Goal: Contribute content: Contribute content

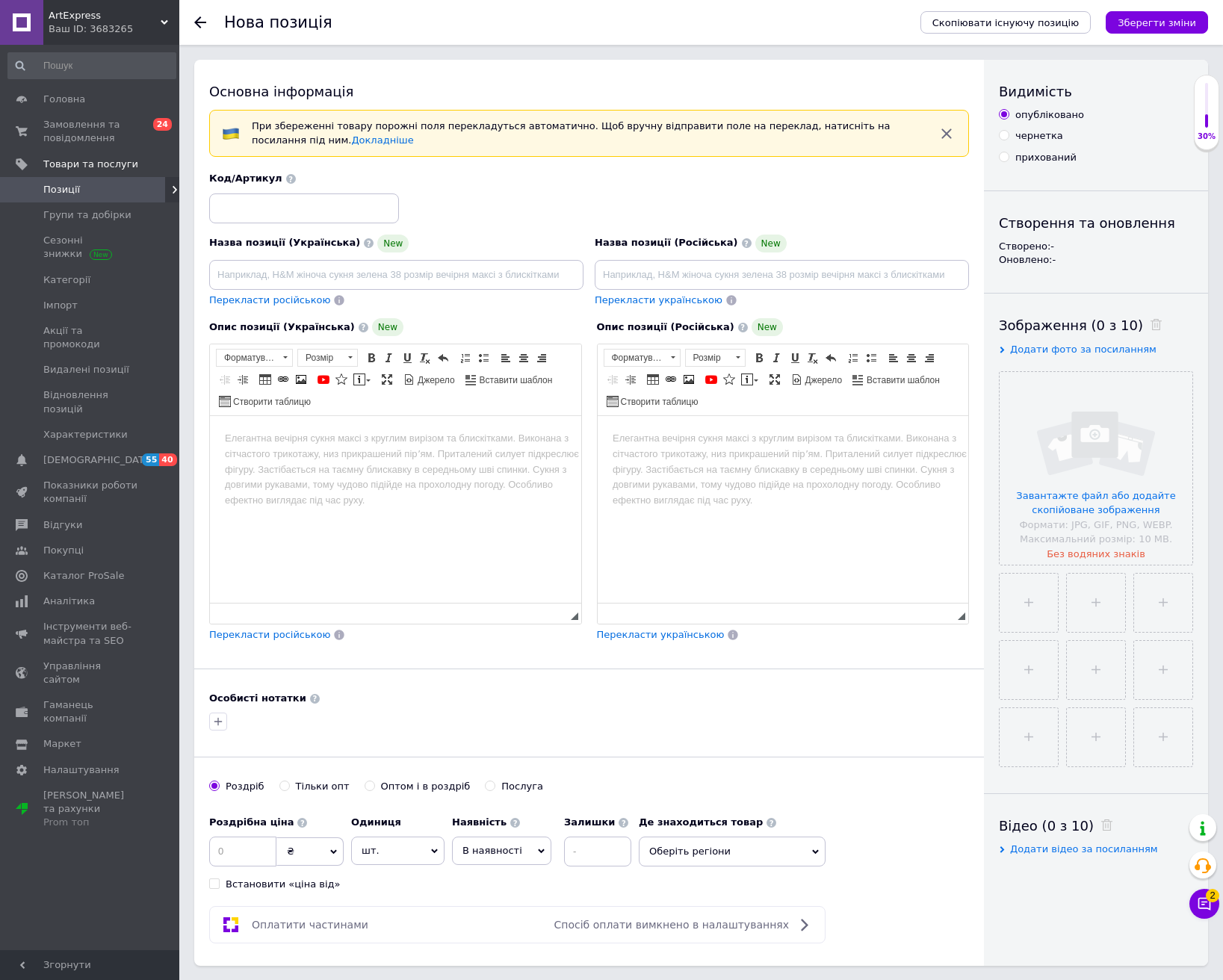
click at [70, 188] on span "Позиції" at bounding box center [61, 189] width 37 height 13
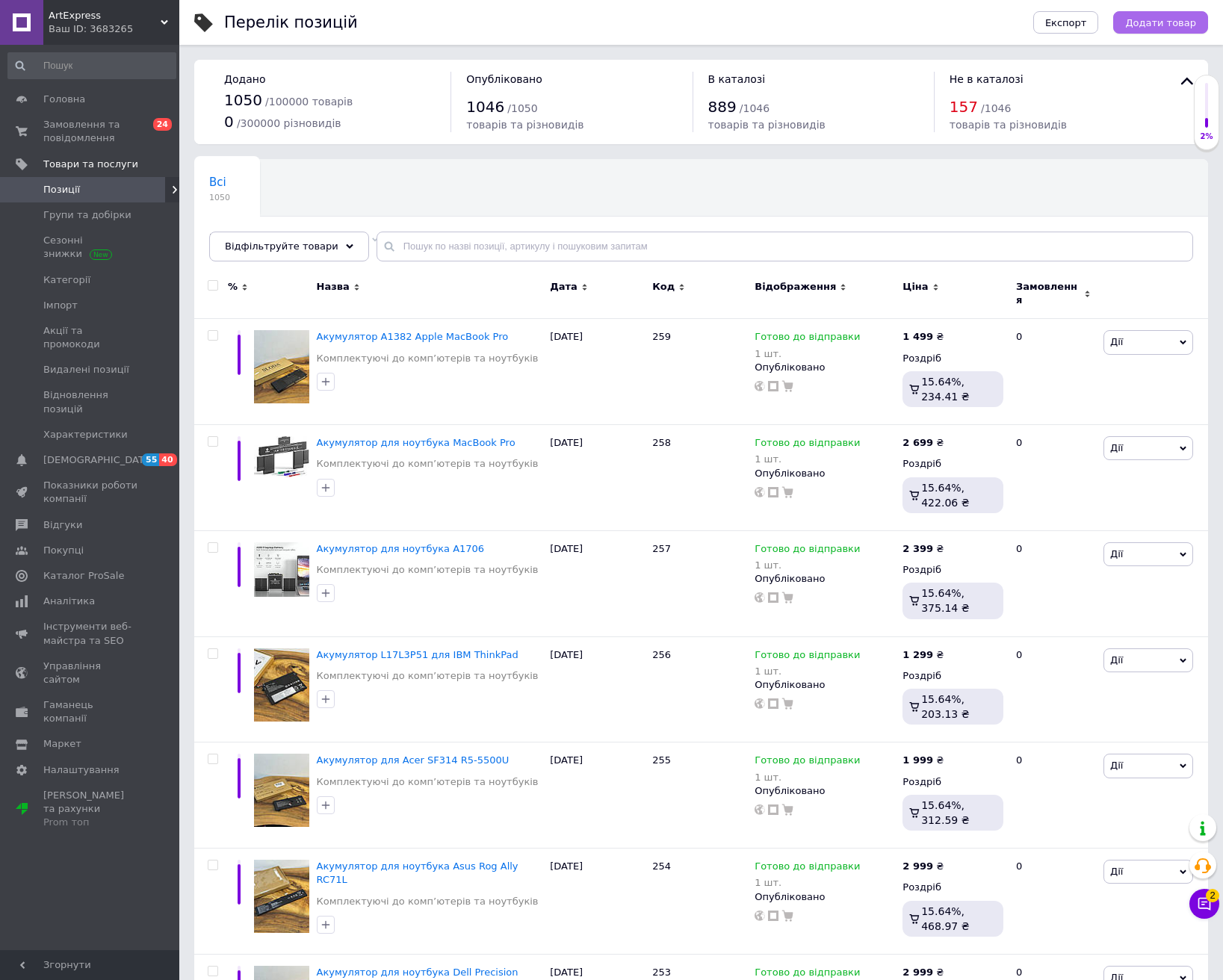
click at [1185, 24] on span "Додати товар" at bounding box center [1160, 23] width 71 height 11
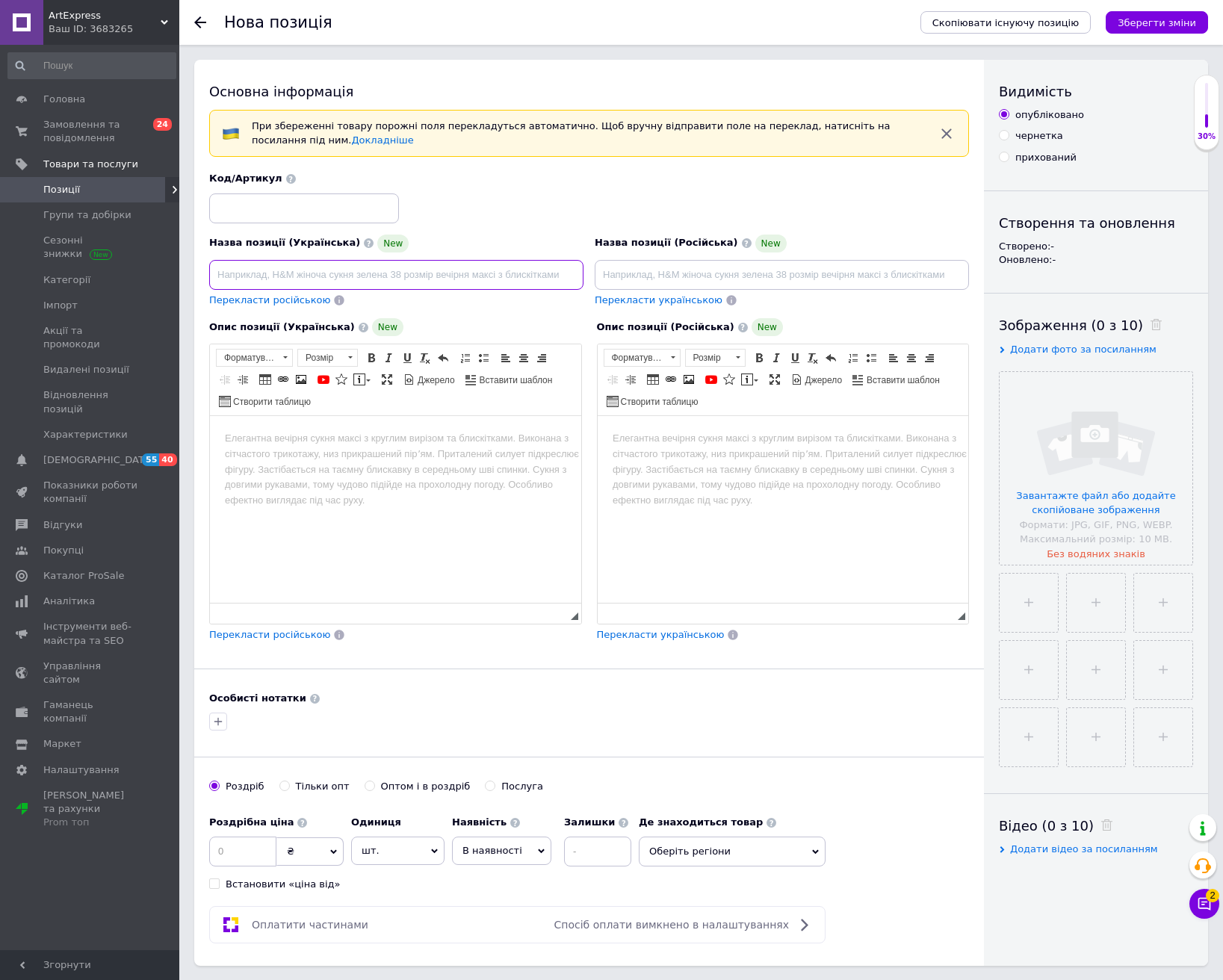
click at [322, 271] on input at bounding box center [396, 275] width 374 height 30
paste input "Батарея для A1582 Macbook Pro"
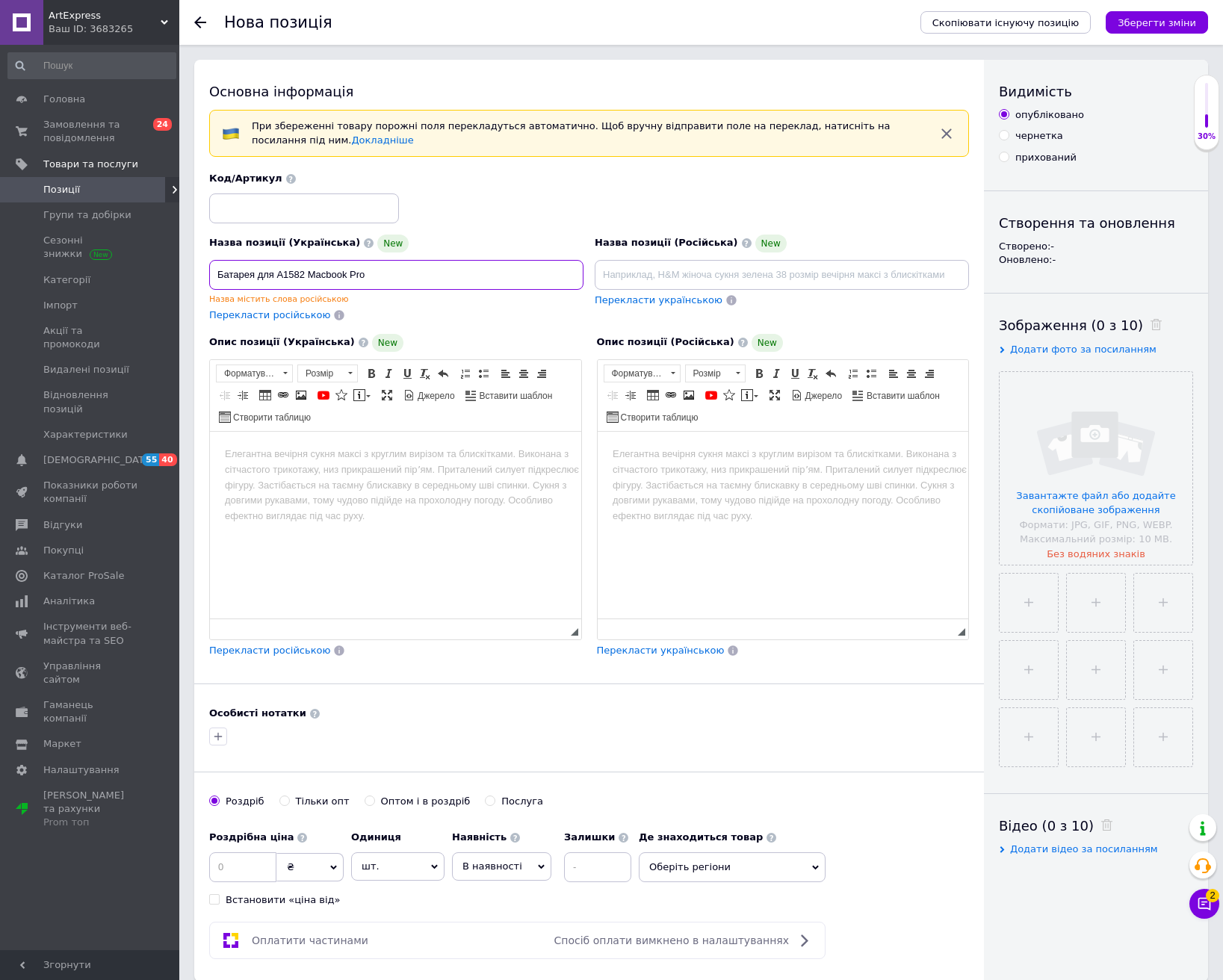
type input "Батарея для A1582 Macbook Pro"
drag, startPoint x: 245, startPoint y: 871, endPoint x: 254, endPoint y: 871, distance: 9.0
click at [247, 874] on input at bounding box center [243, 867] width 67 height 30
type input "1699"
click at [520, 872] on span "В наявності" at bounding box center [502, 866] width 99 height 28
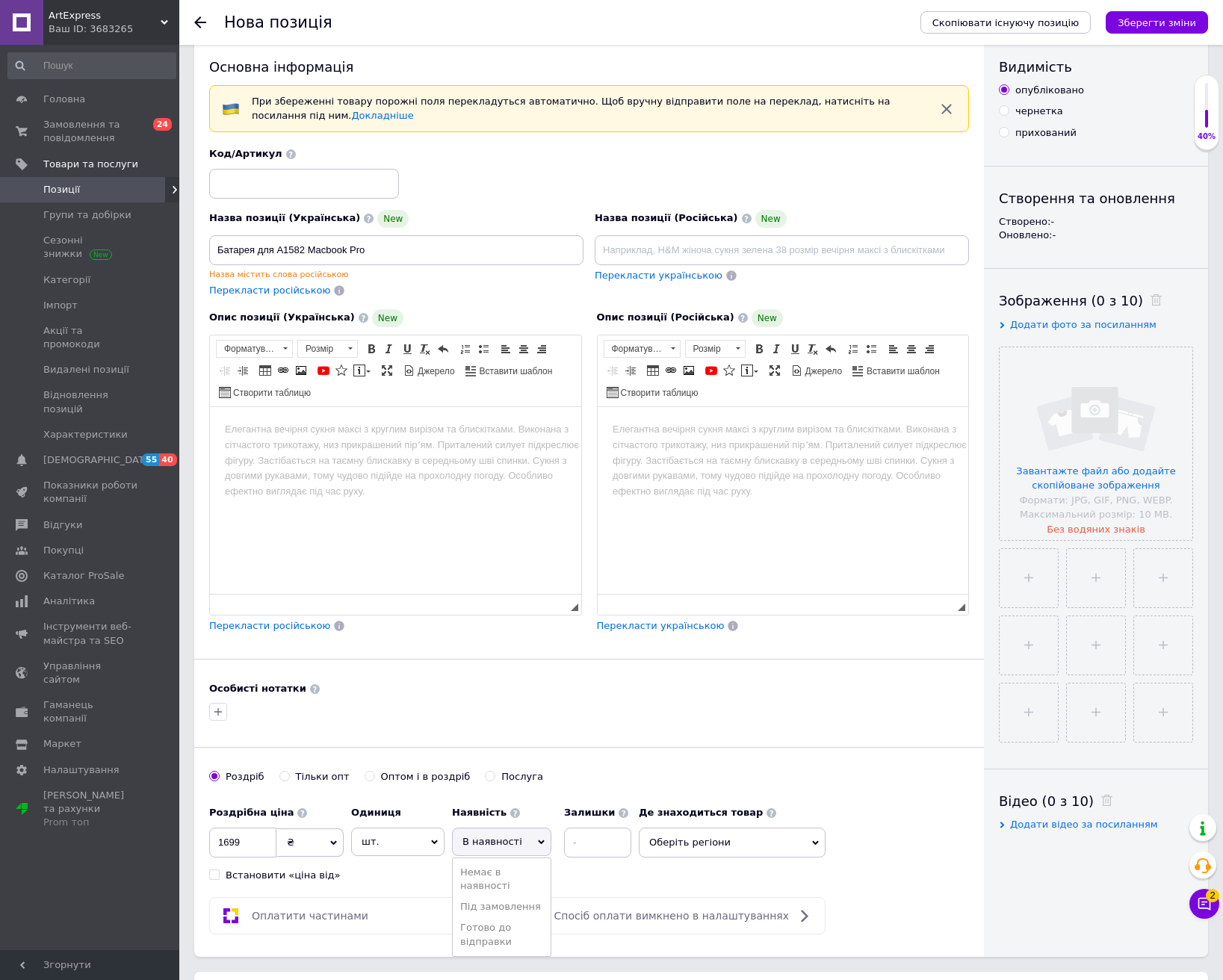
scroll to position [74, 0]
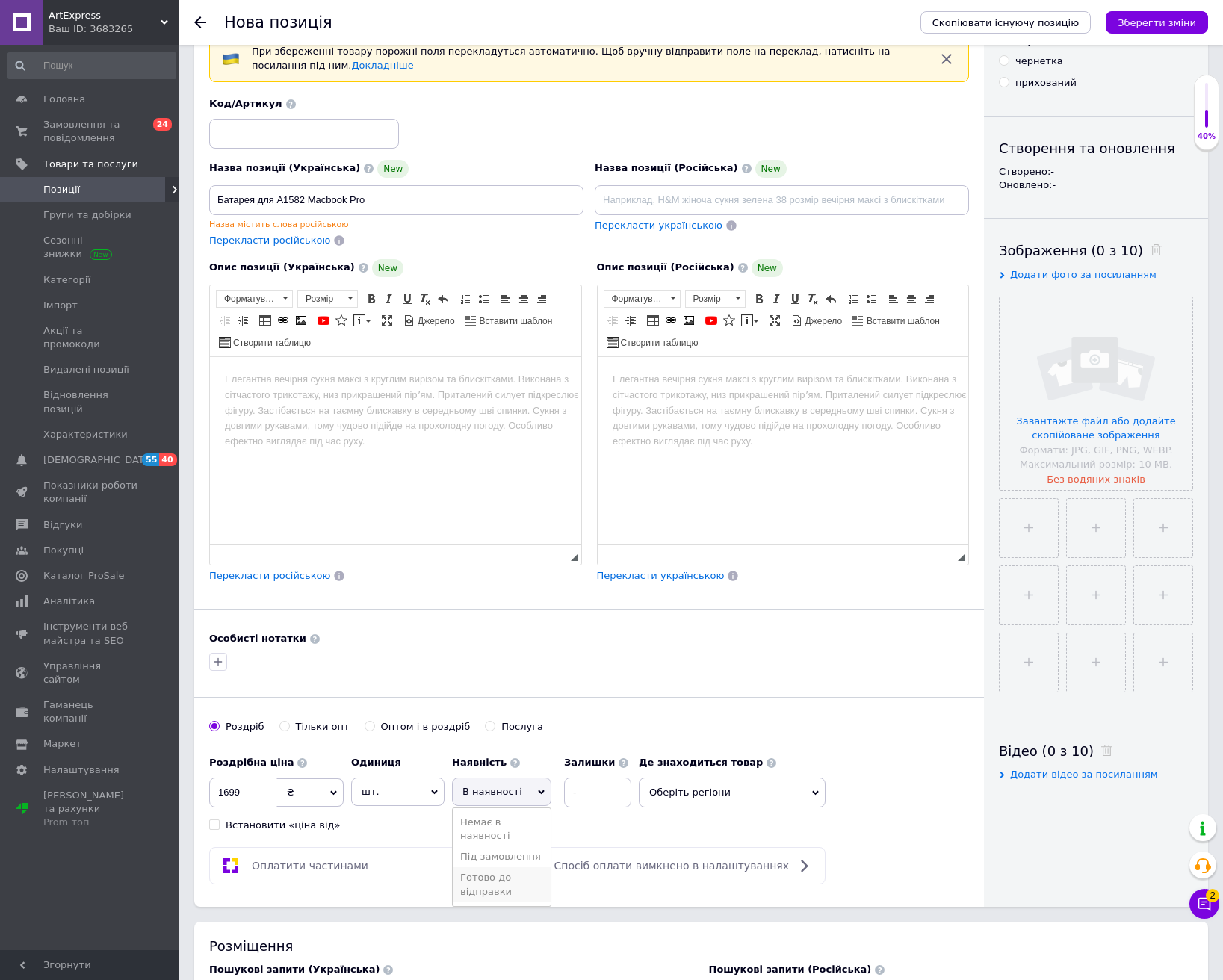
drag, startPoint x: 497, startPoint y: 885, endPoint x: 570, endPoint y: 812, distance: 103.2
click at [498, 885] on li "Готово до відправки" at bounding box center [502, 884] width 98 height 34
click at [624, 791] on input at bounding box center [638, 792] width 67 height 30
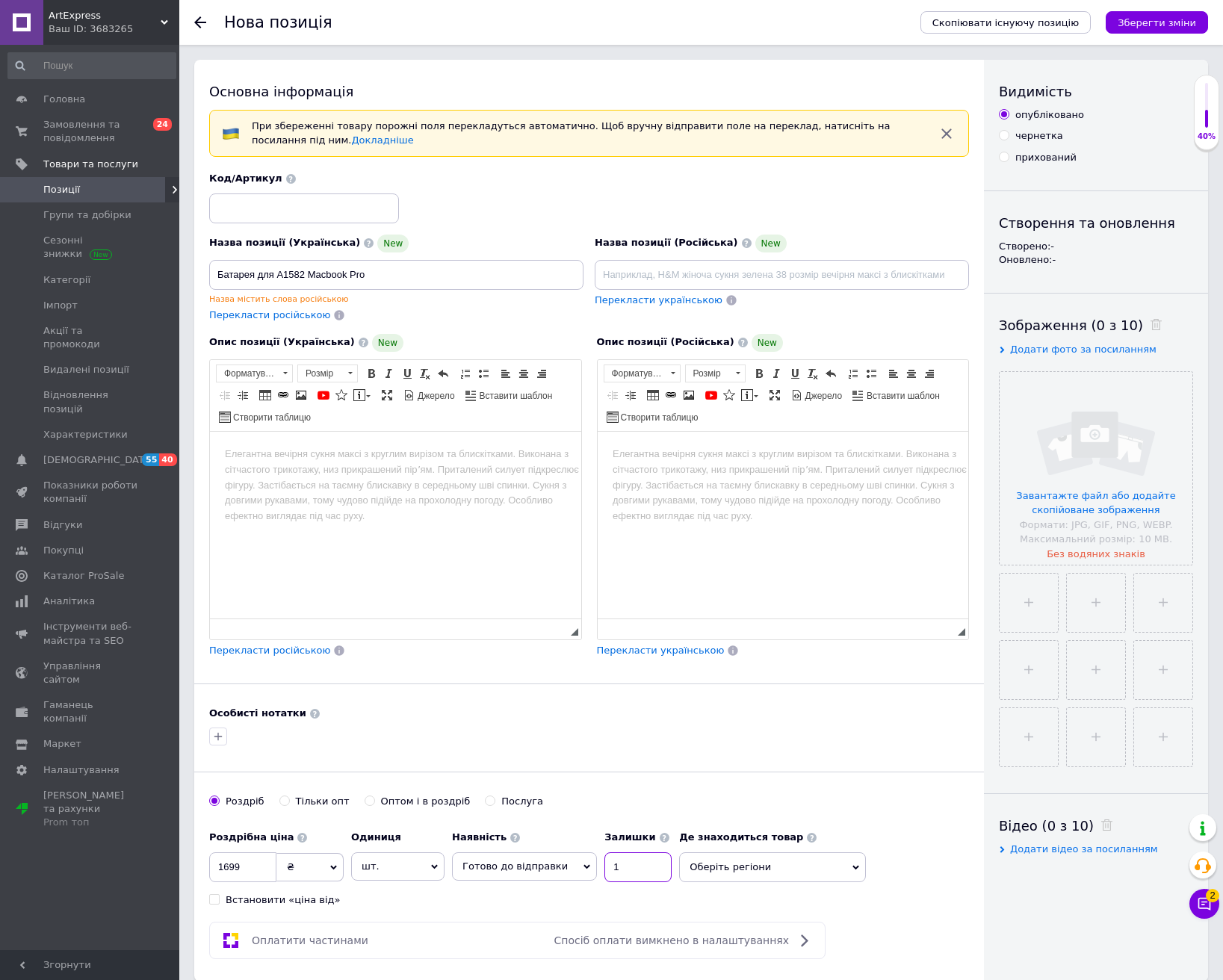
type input "1"
click at [333, 200] on input at bounding box center [304, 208] width 190 height 30
type input "260"
click at [498, 476] on html at bounding box center [395, 454] width 372 height 45
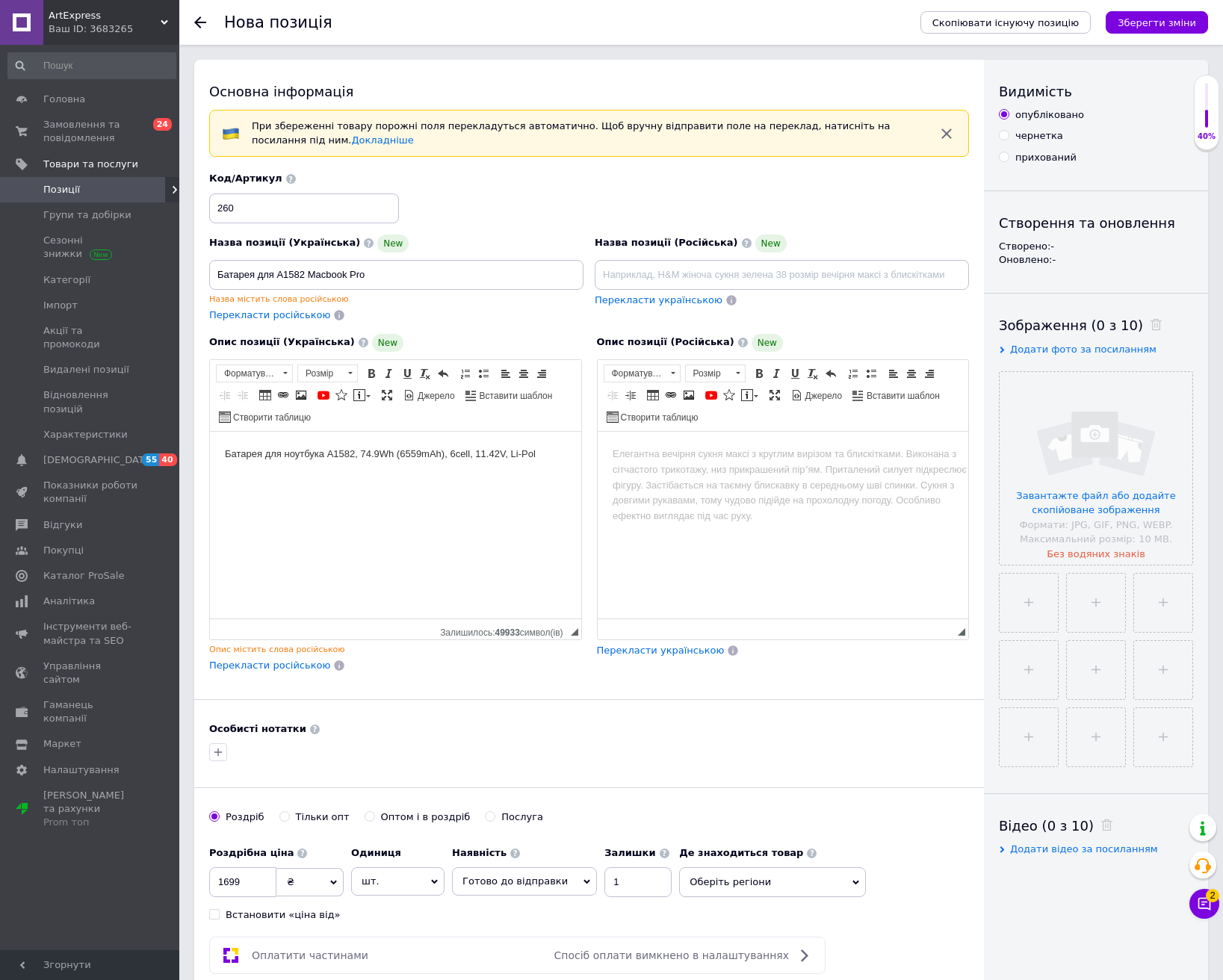
click at [374, 476] on html "Батарея для ноутбука A1582, 74.9Wh (6559mAh), 6cell, 11.42V, Li-Pol" at bounding box center [395, 454] width 372 height 45
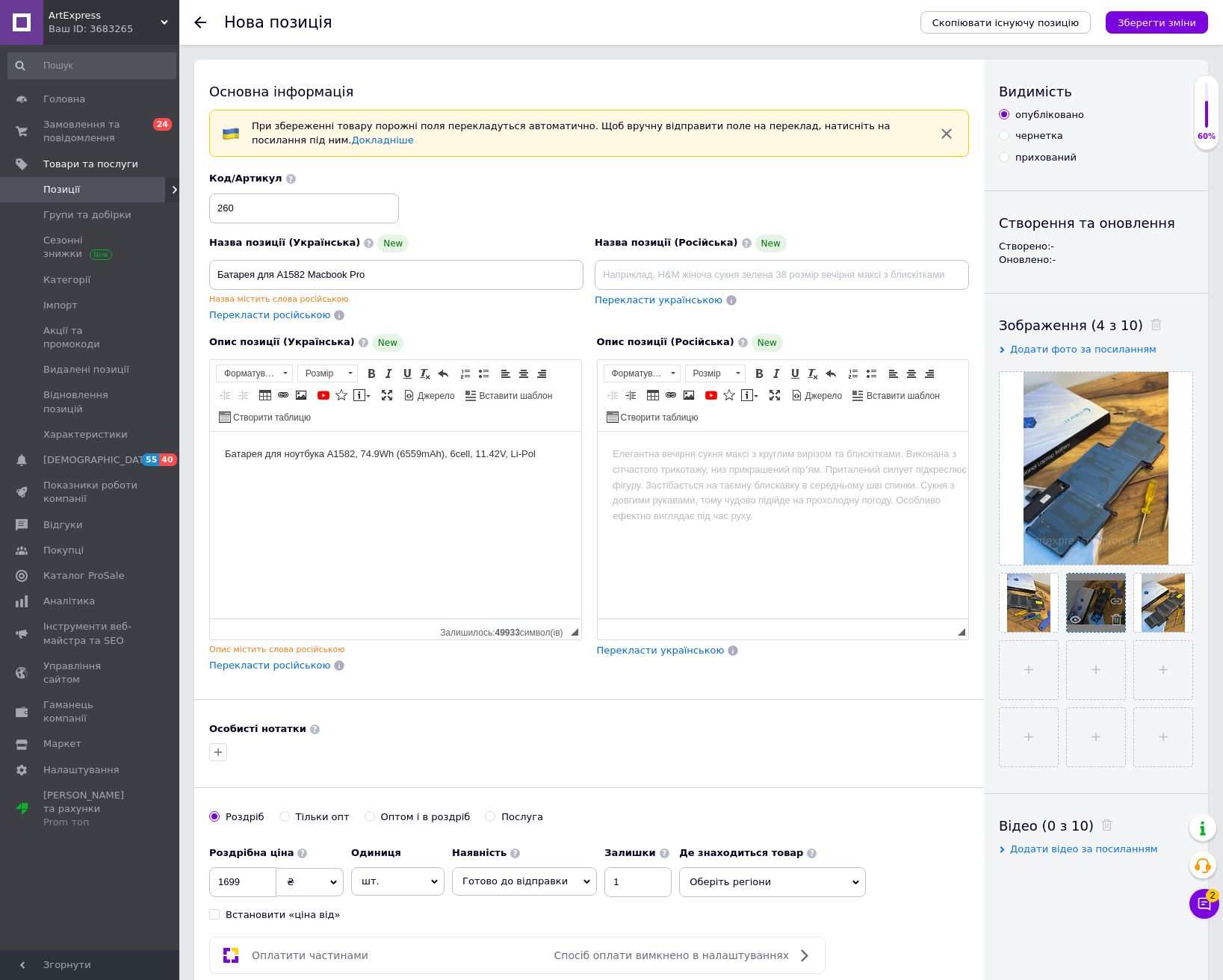
click at [1095, 622] on use at bounding box center [1096, 619] width 11 height 11
click at [1093, 620] on icon at bounding box center [1096, 619] width 11 height 11
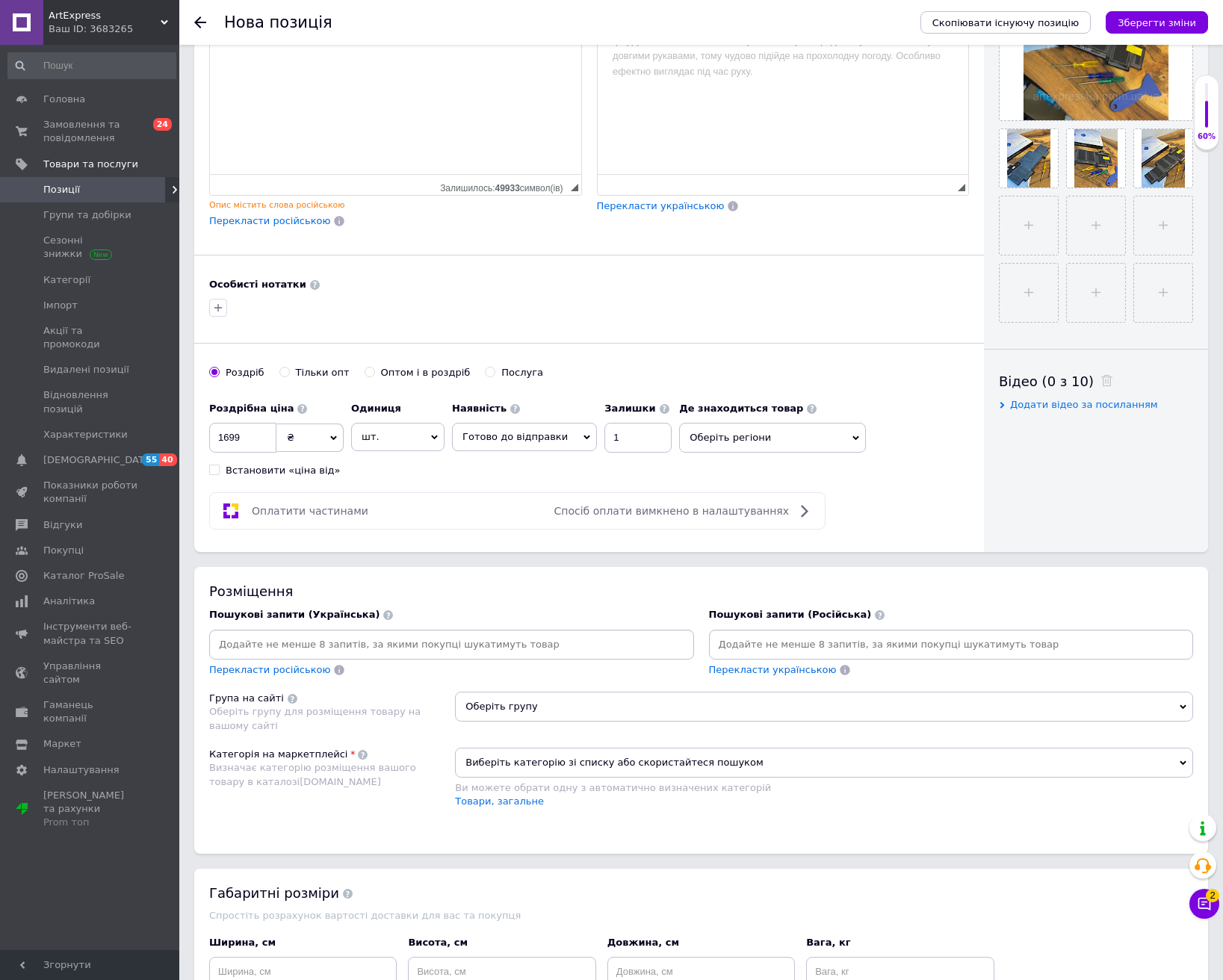
scroll to position [448, 0]
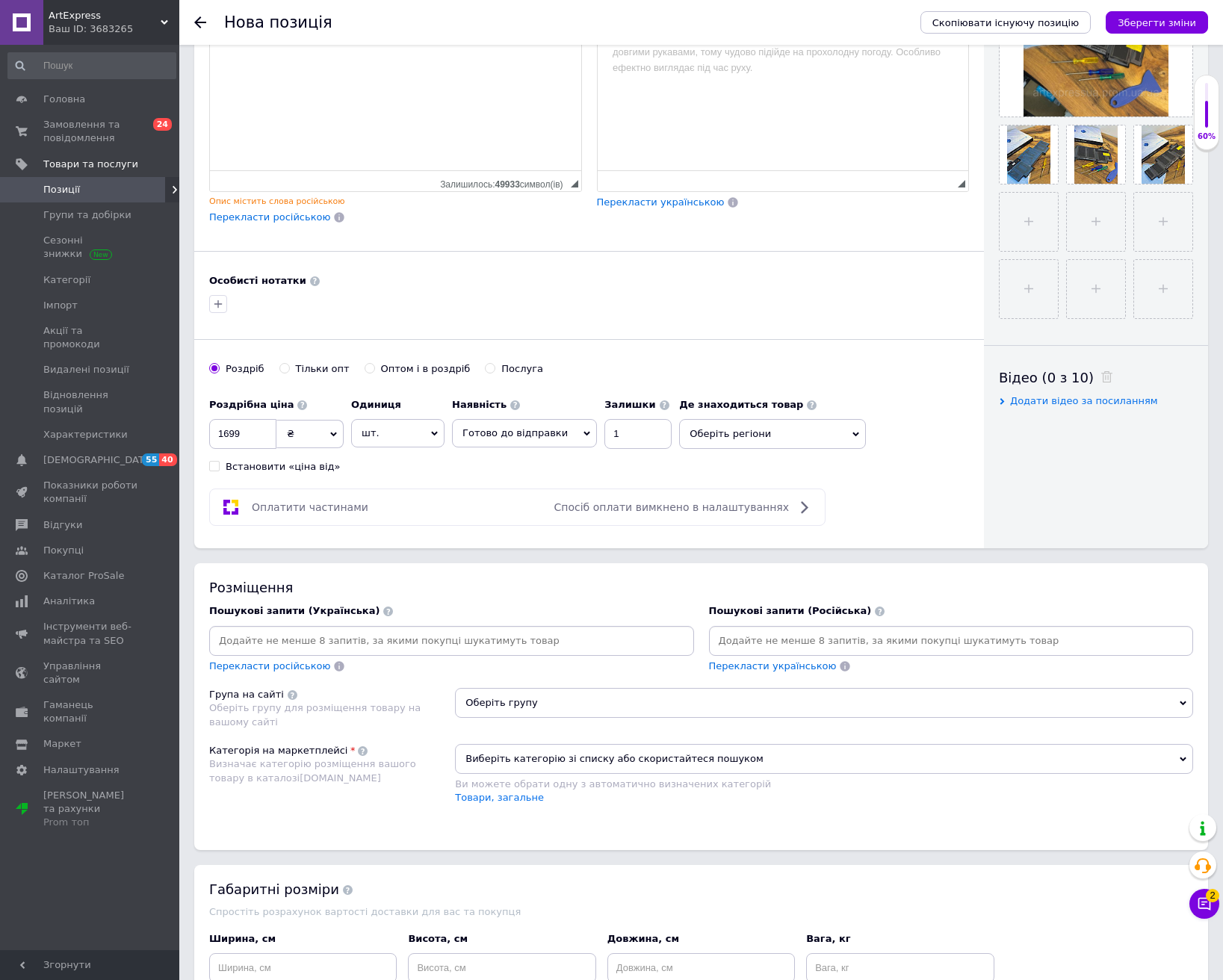
click at [513, 647] on input at bounding box center [451, 641] width 479 height 23
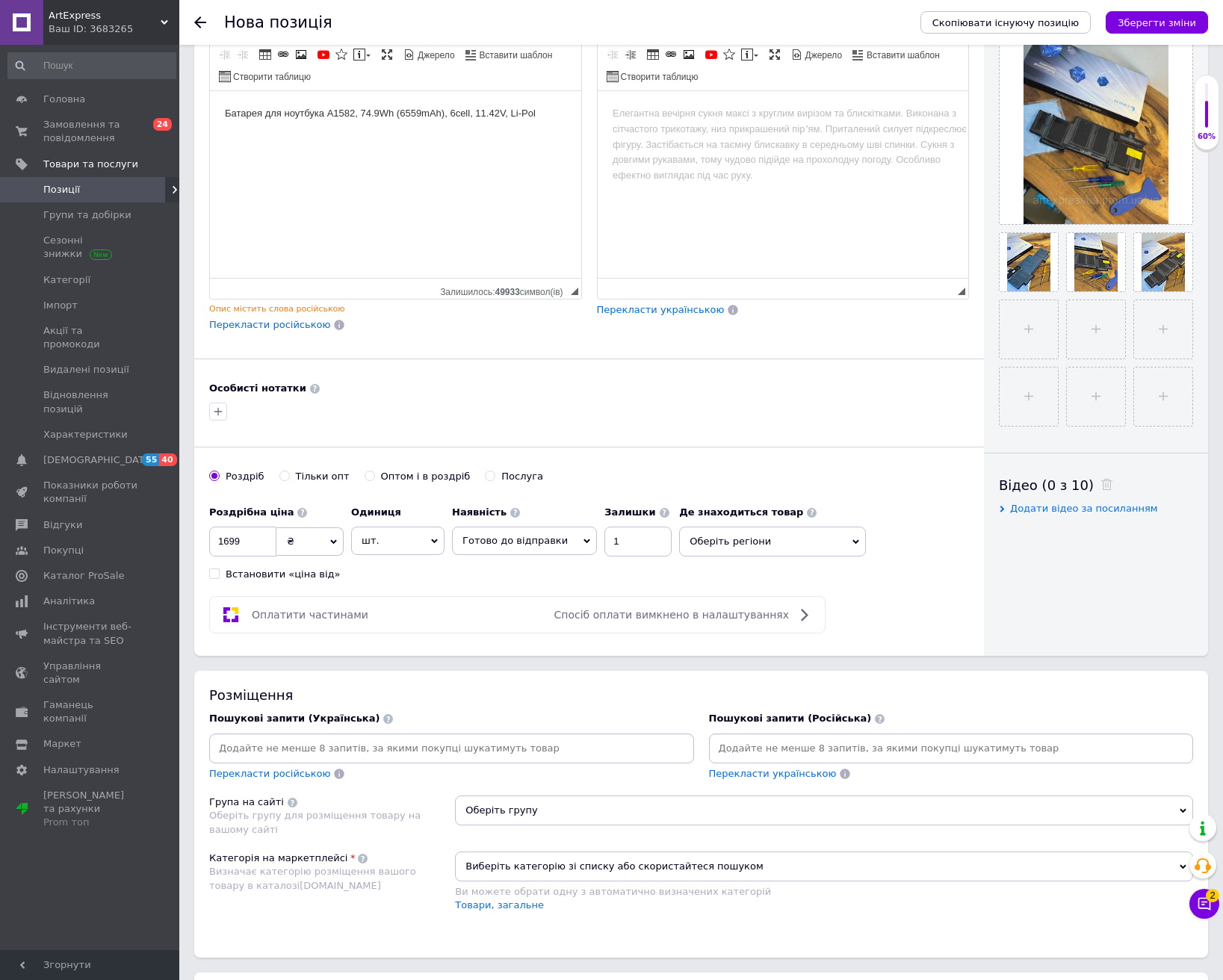
scroll to position [0, 0]
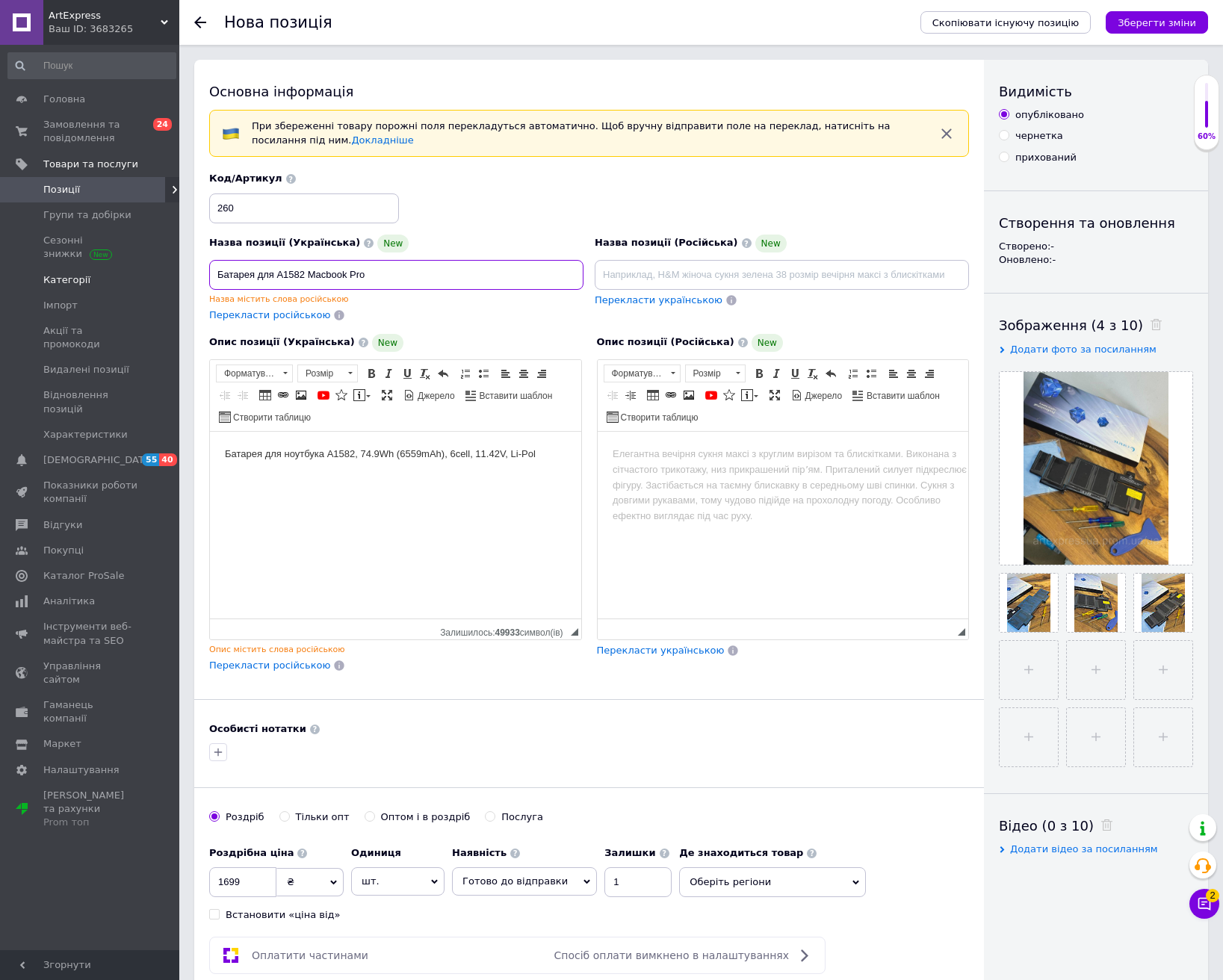
drag, startPoint x: 379, startPoint y: 268, endPoint x: 156, endPoint y: 288, distance: 223.9
click at [153, 287] on div "ArtExpress Ваш ID: 3683265 Сайт ArtExpress Кабінет покупця Перевірити стан сист…" at bounding box center [611, 909] width 1223 height 1818
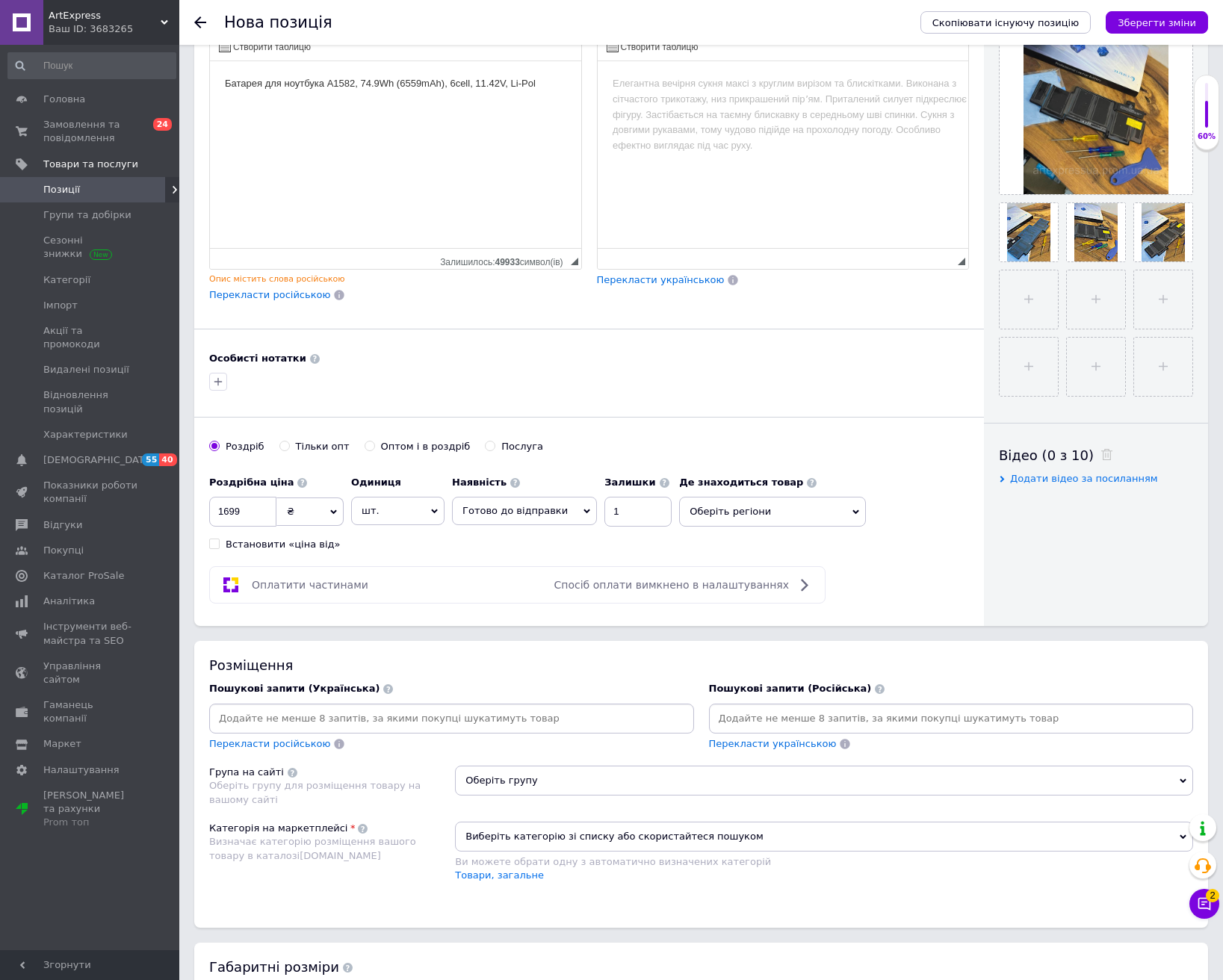
scroll to position [373, 0]
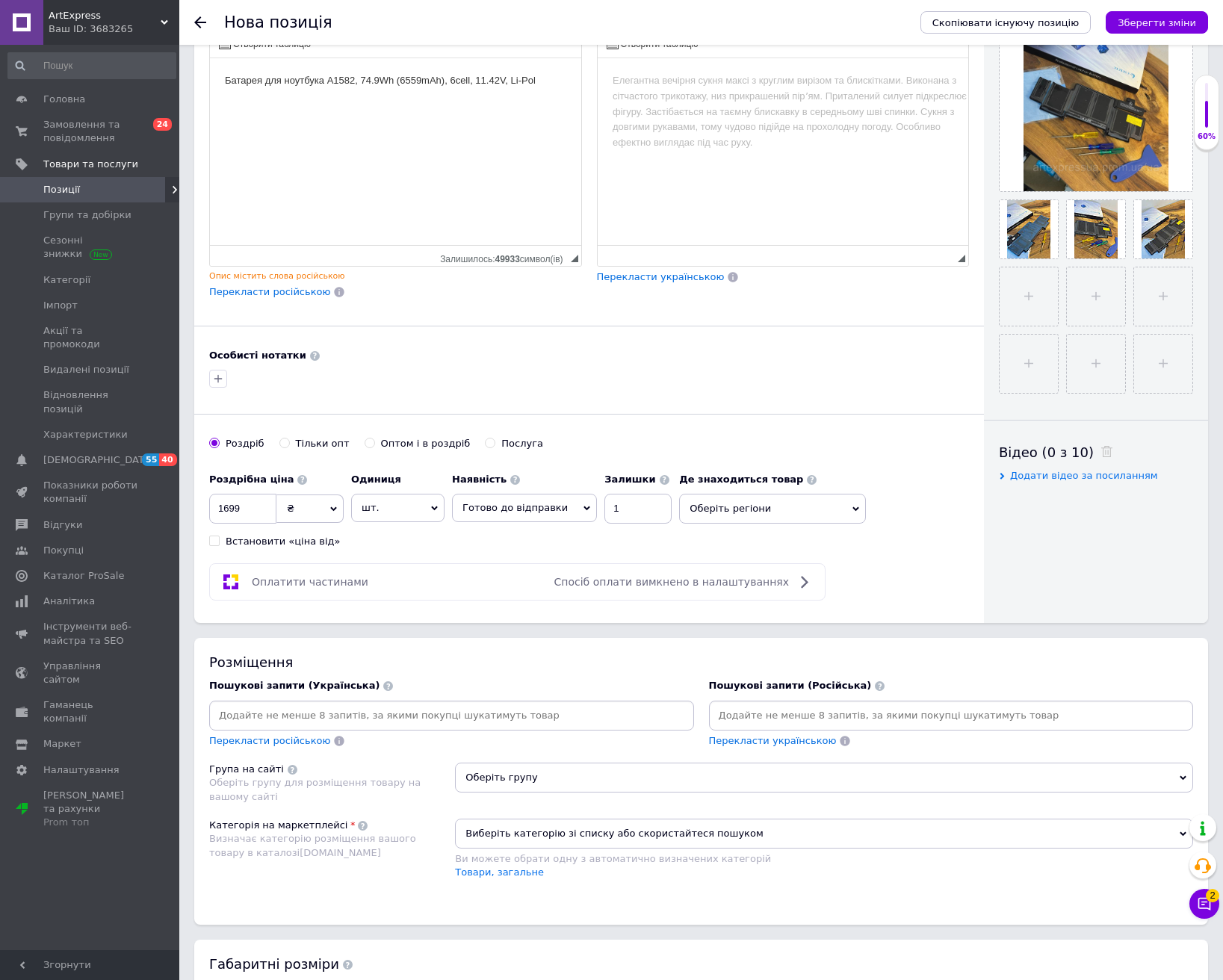
click at [473, 727] on div at bounding box center [451, 716] width 485 height 30
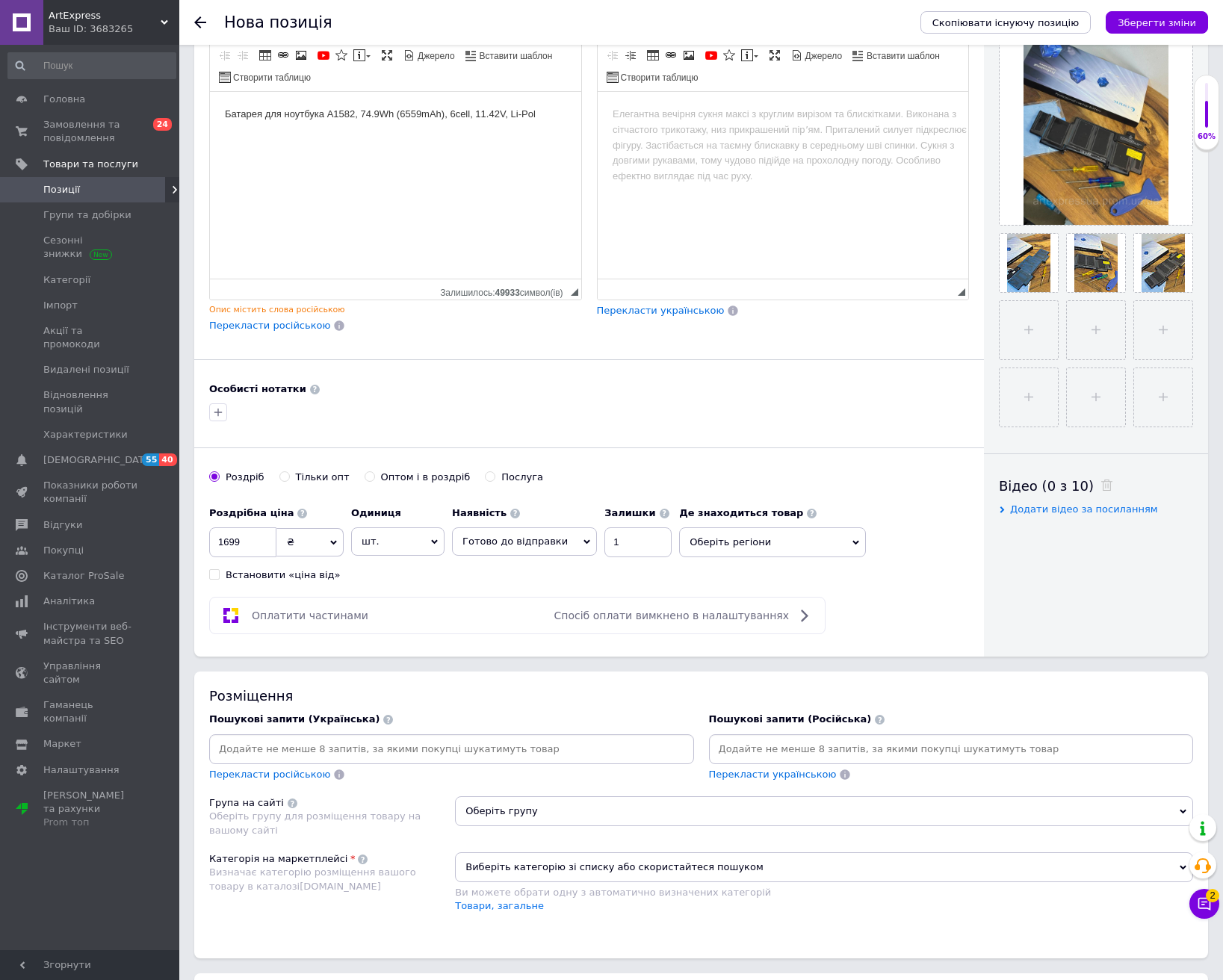
scroll to position [299, 0]
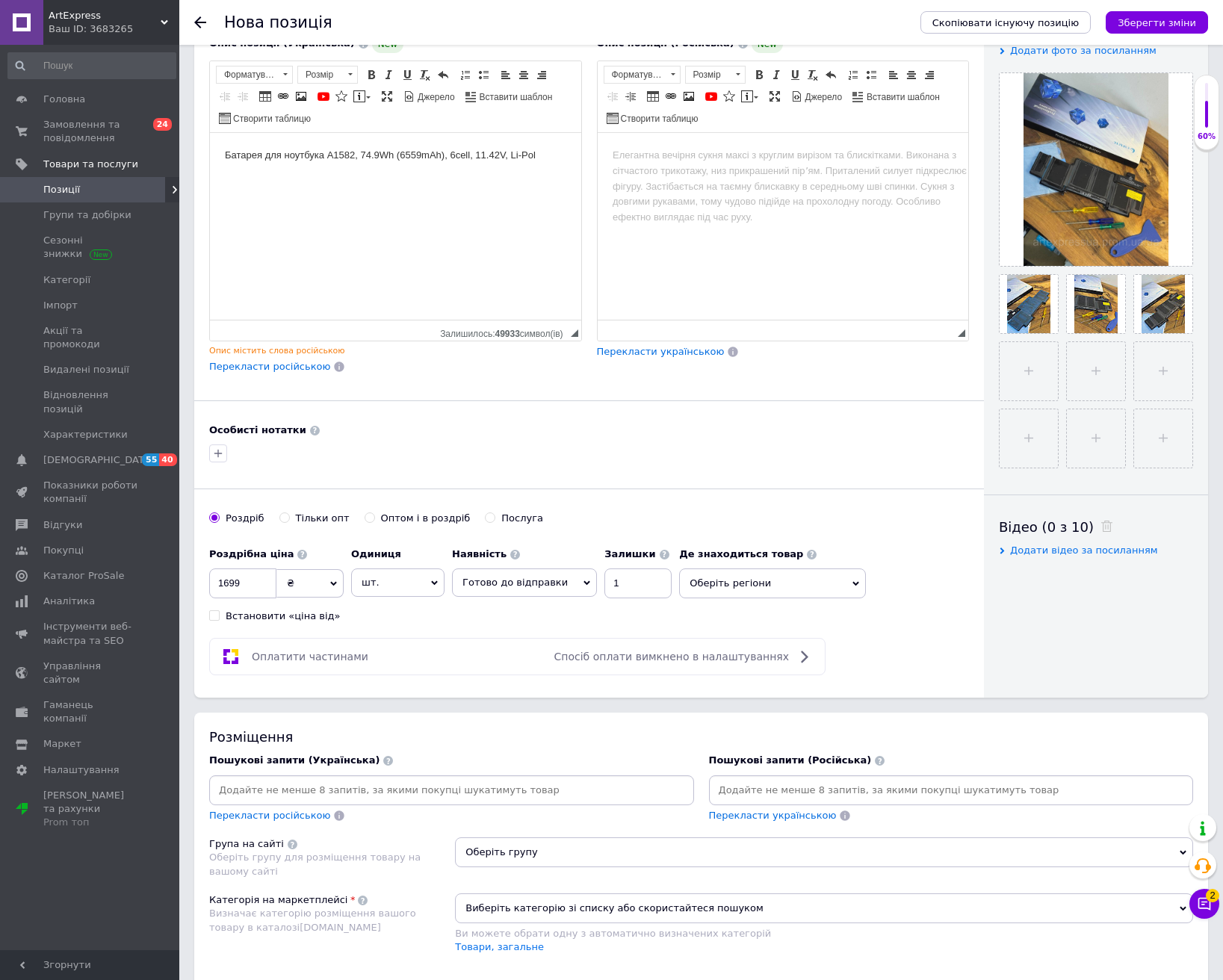
click at [476, 723] on div "Розміщення Пошукові запити (Українська) Перекласти російською Пошукові запити (…" at bounding box center [701, 856] width 1014 height 286
click at [442, 785] on input at bounding box center [451, 790] width 479 height 23
paste input "Батарея для A1582 Macbook Pro"
type input "Батарея для A1582 Macbook Pro"
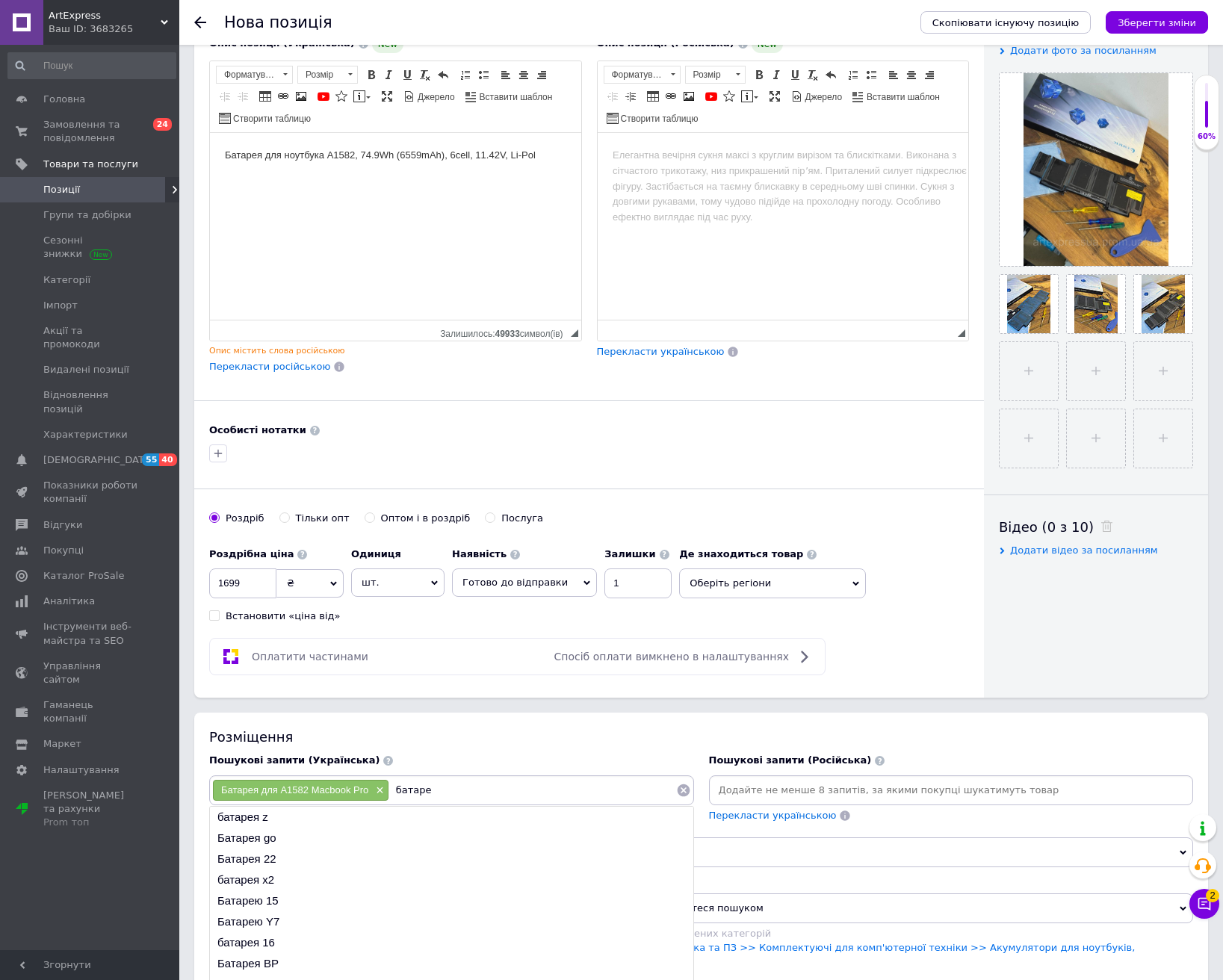
type input "батарея"
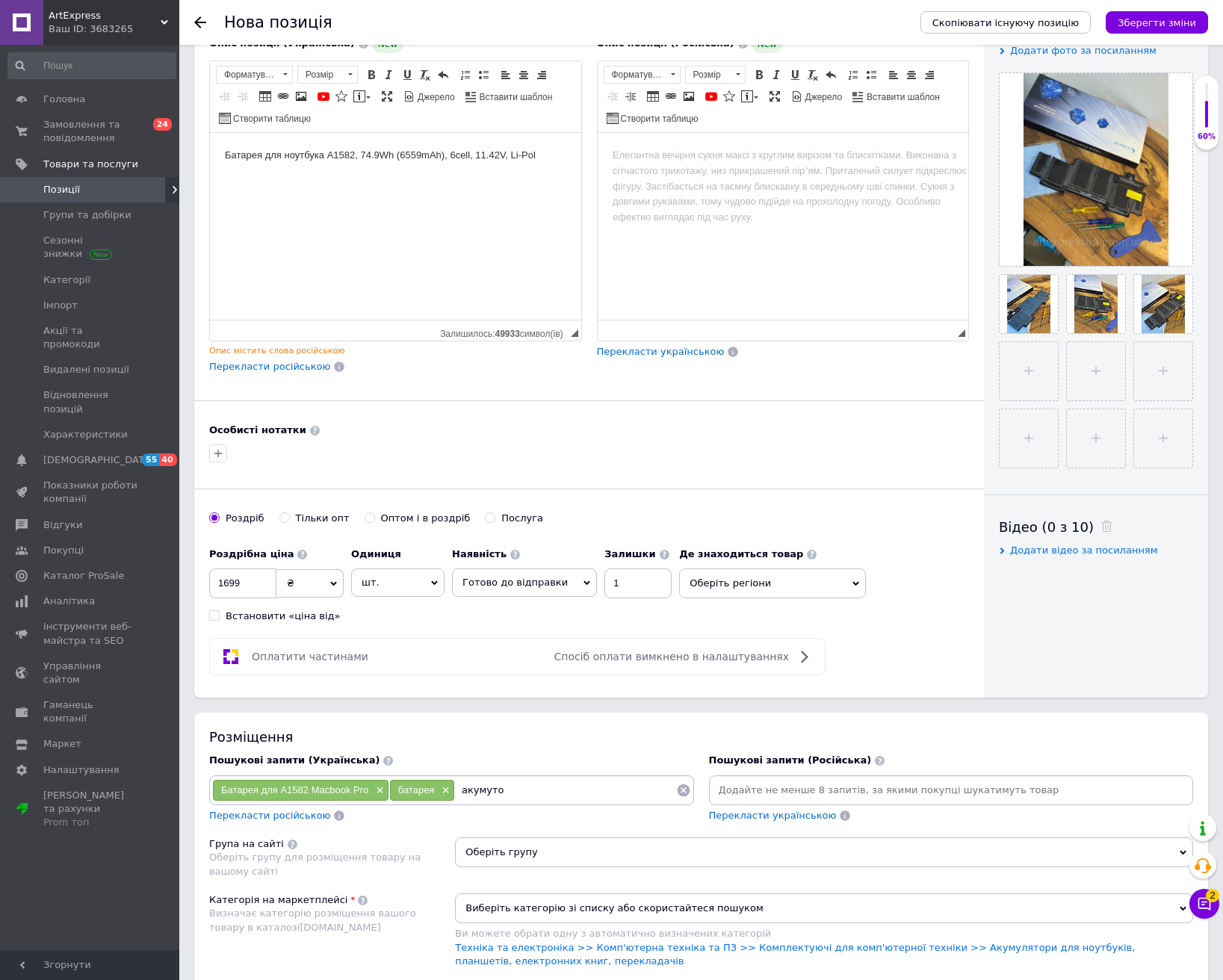
type input "акумутор"
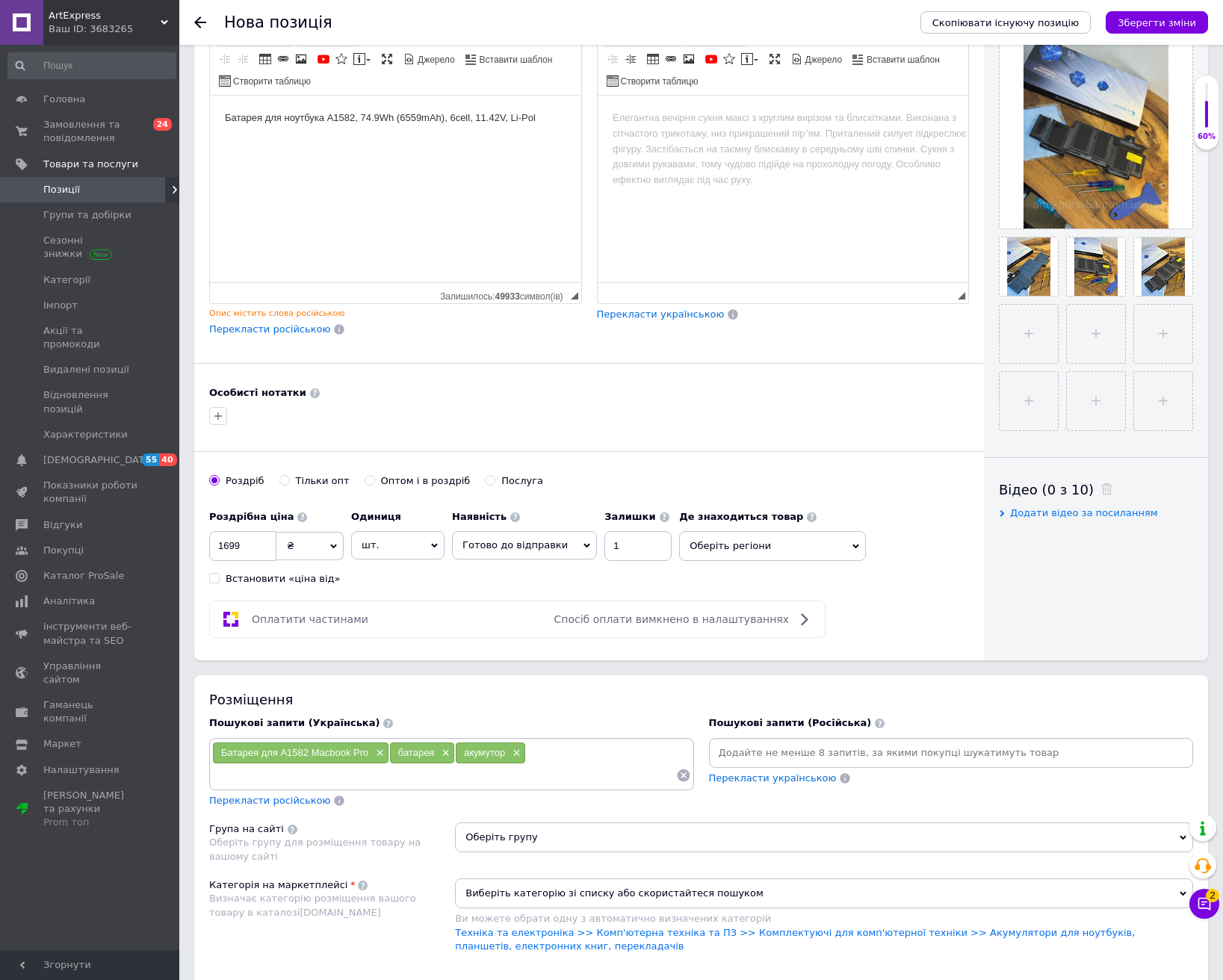
scroll to position [448, 0]
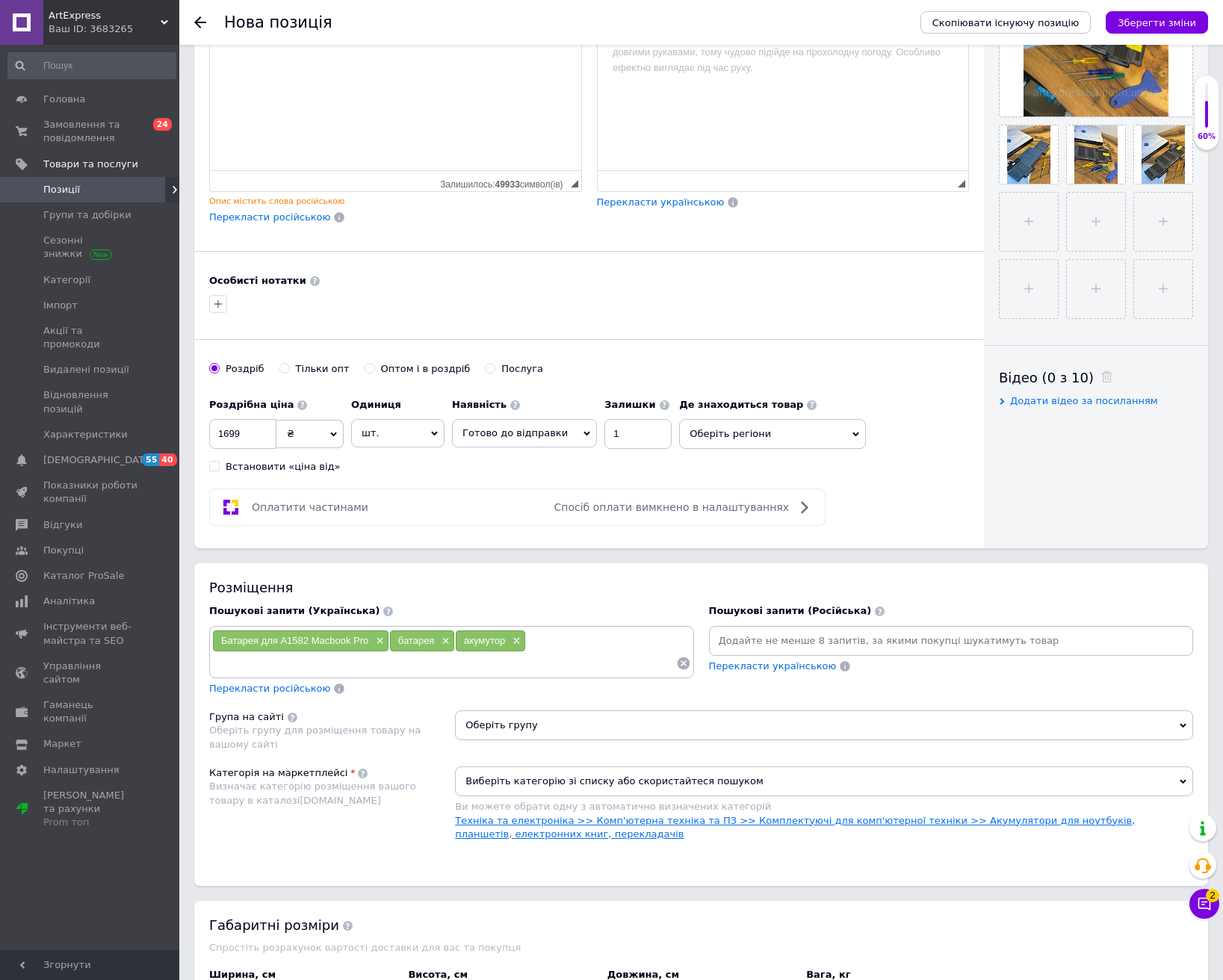
click at [811, 824] on link "Техніка та електроніка >> Комп'ютерна техніка та ПЗ >> Комплектуючі для комп'ют…" at bounding box center [794, 827] width 680 height 25
click at [804, 725] on span "Оберіть групу" at bounding box center [823, 725] width 738 height 30
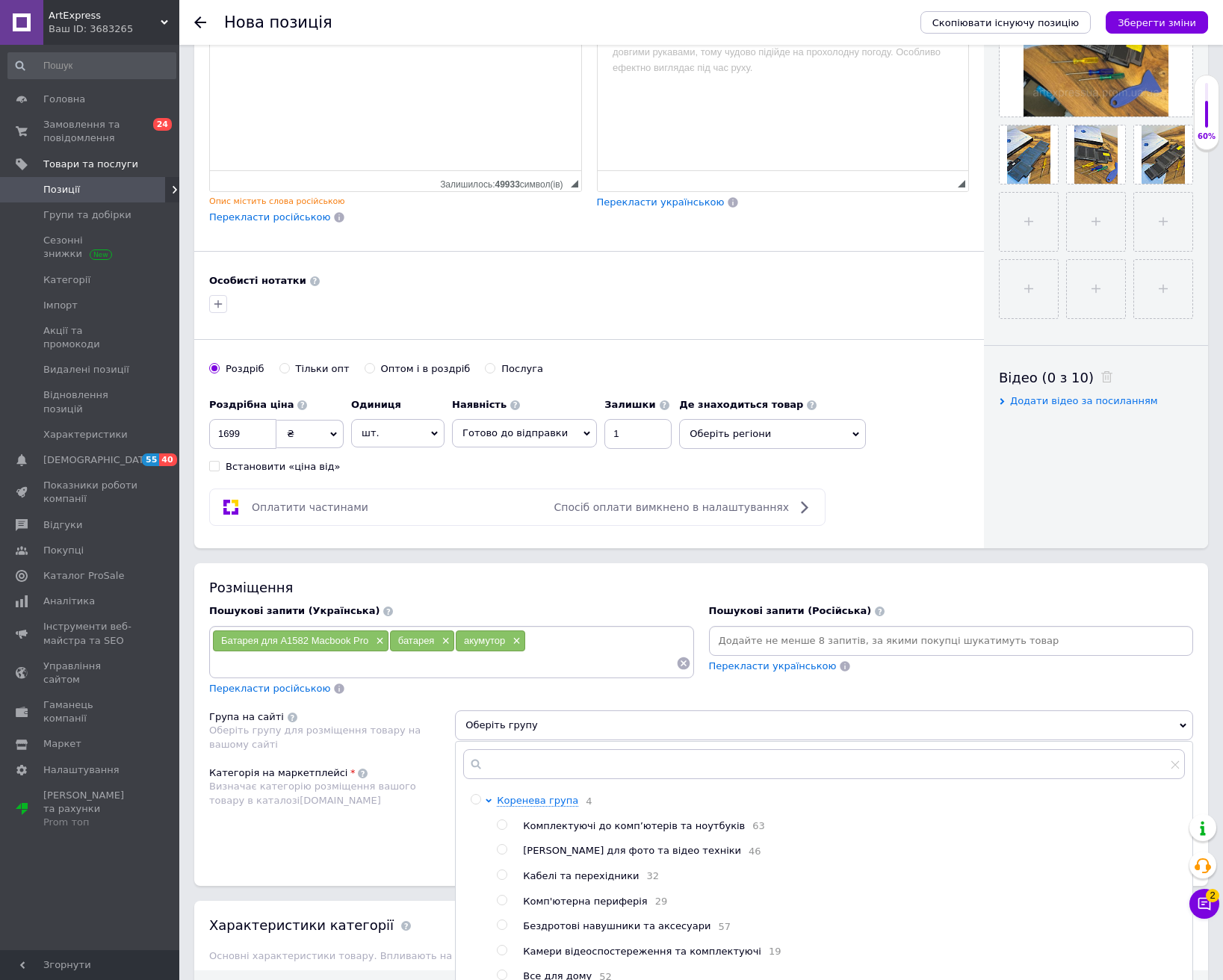
click at [641, 827] on span "Комплектуючі до комп’ютерів та ноутбуків" at bounding box center [634, 825] width 222 height 11
radio input "true"
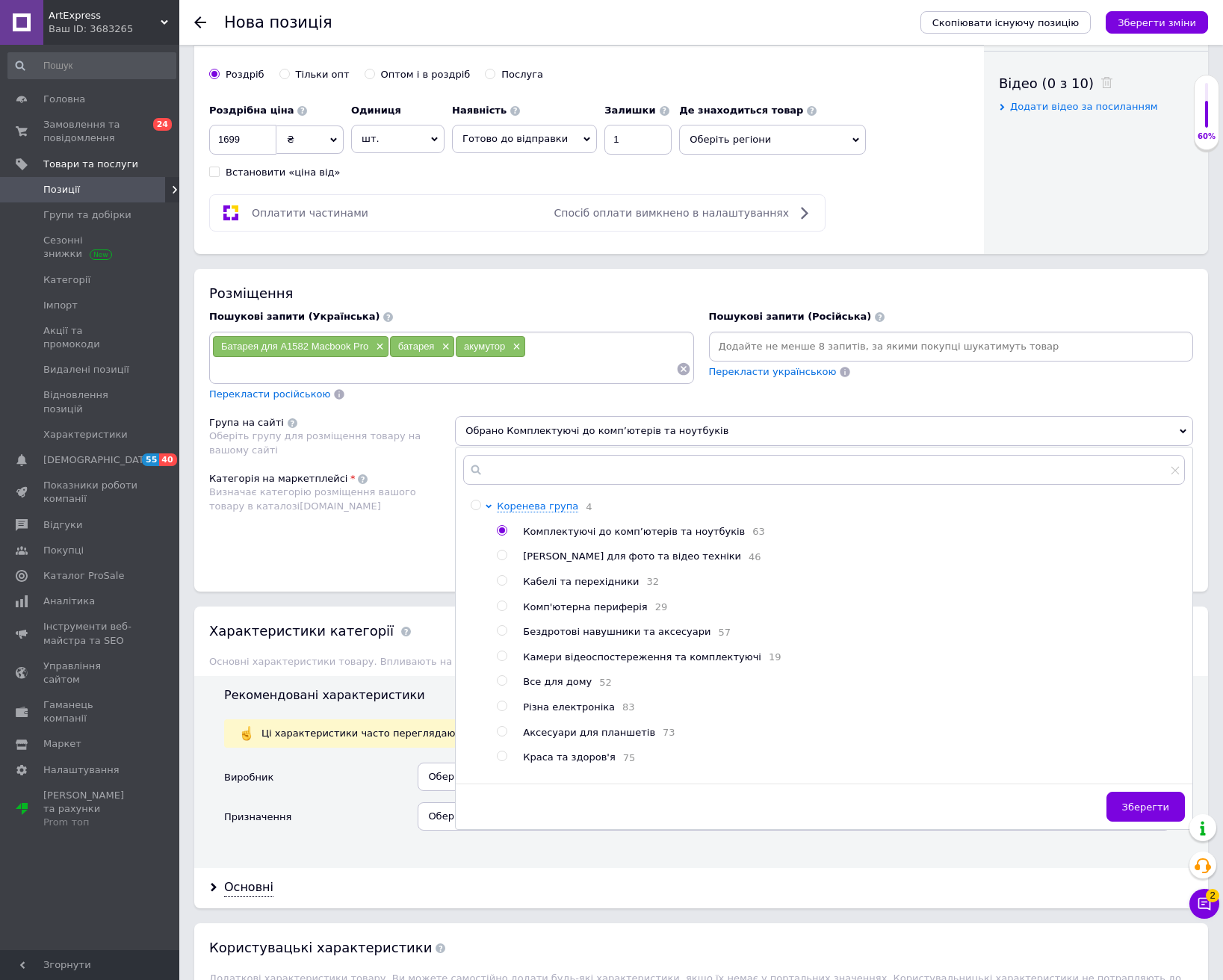
scroll to position [747, 0]
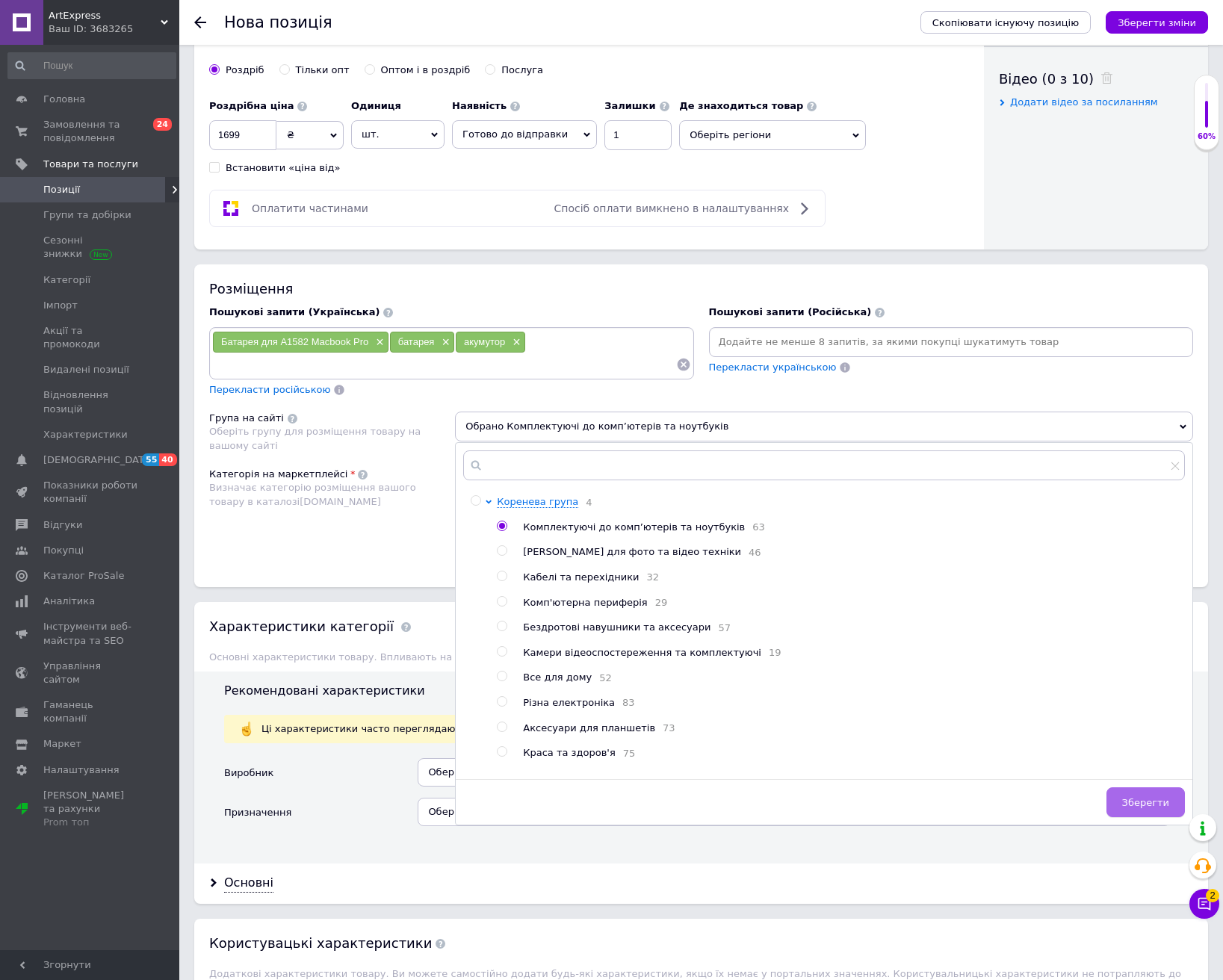
click at [1122, 804] on button "Зберегти" at bounding box center [1146, 802] width 78 height 30
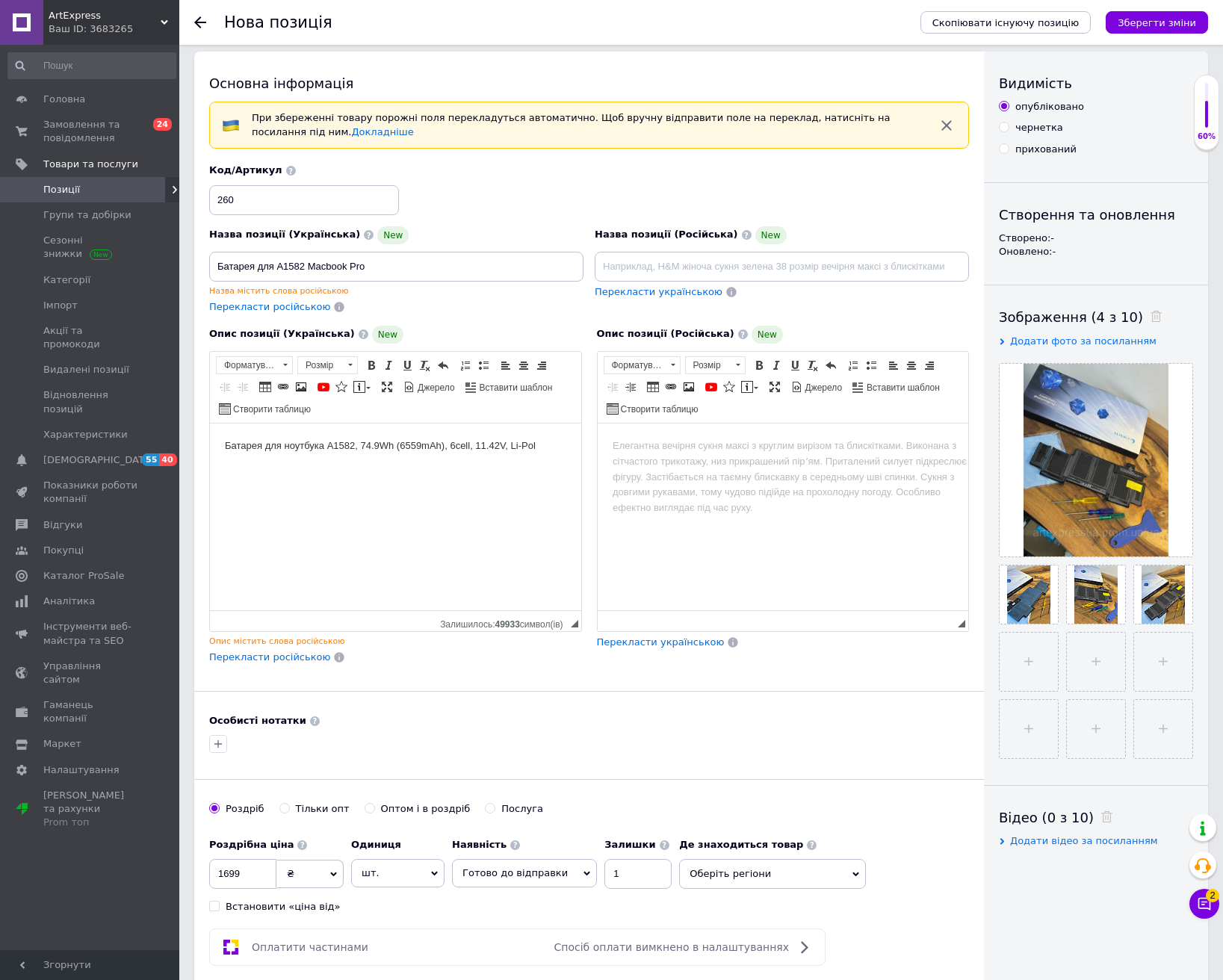
scroll to position [0, 0]
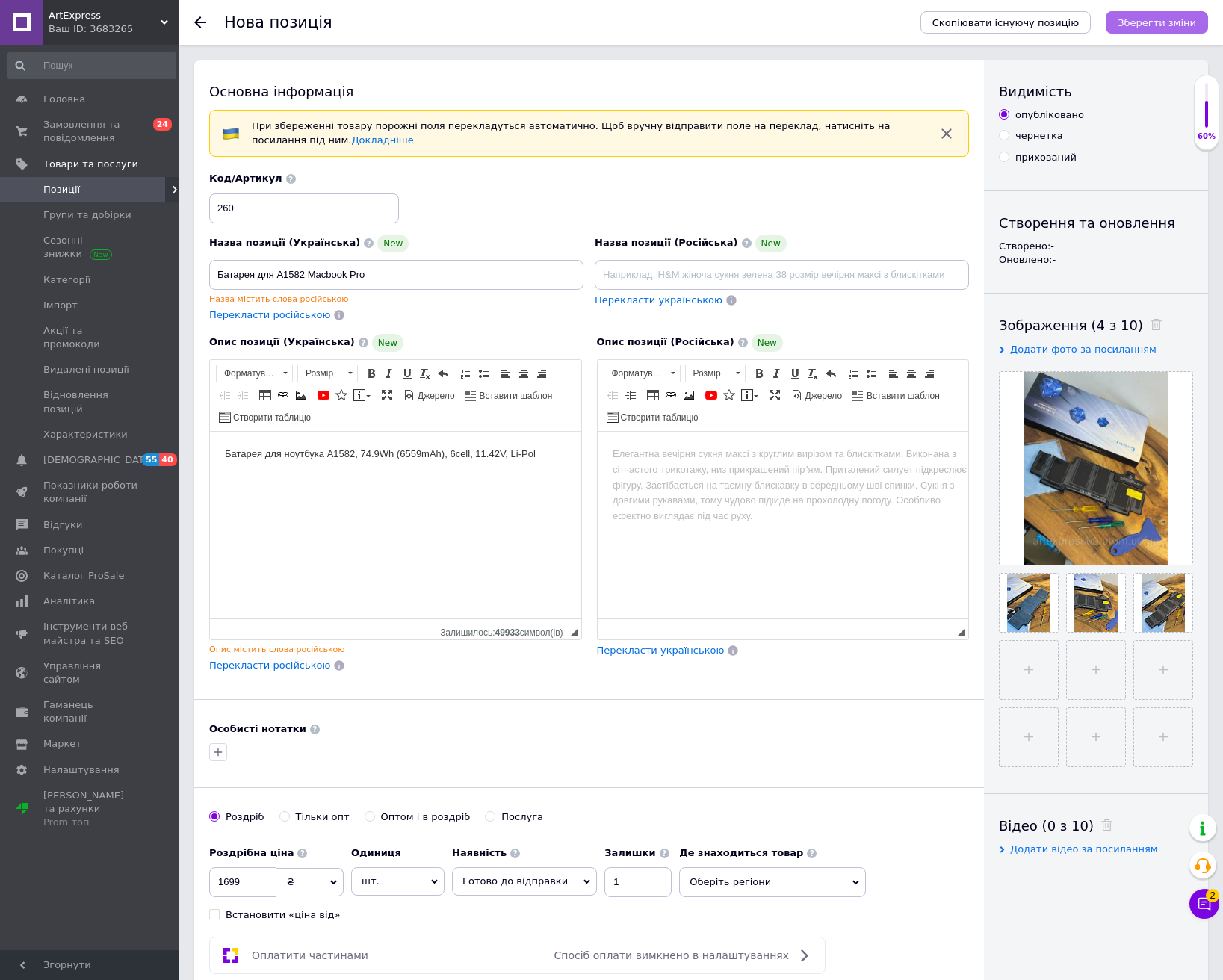
click at [1150, 21] on icon "Зберегти зміни" at bounding box center [1156, 23] width 78 height 11
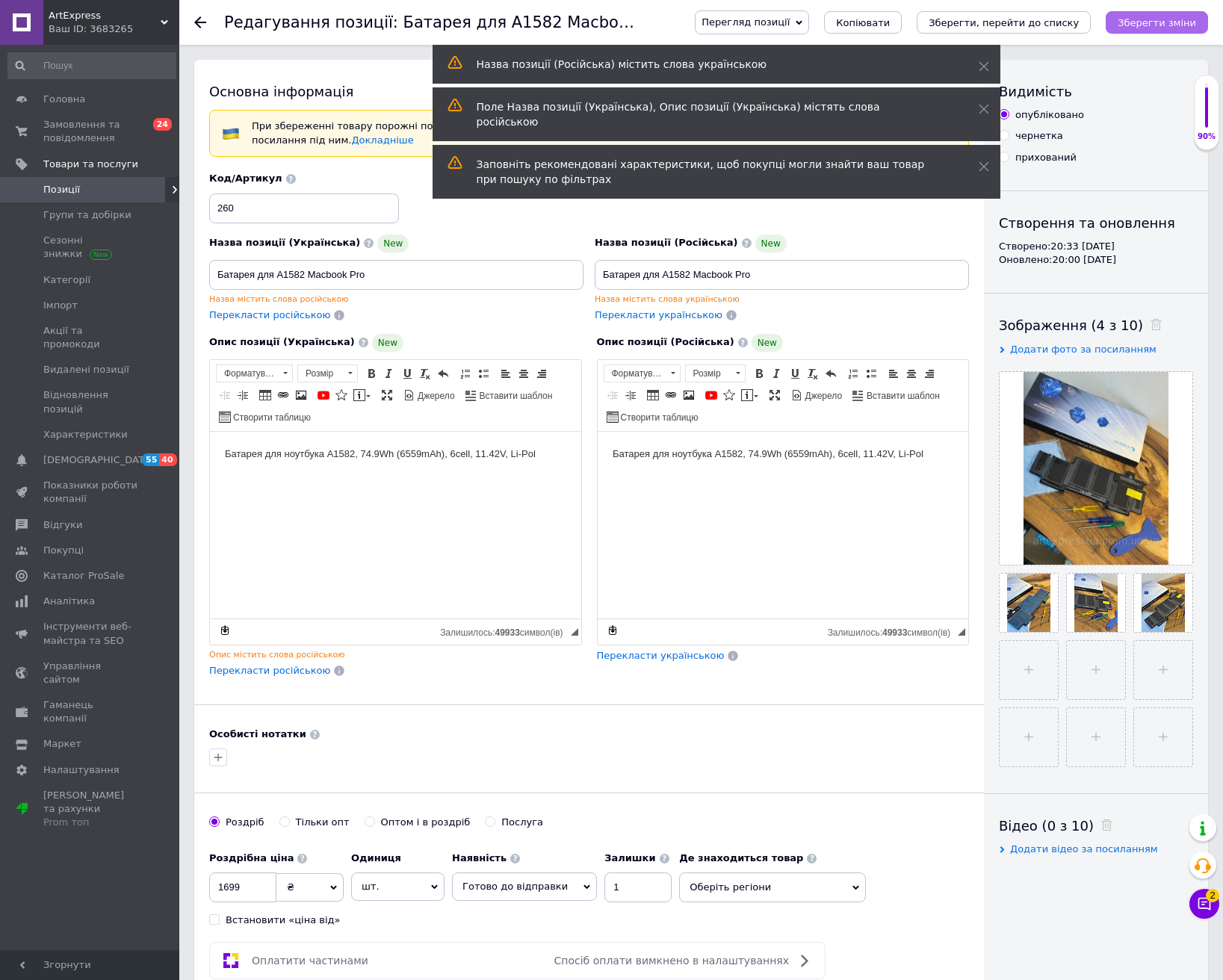
click at [1155, 24] on icon "Зберегти зміни" at bounding box center [1156, 23] width 78 height 11
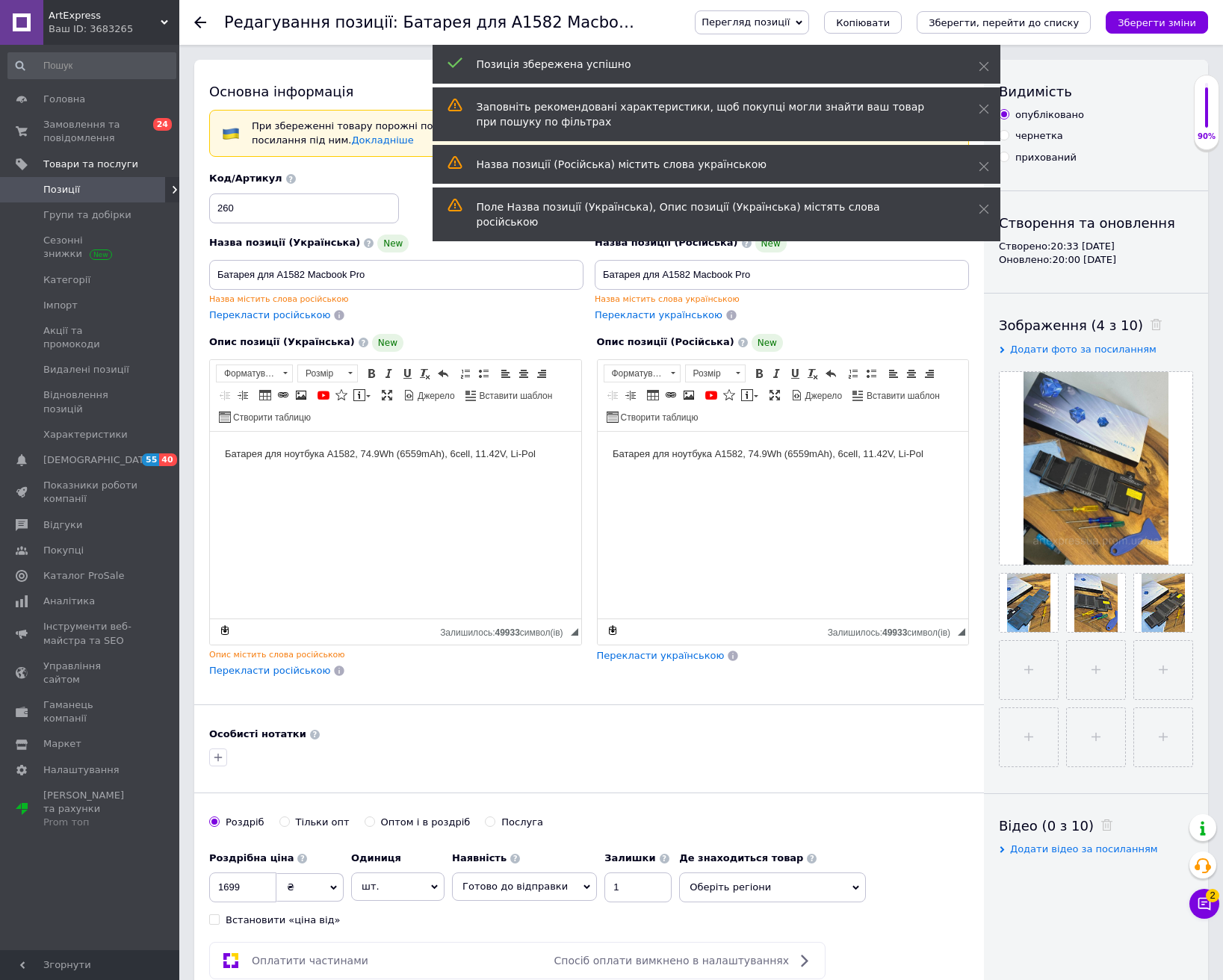
click at [196, 20] on use at bounding box center [200, 22] width 12 height 12
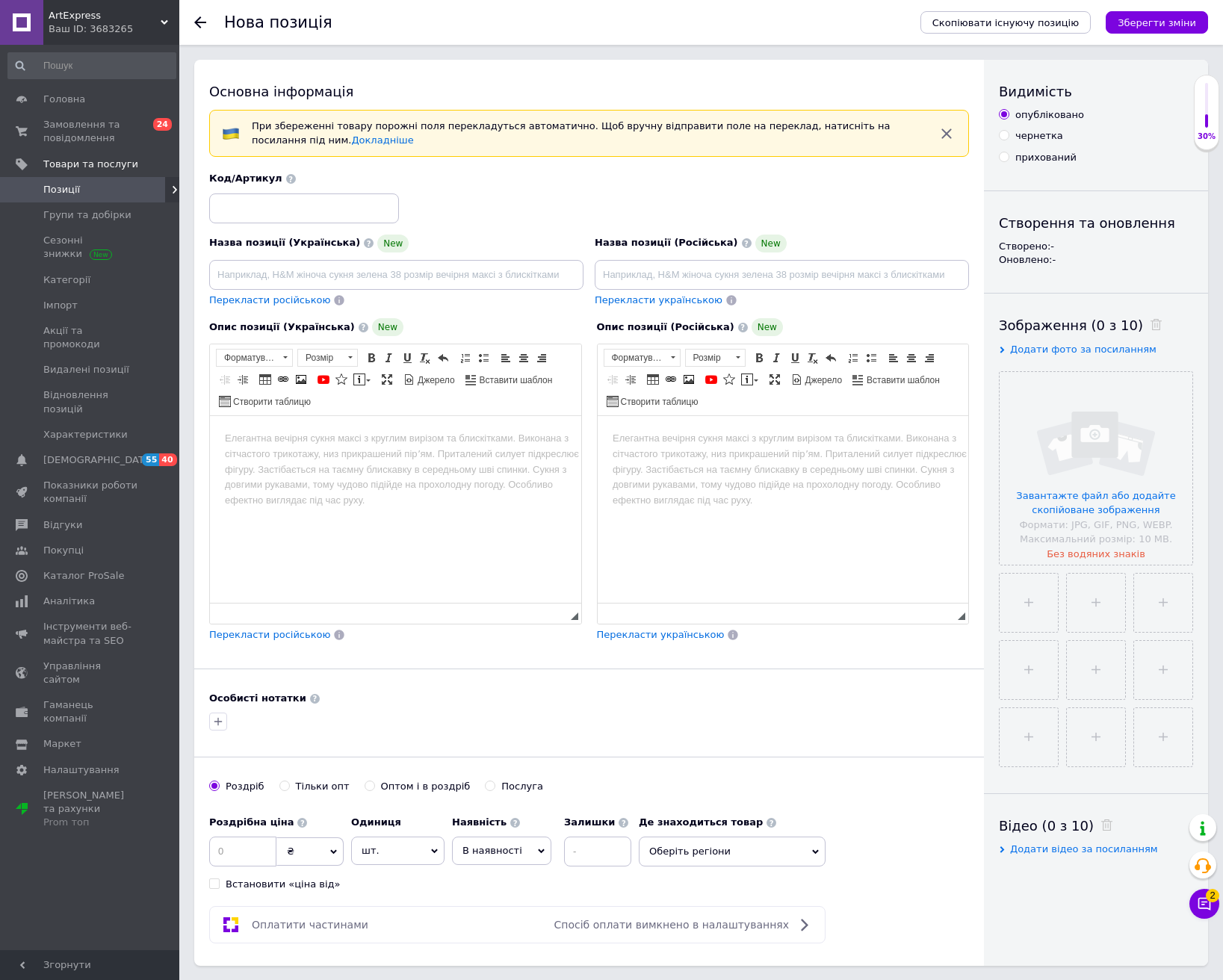
click at [312, 461] on html at bounding box center [395, 439] width 372 height 45
click at [281, 214] on input at bounding box center [304, 208] width 190 height 30
type input "261"
click at [246, 856] on input at bounding box center [243, 851] width 67 height 30
type input "1299"
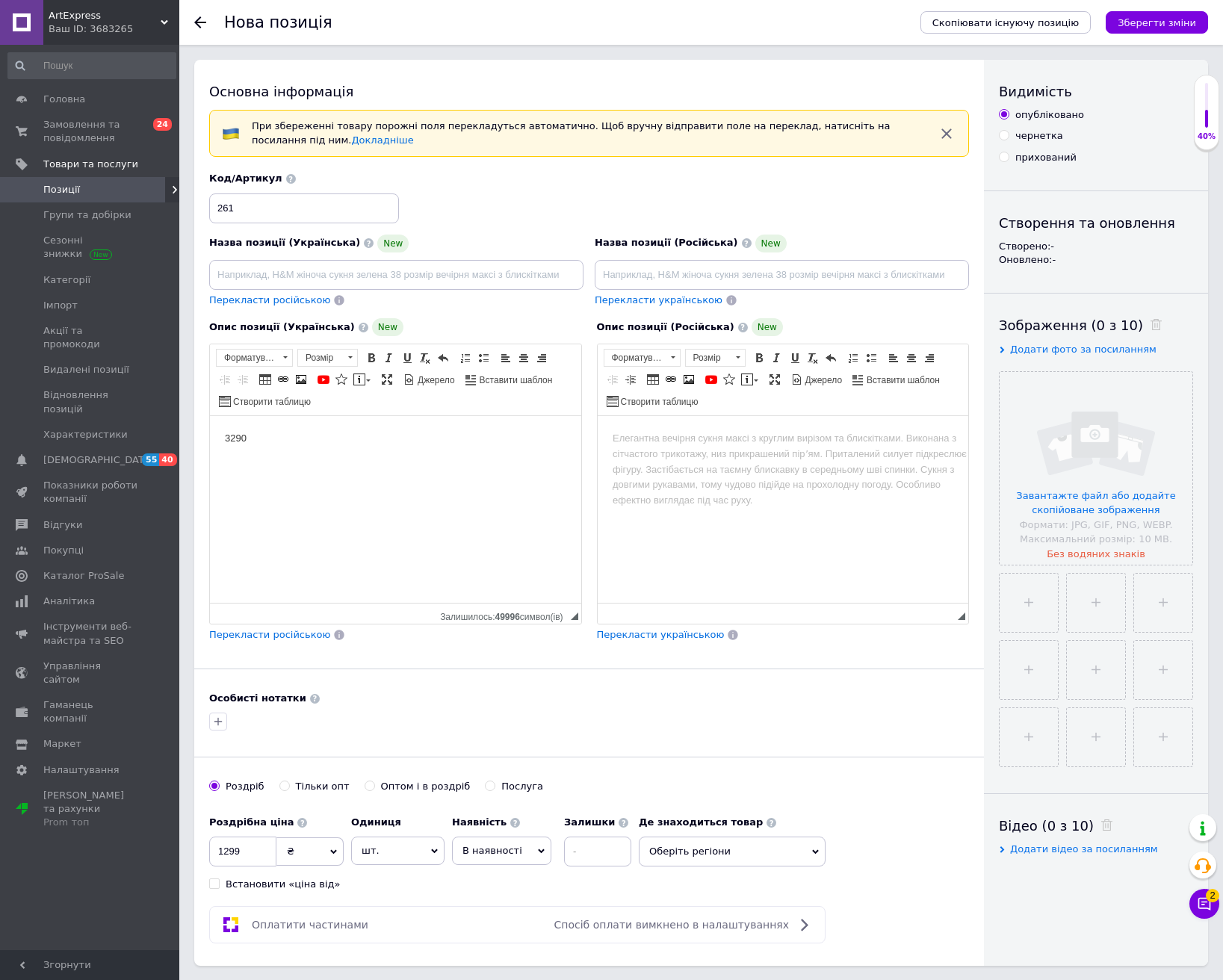
click at [512, 863] on span "В наявності" at bounding box center [502, 850] width 99 height 28
click at [508, 935] on li "Готово до відправки" at bounding box center [502, 944] width 98 height 34
click at [620, 848] on input at bounding box center [638, 851] width 67 height 30
type input "1"
click at [388, 269] on input at bounding box center [396, 275] width 374 height 30
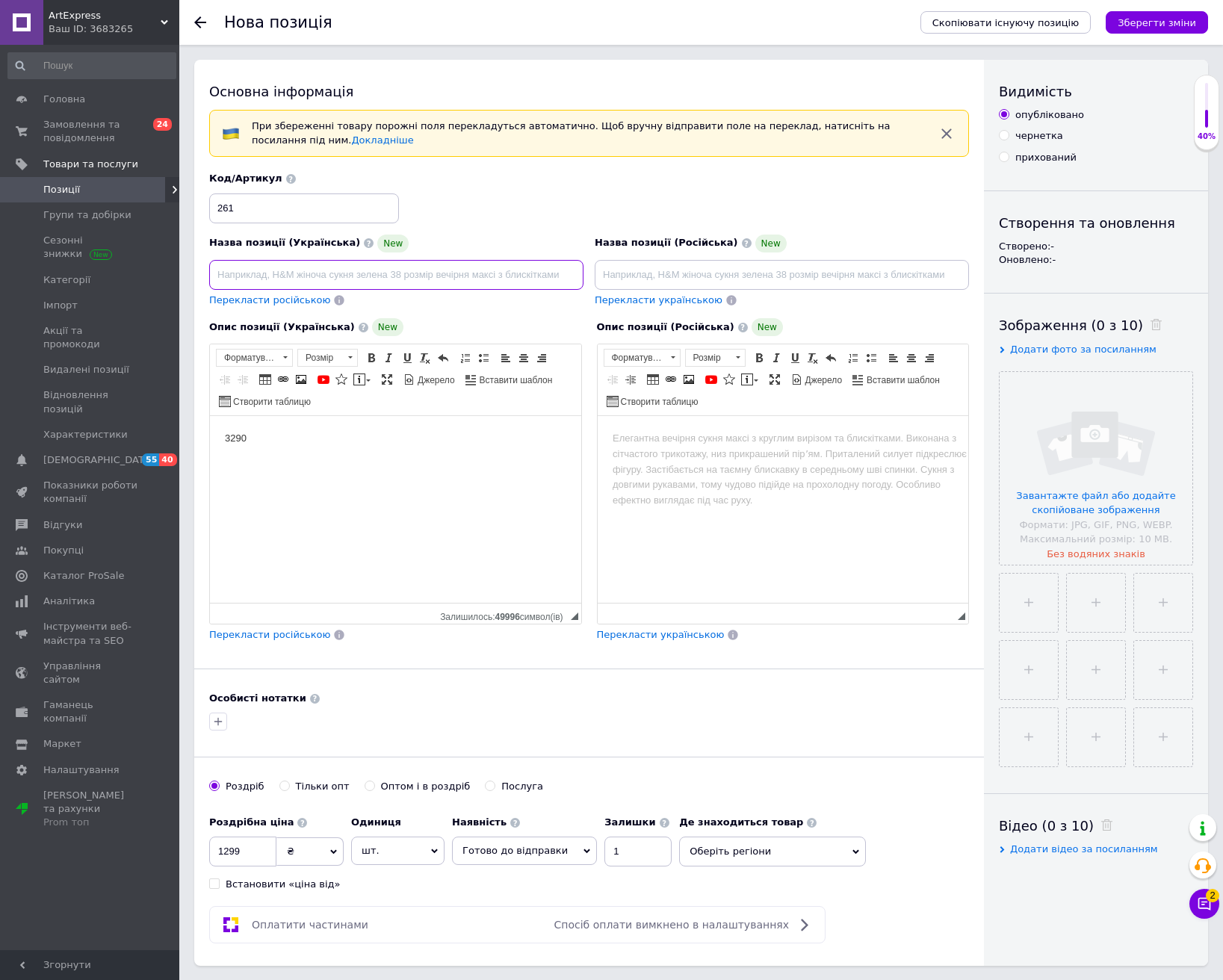
paste input "Аккумулятор для Lenovo ThinkPad"
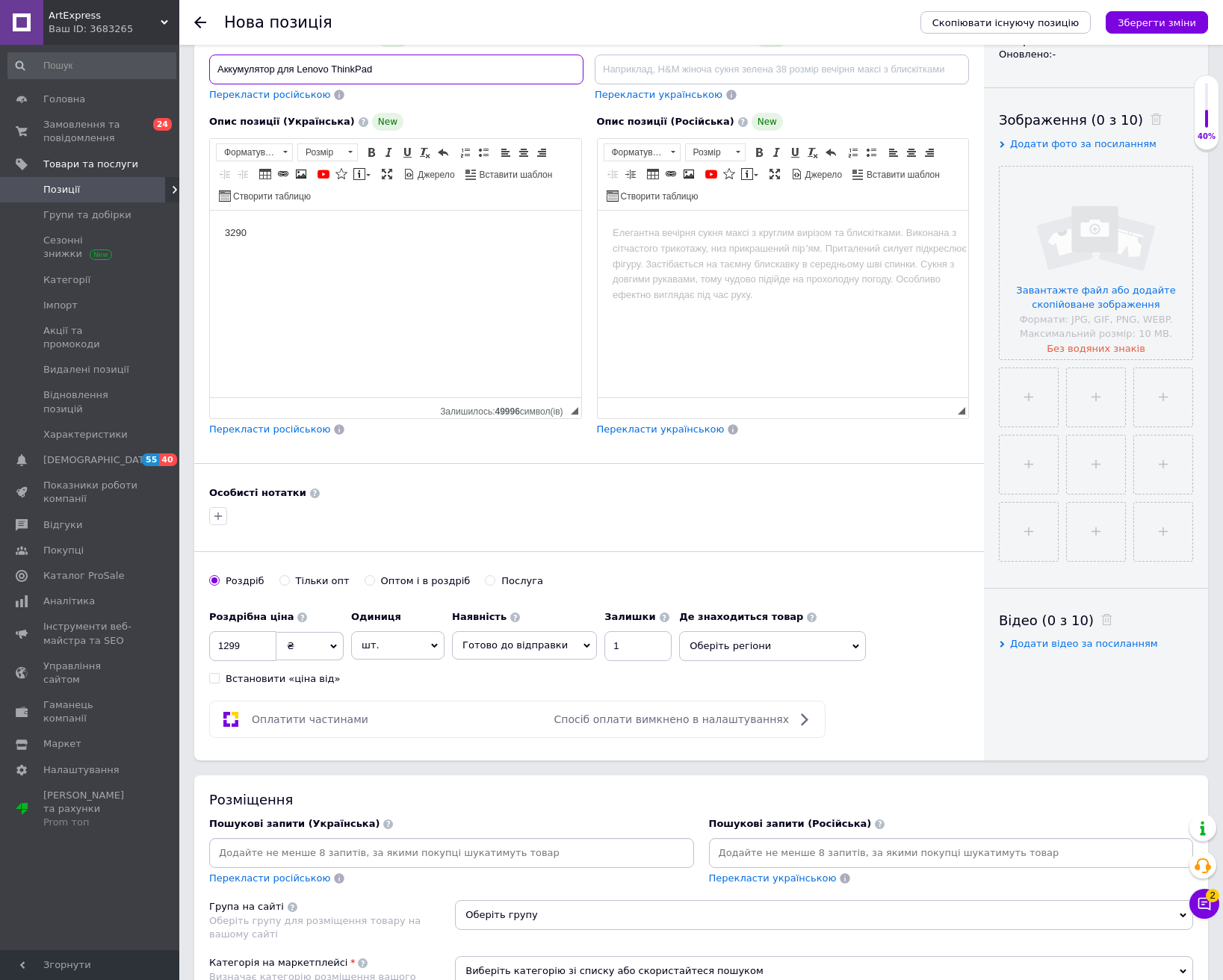
scroll to position [224, 0]
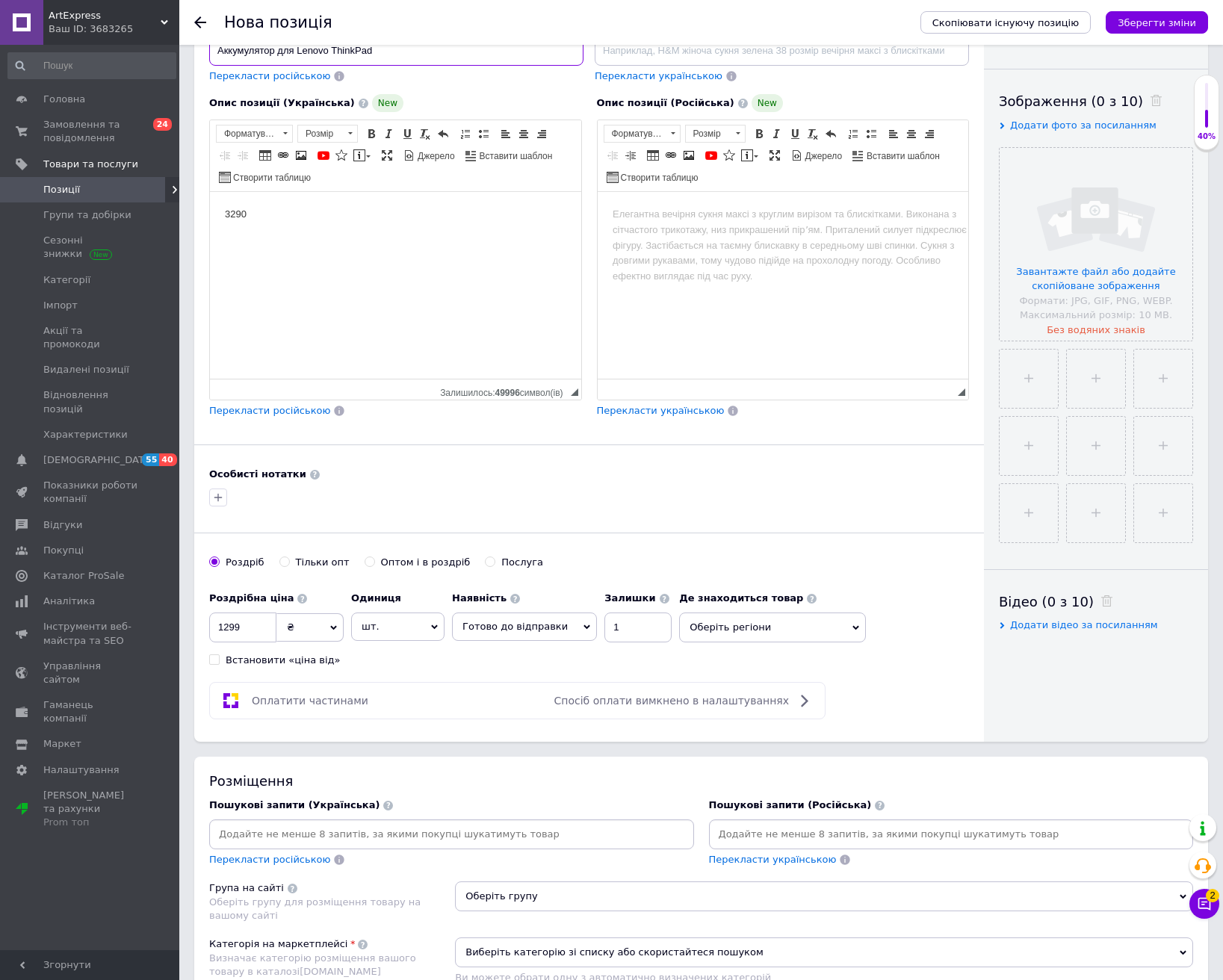
type input "Аккумулятор для Lenovo ThinkPad"
click at [346, 831] on input at bounding box center [451, 834] width 479 height 23
paste input "Аккумулятор для Lenovo ThinkPad"
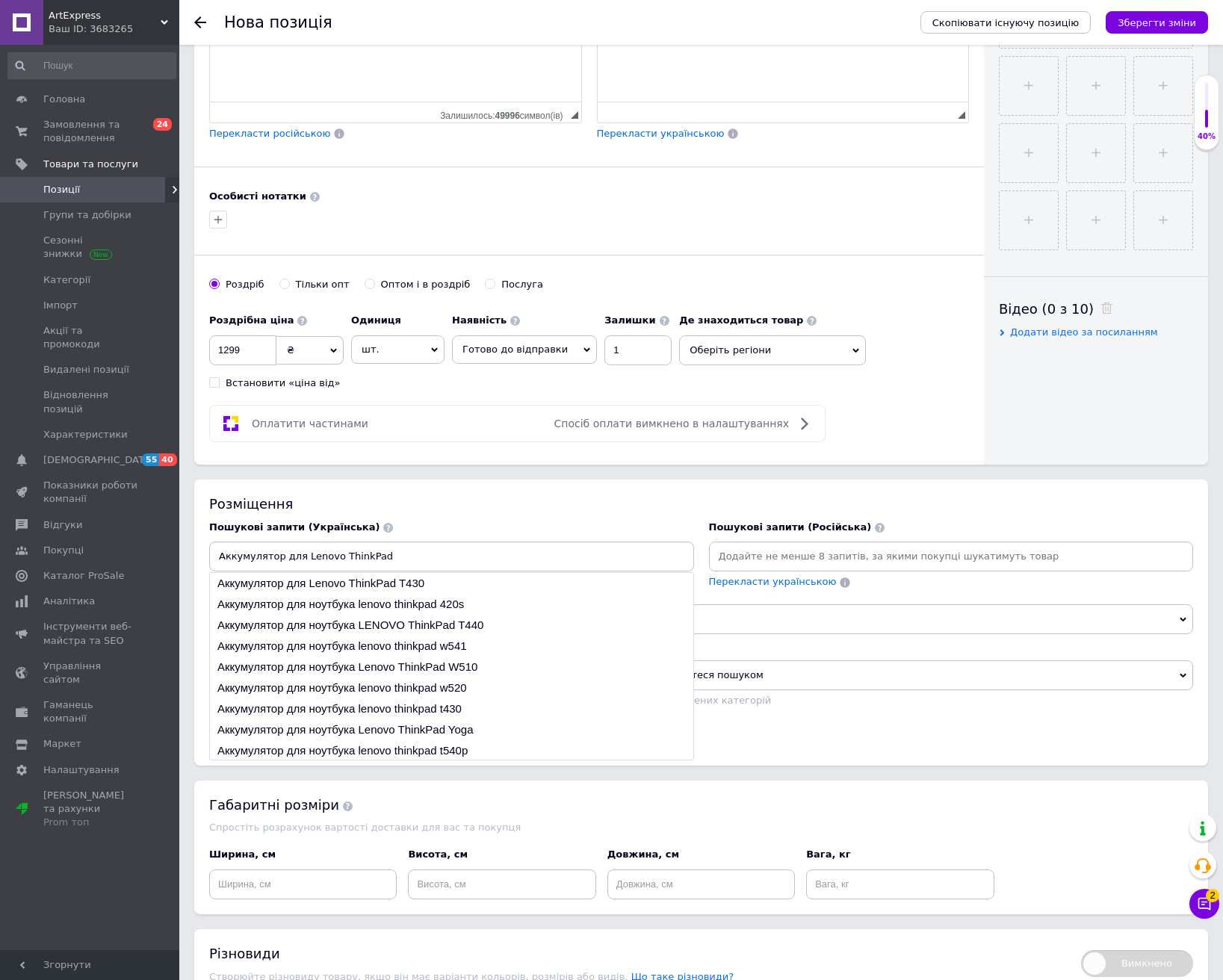
scroll to position [522, 0]
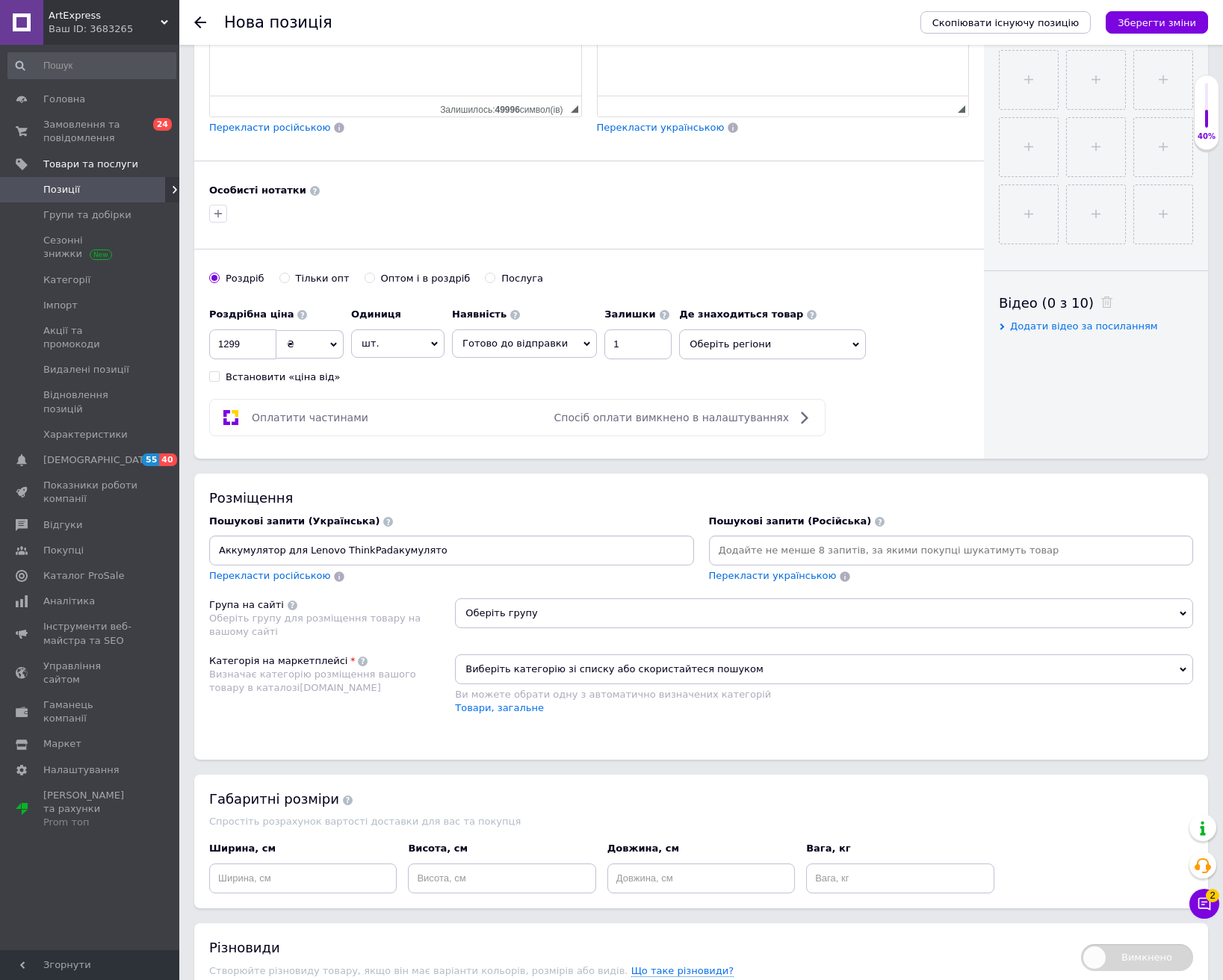
type input "Аккумулятор для Lenovo ThinkPadакумулятор"
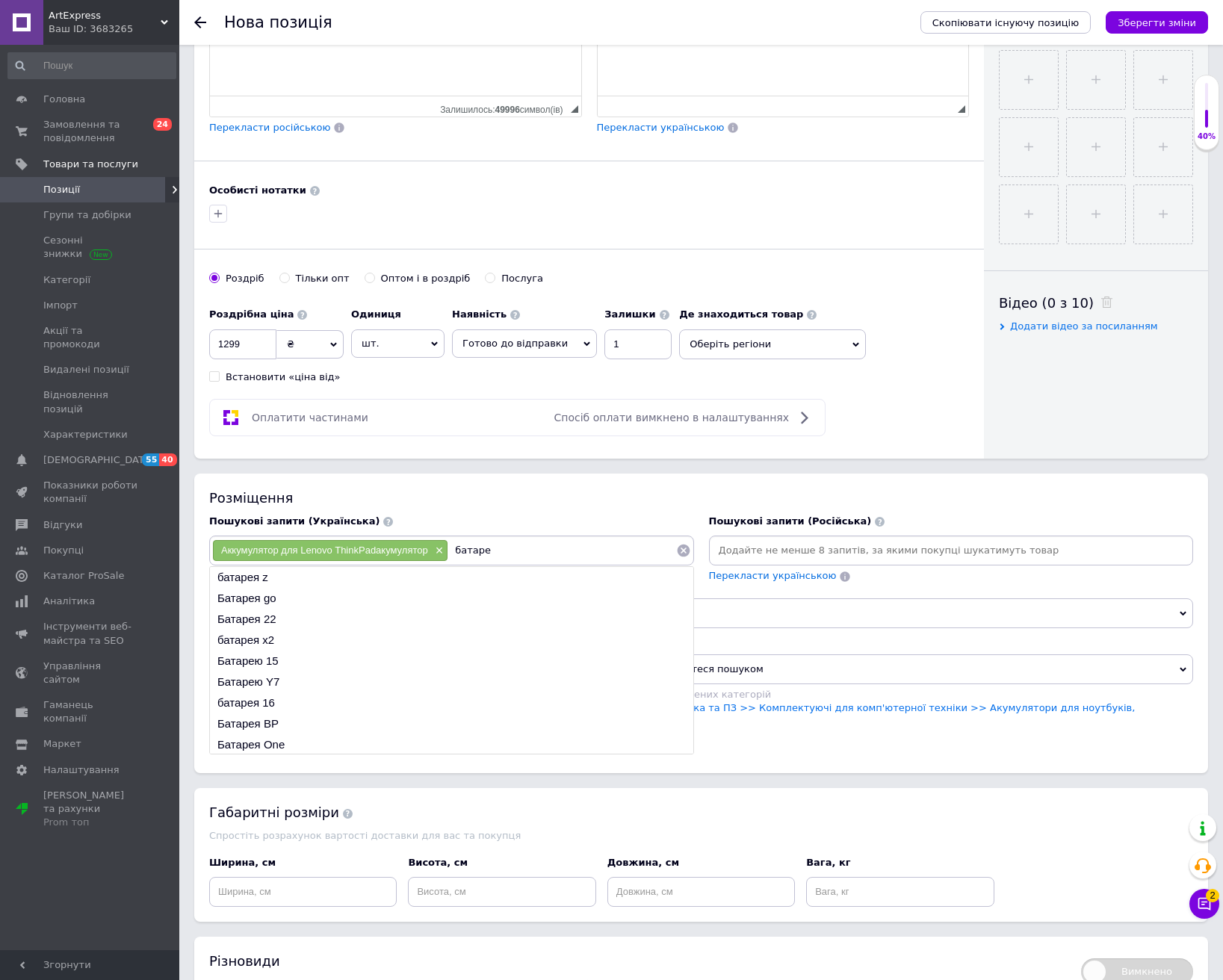
type input "батарея"
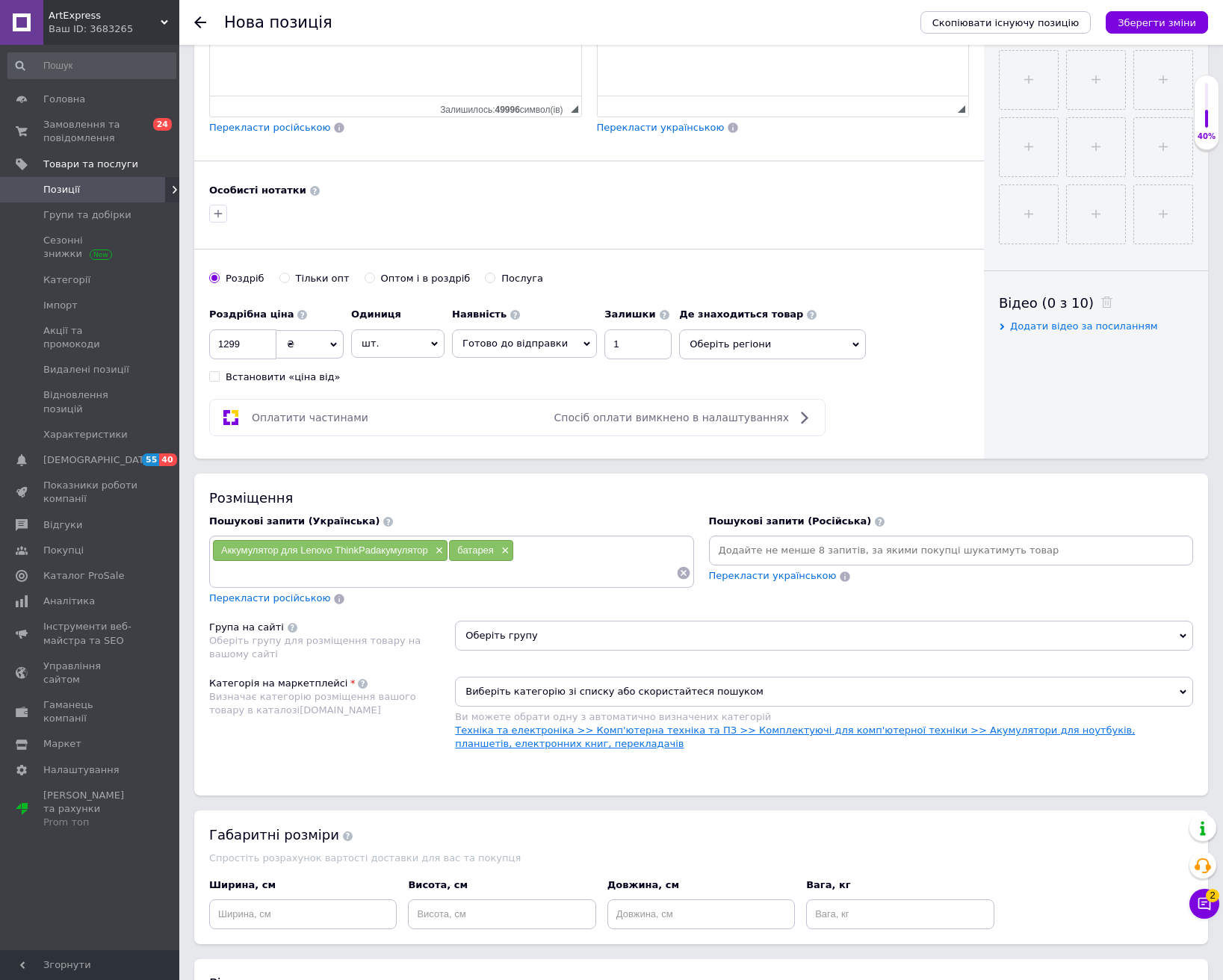
click at [598, 733] on link "Техніка та електроніка >> Комп'ютерна техніка та ПЗ >> Комплектуючі для комп'ют…" at bounding box center [794, 737] width 680 height 25
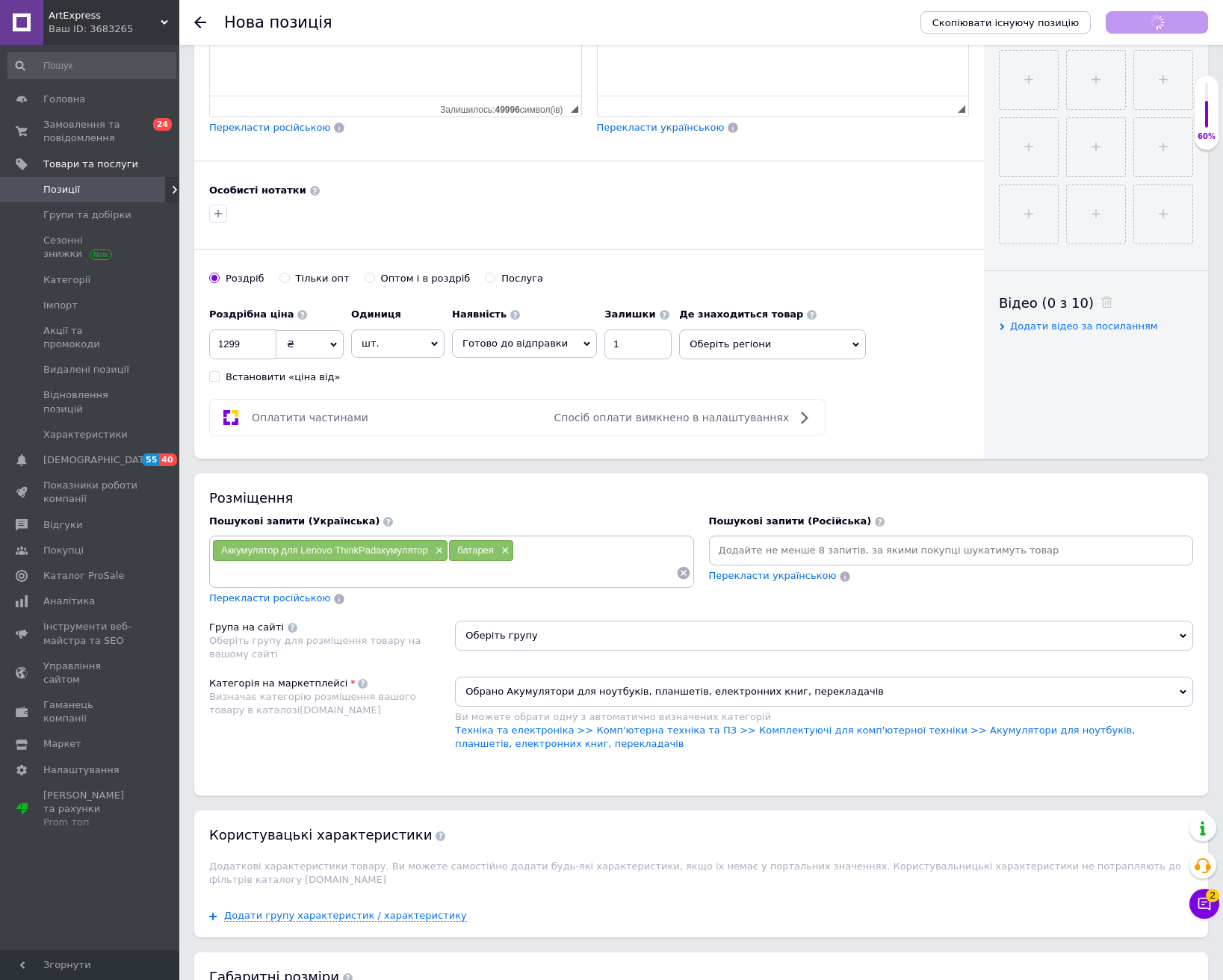
click at [575, 647] on span "Оберіть групу" at bounding box center [823, 635] width 738 height 30
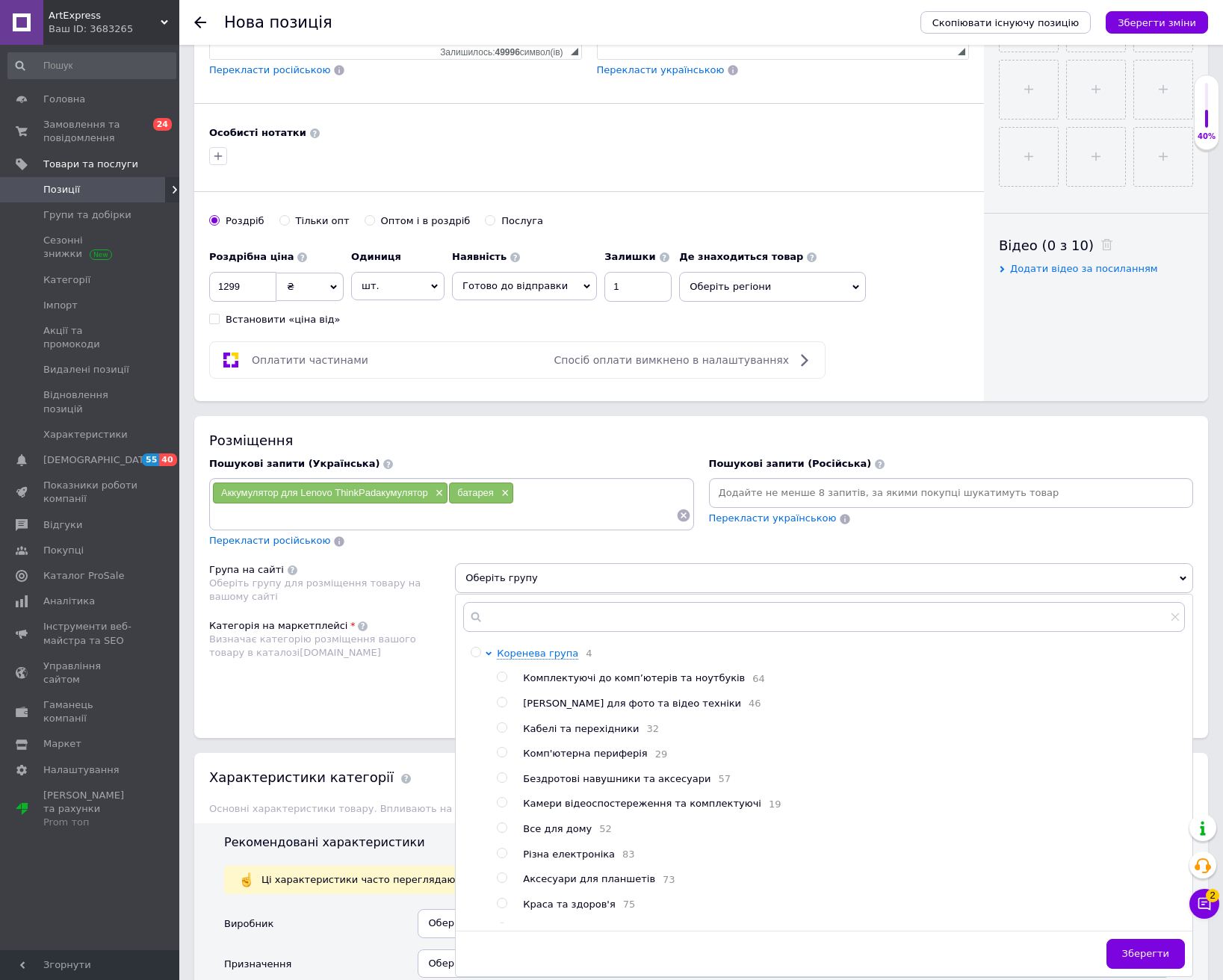
scroll to position [747, 0]
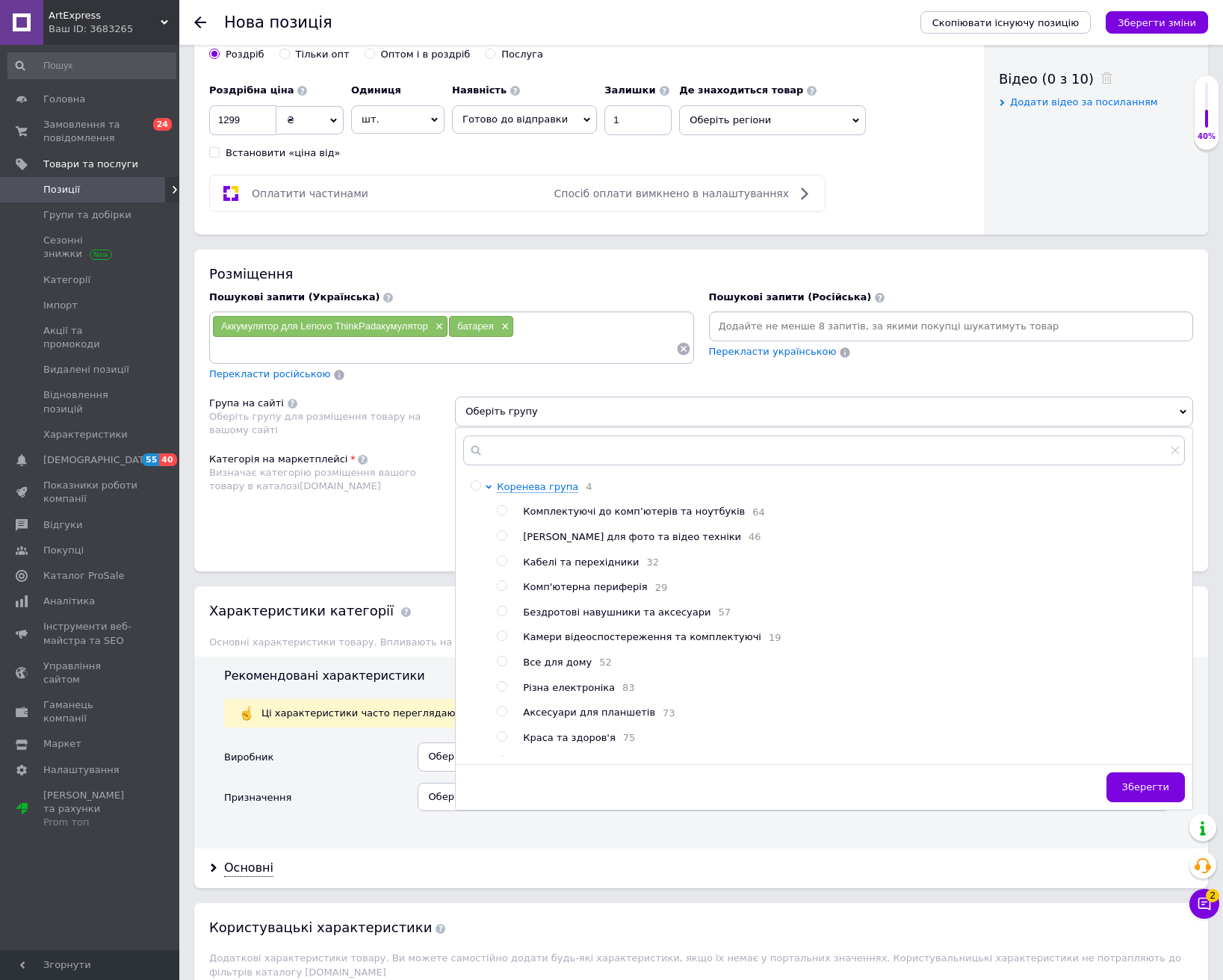
click at [541, 515] on span "Комплектуючі до комп’ютерів та ноутбуків" at bounding box center [634, 511] width 222 height 11
radio input "true"
click at [1159, 781] on span "Зберегти" at bounding box center [1146, 787] width 47 height 11
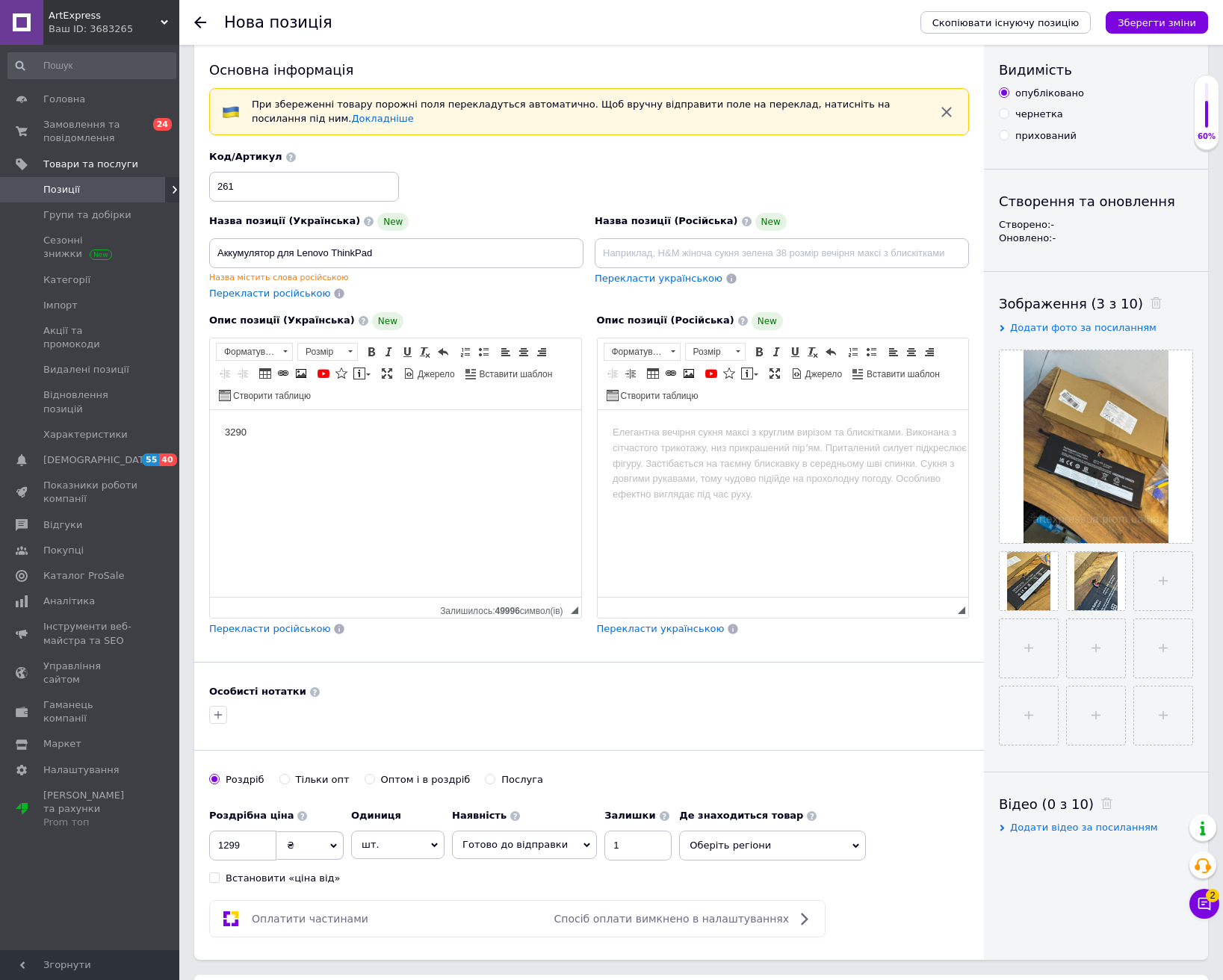
scroll to position [0, 0]
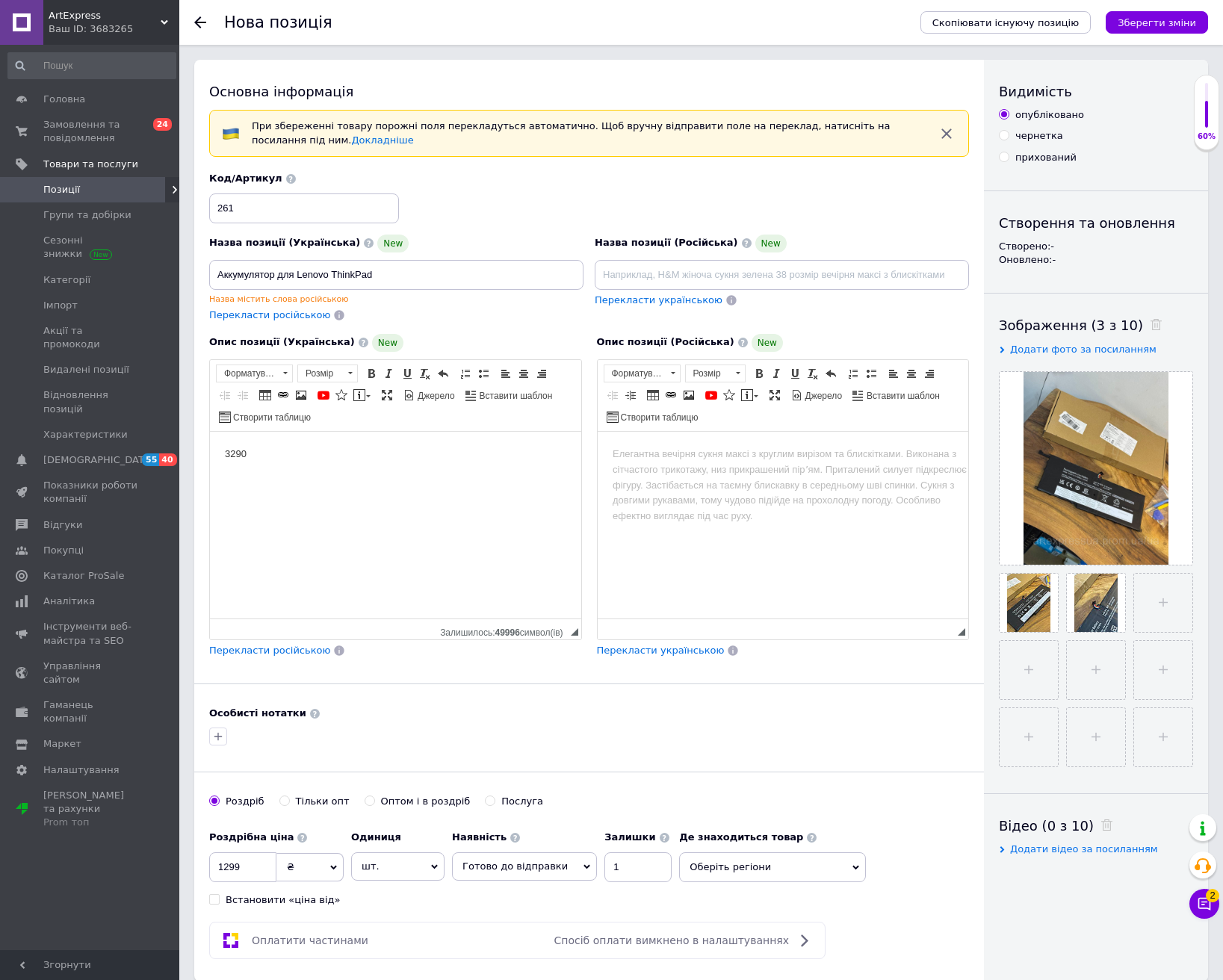
click at [401, 450] on body "3290" at bounding box center [395, 454] width 341 height 16
click at [224, 447] on html "3290" at bounding box center [395, 454] width 372 height 45
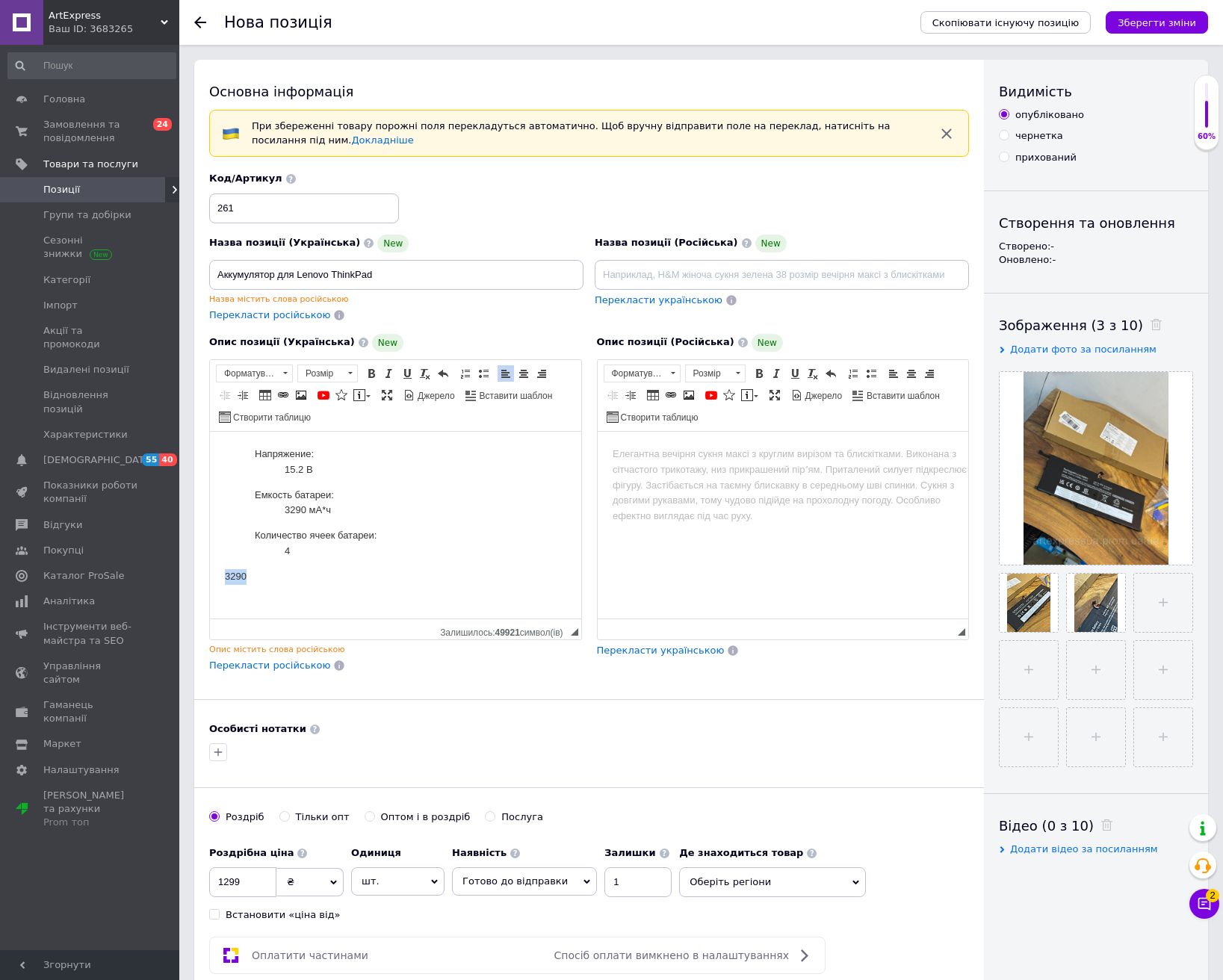
drag, startPoint x: 258, startPoint y: 580, endPoint x: 218, endPoint y: 580, distance: 40.0
click at [218, 580] on html "Напряжение: 15.2 В Емкость батареи: 3290 мА*ч Количество ячеек батареи: 4 3290" at bounding box center [395, 515] width 372 height 168
click at [1138, 21] on icon "Зберегти зміни" at bounding box center [1156, 23] width 78 height 11
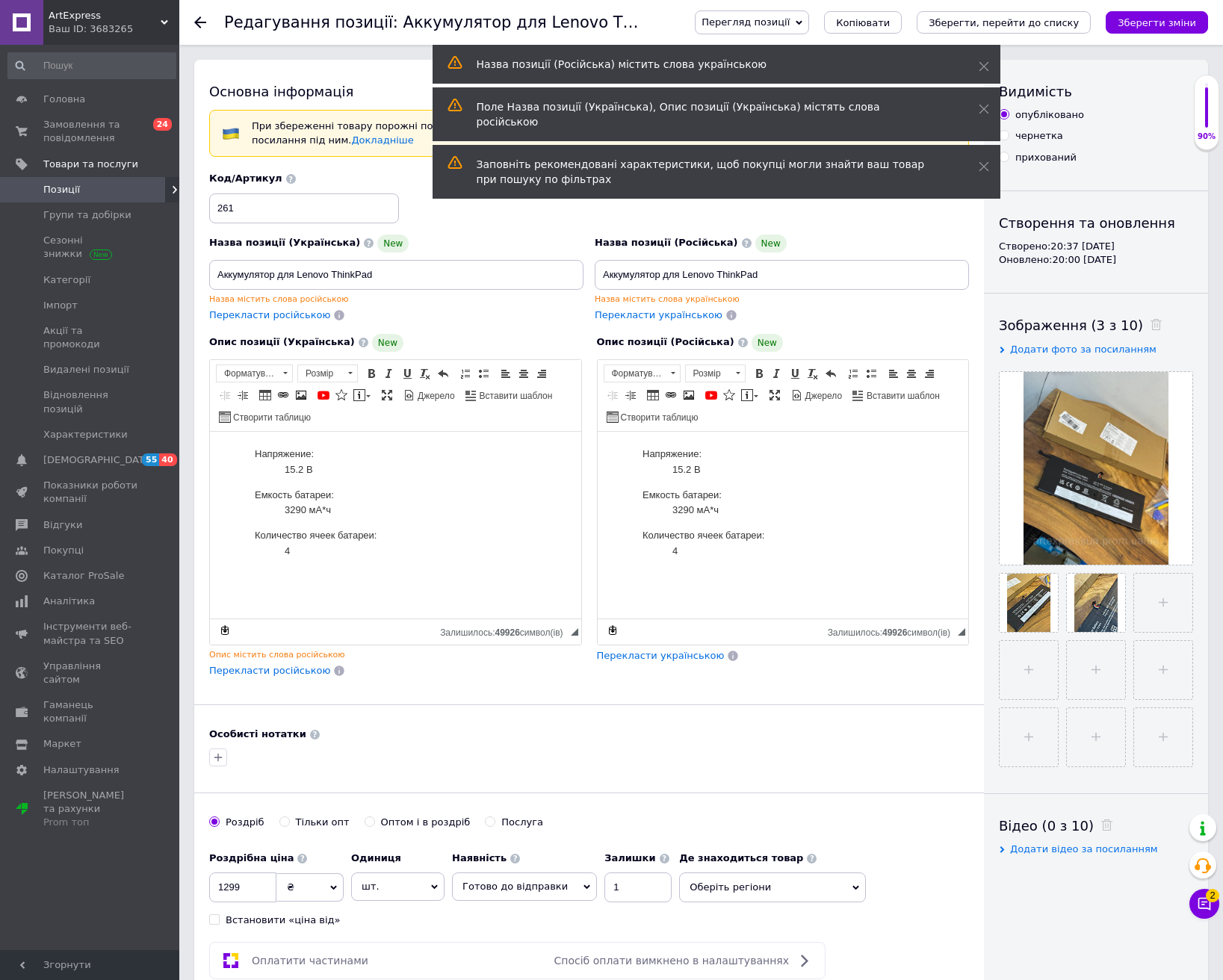
click at [201, 19] on icon at bounding box center [200, 22] width 12 height 12
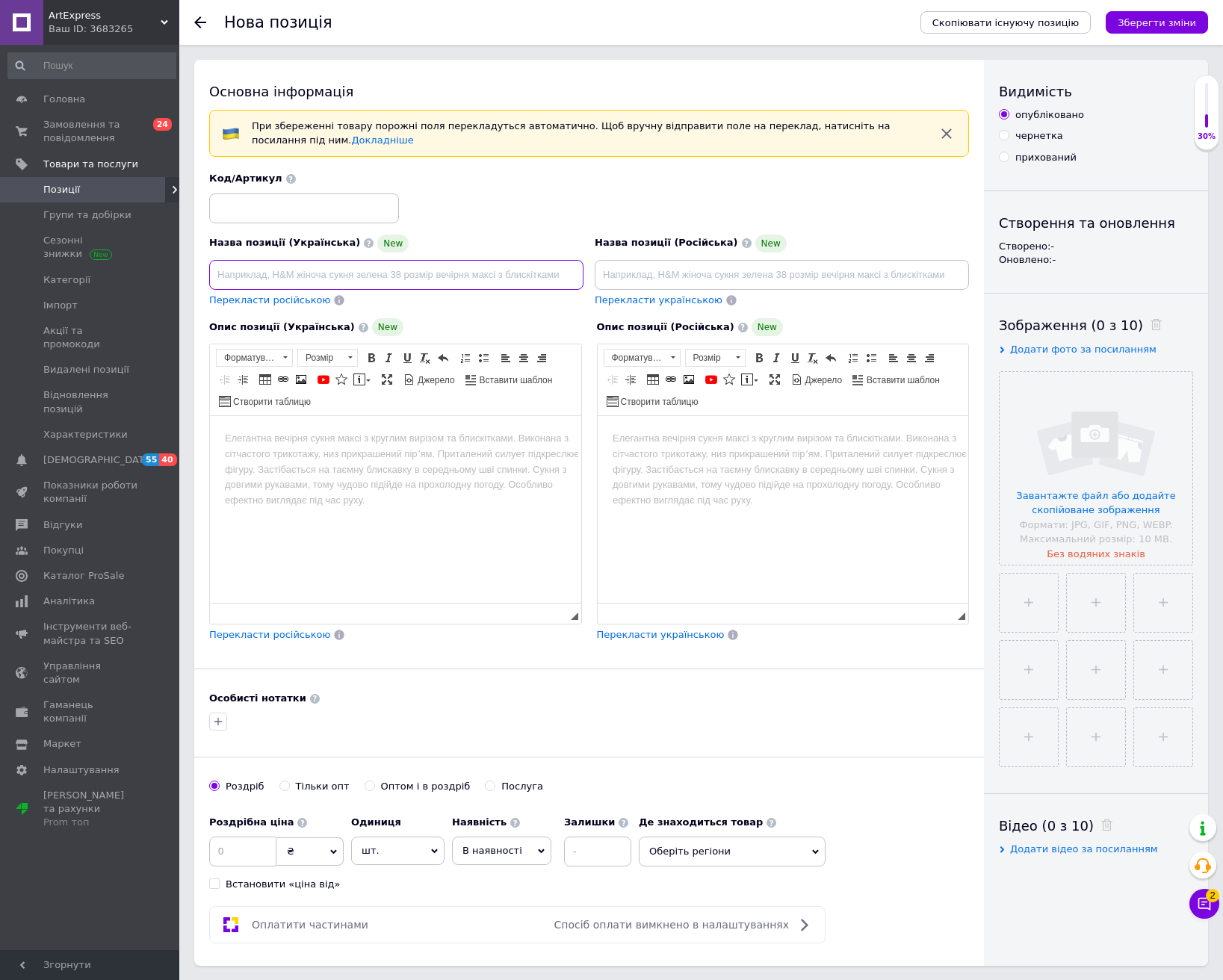
click at [353, 272] on input at bounding box center [396, 275] width 374 height 30
paste input "Батарея для ноутбука Acer"
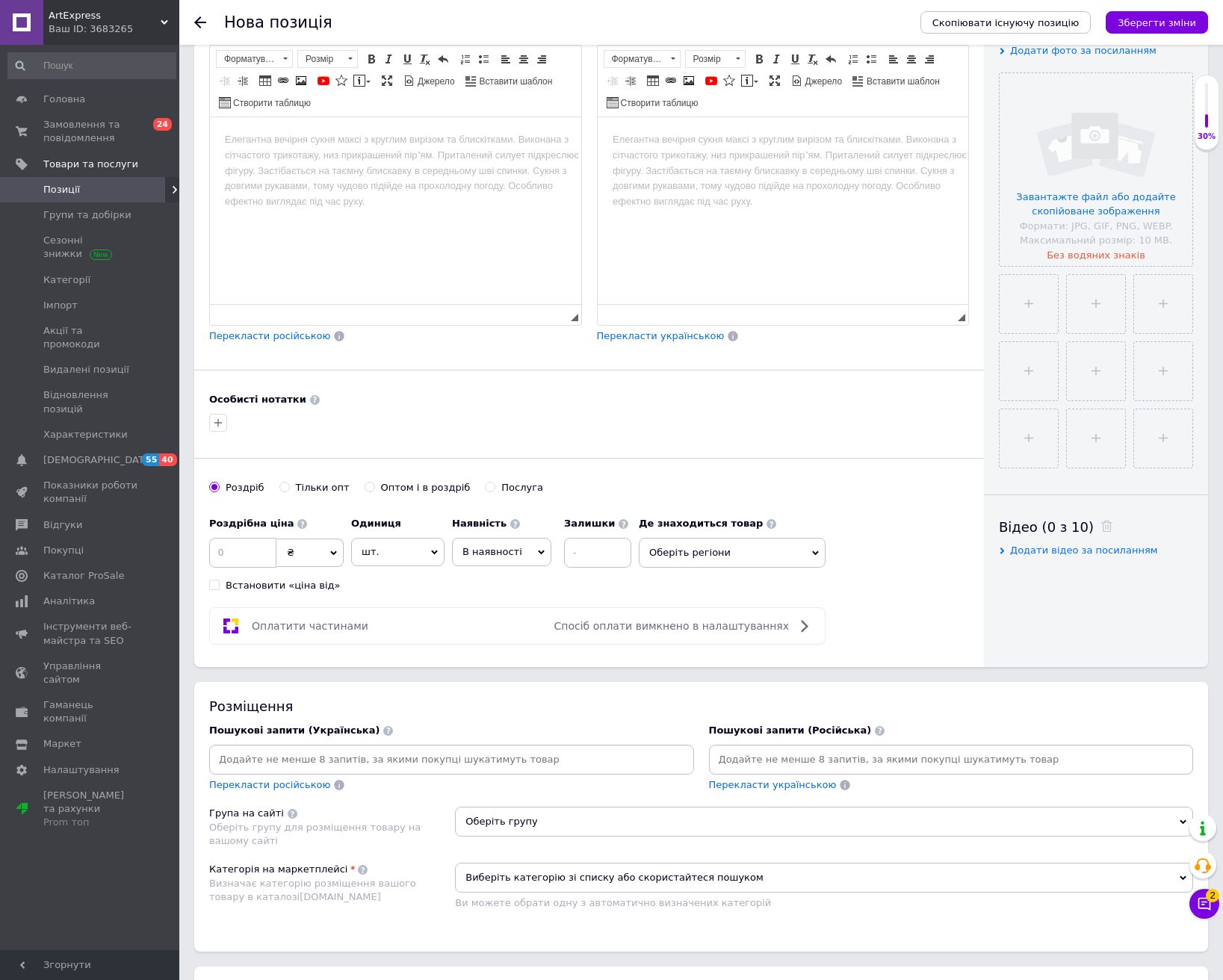
type input "Батарея для ноутбука Acer"
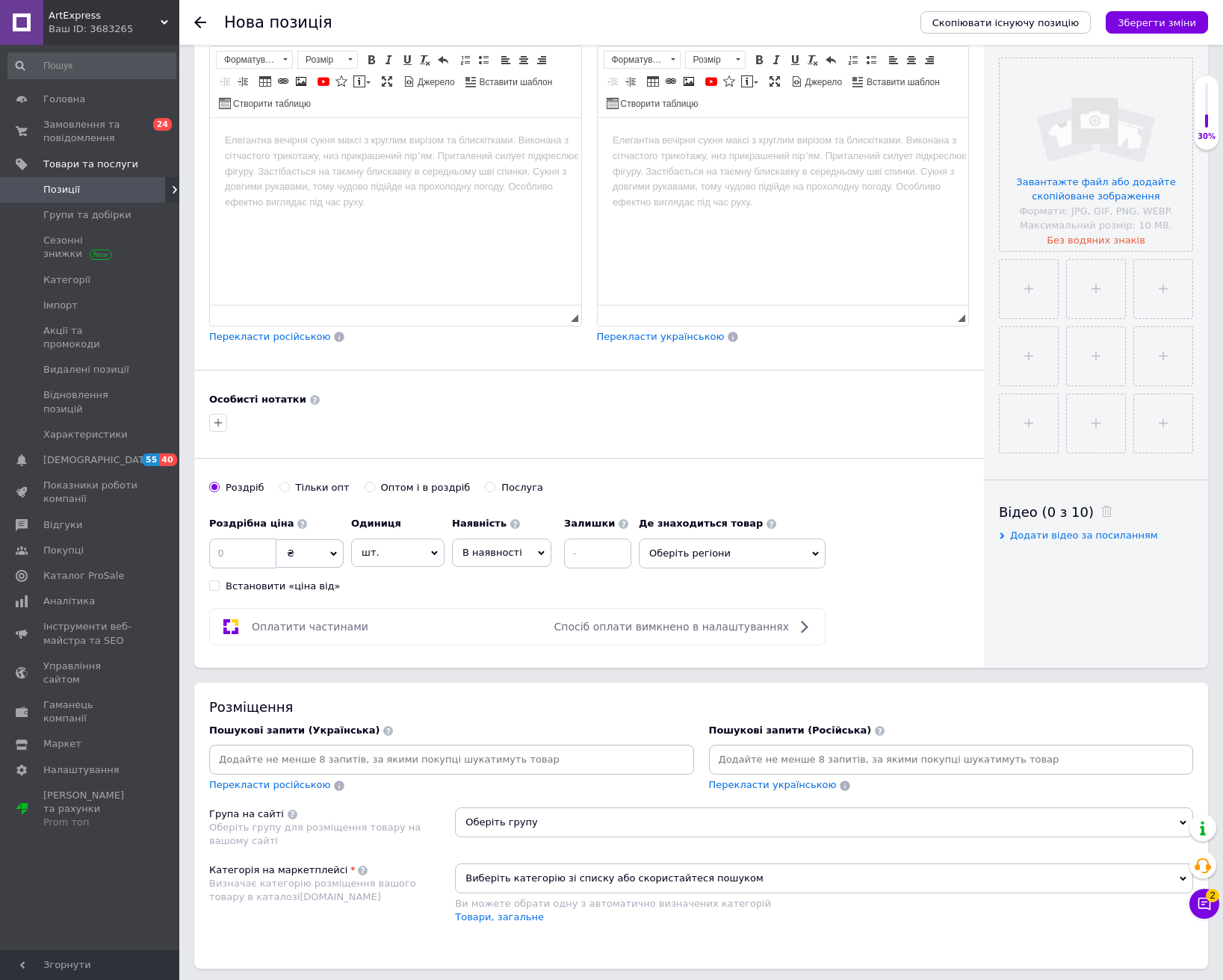
click at [431, 756] on input at bounding box center [451, 759] width 479 height 23
paste input "Батарея для ноутбука Acer"
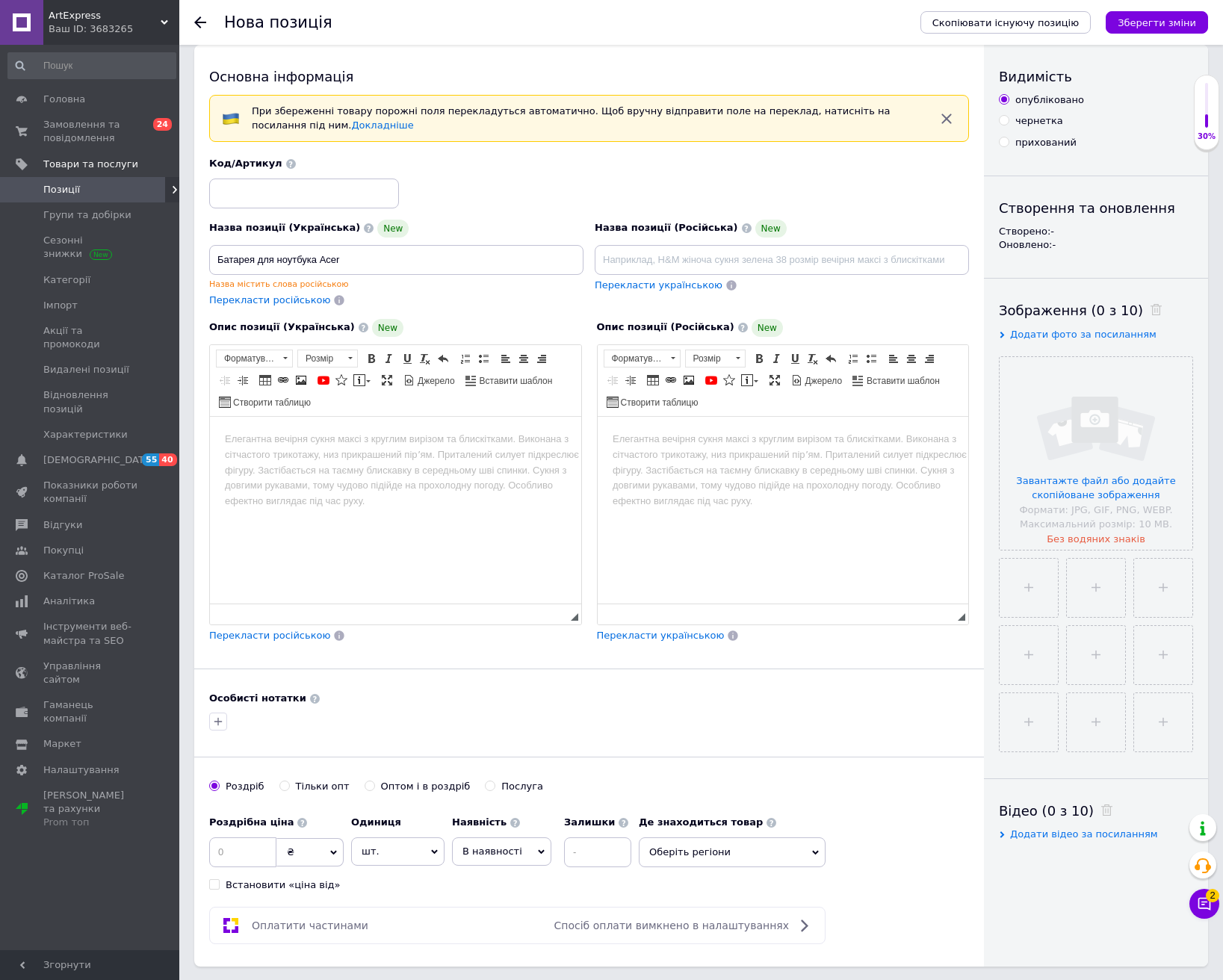
scroll to position [0, 0]
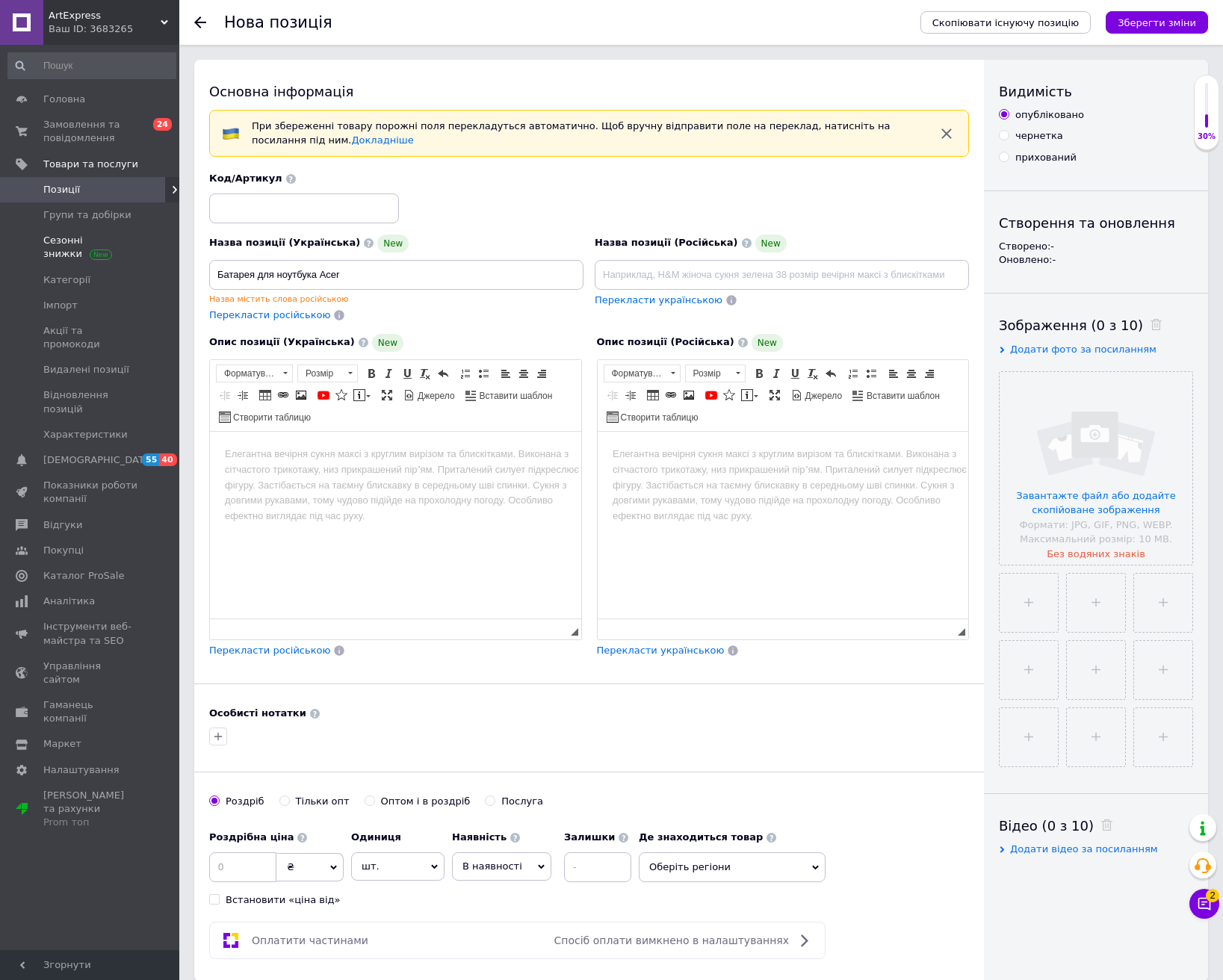
type input "Батарея для ноутбука Acer"
drag, startPoint x: 263, startPoint y: 872, endPoint x: 272, endPoint y: 865, distance: 11.4
click at [268, 868] on input at bounding box center [243, 867] width 67 height 30
type input "2499"
click at [538, 868] on icon at bounding box center [541, 867] width 7 height 7
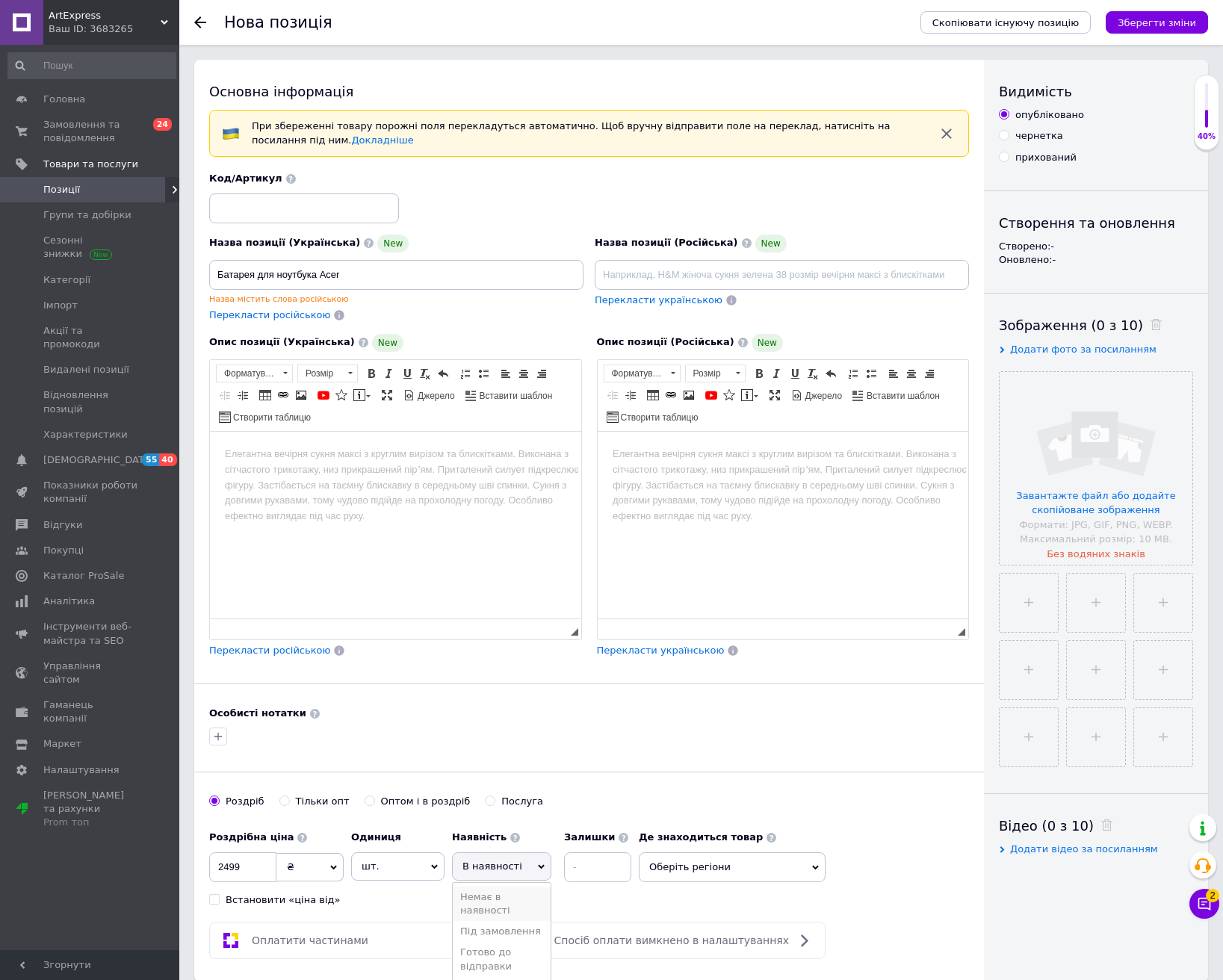
scroll to position [149, 0]
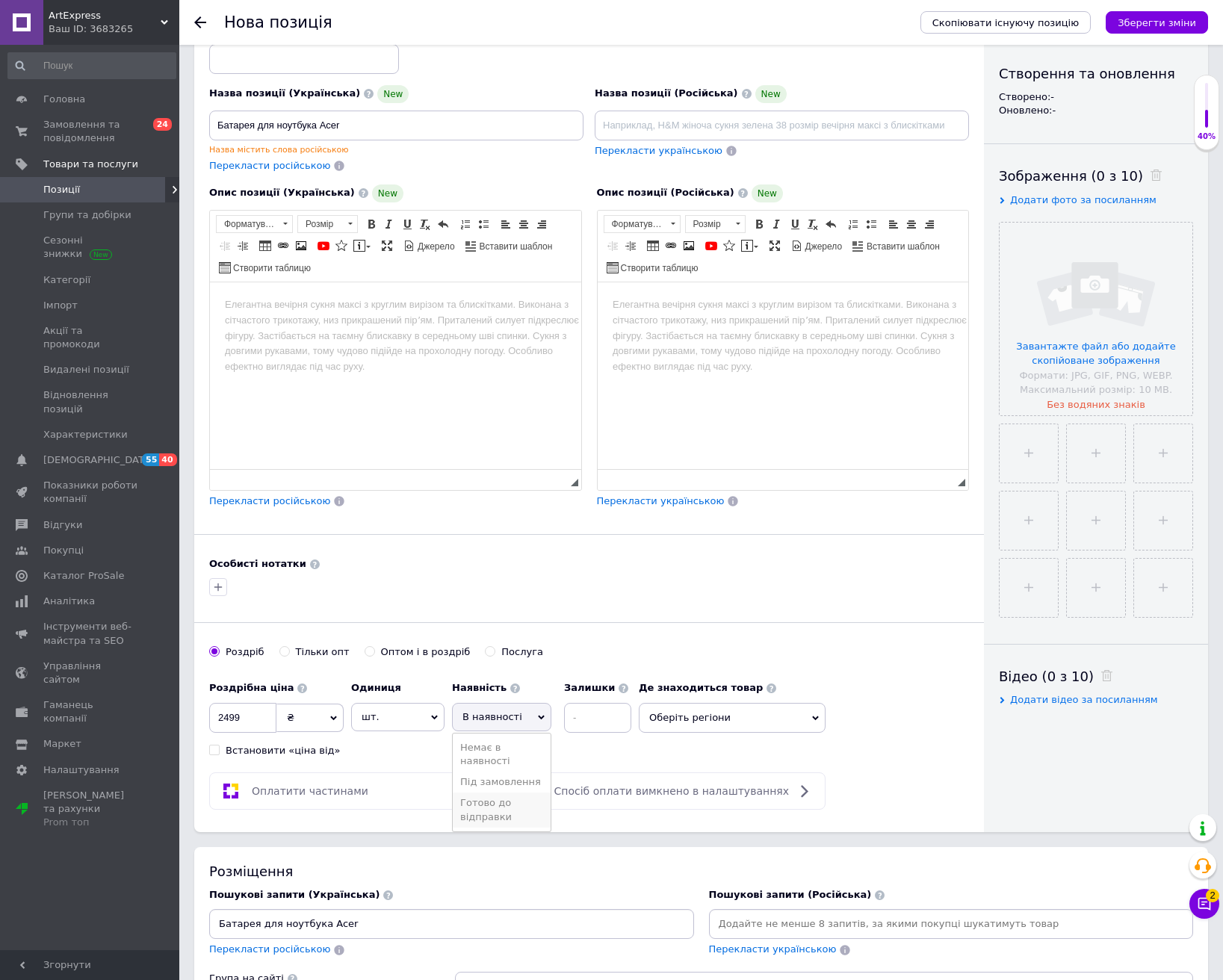
click at [502, 814] on li "Готово до відправки" at bounding box center [502, 809] width 98 height 34
click at [607, 709] on input at bounding box center [638, 717] width 67 height 30
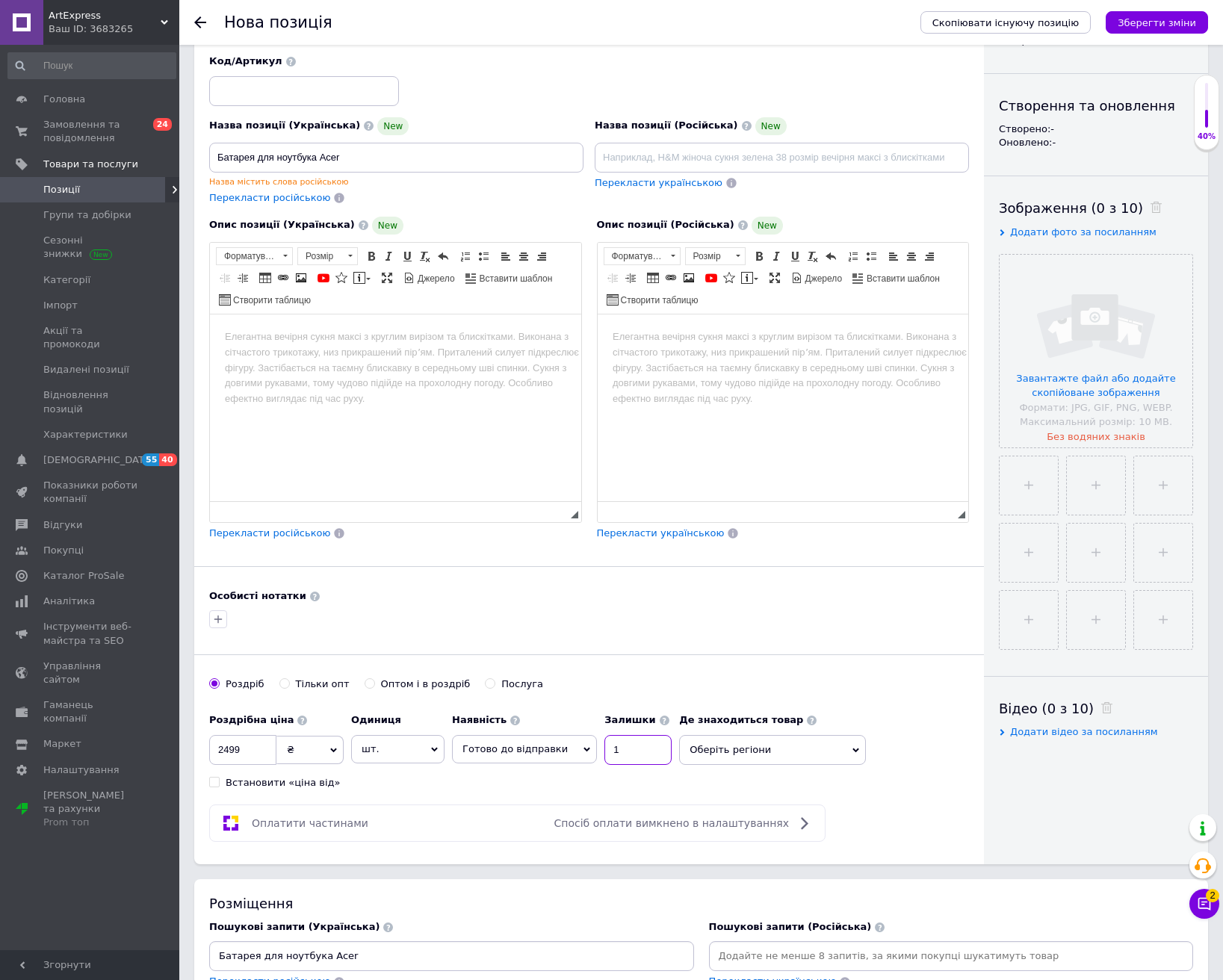
scroll to position [74, 0]
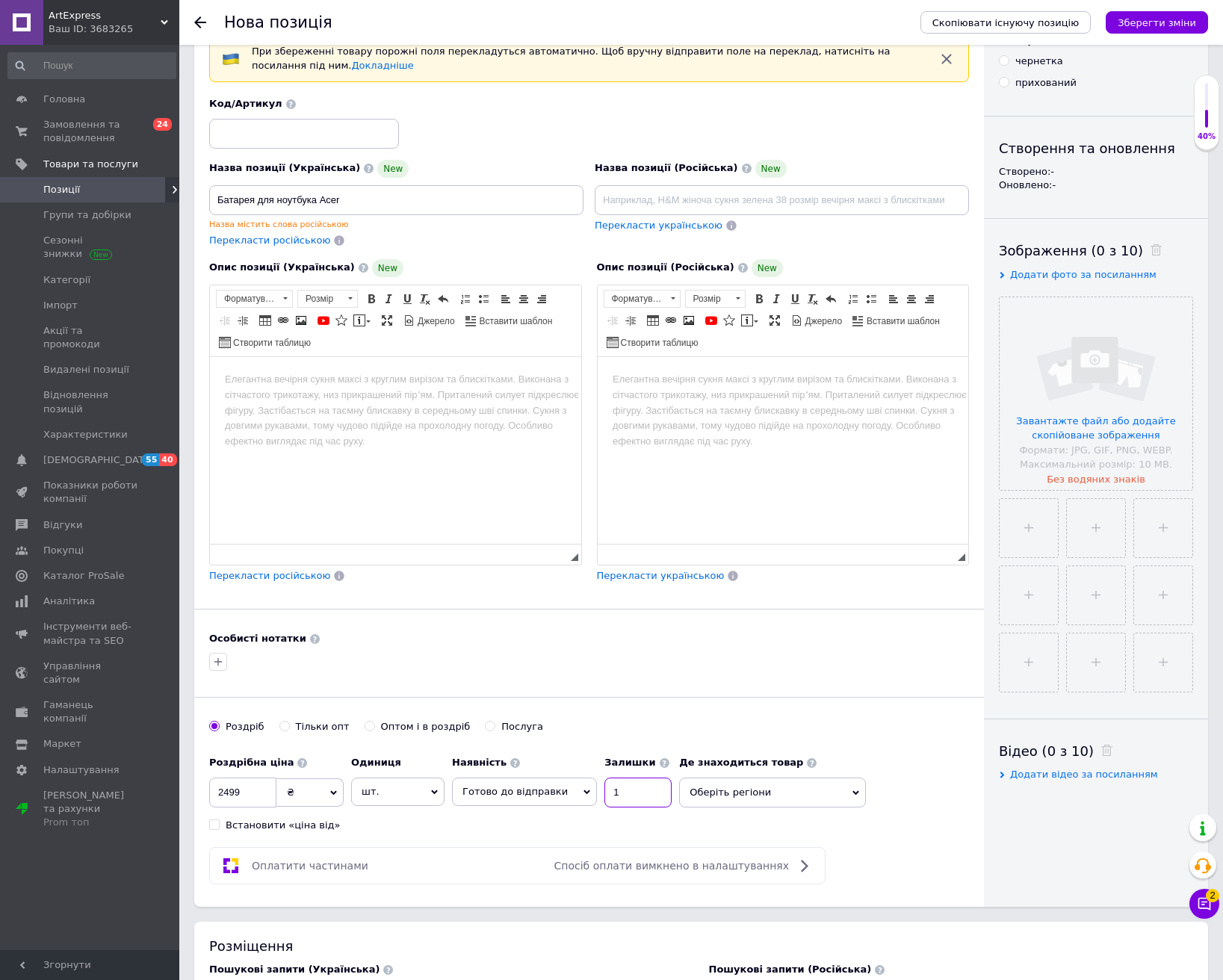
type input "1"
click at [284, 135] on input at bounding box center [304, 134] width 190 height 30
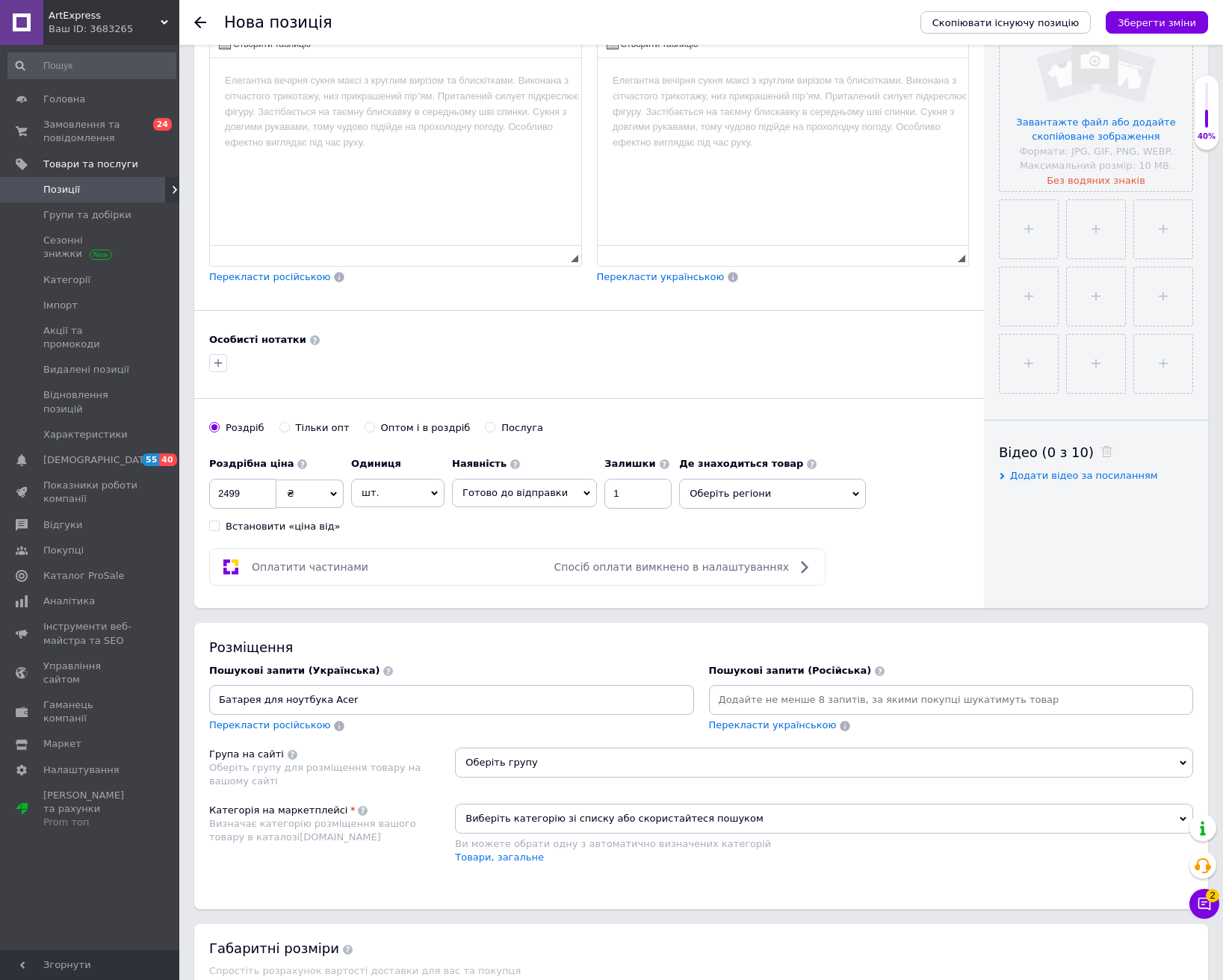
type input "262"
drag, startPoint x: 397, startPoint y: 703, endPoint x: 405, endPoint y: 711, distance: 11.3
click at [400, 705] on input "Батарея для ноутбука Acer" at bounding box center [451, 699] width 479 height 23
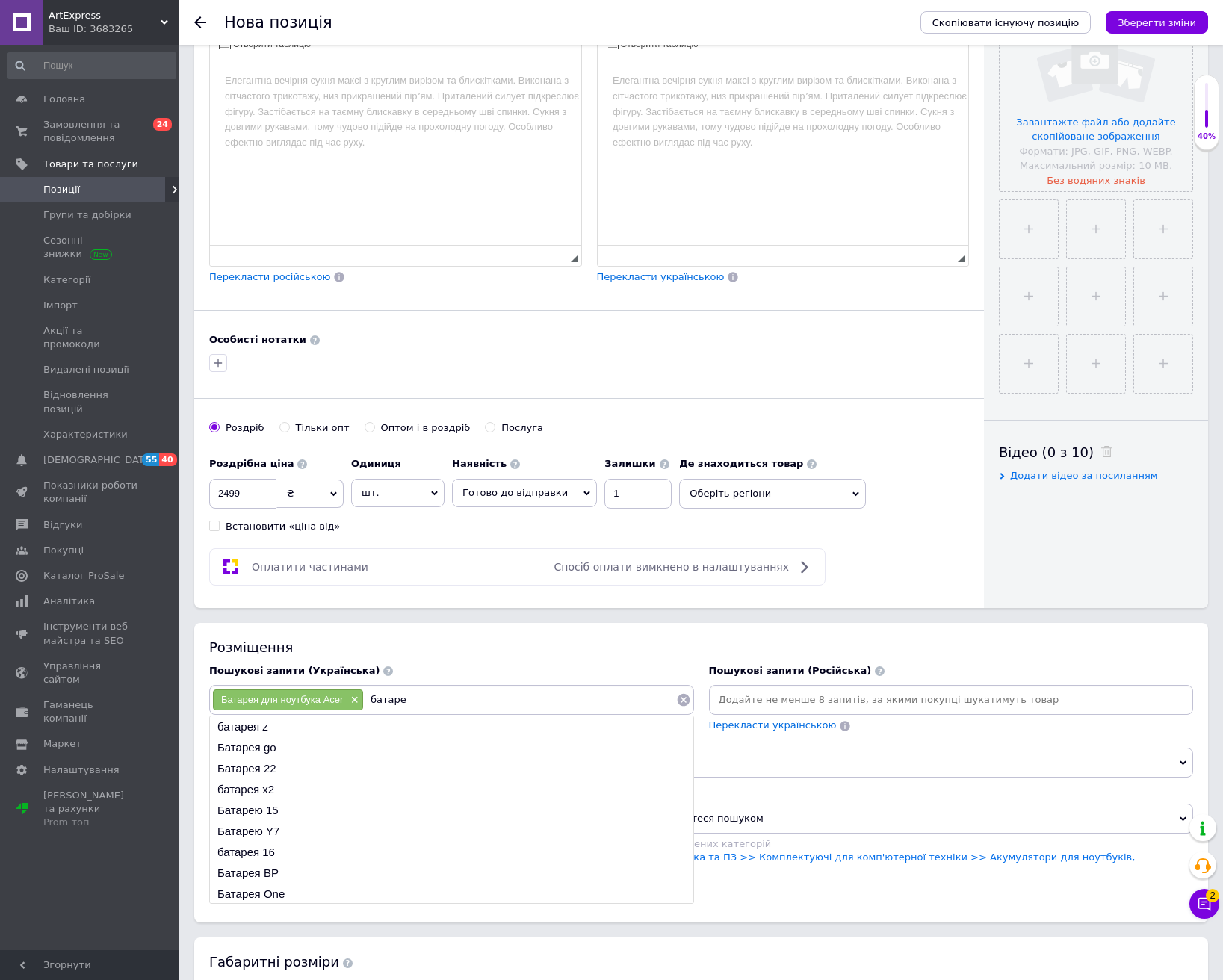
type input "батарея"
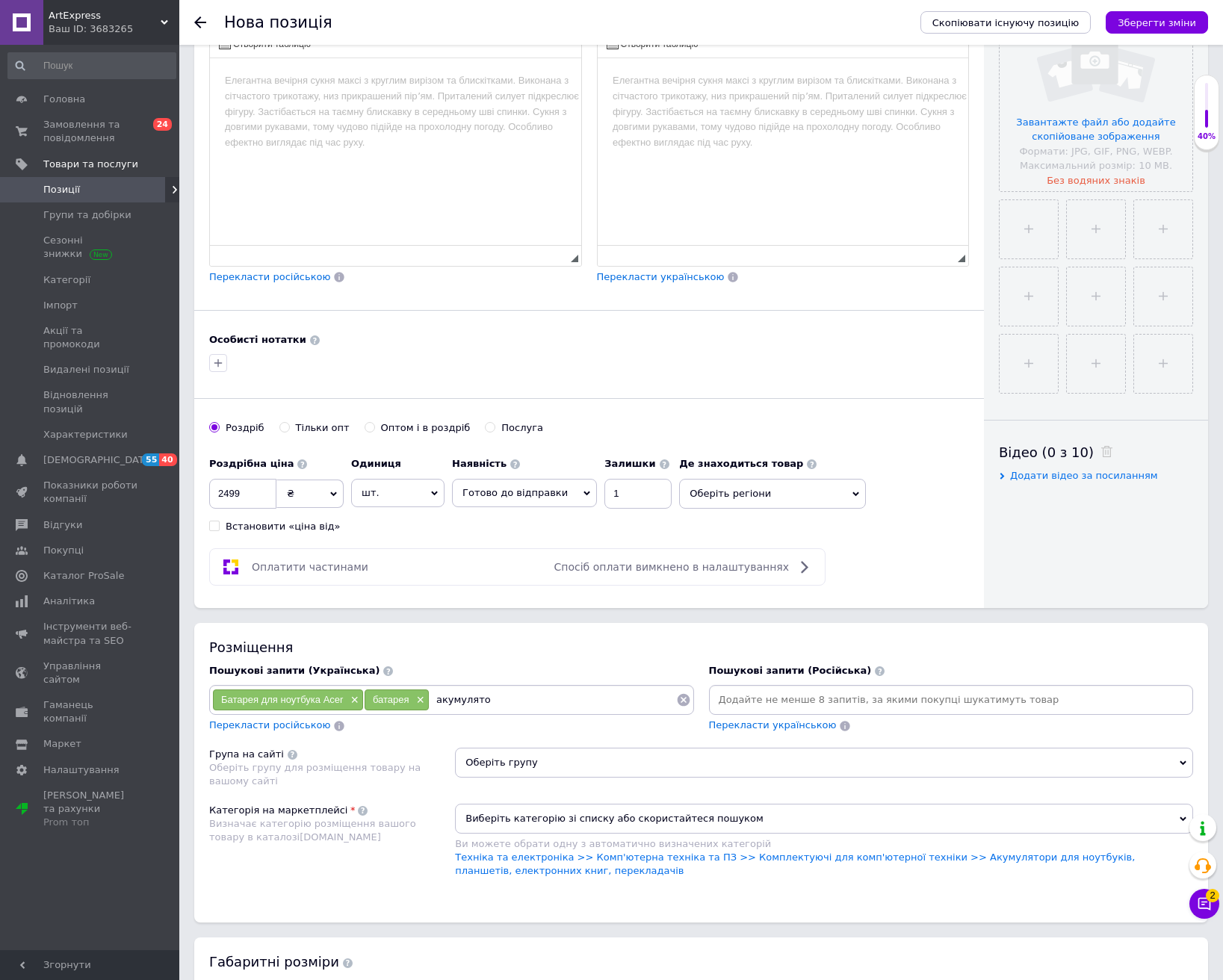
type input "акумулятор"
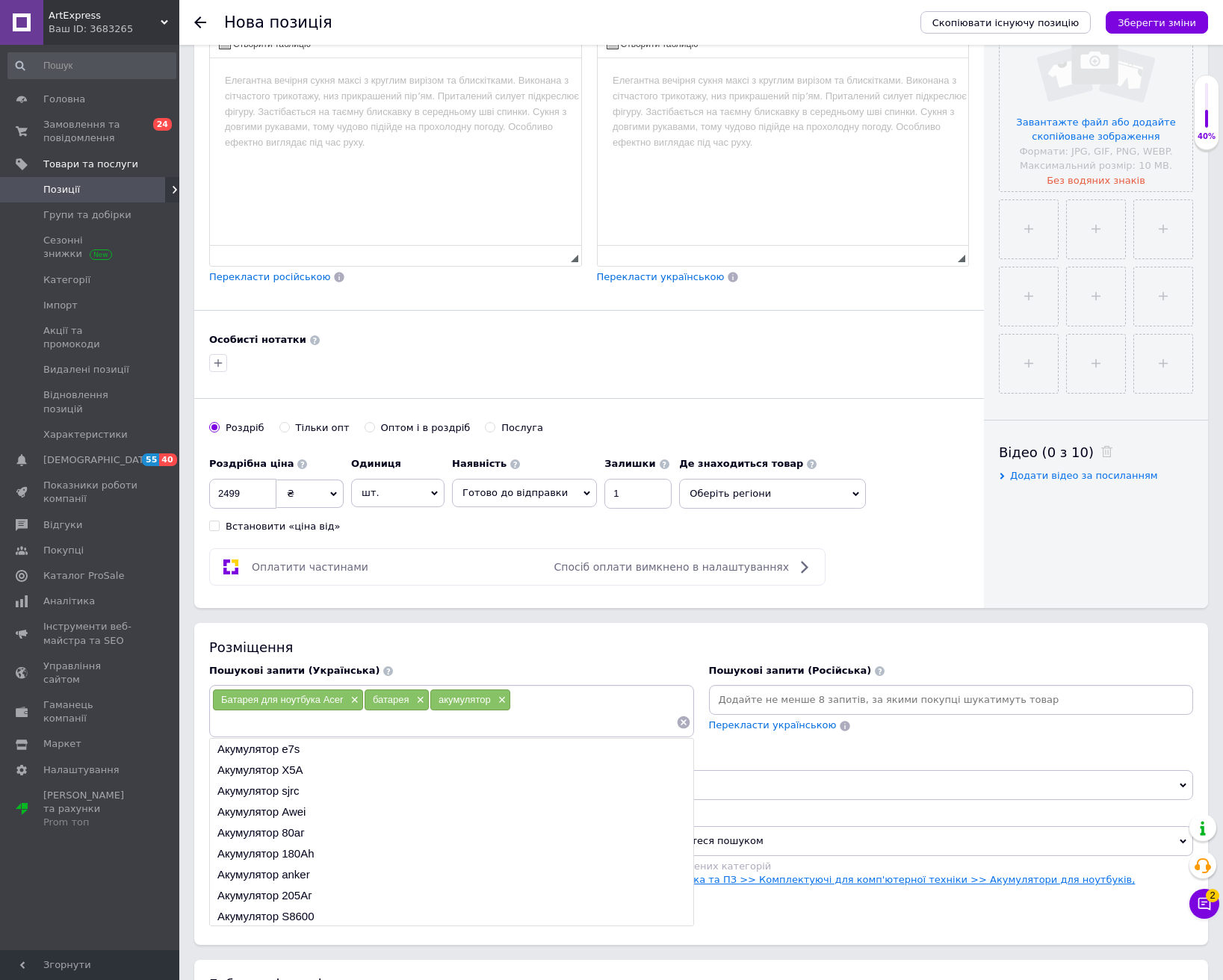
click at [892, 877] on link "Техніка та електроніка >> Комп'ютерна техніка та ПЗ >> Комплектуючі для комп'ют…" at bounding box center [794, 886] width 680 height 25
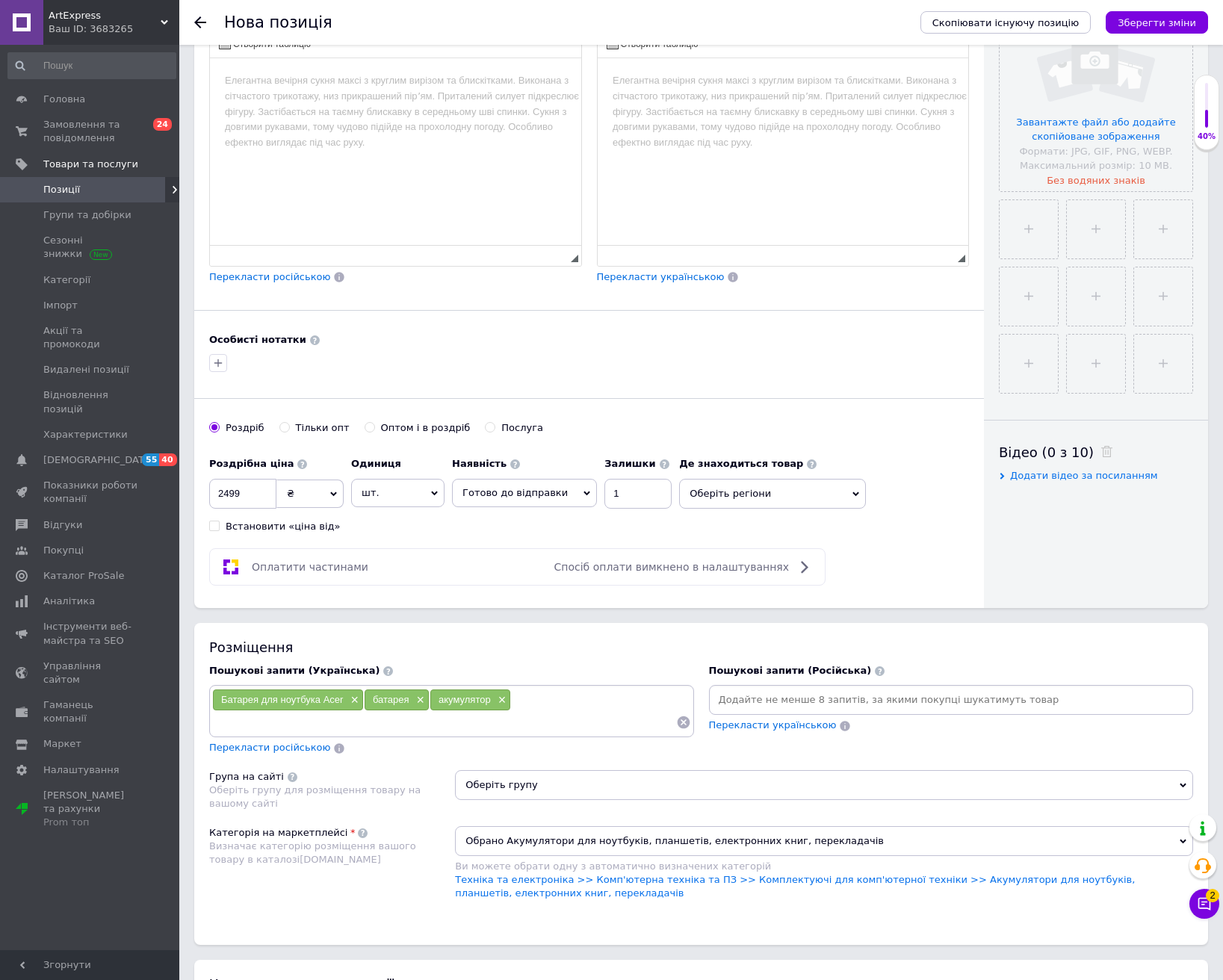
click at [872, 792] on span "Оберіть групу" at bounding box center [823, 784] width 738 height 30
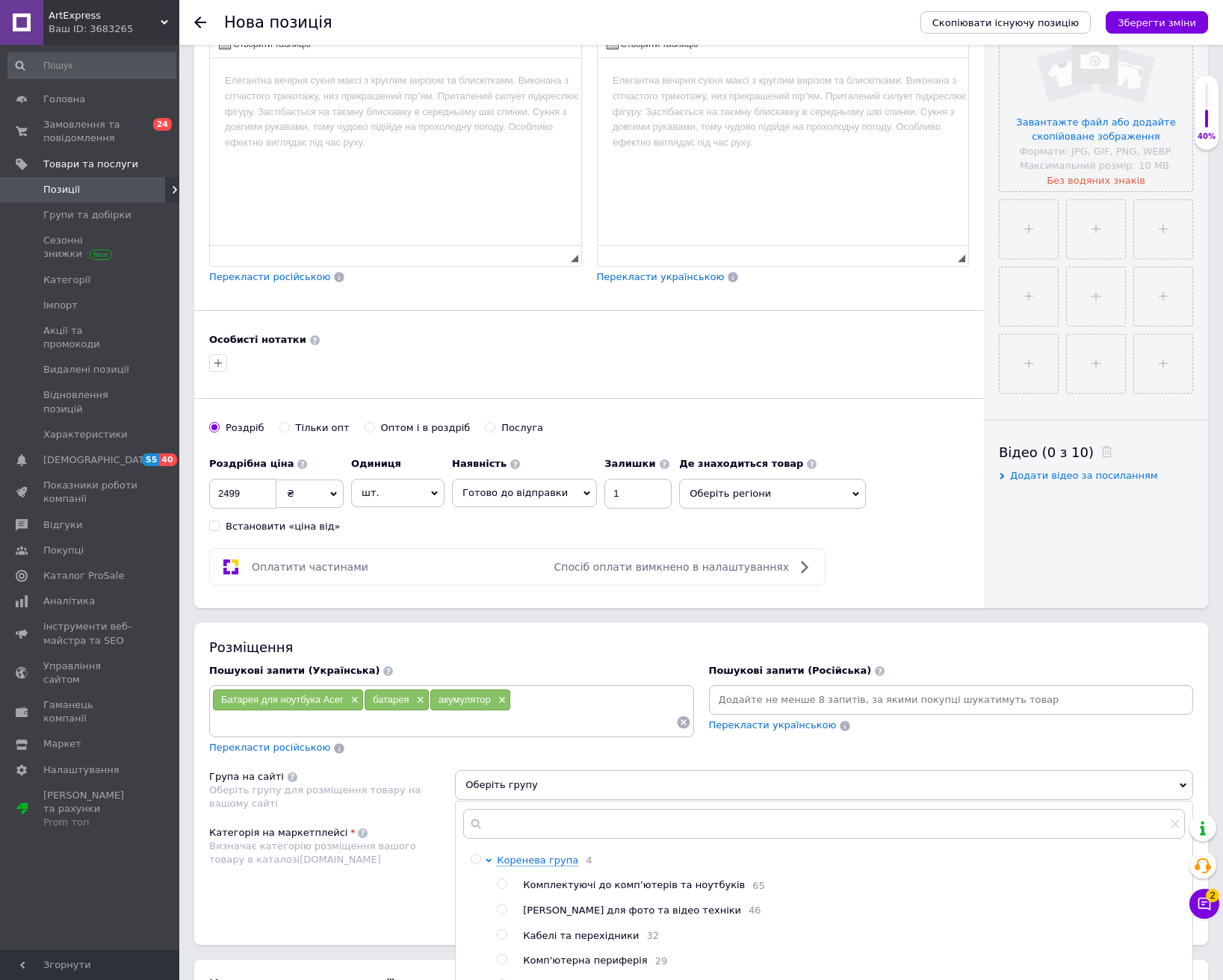
click at [621, 889] on span "Комплектуючі до комп’ютерів та ноутбуків" at bounding box center [634, 885] width 222 height 11
radio input "true"
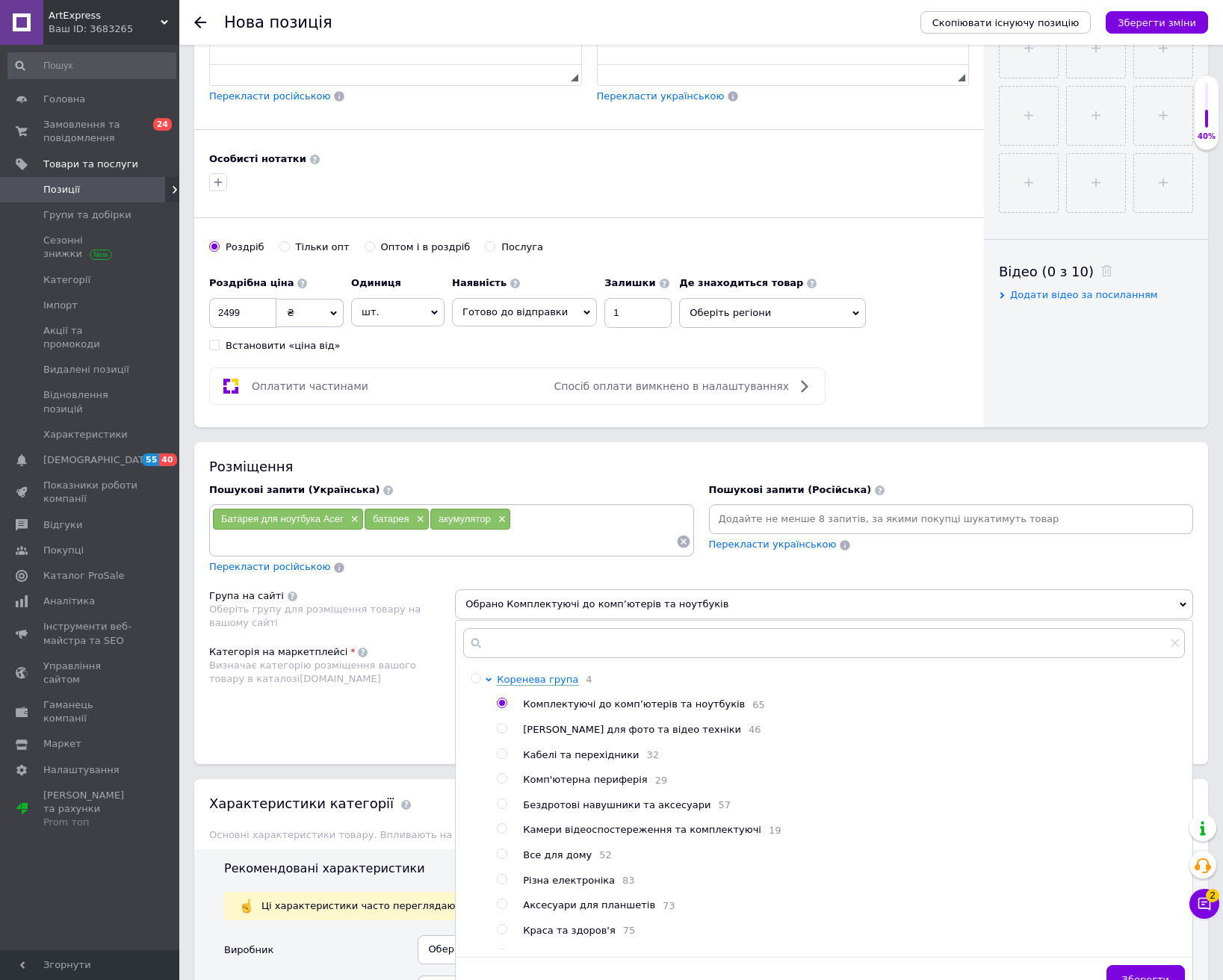
scroll to position [598, 0]
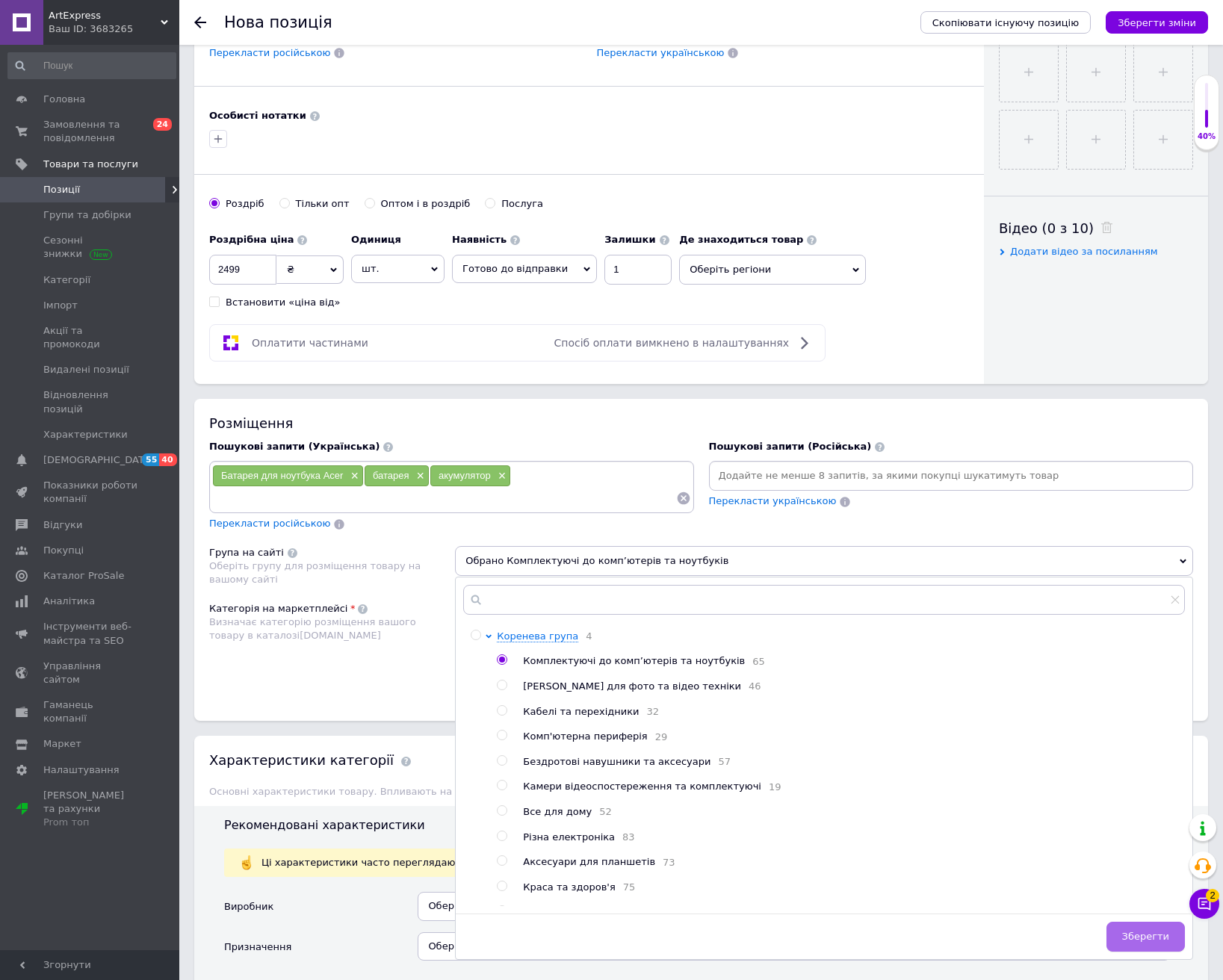
click at [1140, 938] on span "Зберегти" at bounding box center [1146, 936] width 47 height 11
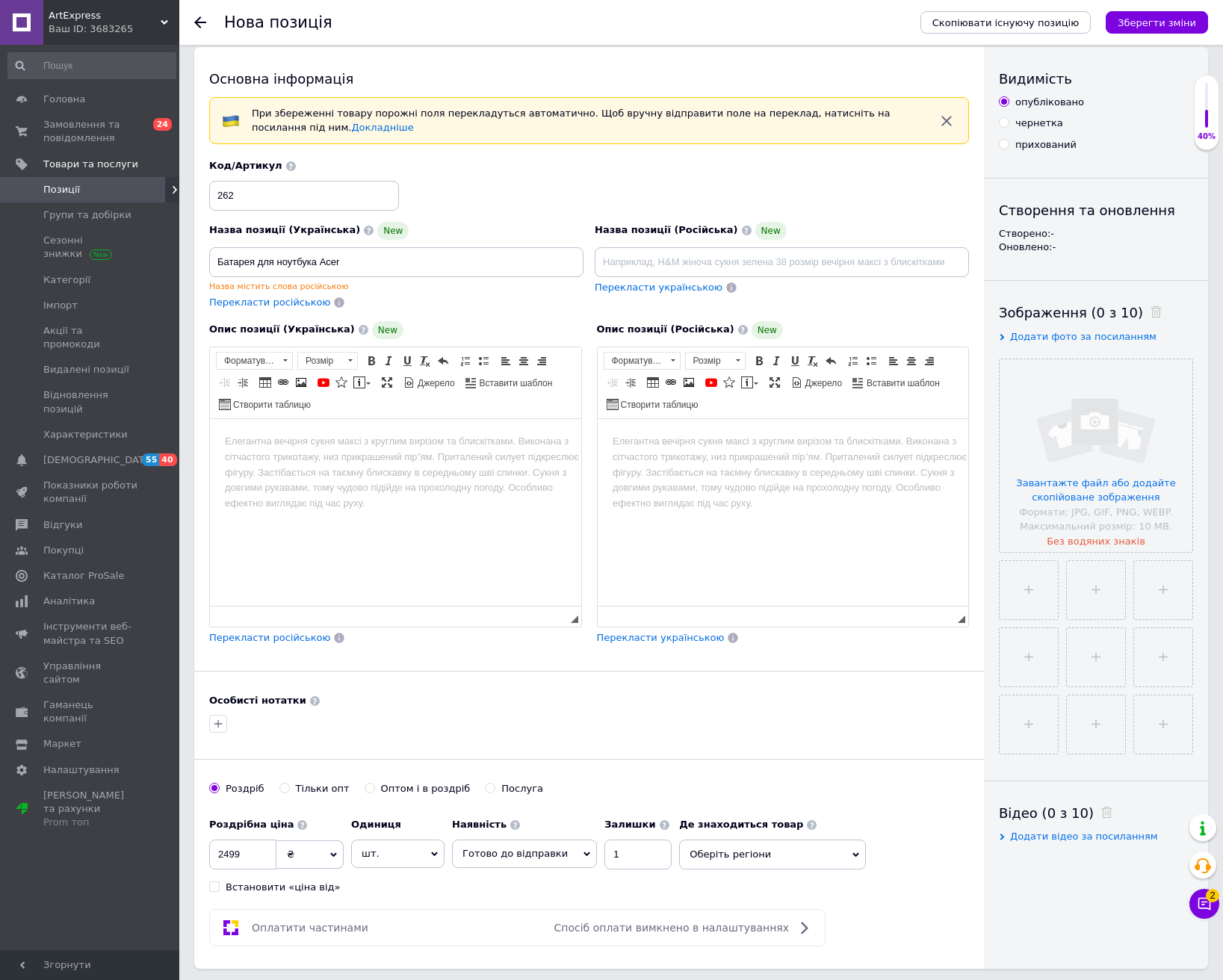
scroll to position [0, 0]
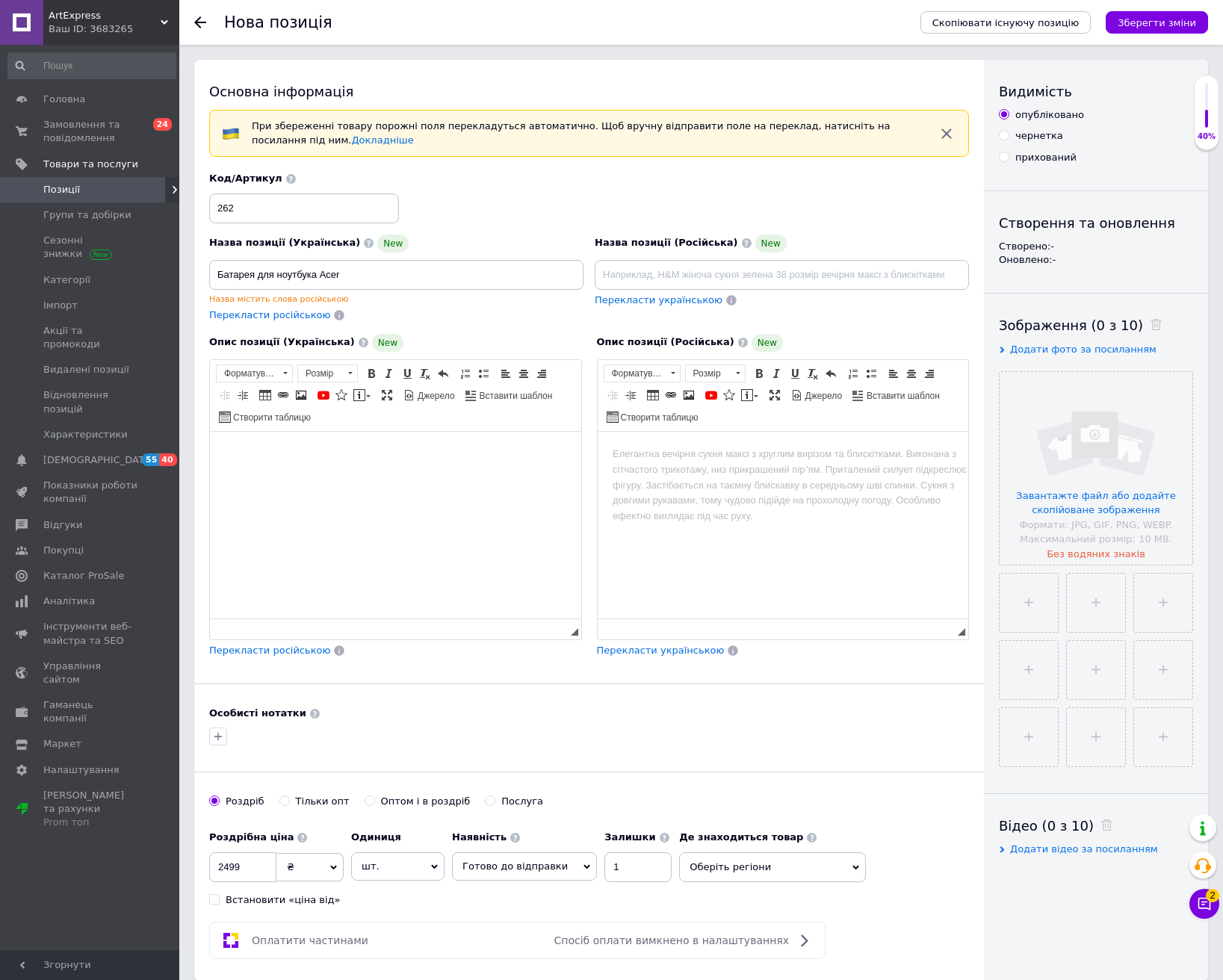
click at [394, 460] on body "Редактор, 0ECFC418-2A6B-43EA-B871-4B74E71C2488" at bounding box center [395, 454] width 341 height 16
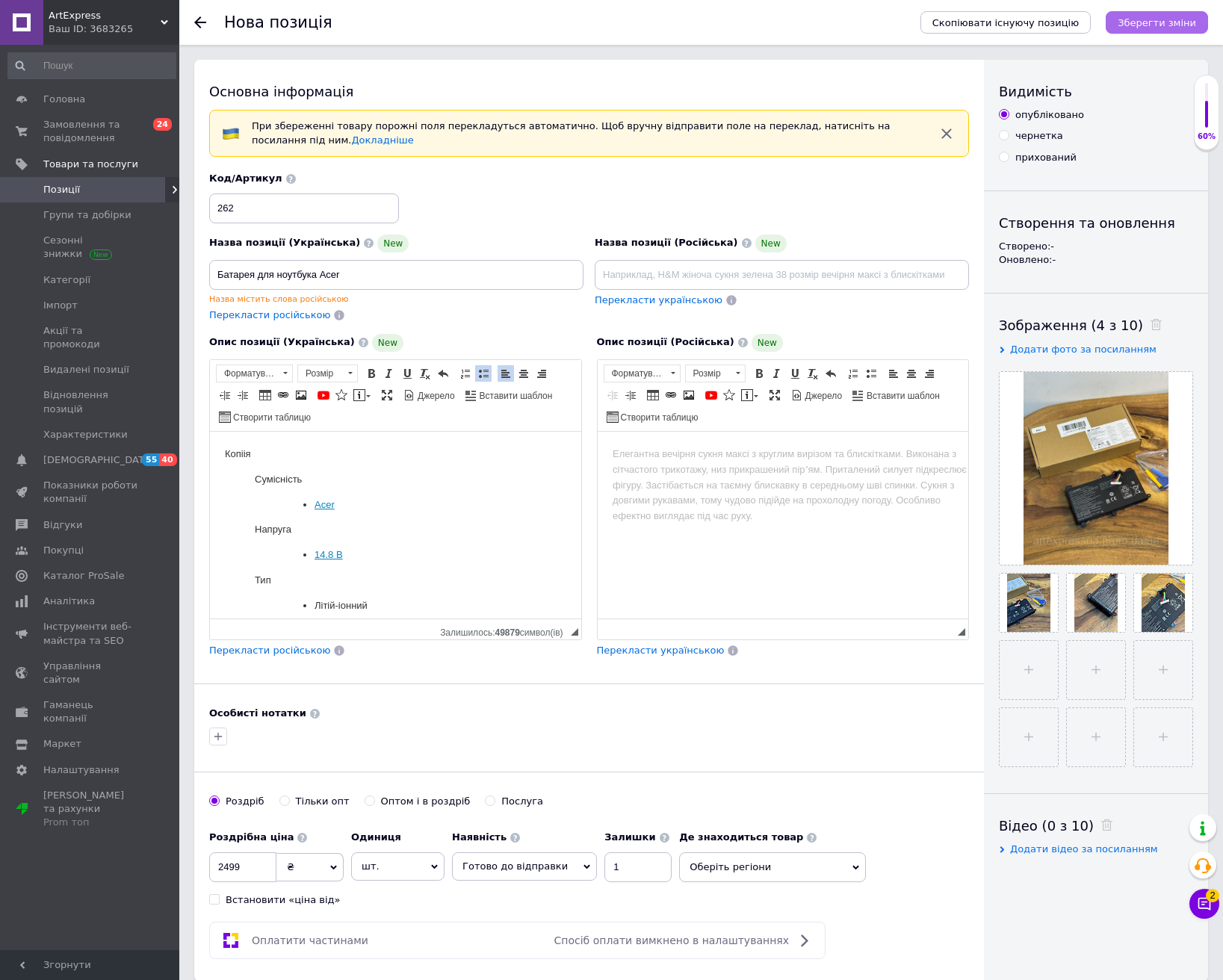
click at [1162, 23] on icon "Зберегти зміни" at bounding box center [1156, 23] width 78 height 11
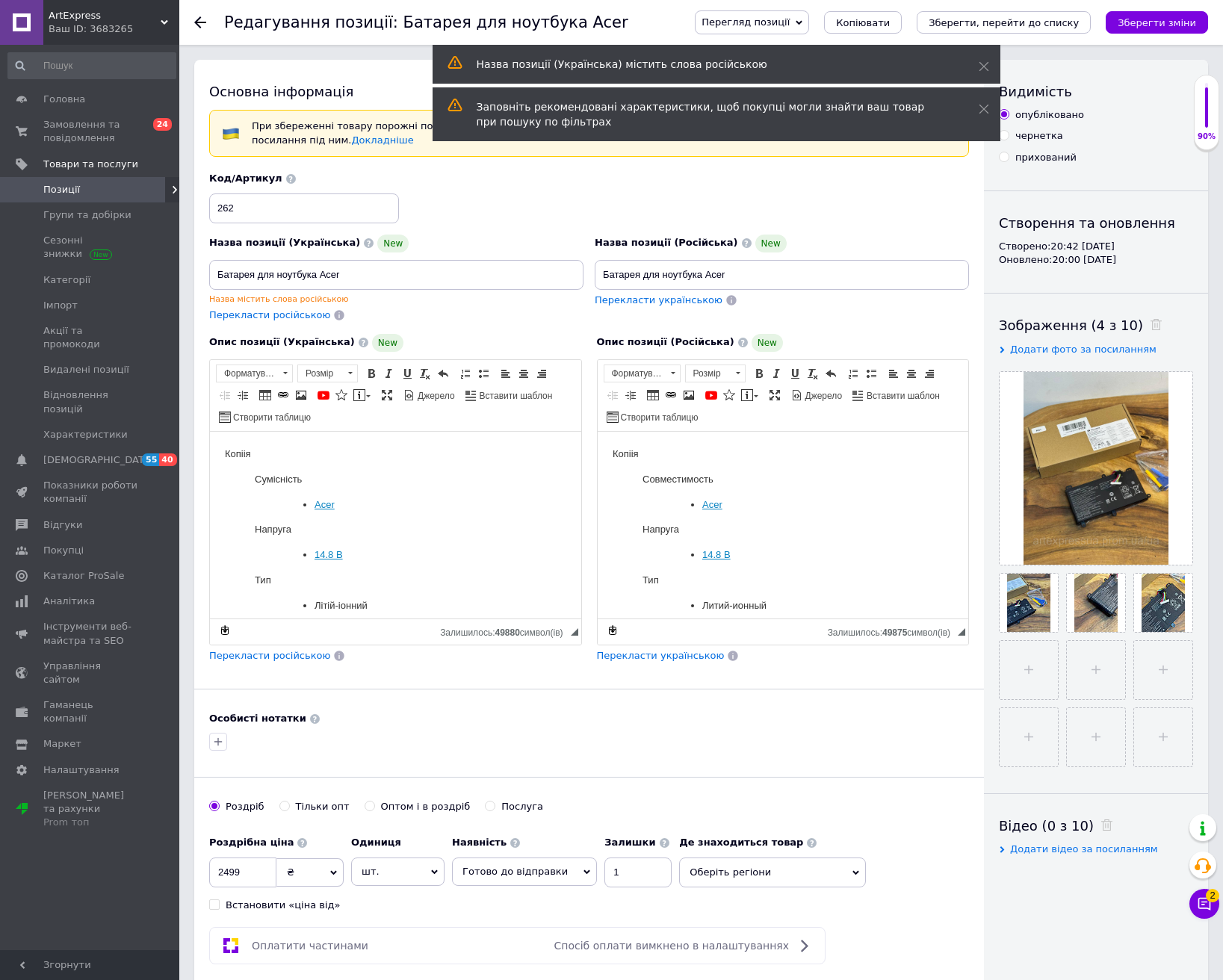
click at [200, 20] on icon at bounding box center [200, 22] width 12 height 12
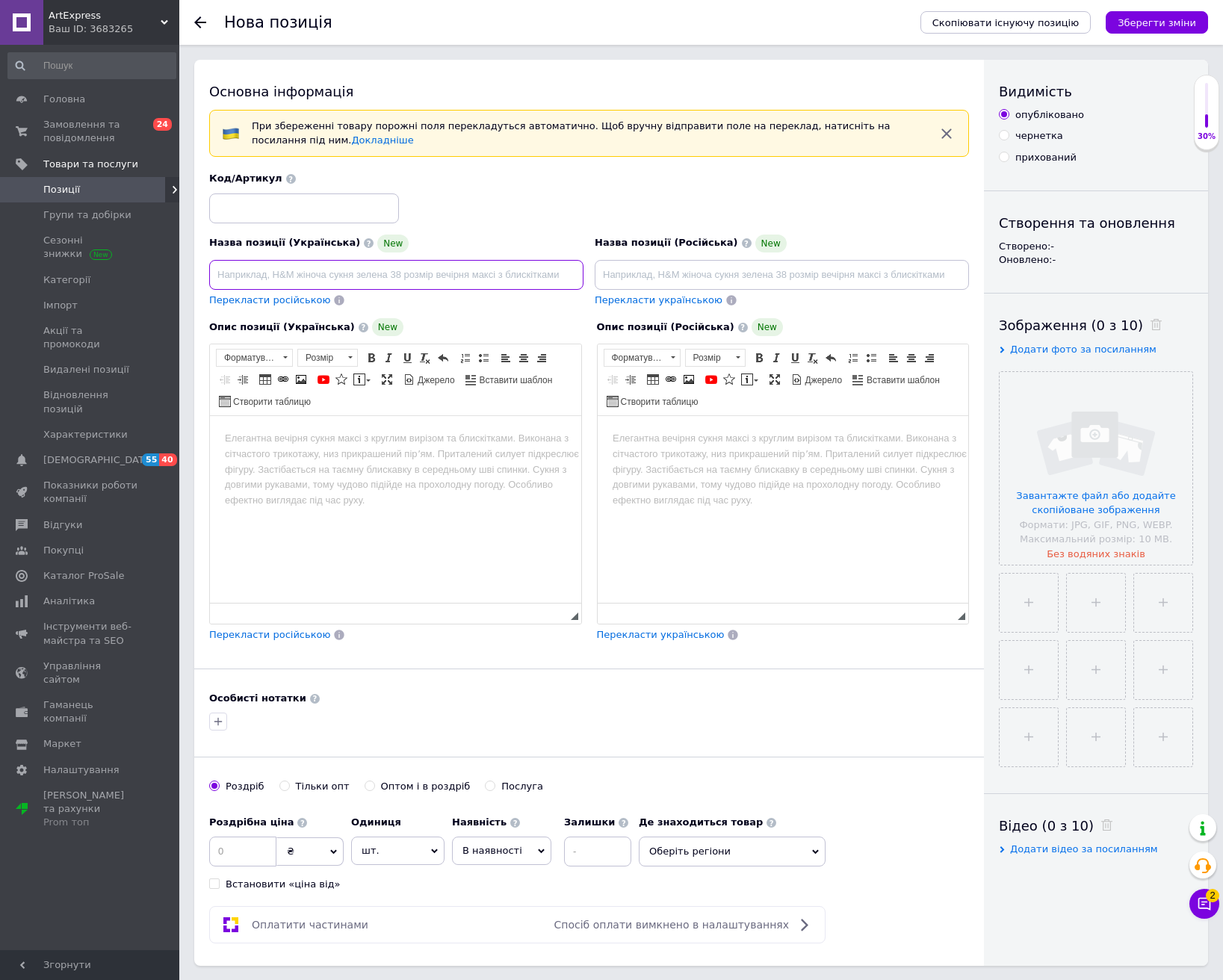
click at [324, 272] on input at bounding box center [396, 275] width 374 height 30
type input "м"
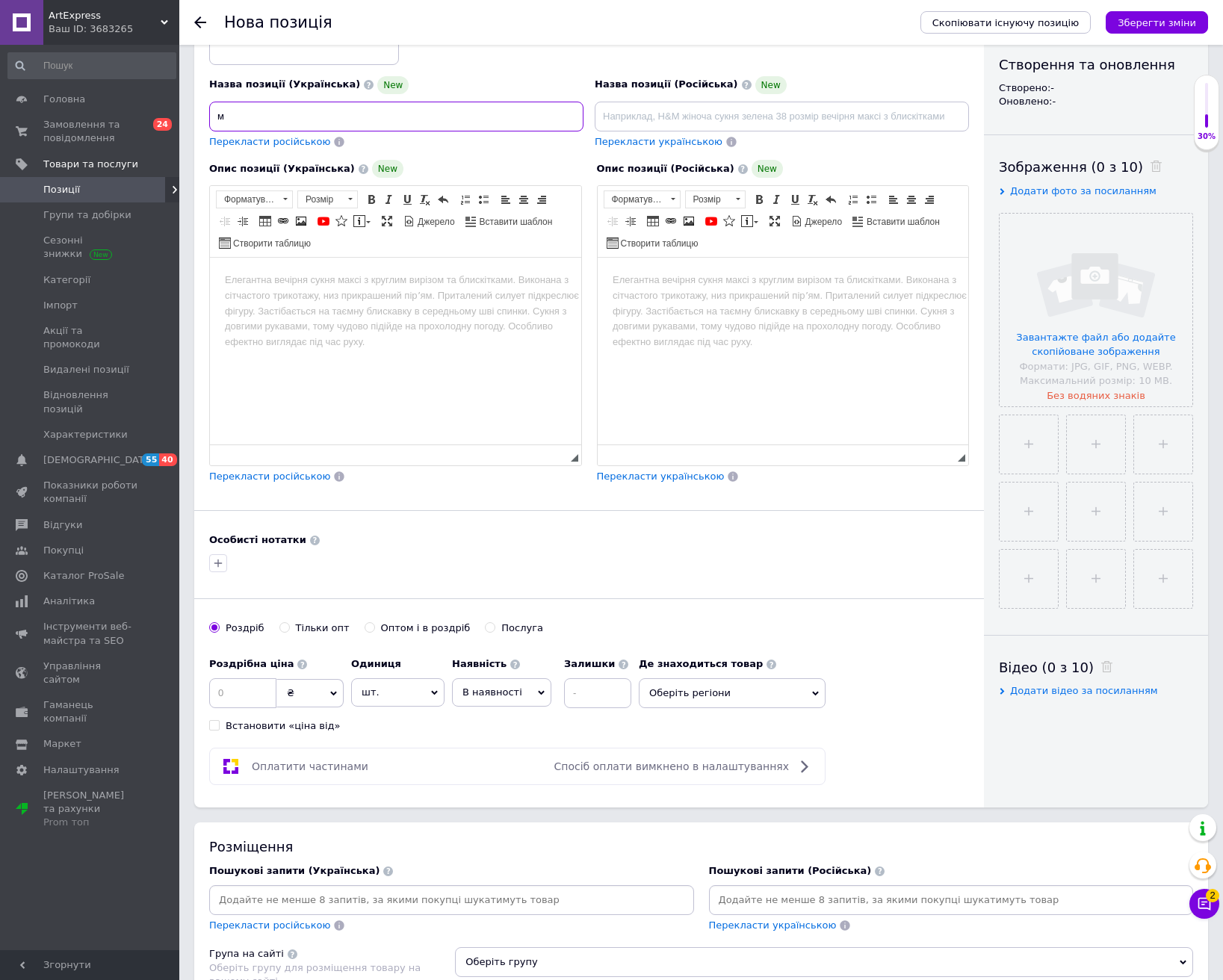
scroll to position [224, 0]
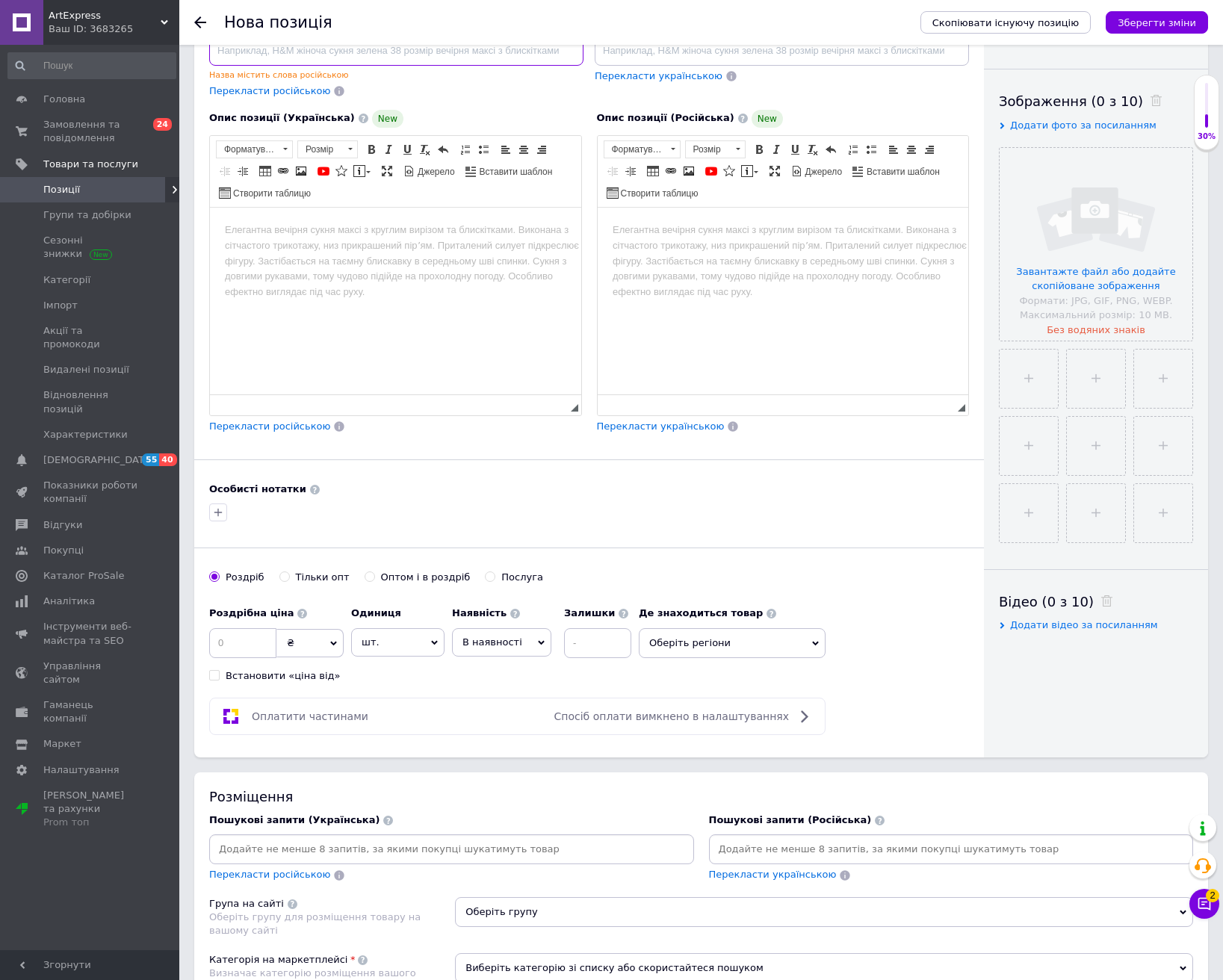
paste input "Акумулятор батарея A1322 MacBook Pro 13"
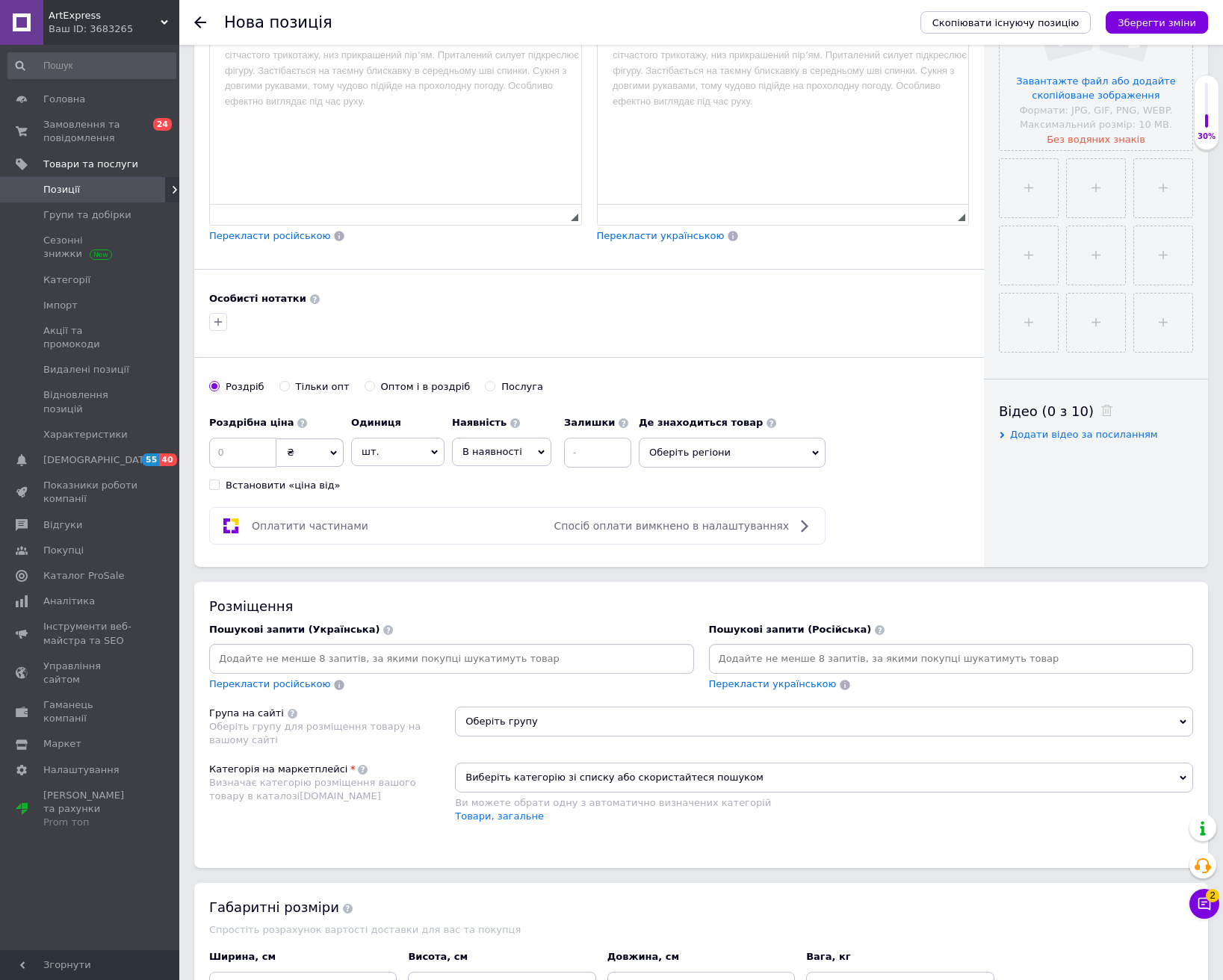
scroll to position [433, 0]
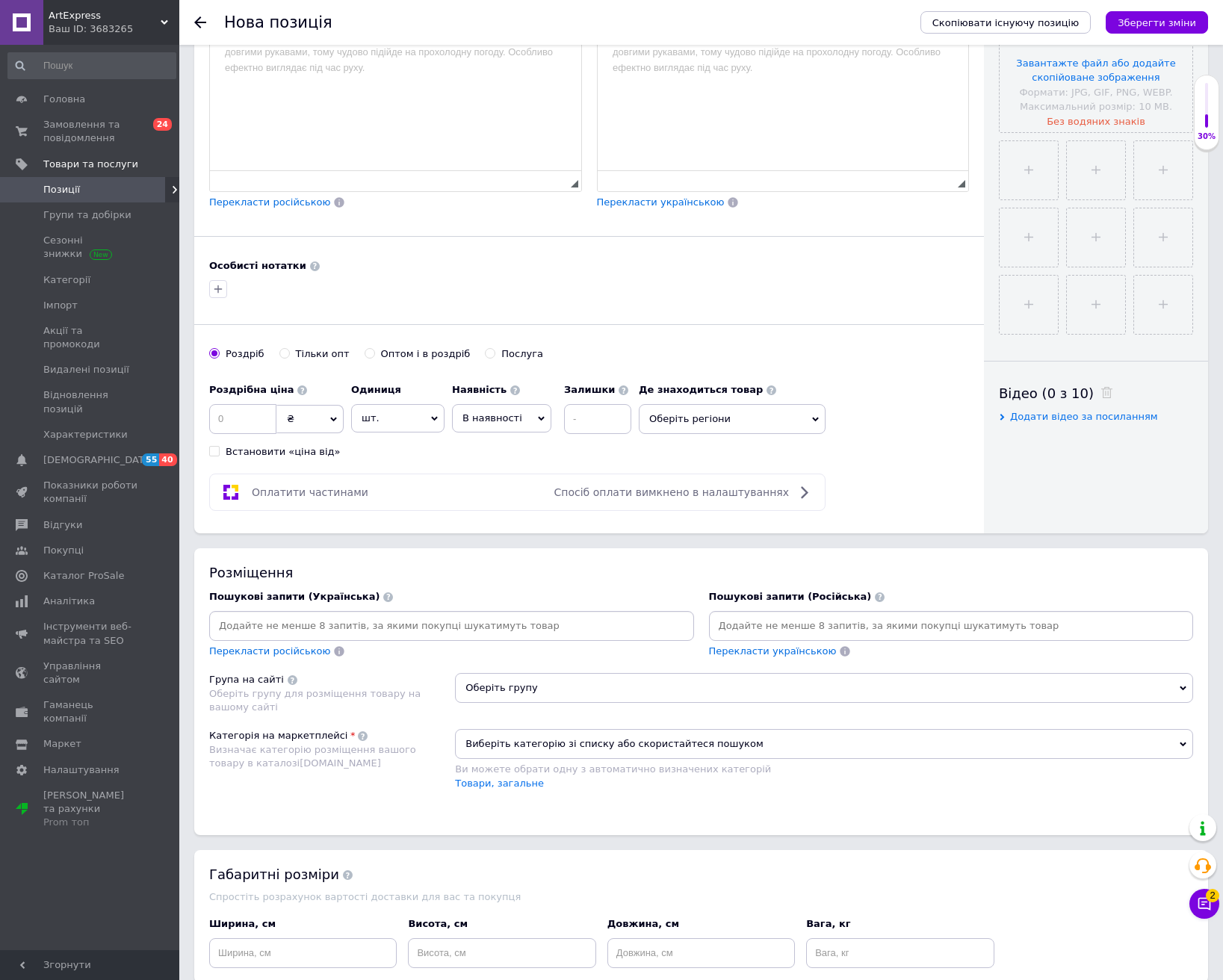
type input "Акумулятор батарея A1322 MacBook Pro 13"
click at [406, 621] on input at bounding box center [451, 626] width 479 height 23
paste input "Акумулятор батарея A1322 MacBook Pro 13"
type input "Акумулятор батарея A1322 MacBook Pro 13"
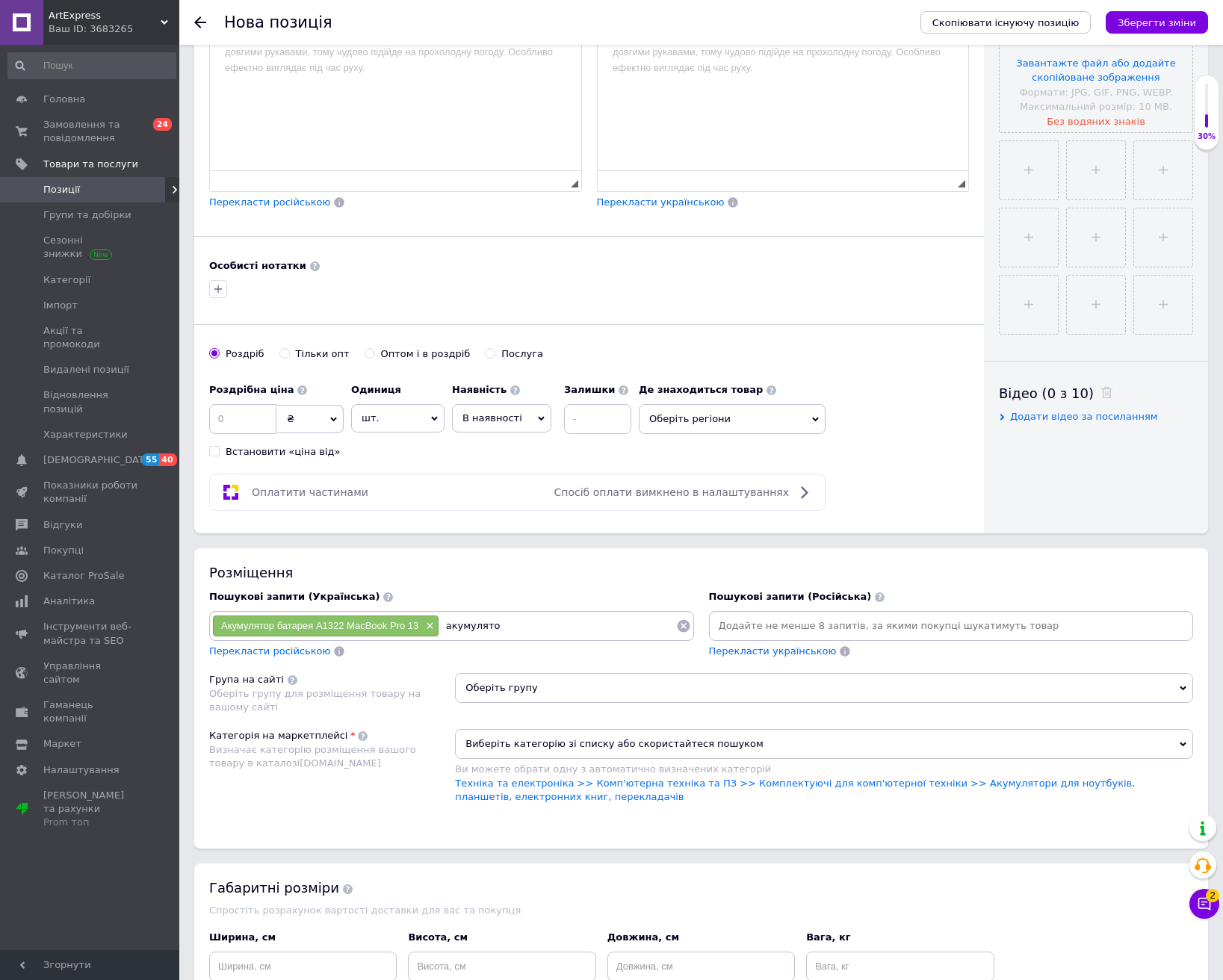
type input "акумулятор"
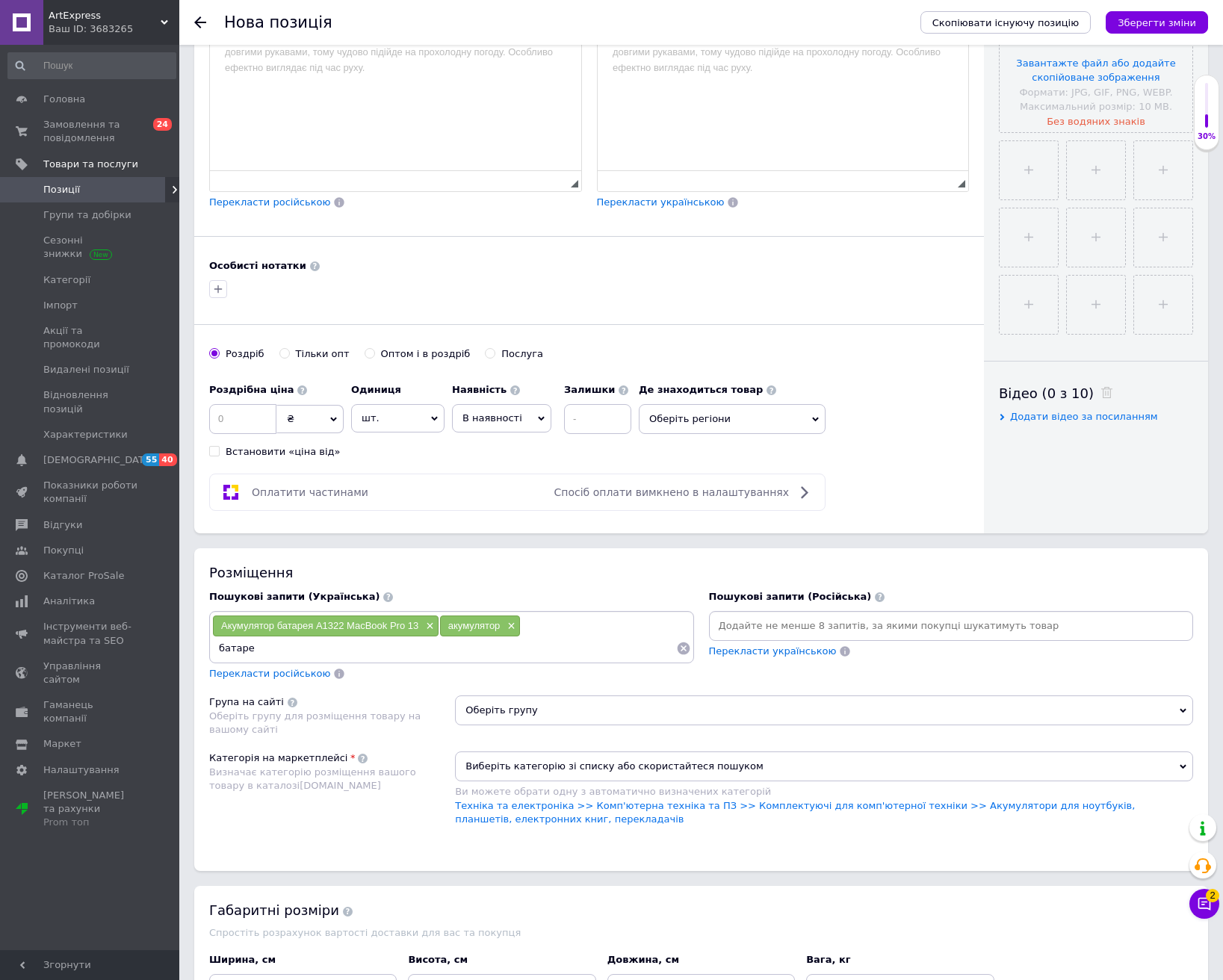
type input "батарея"
click at [756, 800] on link "Техніка та електроніка >> Комп'ютерна техніка та ПЗ >> Комплектуючі для комп'ют…" at bounding box center [794, 813] width 680 height 25
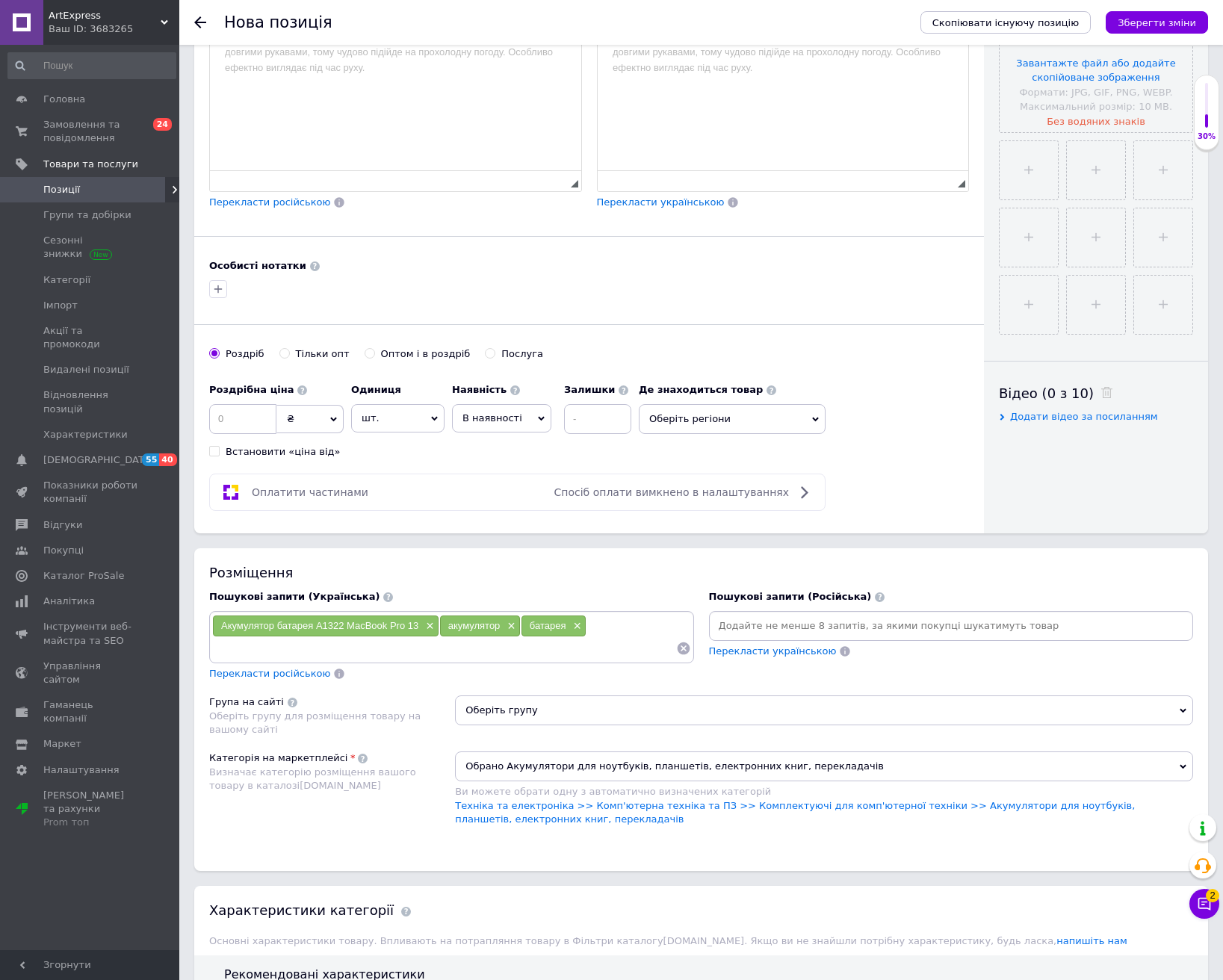
click at [732, 709] on span "Оберіть групу" at bounding box center [823, 710] width 738 height 30
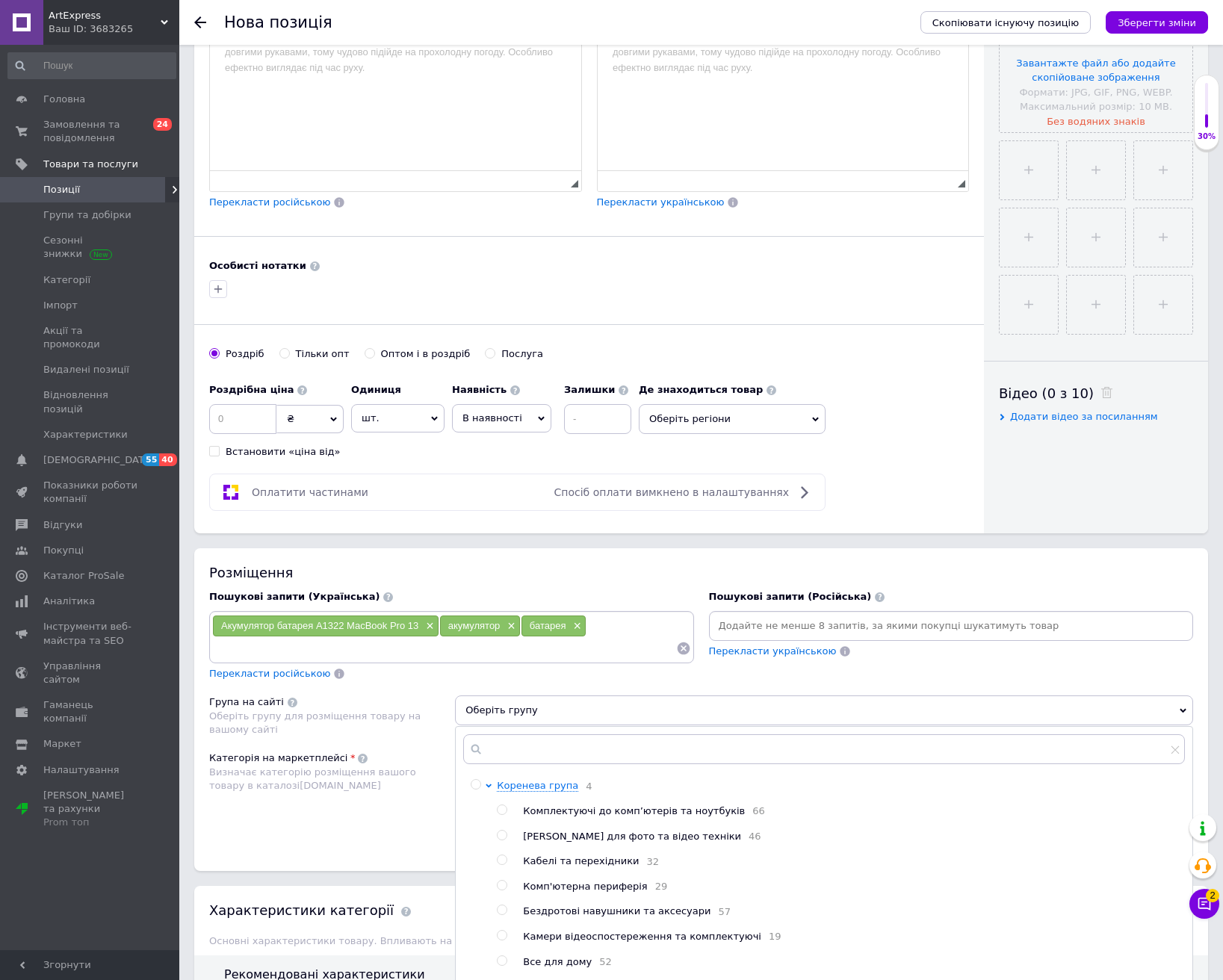
click at [648, 809] on span "Комплектуючі до комп’ютерів та ноутбуків" at bounding box center [634, 810] width 222 height 11
radio input "true"
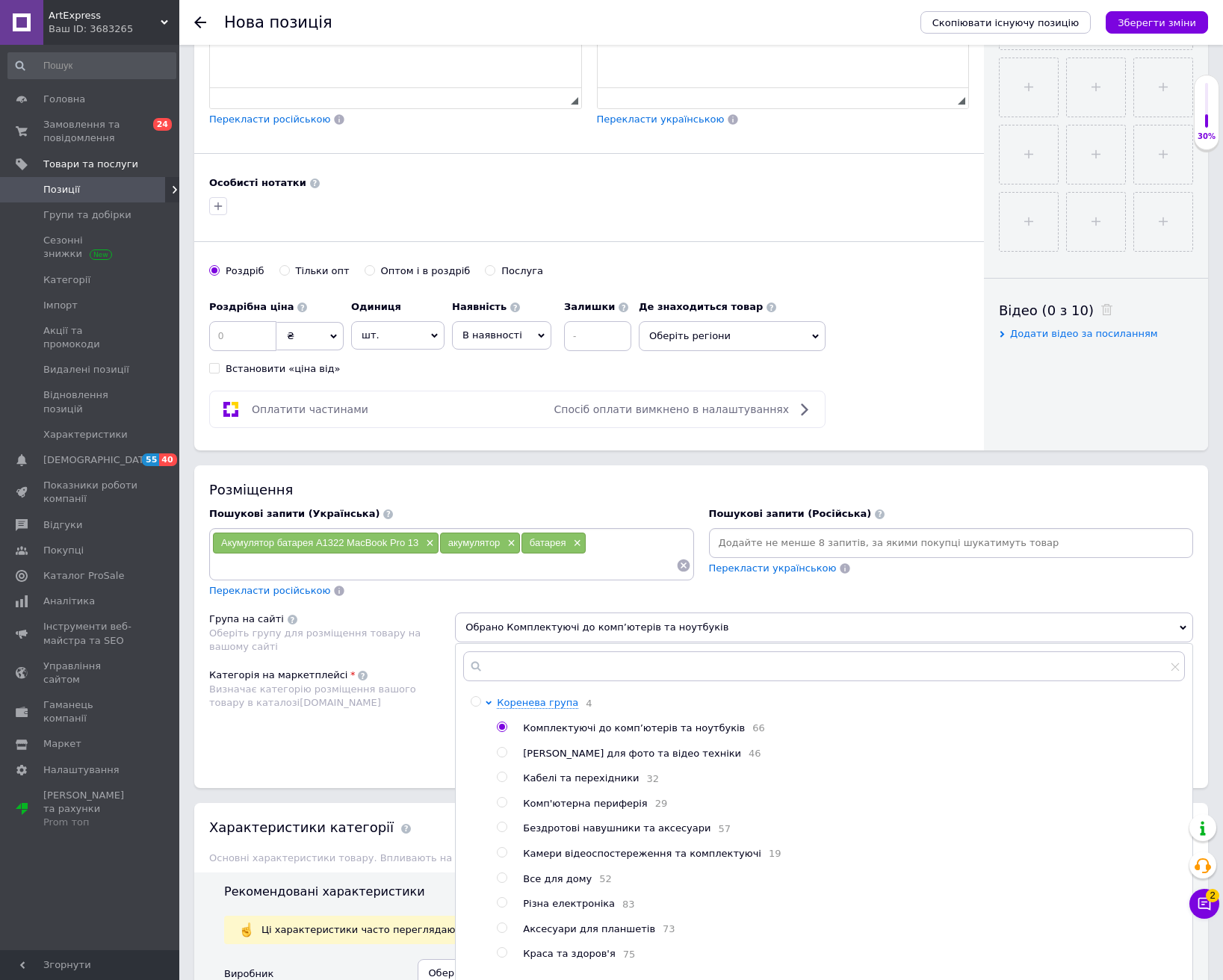
scroll to position [731, 0]
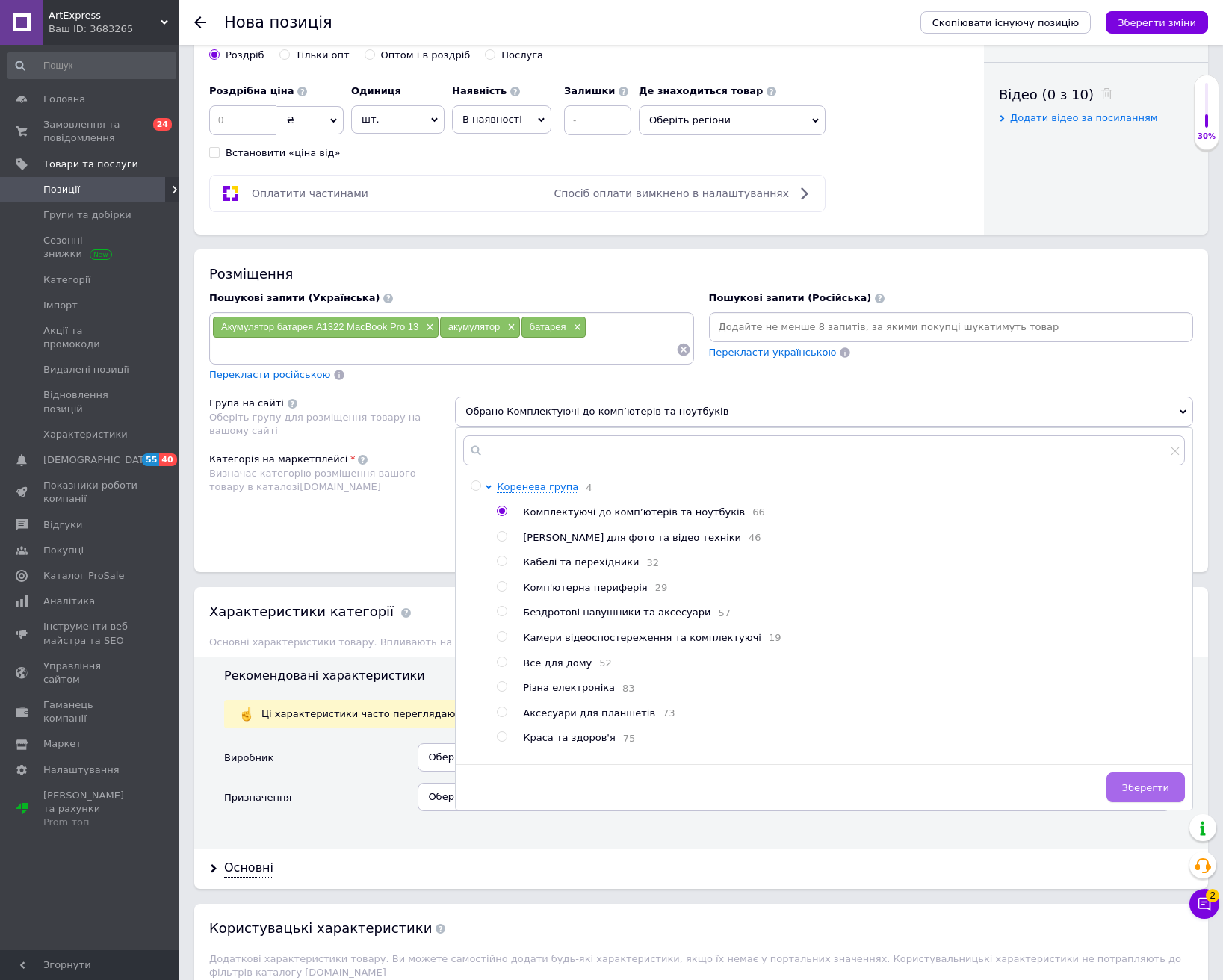
click at [1126, 792] on button "Зберегти" at bounding box center [1146, 787] width 78 height 30
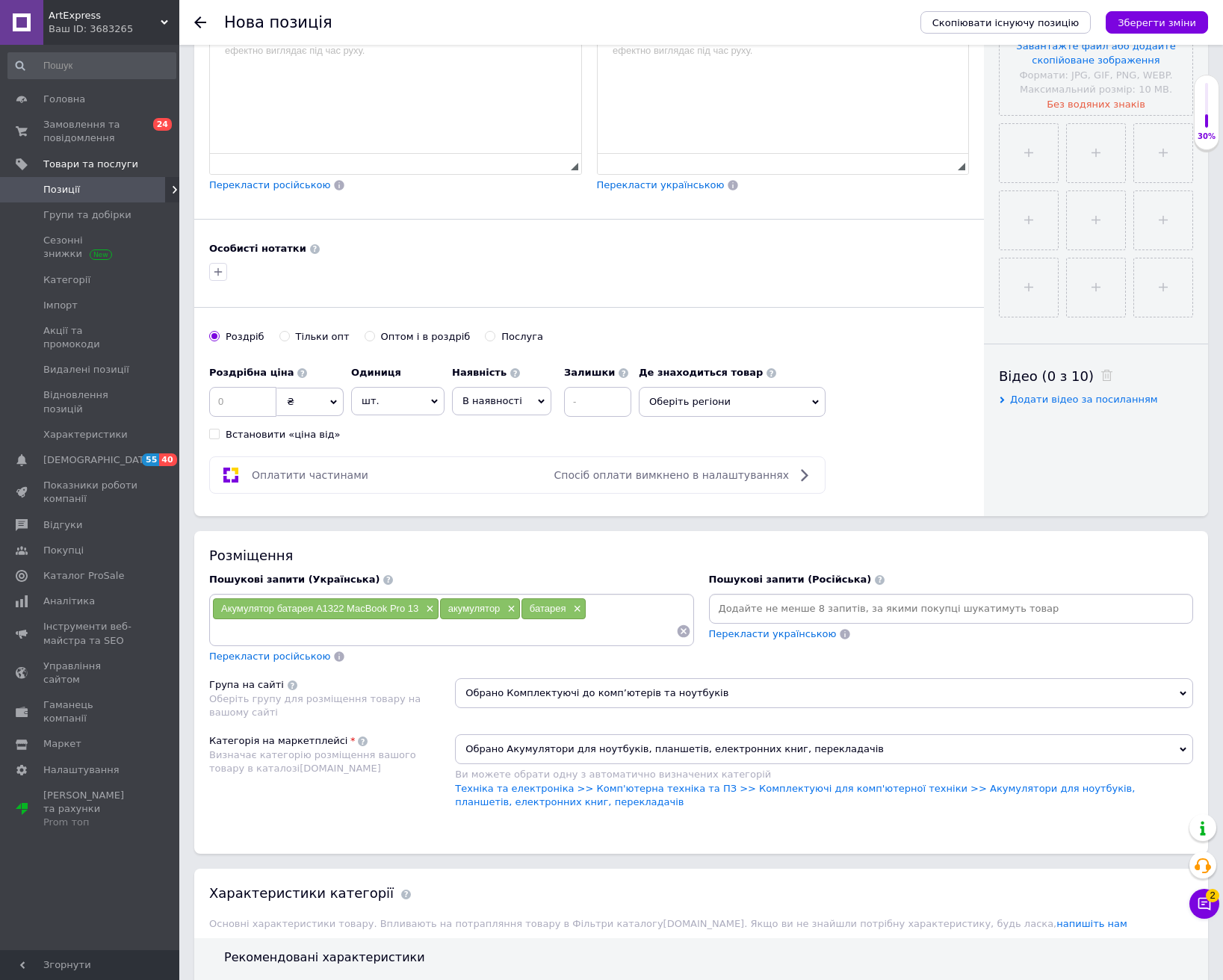
scroll to position [357, 0]
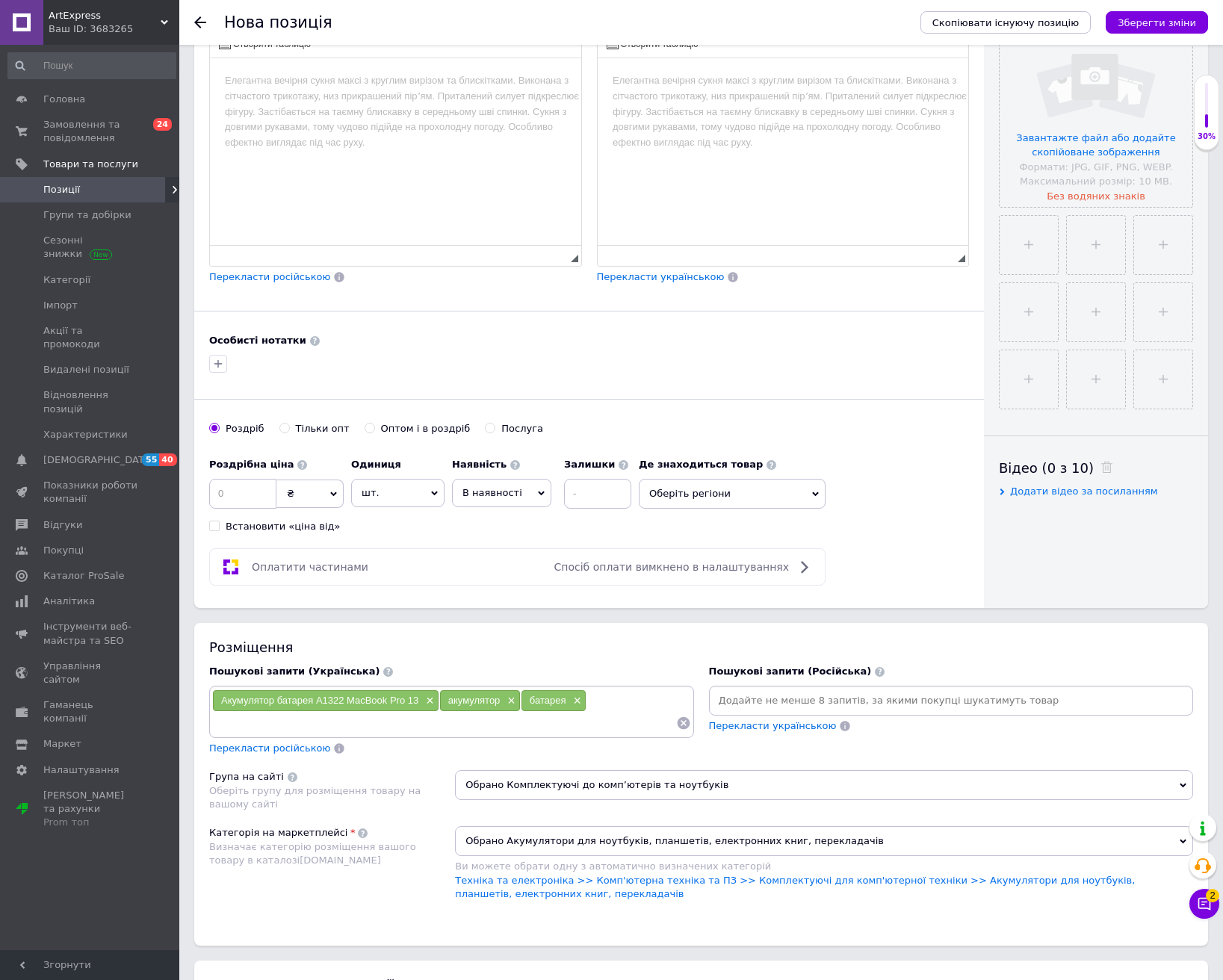
click at [498, 500] on span "В наявності" at bounding box center [502, 493] width 99 height 28
click at [496, 587] on li "Готово до відправки" at bounding box center [502, 587] width 98 height 34
click at [604, 497] on input at bounding box center [638, 494] width 67 height 30
type input "1"
click at [232, 495] on input at bounding box center [243, 494] width 67 height 30
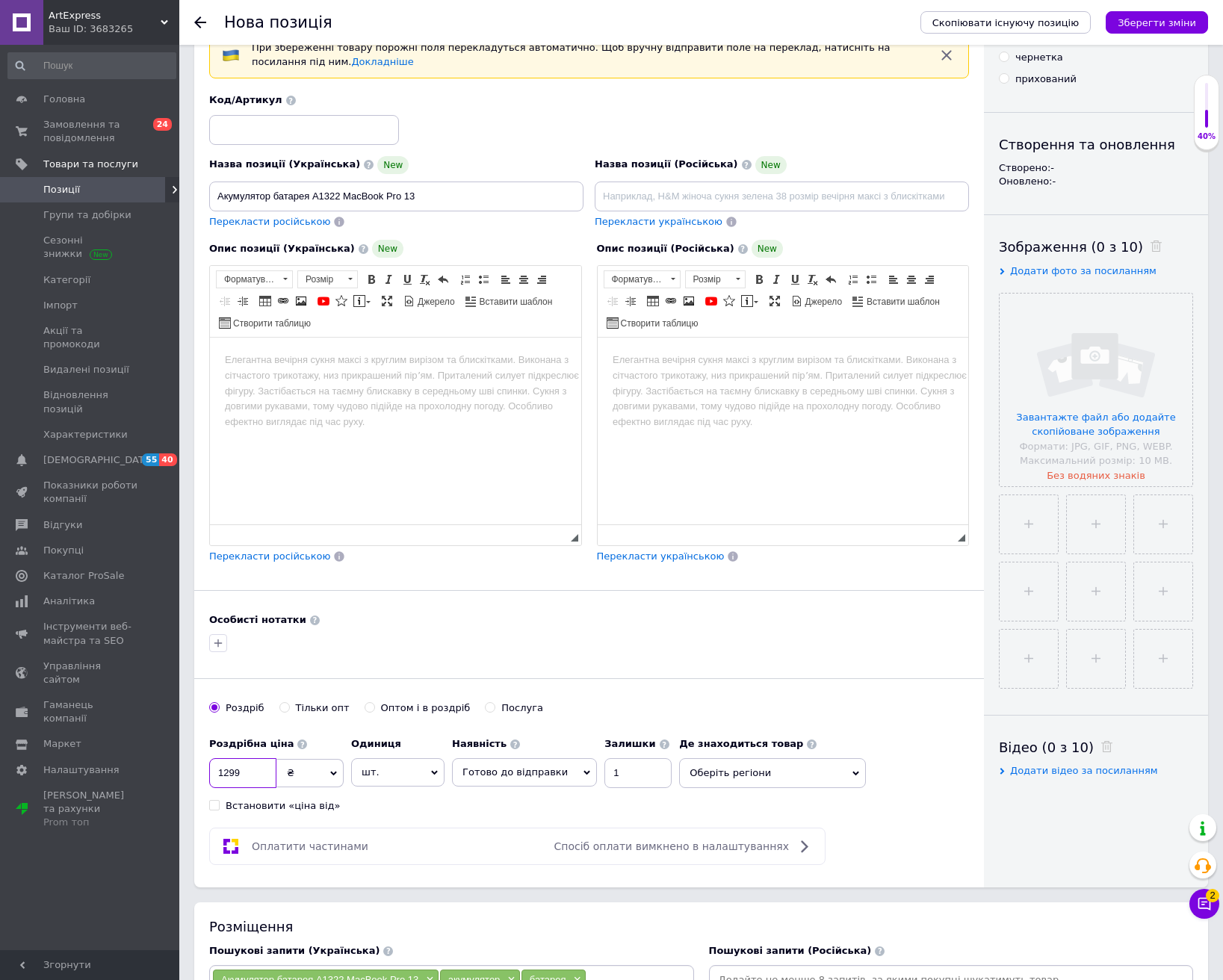
scroll to position [0, 0]
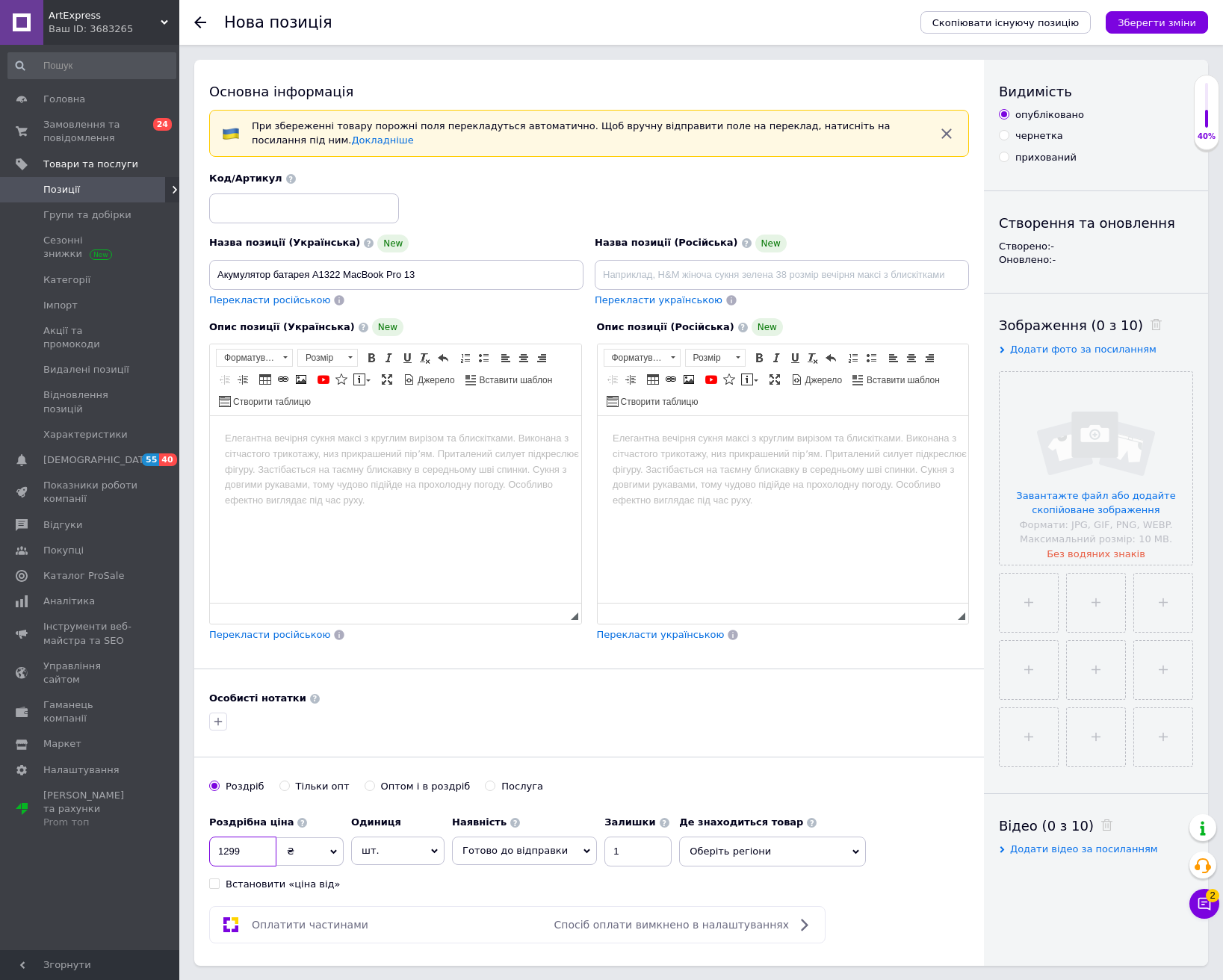
type input "1299"
click at [299, 206] on input at bounding box center [304, 208] width 190 height 30
type input "263"
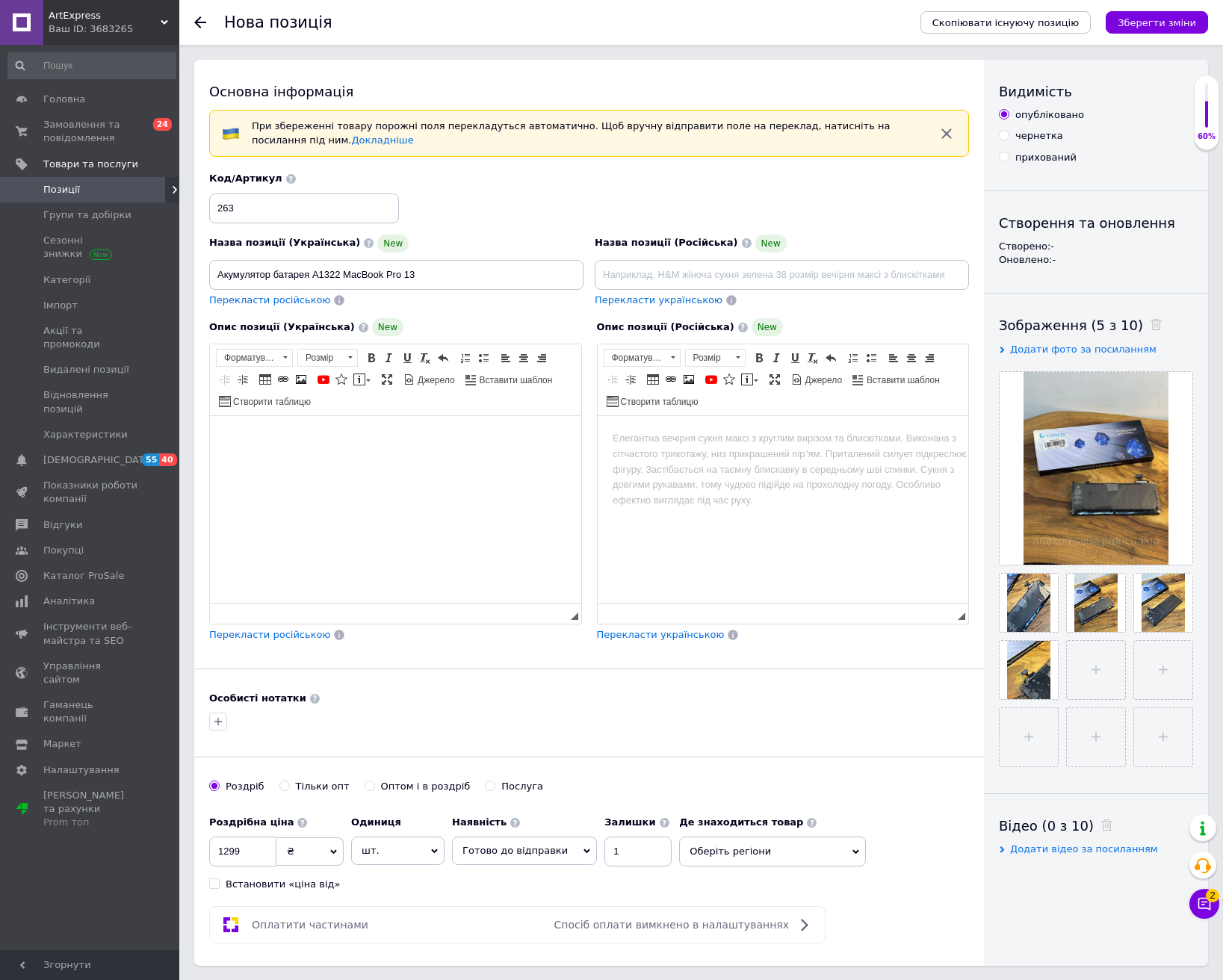
click at [377, 461] on html at bounding box center [395, 439] width 372 height 45
click at [1124, 13] on button "Зберегти зміни" at bounding box center [1156, 22] width 103 height 23
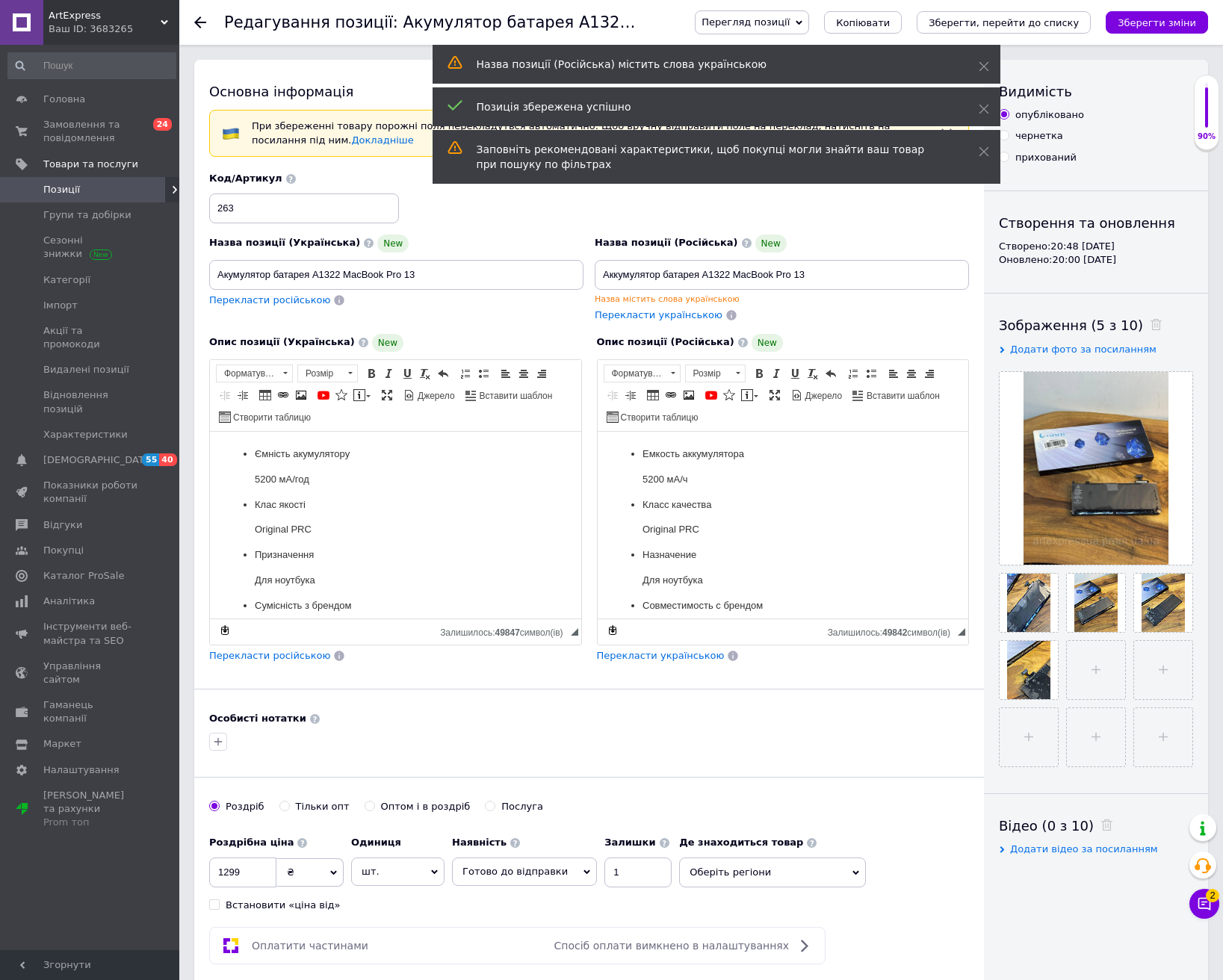
click at [202, 22] on use at bounding box center [200, 22] width 12 height 12
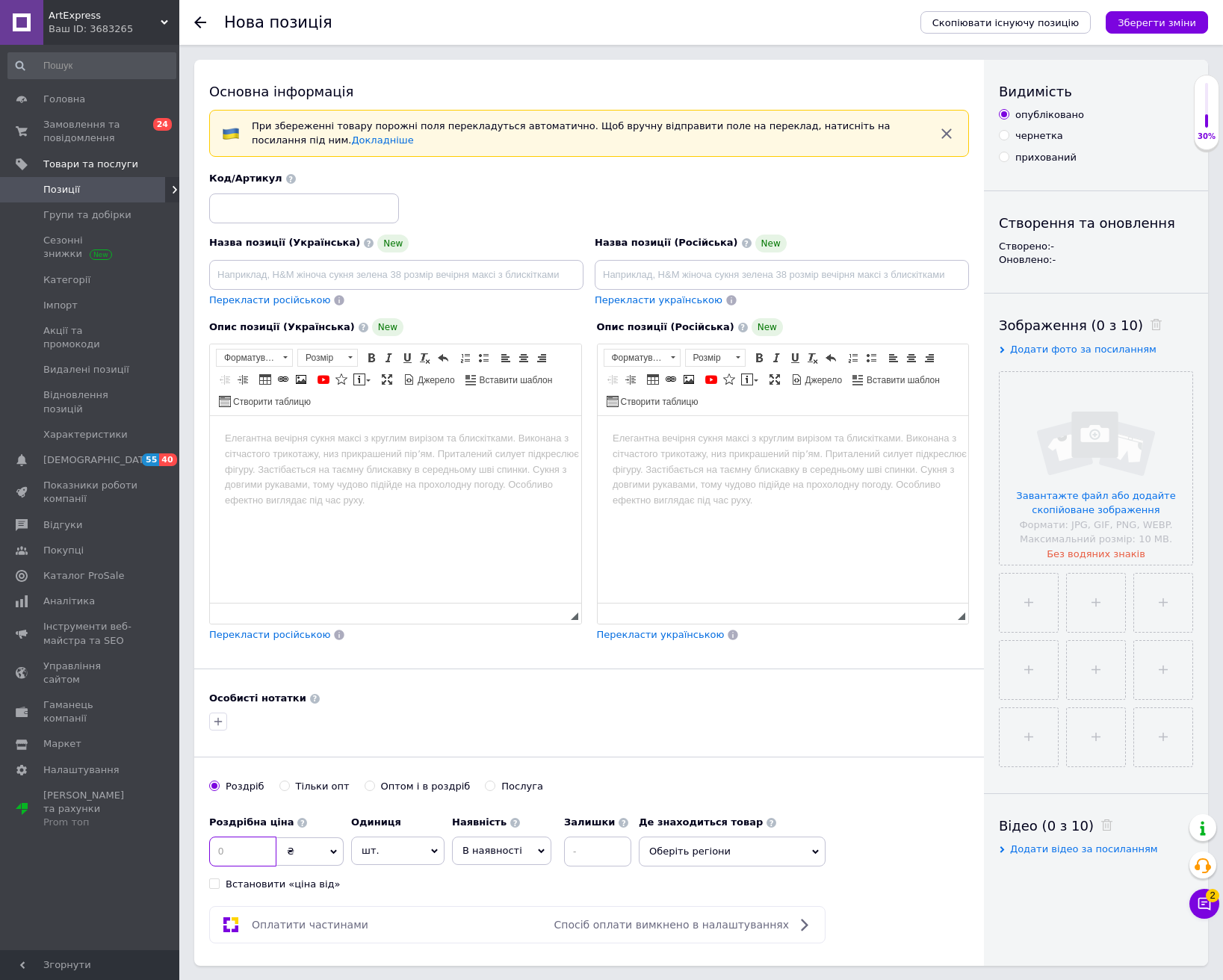
click at [250, 839] on input at bounding box center [243, 851] width 67 height 30
type input "1299"
click at [250, 208] on input at bounding box center [304, 208] width 190 height 30
click at [230, 203] on input "2264" at bounding box center [304, 208] width 190 height 30
type input "264"
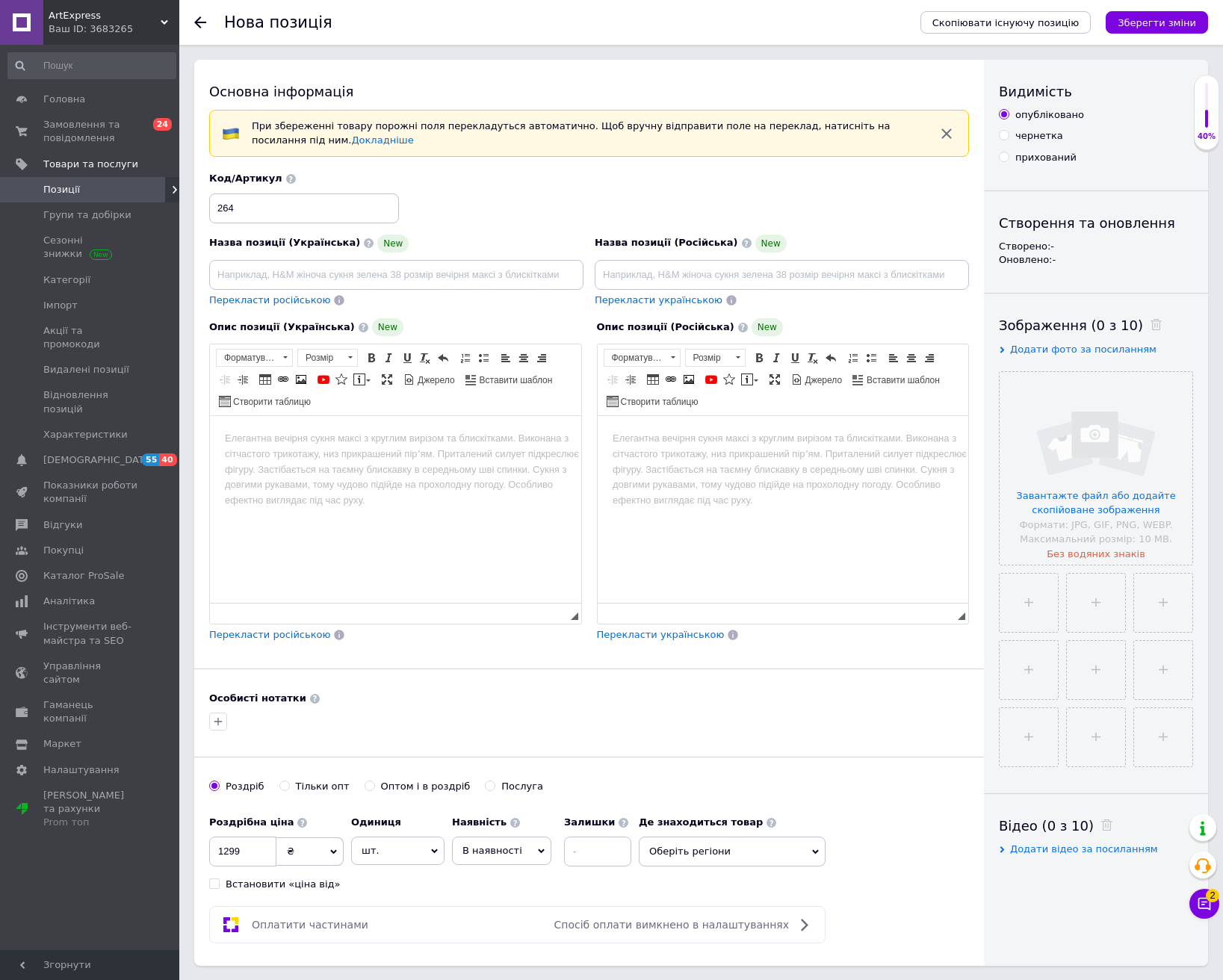
click at [466, 850] on span "В наявності" at bounding box center [492, 850] width 59 height 11
drag, startPoint x: 477, startPoint y: 942, endPoint x: 585, endPoint y: 880, distance: 124.5
click at [479, 942] on li "Готово до відправки" at bounding box center [502, 944] width 98 height 34
click at [612, 853] on input at bounding box center [638, 851] width 67 height 30
type input "1"
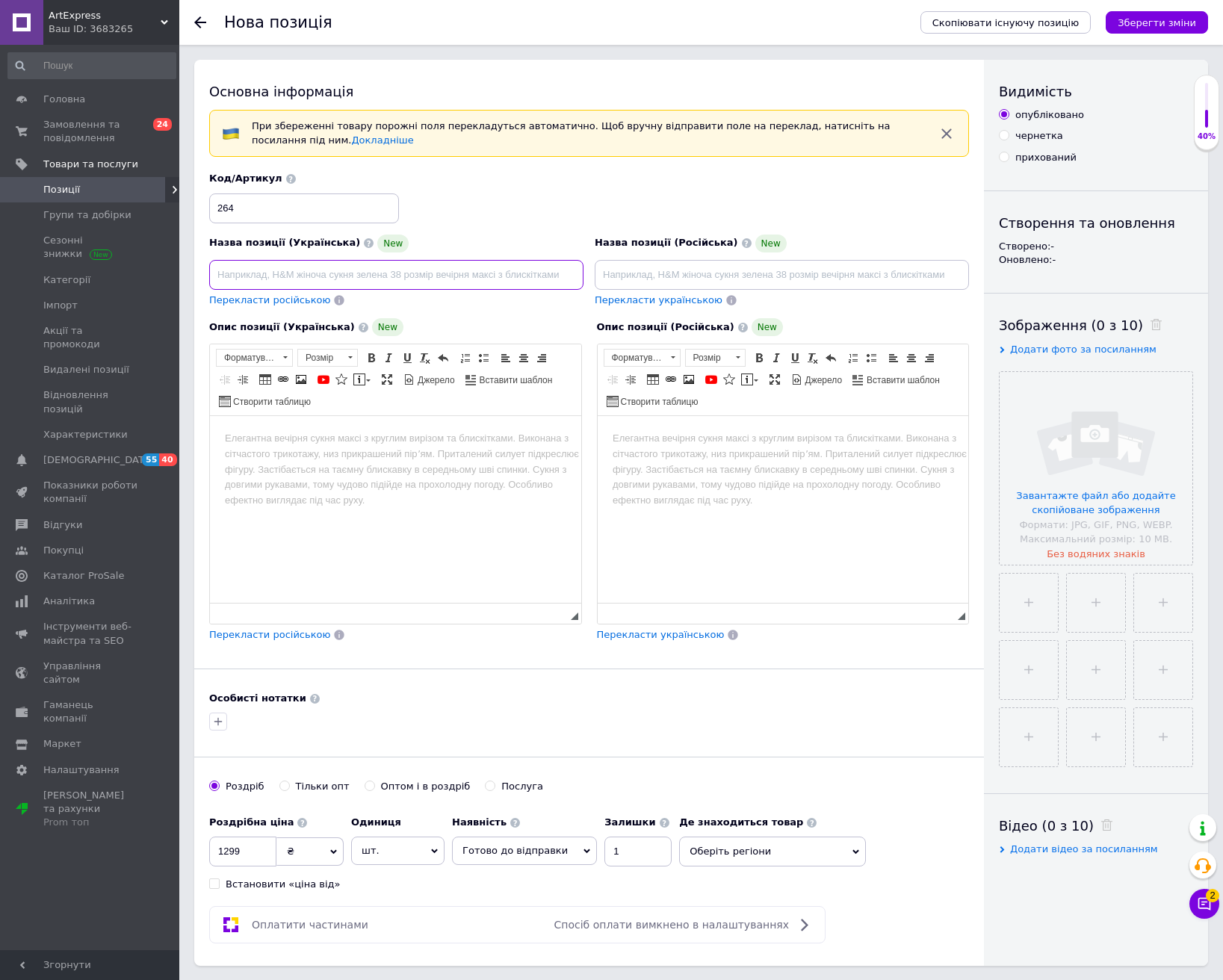
click at [376, 271] on input at bounding box center [396, 275] width 374 height 30
paste input "Акумулятор батарея A1322 MacBook Pro 13"
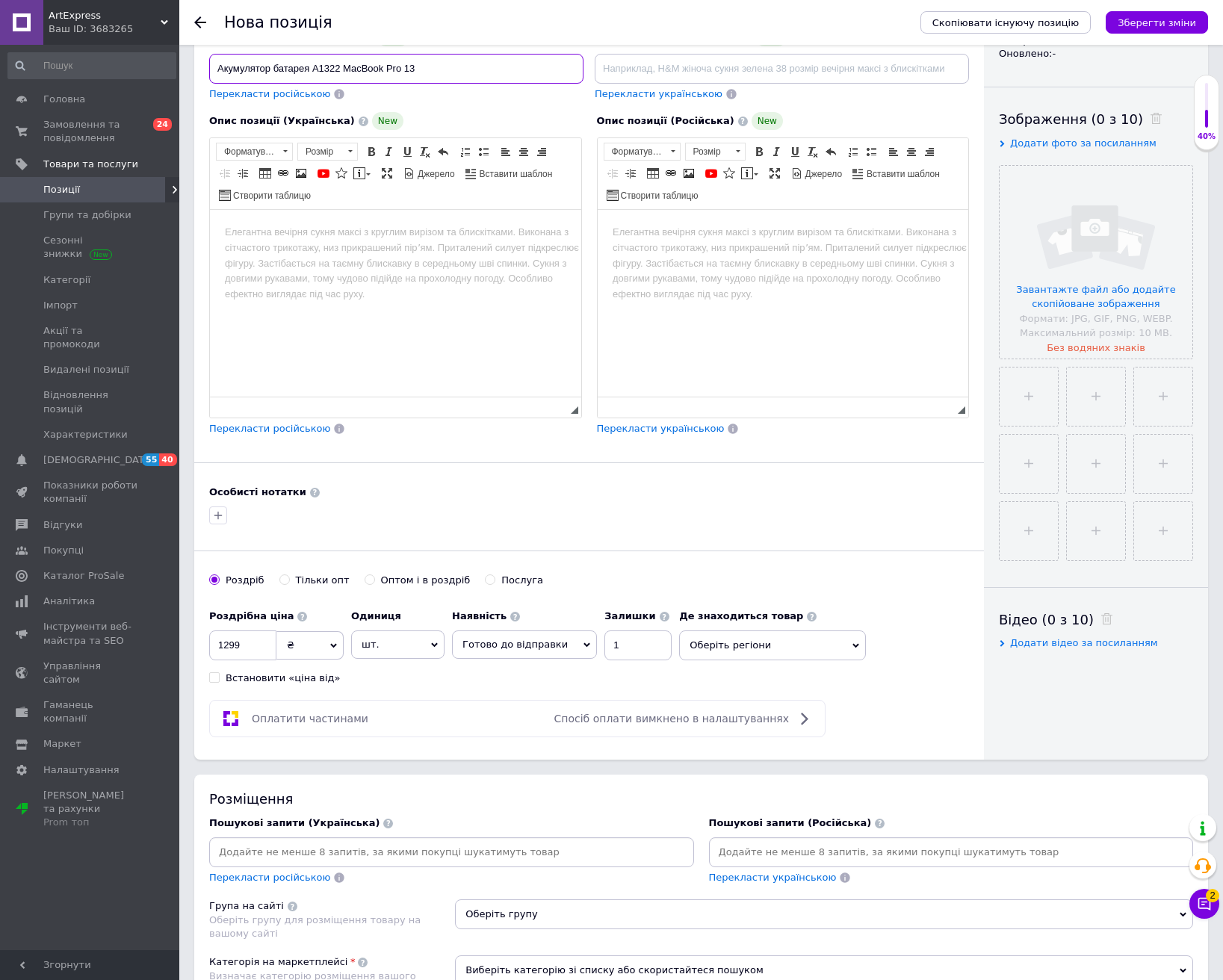
scroll to position [224, 0]
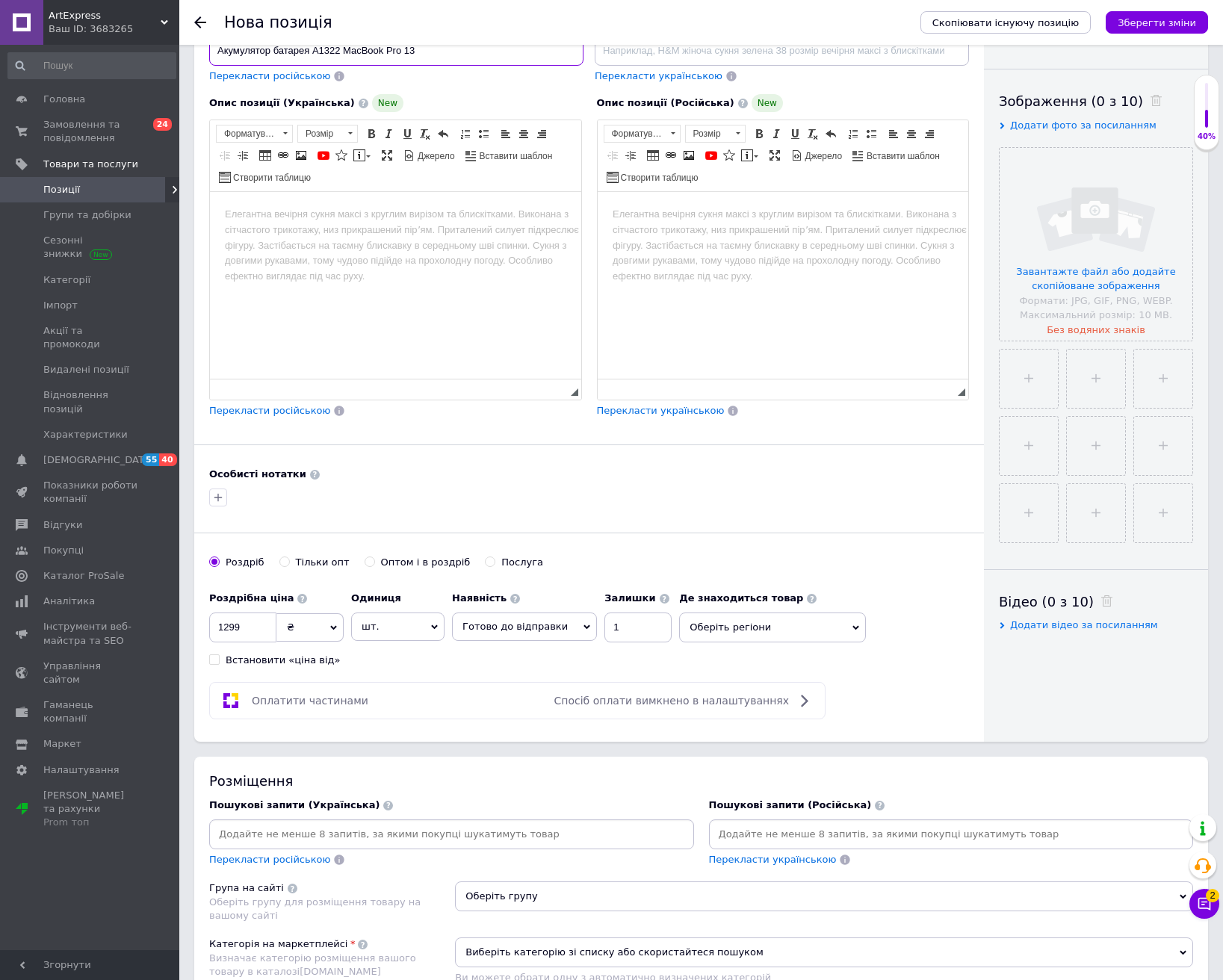
type input "Акумулятор батарея A1322 MacBook Pro 13"
click at [493, 841] on input at bounding box center [451, 834] width 479 height 23
paste input "Акумулятор батарея A1322 MacBook Pro 13"
type input "Акумулятор батарея A1322 MacBook Pro 13"
type input "акумулятор"
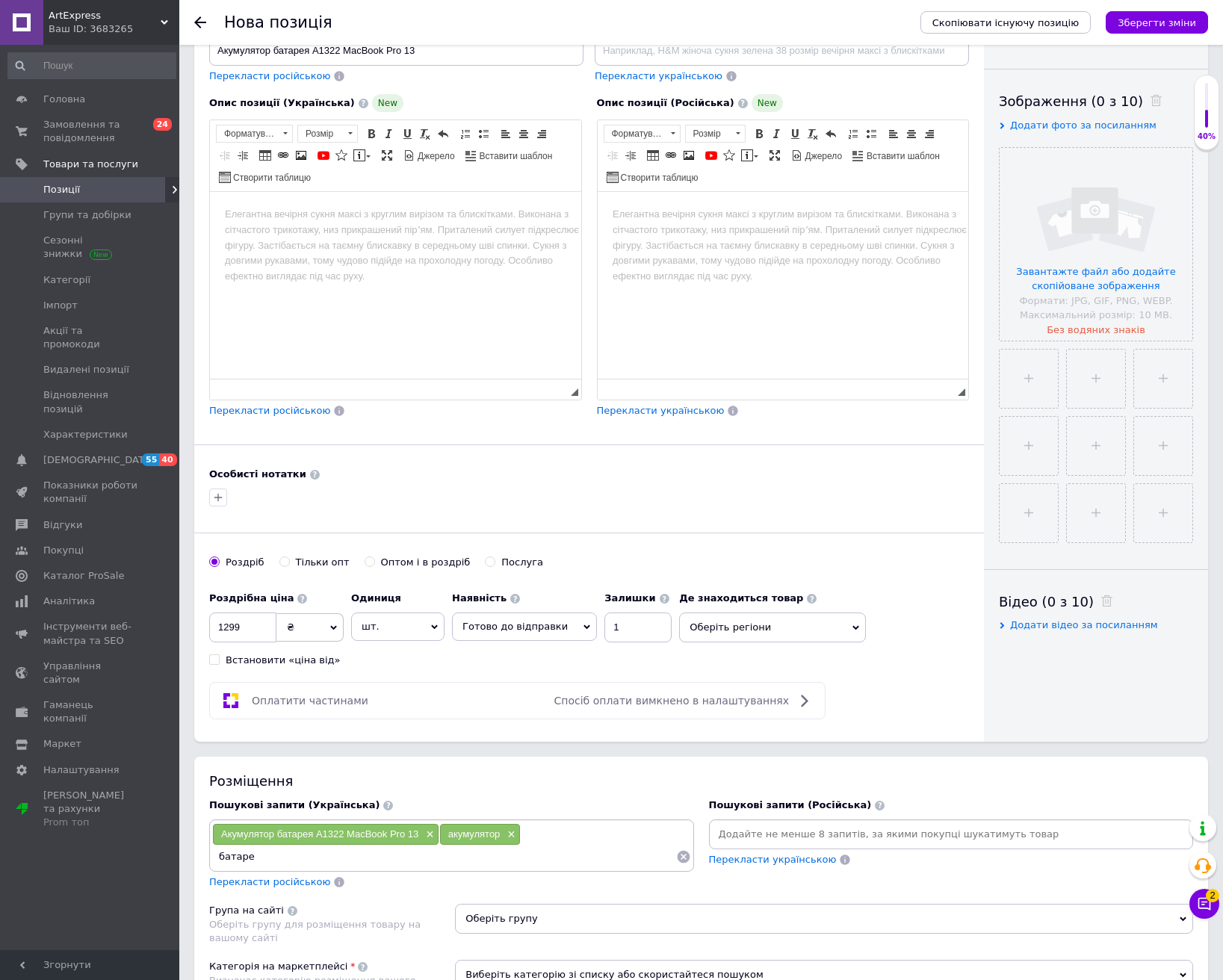
type input "батарея"
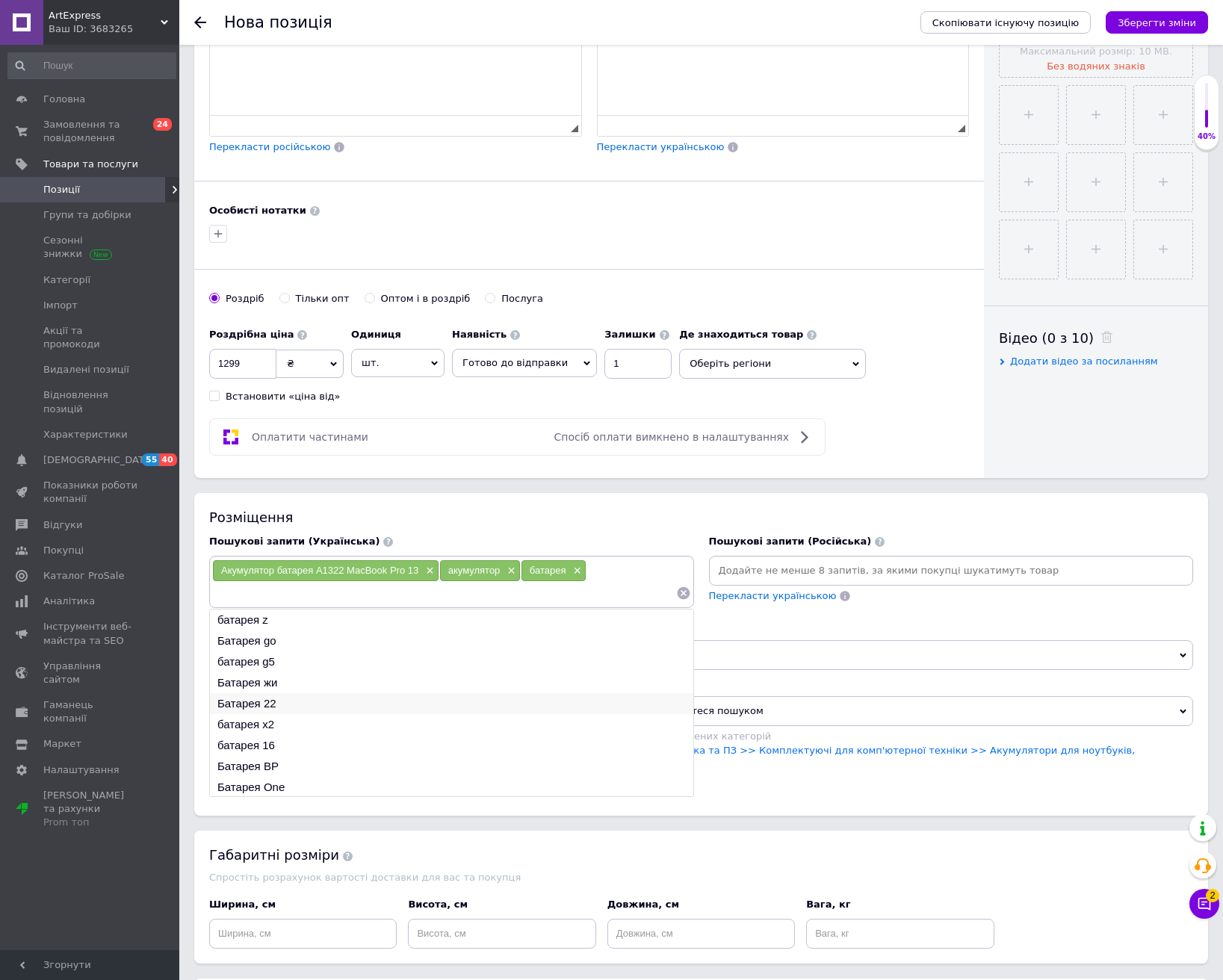
scroll to position [522, 0]
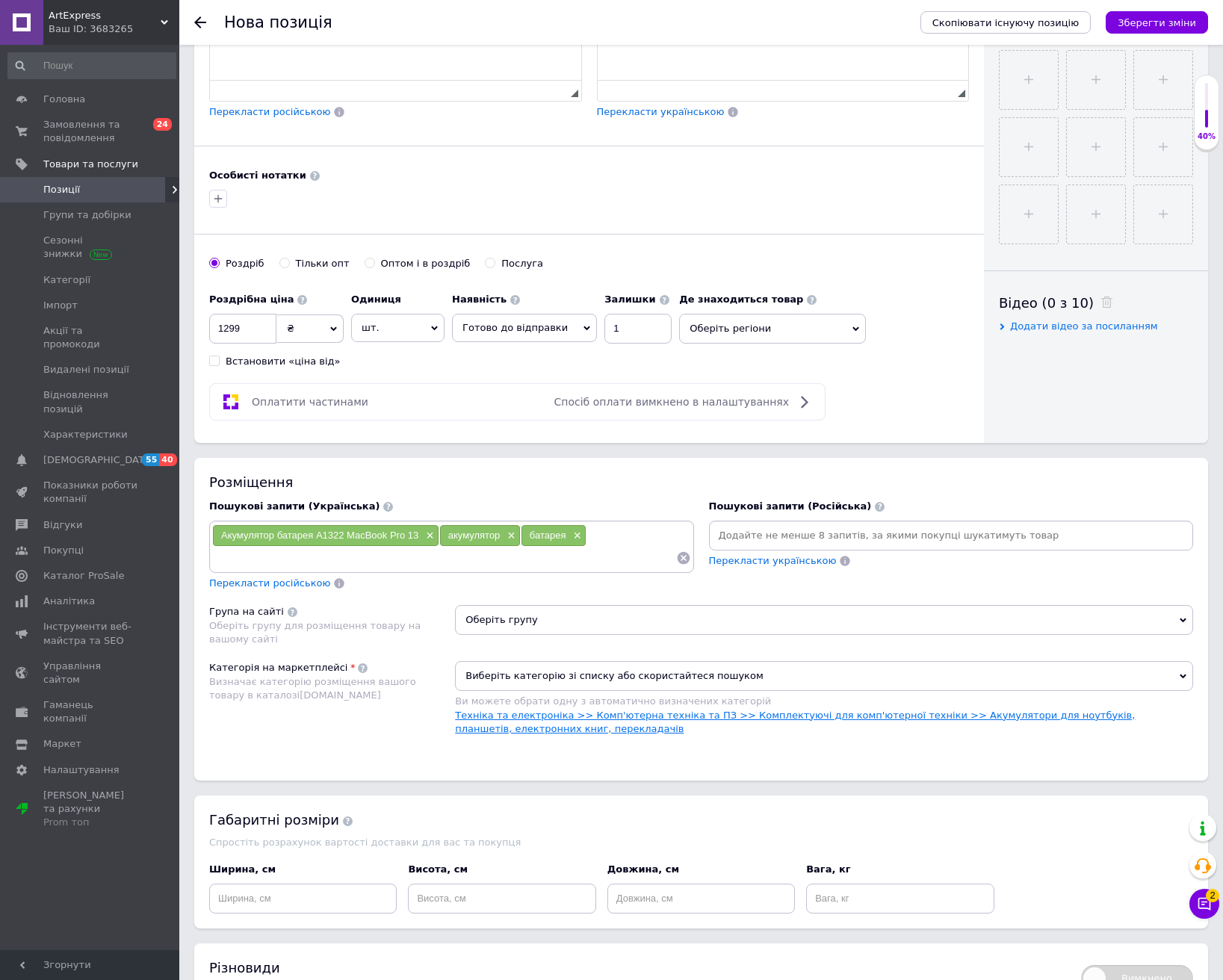
click at [790, 709] on link "Техніка та електроніка >> Комп'ютерна техніка та ПЗ >> Комплектуючі для комп'ют…" at bounding box center [794, 722] width 680 height 25
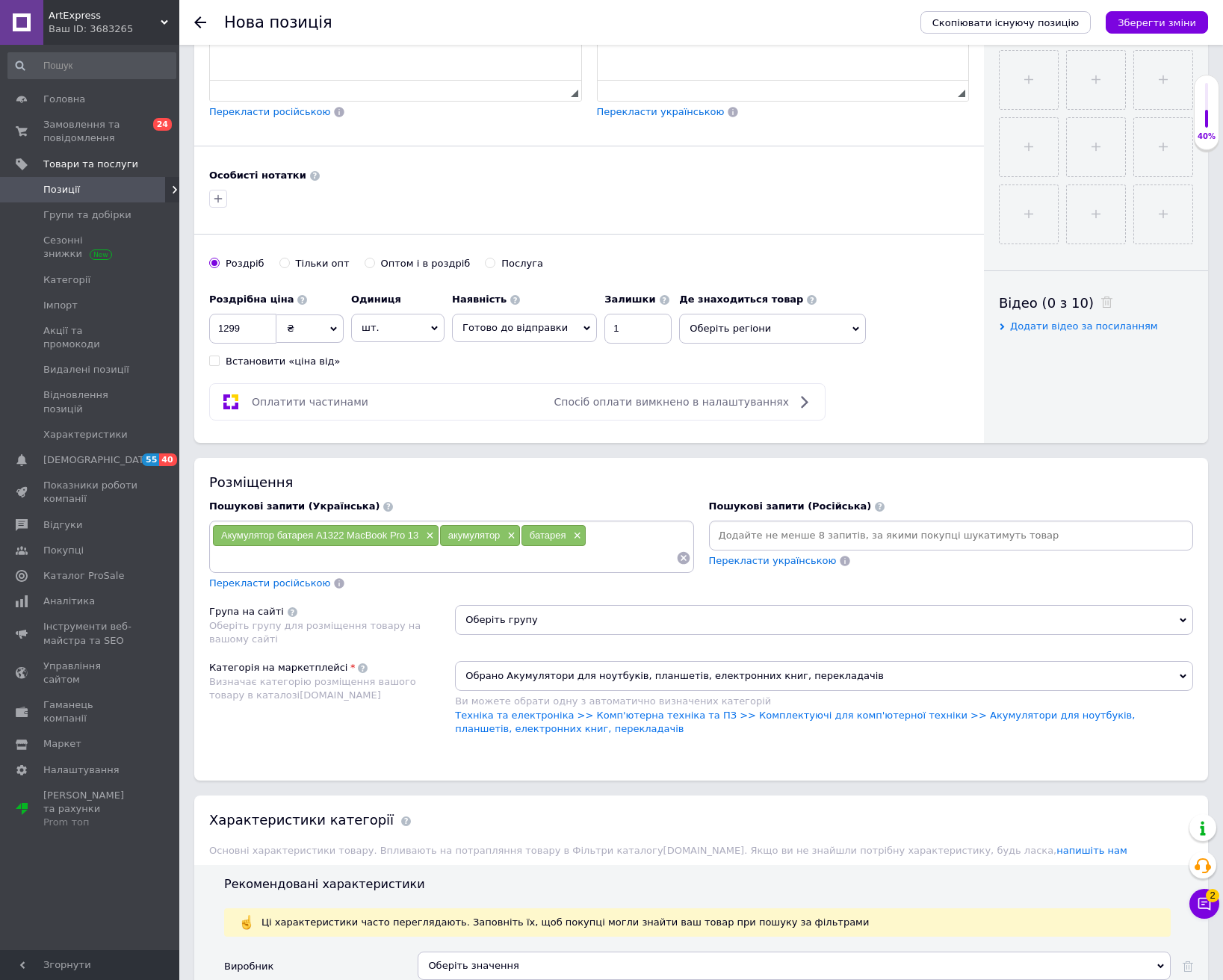
click at [773, 624] on span "Оберіть групу" at bounding box center [823, 619] width 738 height 30
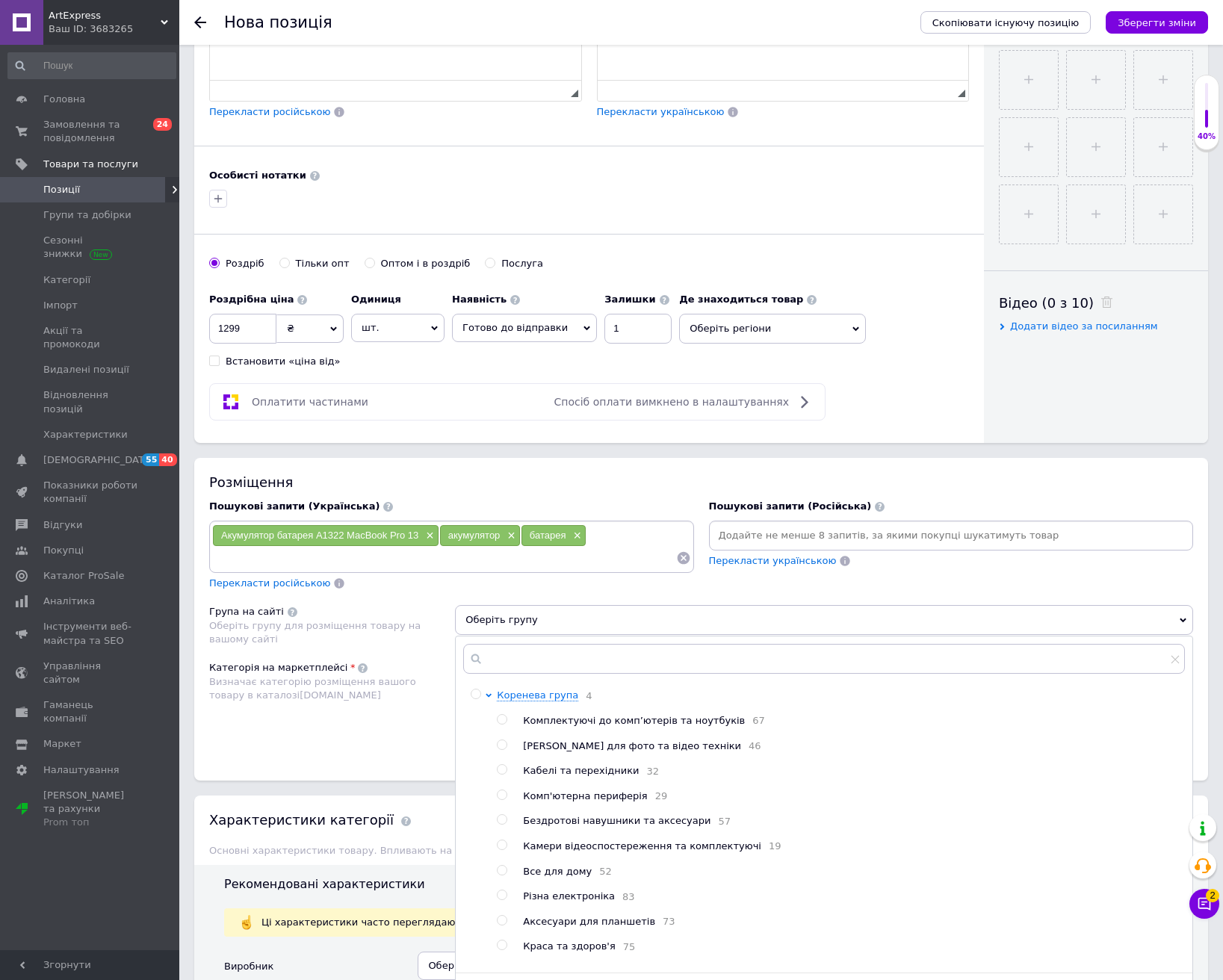
click at [599, 716] on span "Комплектуючі до комп’ютерів та ноутбуків" at bounding box center [634, 720] width 222 height 11
radio input "true"
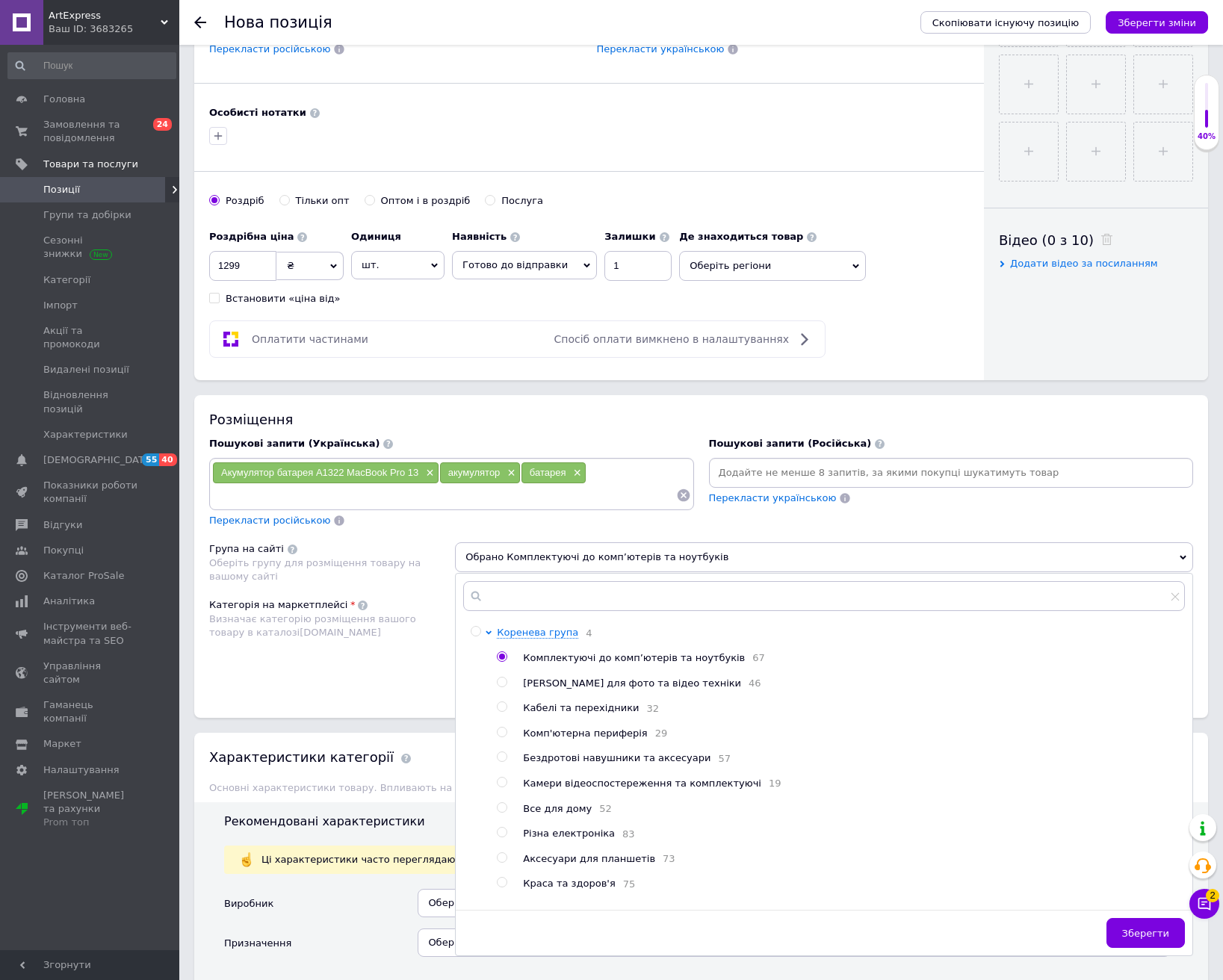
scroll to position [747, 0]
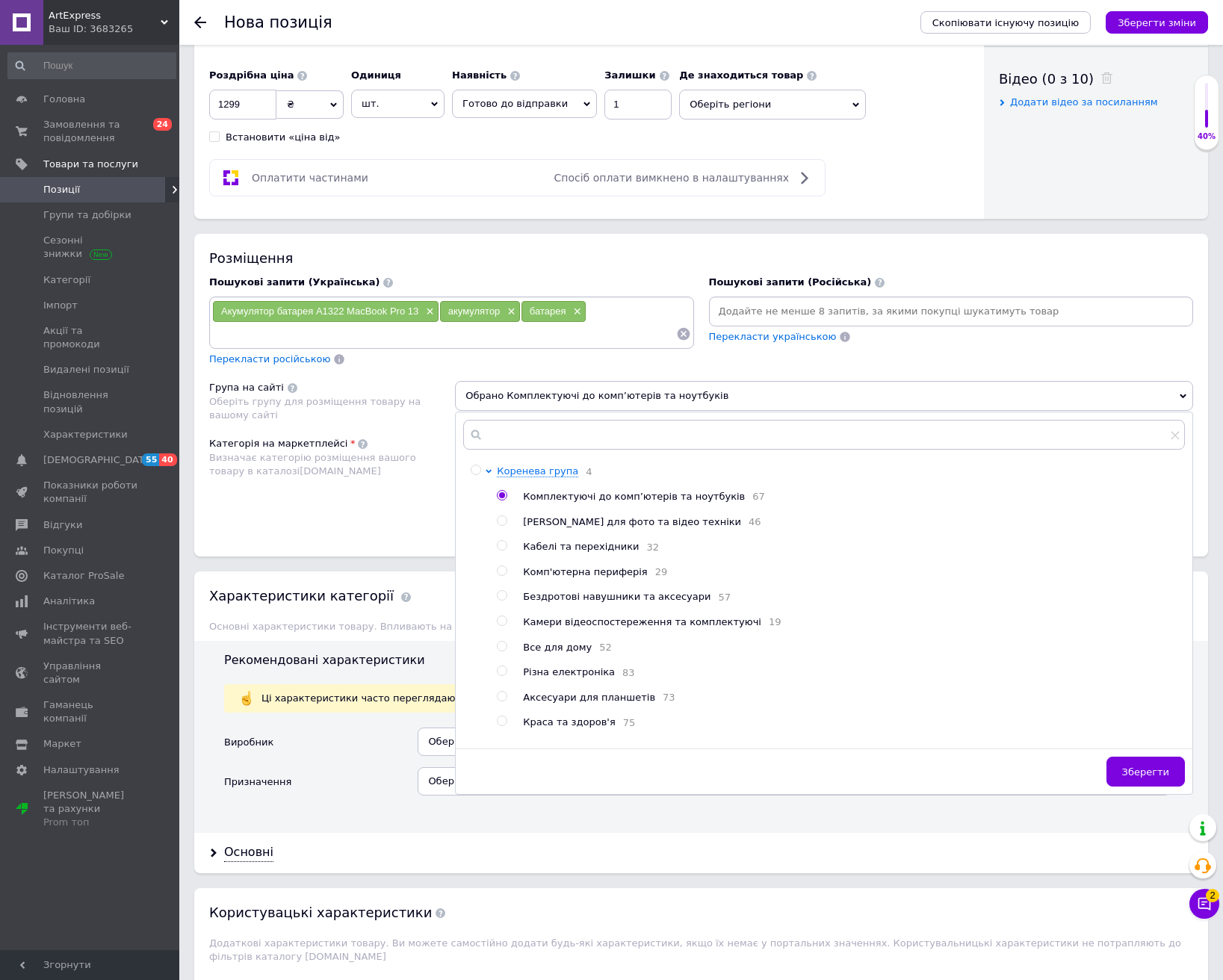
click at [1128, 769] on button "Зберегти" at bounding box center [1146, 771] width 78 height 30
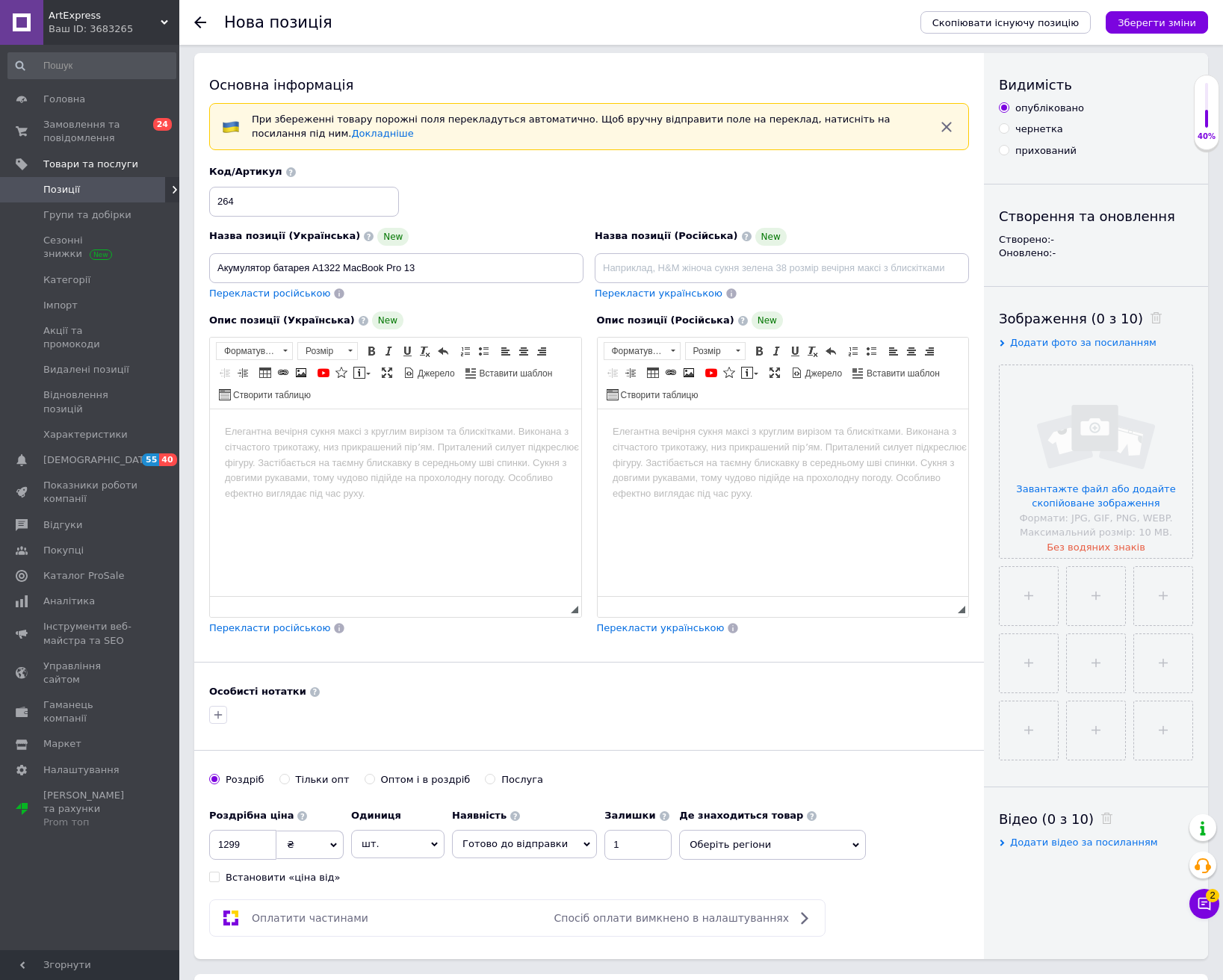
scroll to position [0, 0]
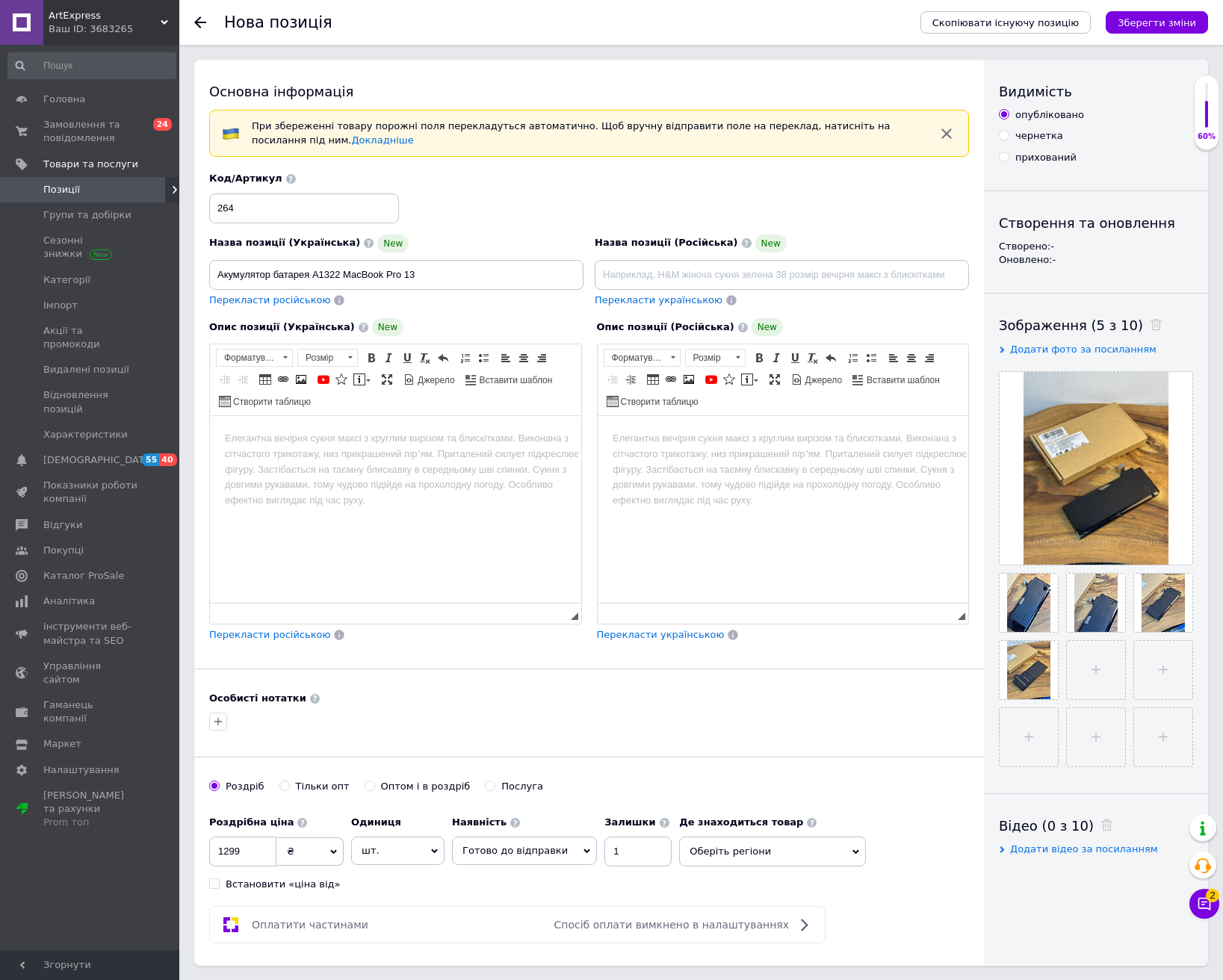
click at [387, 447] on body "Редактор, 5B8A83F6-1DB6-4F69-B042-AFBED629F95D" at bounding box center [395, 439] width 341 height 16
drag, startPoint x: 264, startPoint y: 455, endPoint x: 281, endPoint y: 465, distance: 19.7
click at [264, 456] on p "5200 мА/год" at bounding box center [396, 464] width 282 height 16
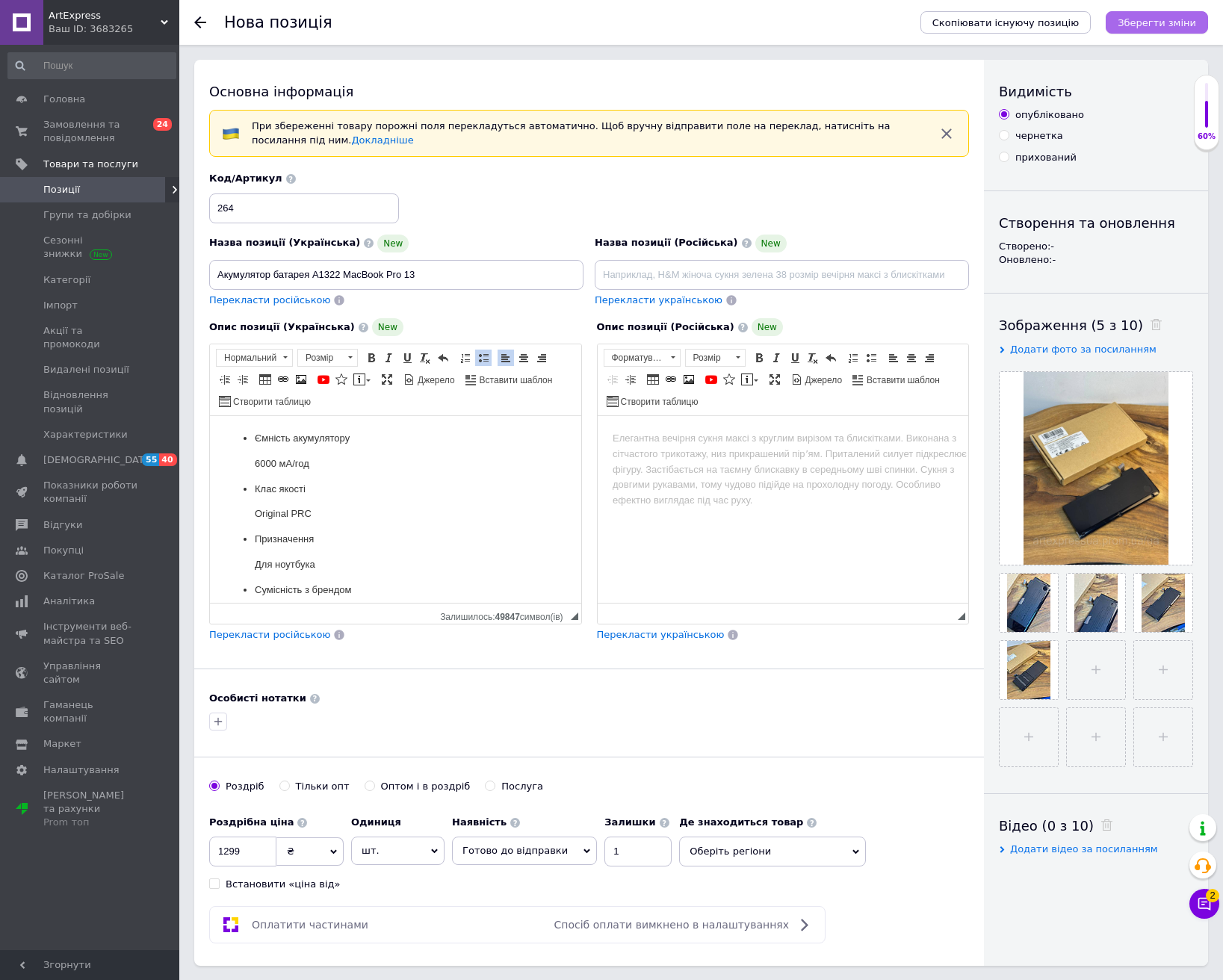
click at [1150, 26] on icon "Зберегти зміни" at bounding box center [1156, 23] width 78 height 11
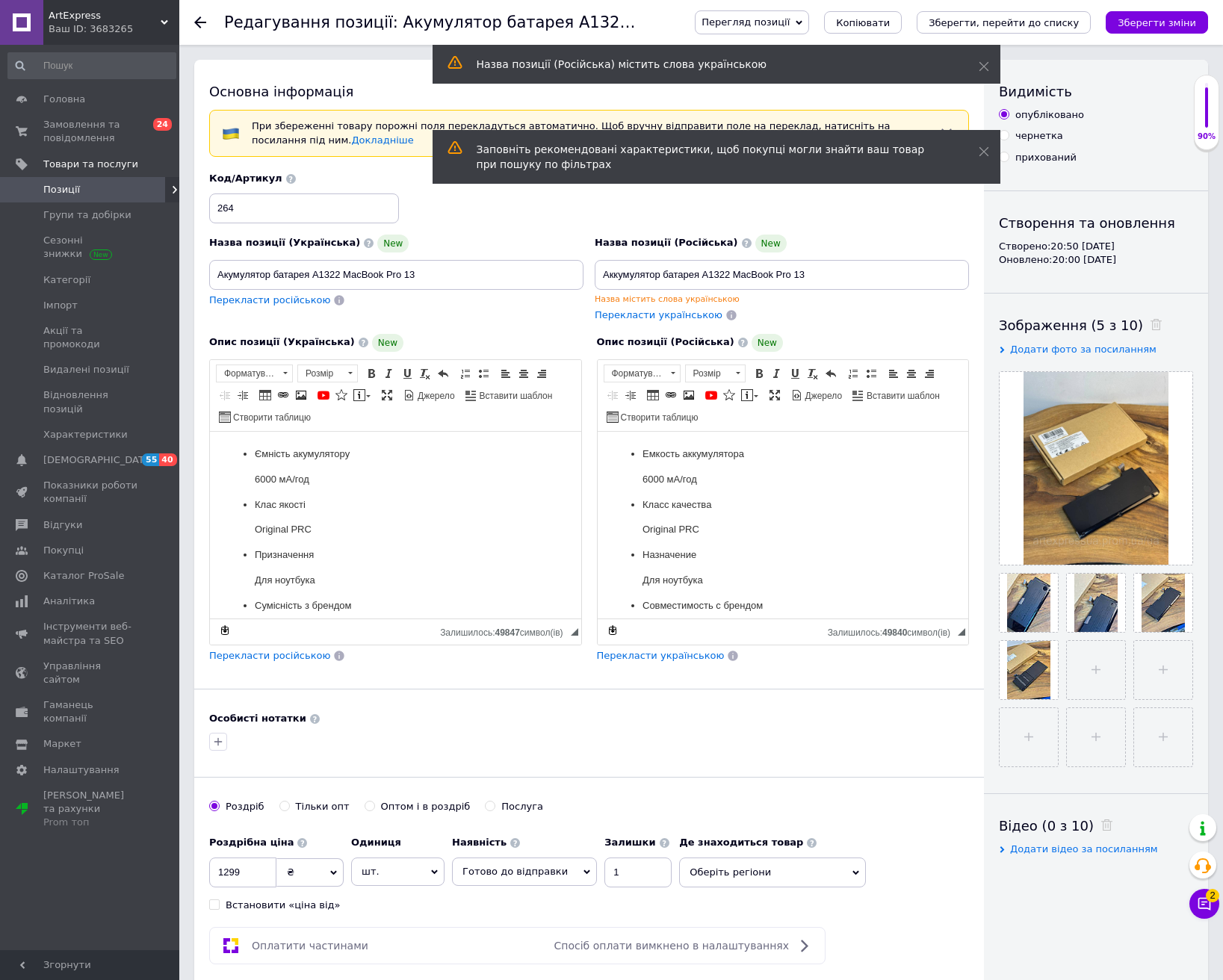
click at [200, 22] on use at bounding box center [200, 22] width 12 height 12
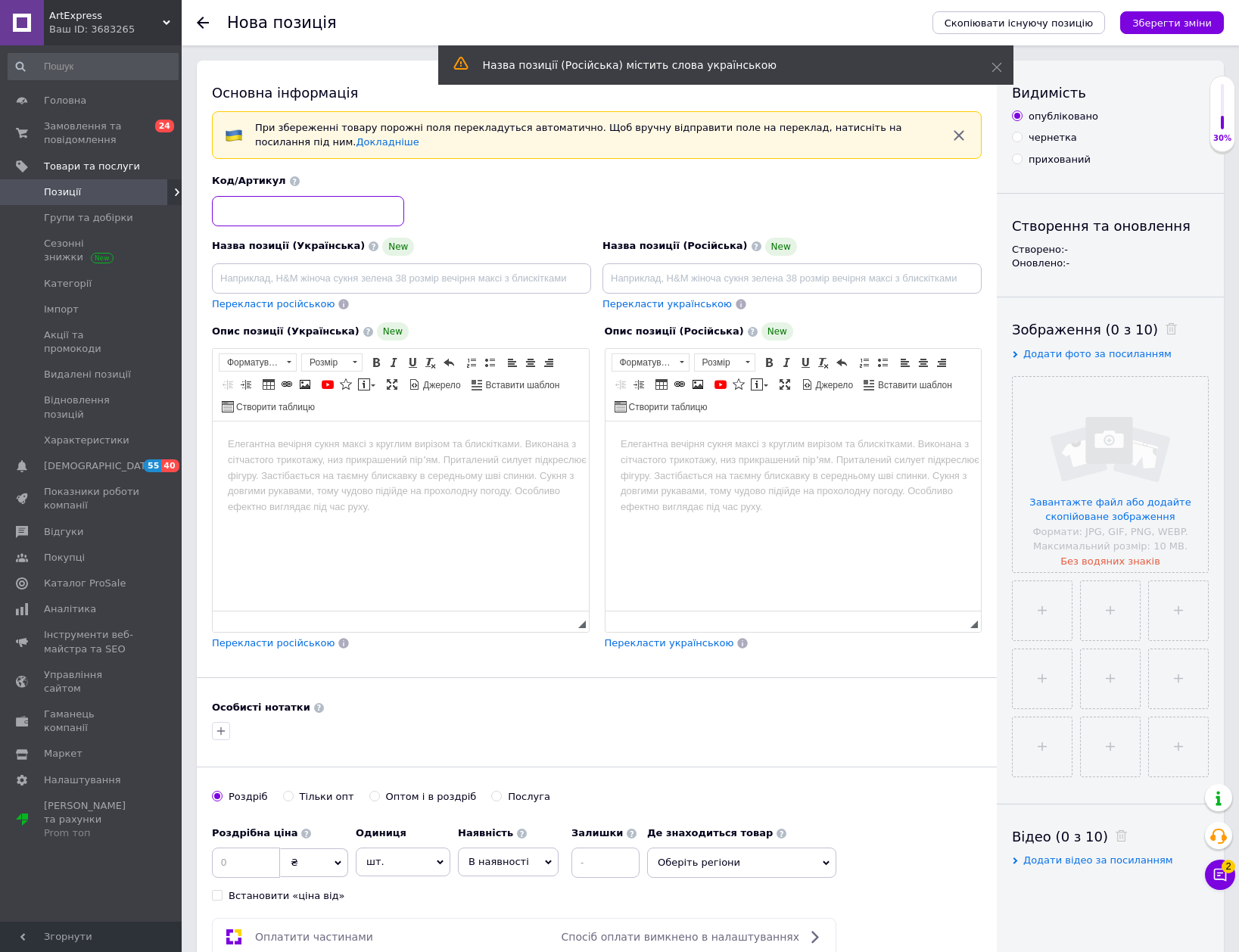
click at [336, 220] on input at bounding box center [308, 211] width 193 height 30
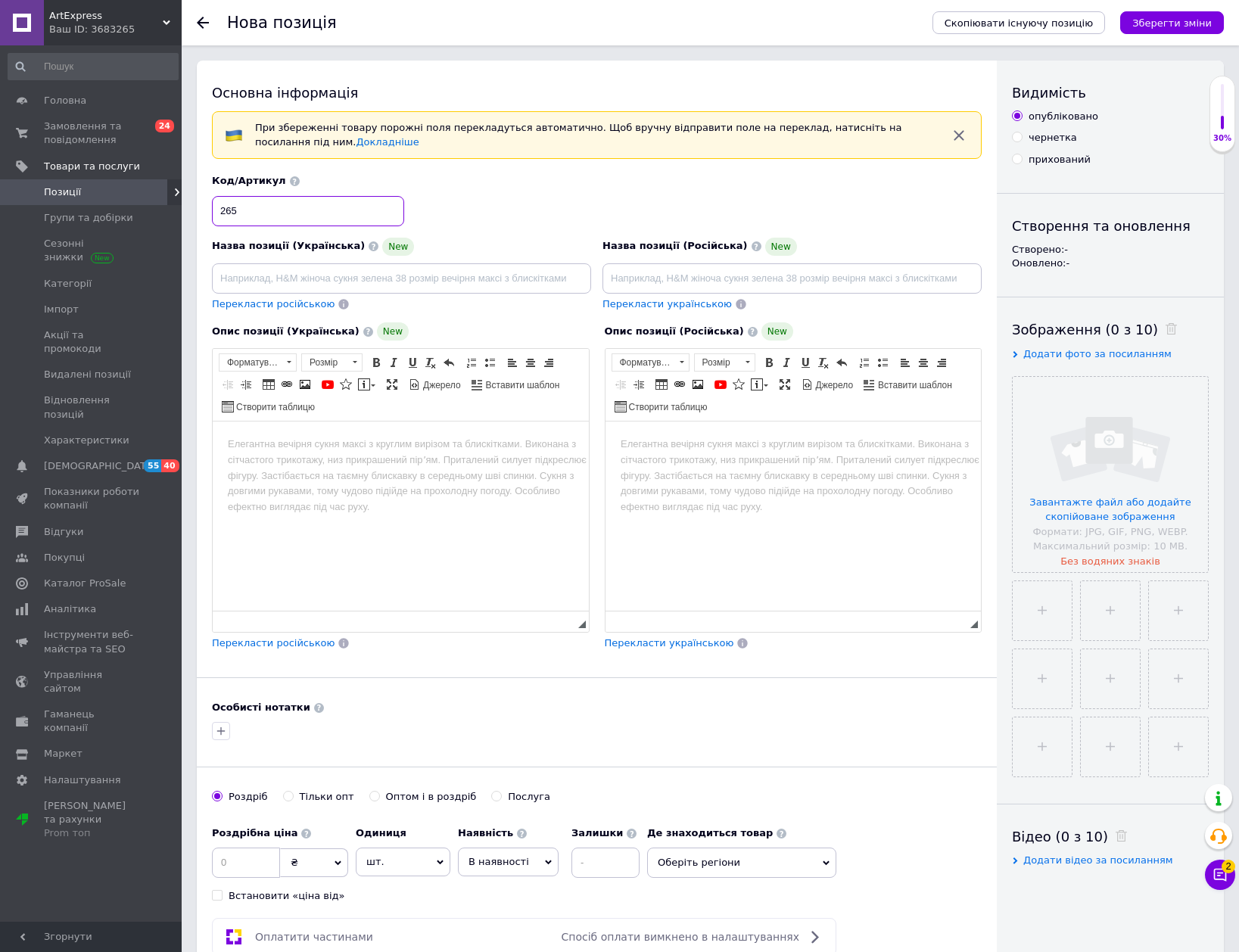
type input "265"
click at [250, 858] on input at bounding box center [246, 862] width 68 height 30
type input "999"
click at [518, 861] on span "В наявності" at bounding box center [499, 862] width 60 height 11
click at [524, 939] on li "Під замовлення" at bounding box center [508, 928] width 99 height 21
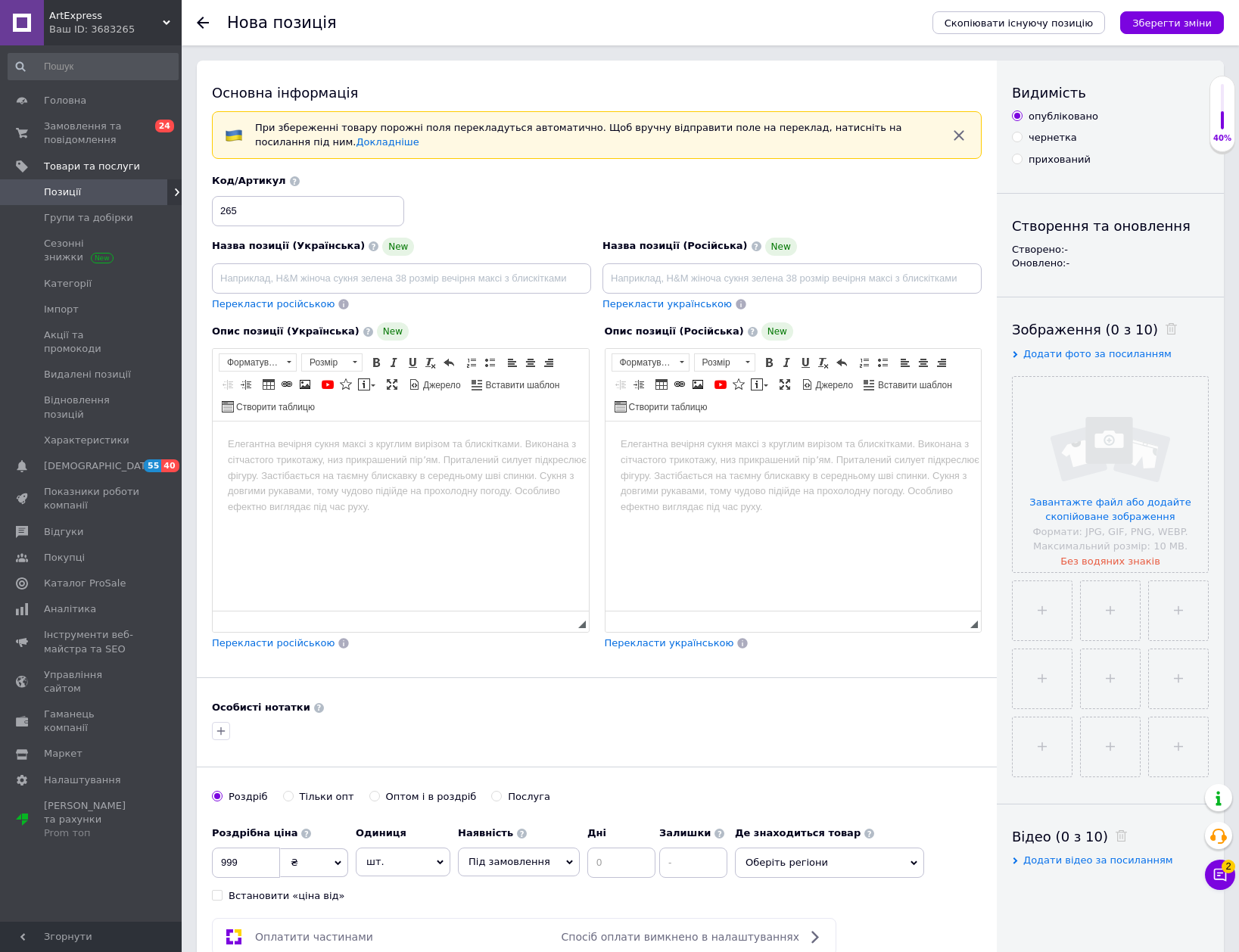
click at [543, 843] on div "Наявність Під замовлення В наявності Немає в наявності [PERSON_NAME] до відправ…" at bounding box center [519, 847] width 122 height 58
click at [543, 855] on span "Під замовлення" at bounding box center [519, 862] width 122 height 29
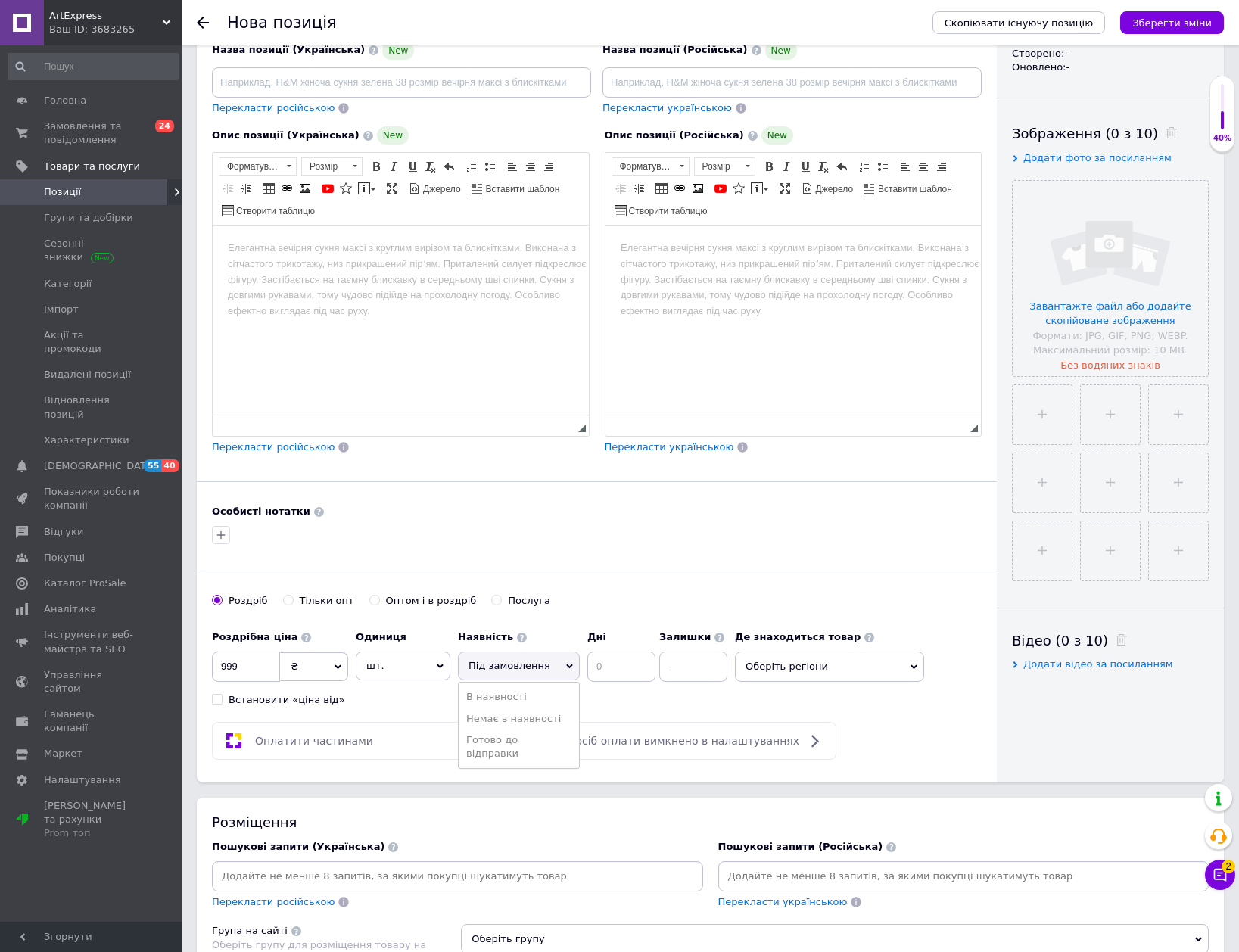
scroll to position [227, 0]
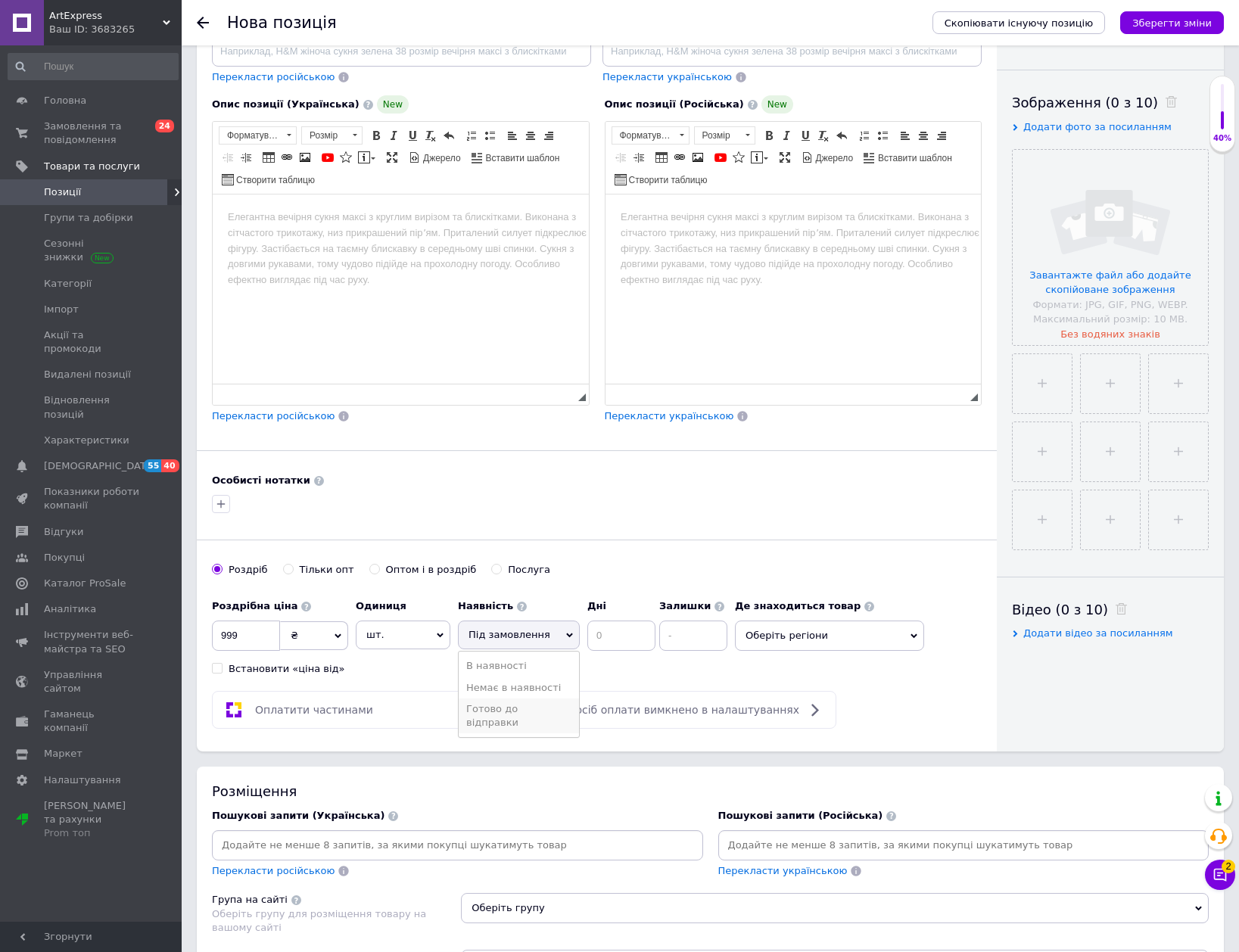
click at [540, 711] on li "Готово до відправки" at bounding box center [519, 716] width 120 height 35
click at [616, 631] on input at bounding box center [646, 636] width 68 height 30
type input "1"
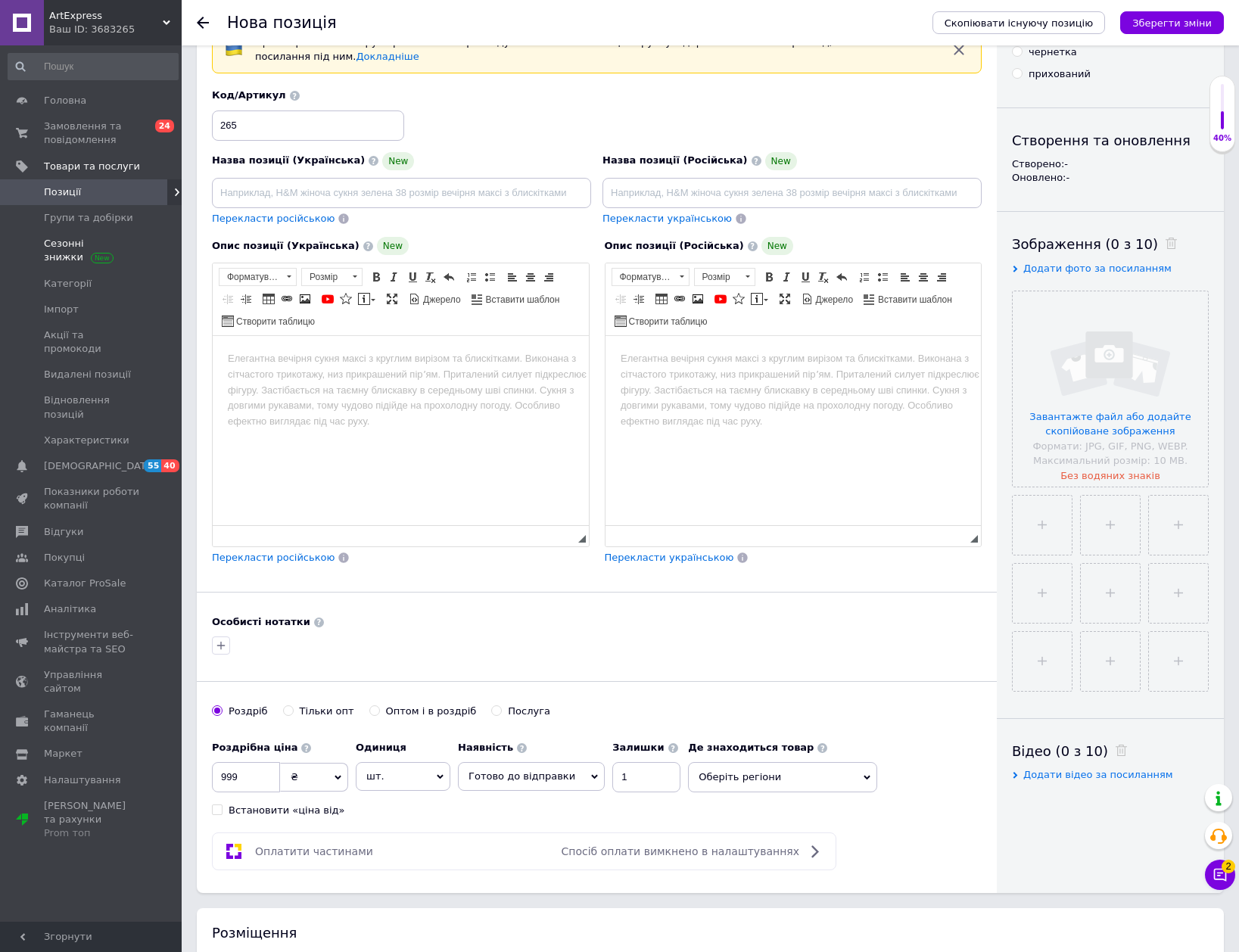
scroll to position [75, 0]
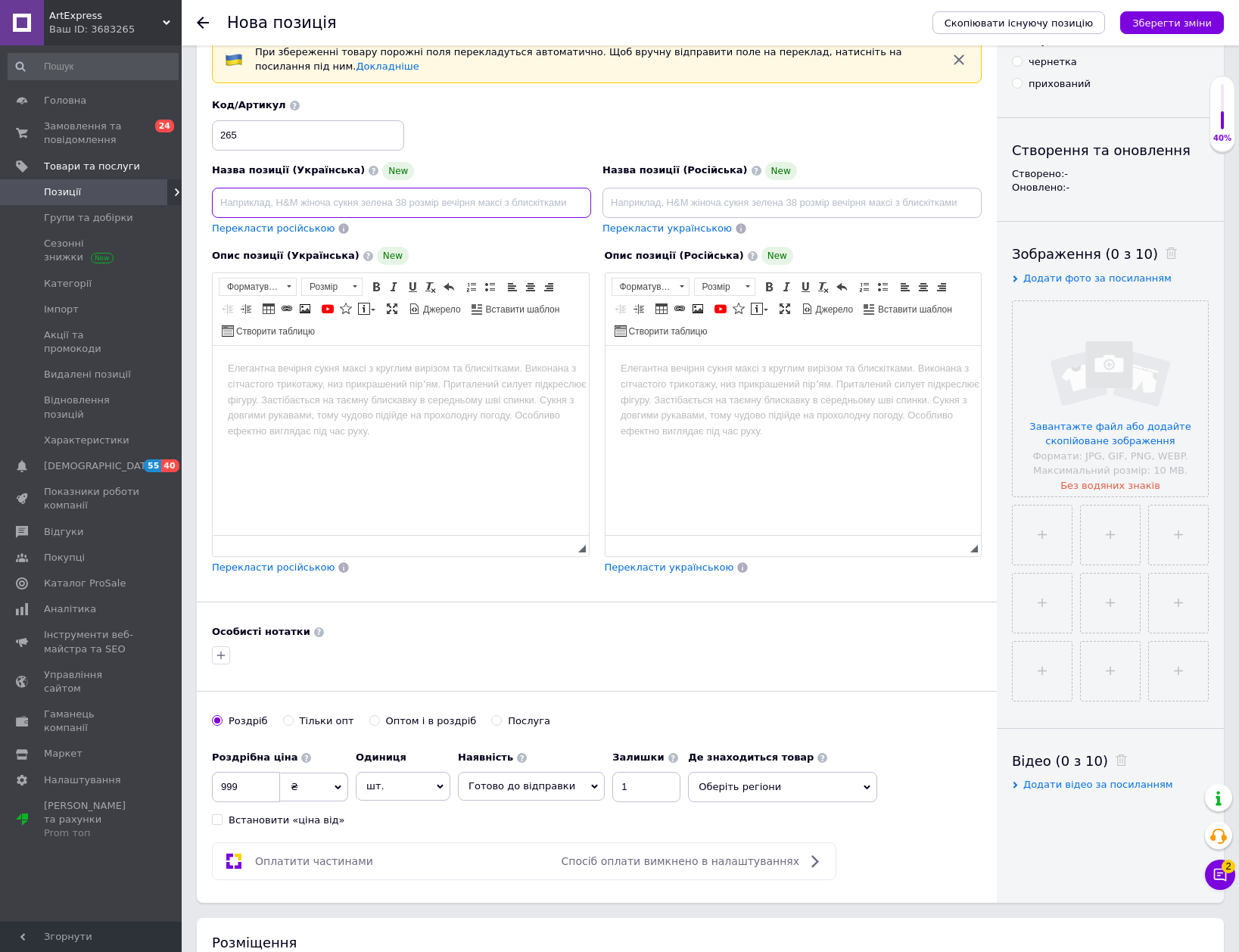
click at [384, 205] on input at bounding box center [401, 203] width 379 height 30
paste input "Батарея CS03XL 4100mAh 11.4V для ноутбука"
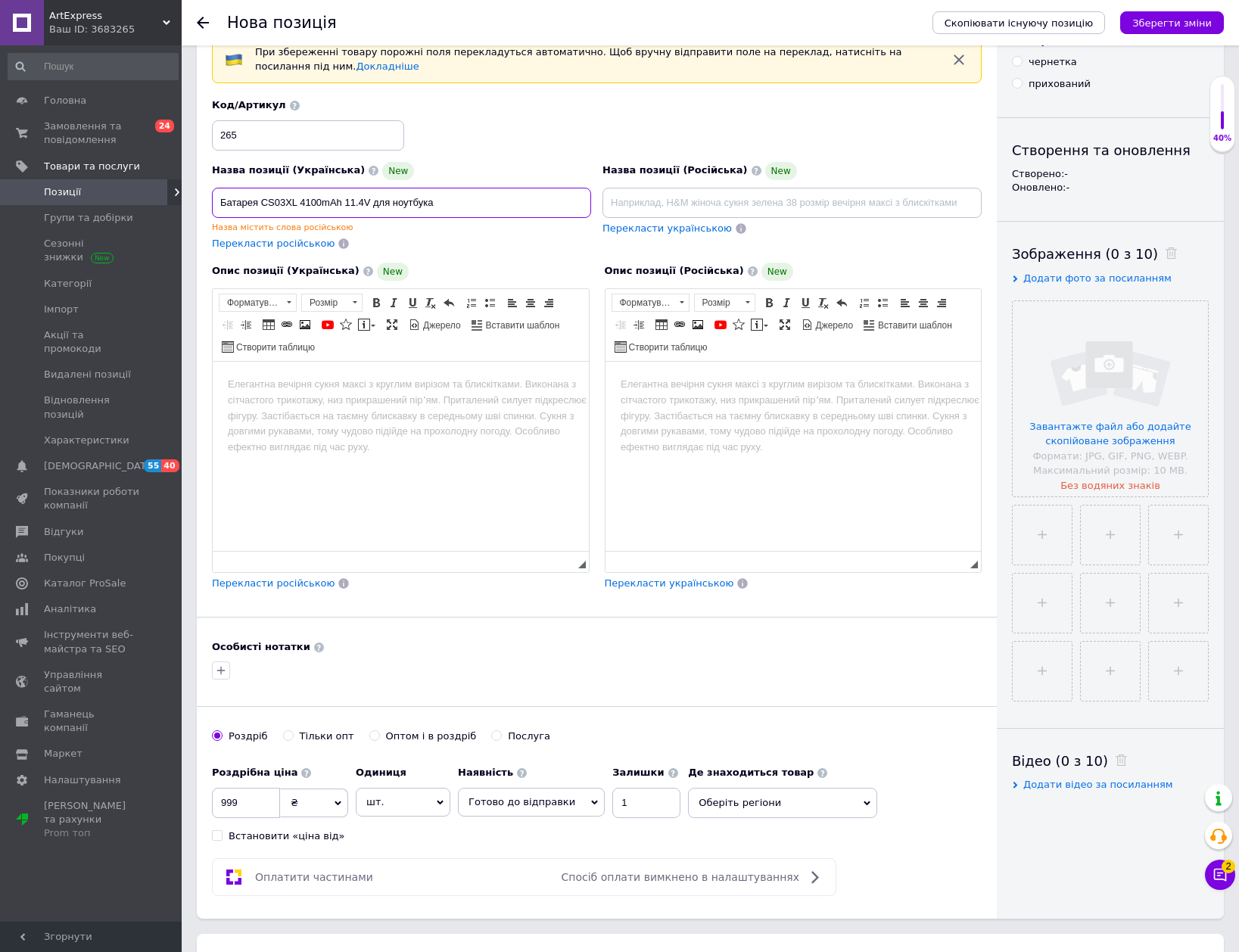
drag, startPoint x: 372, startPoint y: 197, endPoint x: 300, endPoint y: 190, distance: 72.3
click at [300, 190] on input "Батарея CS03XL 4100mAh 11.4V для ноутбука" at bounding box center [401, 203] width 379 height 30
drag, startPoint x: 346, startPoint y: 198, endPoint x: 137, endPoint y: 191, distance: 209.1
click at [137, 191] on div "ArtExpress Ваш ID: 3683265 Сайт ArtExpress Кабінет покупця Перевірити стан сист…" at bounding box center [619, 838] width 1239 height 1827
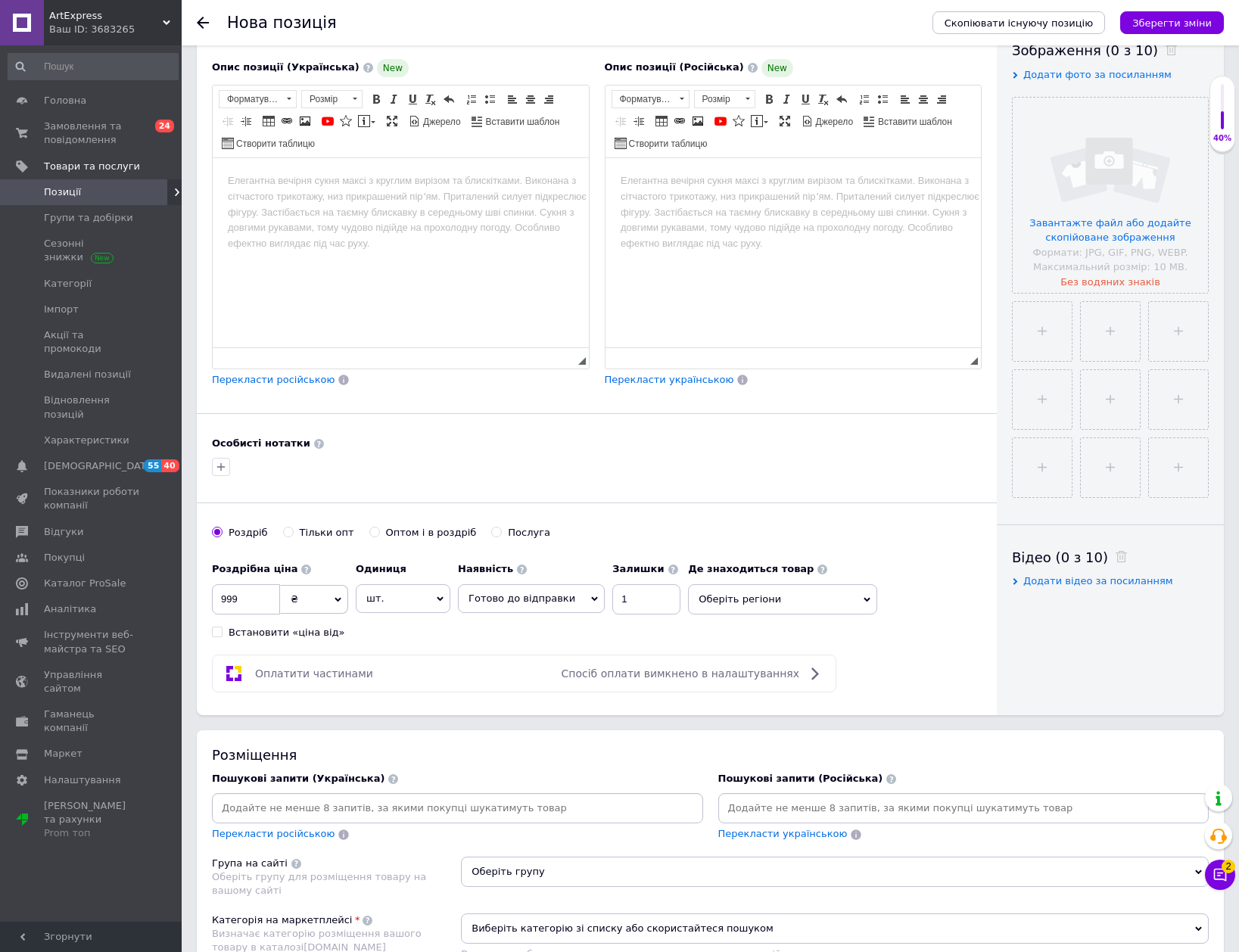
scroll to position [303, 0]
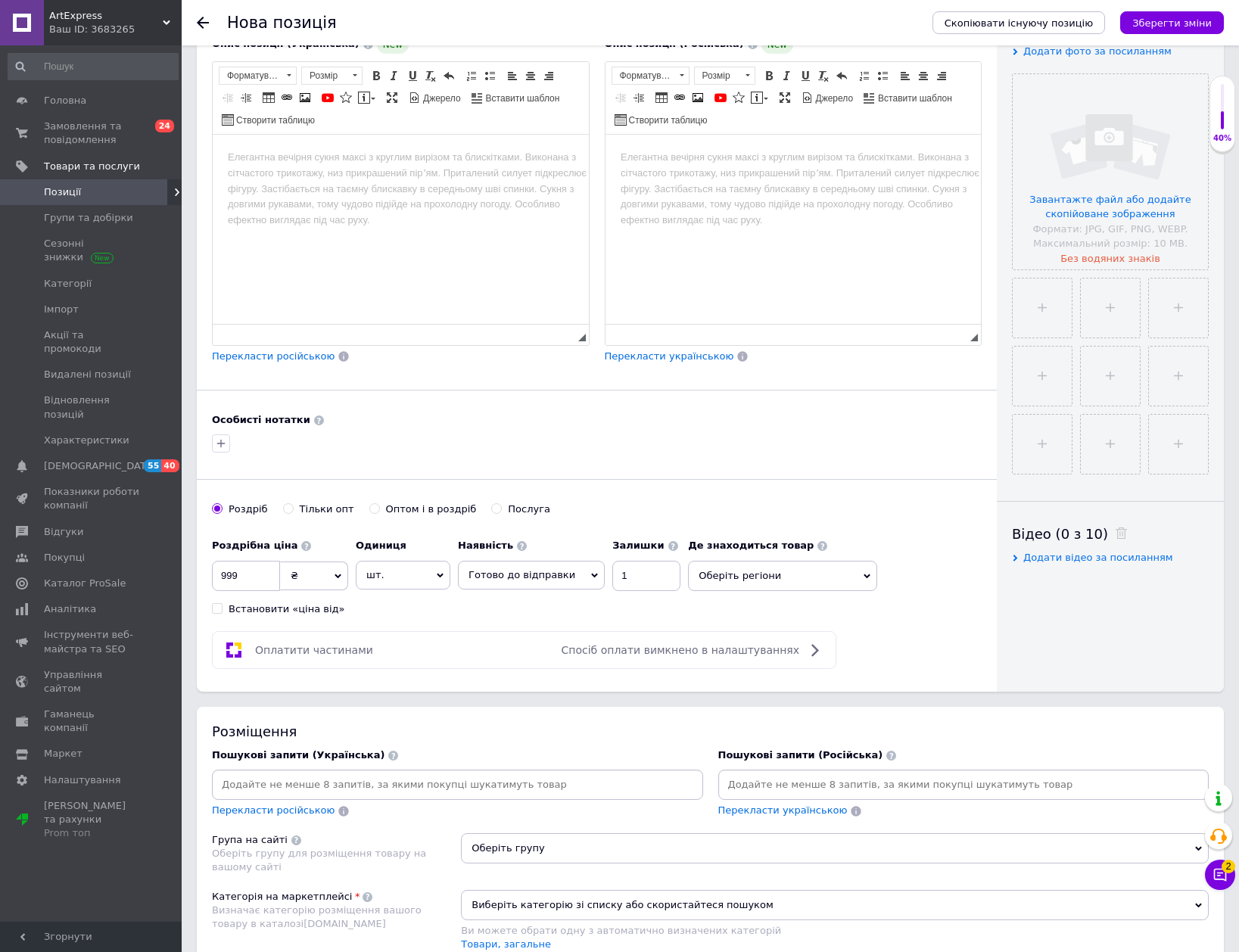
type input "Батарея CS03XL для ноутбука"
click at [591, 794] on input at bounding box center [457, 785] width 485 height 23
paste input "Батарея CS03XL для ноутбука"
type input "Батарея CS03XL для ноутбука"
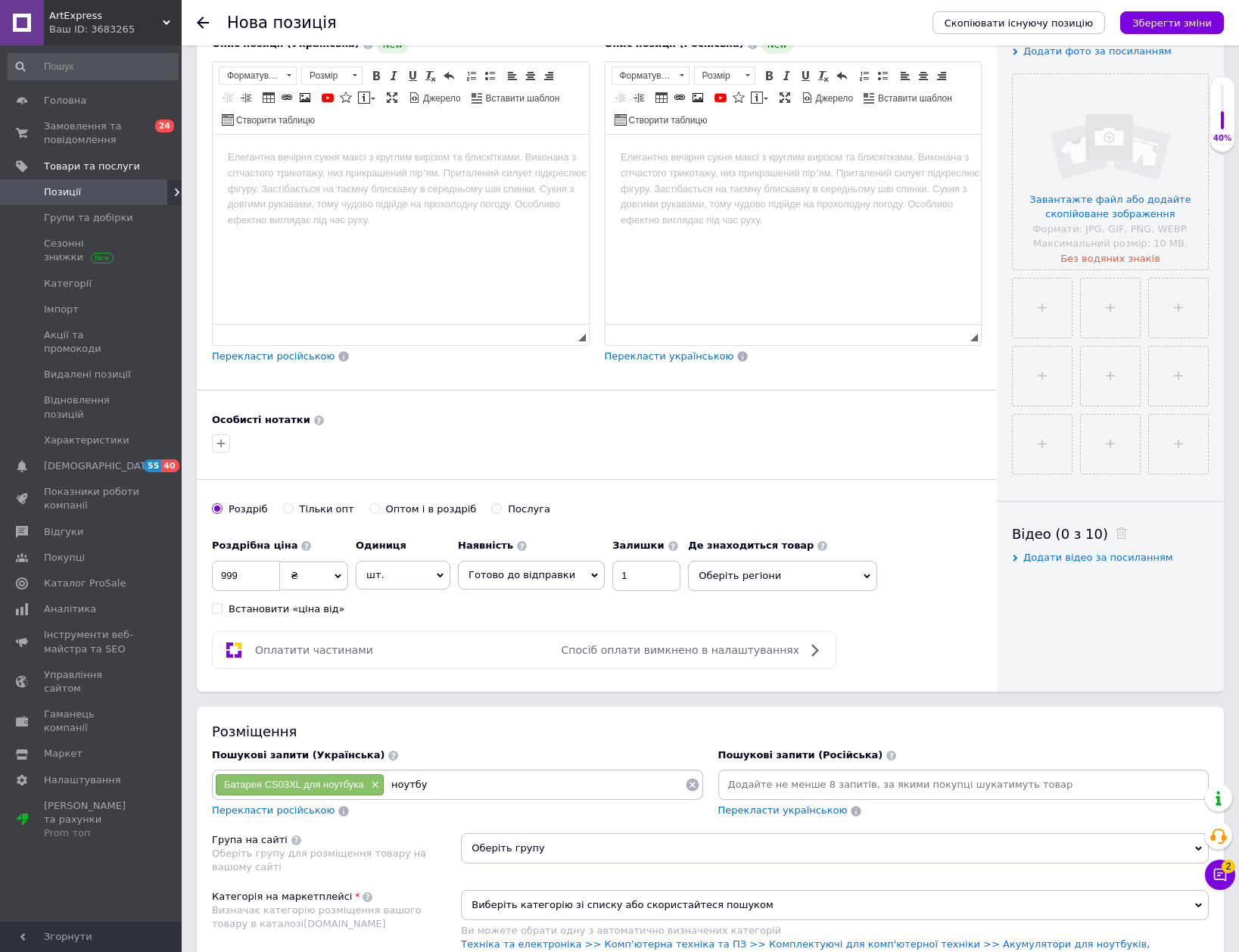
type input "ноутбук"
type input "батарея"
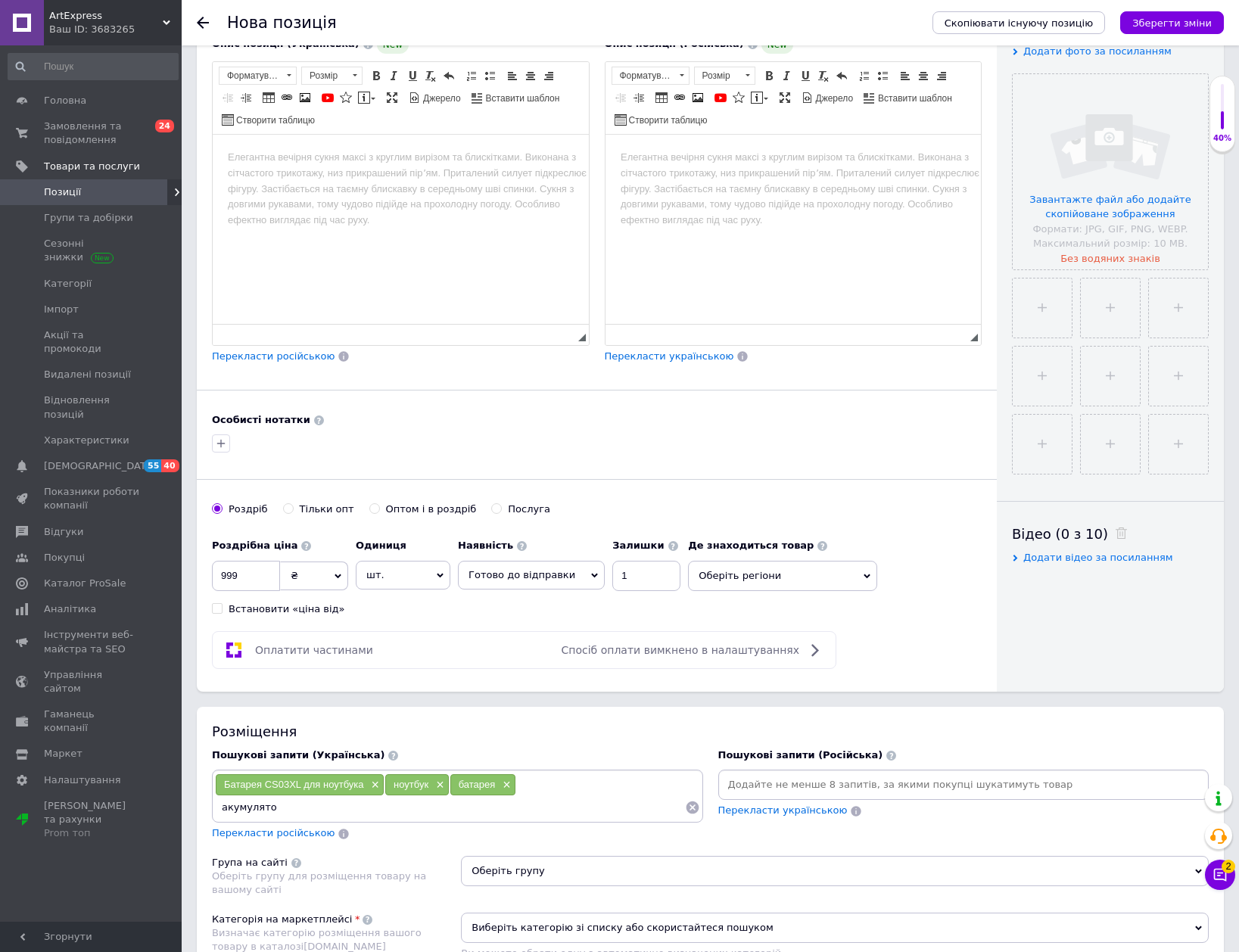
type input "акумулятор"
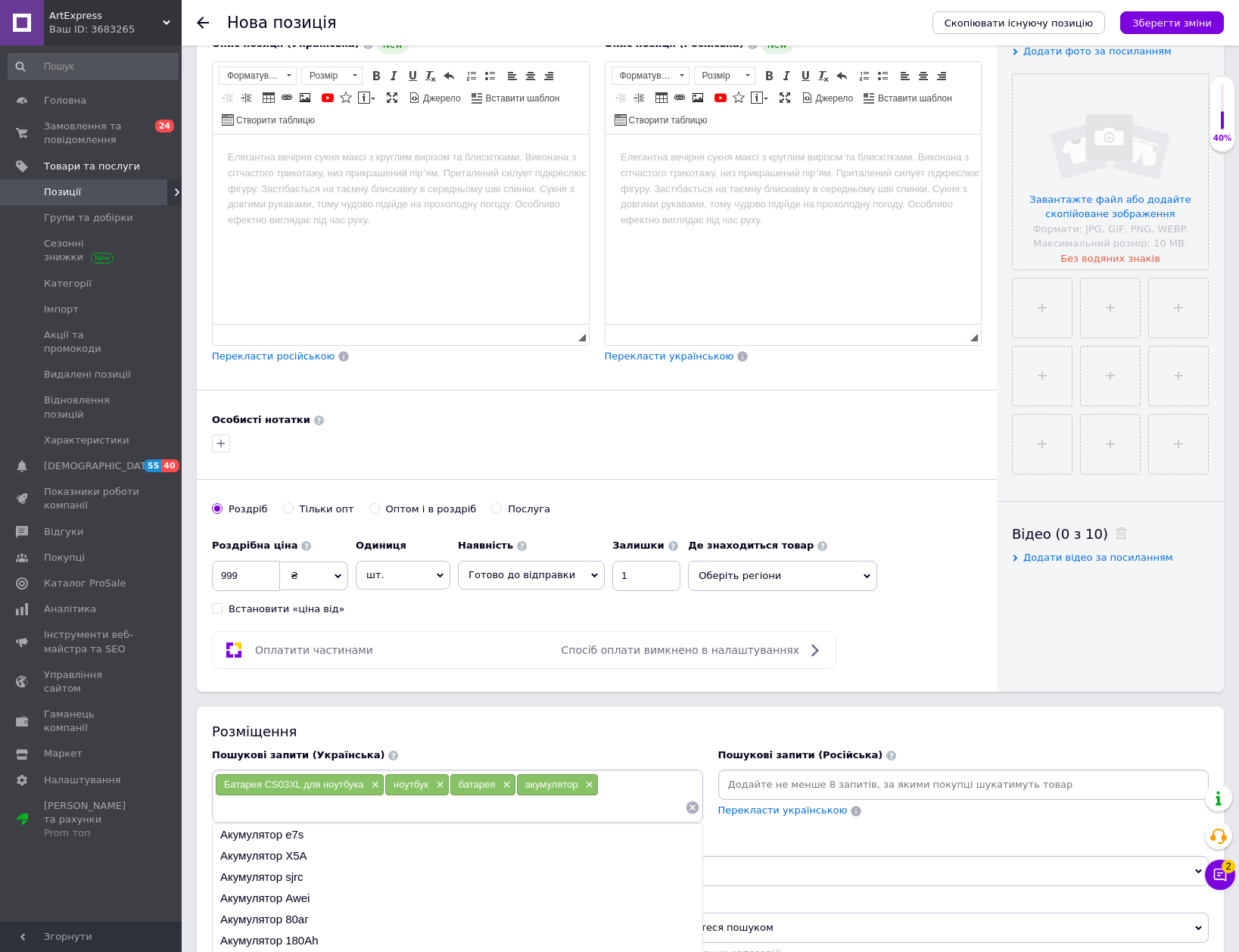
click at [768, 725] on div "Розміщення" at bounding box center [709, 732] width 996 height 19
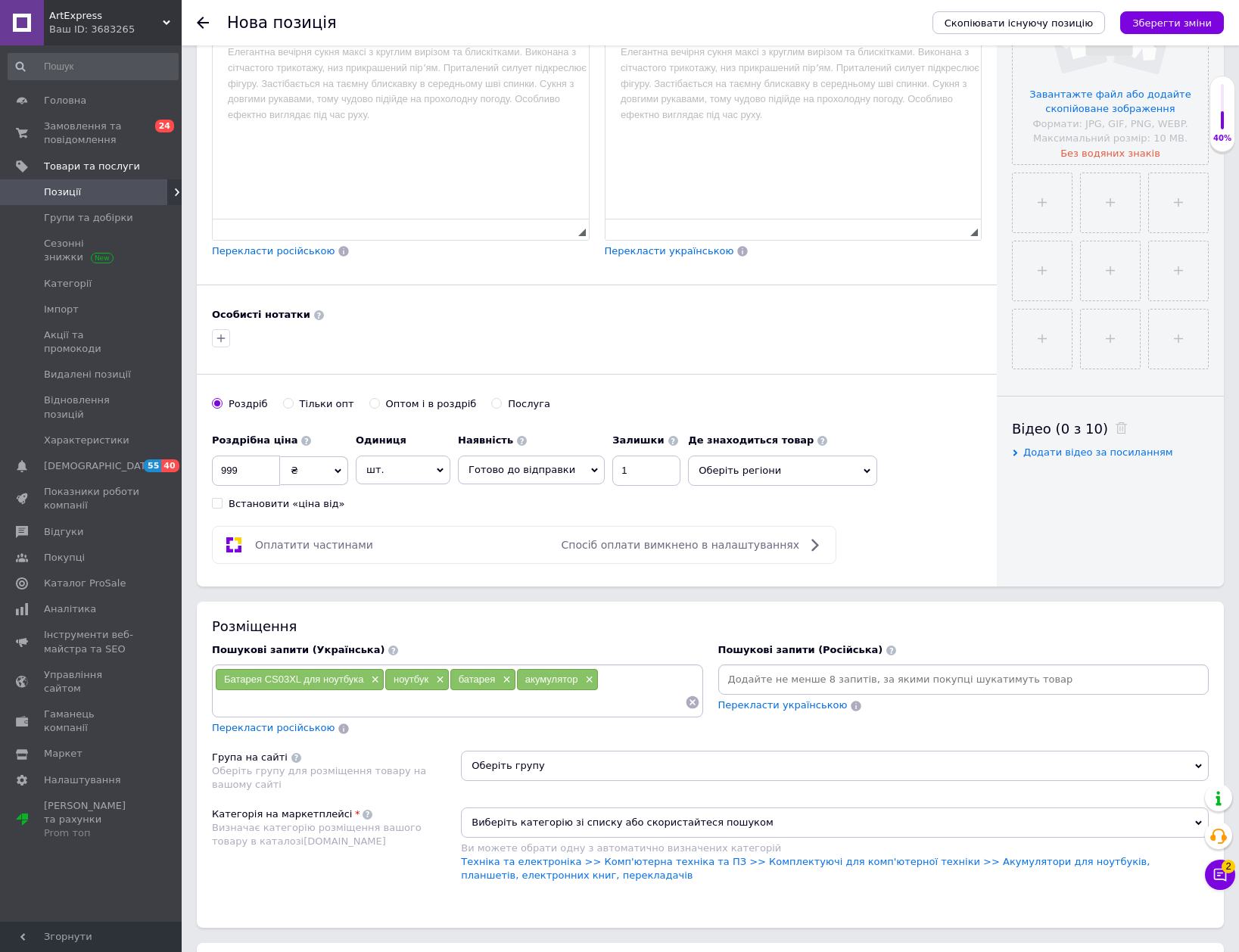
scroll to position [530, 0]
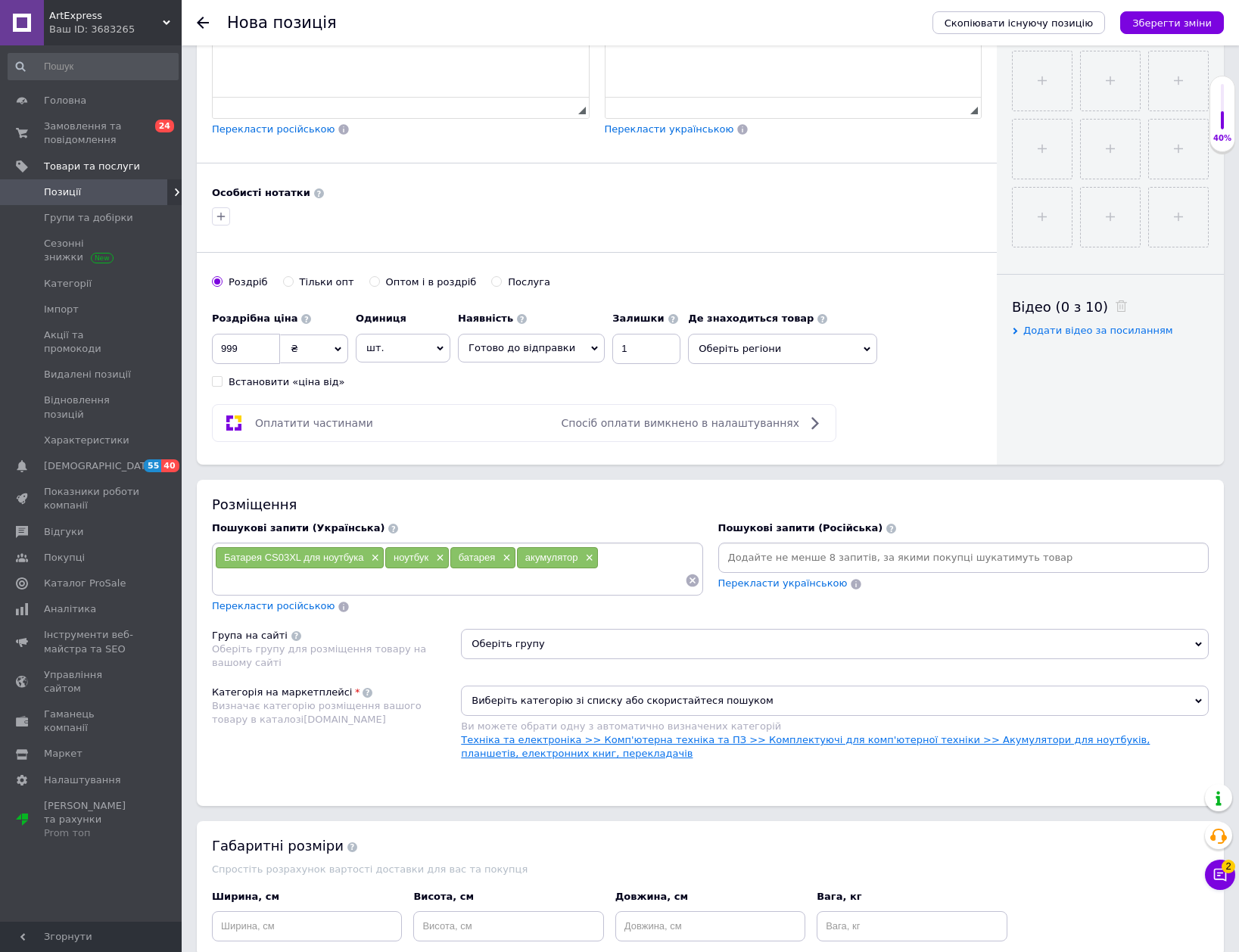
click at [718, 743] on link "Техніка та електроніка >> Комп'ютерна техніка та ПЗ >> Комплектуючі для комп'ют…" at bounding box center [805, 747] width 689 height 25
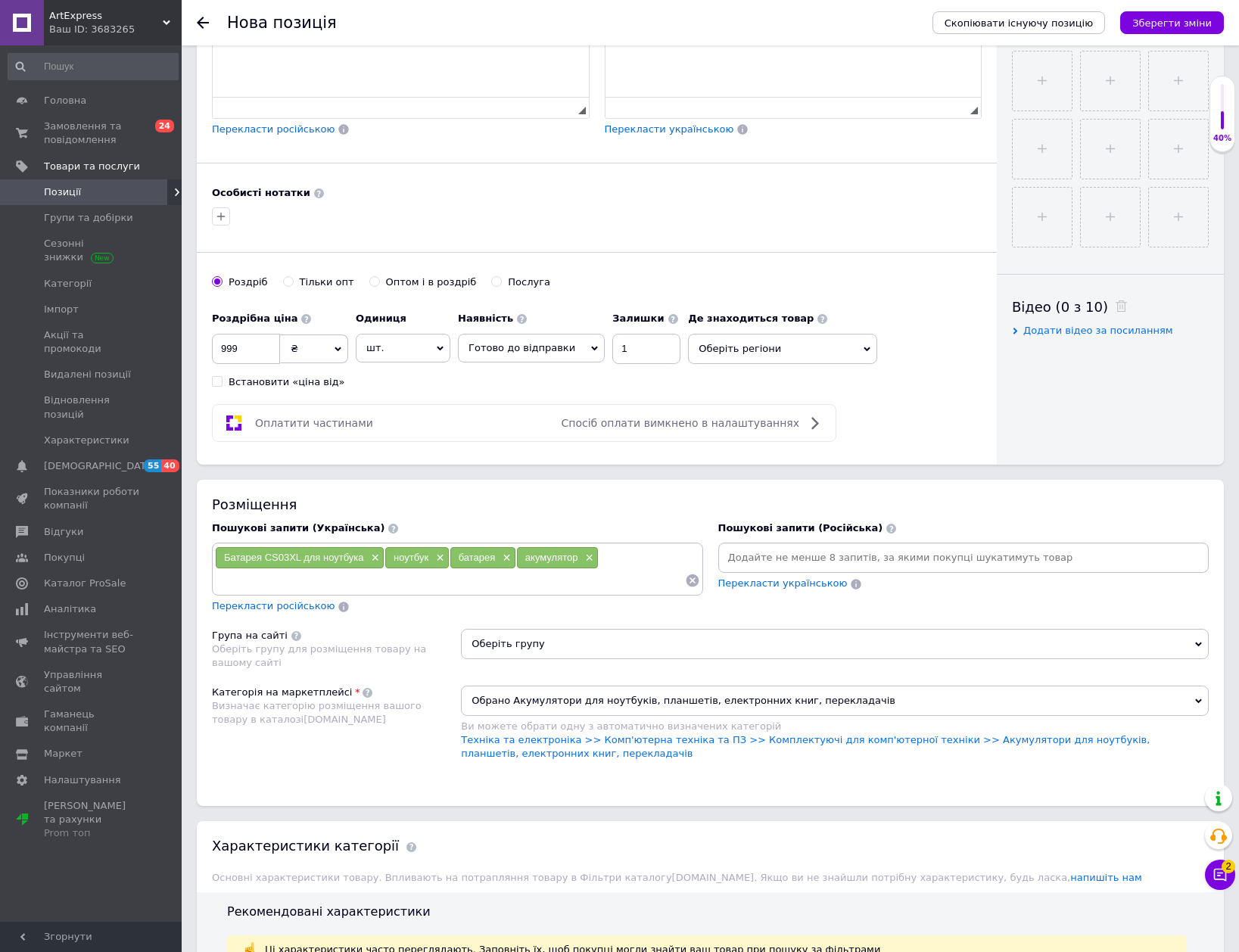
click at [676, 637] on span "Оберіть групу" at bounding box center [834, 644] width 748 height 30
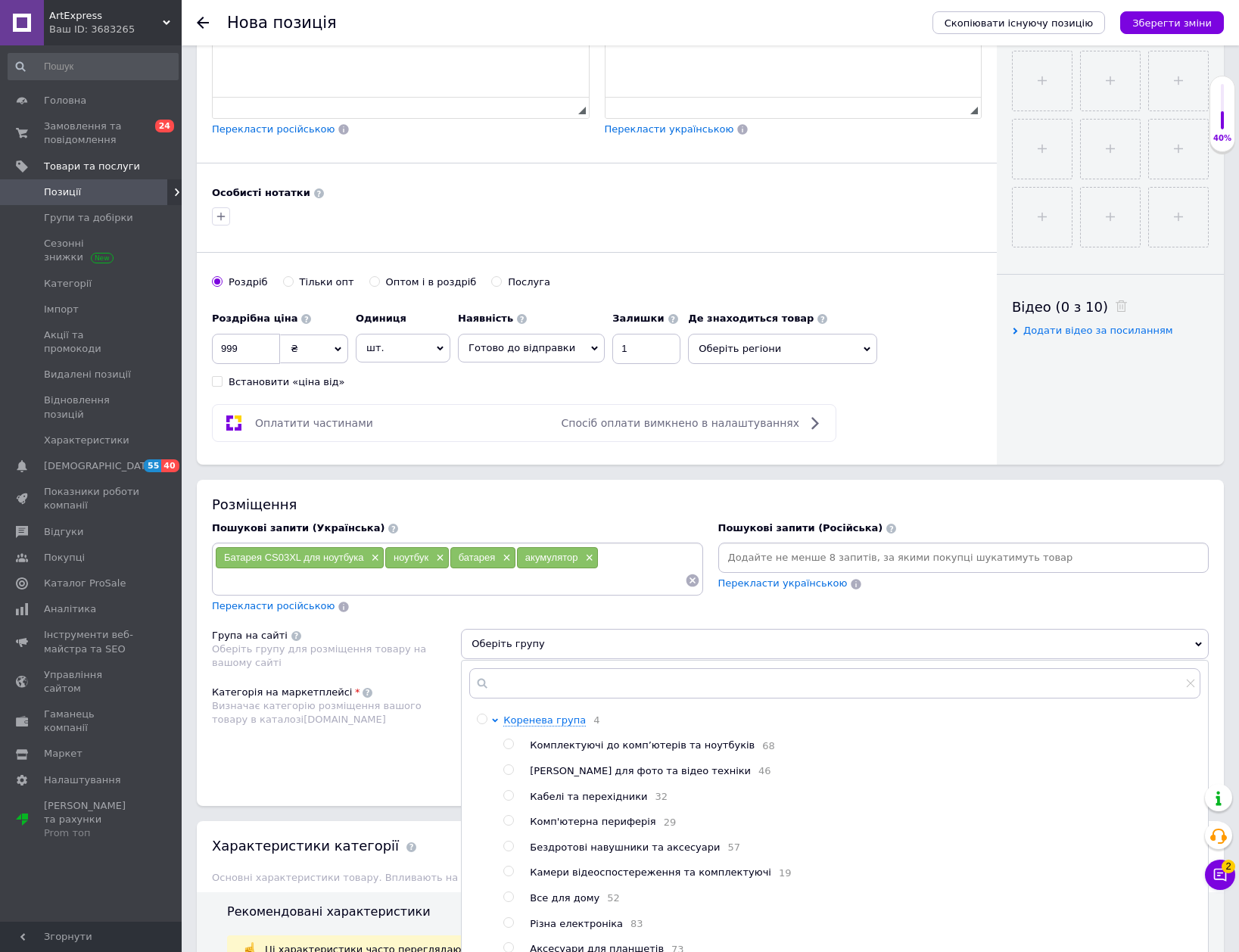
click at [652, 749] on span "Комплектуючі до комп’ютерів та ноутбуків" at bounding box center [642, 745] width 225 height 11
radio input "true"
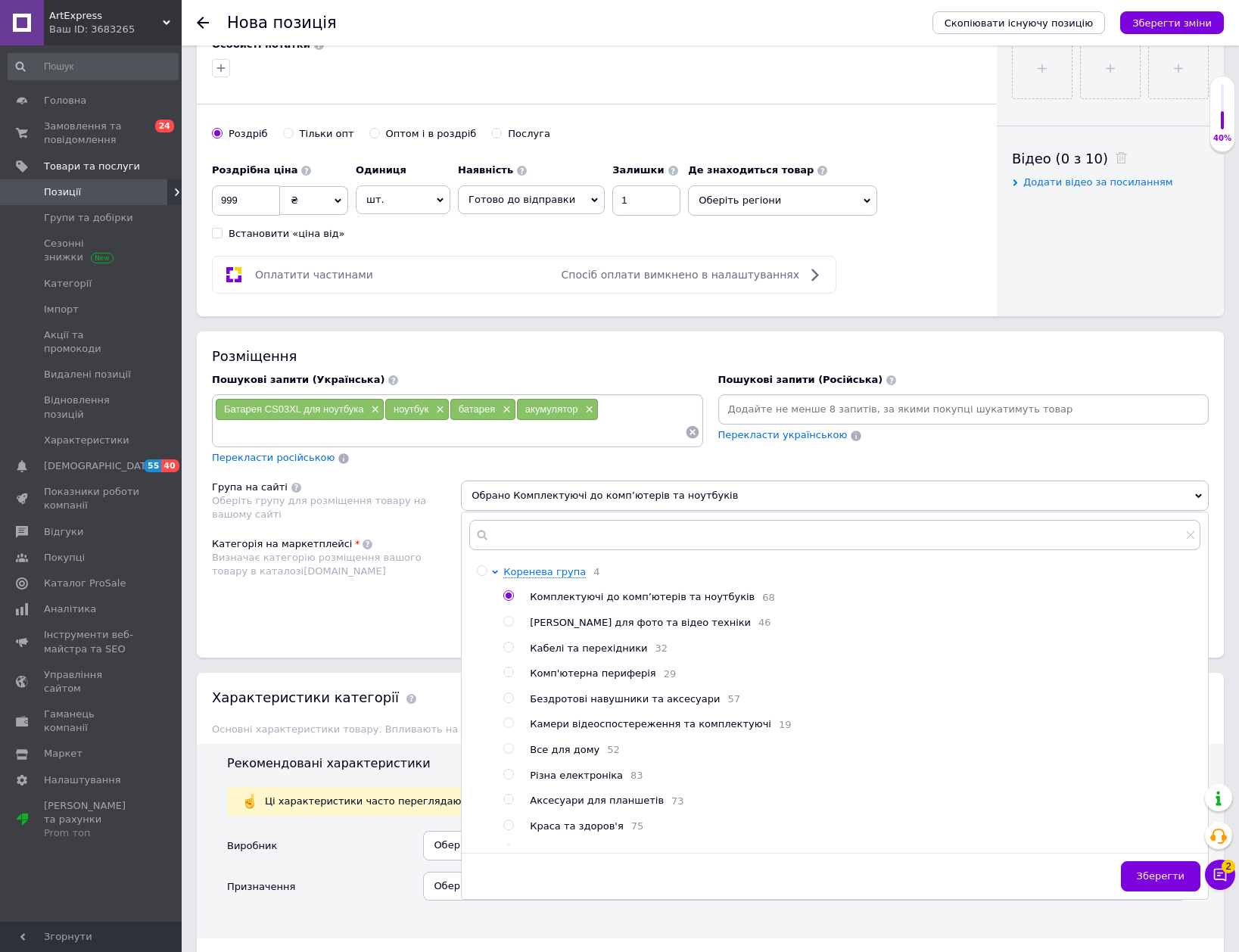
scroll to position [757, 0]
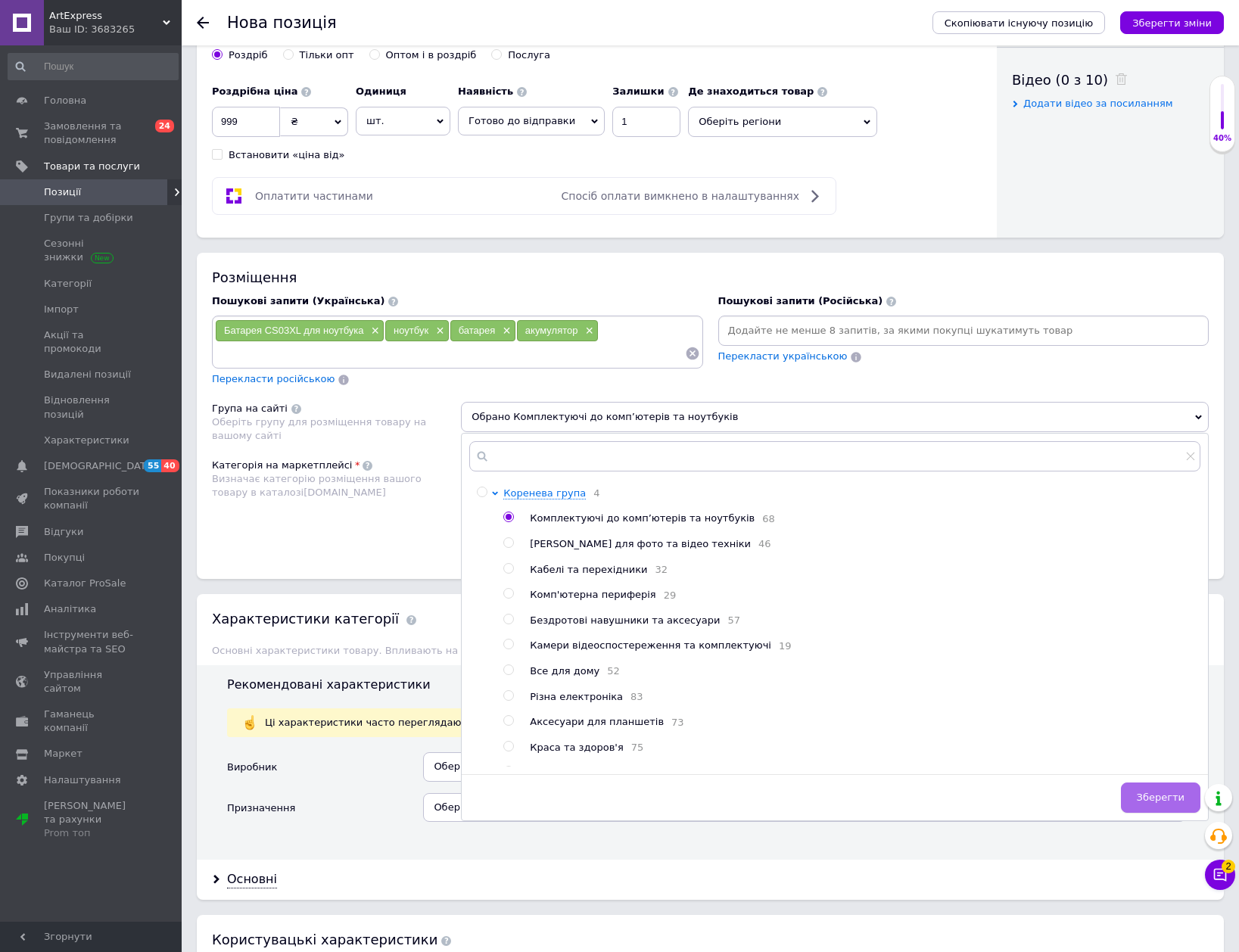
click at [1149, 792] on span "Зберегти" at bounding box center [1161, 797] width 48 height 11
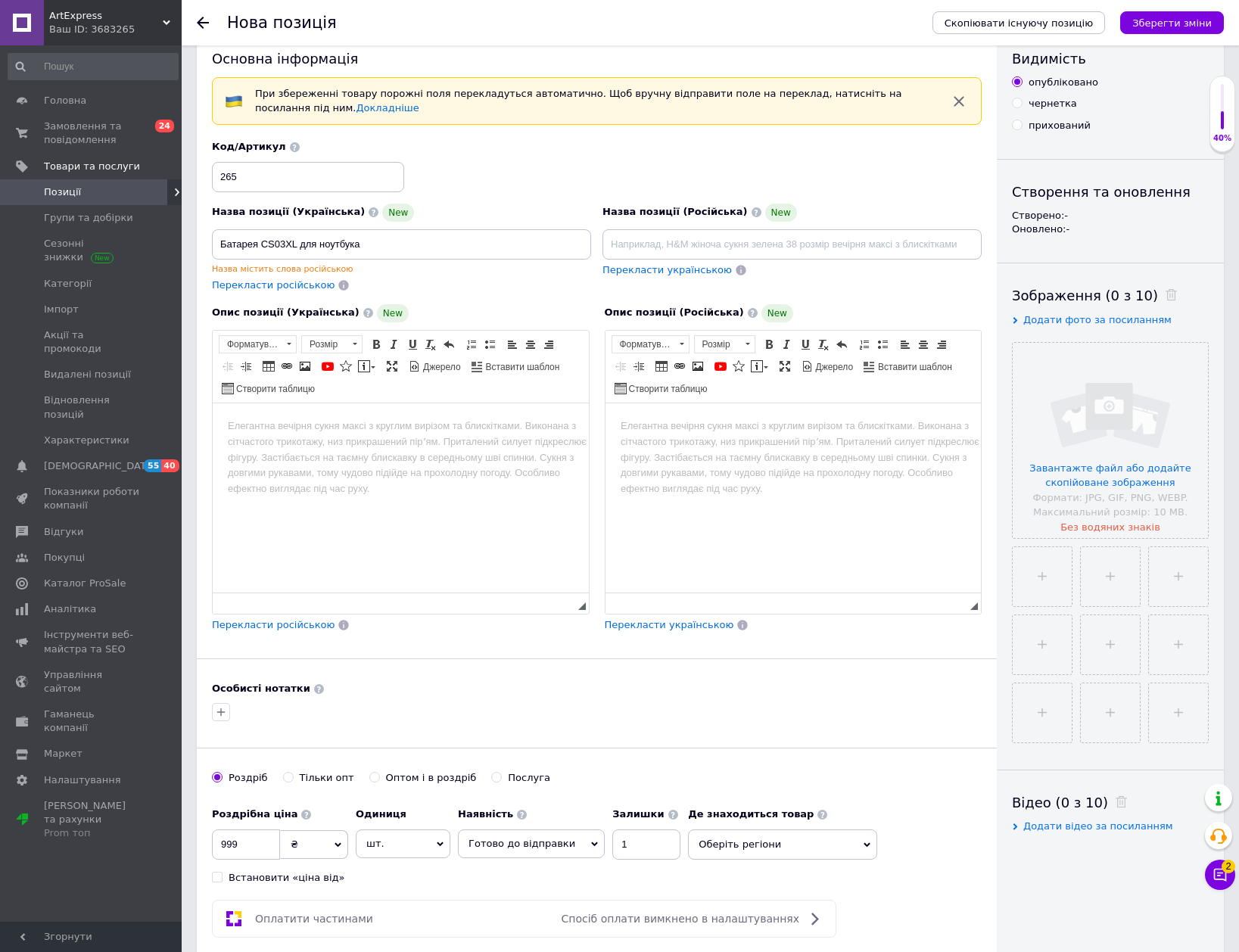
scroll to position [0, 0]
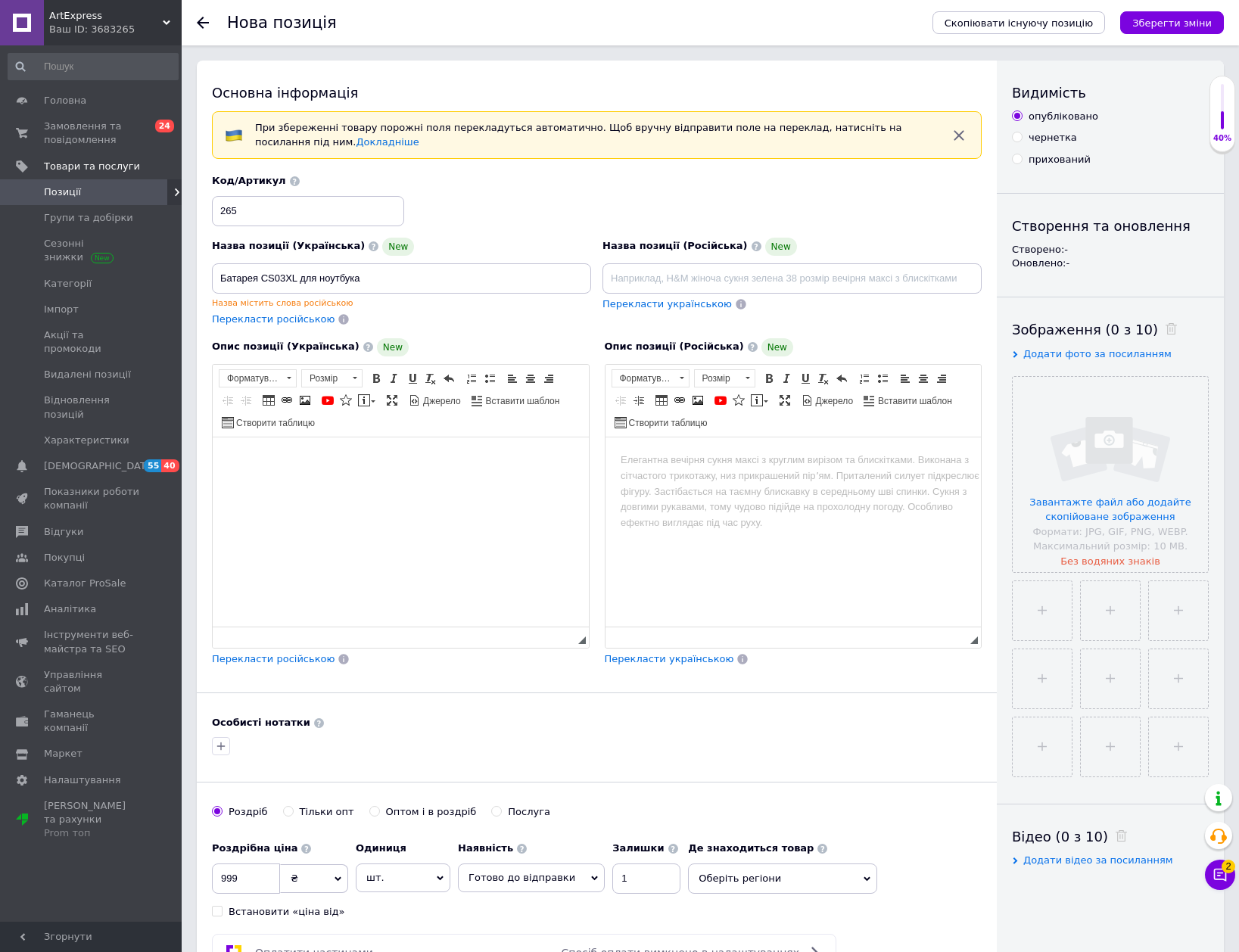
click at [327, 483] on html at bounding box center [400, 460] width 377 height 46
click at [386, 503] on font "4100" at bounding box center [387, 506] width 22 height 11
click at [392, 504] on li "Місткість батареї (мА/год) 4 00" at bounding box center [401, 507] width 285 height 16
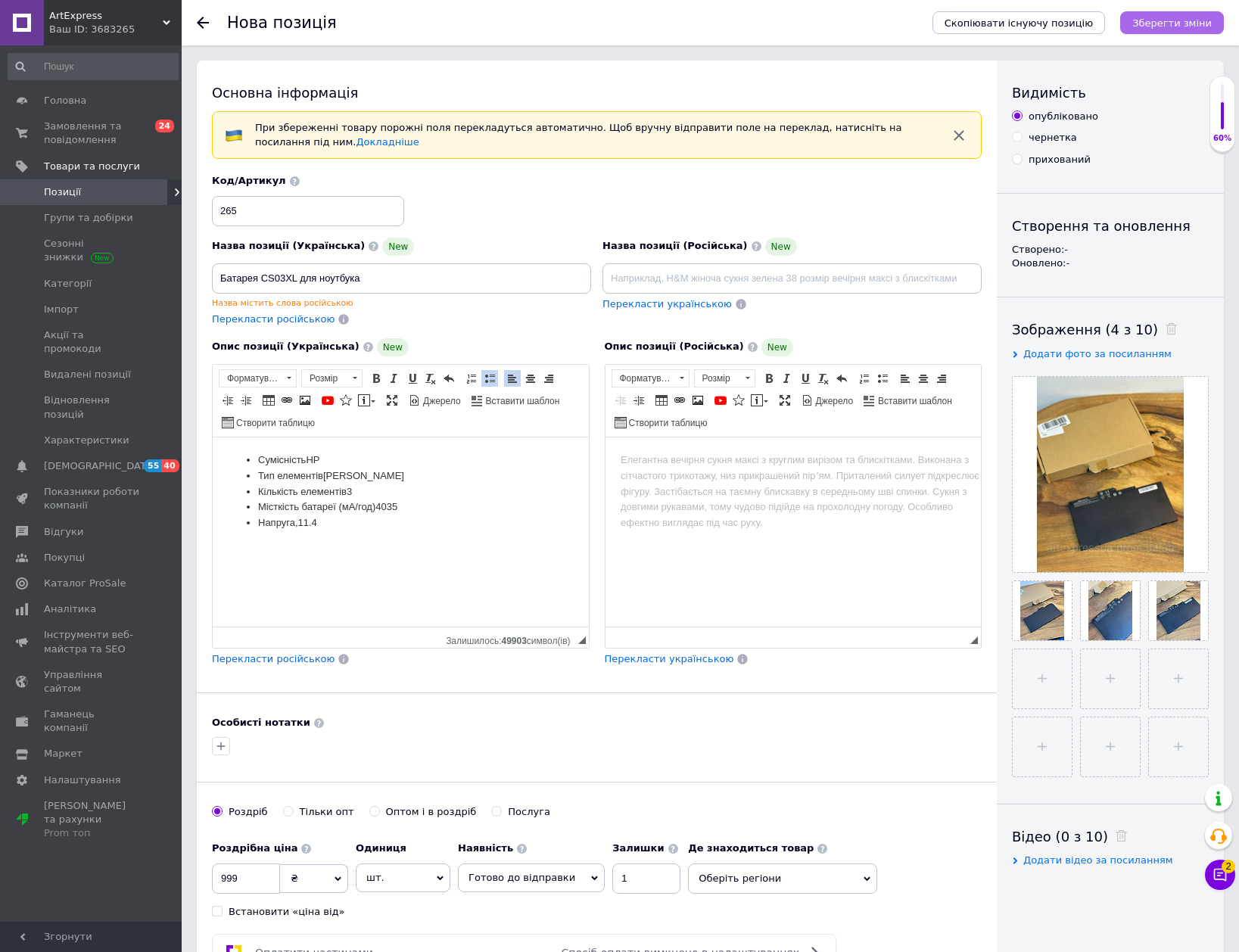
click at [1165, 20] on icon "Зберегти зміни" at bounding box center [1172, 23] width 79 height 11
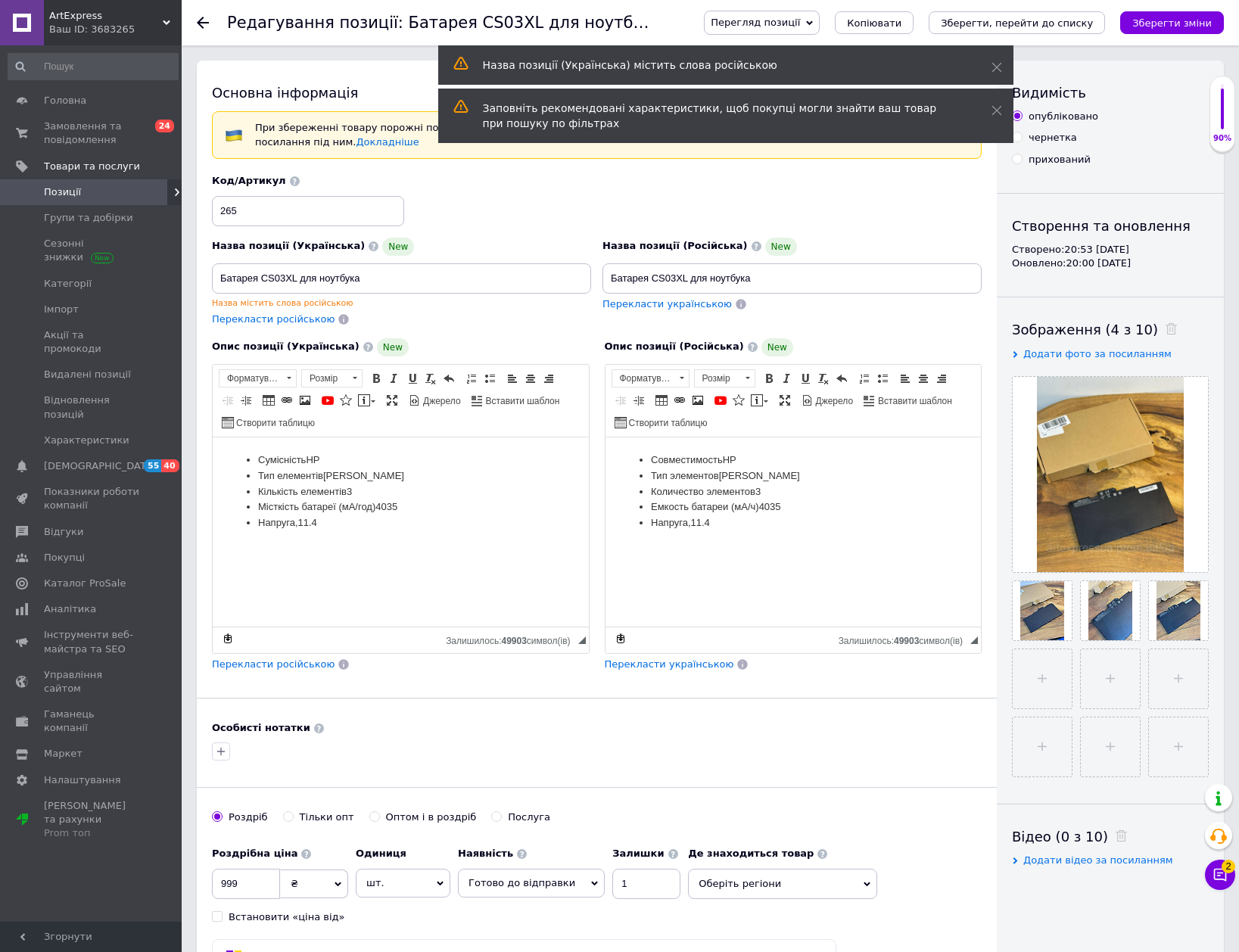
click at [205, 18] on icon at bounding box center [202, 22] width 12 height 12
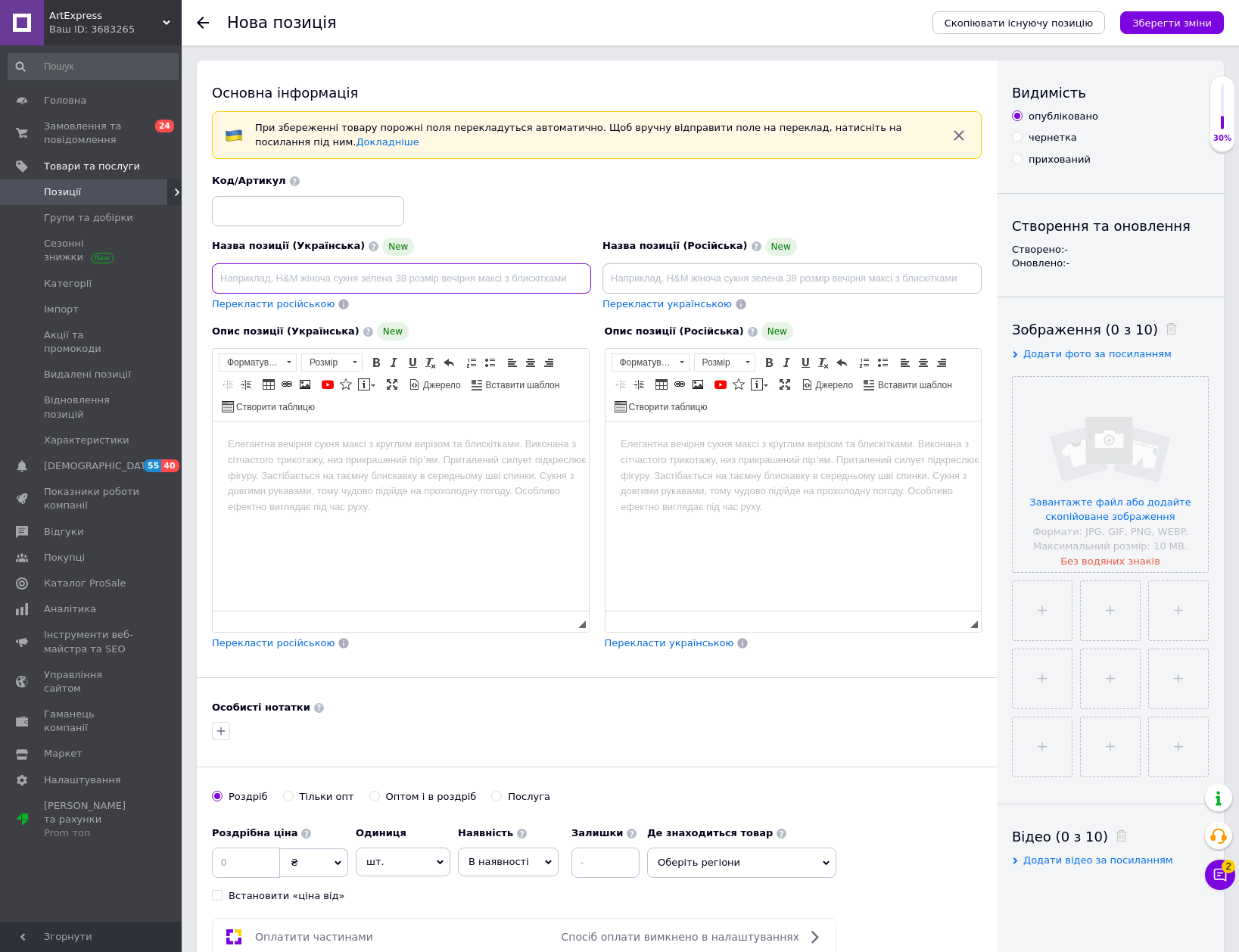
click at [312, 273] on input at bounding box center [401, 278] width 379 height 30
paste input "Змінний акумулятор Kunbow KB-ED-X1"
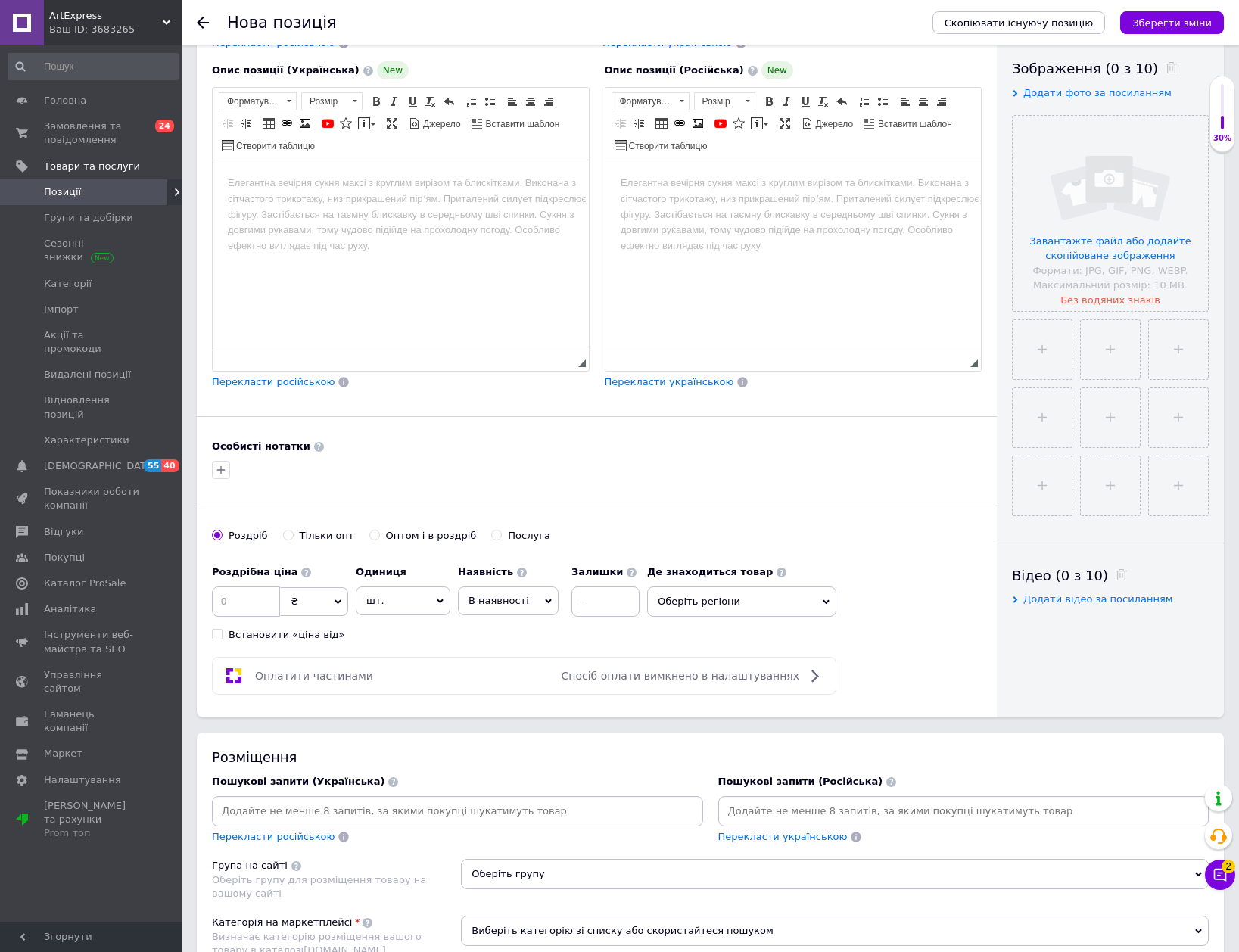
scroll to position [303, 0]
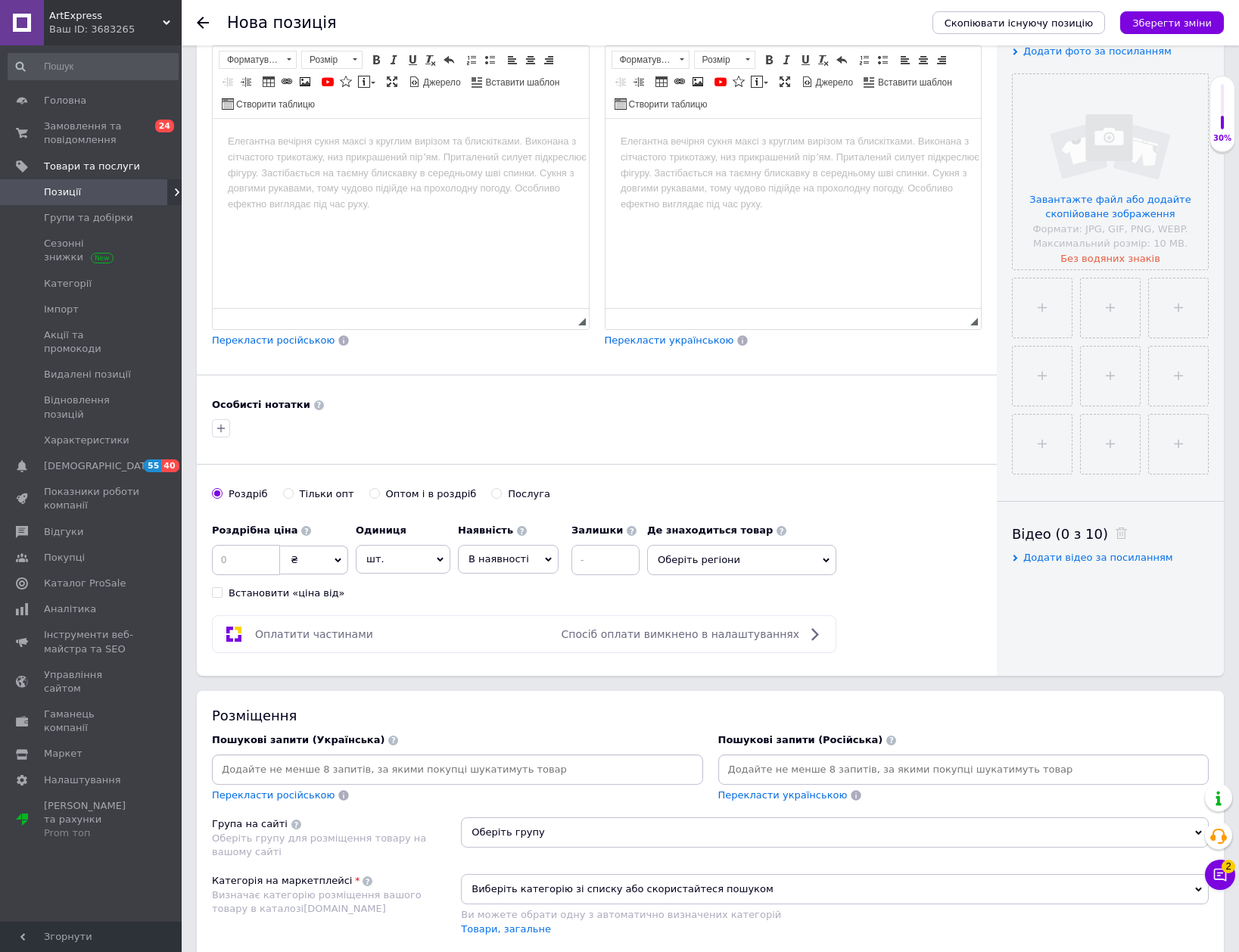
type input "Змінний акумулятор Kunbow KB-ED-X1"
click at [415, 768] on input at bounding box center [457, 770] width 485 height 23
paste input "Змінний акумулятор Kunbow KB-ED-X1"
type input "Змінний акумулятор Kunbow KB-ED-X1"
type input "акумулятор"
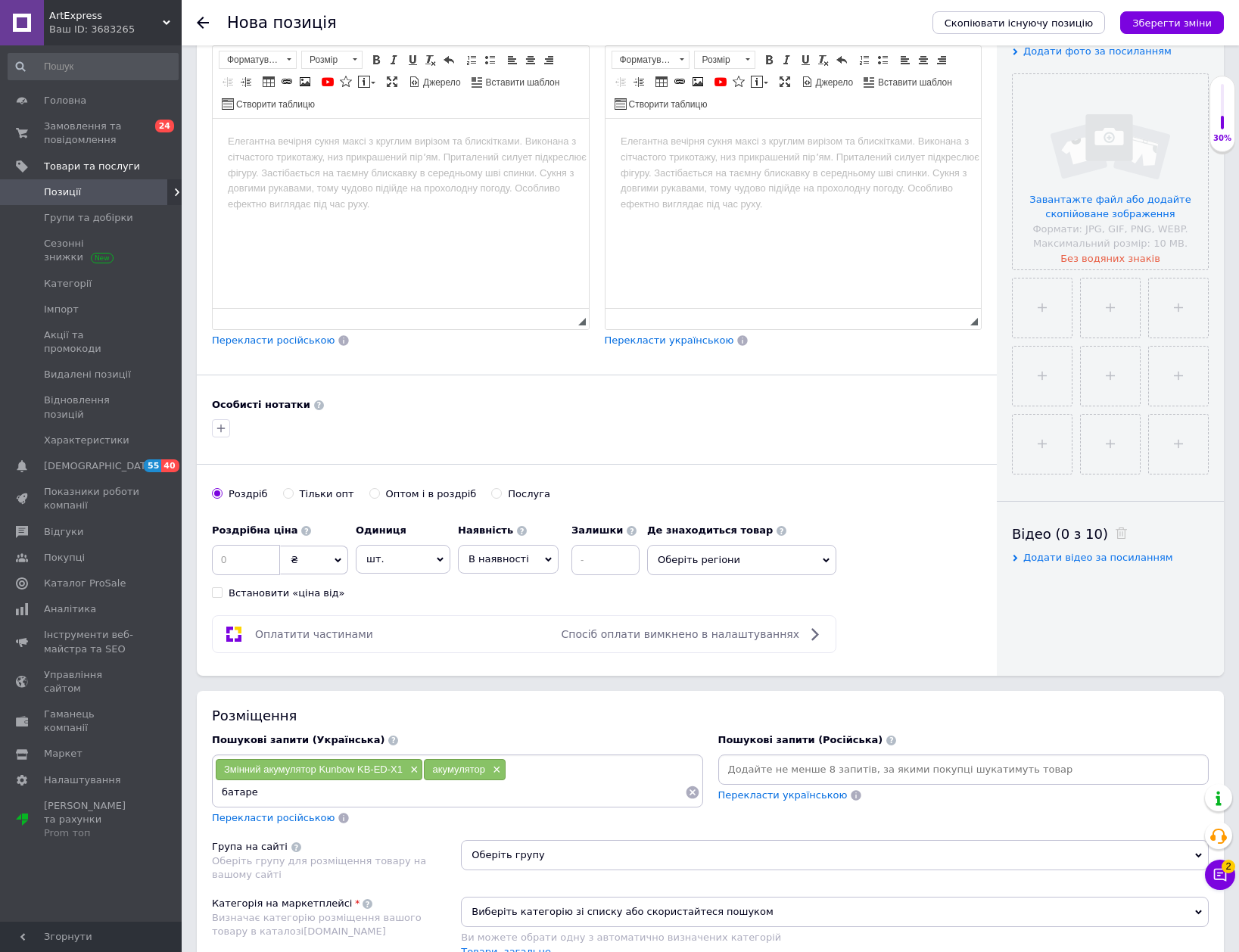
type input "батарея"
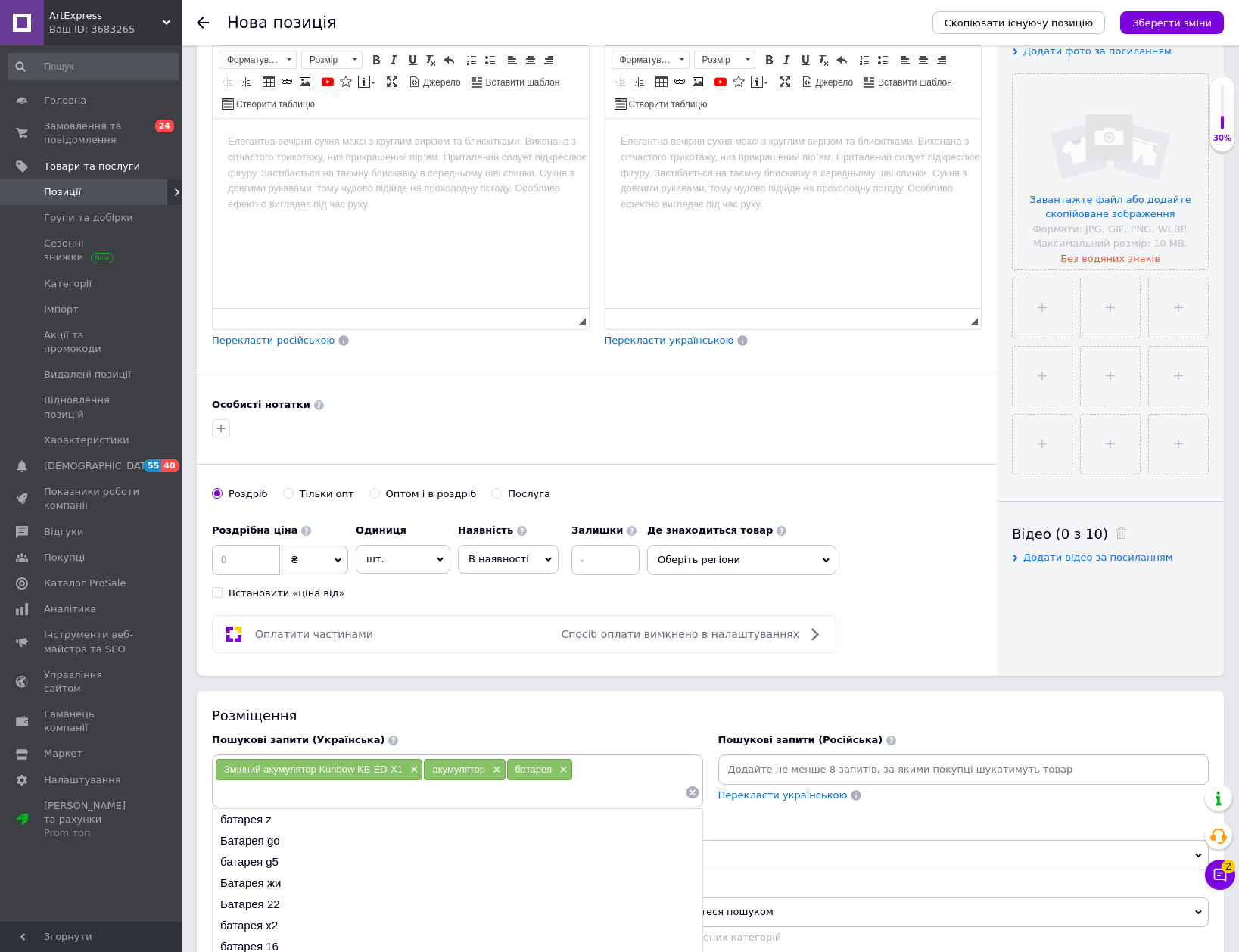
click at [510, 555] on span "В наявності" at bounding box center [499, 559] width 60 height 11
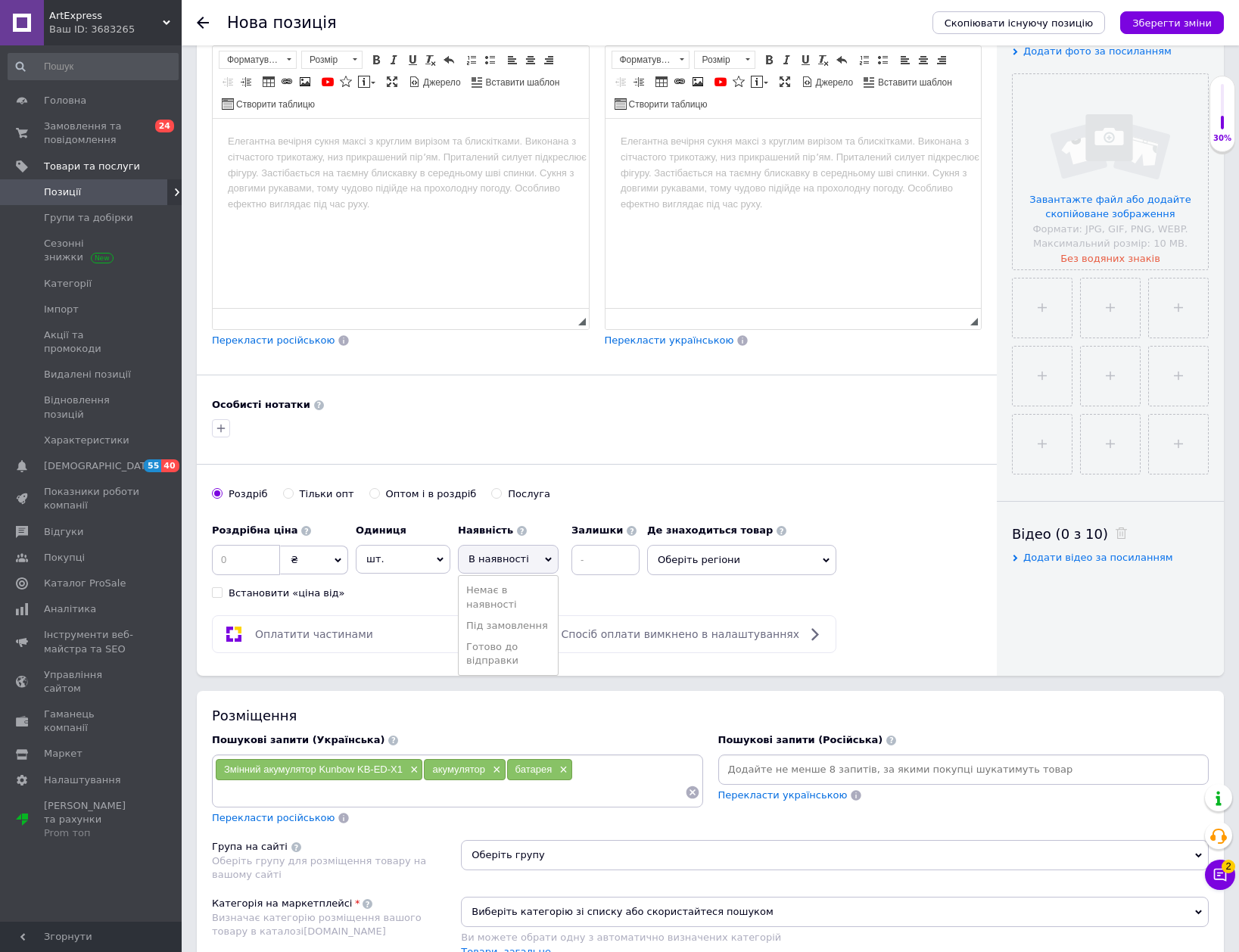
drag, startPoint x: 504, startPoint y: 649, endPoint x: 532, endPoint y: 617, distance: 42.5
click at [507, 641] on li "Готово до відправки" at bounding box center [508, 654] width 99 height 35
click at [617, 557] on input at bounding box center [646, 560] width 68 height 30
type input "1"
click at [252, 561] on input at bounding box center [246, 560] width 68 height 30
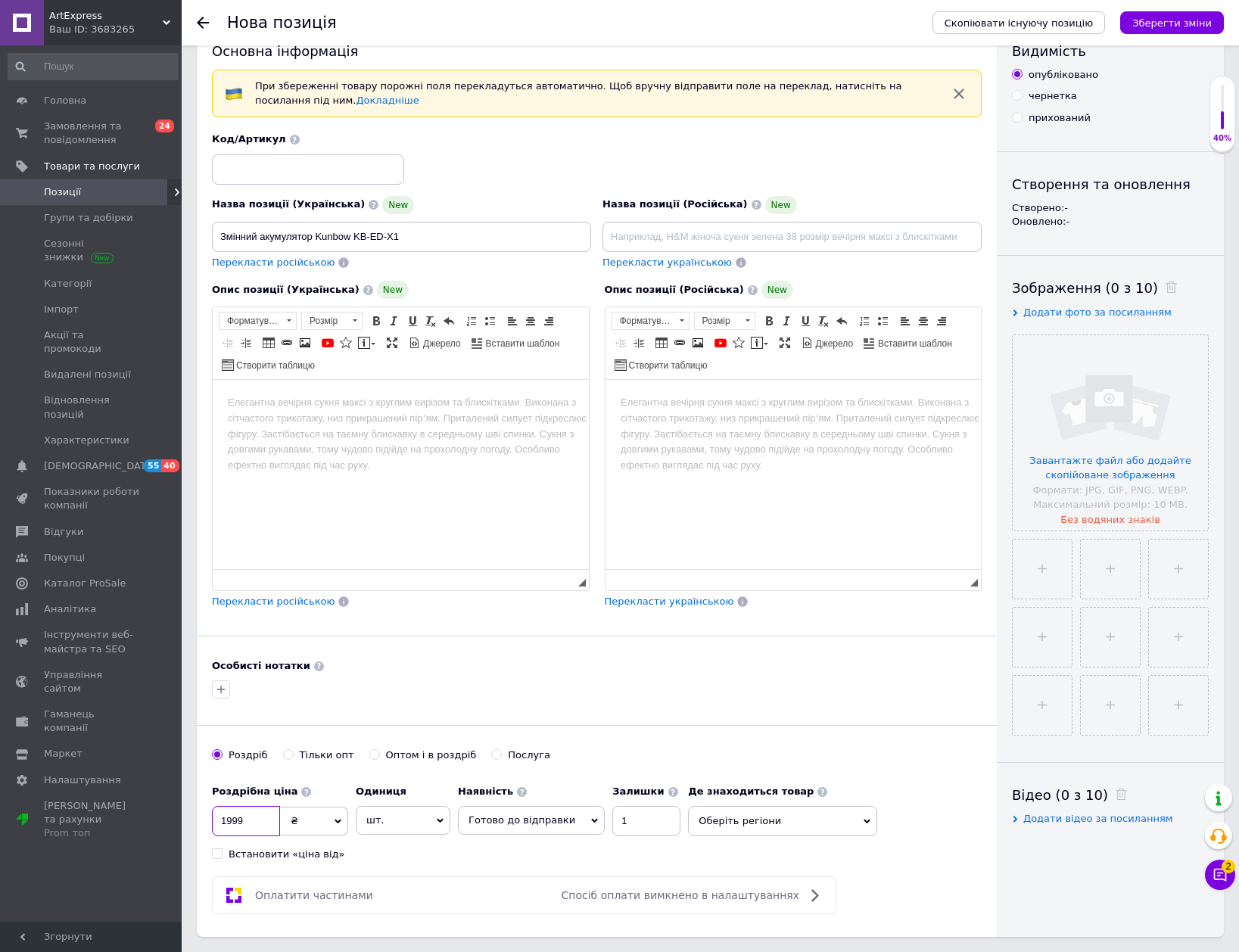
scroll to position [0, 0]
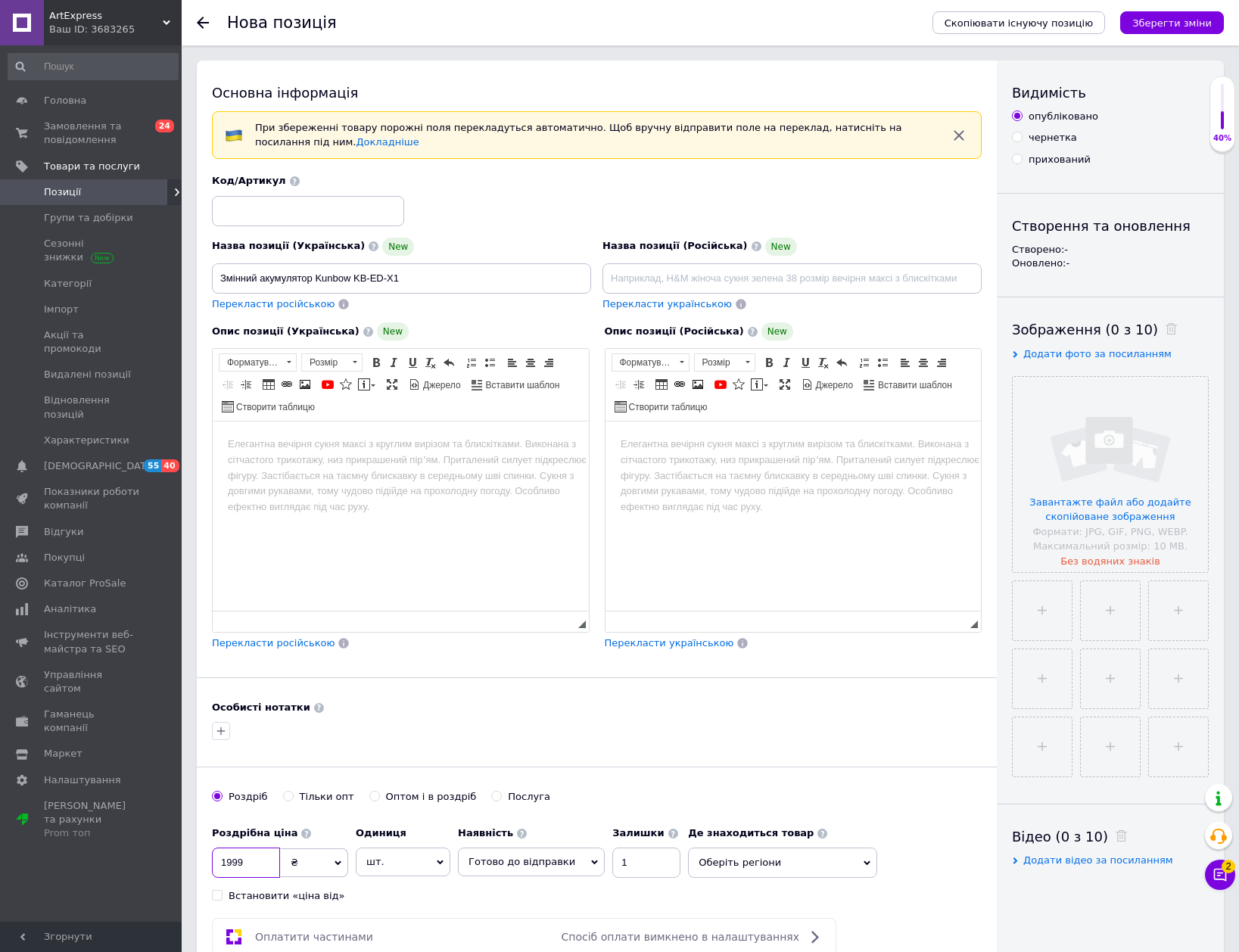
type input "1999"
click at [284, 201] on input at bounding box center [308, 211] width 193 height 30
type input "266"
click at [354, 453] on html at bounding box center [400, 445] width 377 height 46
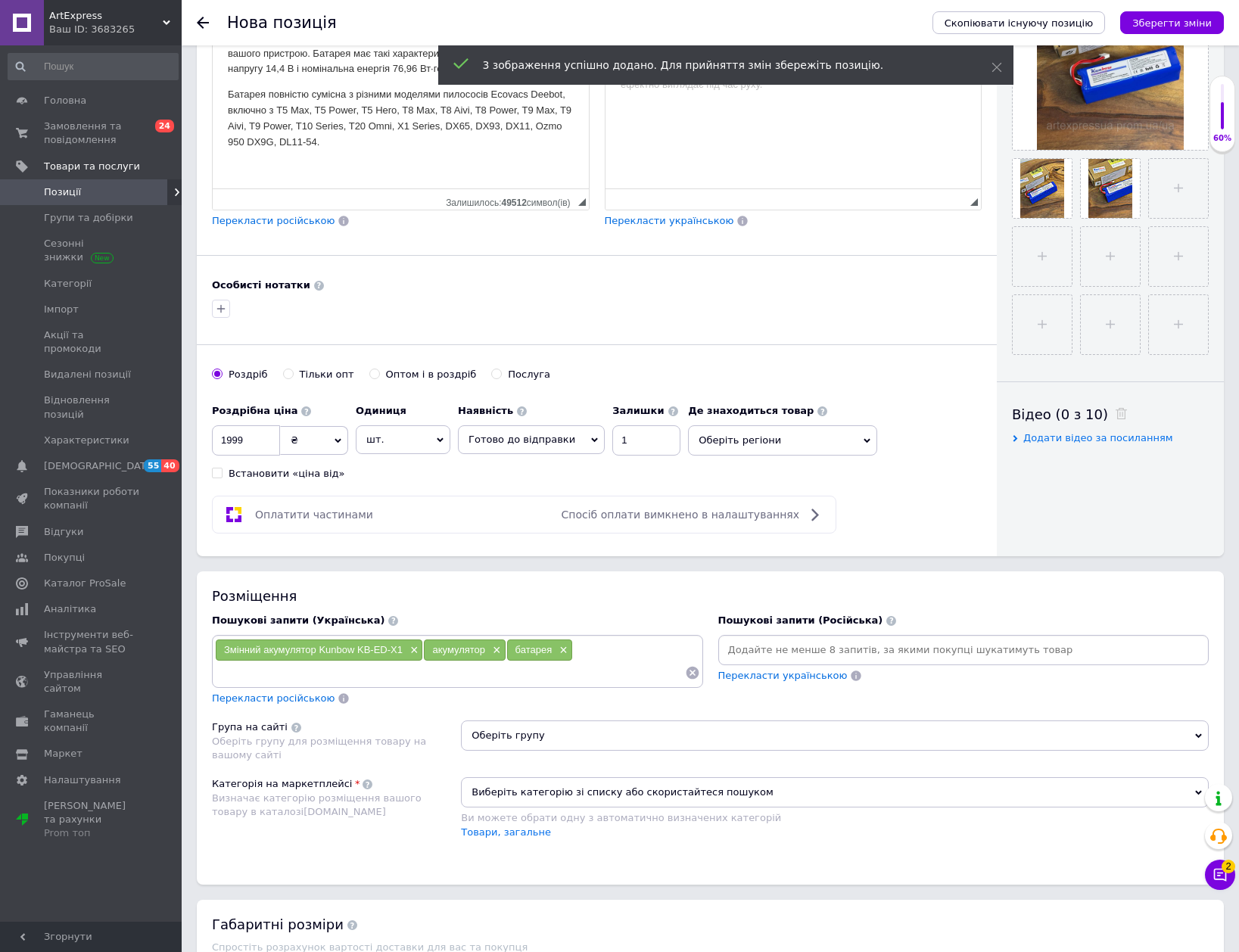
scroll to position [454, 0]
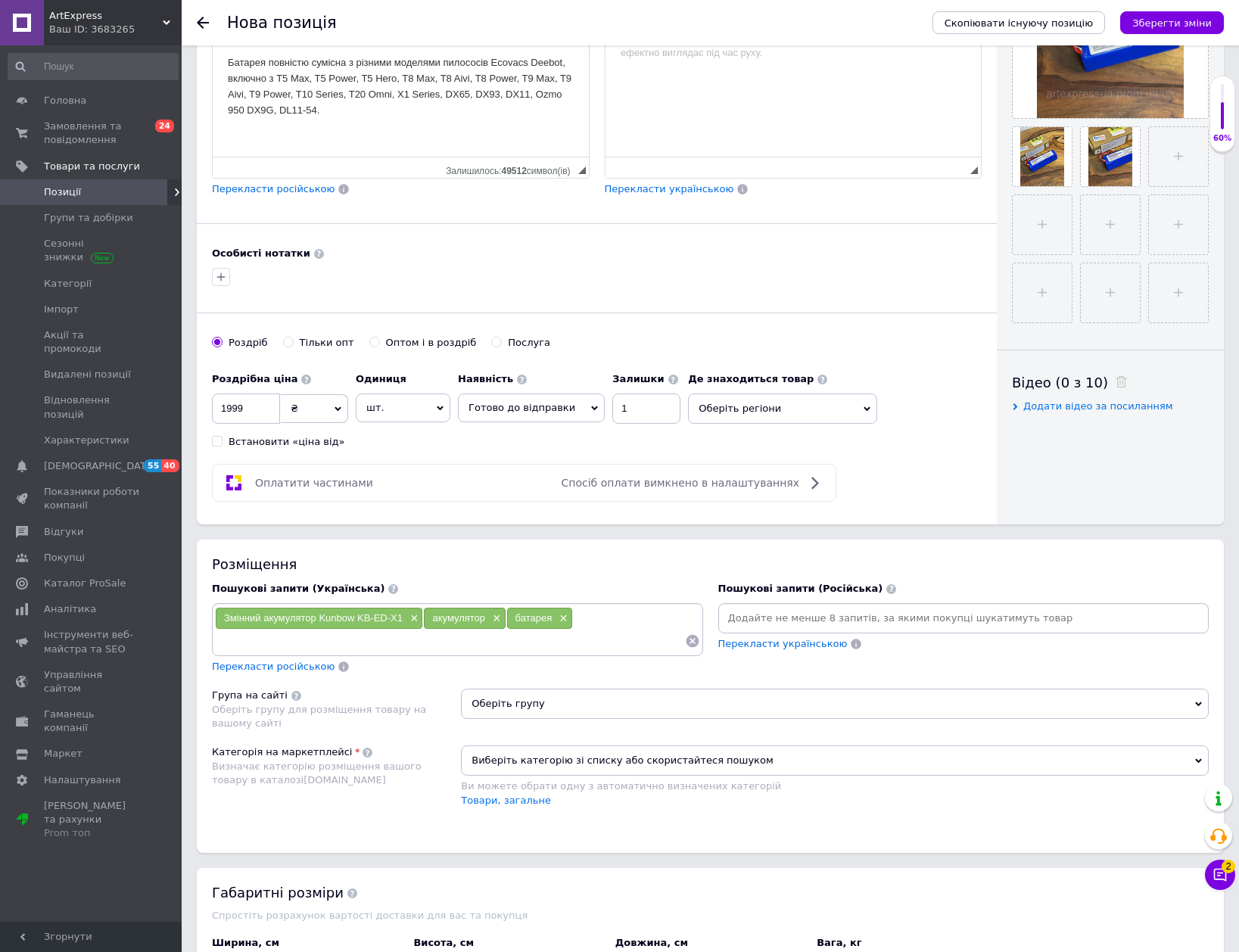
click at [607, 613] on div "Змінний акумулятор Kunbow KB-ED-X1 × акумулятор × батарея ×" at bounding box center [457, 629] width 485 height 45
click at [619, 629] on input at bounding box center [449, 640] width 470 height 23
click at [619, 628] on div "Змінний акумулятор Kunbow KB-ED-X1 × акумулятор × батарея ×" at bounding box center [457, 629] width 485 height 45
click at [586, 644] on input at bounding box center [449, 640] width 470 height 23
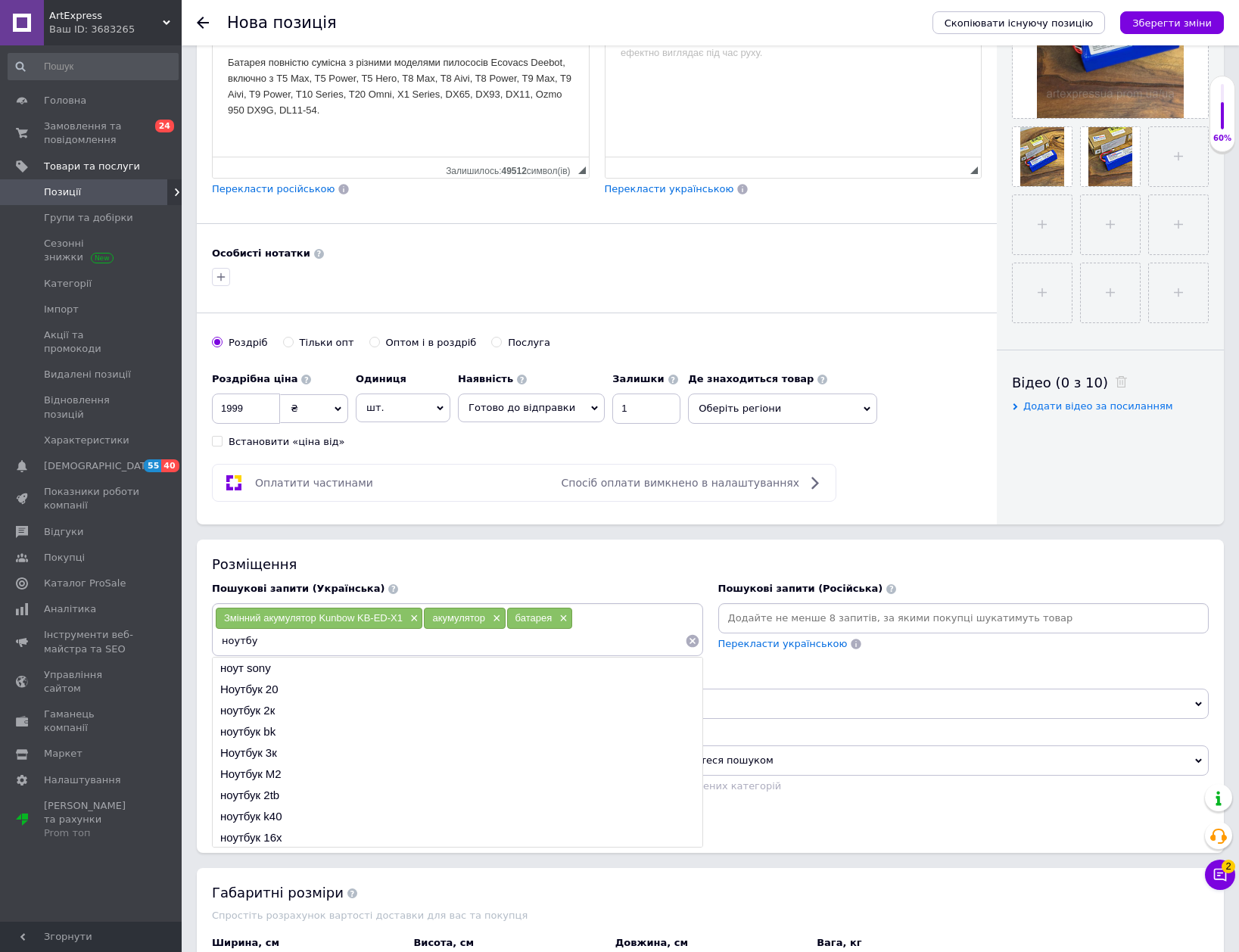
type input "ноутбук"
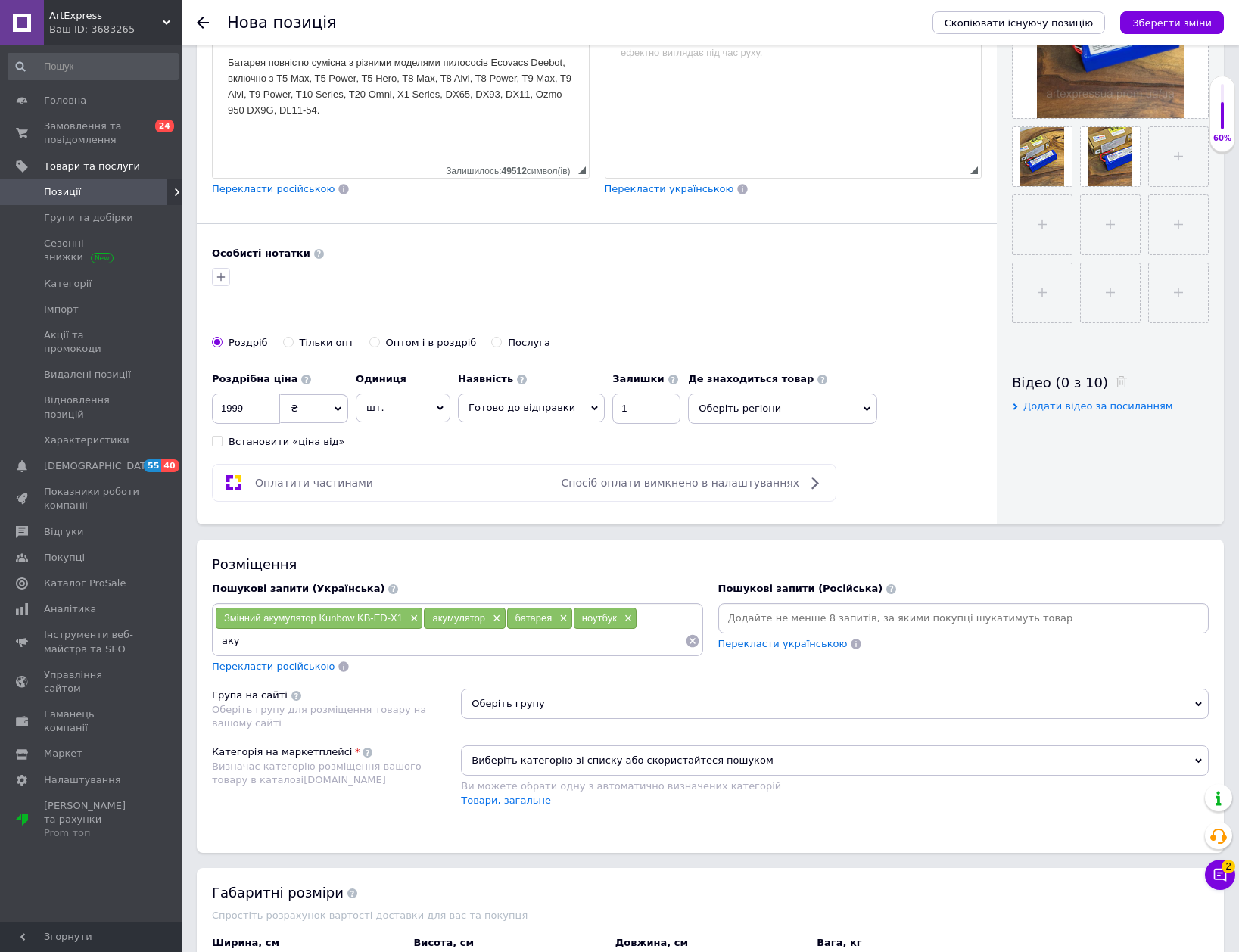
type input "акум"
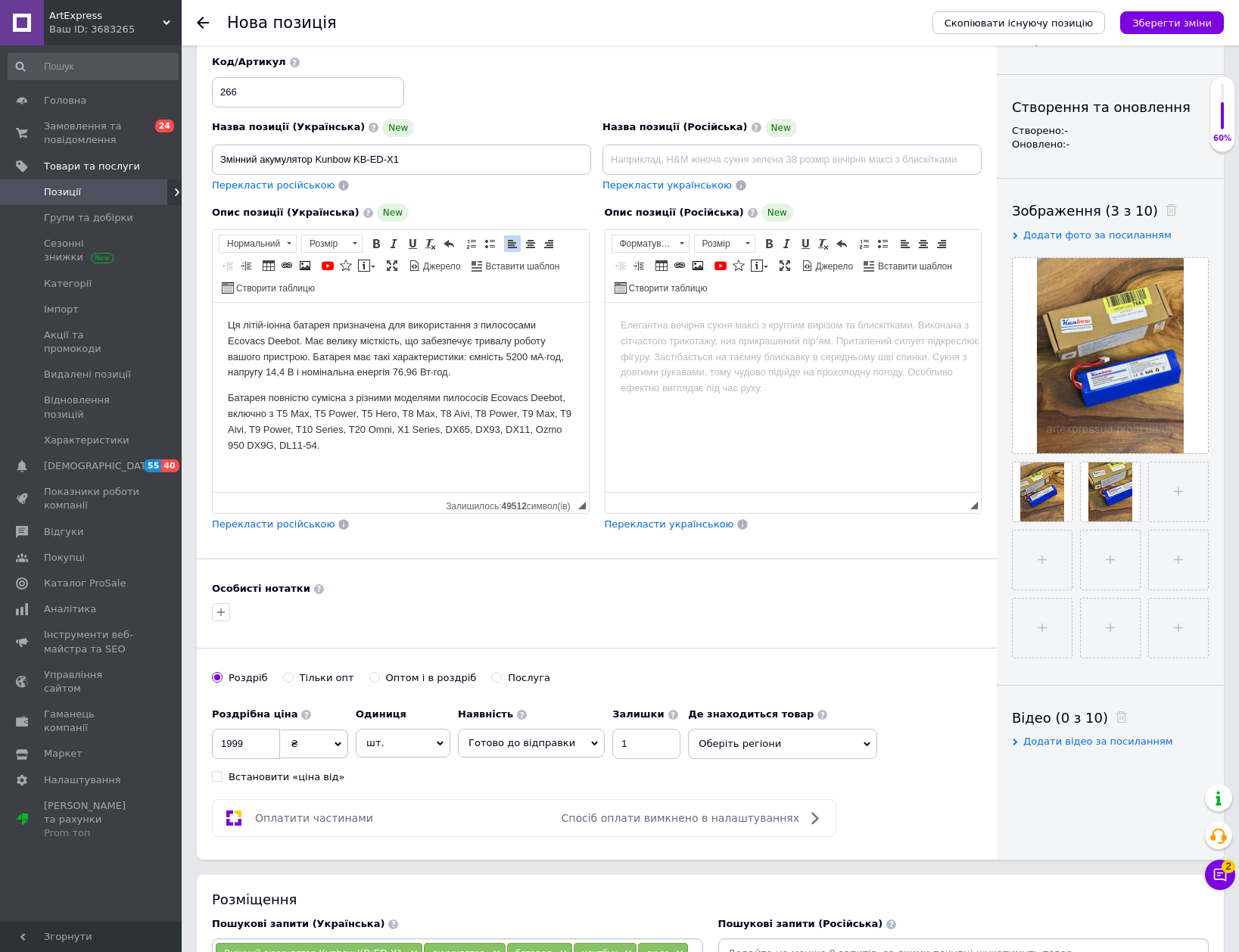
scroll to position [0, 0]
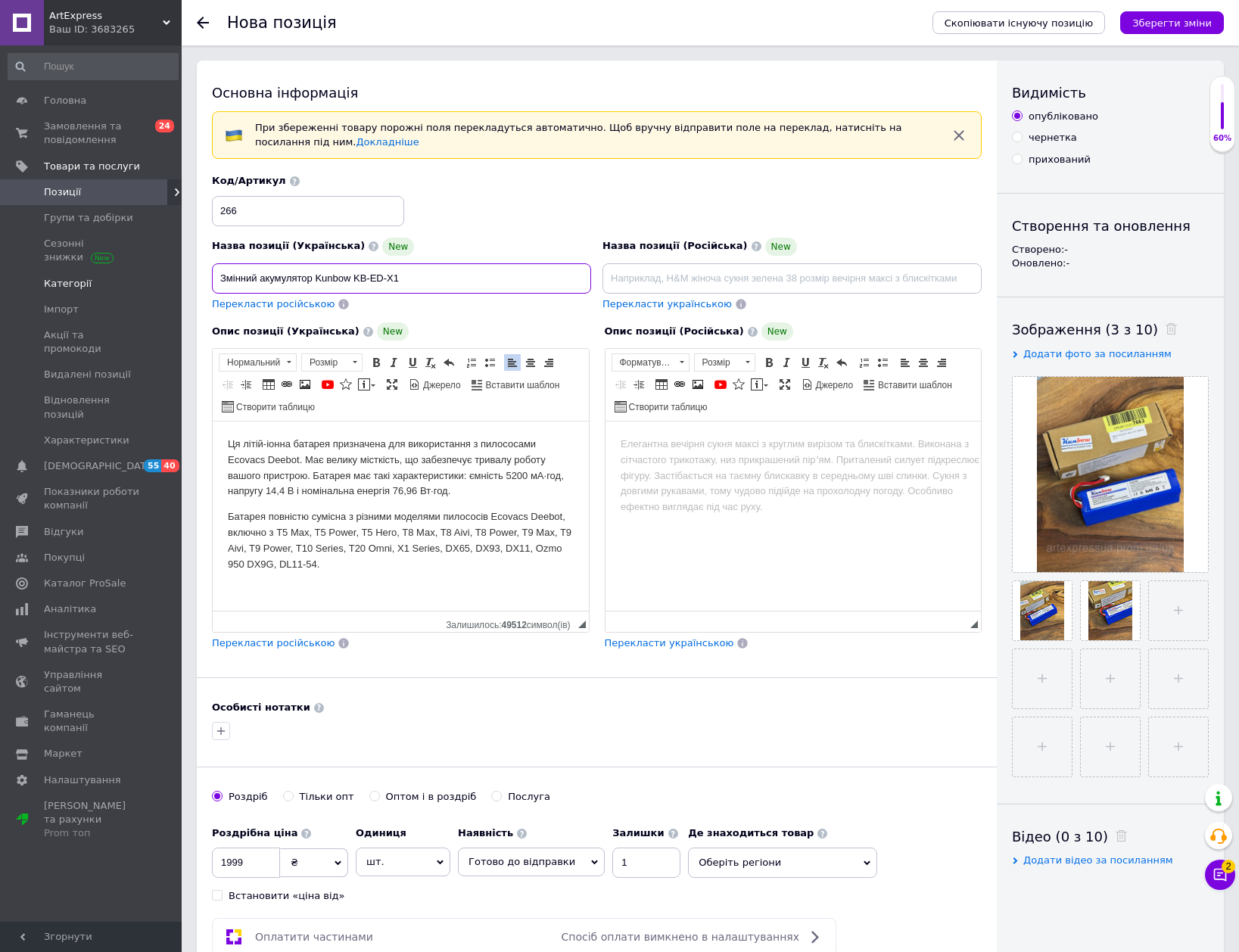
drag, startPoint x: 266, startPoint y: 279, endPoint x: 140, endPoint y: 277, distance: 126.0
click at [141, 277] on div "ArtExpress Ваш ID: 3683265 Сайт ArtExpress Кабінет покупця Перевірити стан сист…" at bounding box center [619, 917] width 1239 height 1834
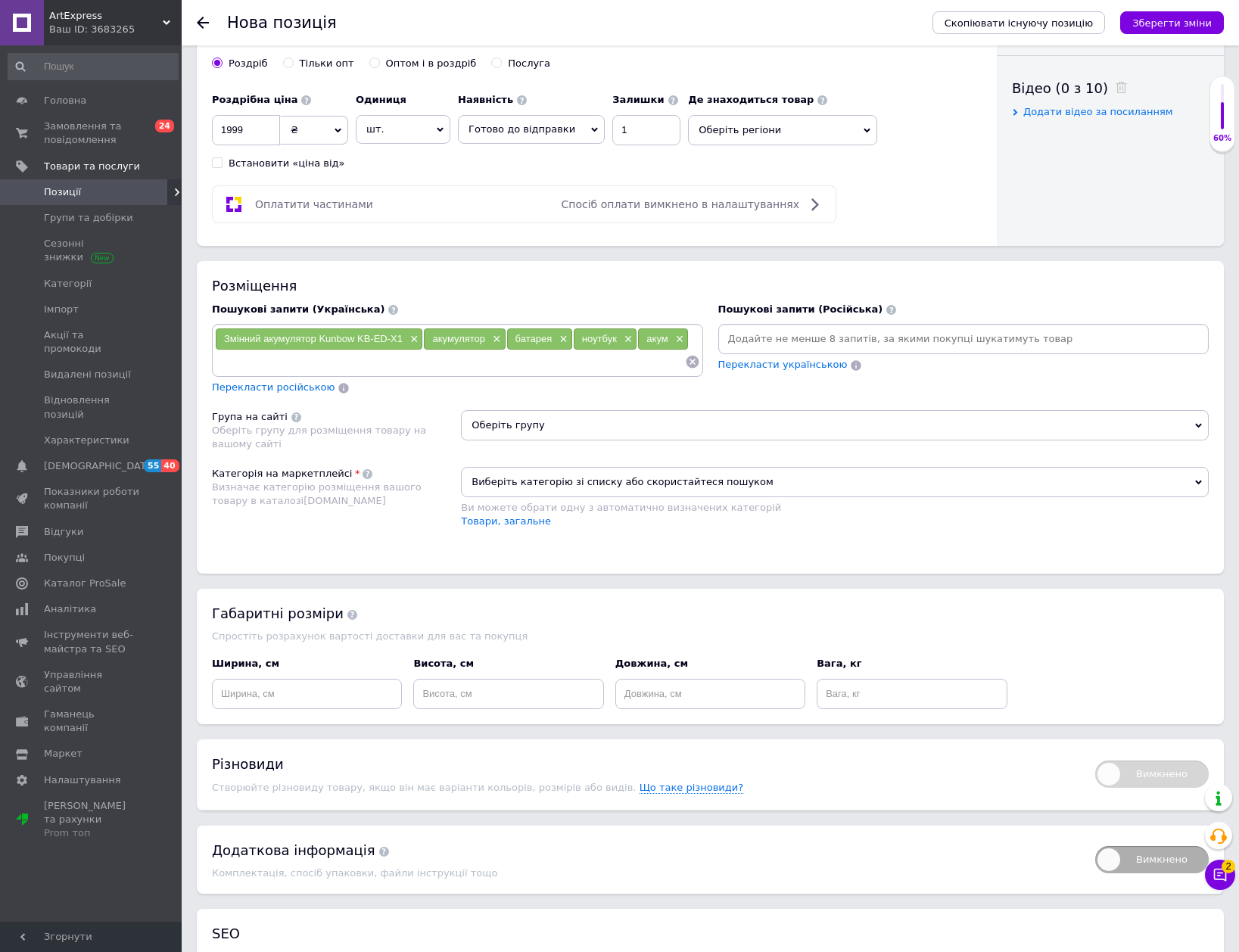
scroll to position [757, 0]
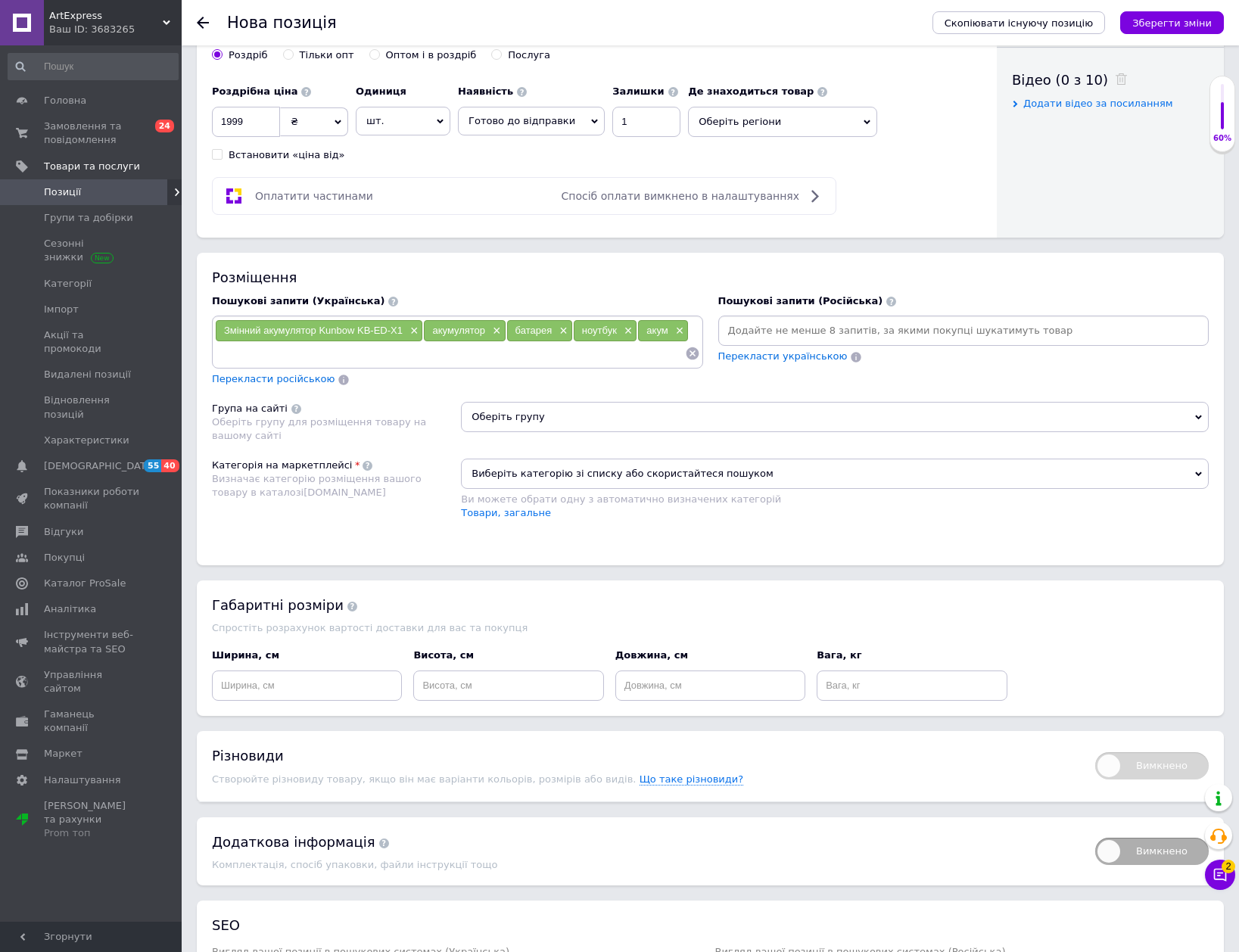
type input "Акумулятор Kunbow KB-ED-X1"
click at [521, 468] on span "Виберіть категорію зі списку або скористайтеся пошуком" at bounding box center [834, 474] width 748 height 30
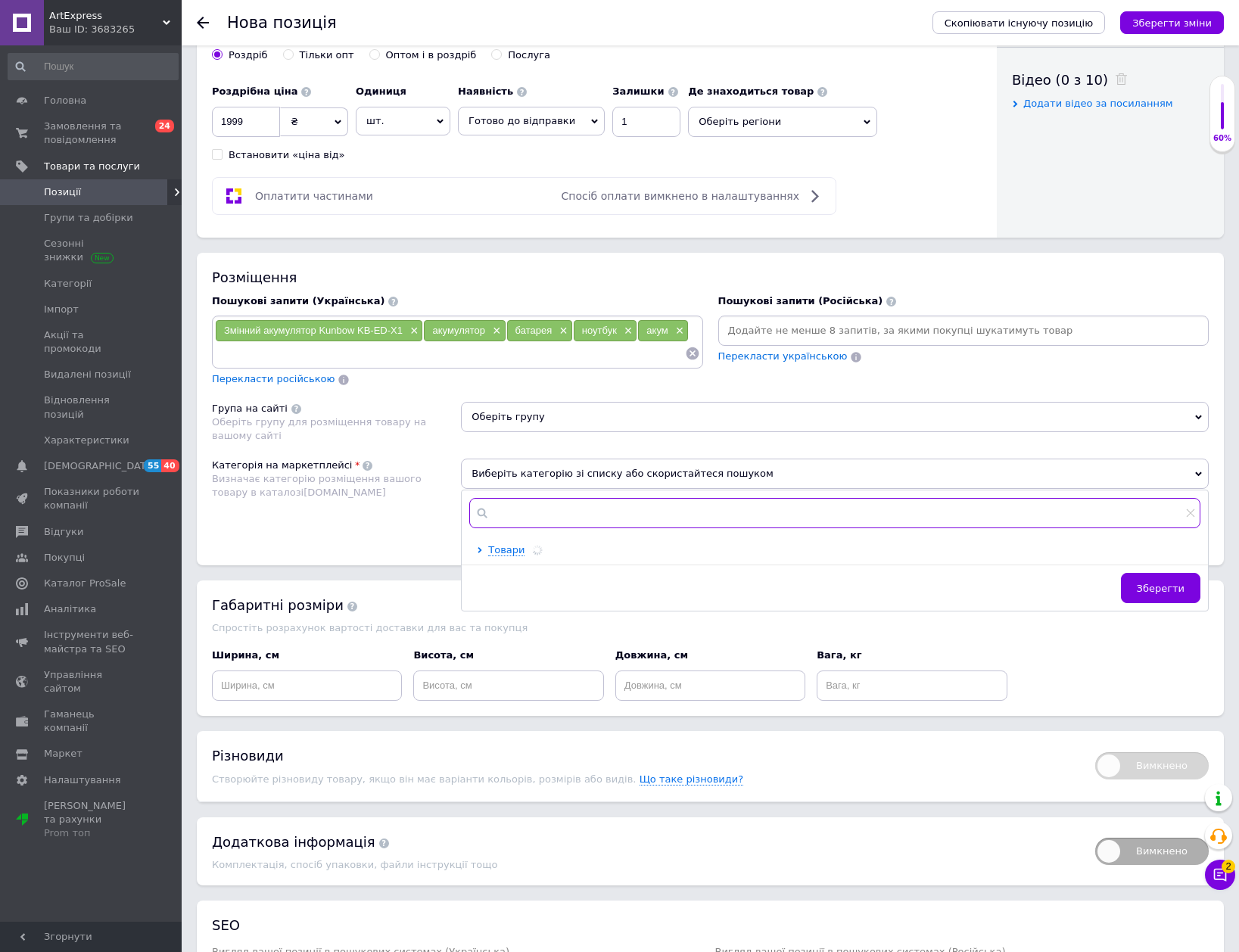
click at [511, 514] on input "text" at bounding box center [835, 513] width 731 height 30
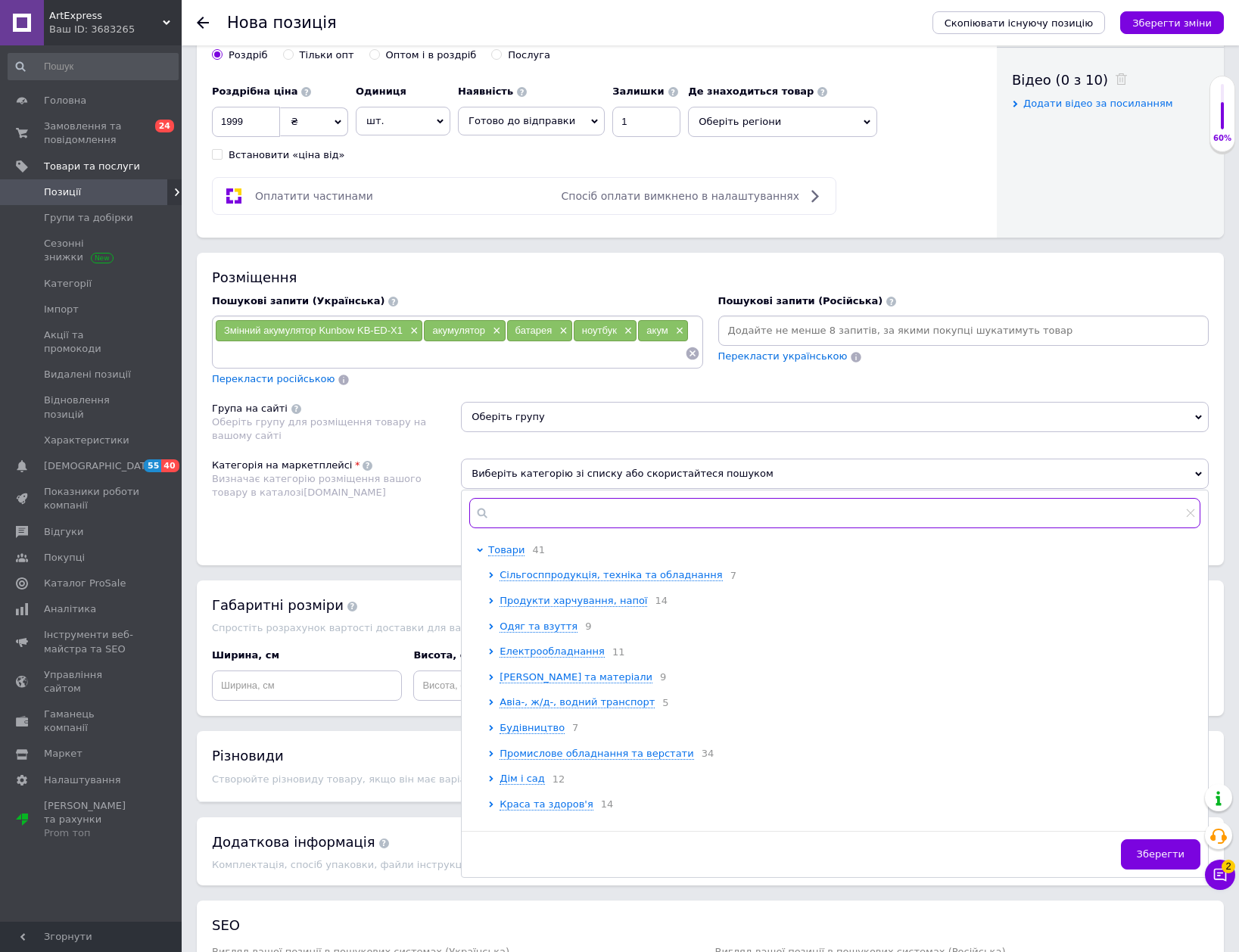
type input "б"
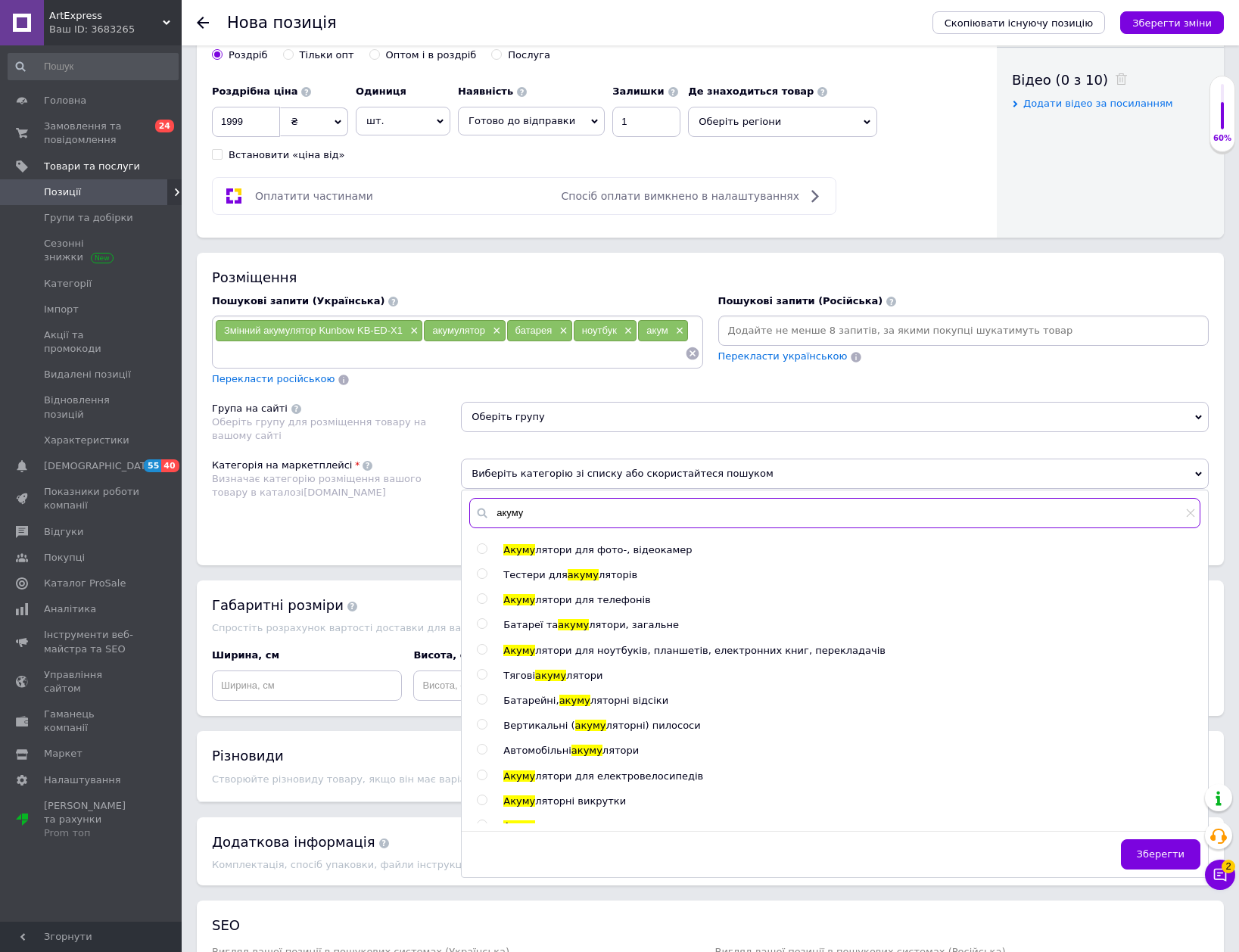
type input "акуму"
click at [630, 626] on span "лятори, загальне" at bounding box center [634, 625] width 90 height 11
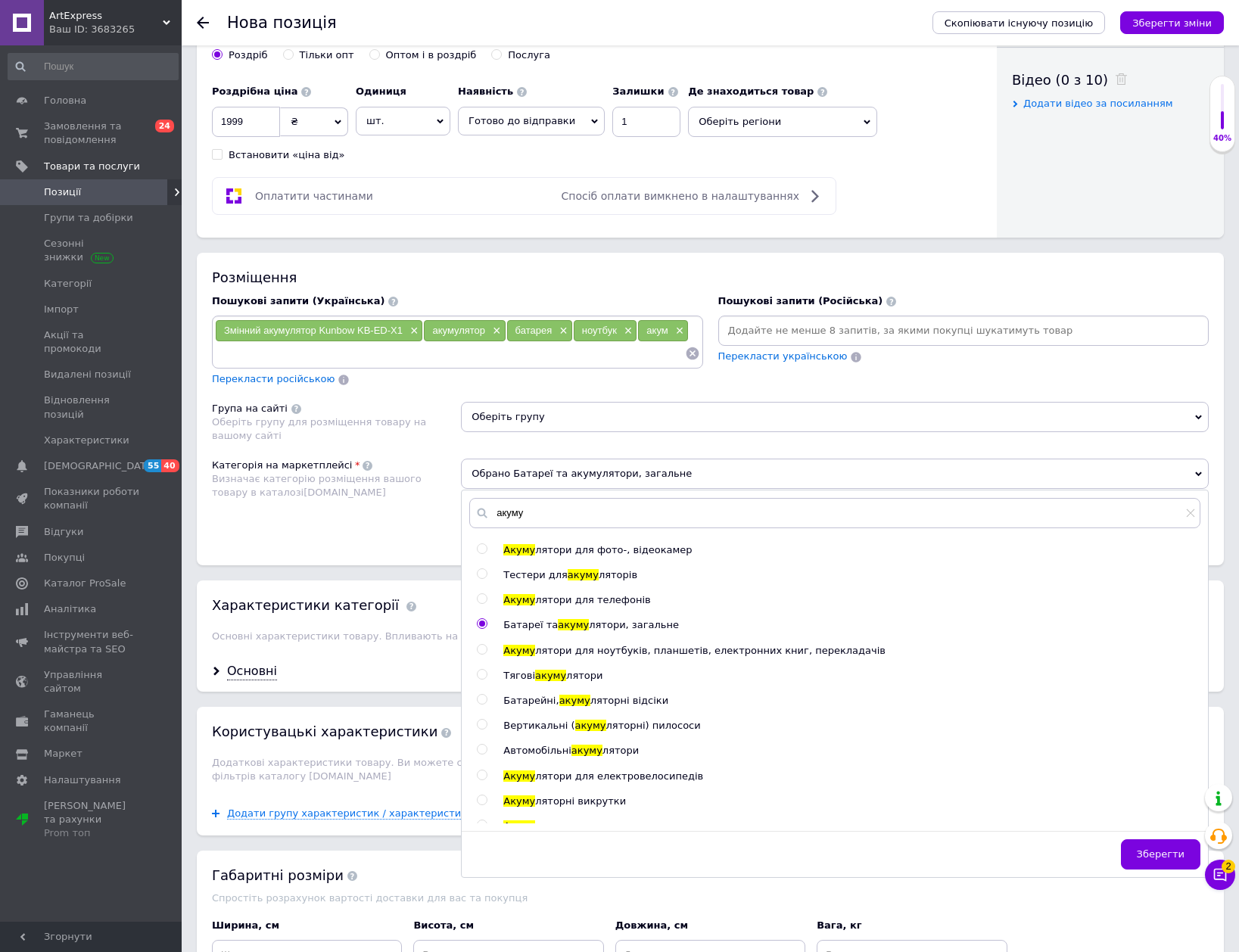
click at [583, 648] on span "лятори для ноутбуків, планшетів, електронних книг, перекладачів" at bounding box center [710, 650] width 350 height 11
radio input "false"
radio input "true"
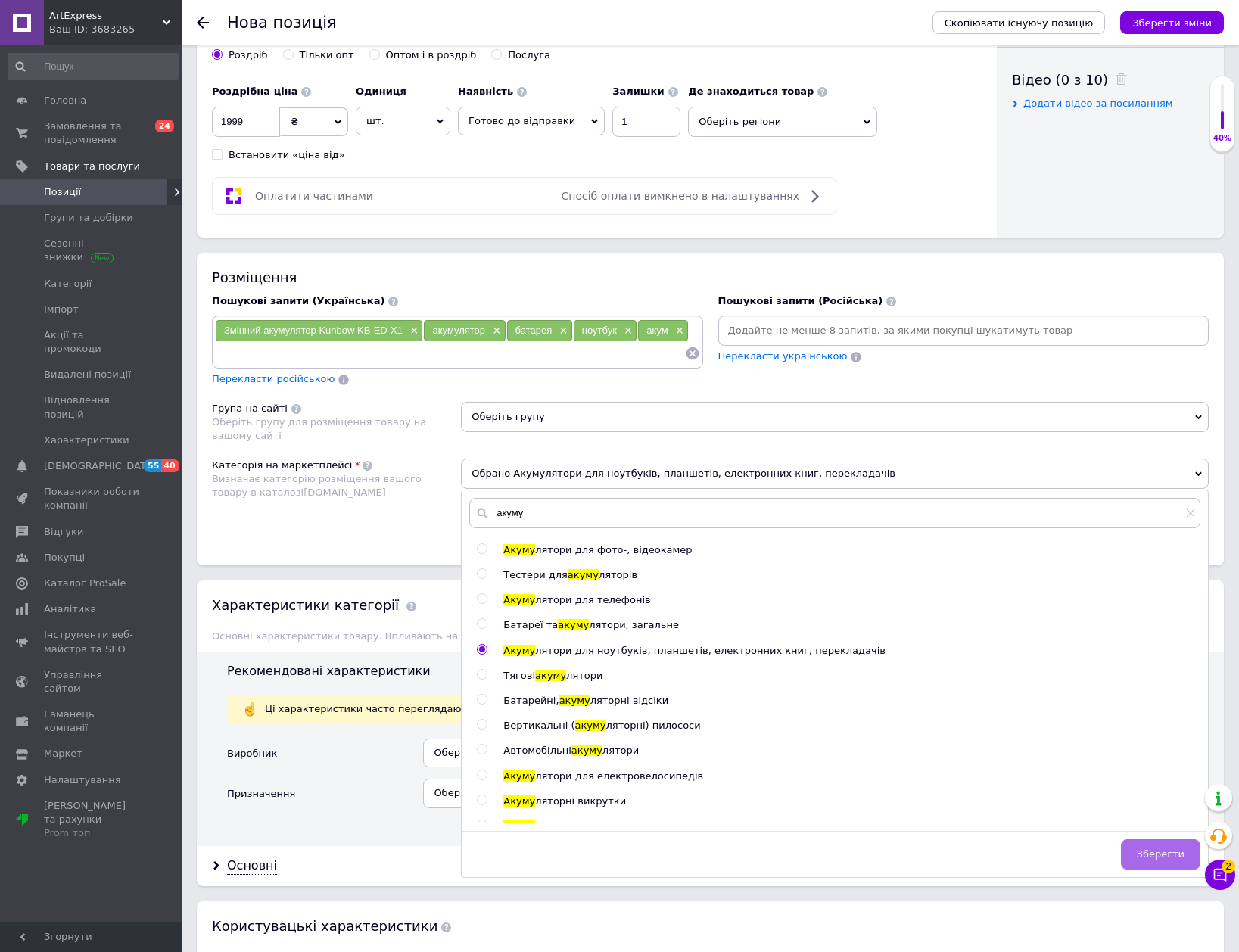
click at [1164, 844] on button "Зберегти" at bounding box center [1161, 855] width 79 height 30
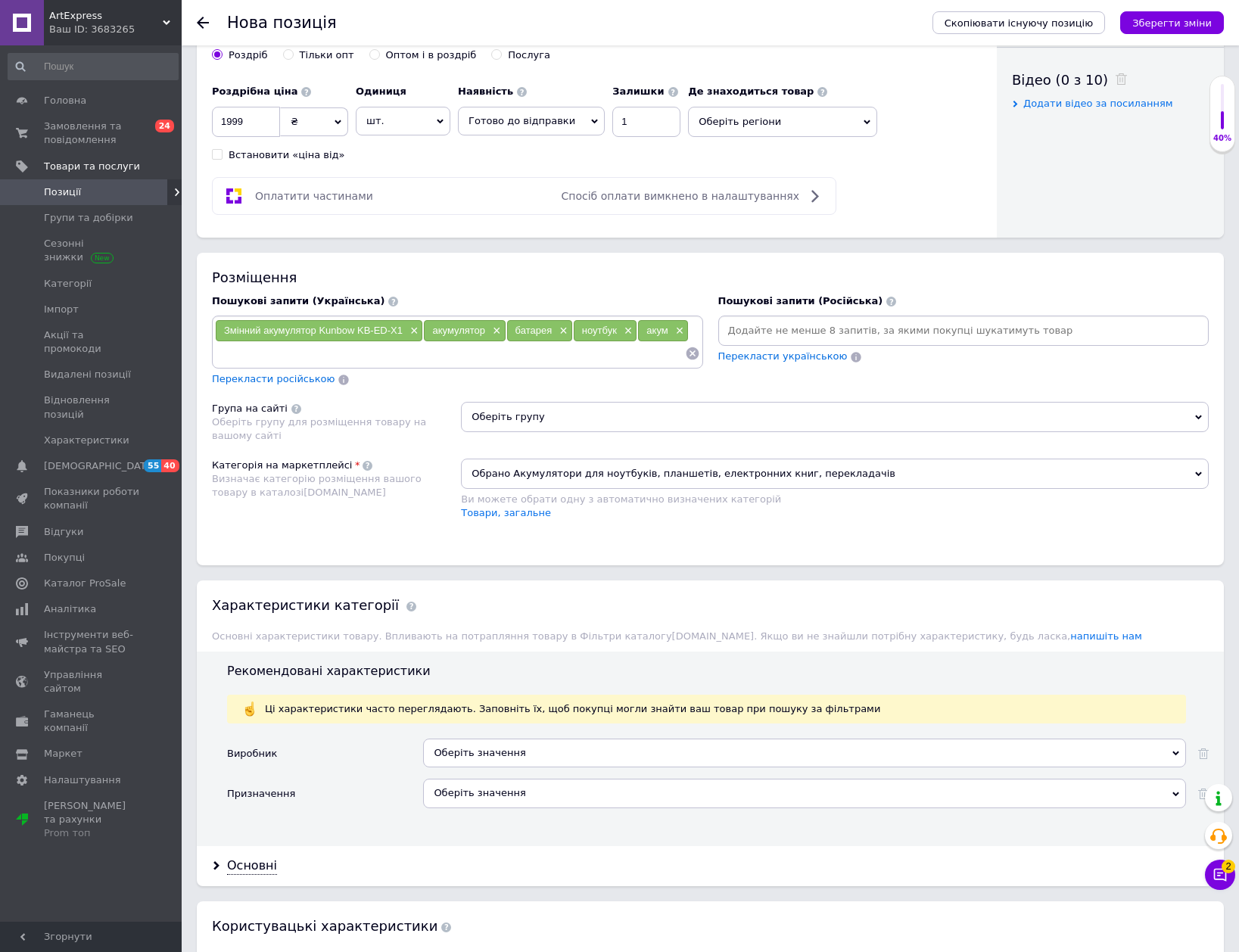
click at [632, 419] on span "Оберіть групу" at bounding box center [834, 417] width 748 height 30
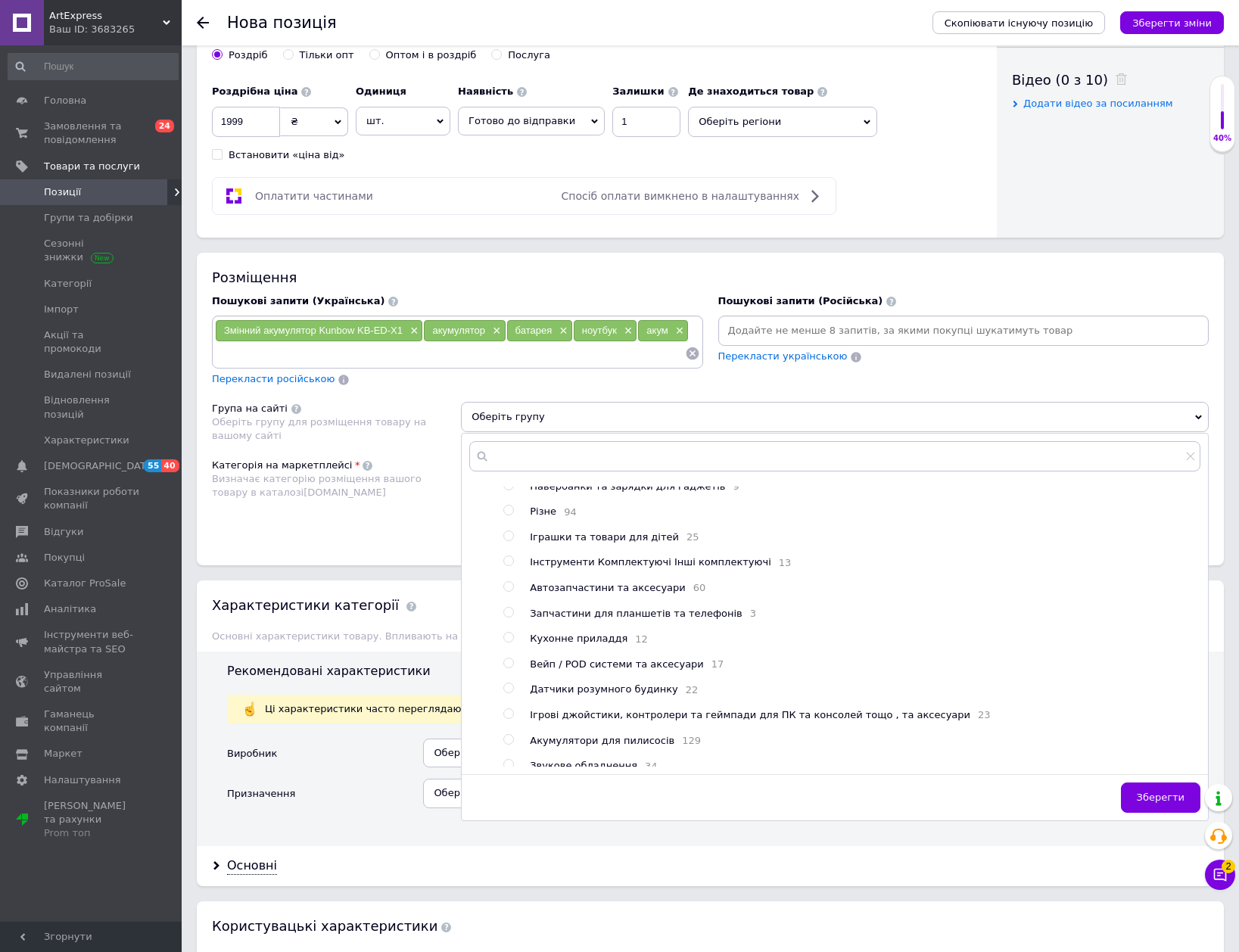
scroll to position [413, 0]
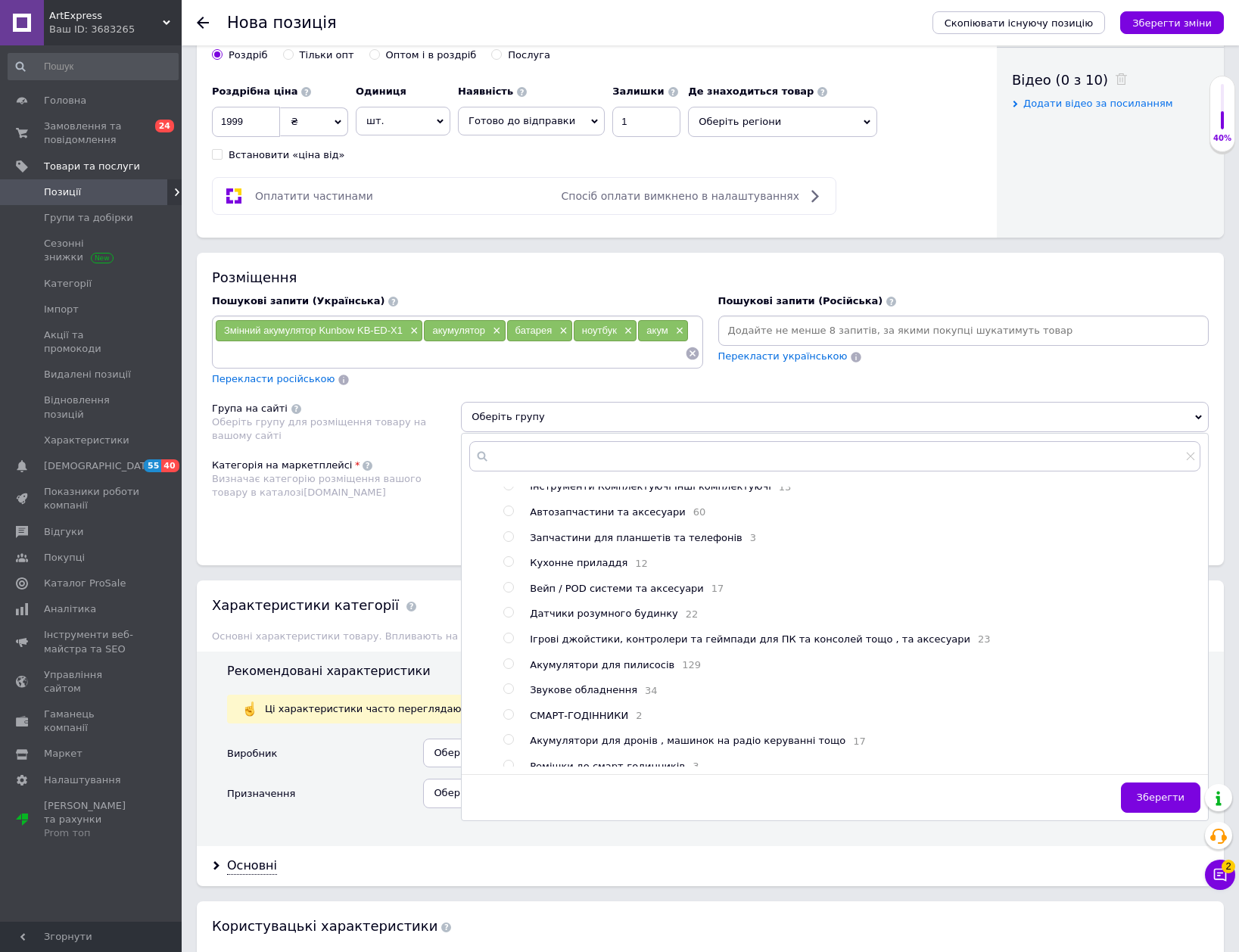
click at [599, 671] on span "Акумулятори для пилисосів" at bounding box center [602, 665] width 144 height 11
radio input "true"
click at [1182, 796] on span "Зберегти" at bounding box center [1161, 797] width 48 height 11
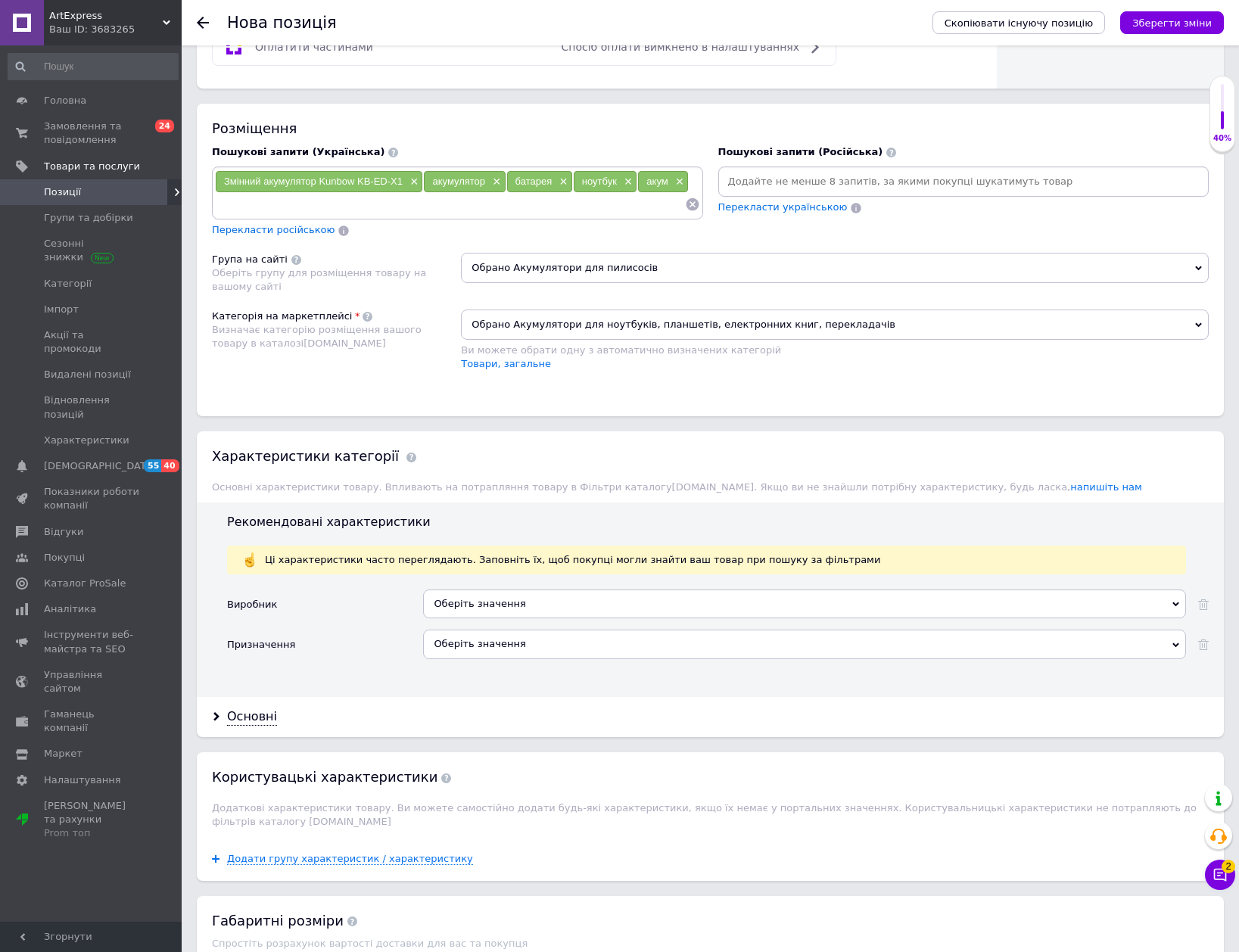
scroll to position [908, 0]
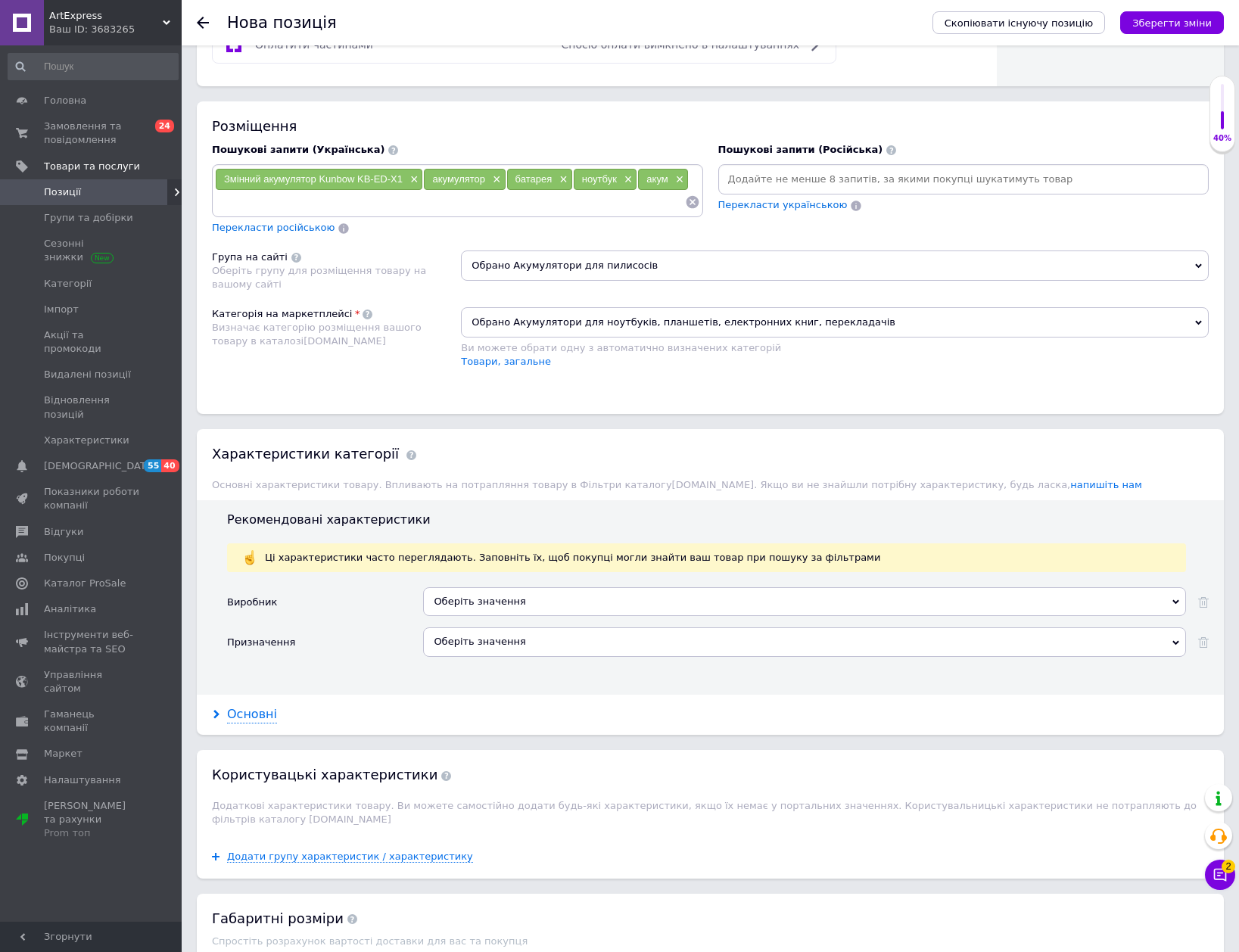
click at [243, 711] on div "Основні" at bounding box center [251, 715] width 50 height 17
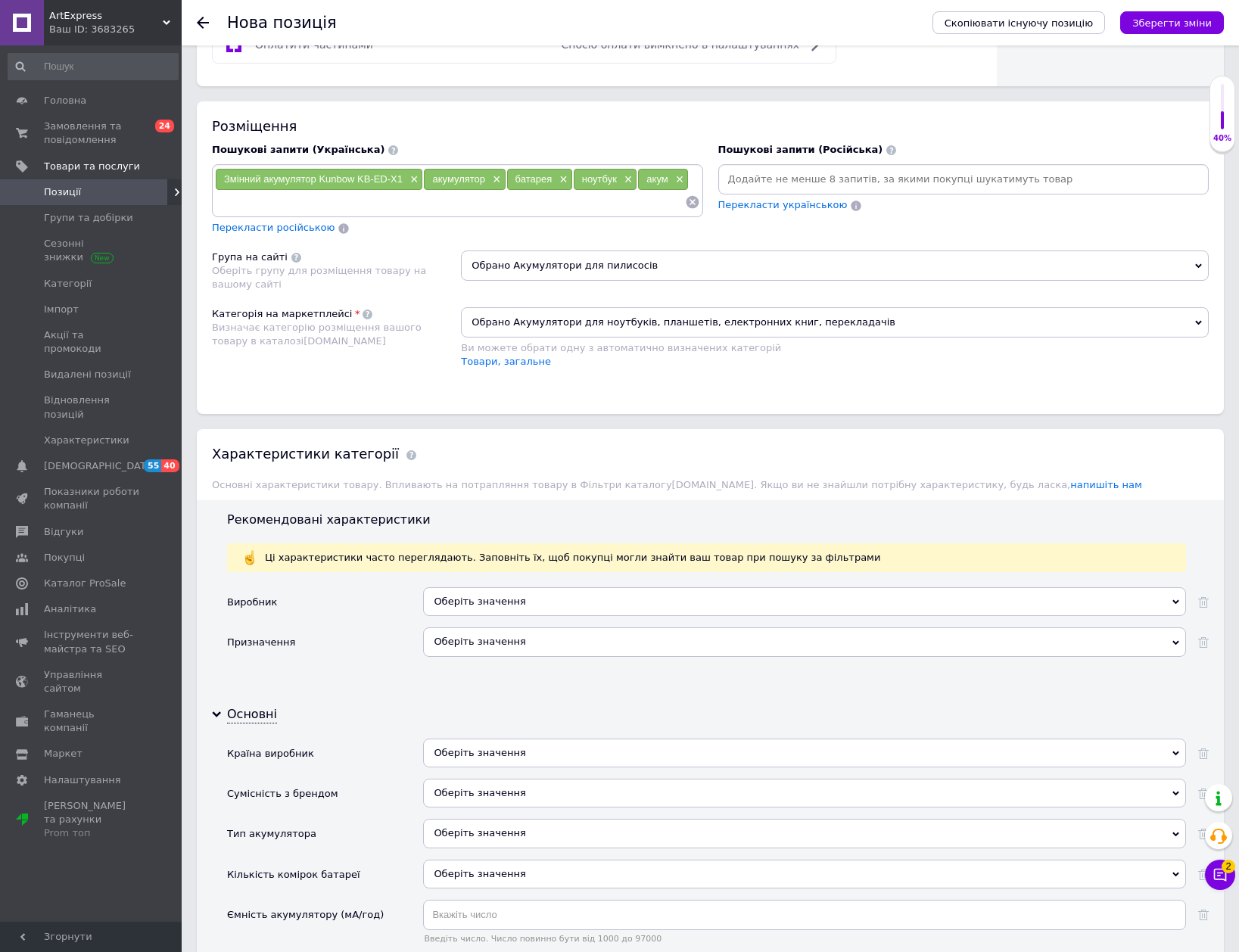
click at [497, 752] on div "Оберіть значення" at bounding box center [805, 753] width 763 height 29
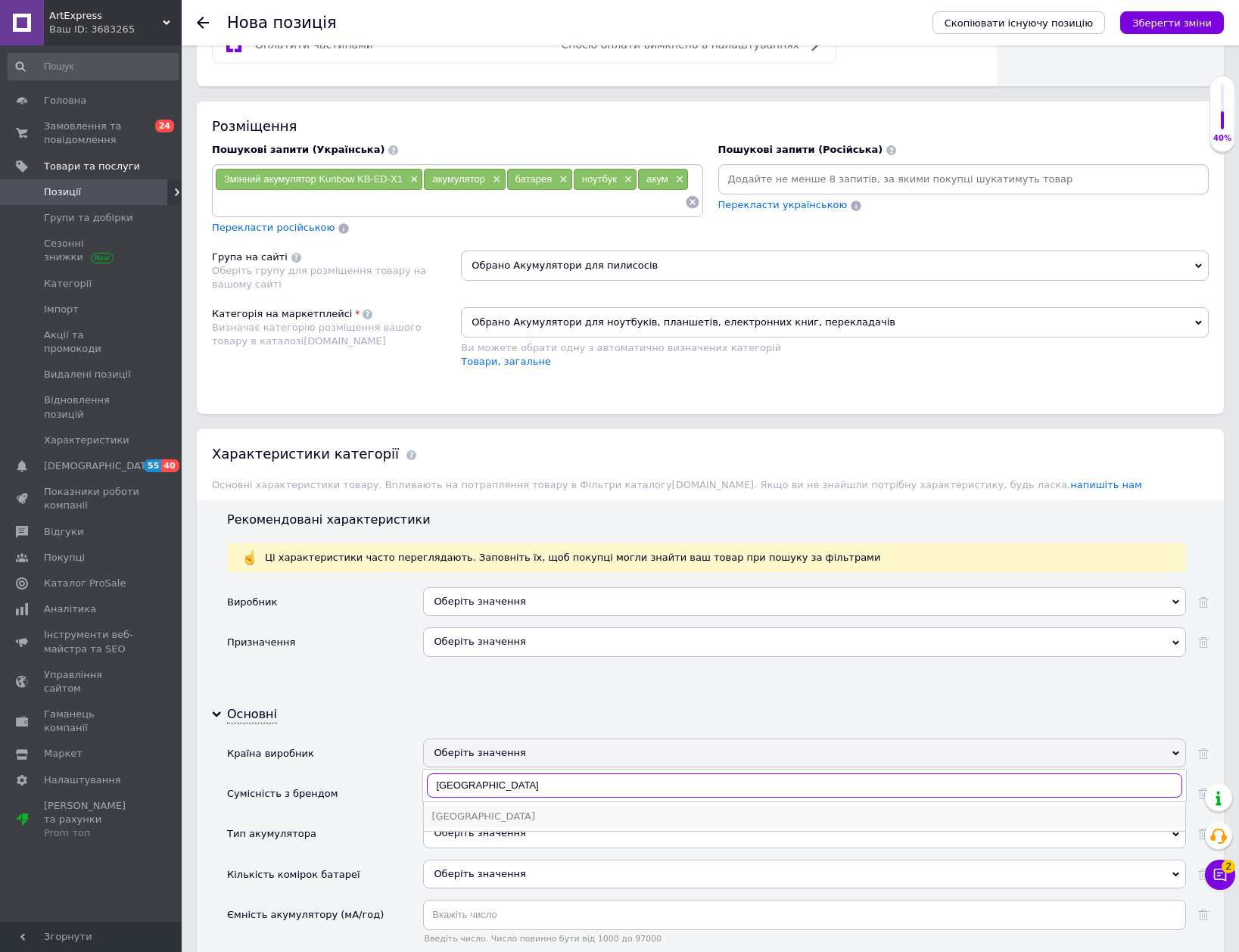
type input "[GEOGRAPHIC_DATA]"
click at [471, 825] on li "[GEOGRAPHIC_DATA]" at bounding box center [805, 816] width 761 height 21
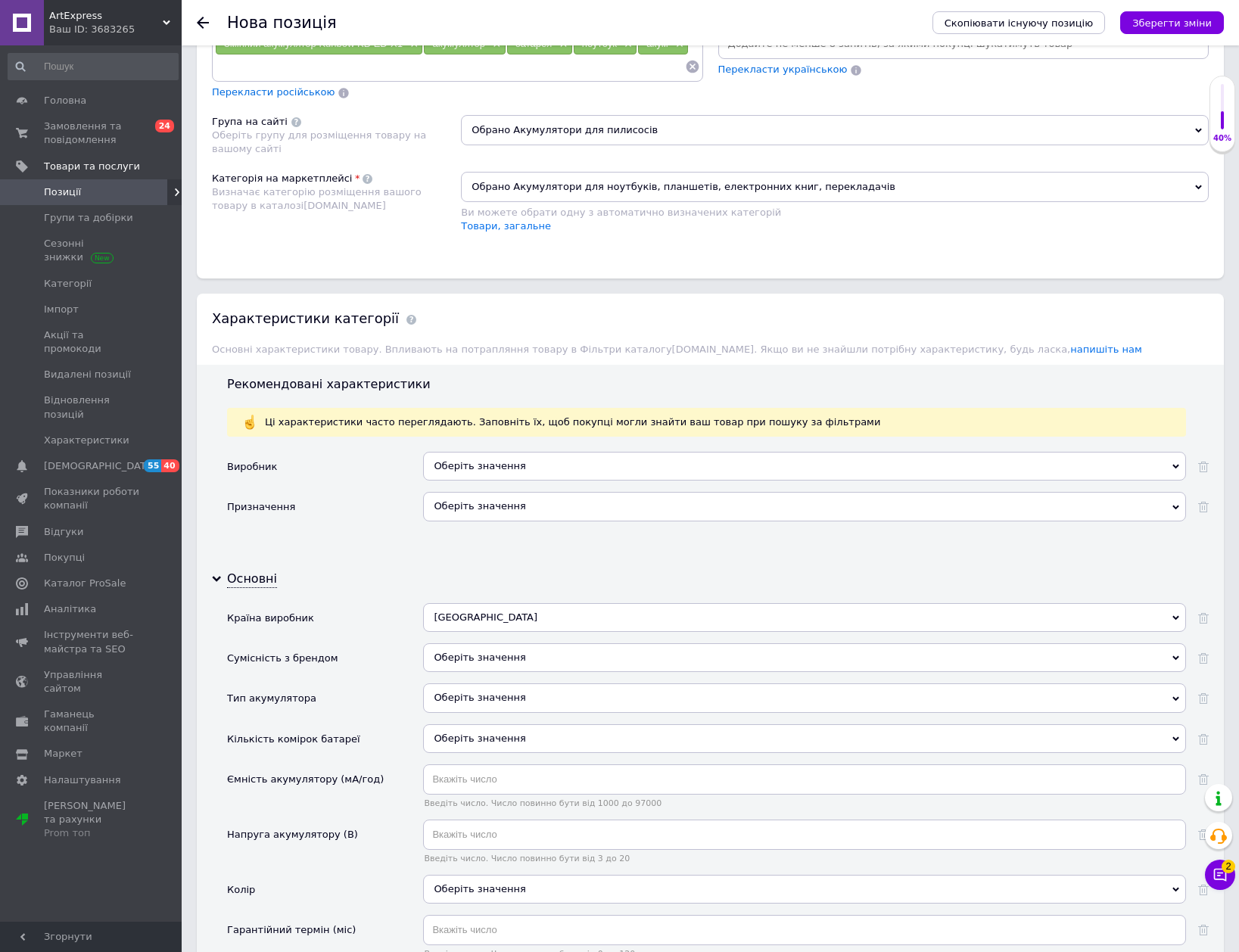
scroll to position [1060, 0]
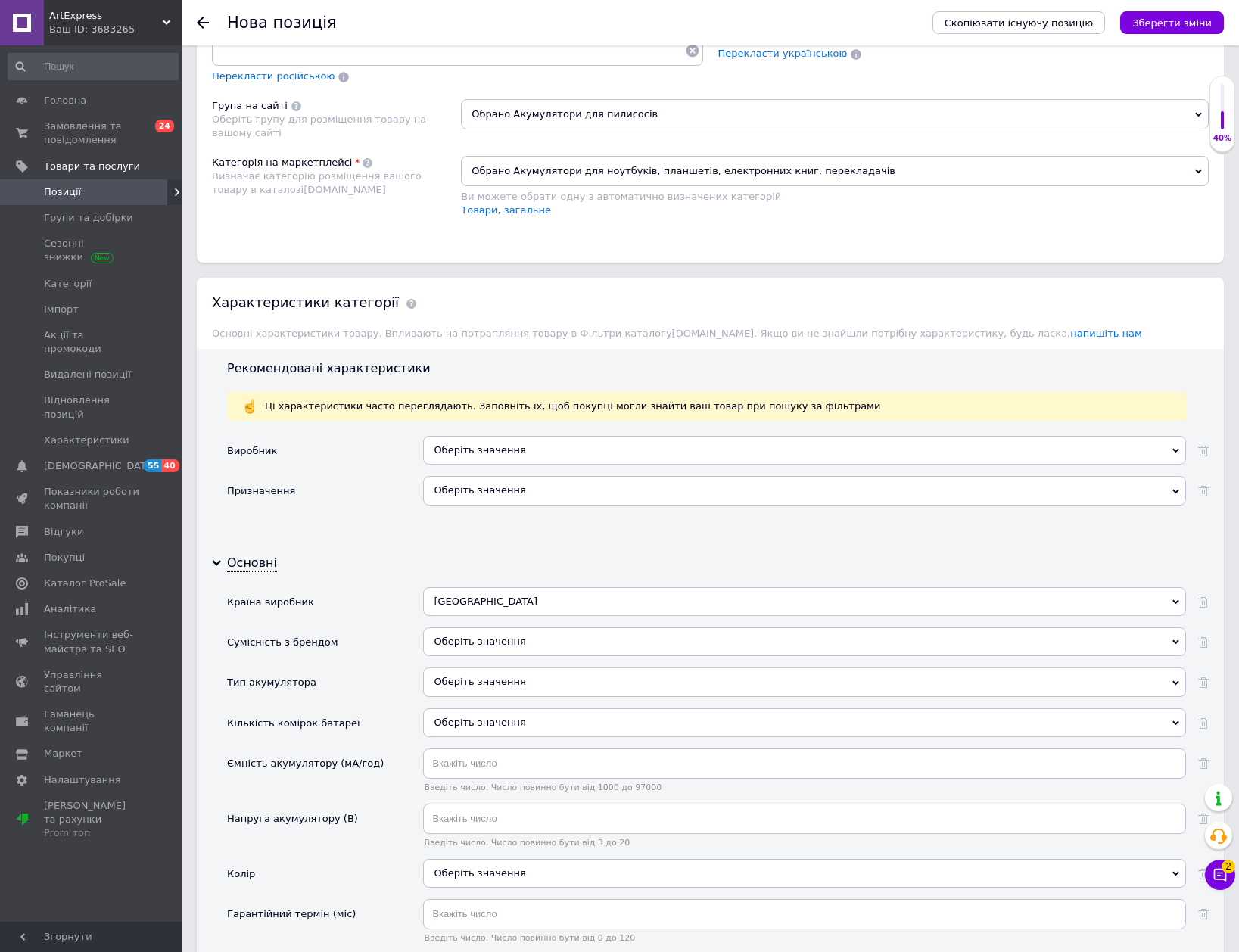
click at [453, 640] on div "Оберіть значення" at bounding box center [805, 641] width 763 height 29
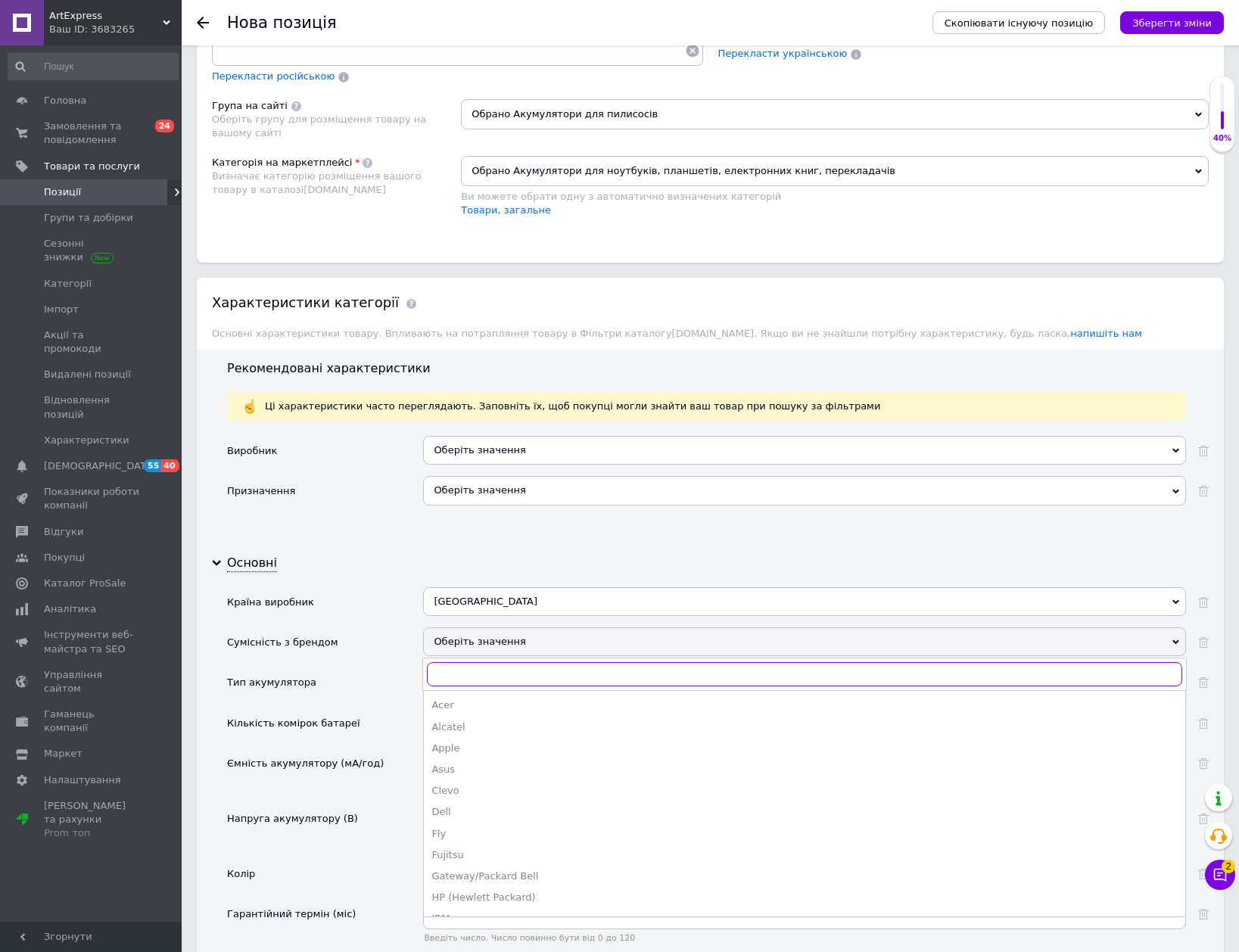
paste input "Ця літій-іонна батарея призначена для використання з пилососами Ecovacs Deebot.…"
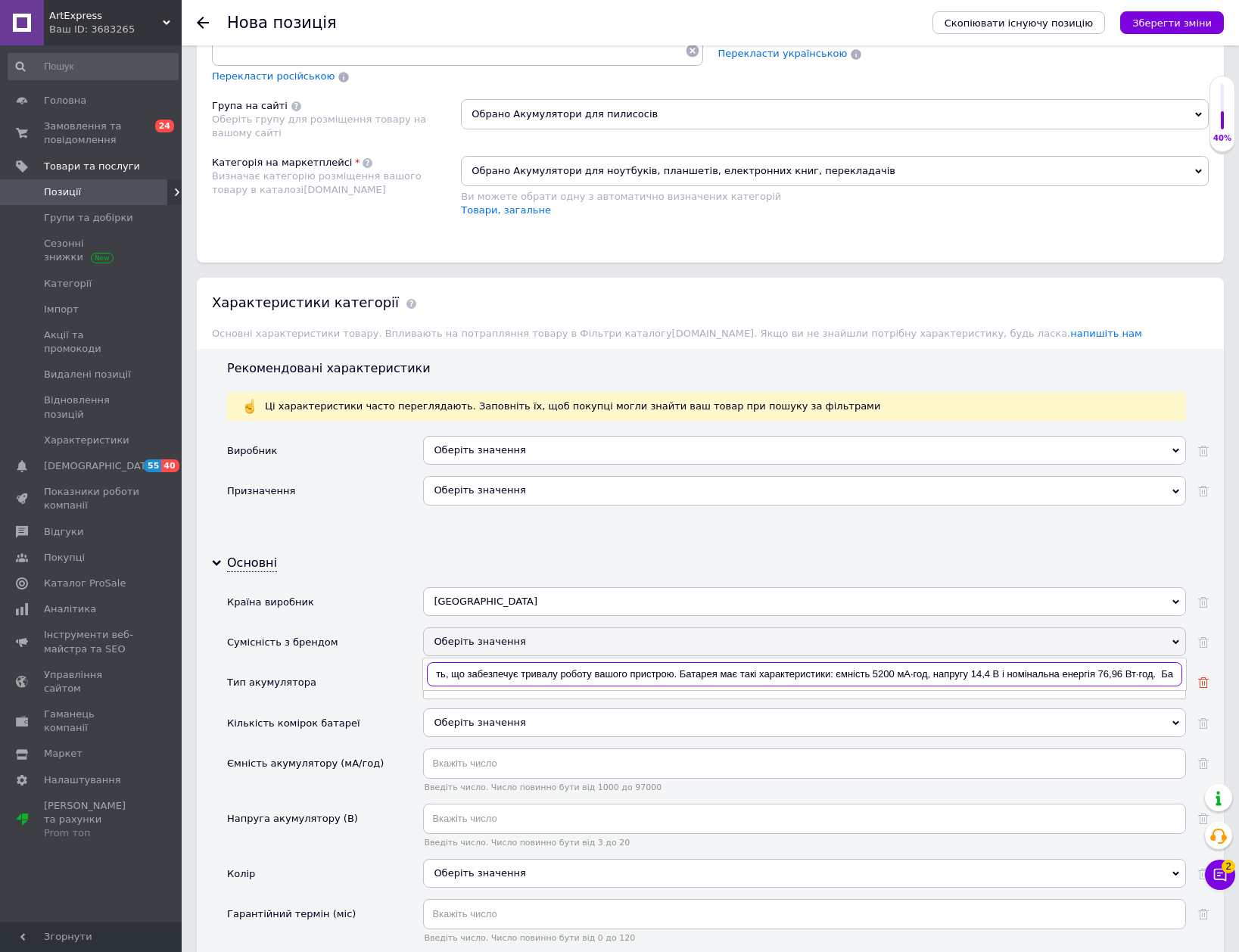
drag, startPoint x: 667, startPoint y: 668, endPoint x: 1200, endPoint y: 681, distance: 533.2
click at [1200, 681] on div "Країна виробник [GEOGRAPHIC_DATA] [GEOGRAPHIC_DATA] [GEOGRAPHIC_DATA] [GEOGRAPH…" at bounding box center [717, 937] width 981 height 700
type input "Ця літій-іонна батарея призначена для використання з пилососами Ecovacs Deebot.…"
drag, startPoint x: 1145, startPoint y: 675, endPoint x: 313, endPoint y: 677, distance: 832.0
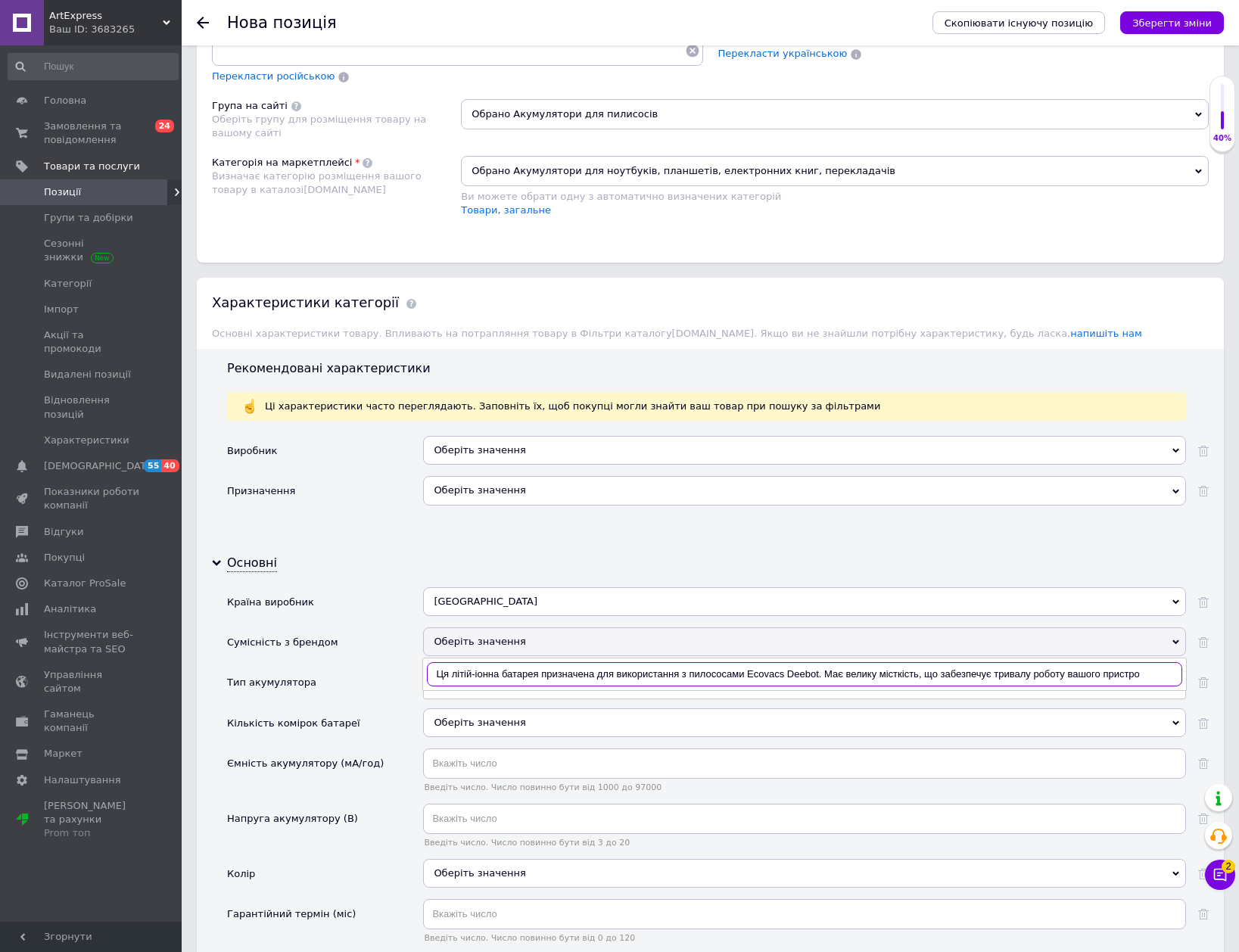
click at [313, 677] on div "Країна виробник [GEOGRAPHIC_DATA] [GEOGRAPHIC_DATA] [GEOGRAPHIC_DATA] [GEOGRAPH…" at bounding box center [717, 937] width 981 height 700
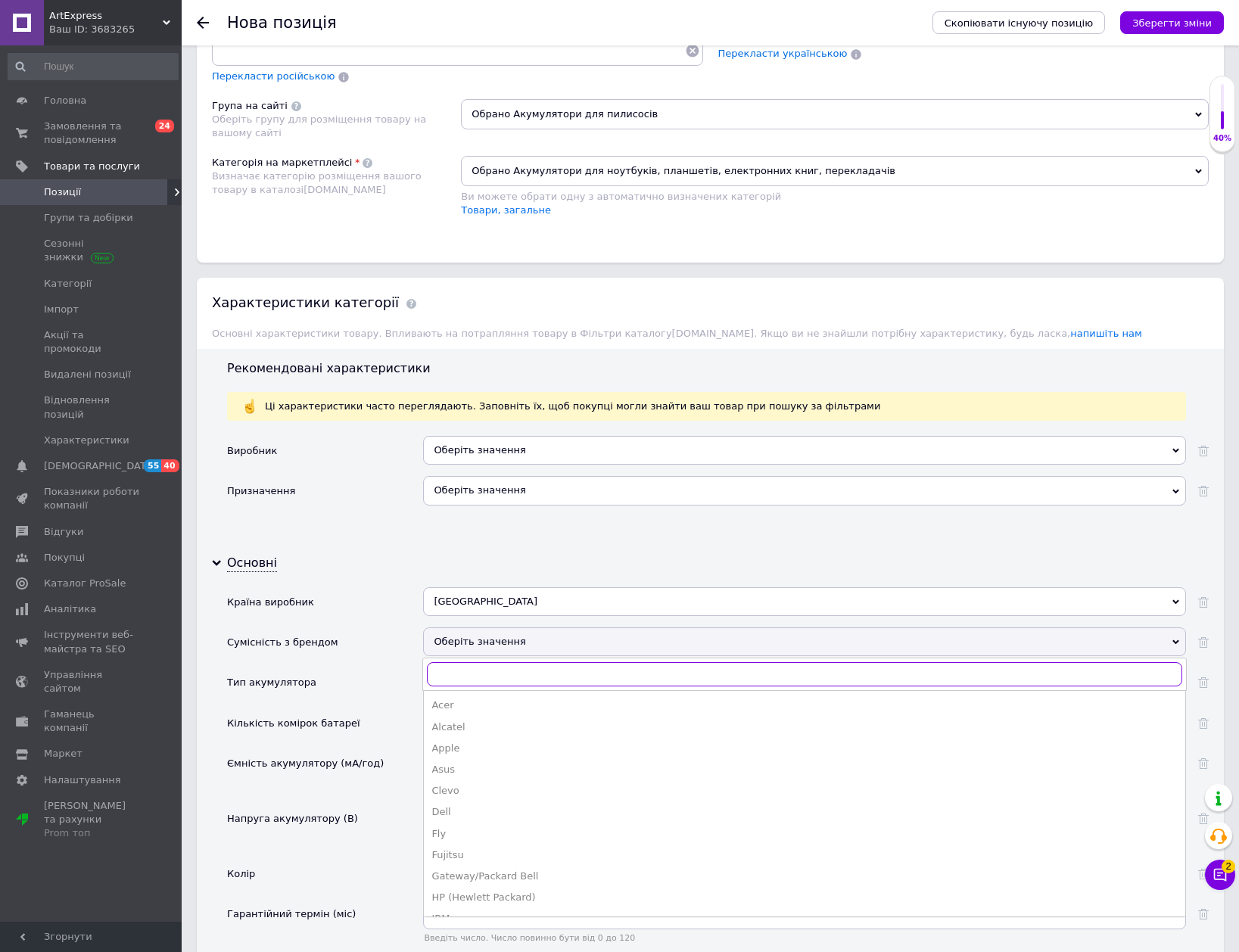
paste input "Ecovacs Deebot"
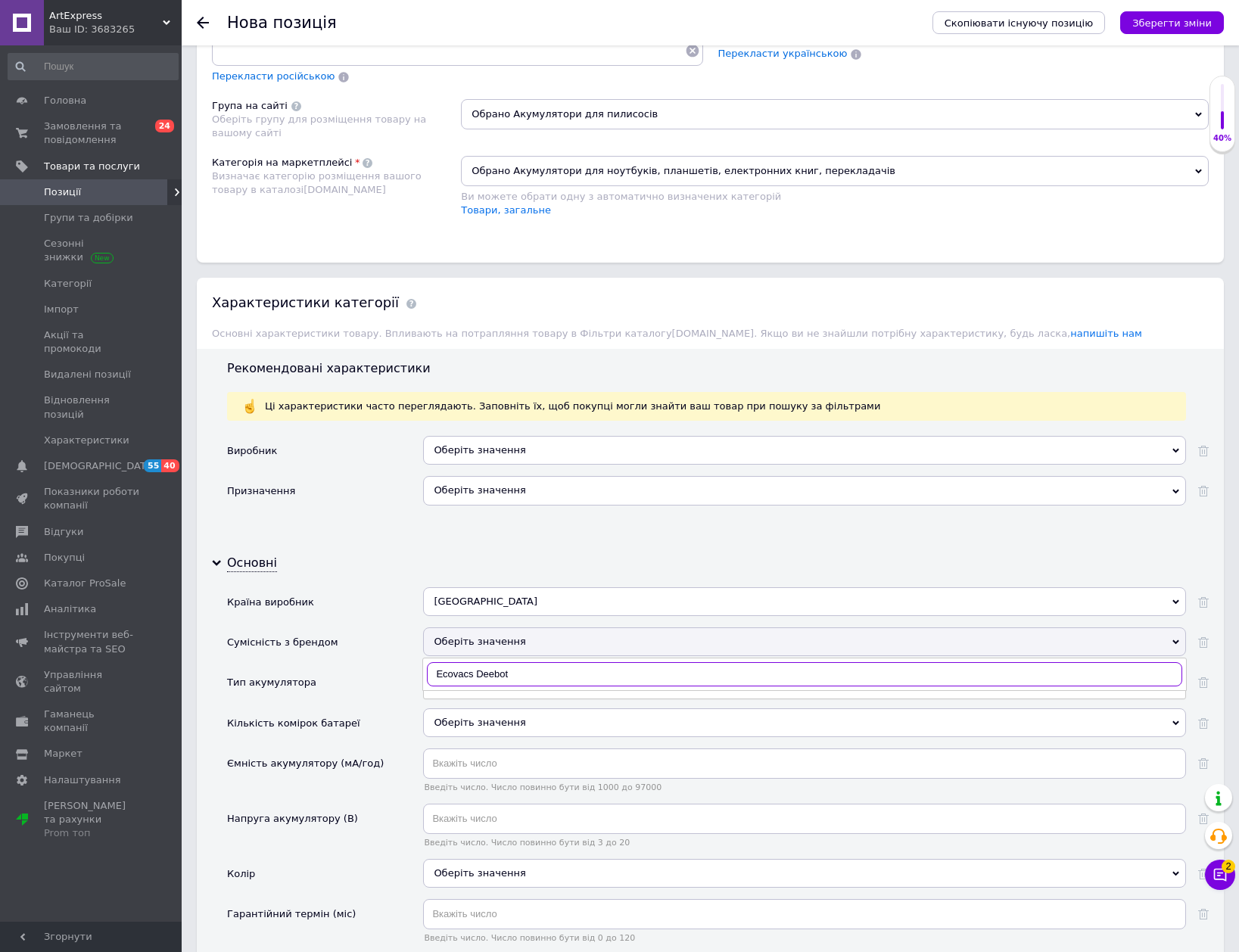
drag, startPoint x: 556, startPoint y: 679, endPoint x: 472, endPoint y: 679, distance: 84.0
click at [472, 679] on input "Ecovacs Deebot" at bounding box center [804, 674] width 755 height 25
type input "E"
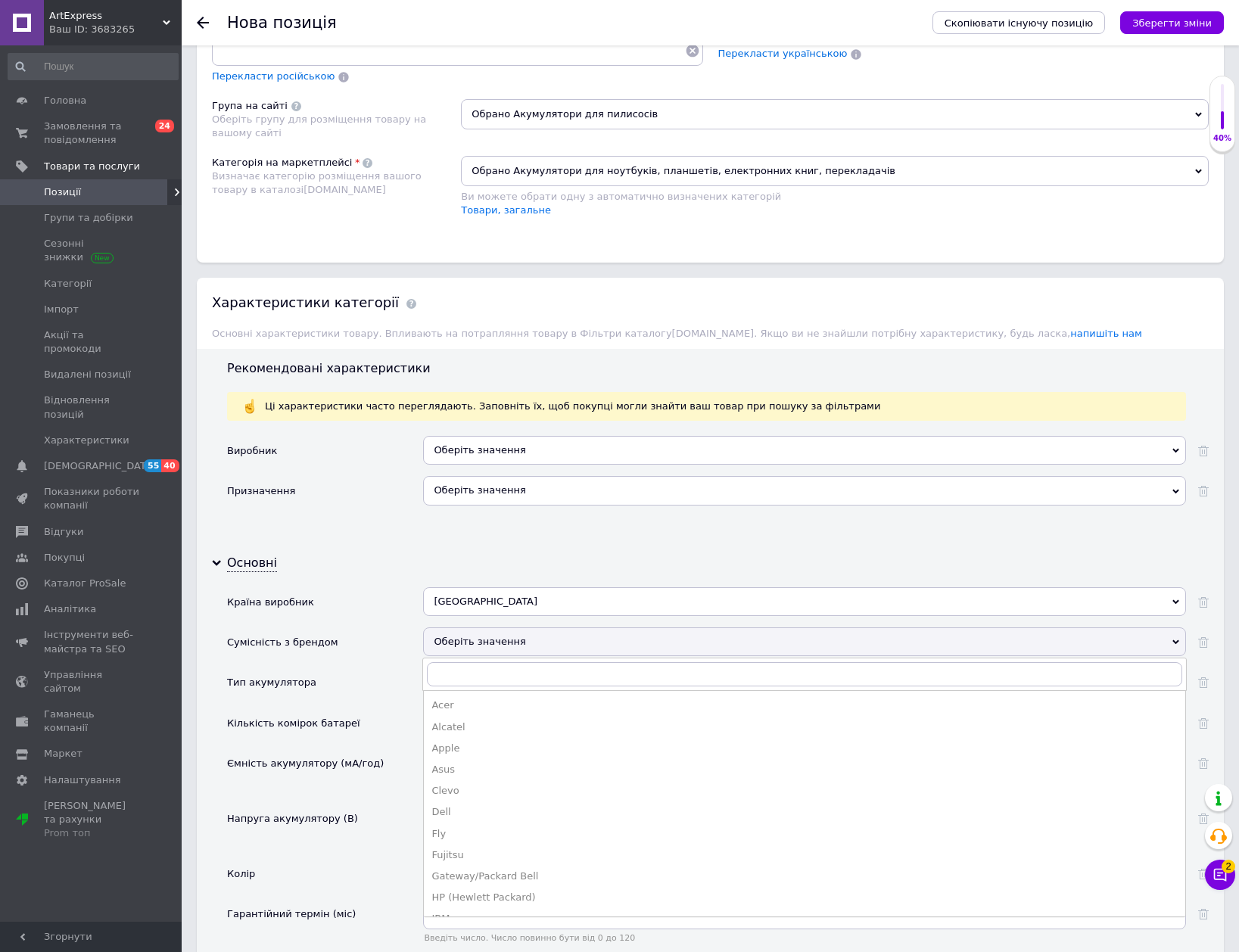
click at [388, 684] on div "Тип акумулятора" at bounding box center [324, 687] width 196 height 40
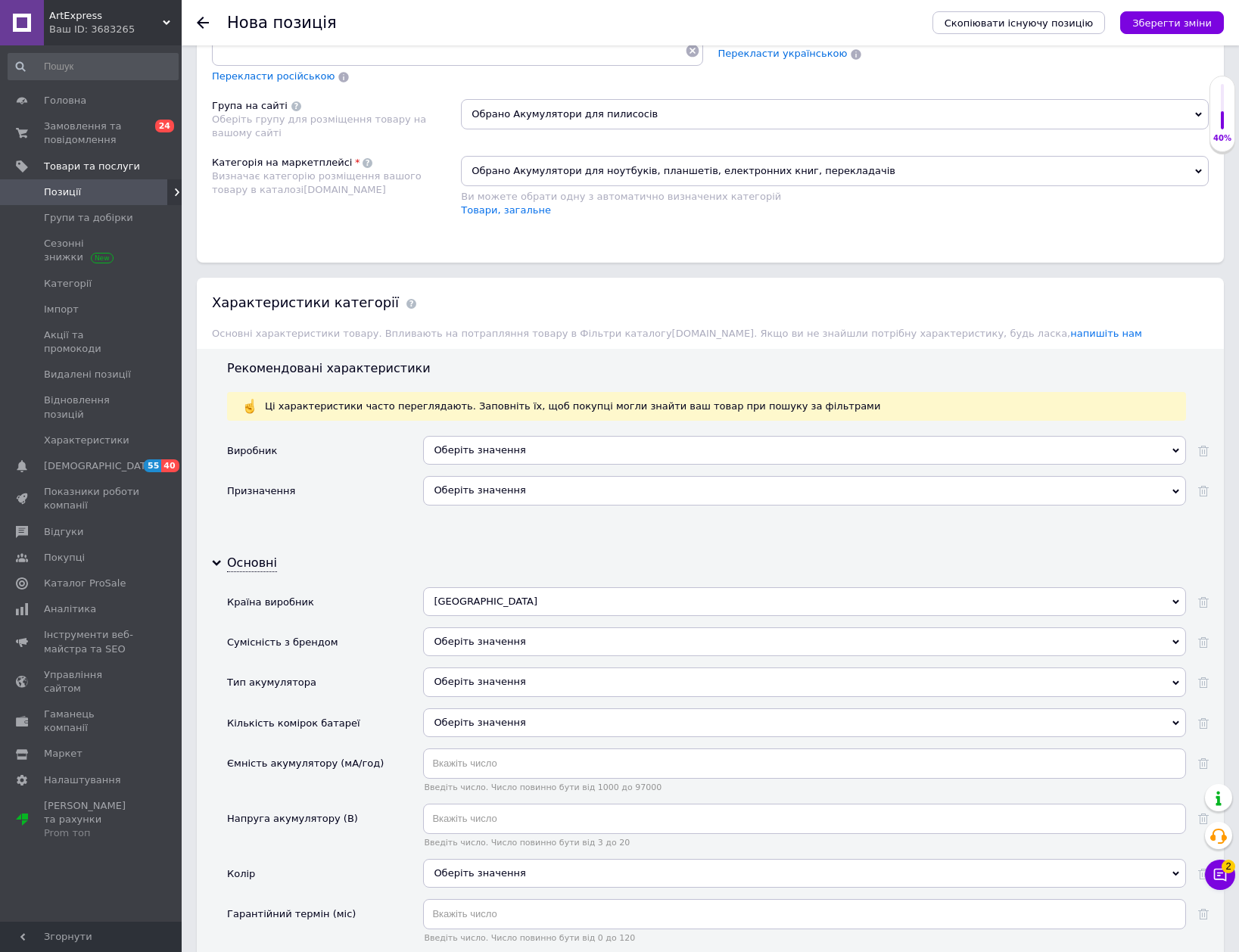
click at [457, 683] on div "Оберіть значення" at bounding box center [805, 682] width 763 height 29
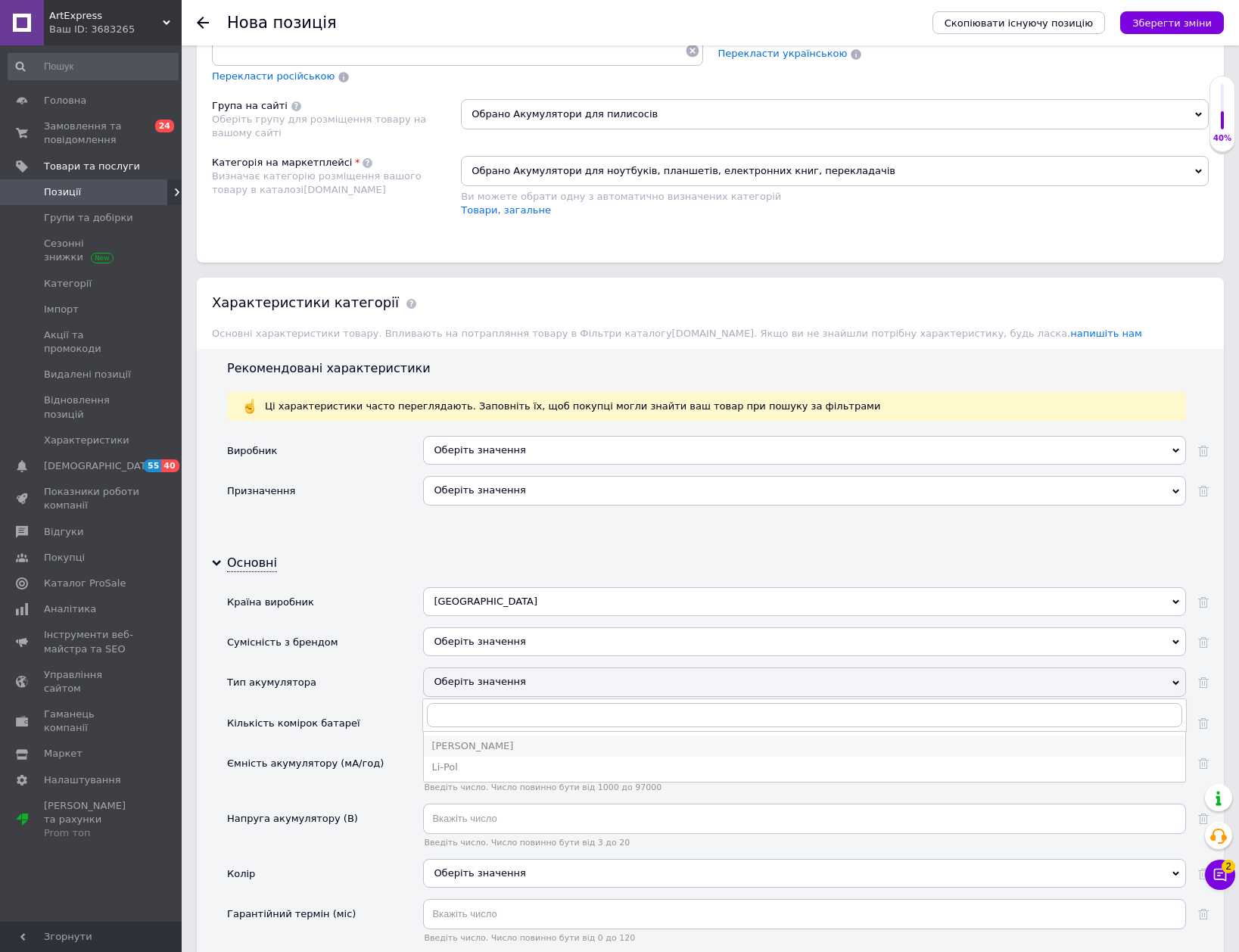
click at [516, 747] on div "[PERSON_NAME]" at bounding box center [804, 746] width 746 height 13
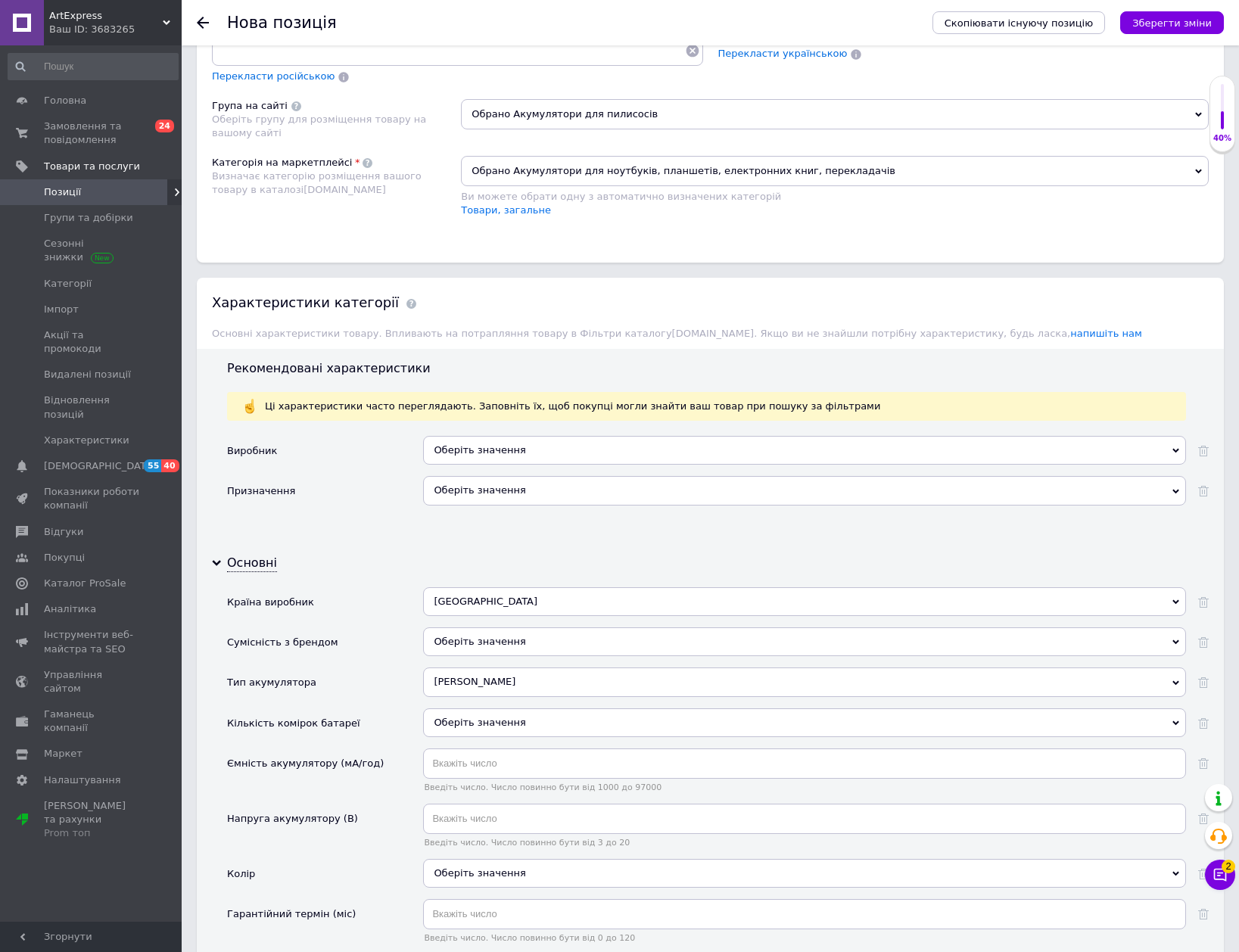
click at [478, 712] on div "Оберіть значення" at bounding box center [805, 723] width 763 height 29
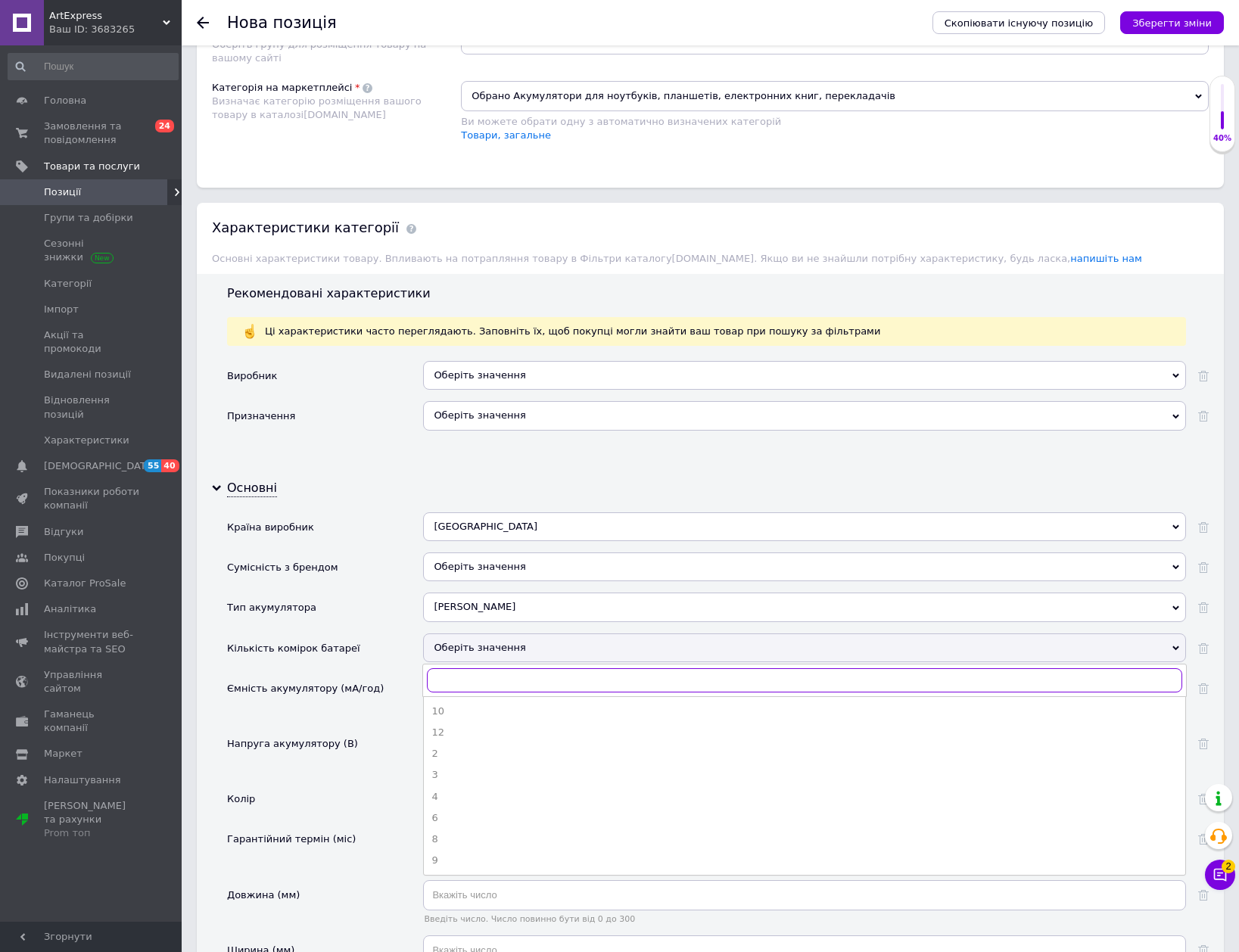
scroll to position [1135, 0]
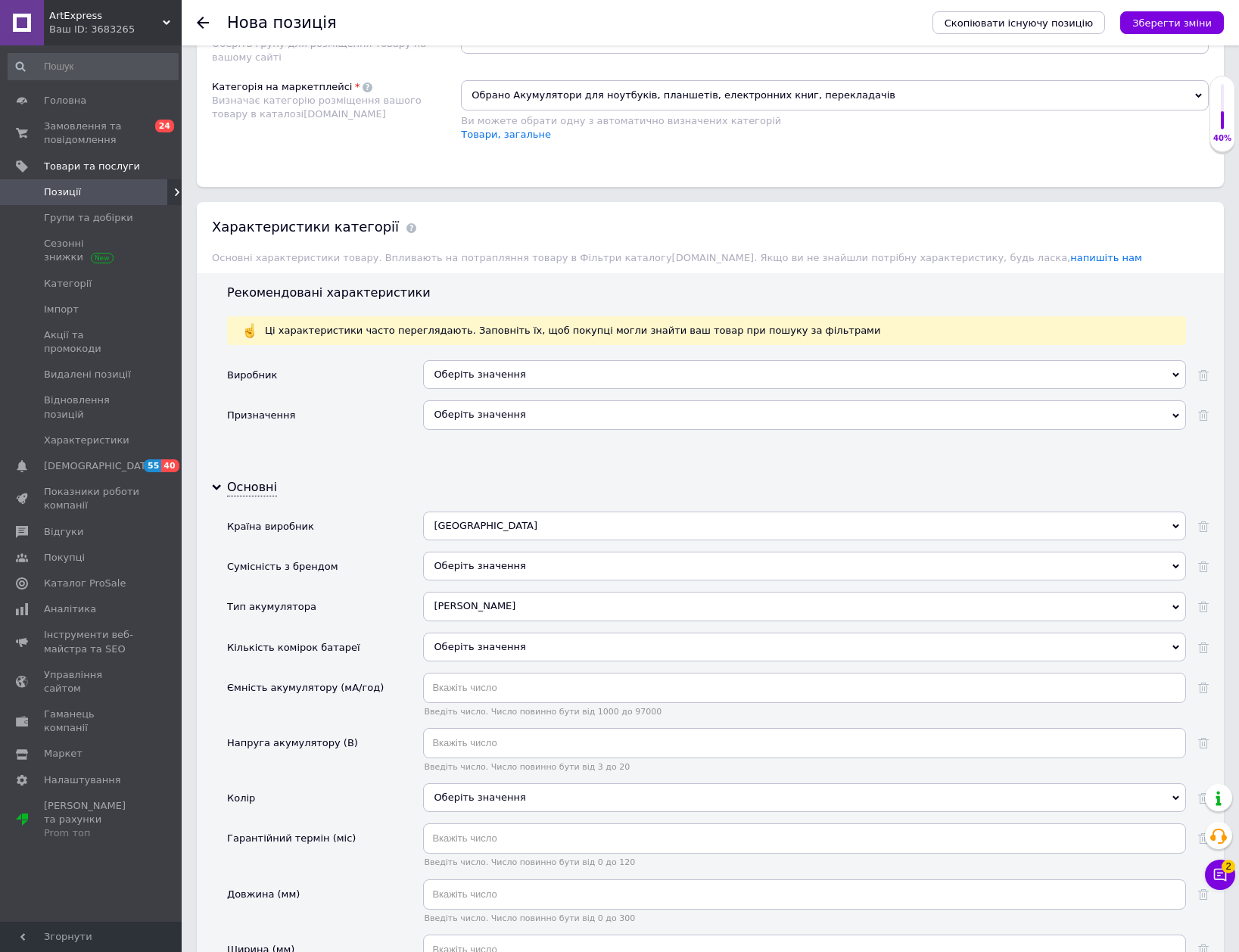
click at [359, 739] on div "Напруга акумулятору (В)" at bounding box center [324, 755] width 196 height 55
click at [457, 688] on input "text" at bounding box center [805, 688] width 763 height 30
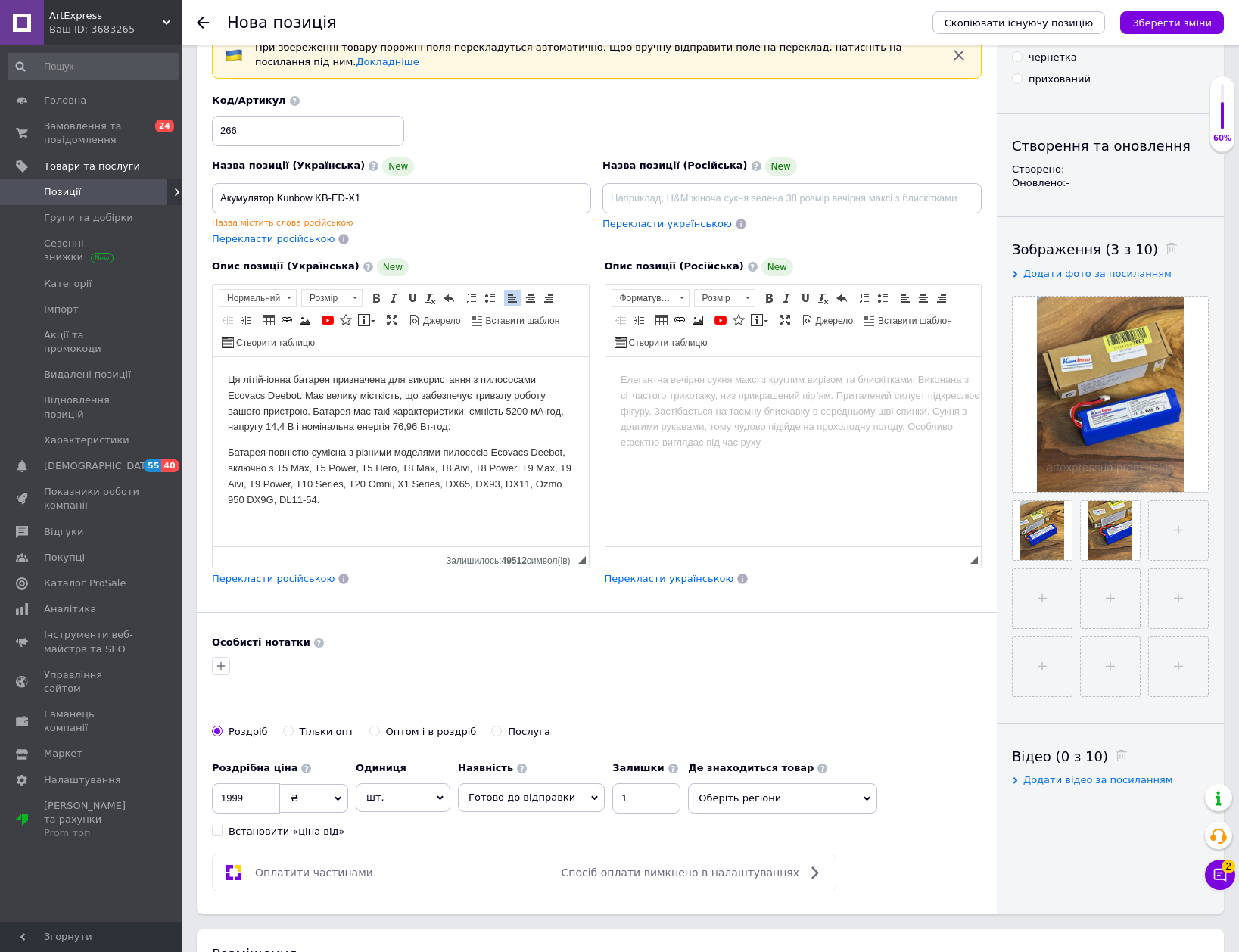
scroll to position [75, 0]
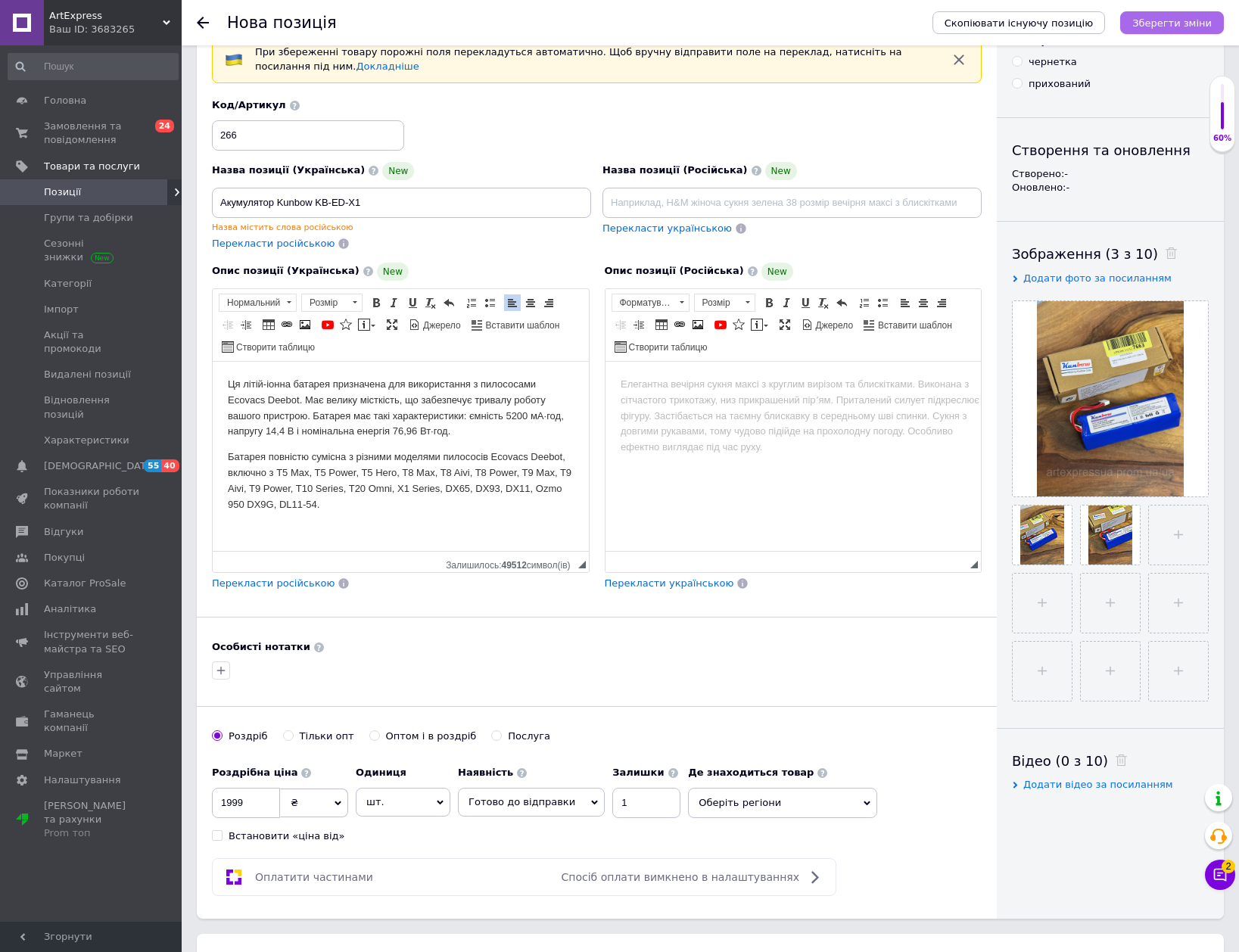
type input "5200"
click at [1182, 21] on icon "Зберегти зміни" at bounding box center [1172, 23] width 79 height 11
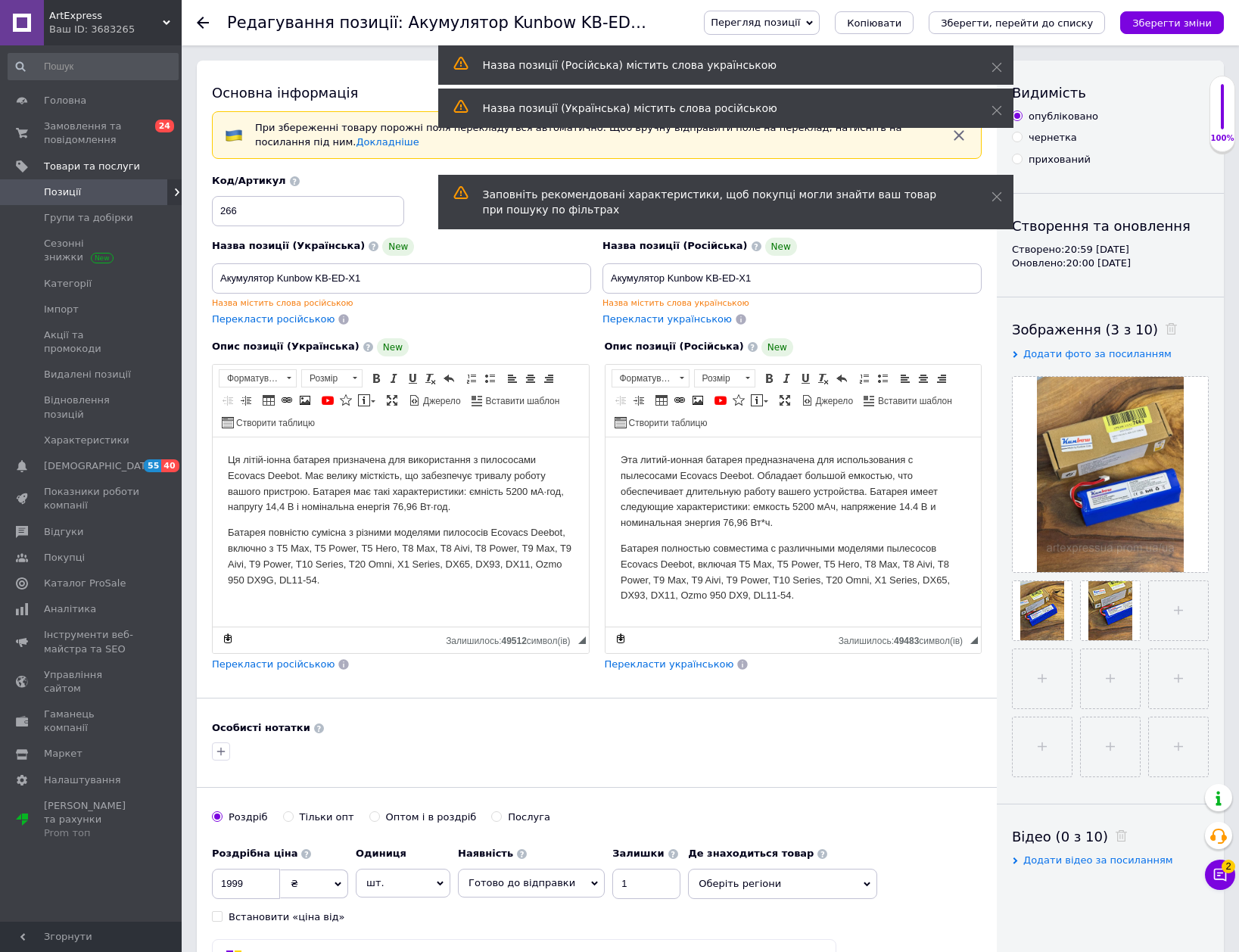
click at [201, 21] on icon at bounding box center [202, 22] width 12 height 12
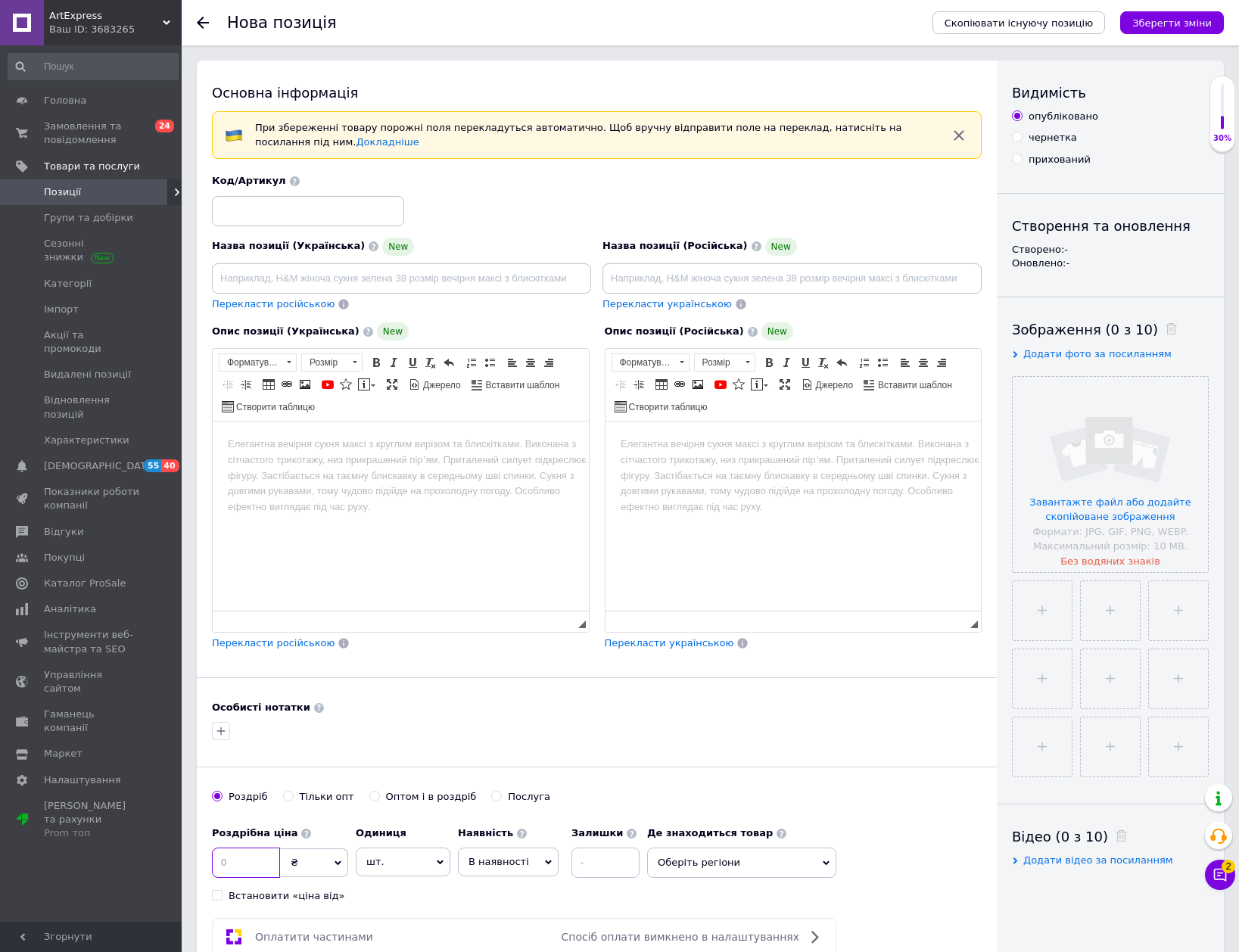
click at [251, 862] on input at bounding box center [246, 862] width 68 height 30
type input "899"
click at [330, 206] on input at bounding box center [308, 211] width 193 height 30
type input "267"
drag, startPoint x: 488, startPoint y: 866, endPoint x: 480, endPoint y: 929, distance: 63.5
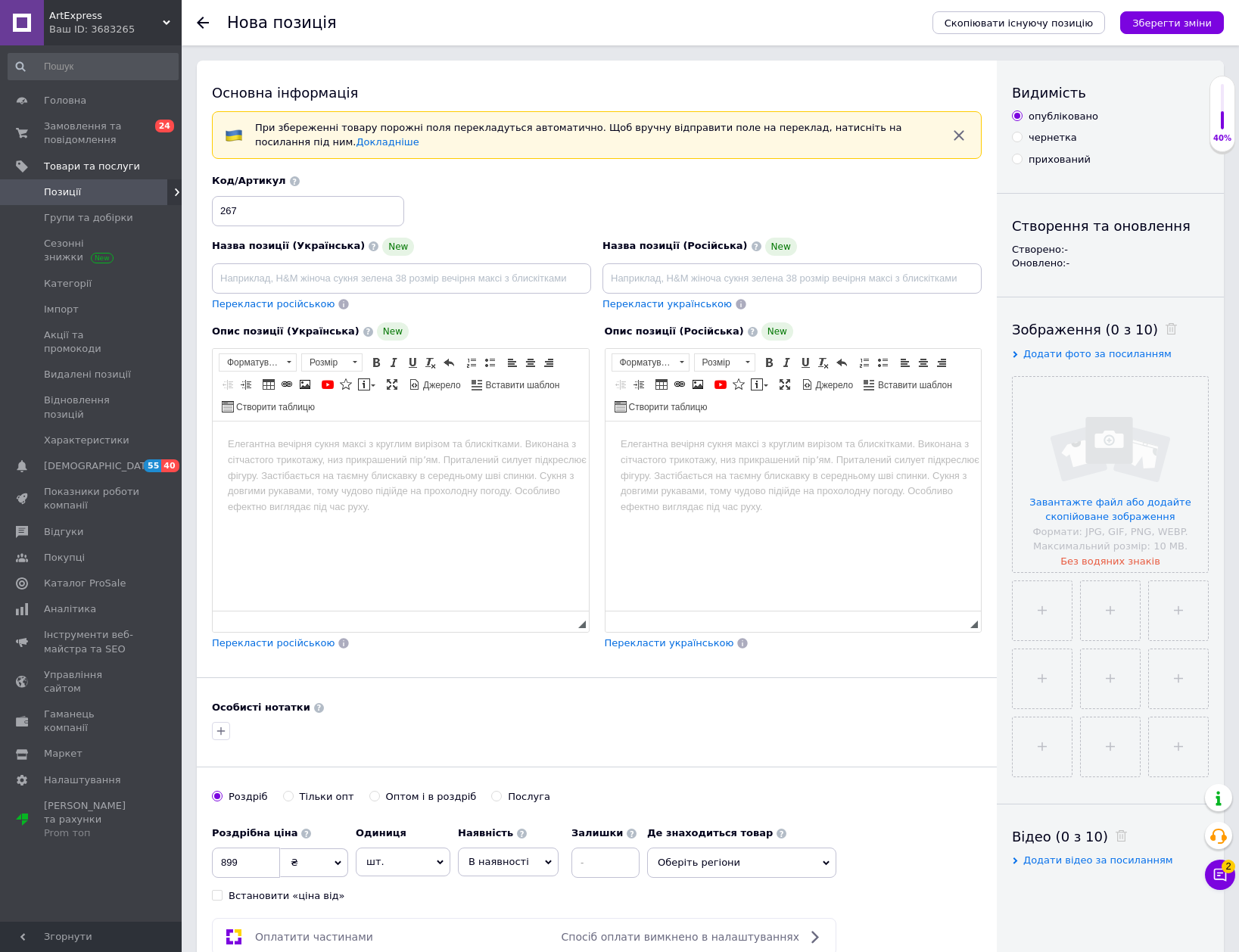
click at [489, 866] on span "В наявності" at bounding box center [499, 862] width 60 height 11
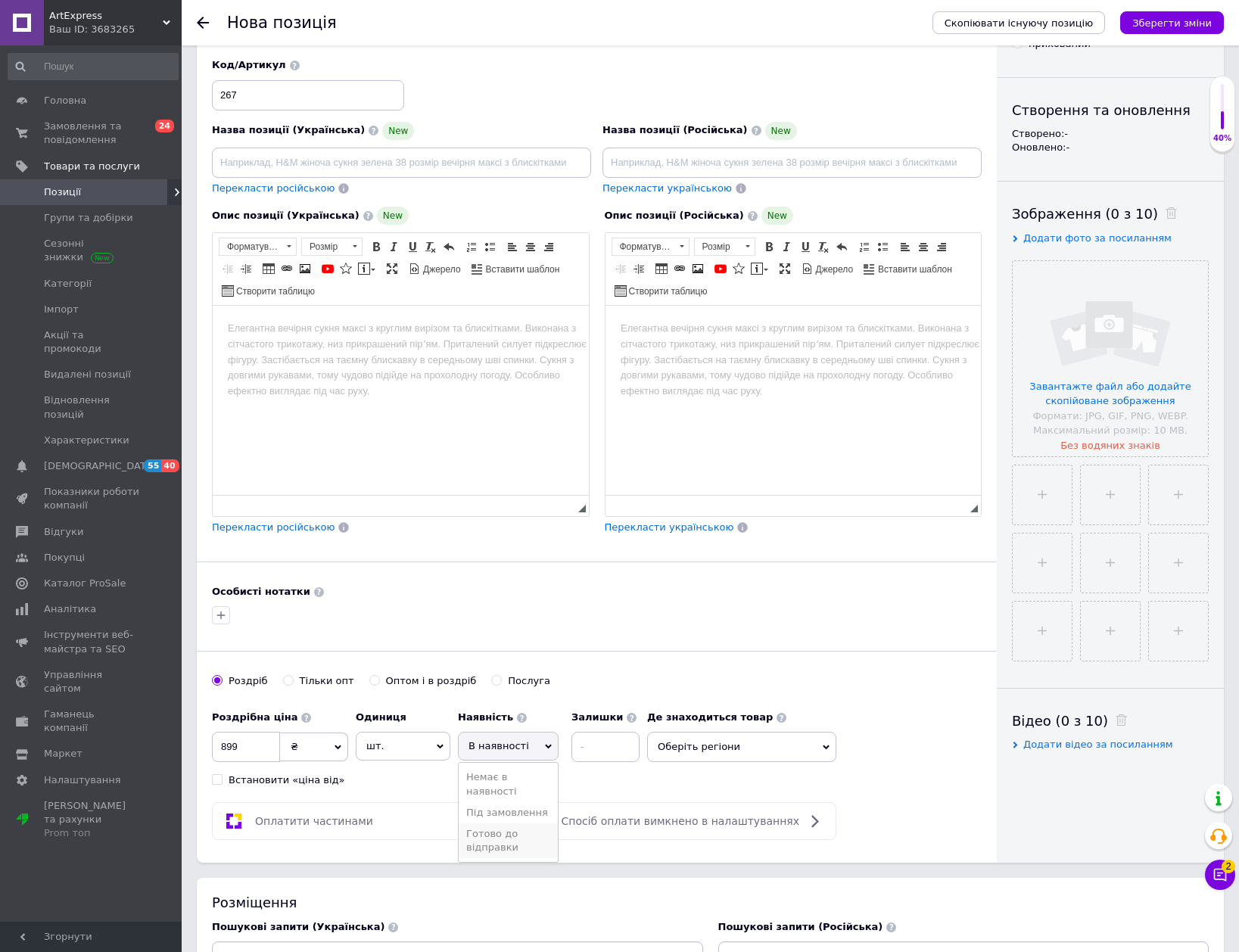
scroll to position [151, 0]
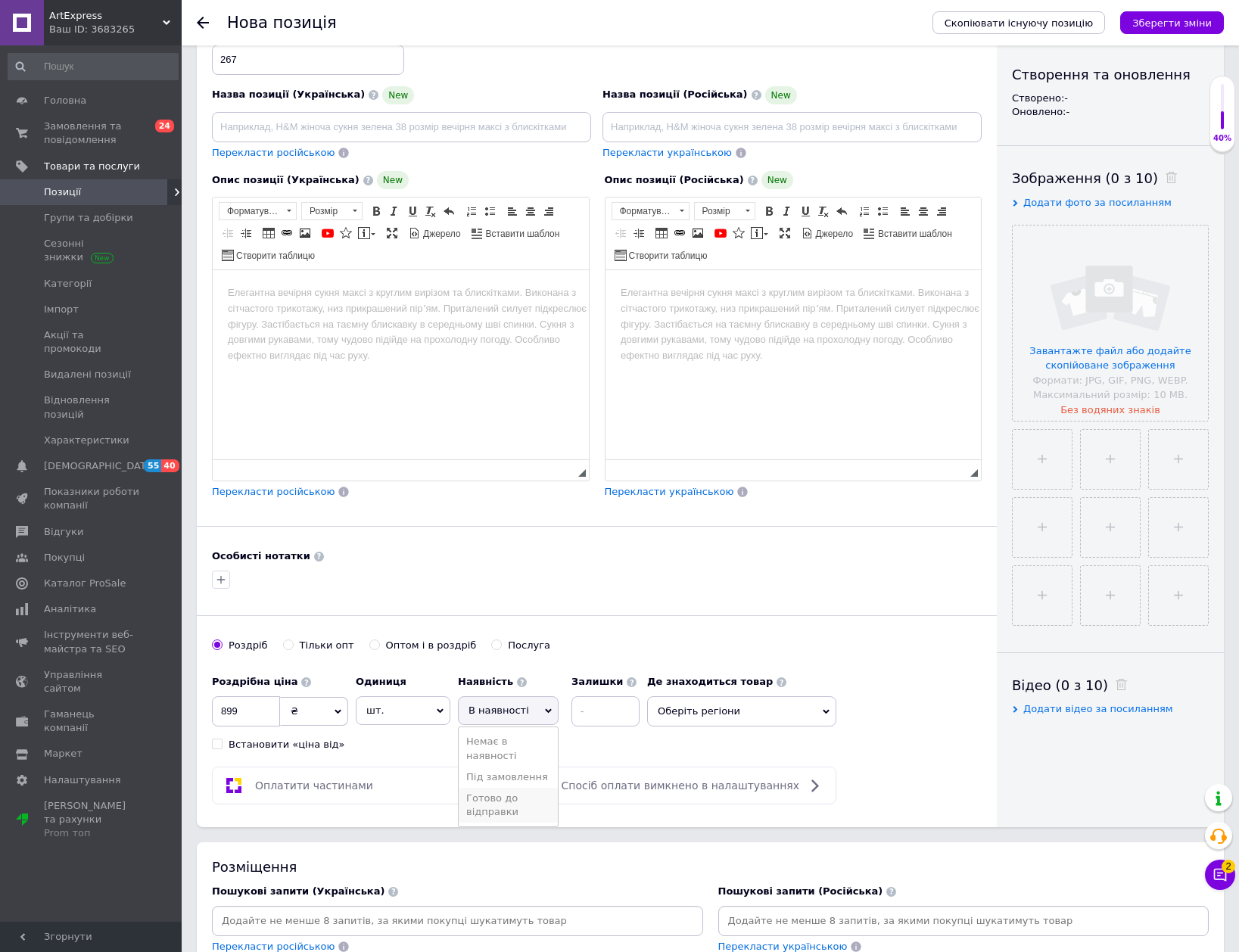
click at [510, 811] on li "Готово до відправки" at bounding box center [508, 805] width 99 height 35
click at [618, 705] on input at bounding box center [646, 711] width 68 height 30
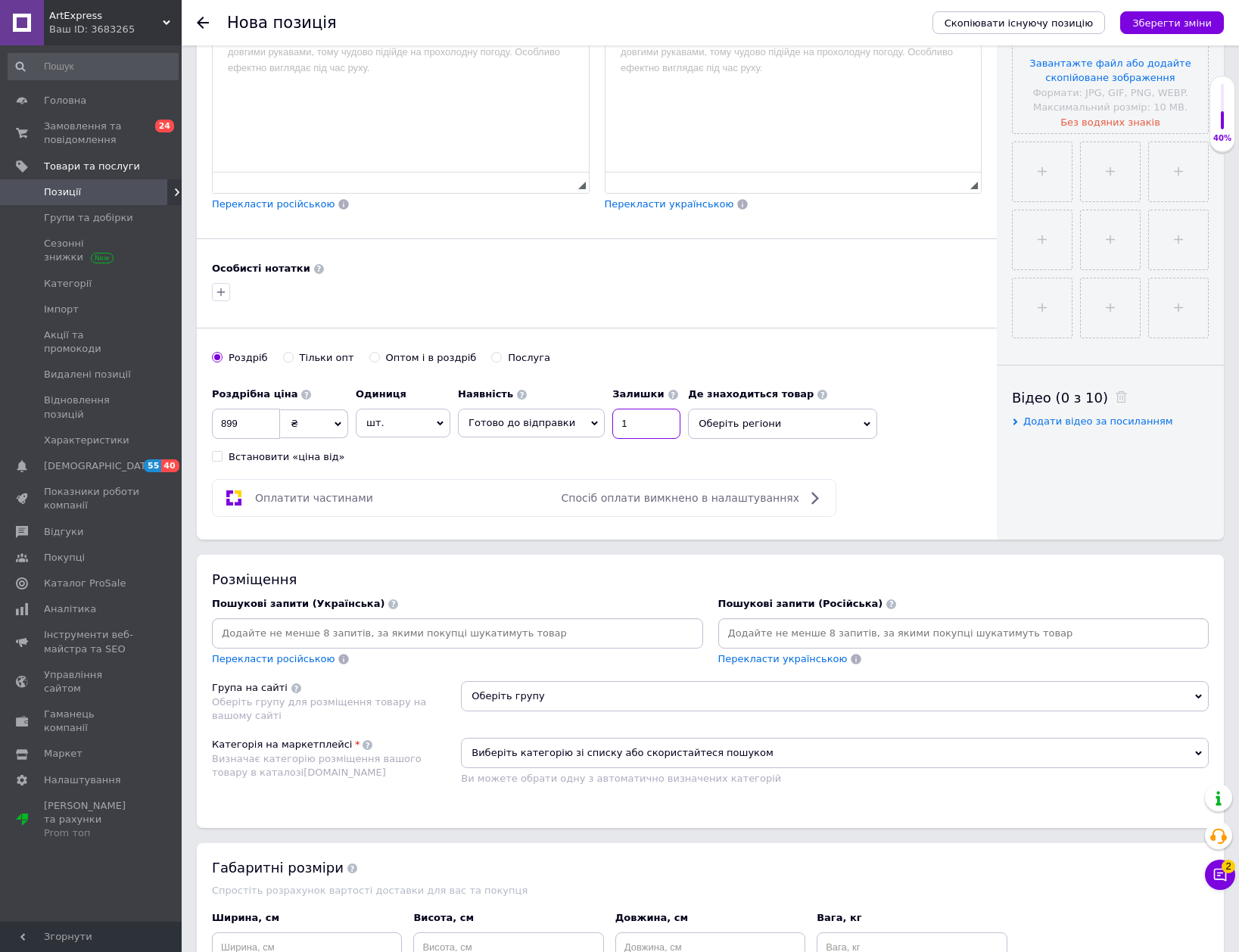
scroll to position [454, 0]
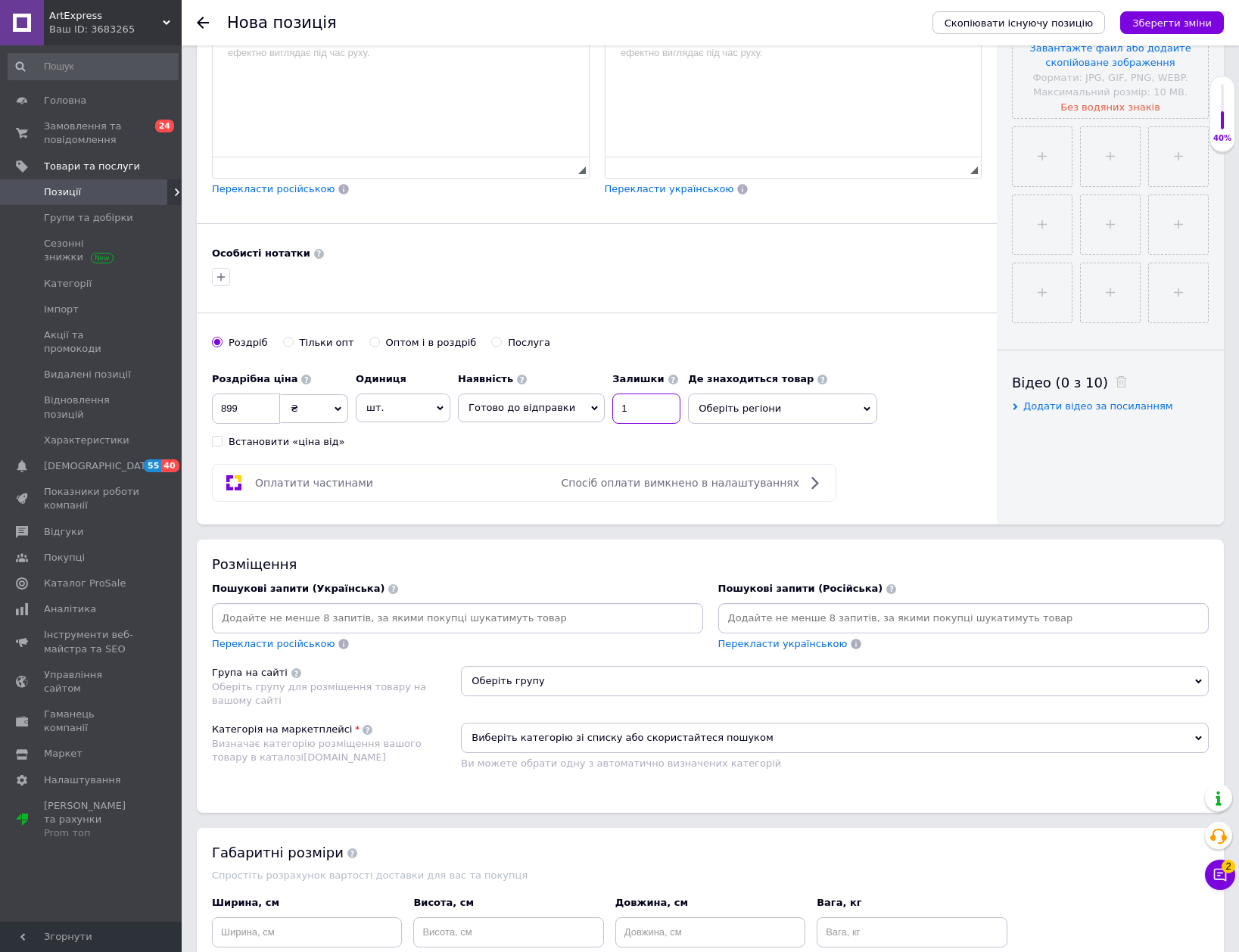
type input "1"
click at [417, 610] on input at bounding box center [457, 618] width 485 height 23
paste input "Блок запалювання Arotzelox CDI для Kymco Super"
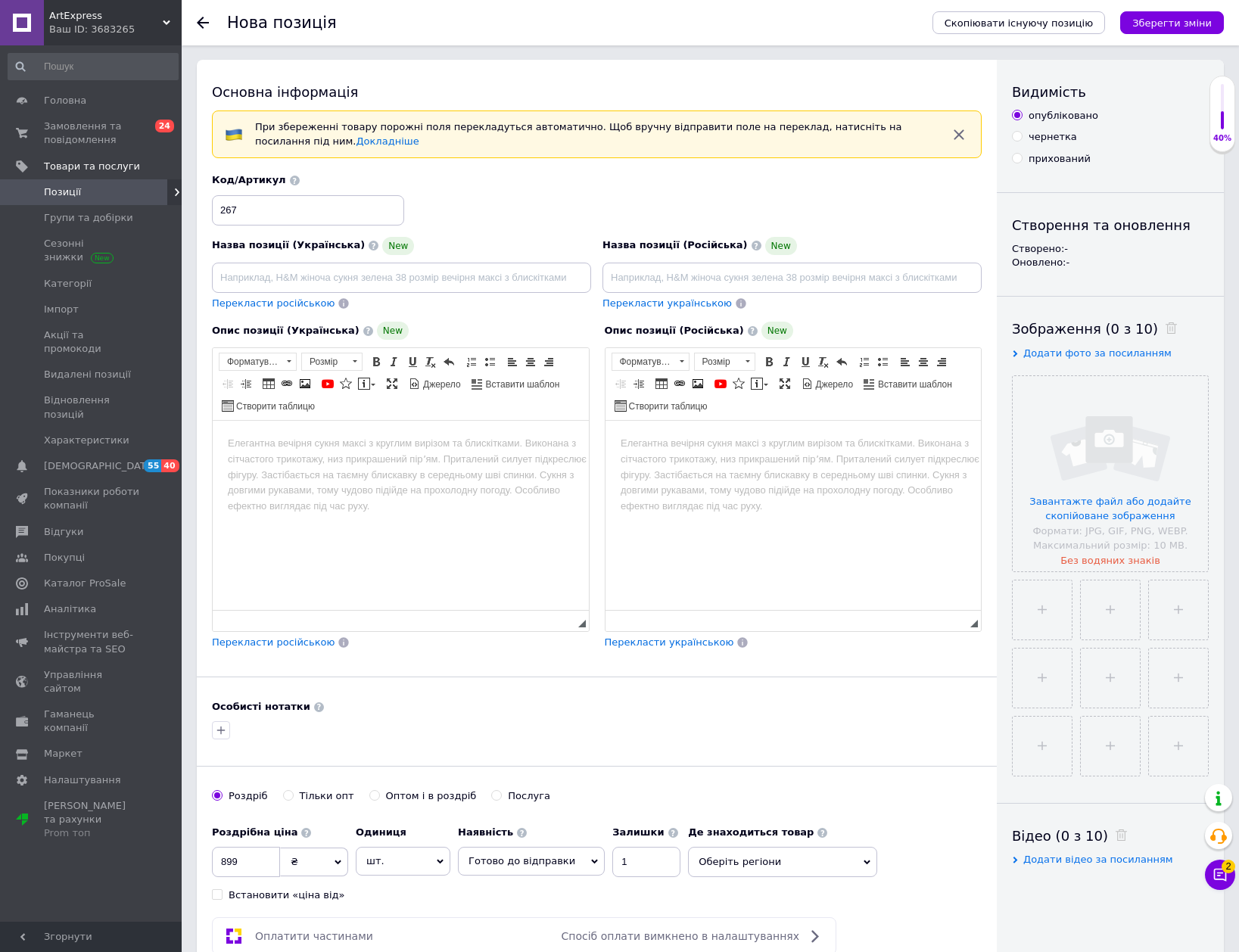
scroll to position [0, 0]
type input "Блок запалювання Arotzelox CDI для Kymco Super"
click at [355, 272] on input at bounding box center [401, 278] width 379 height 30
paste input "Блок запалювання Arotzelox CDI для Kymco Super"
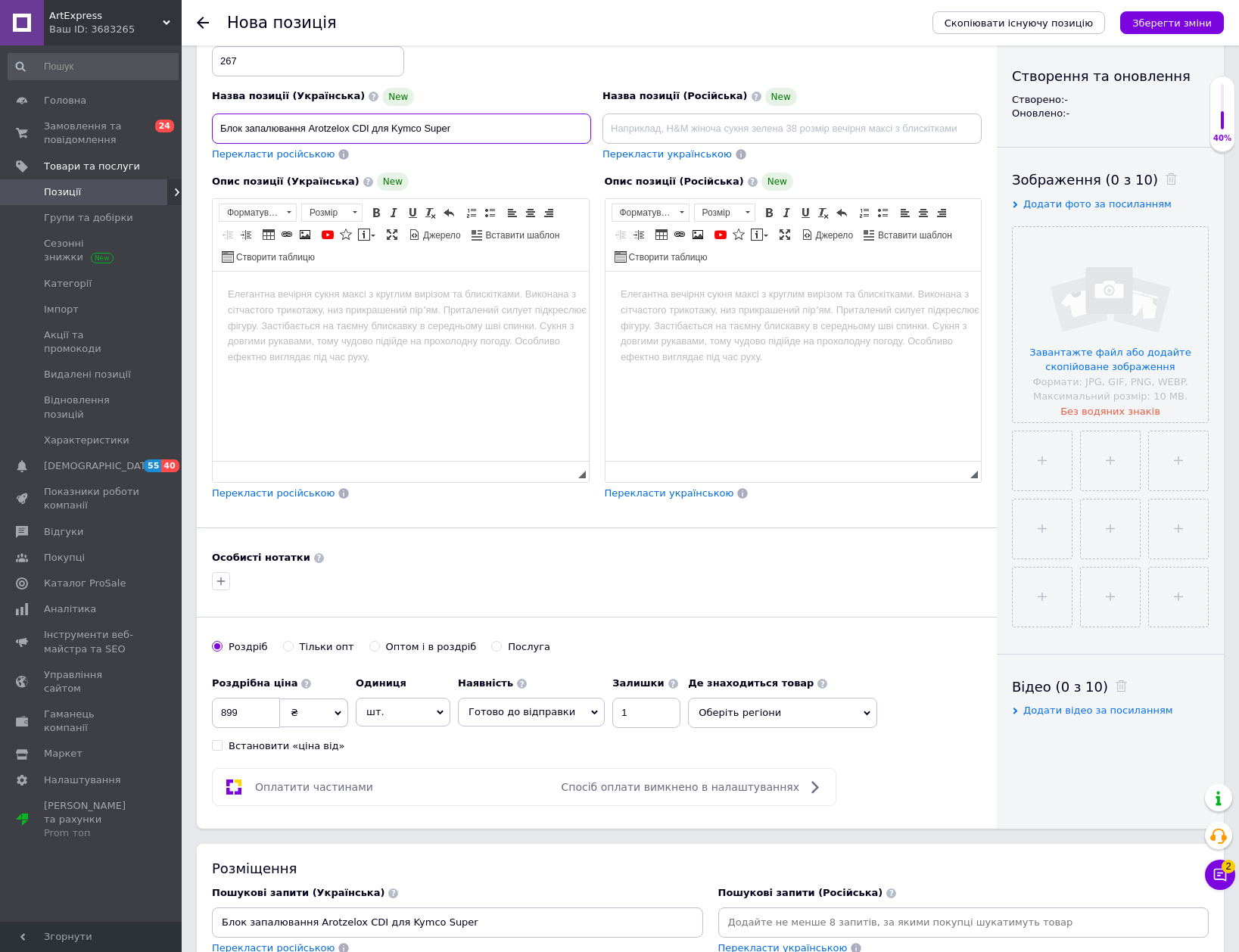
scroll to position [151, 0]
type input "Блок запалювання Arotzelox CDI для Kymco Super"
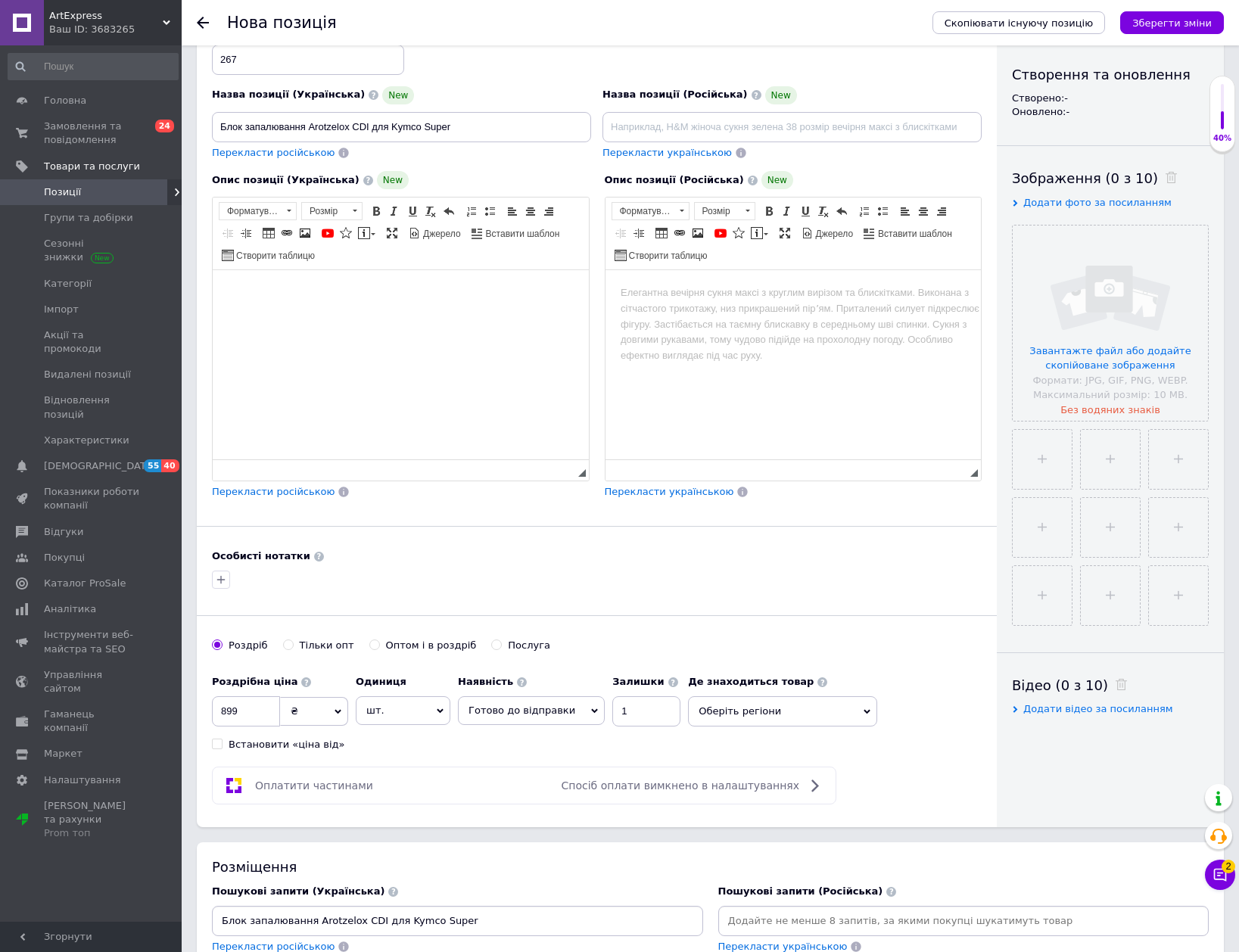
click at [380, 316] on html at bounding box center [400, 293] width 377 height 46
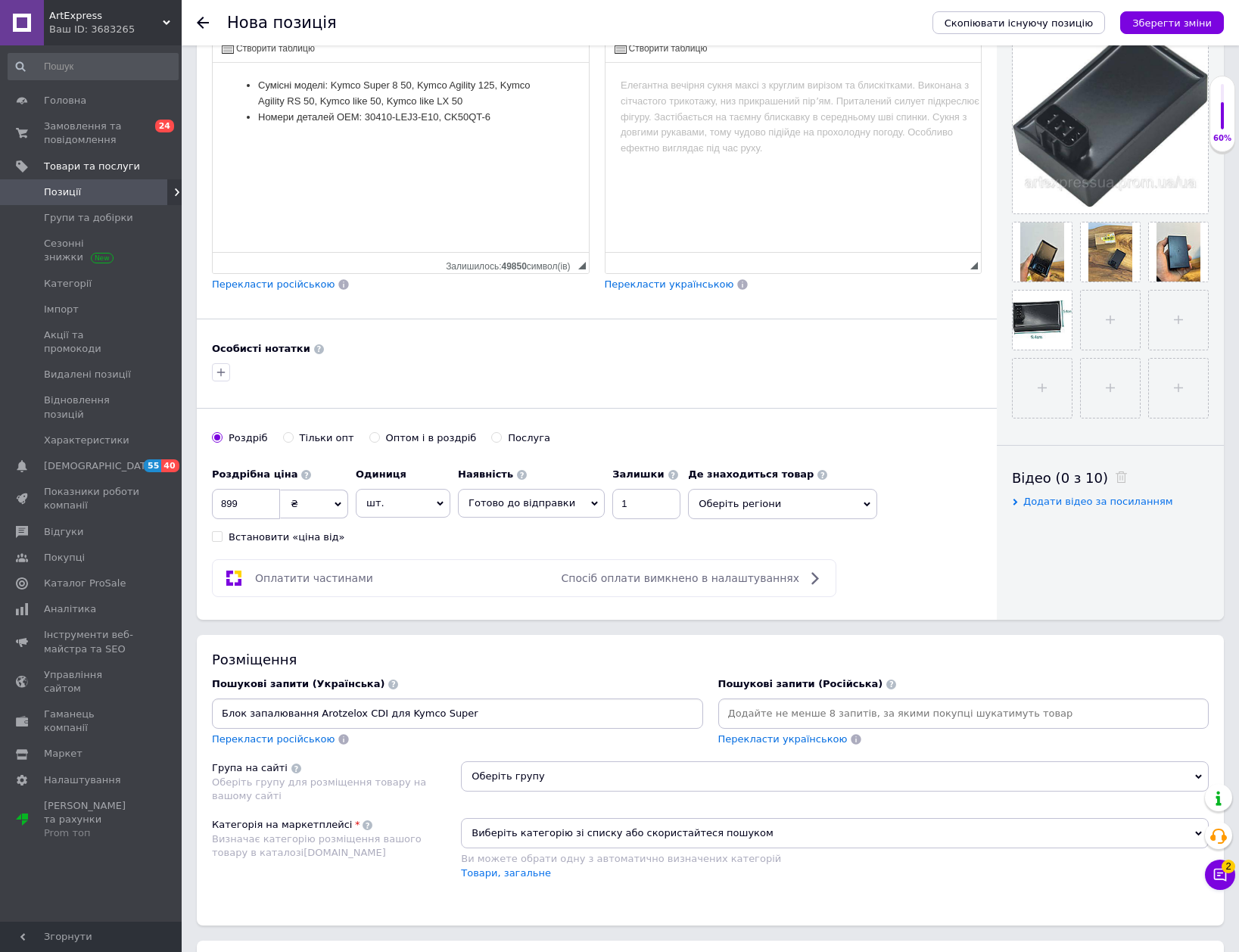
scroll to position [378, 0]
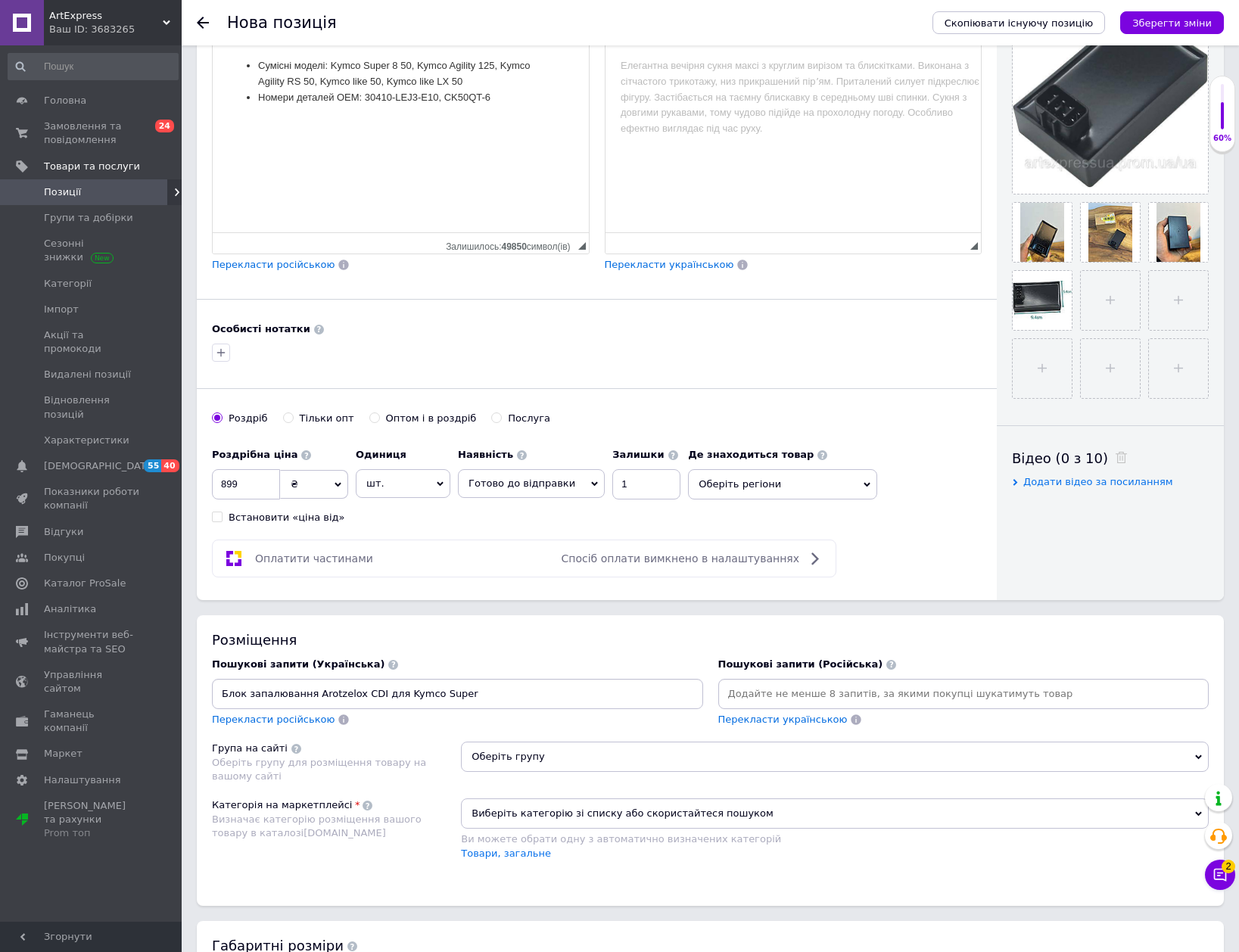
click at [480, 685] on input "Блок запалювання Arotzelox CDI для Kymco Super" at bounding box center [457, 694] width 485 height 23
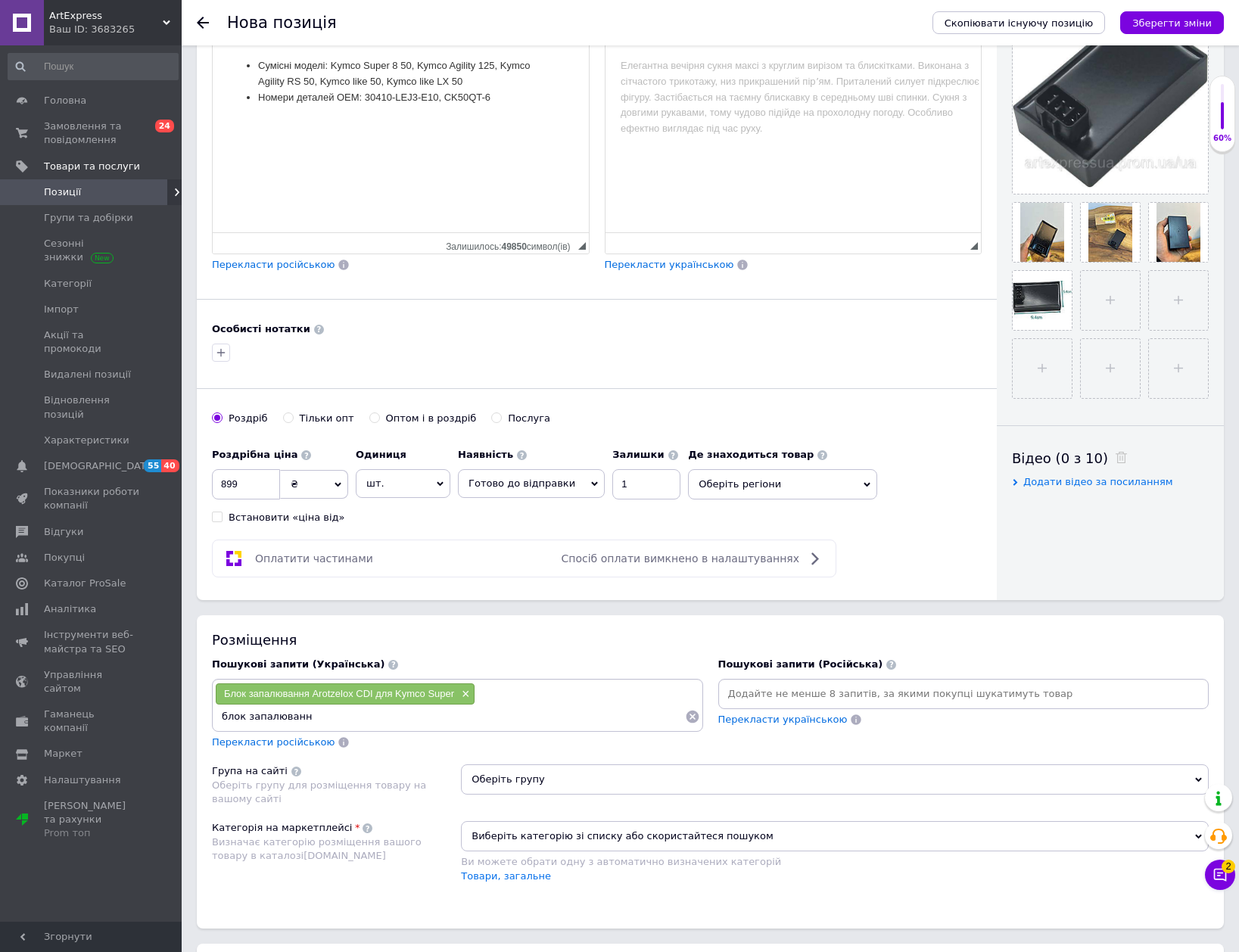
type input "блок запалювання"
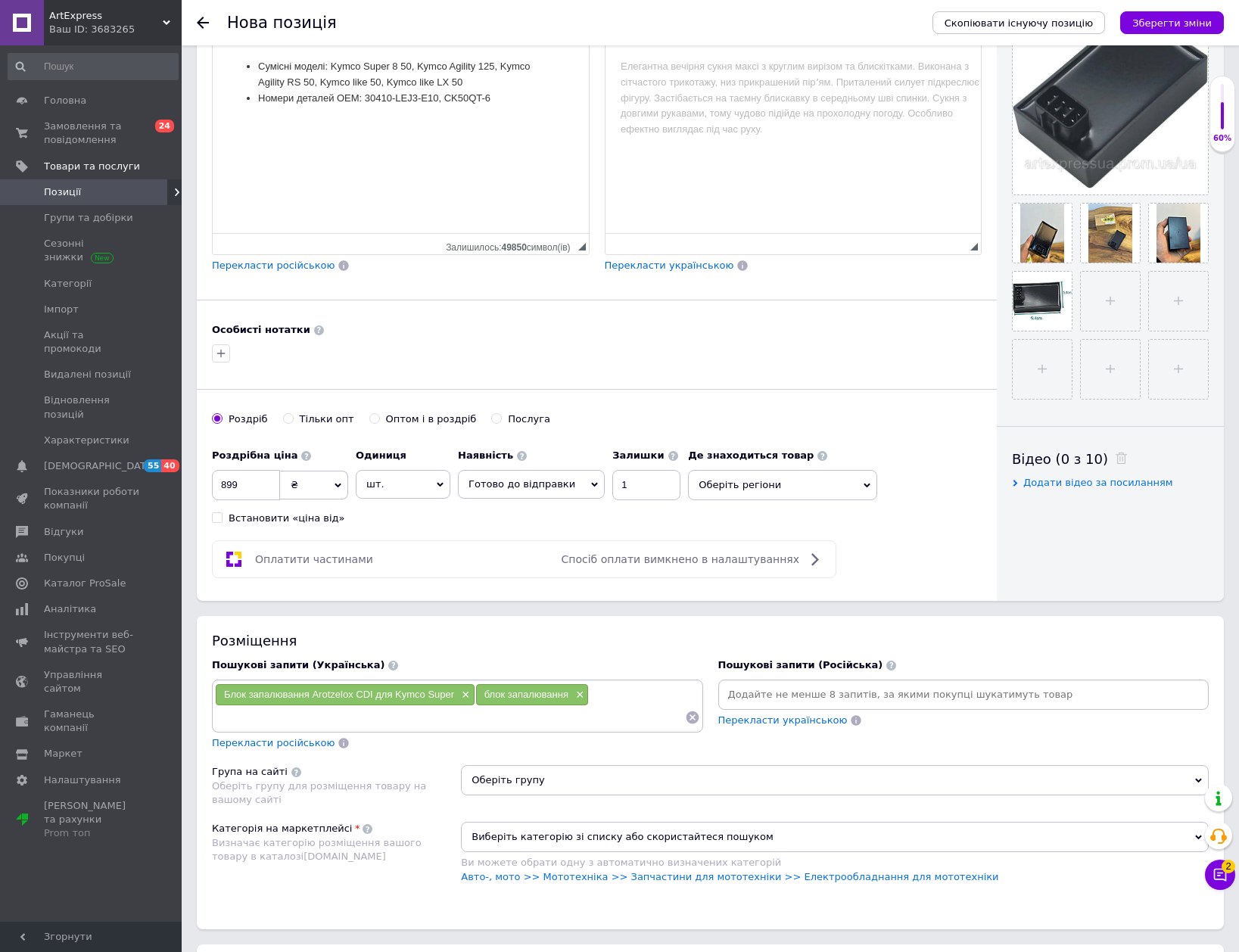
scroll to position [227, 0]
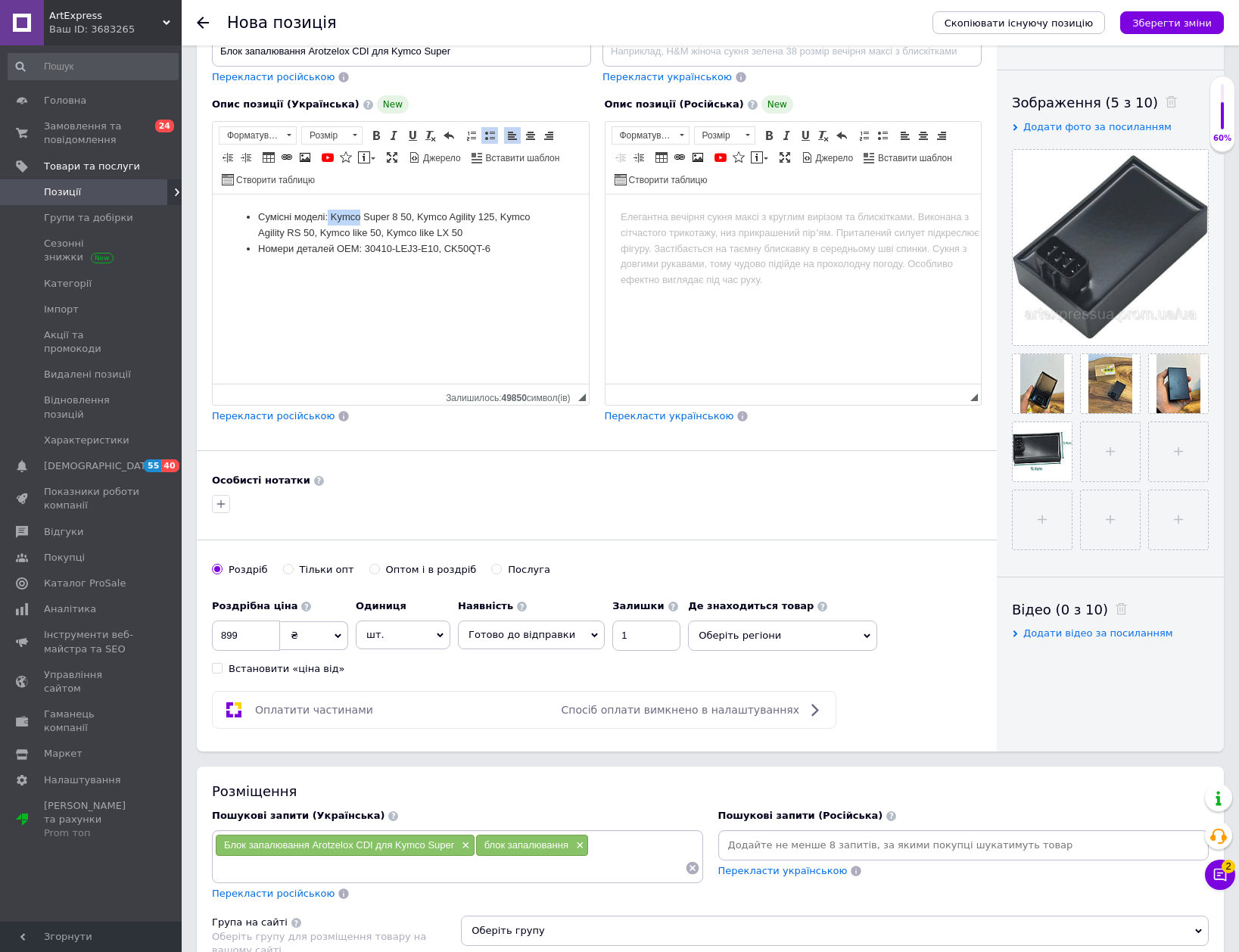
drag, startPoint x: 360, startPoint y: 216, endPoint x: 327, endPoint y: 211, distance: 33.4
click at [327, 211] on font "Сумісні моделі: Kymco Super 8 50, Kymco Agility 125, Kymco Agility RS 50, Kymco…" at bounding box center [394, 224] width 272 height 27
copy font "Kymco"
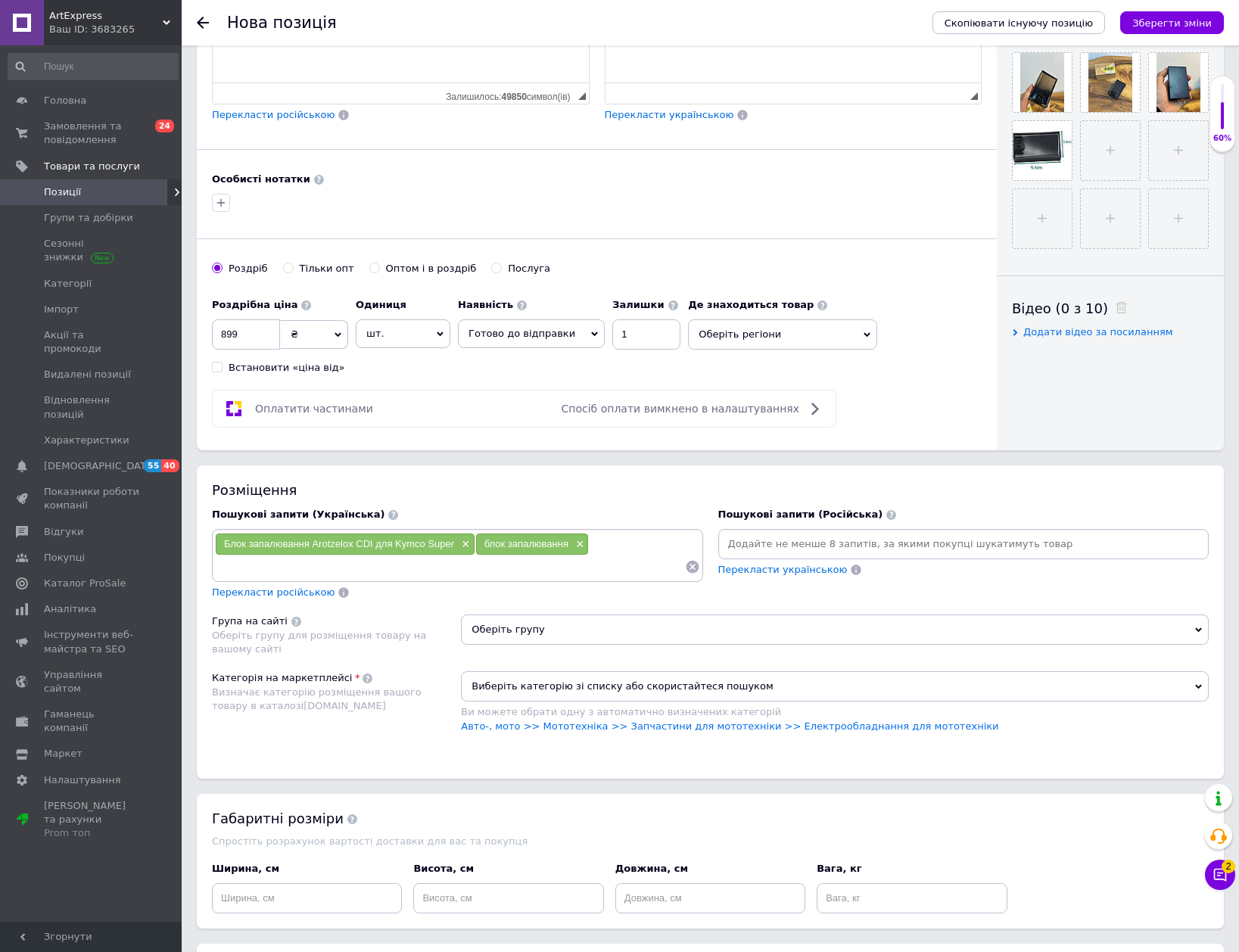
scroll to position [530, 0]
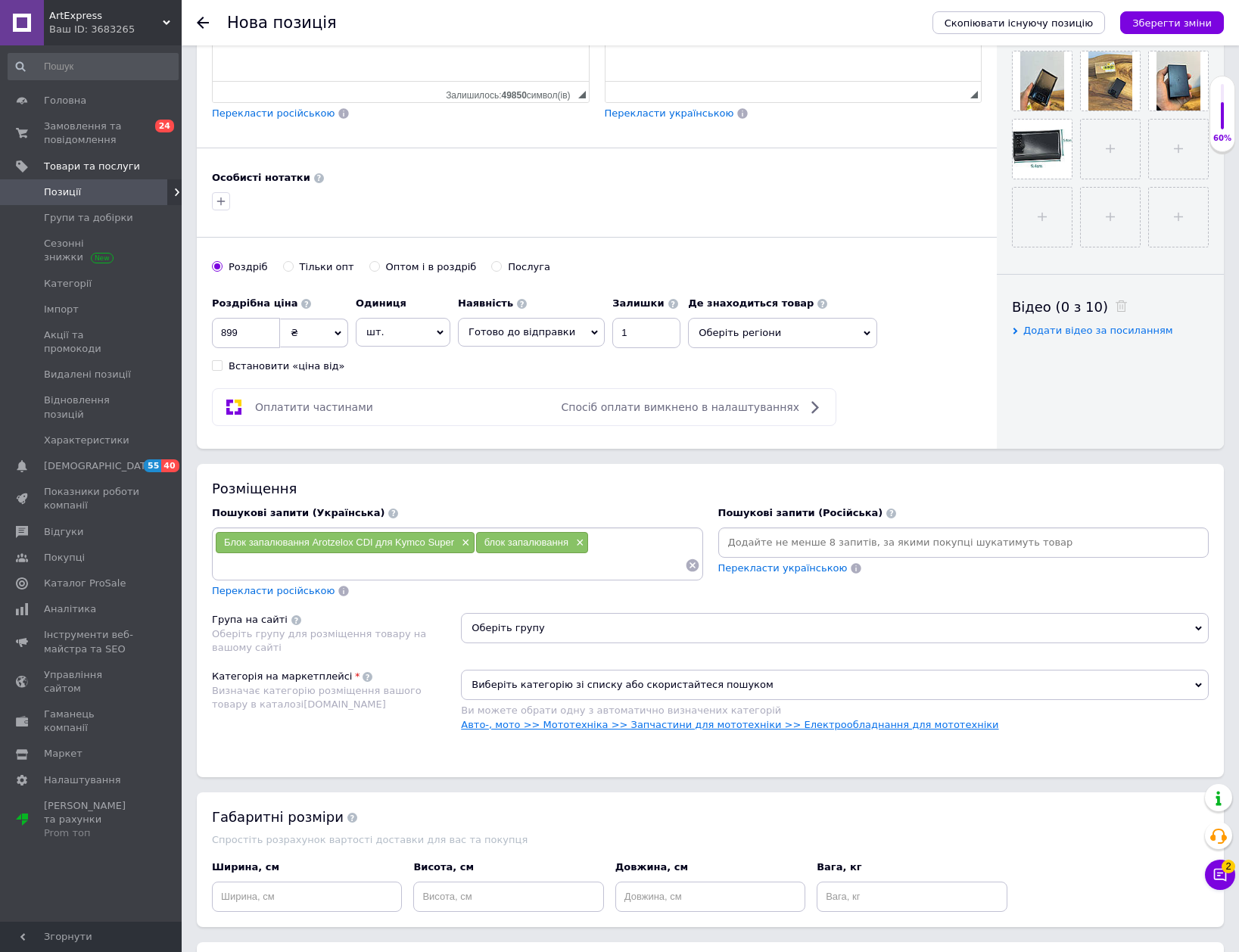
click at [618, 722] on link "Авто-, мото >> Мототехніка >> Запчастини для мототехніки >> Електрообладнання д…" at bounding box center [729, 725] width 537 height 11
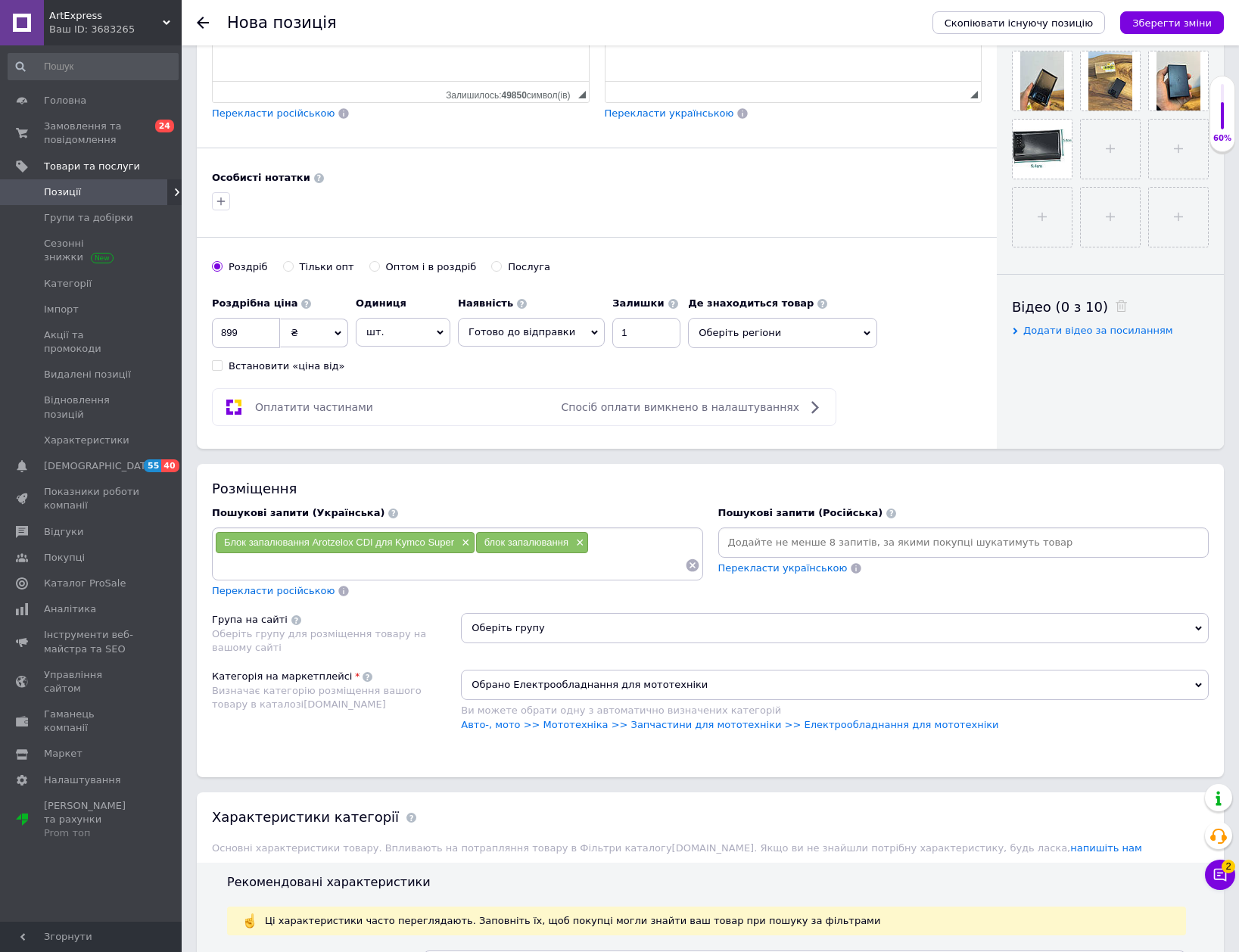
click at [589, 620] on span "Оберіть групу" at bounding box center [834, 628] width 748 height 30
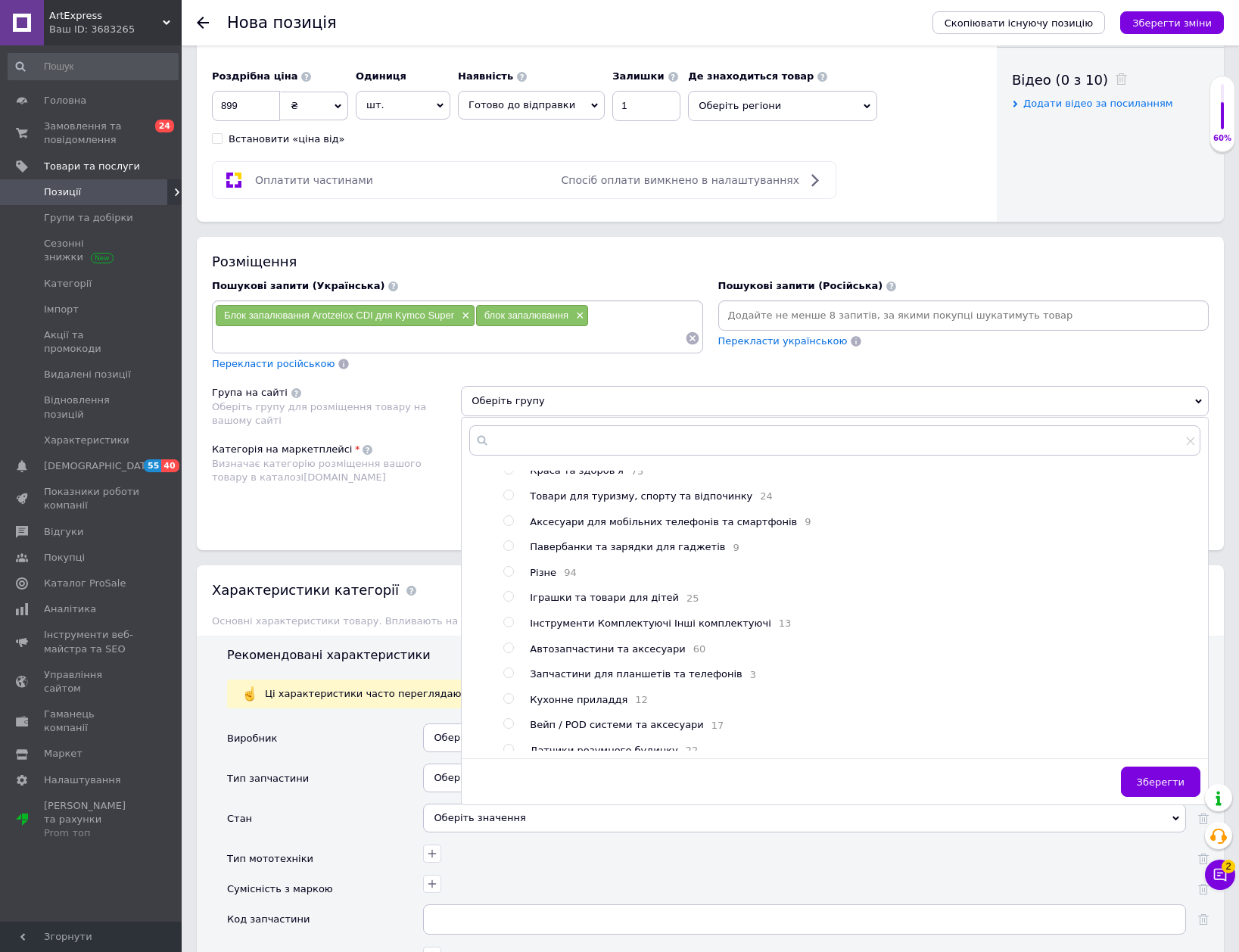
scroll to position [337, 0]
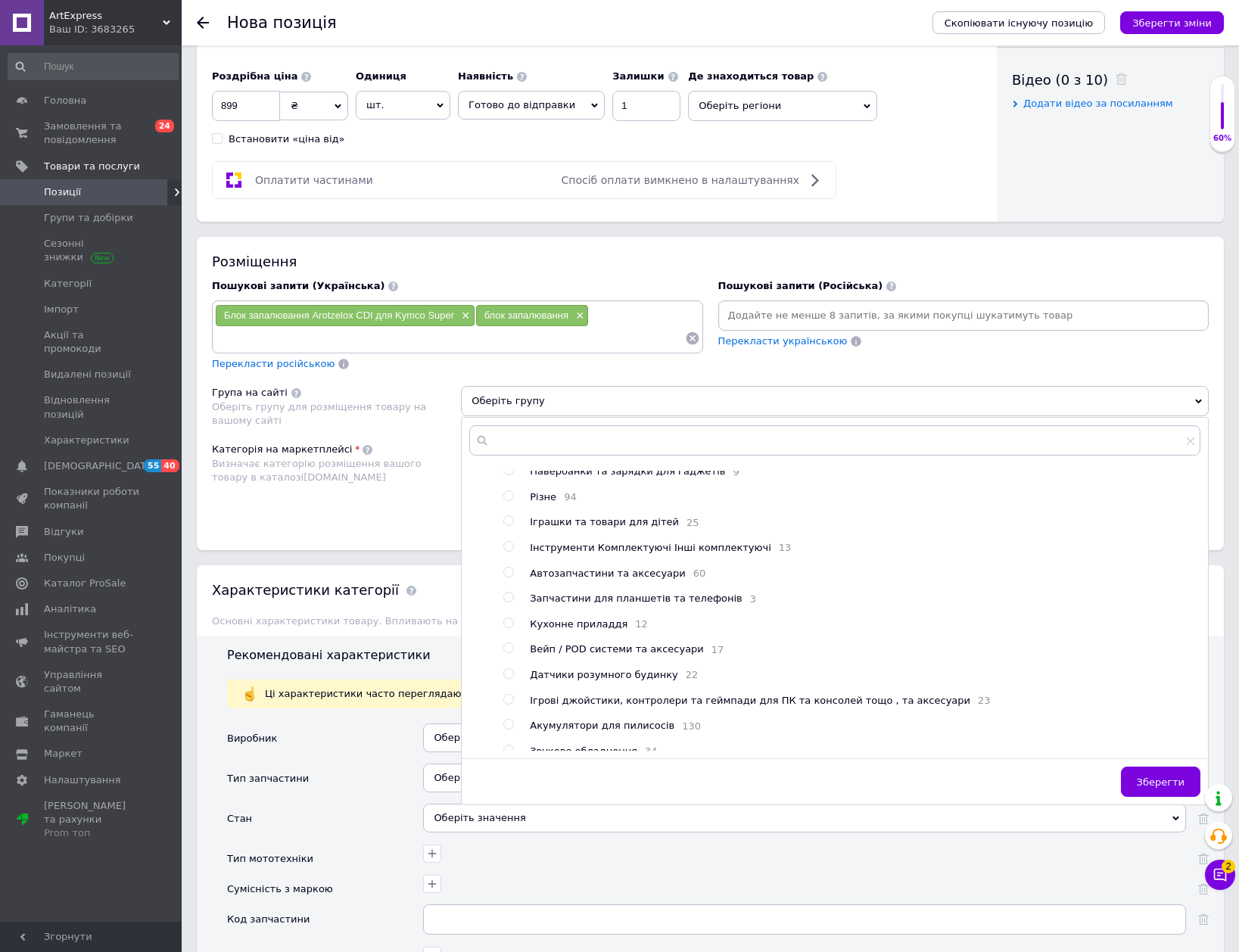
click at [611, 579] on span "Автозапчастини та аксесуари" at bounding box center [607, 573] width 156 height 11
radio input "true"
click at [1170, 782] on span "Зберегти" at bounding box center [1161, 782] width 48 height 11
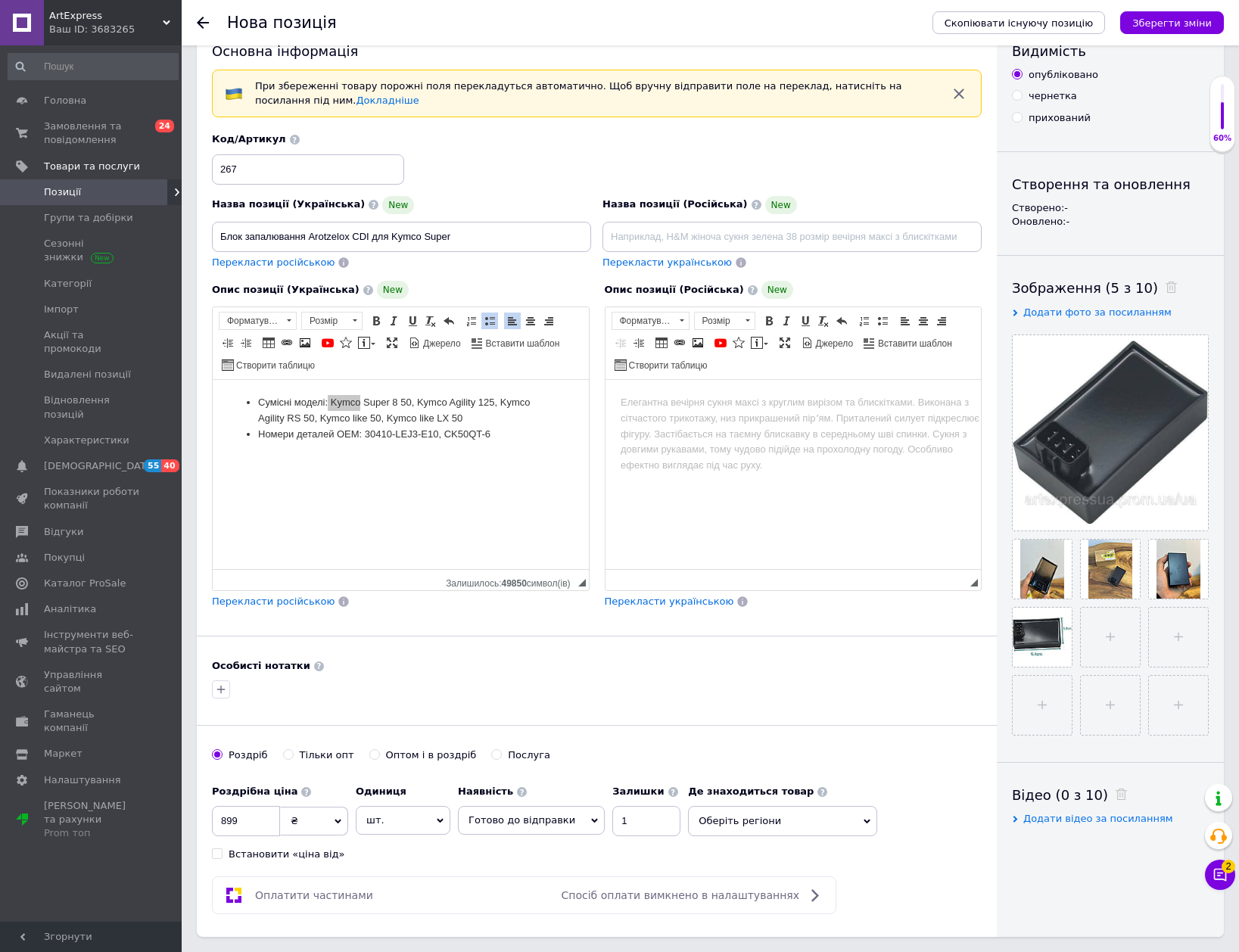
scroll to position [0, 0]
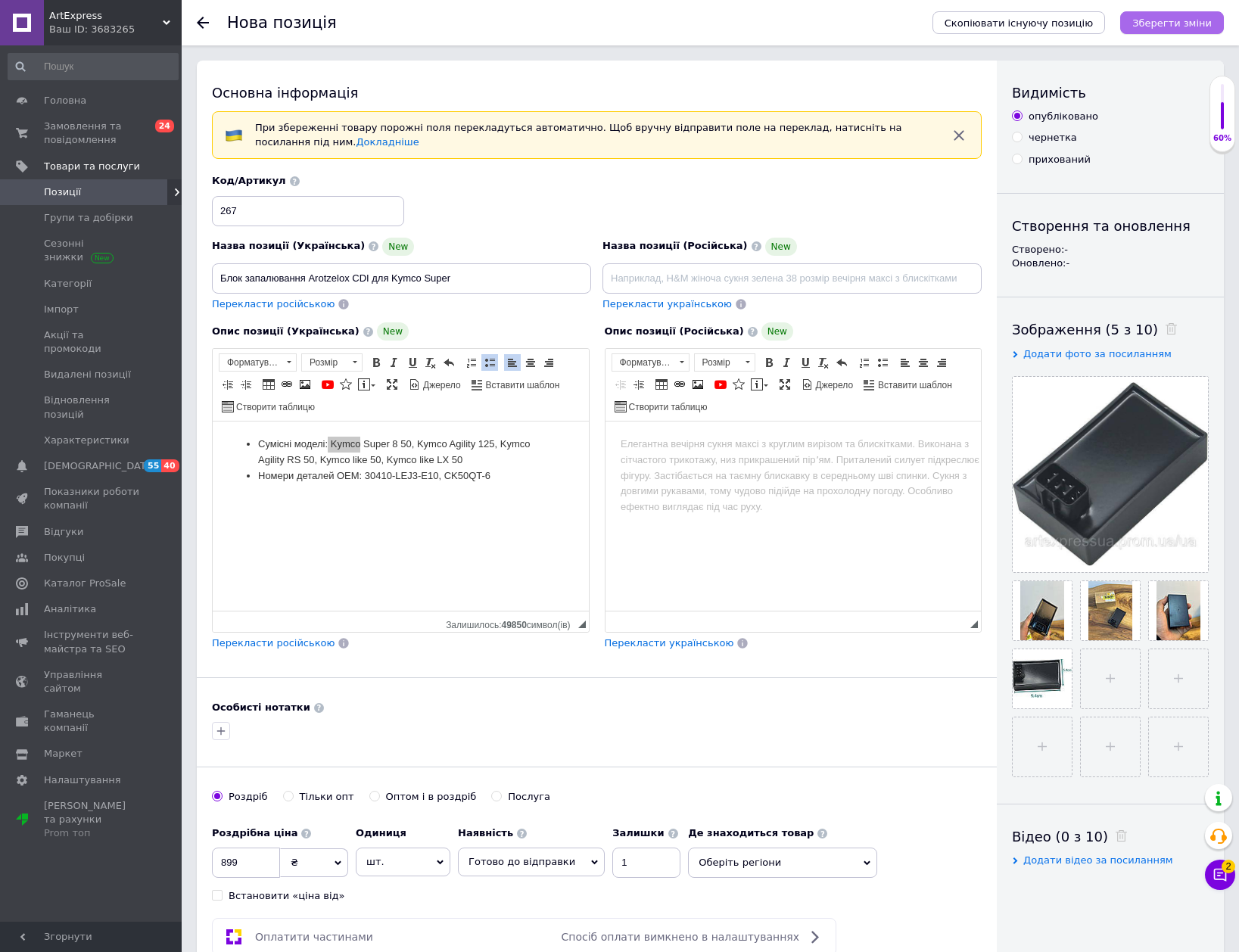
click at [1199, 20] on icon "Зберегти зміни" at bounding box center [1172, 23] width 79 height 11
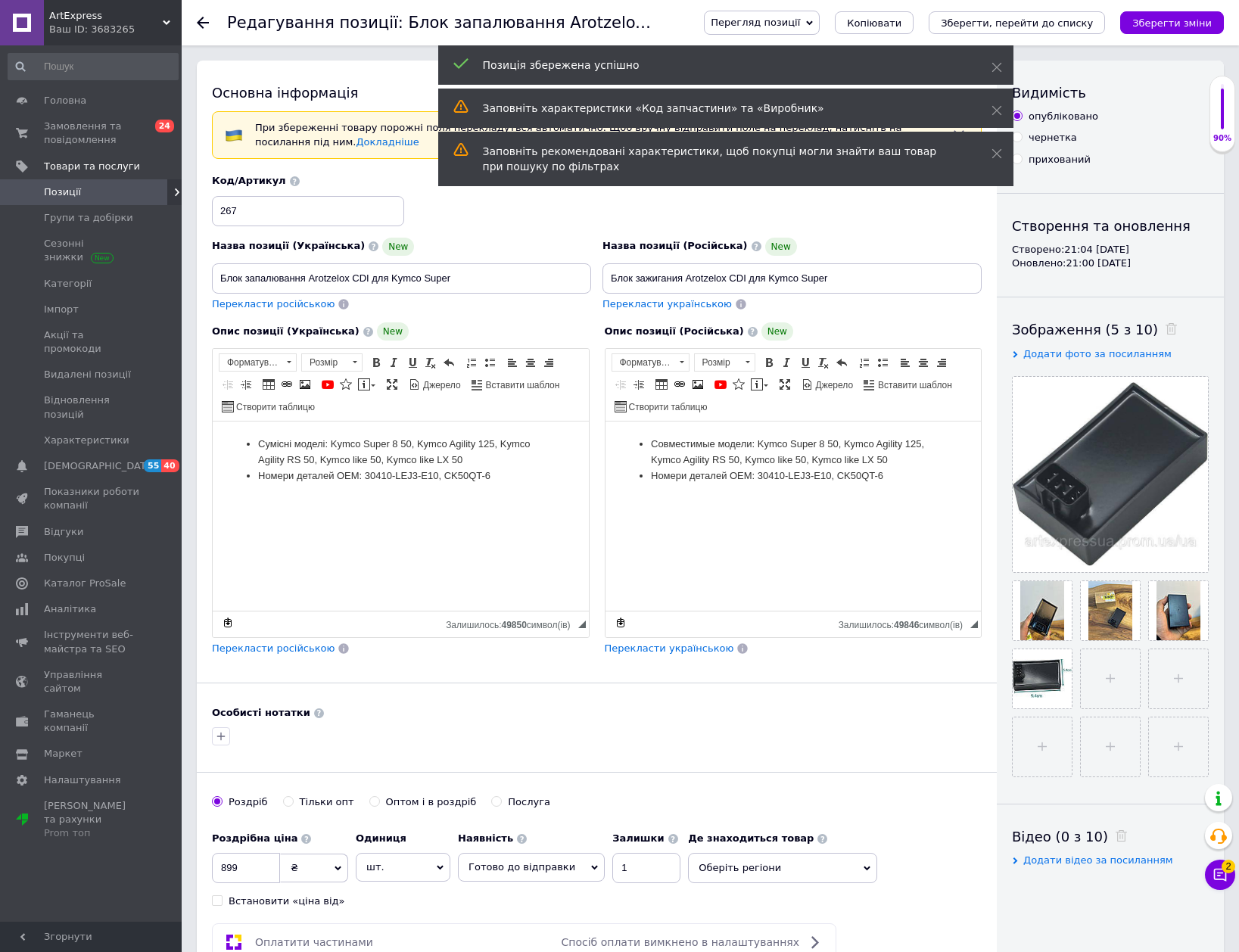
click at [201, 21] on icon at bounding box center [202, 22] width 12 height 12
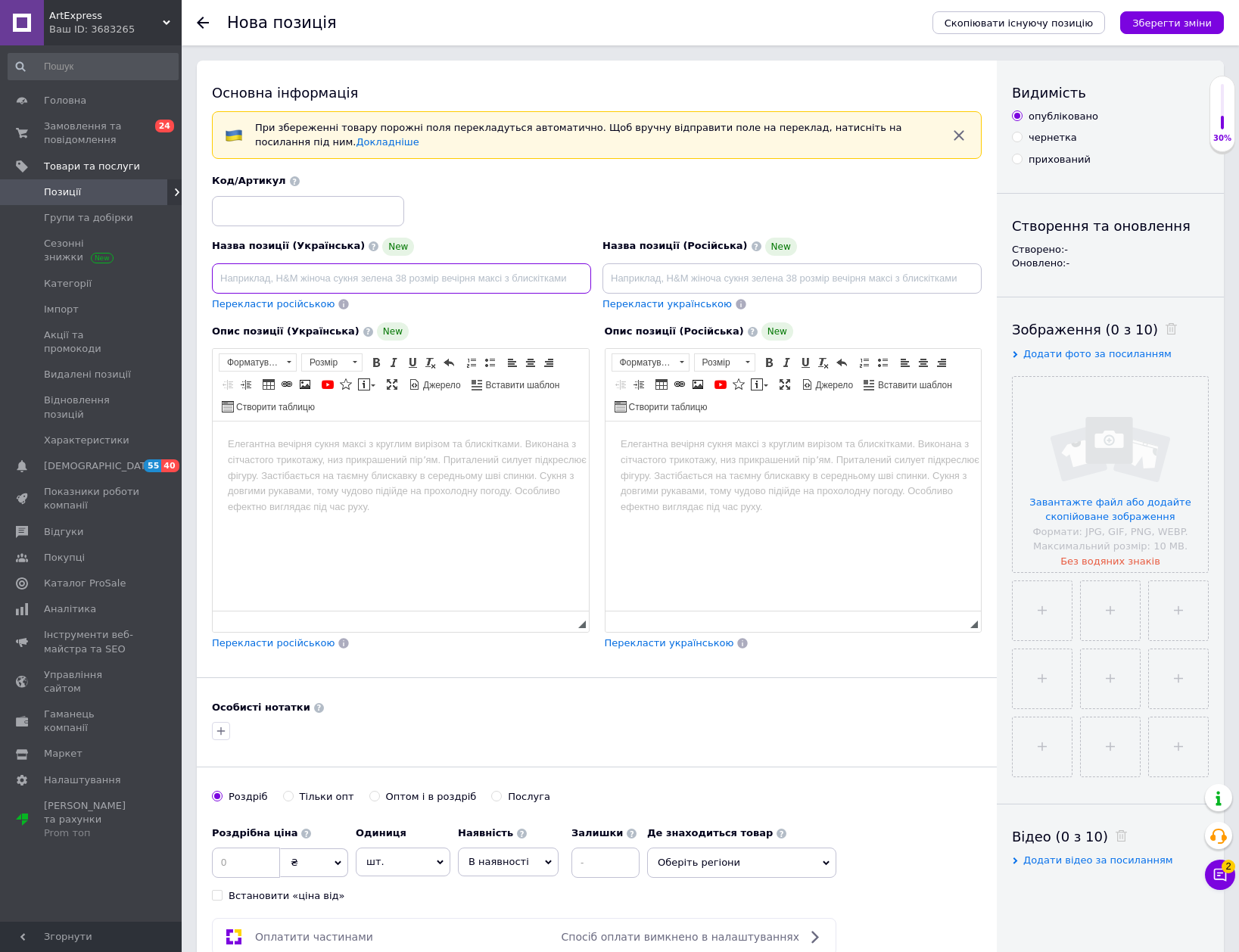
click at [377, 276] on input at bounding box center [401, 278] width 379 height 30
paste input "Акумулятор для ноутбука"
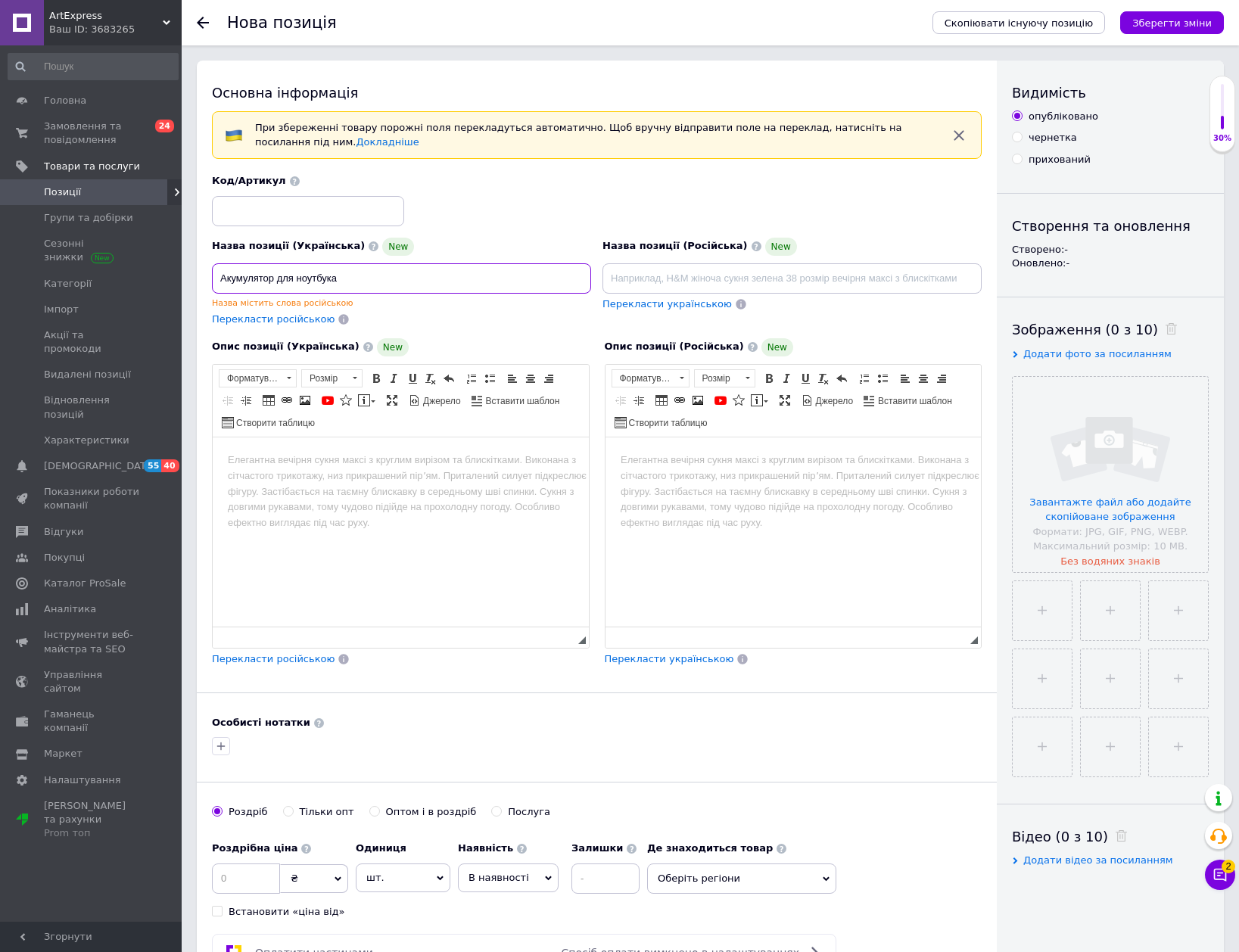
paste input "Lenovo"
drag, startPoint x: 393, startPoint y: 275, endPoint x: 205, endPoint y: 274, distance: 188.0
click at [207, 274] on div "Назва позиції (Українська) New Акумулятор для ноутбука Lenovo Назва містить сло…" at bounding box center [402, 281] width 391 height 101
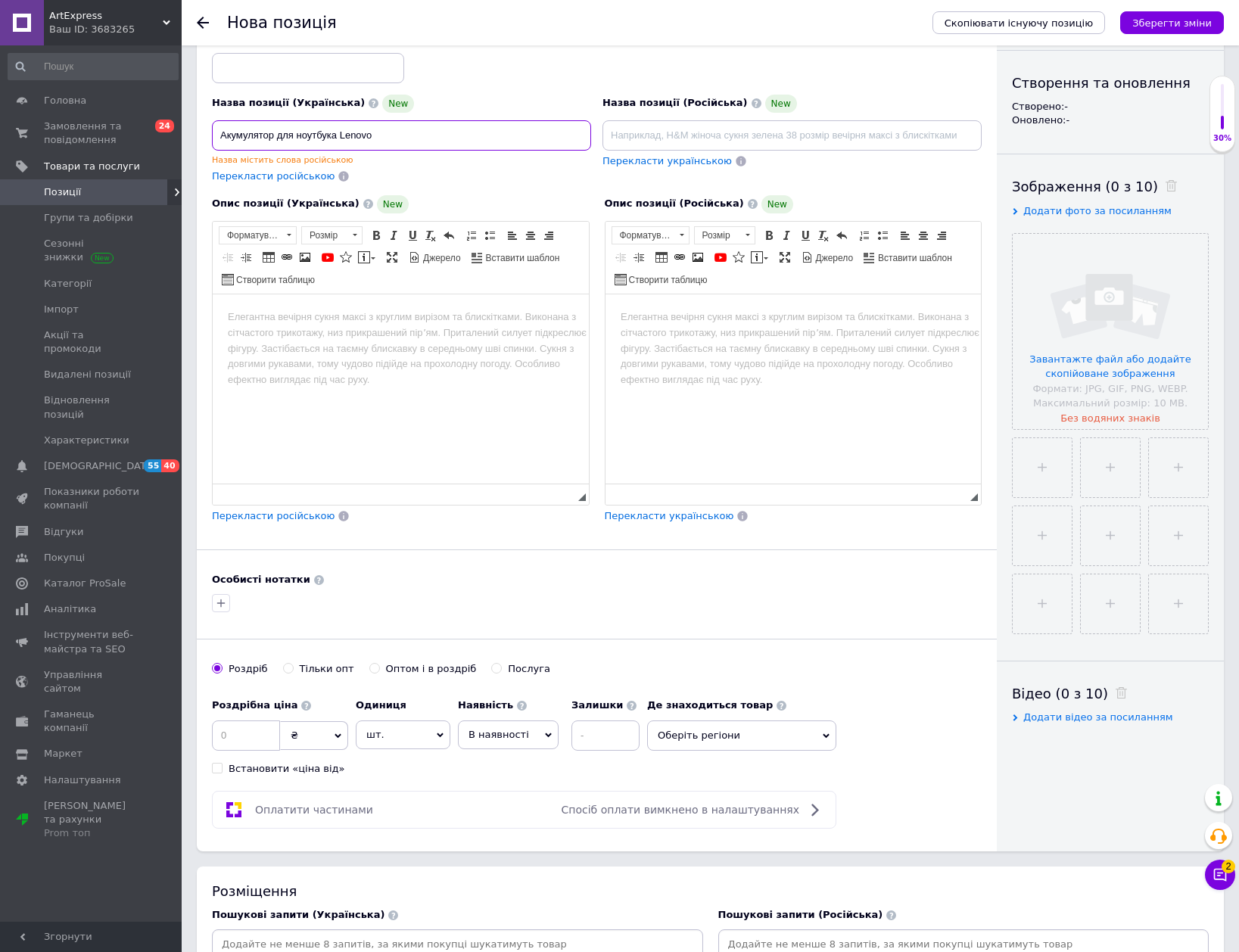
scroll to position [151, 0]
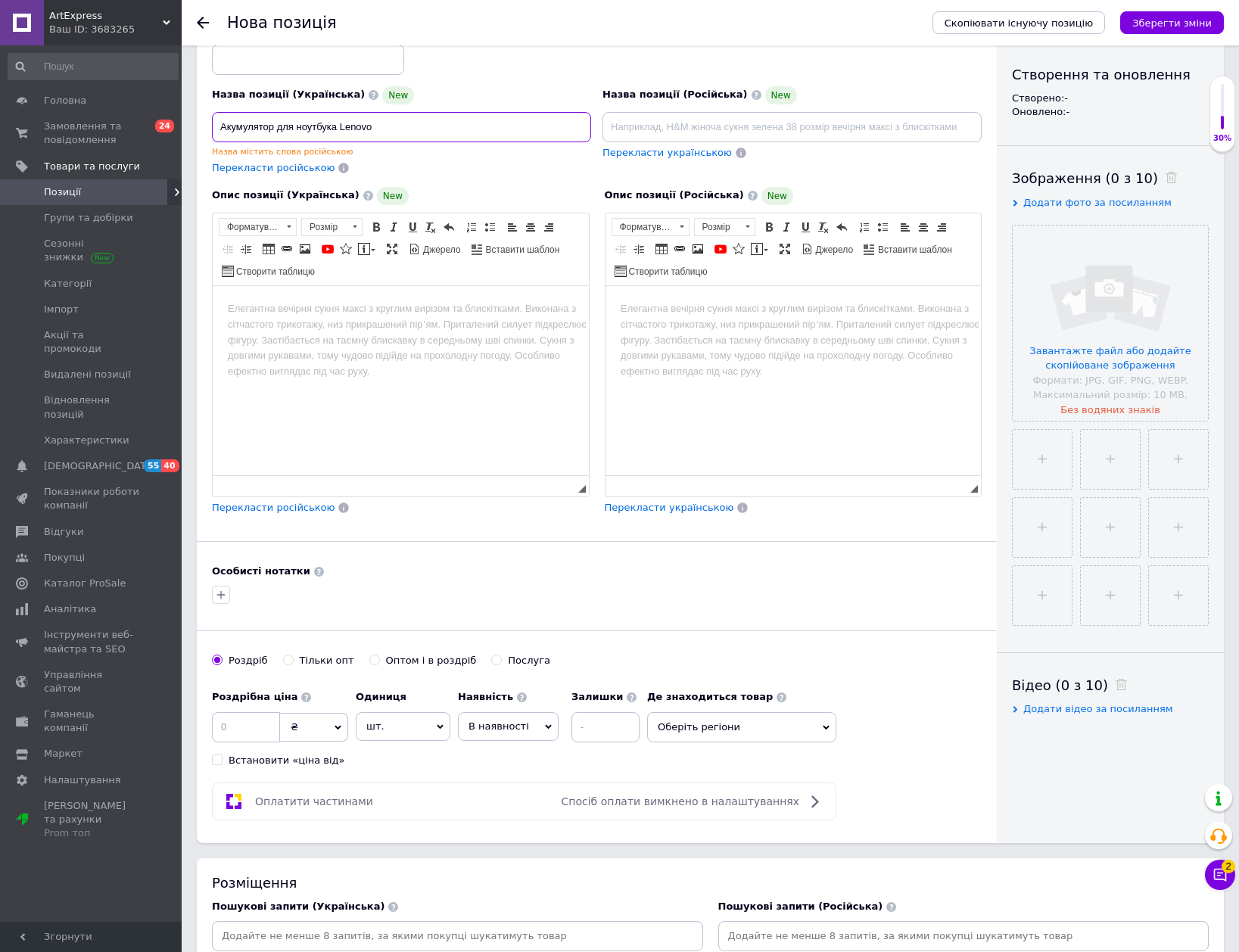
type input "Акумулятор для ноутбука Lenovo"
click at [462, 932] on input at bounding box center [457, 936] width 485 height 23
paste input "Акумулятор для ноутбука Lenovo"
type input "Акумулятор для ноутбука Lenovo"
click at [484, 736] on span "В наявності" at bounding box center [508, 726] width 101 height 29
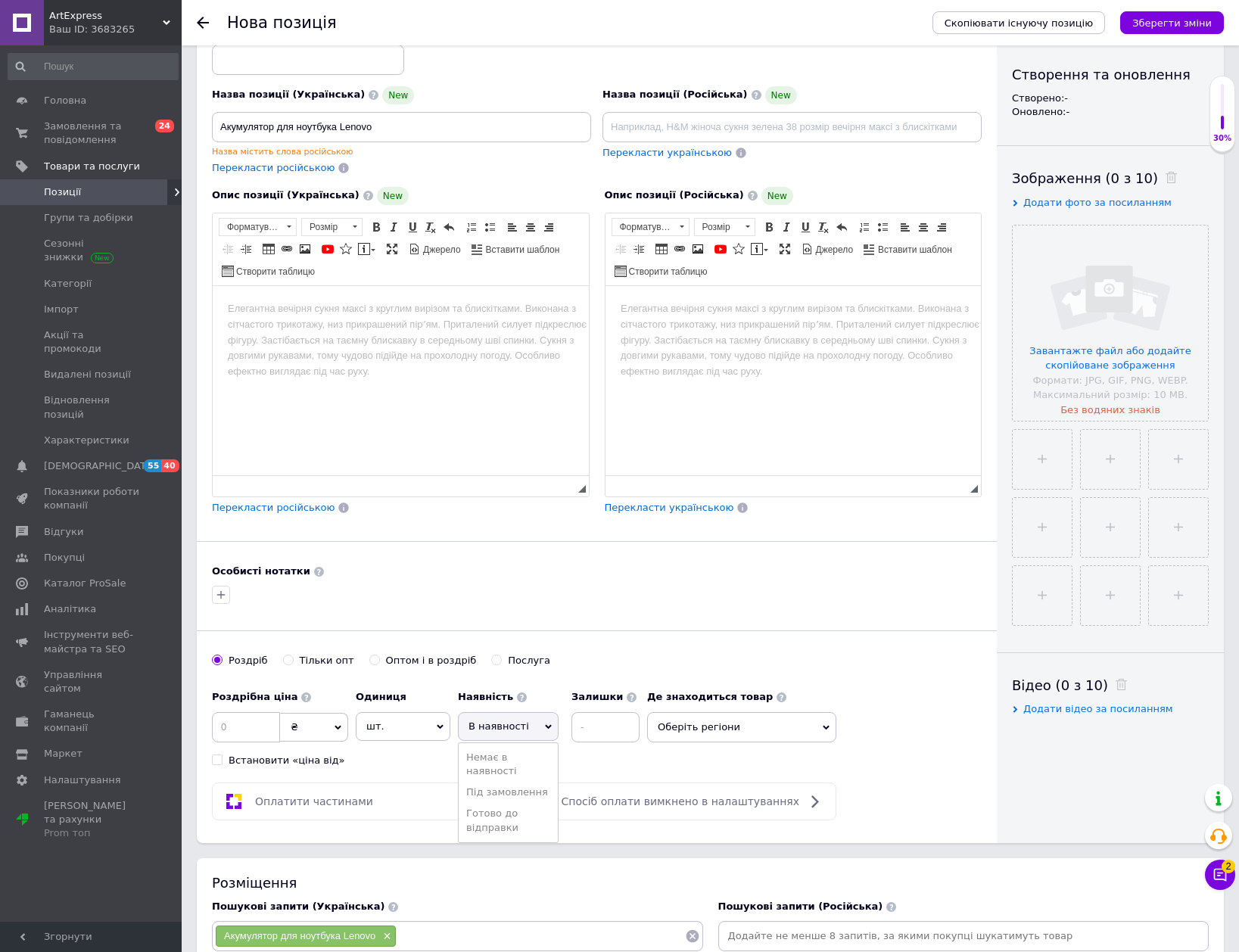
drag, startPoint x: 484, startPoint y: 824, endPoint x: 553, endPoint y: 753, distance: 99.0
click at [488, 823] on li "Готово до відправки" at bounding box center [508, 820] width 99 height 35
click at [624, 720] on input at bounding box center [646, 727] width 68 height 30
type input "1"
click at [242, 727] on input at bounding box center [246, 727] width 68 height 30
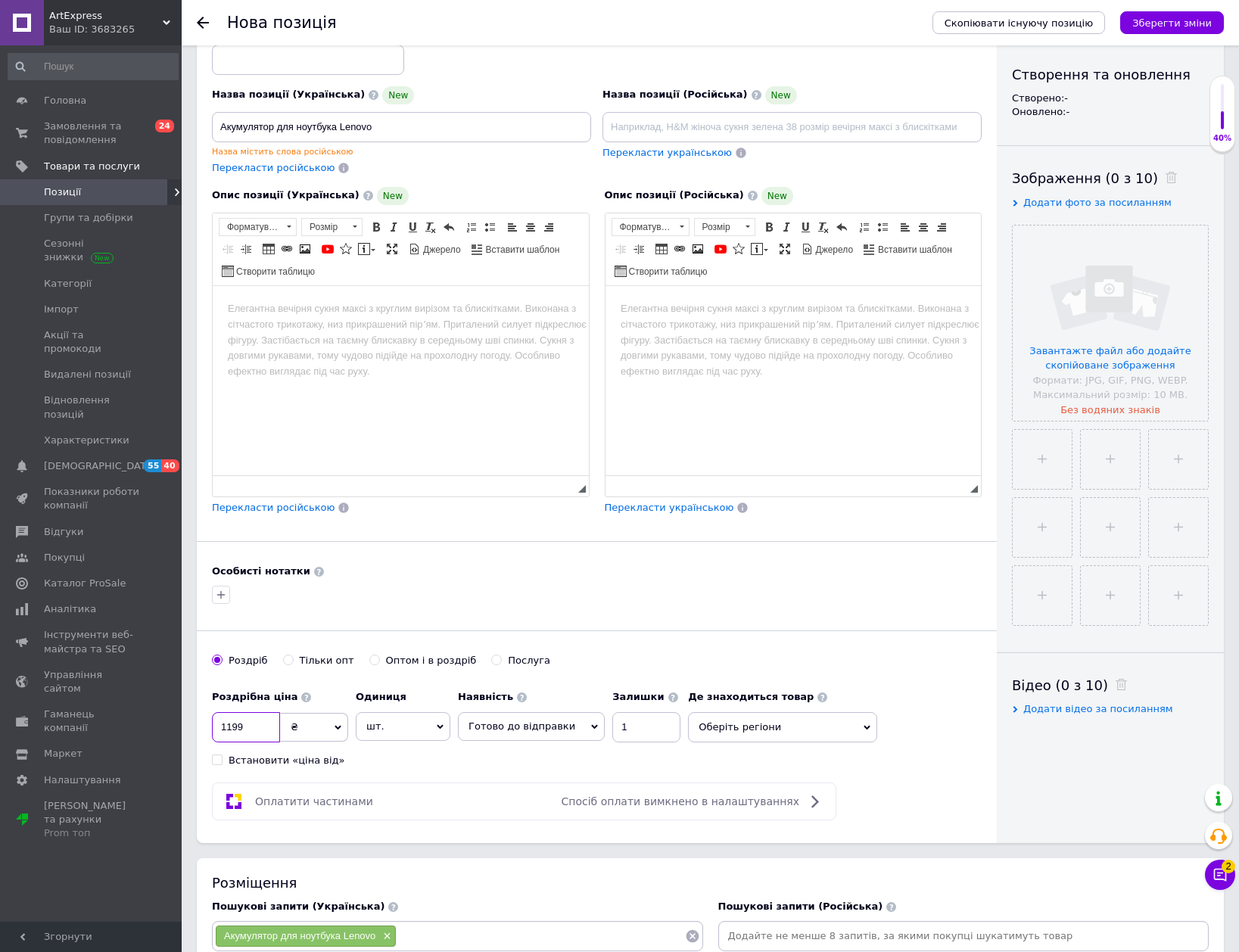
type input "1199"
click at [295, 62] on input at bounding box center [308, 59] width 193 height 30
type input "268"
click at [347, 329] on html at bounding box center [400, 308] width 377 height 46
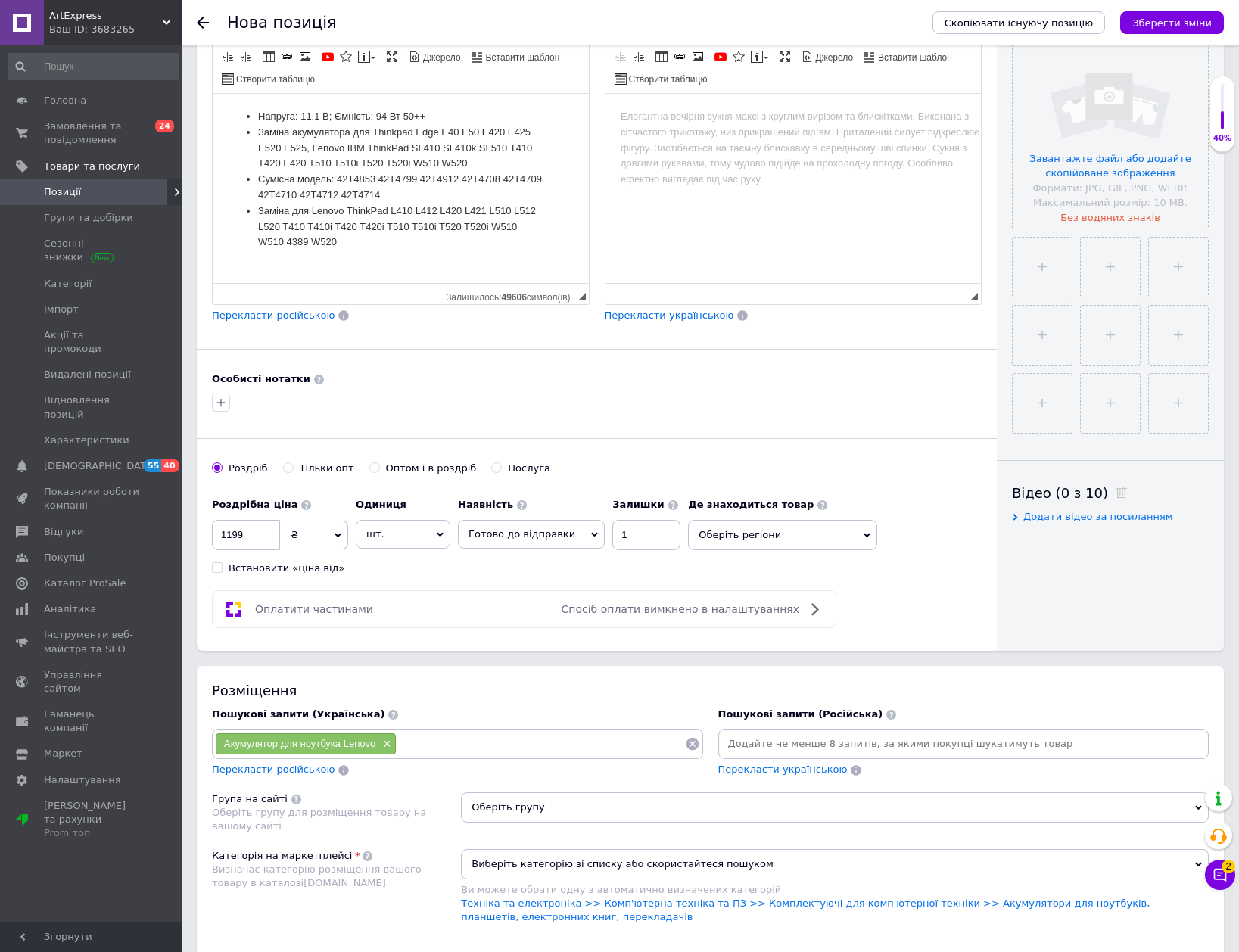
scroll to position [530, 0]
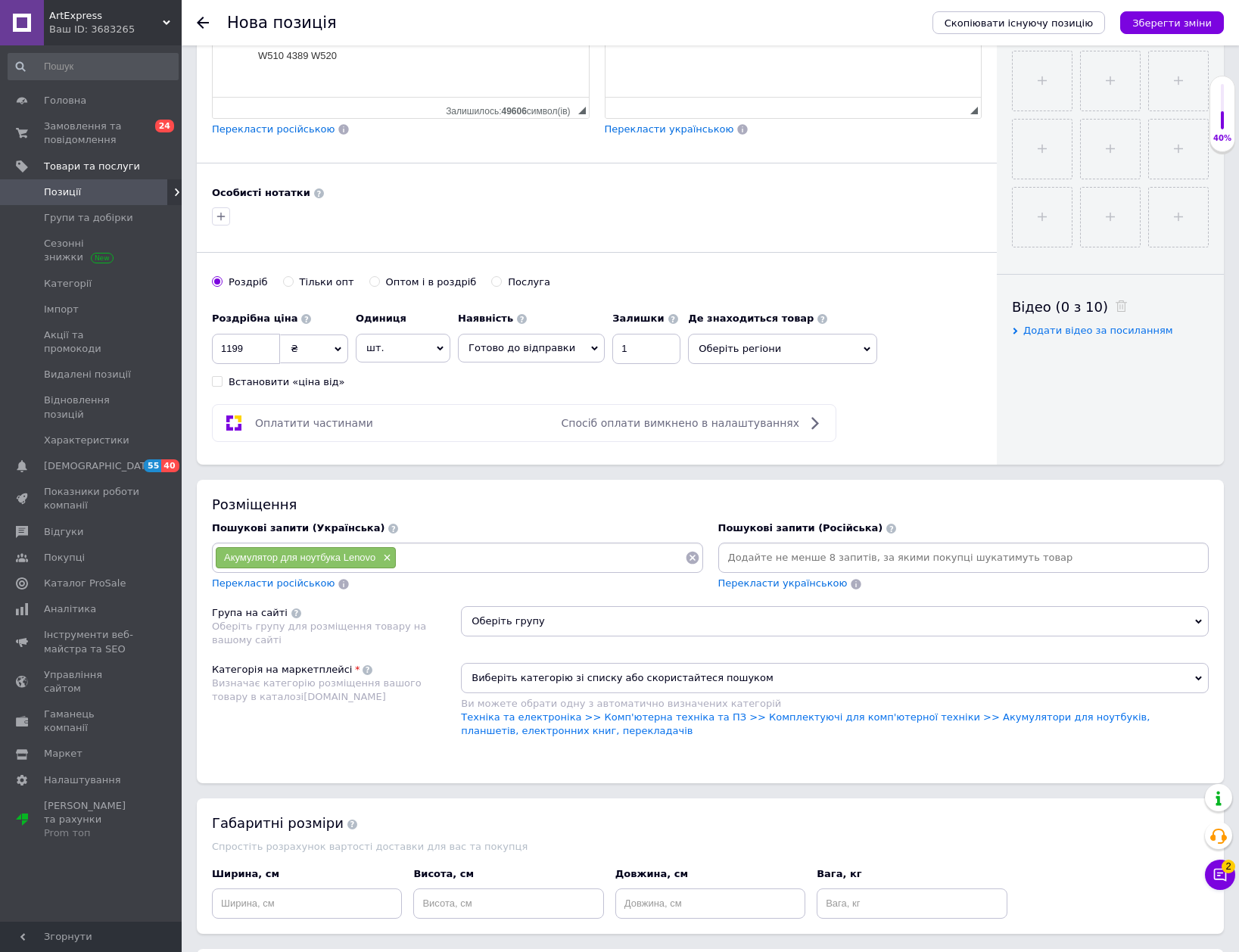
click at [426, 552] on input at bounding box center [541, 557] width 289 height 23
type input "акумулятор"
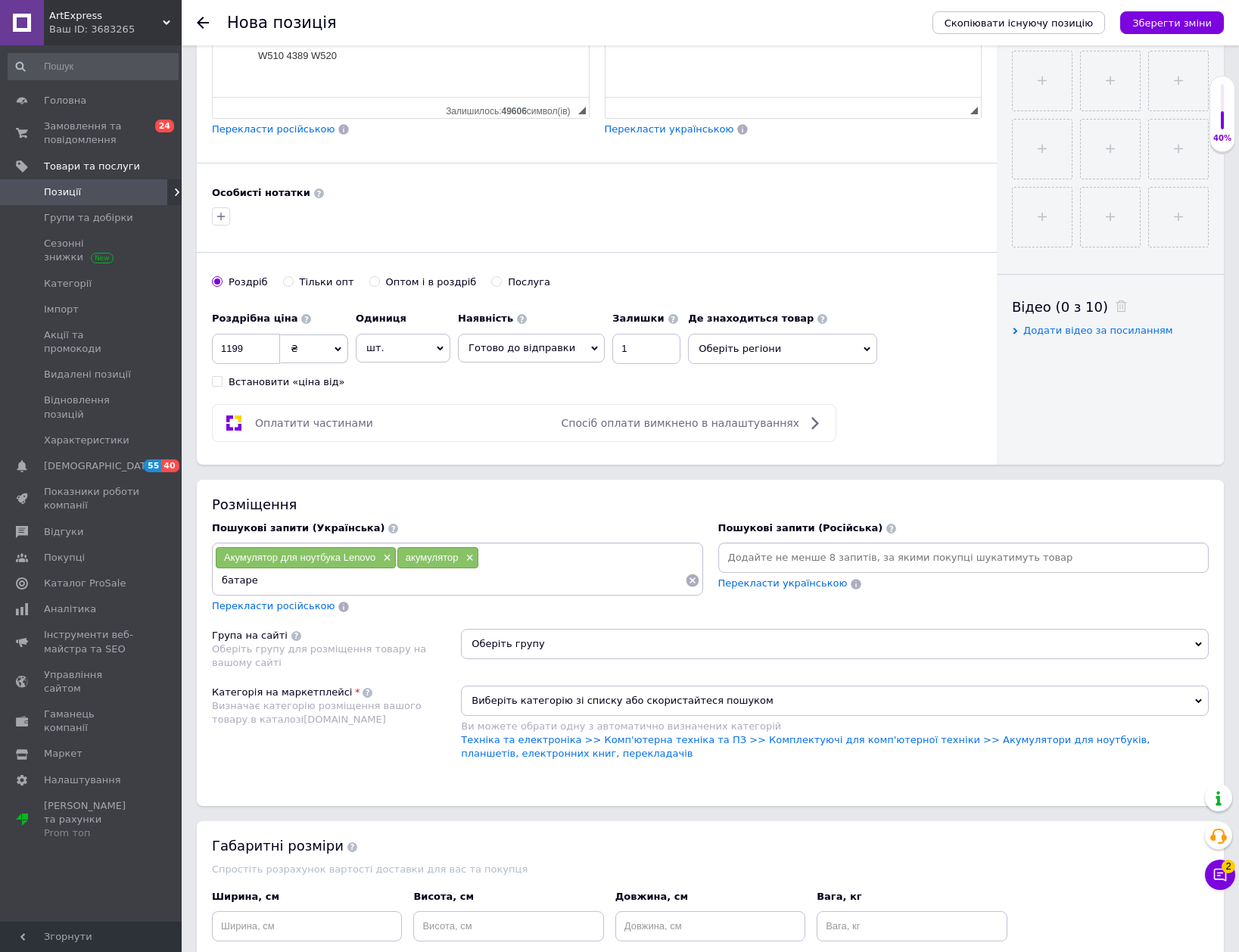
type input "батарея"
click at [677, 745] on link "Техніка та електроніка >> Комп'ютерна техніка та ПЗ >> Комплектуючі для комп'ют…" at bounding box center [805, 747] width 689 height 25
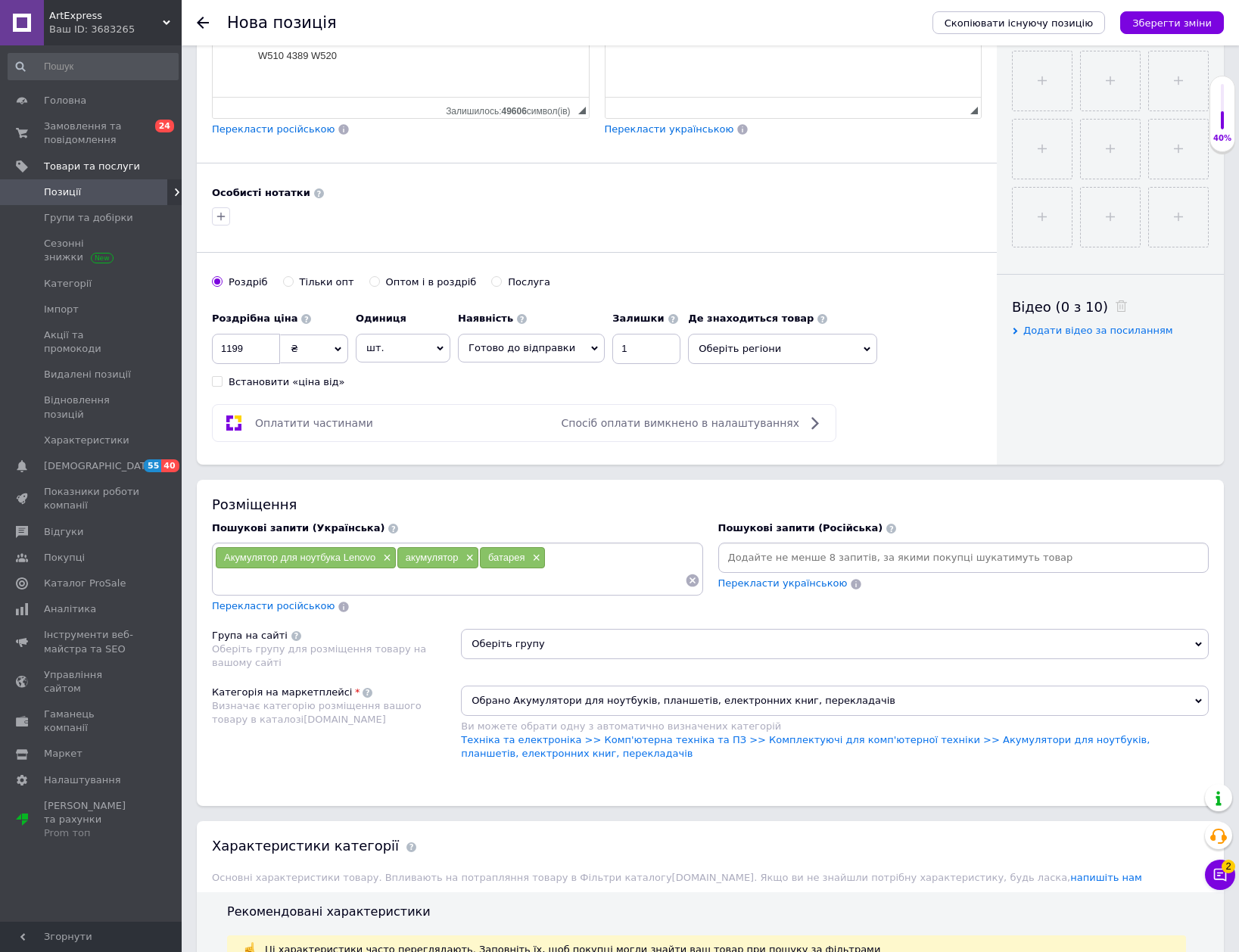
click at [666, 640] on span "Оберіть групу" at bounding box center [834, 644] width 748 height 30
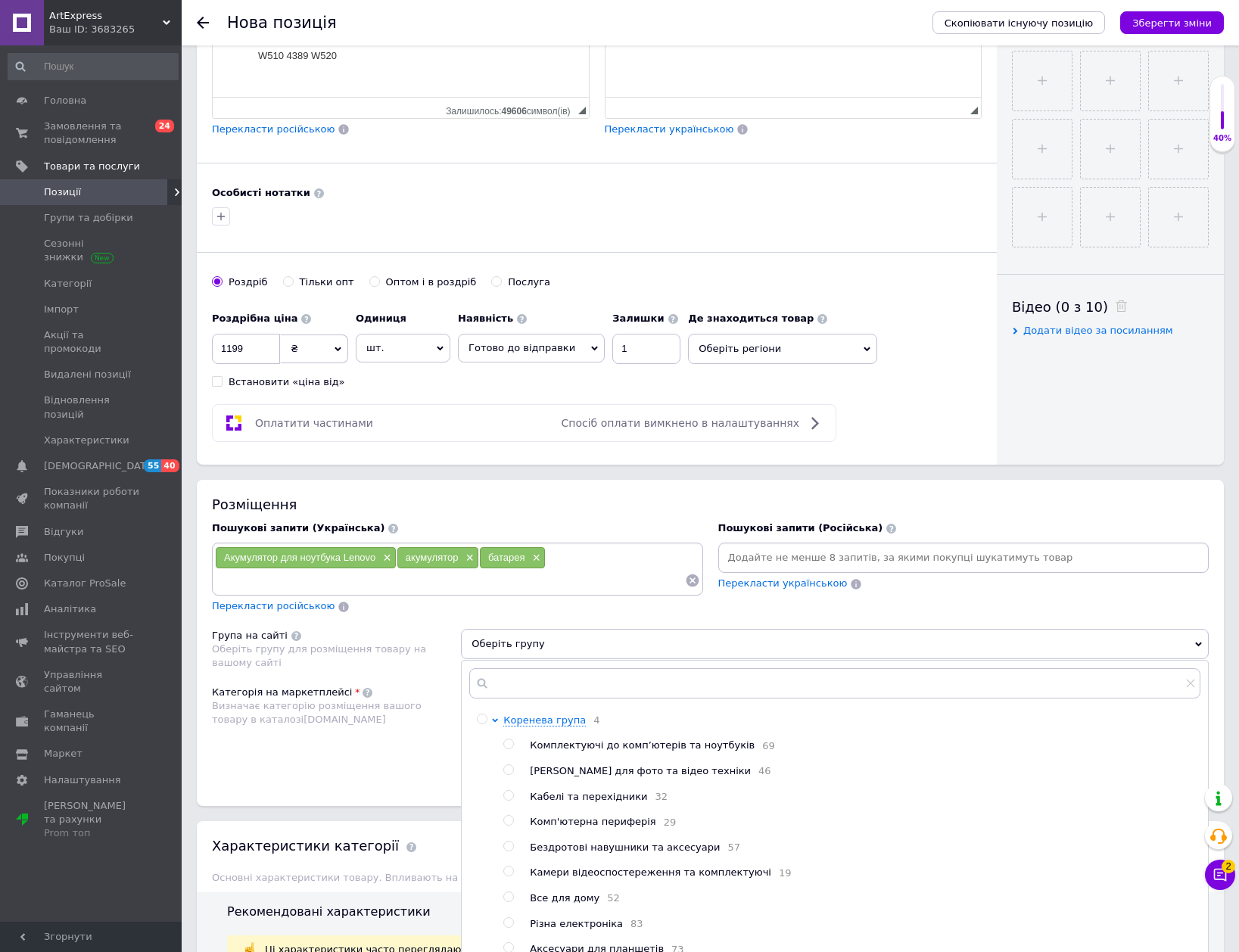
click at [663, 747] on span "Комплектуючі до комп’ютерів та ноутбуків" at bounding box center [642, 745] width 225 height 11
radio input "true"
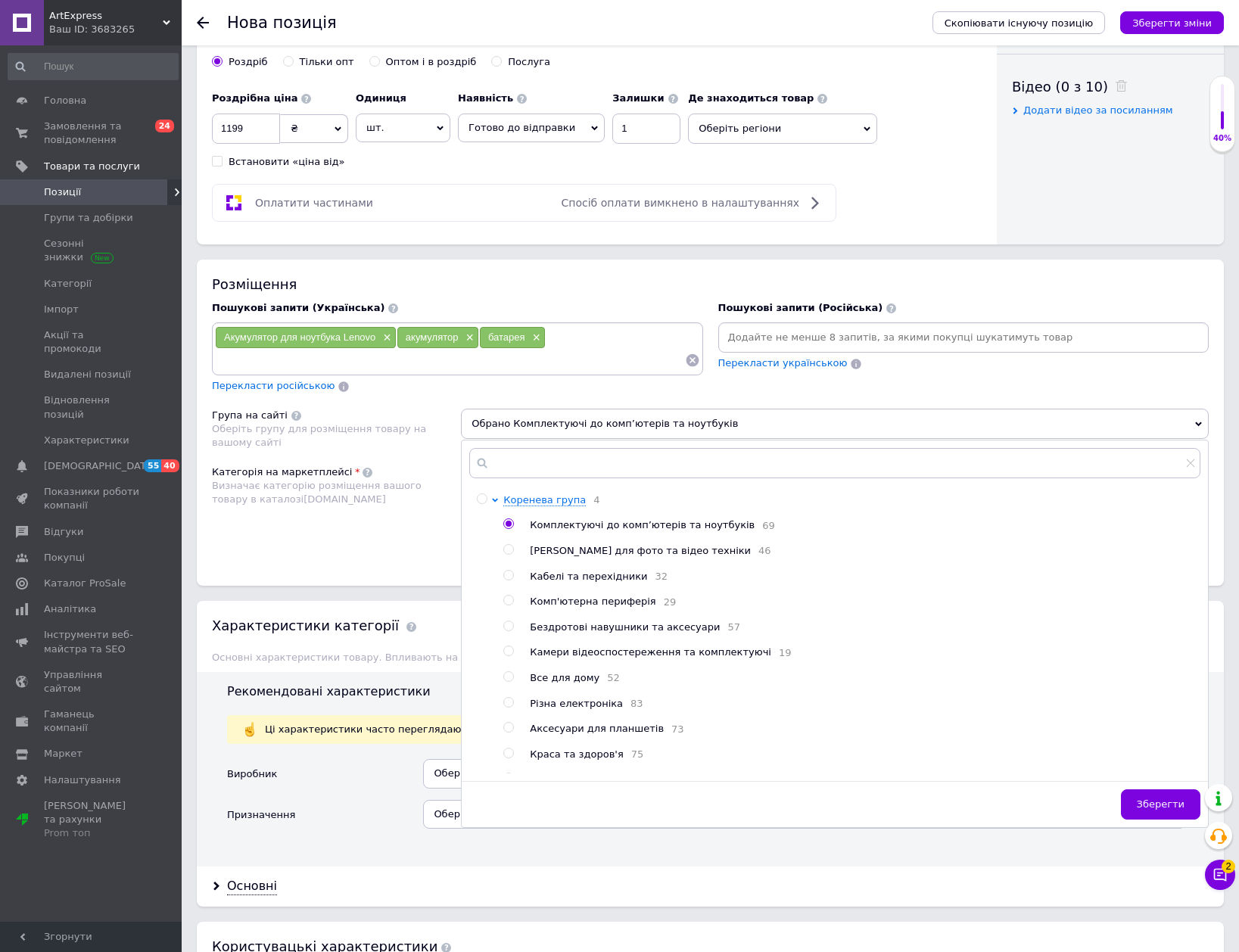
scroll to position [757, 0]
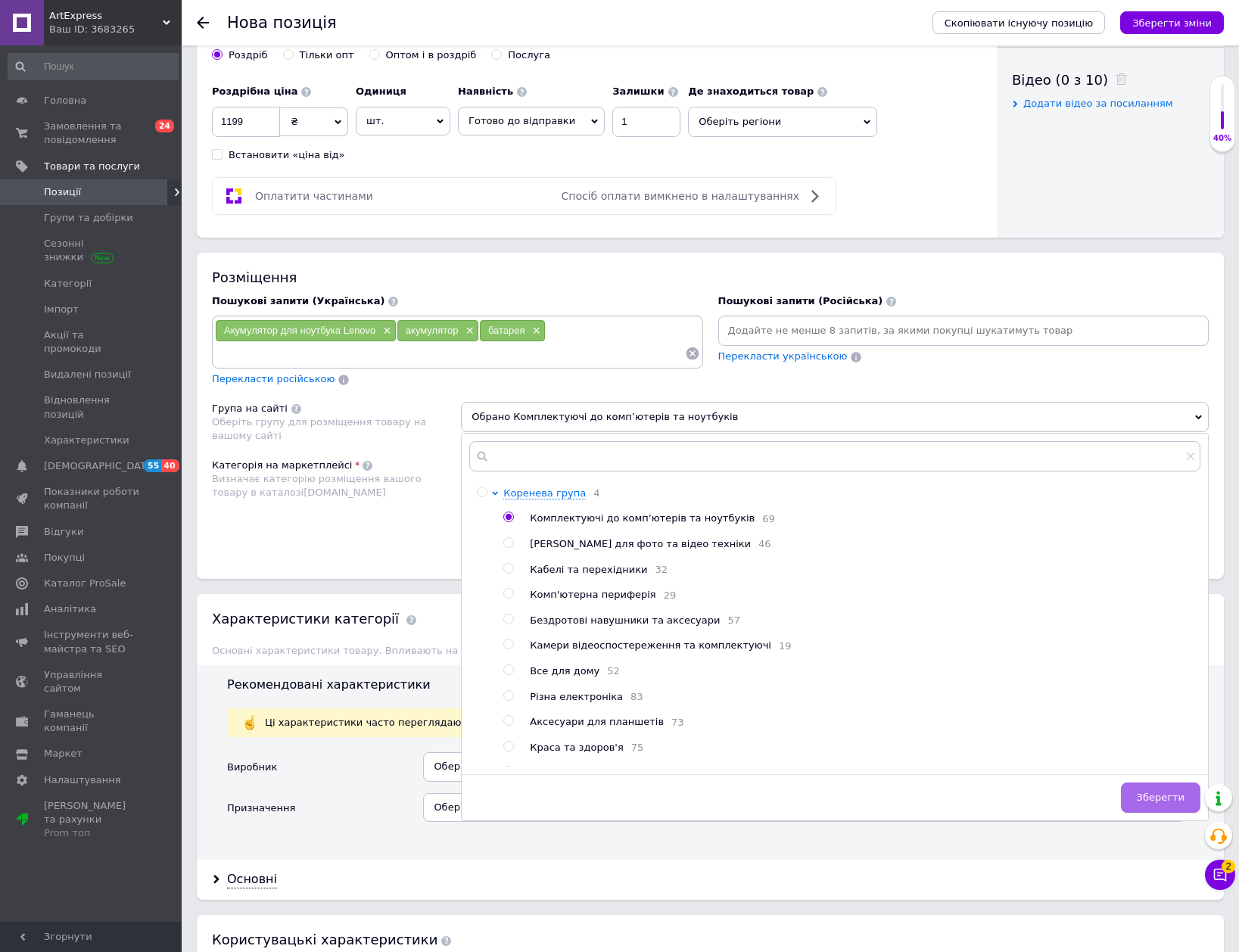
click at [1158, 793] on span "Зберегти" at bounding box center [1161, 797] width 48 height 11
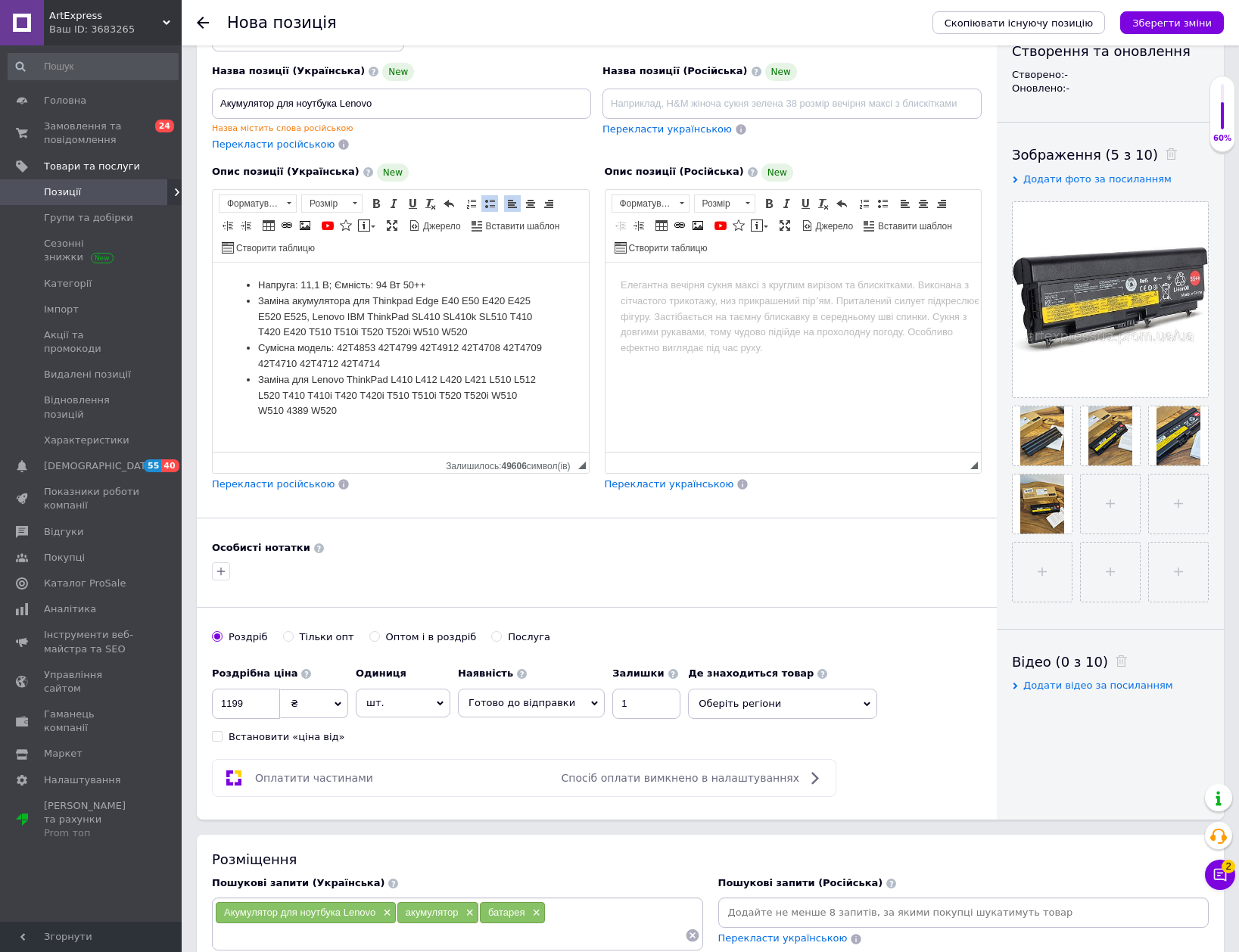
scroll to position [151, 0]
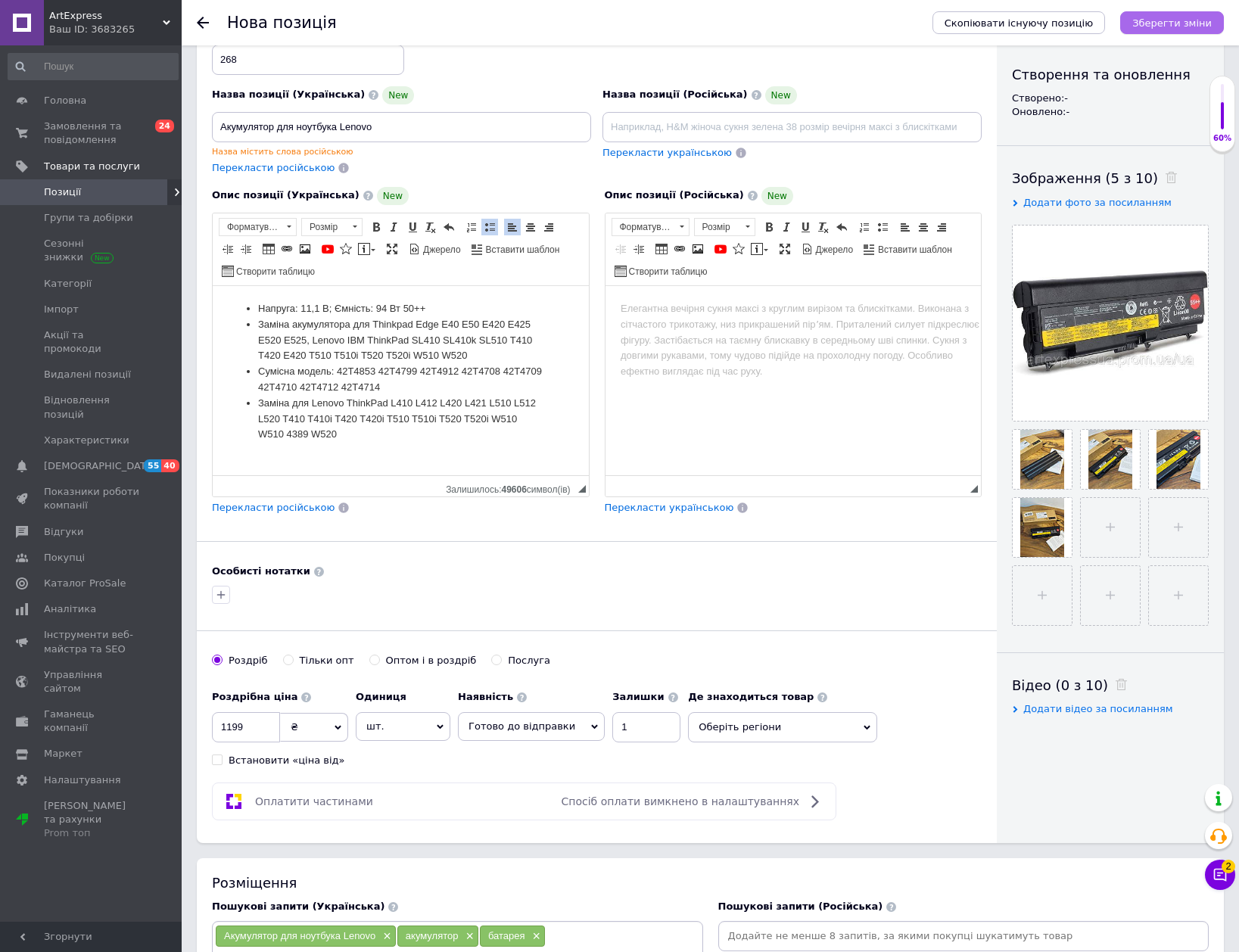
click at [1209, 21] on icon "Зберегти зміни" at bounding box center [1172, 23] width 79 height 11
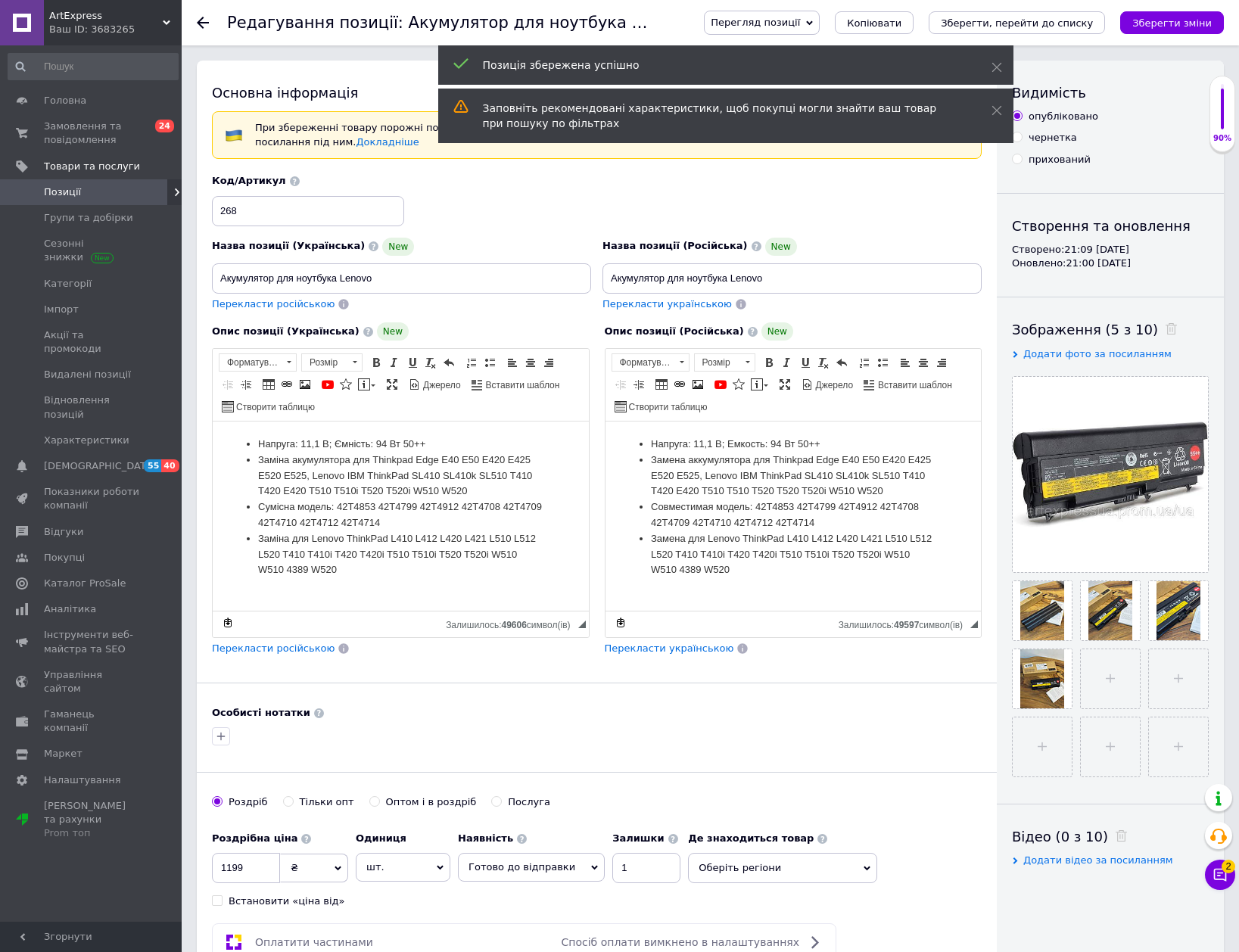
click at [205, 21] on icon at bounding box center [202, 22] width 12 height 12
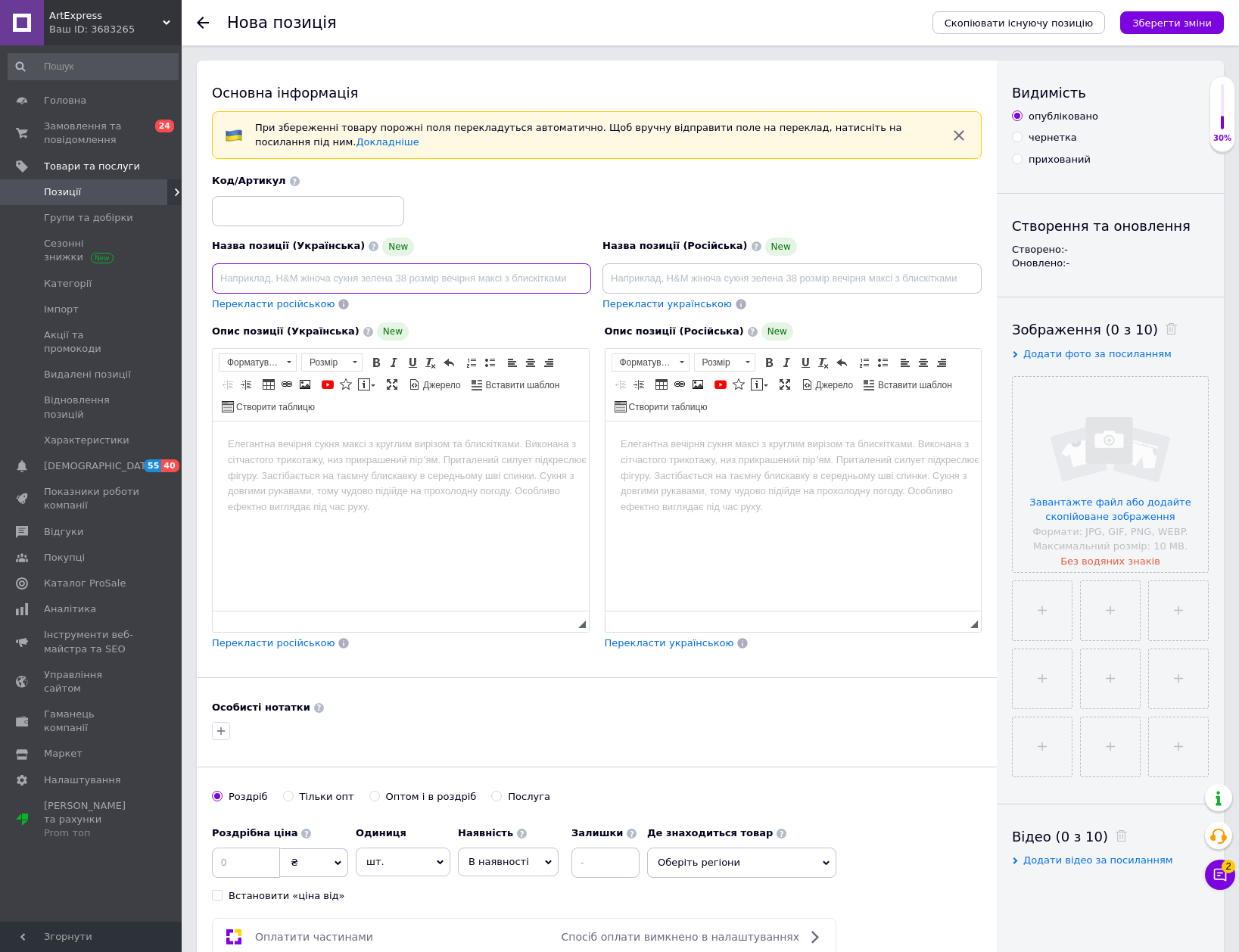
click at [443, 281] on input at bounding box center [401, 278] width 379 height 30
paste input "Акумулятор Lenovo Tab M10"
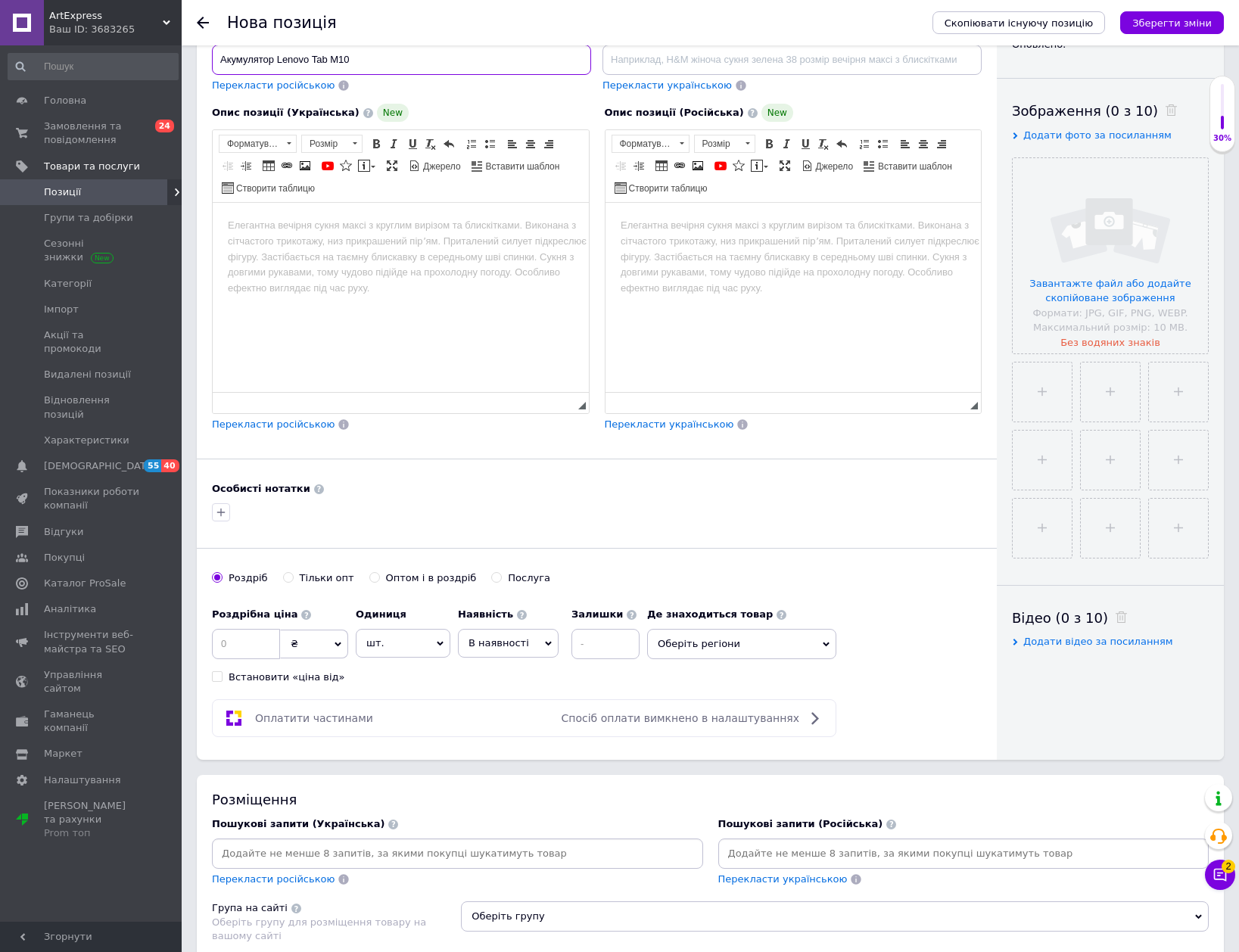
scroll to position [227, 0]
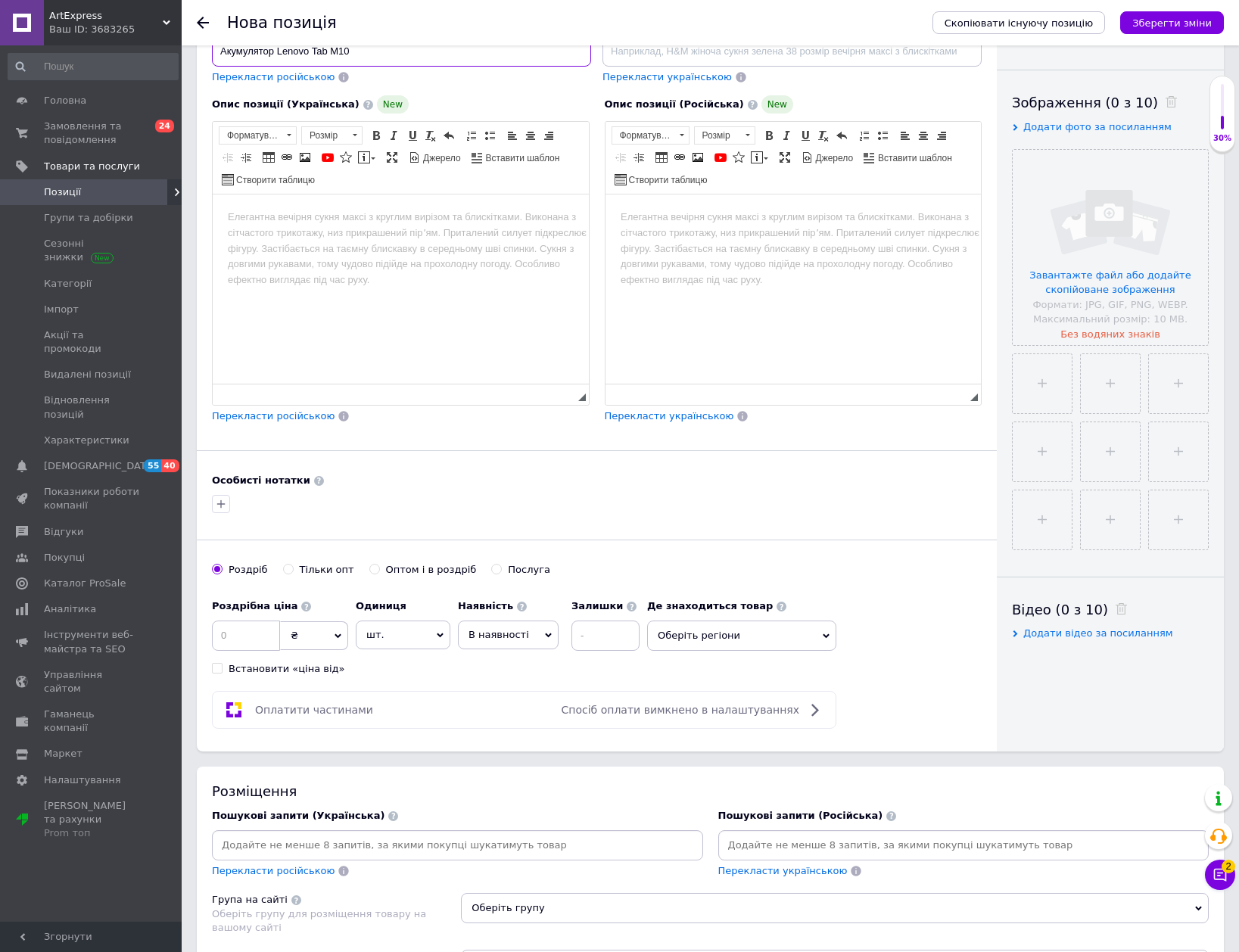
type input "Акумулятор Lenovo Tab M10"
click at [452, 842] on input at bounding box center [457, 845] width 485 height 23
paste input "Акумулятор Lenovo Tab M10"
type input "Акумулятор Lenovo Tab M10"
click at [504, 625] on span "В наявності" at bounding box center [508, 635] width 101 height 29
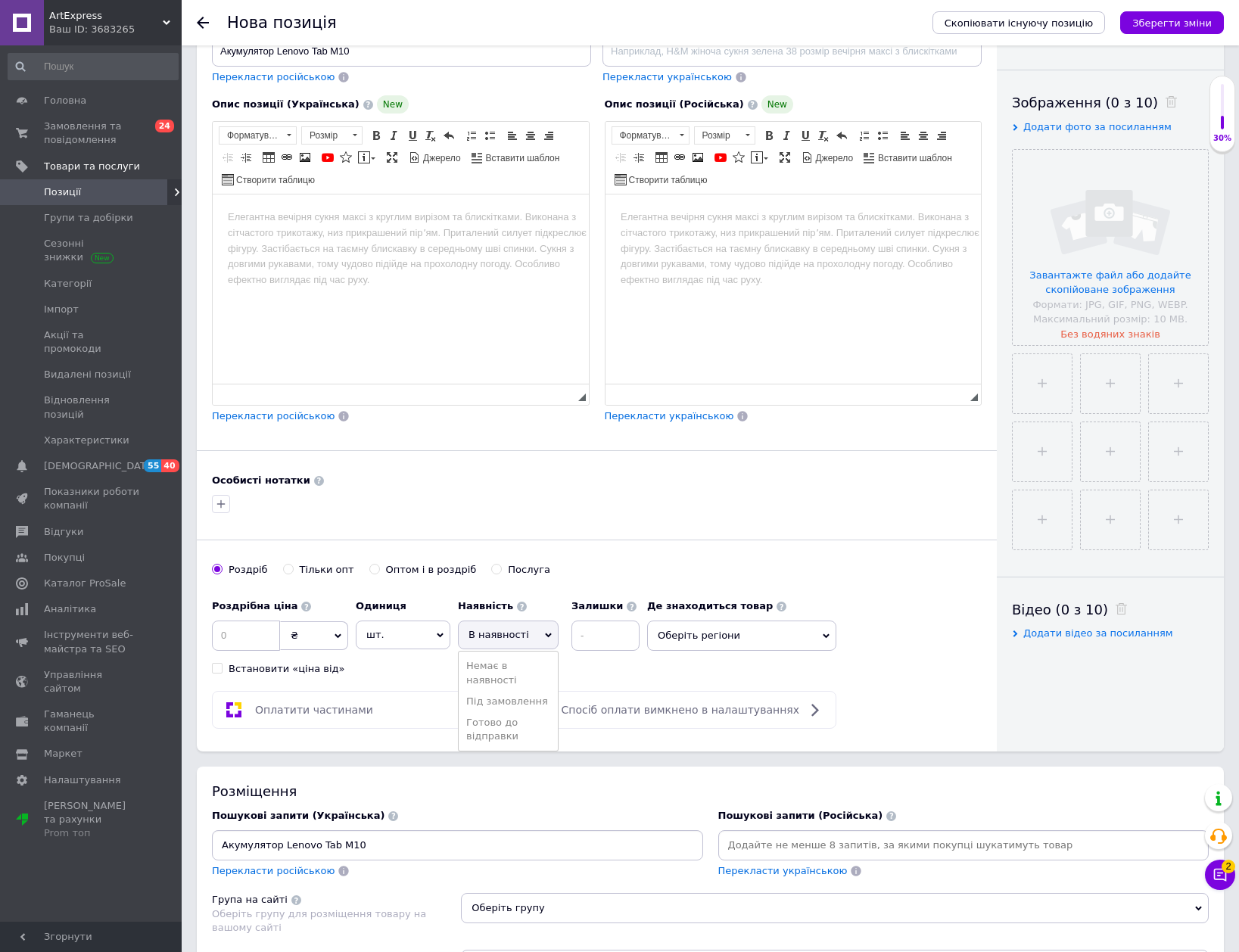
click at [504, 745] on li "Готово до відправки" at bounding box center [508, 729] width 99 height 35
drag, startPoint x: 599, startPoint y: 633, endPoint x: 614, endPoint y: 637, distance: 15.5
click at [612, 633] on input at bounding box center [646, 636] width 68 height 30
type input "1"
click at [261, 638] on input at bounding box center [246, 636] width 68 height 30
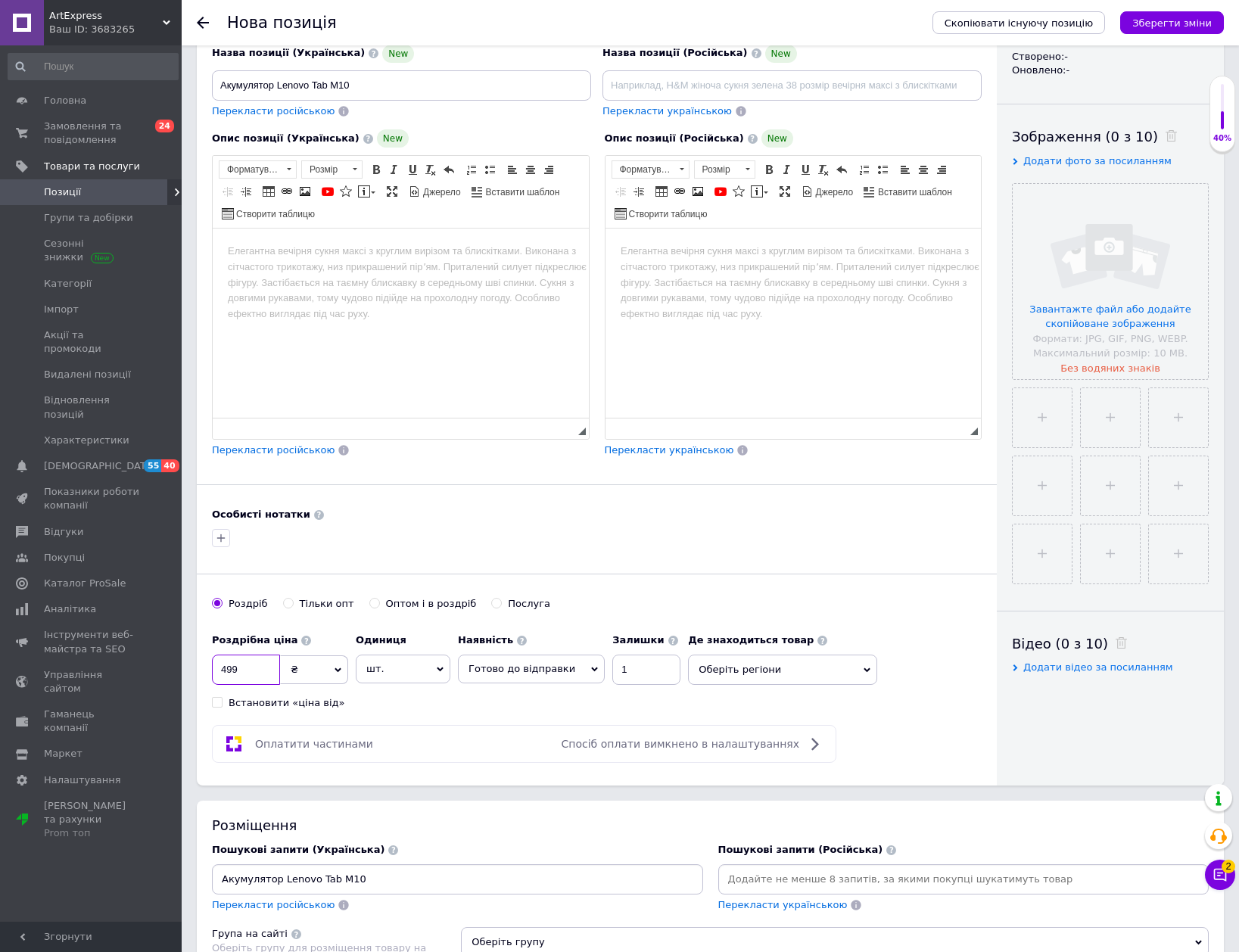
scroll to position [151, 0]
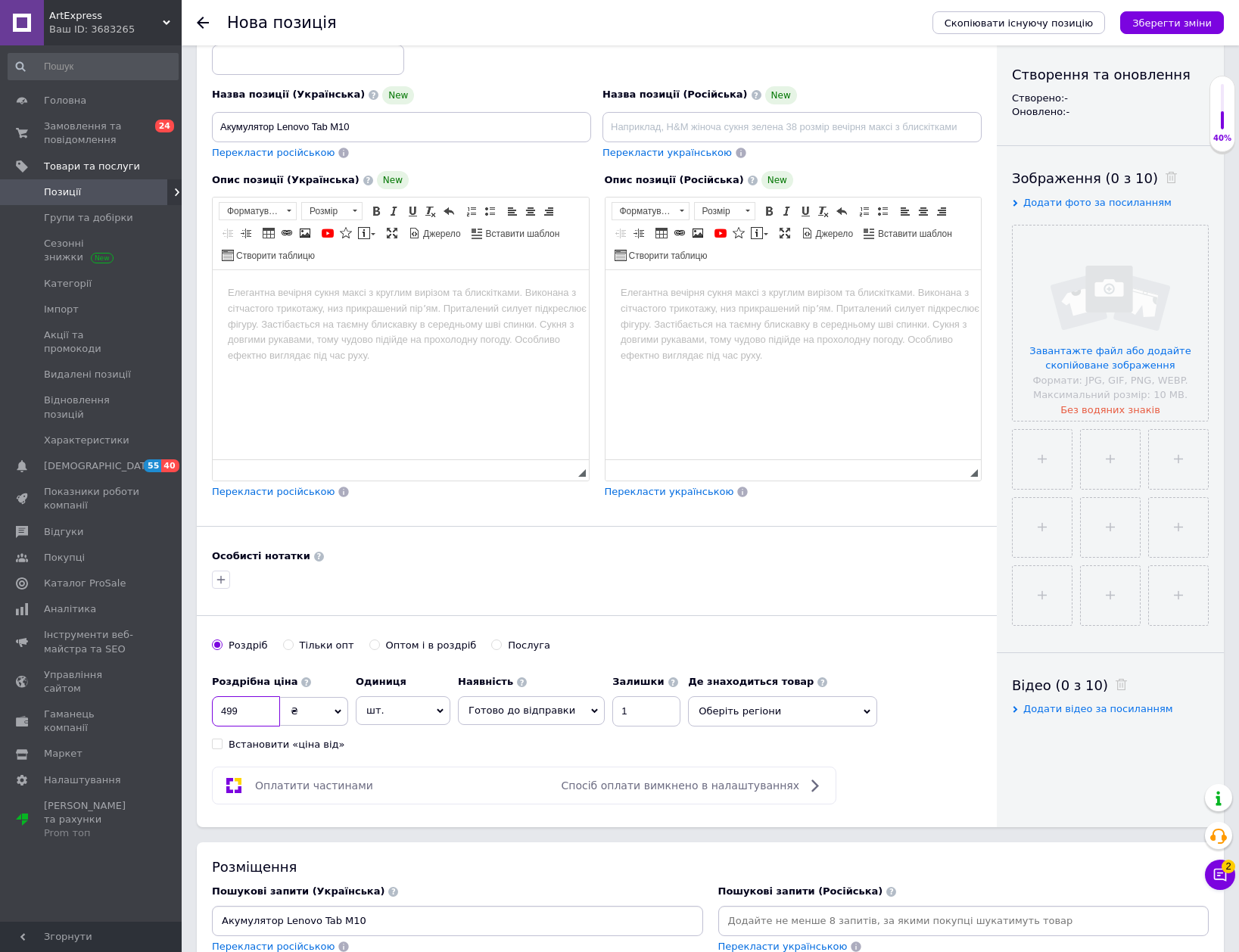
type input "499"
click at [294, 59] on input at bounding box center [308, 59] width 193 height 30
type input "269"
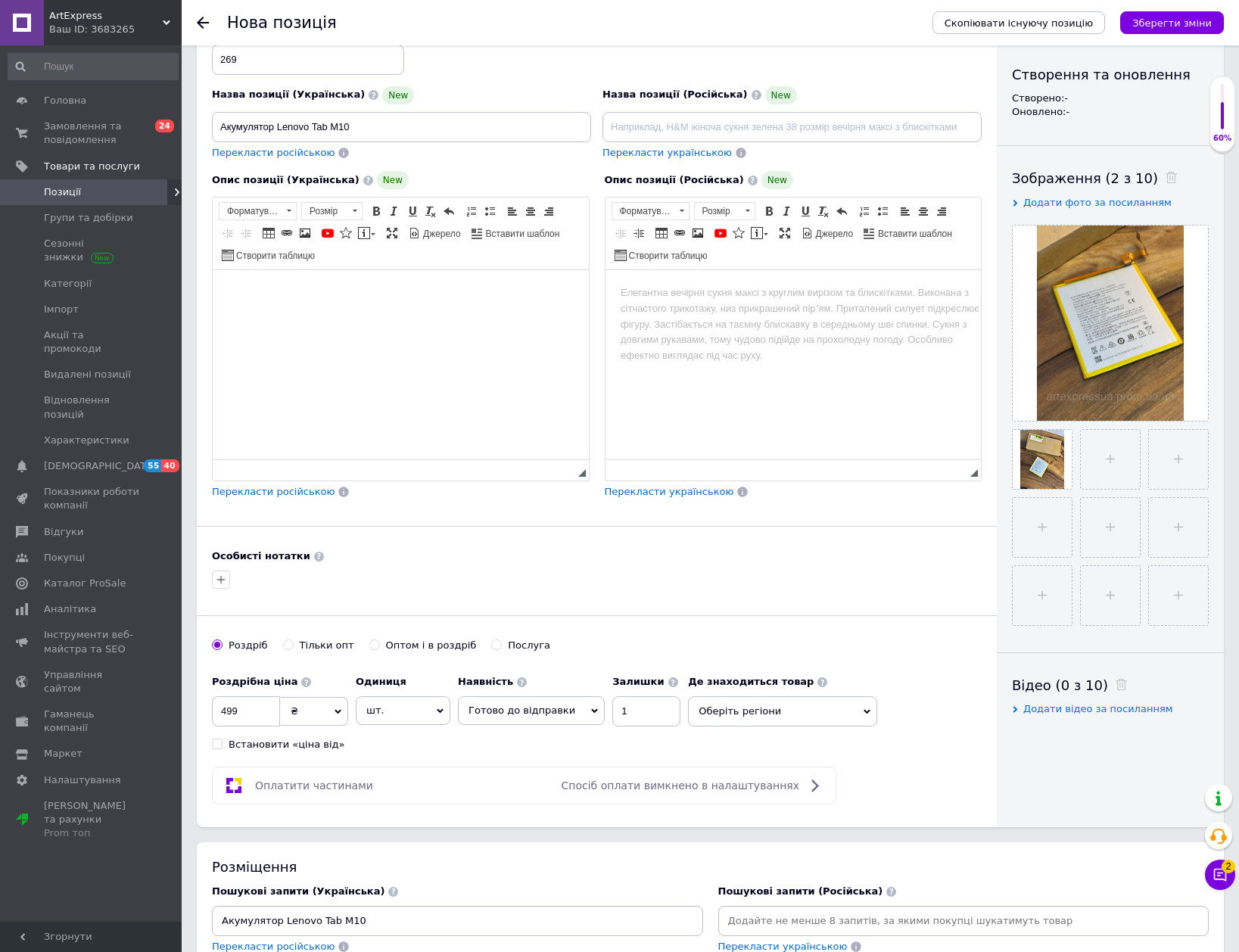
click at [277, 309] on html at bounding box center [400, 293] width 377 height 46
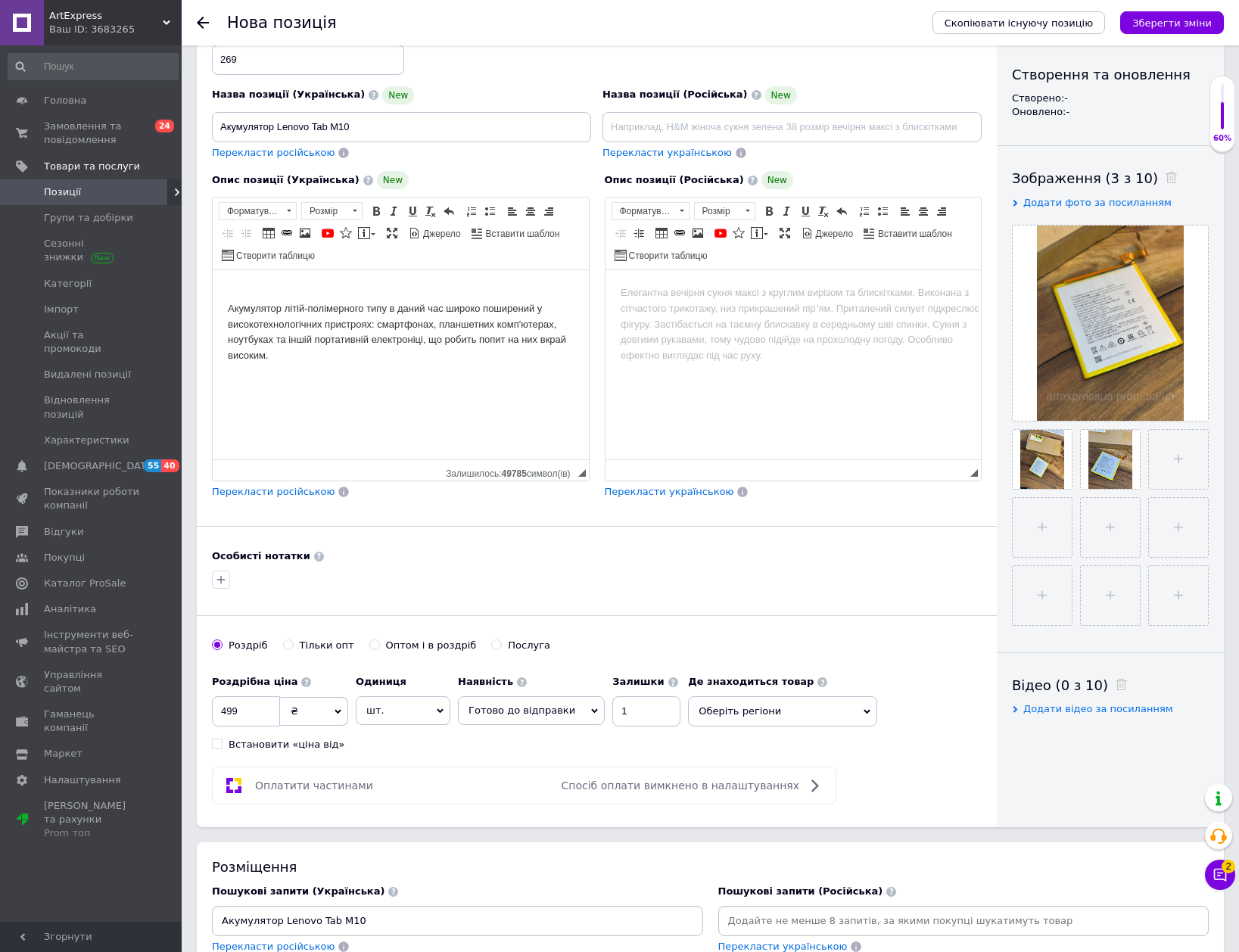
click at [425, 903] on div "Пошукові запити (Українська) Акумулятор Lenovo Tab M10 Перекласти російською" at bounding box center [457, 920] width 491 height 70
click at [415, 908] on div "Акумулятор Lenovo Tab M10" at bounding box center [457, 921] width 491 height 30
click at [448, 923] on input "Акумулятор Lenovo Tab M10" at bounding box center [457, 921] width 485 height 23
type input "акумулятор"
type input "батарея"
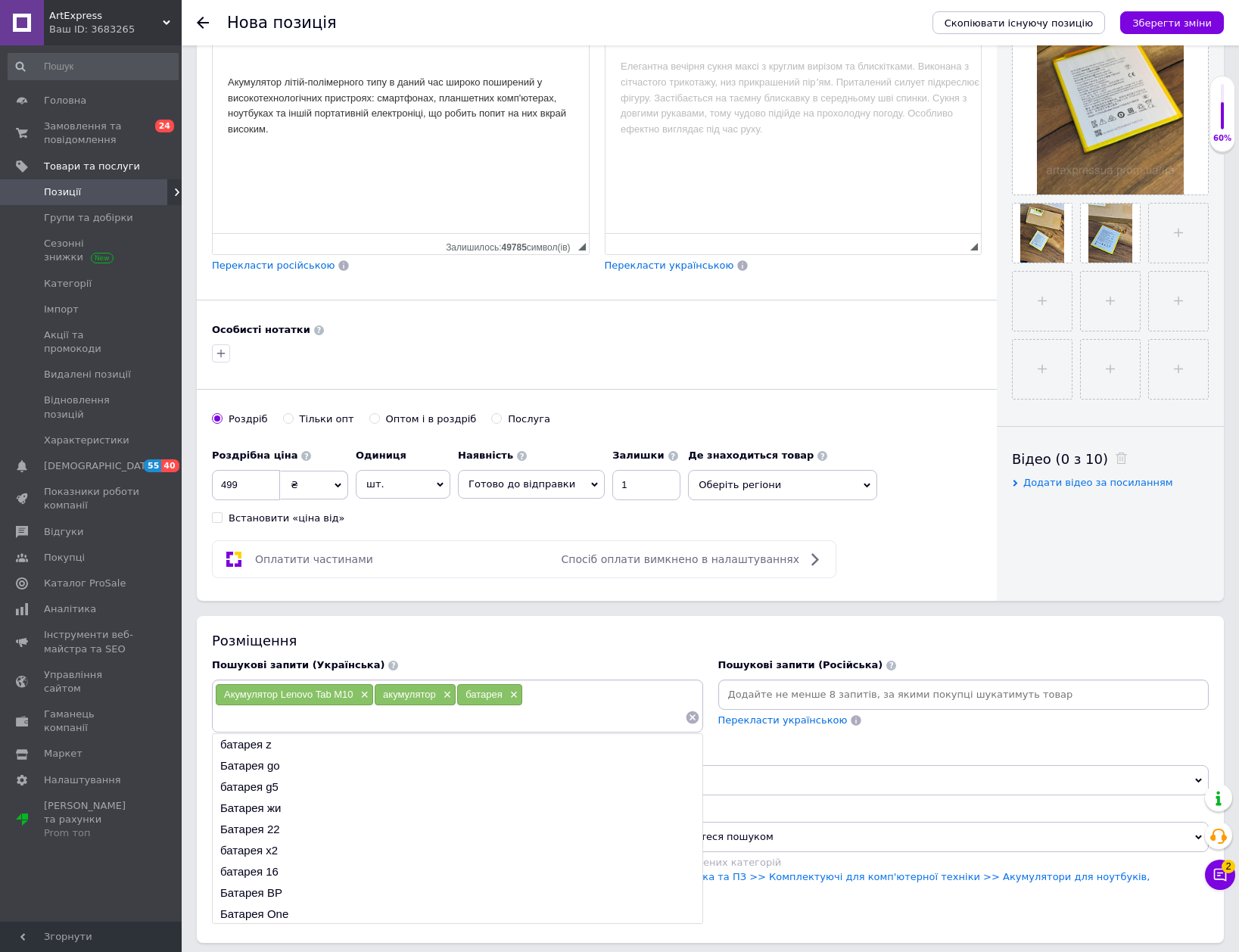
scroll to position [378, 0]
click at [797, 873] on link "Техніка та електроніка >> Комп'ютерна техніка та ПЗ >> Комплектуючі для комп'ют…" at bounding box center [805, 883] width 689 height 25
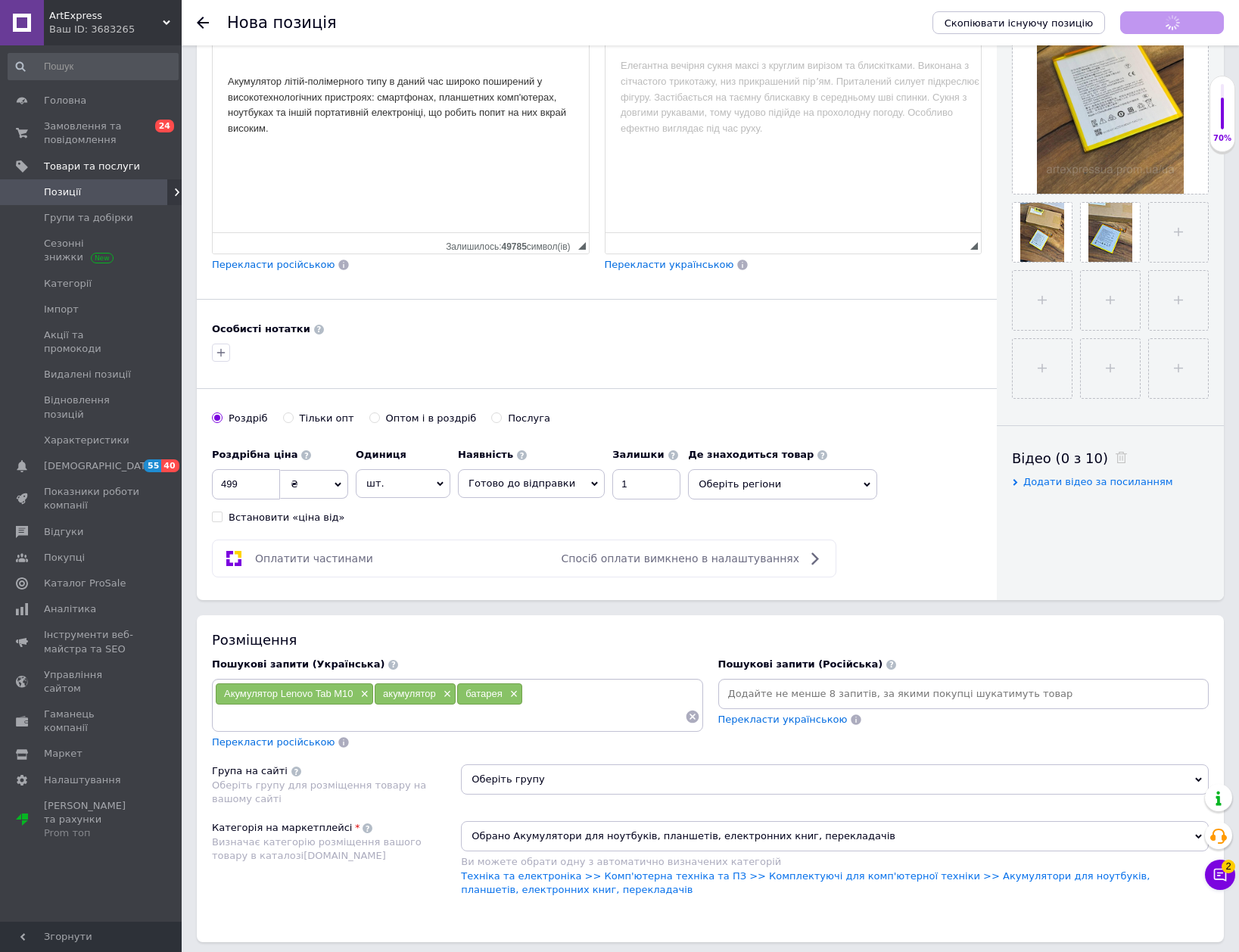
click at [755, 768] on span "Оберіть групу" at bounding box center [834, 779] width 748 height 30
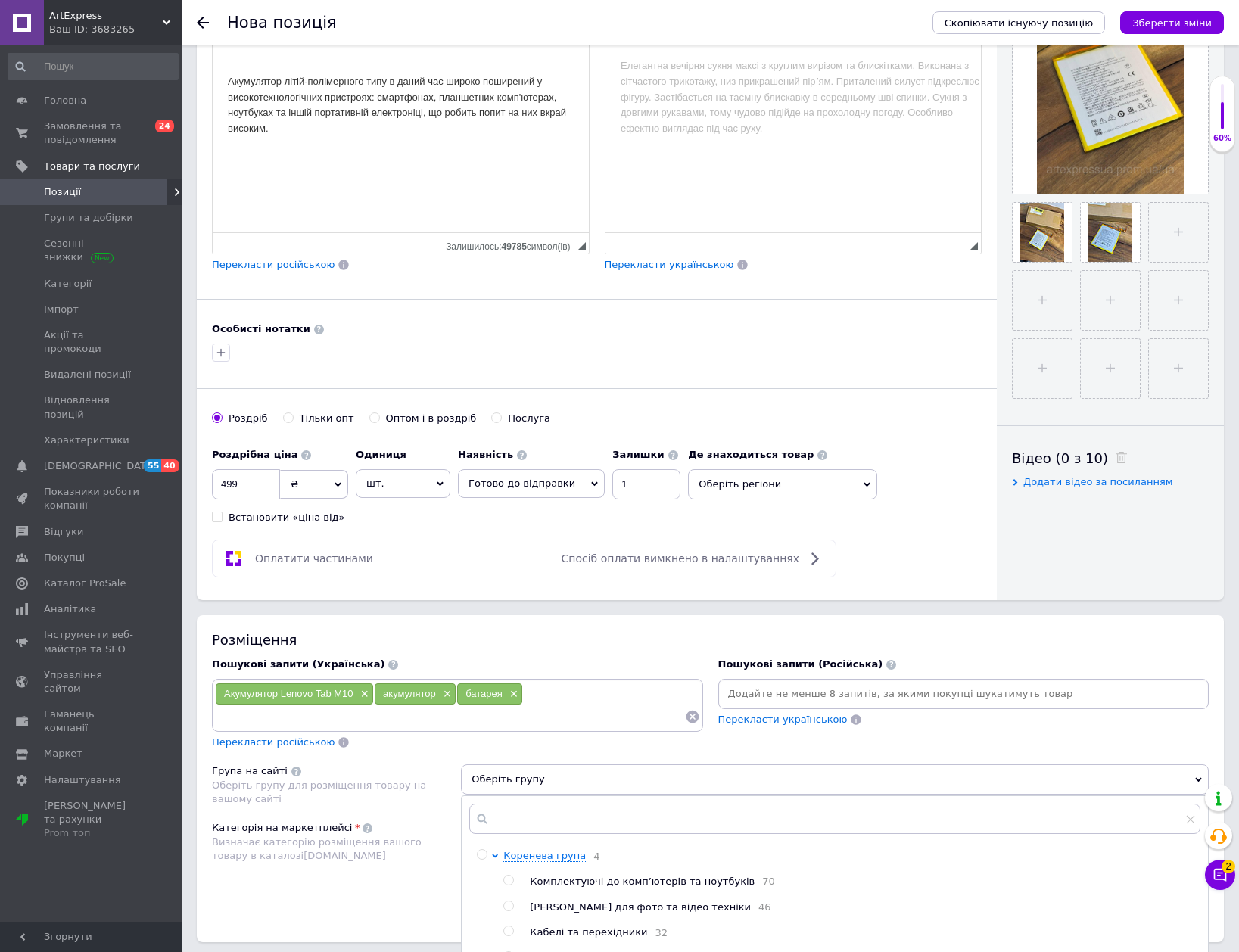
drag, startPoint x: 605, startPoint y: 887, endPoint x: 605, endPoint y: 876, distance: 11.0
click at [605, 886] on span "Комплектуючі до комп’ютерів та ноутбуків" at bounding box center [642, 881] width 225 height 11
radio input "true"
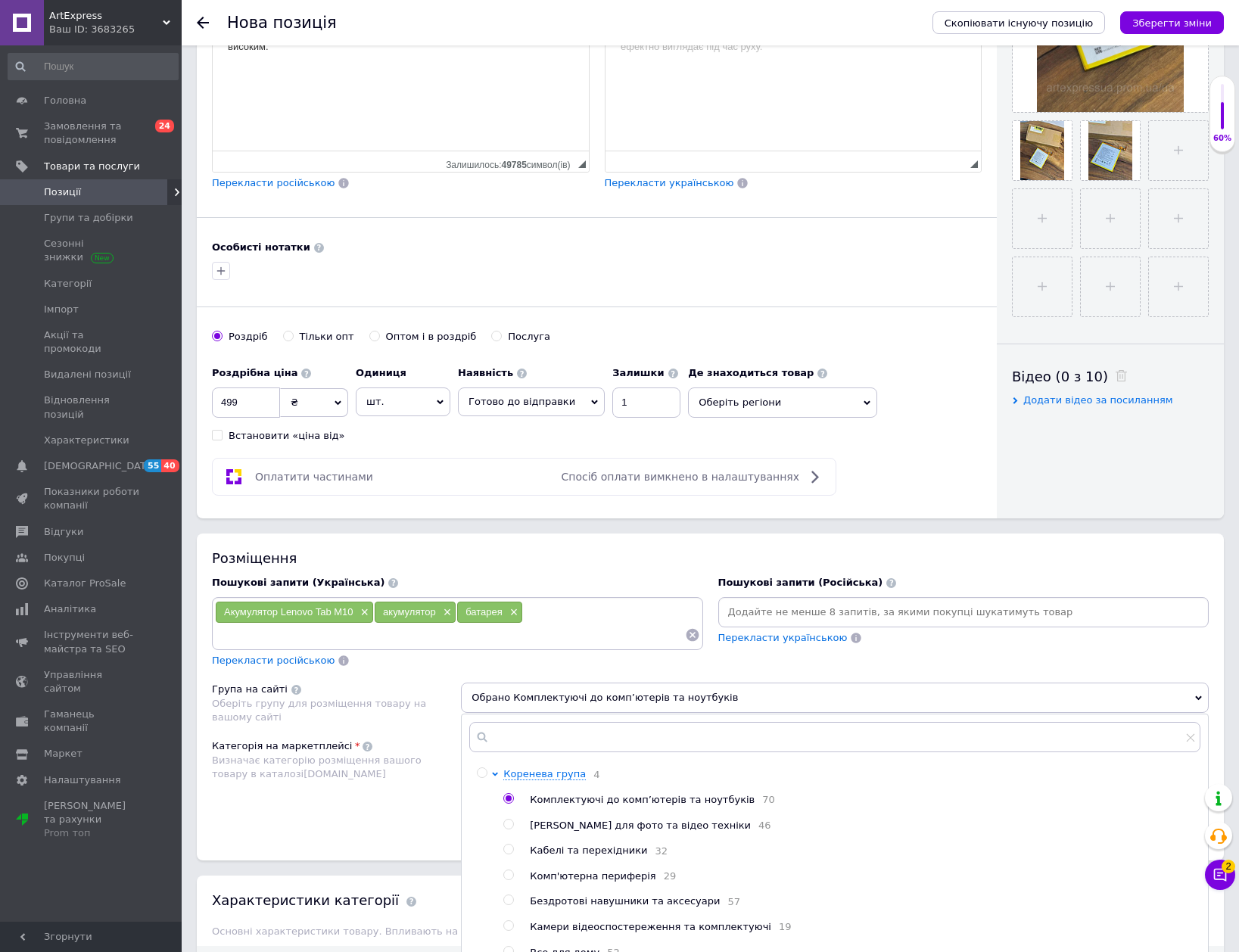
scroll to position [681, 0]
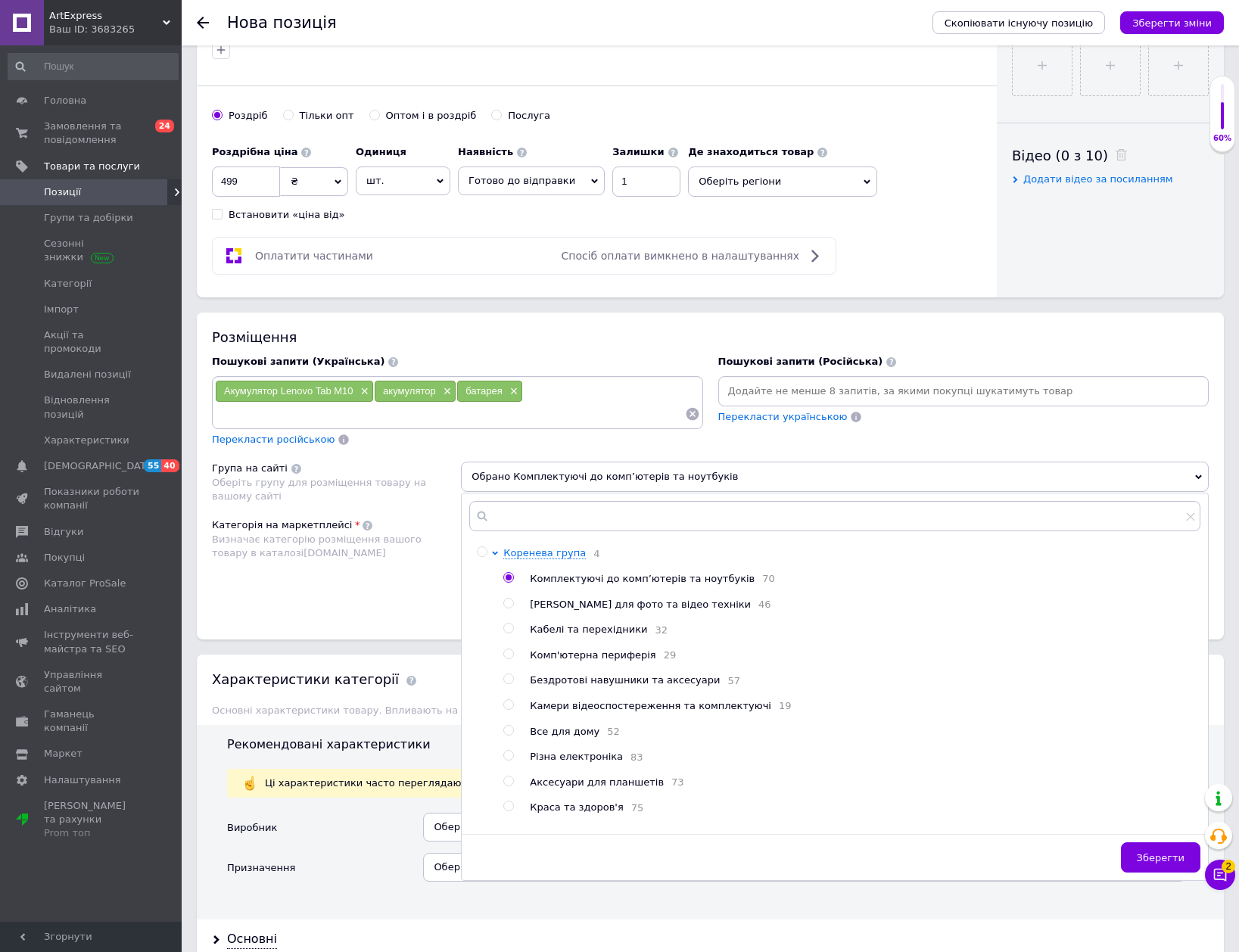
click at [1159, 855] on span "Зберегти" at bounding box center [1161, 858] width 48 height 11
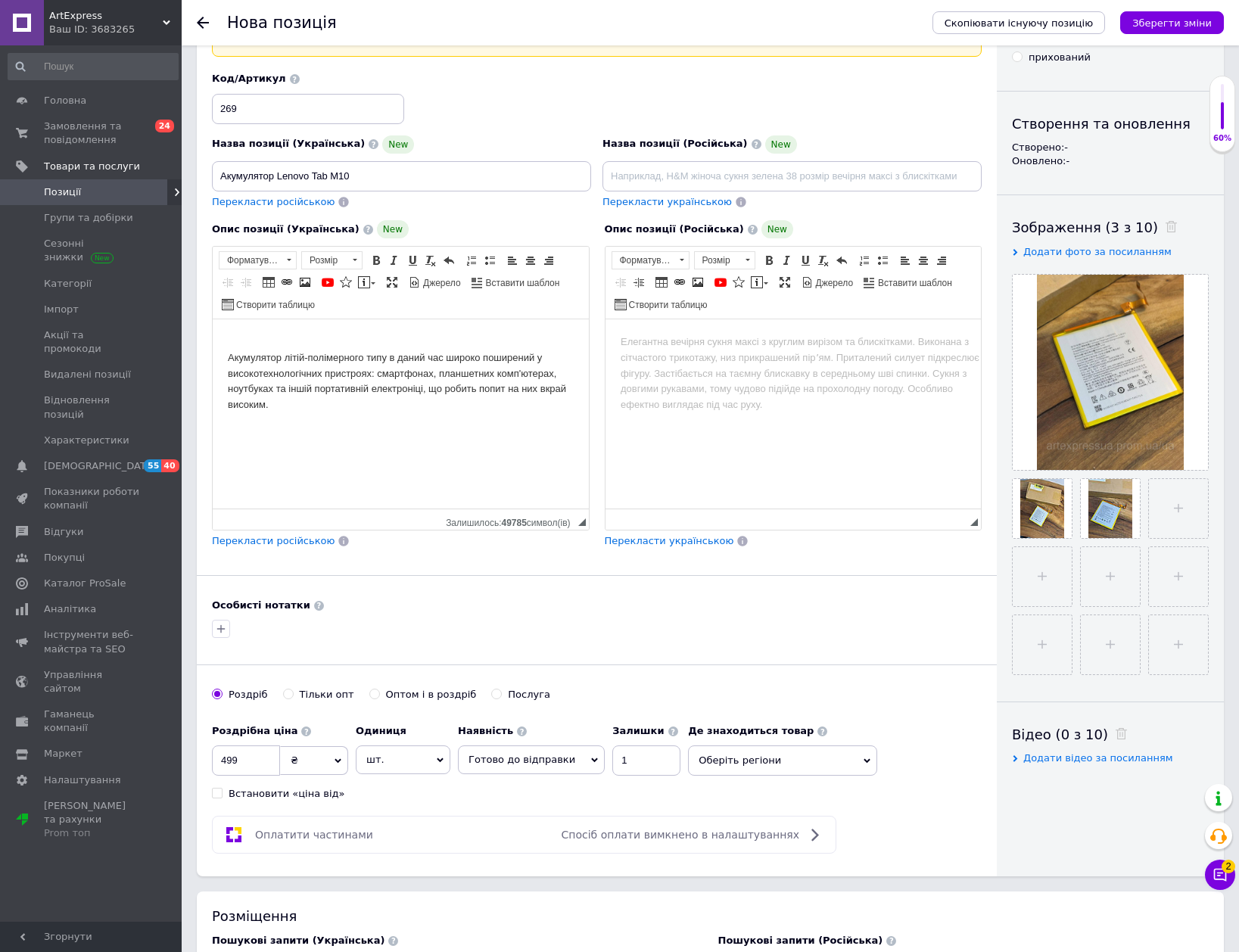
scroll to position [75, 0]
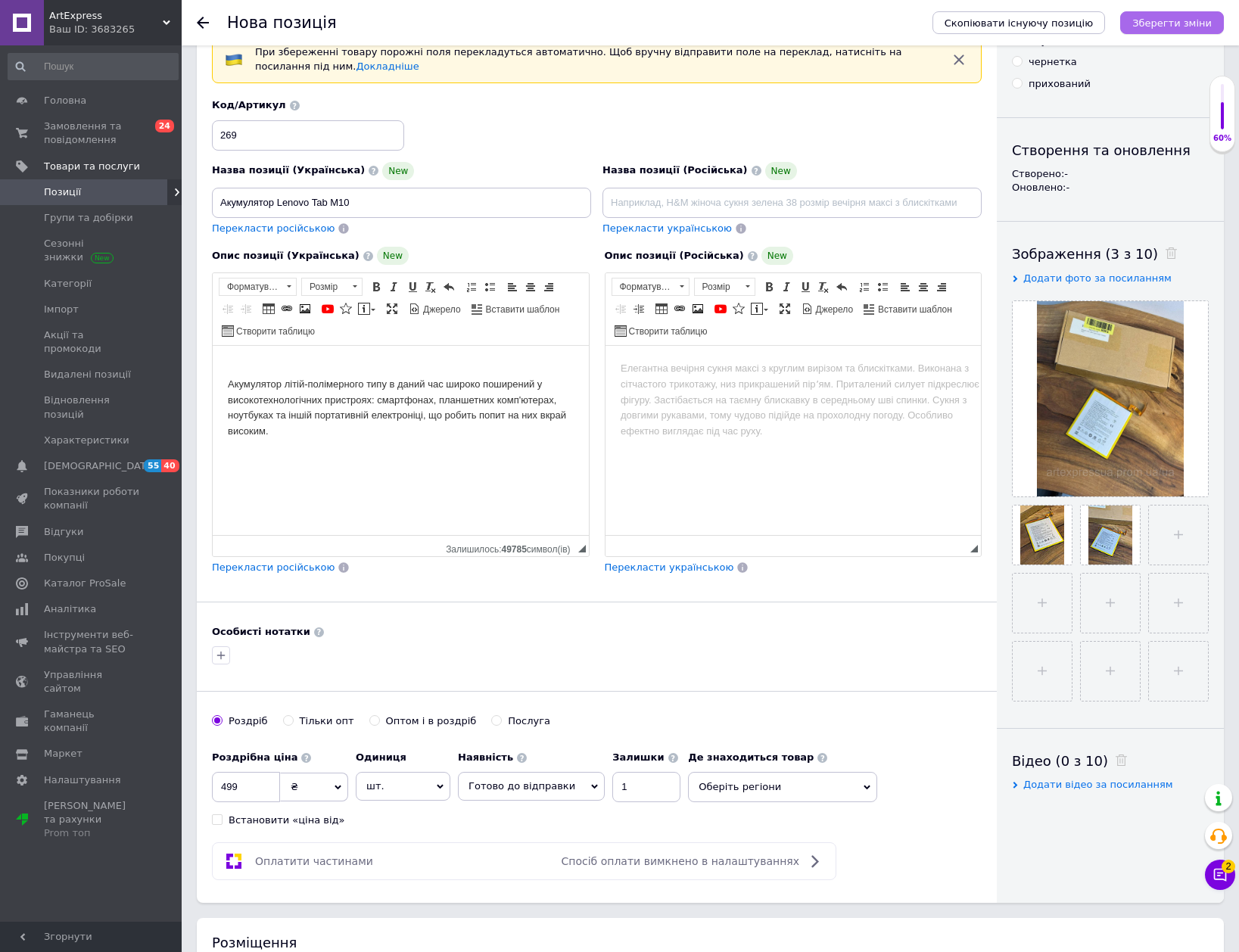
click at [1163, 25] on icon "Зберегти зміни" at bounding box center [1172, 23] width 79 height 11
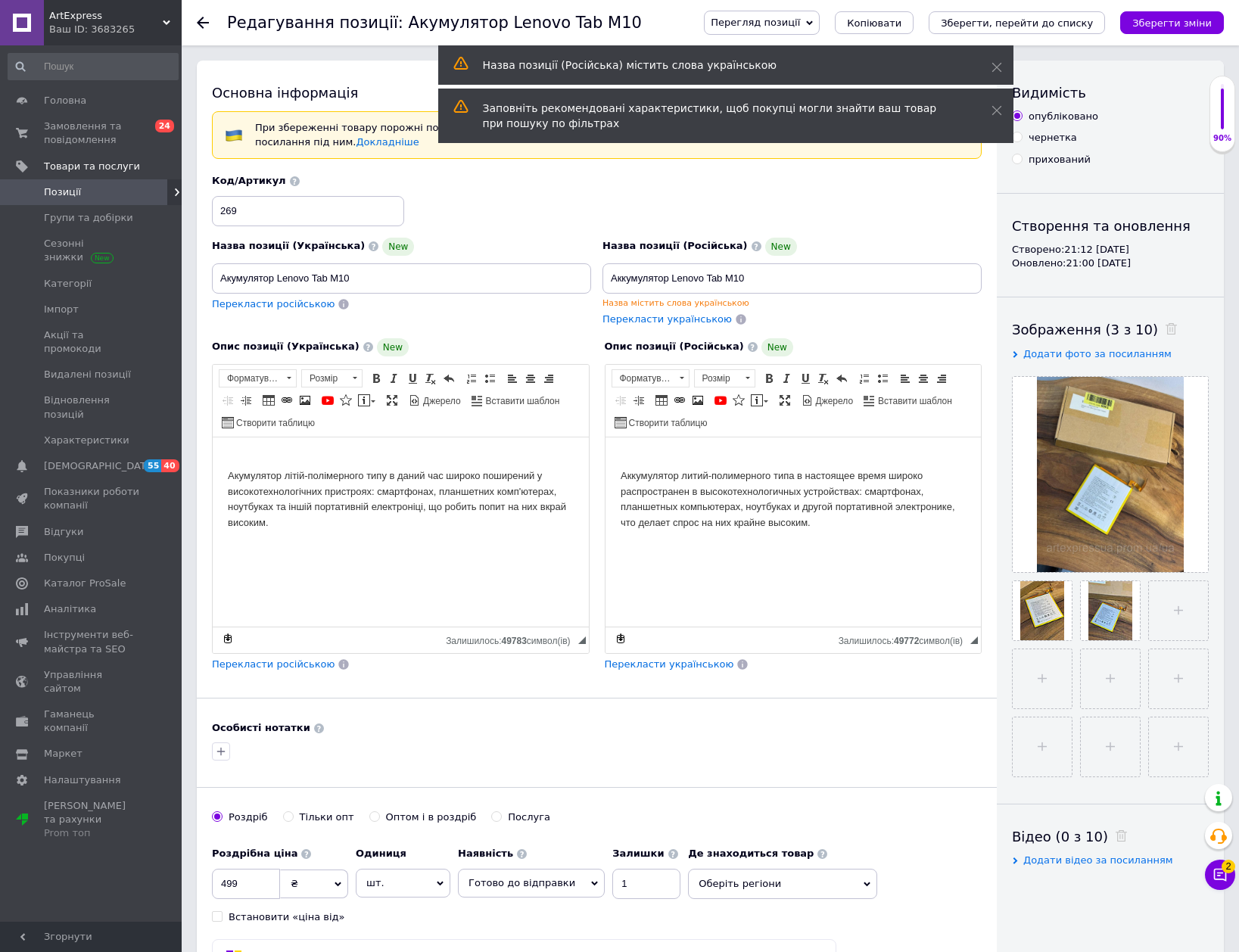
click at [205, 23] on use at bounding box center [202, 22] width 12 height 12
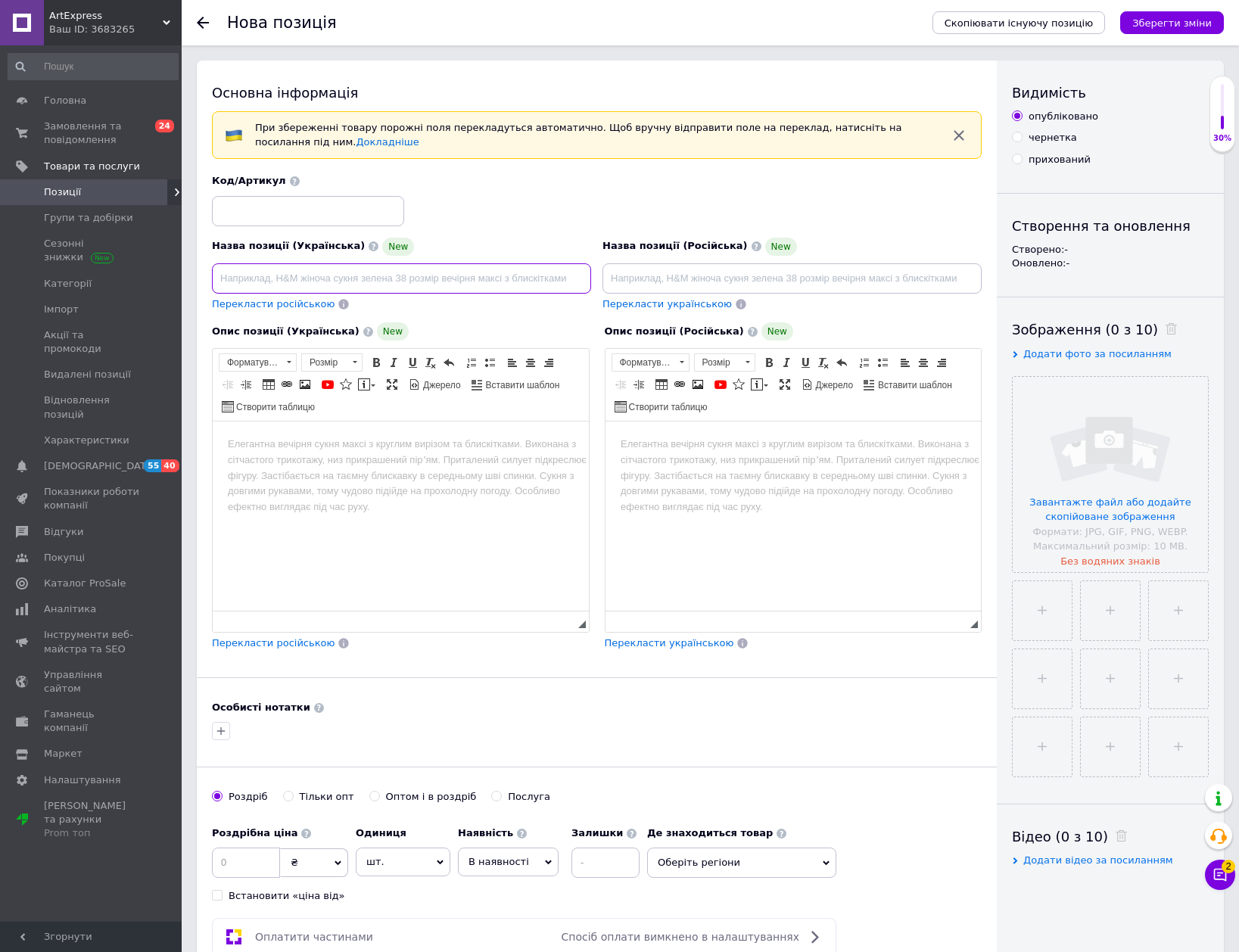
click at [442, 276] on input at bounding box center [401, 278] width 379 height 30
paste input "акумулятор для Medion"
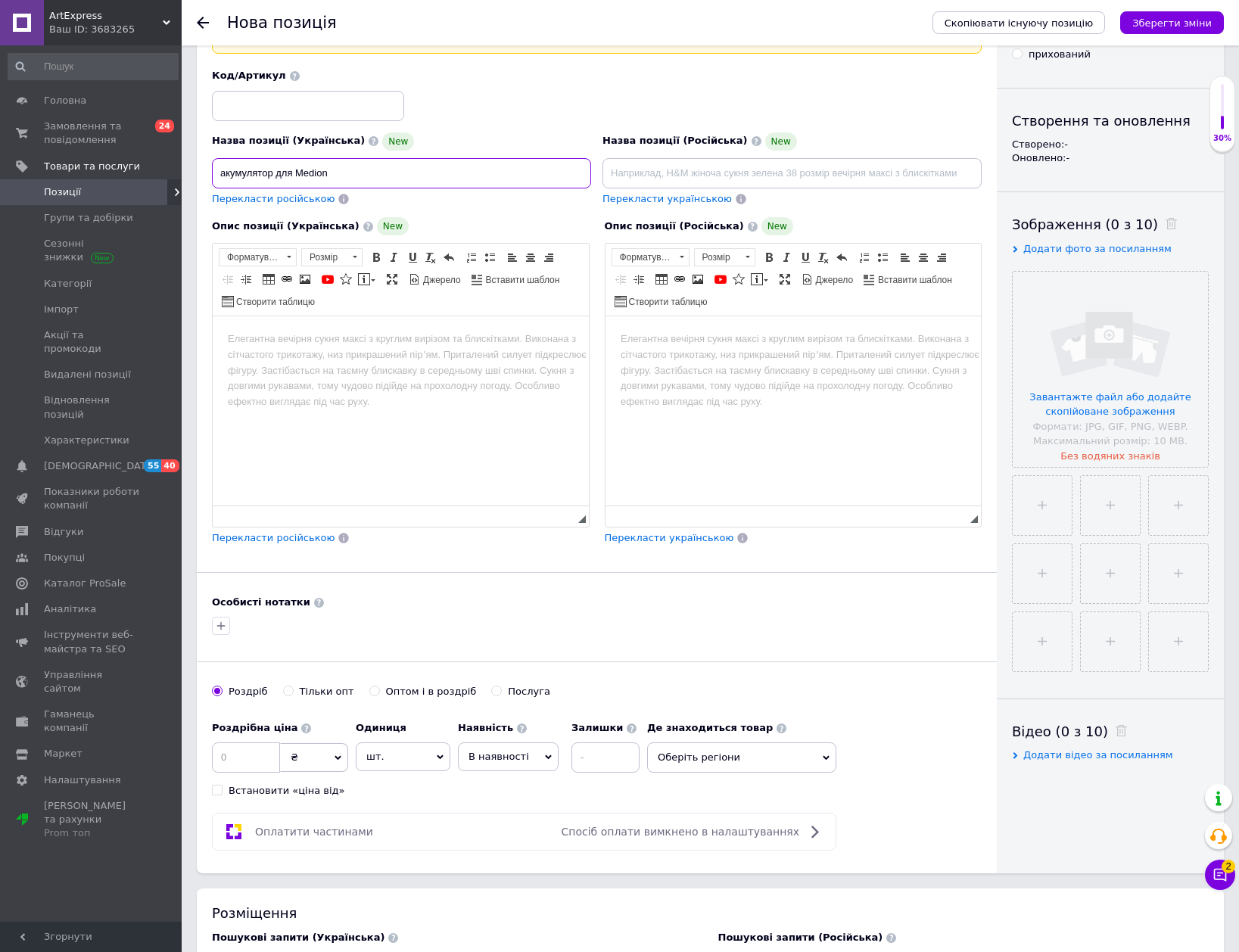
scroll to position [227, 0]
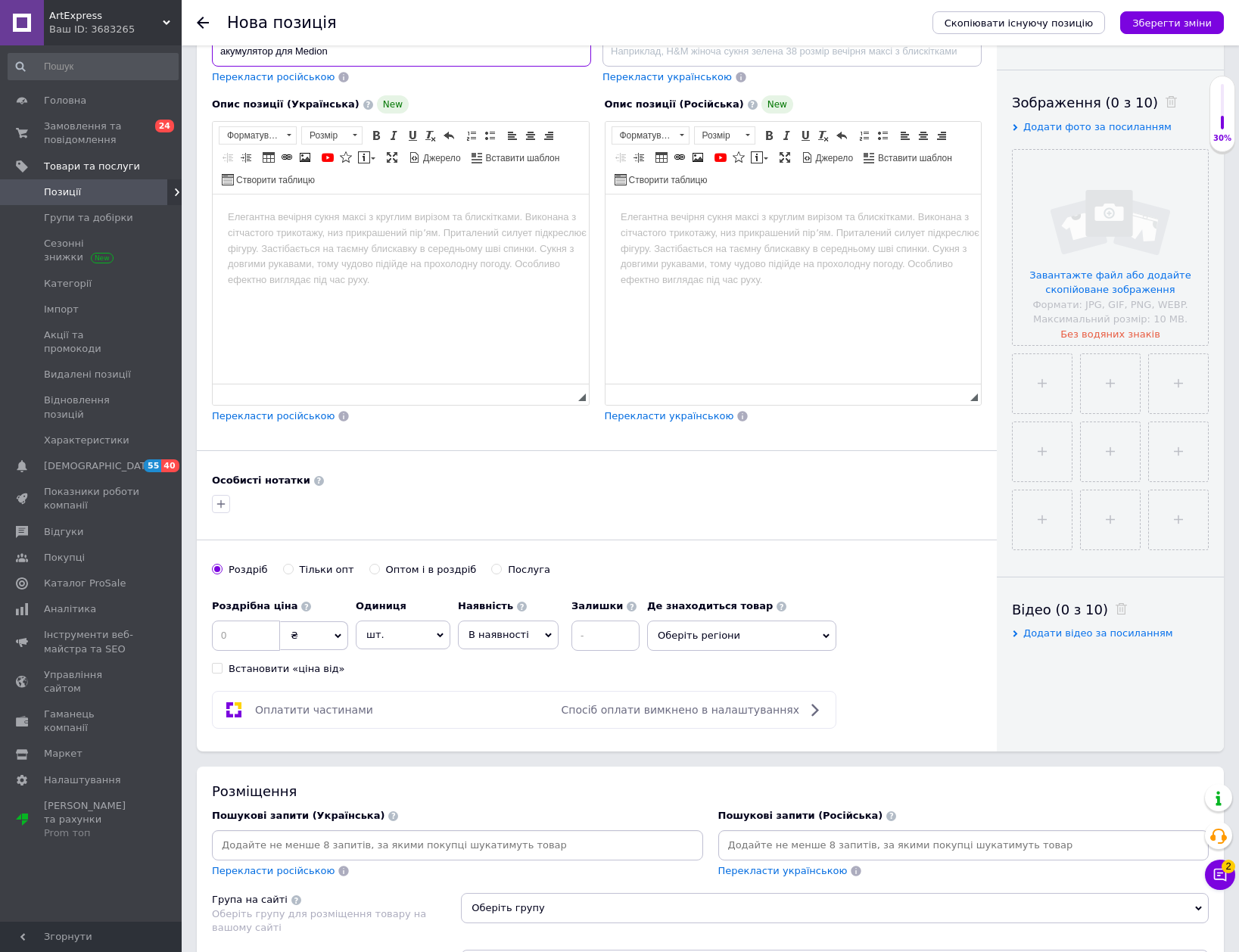
type input "акумулятор для Medion"
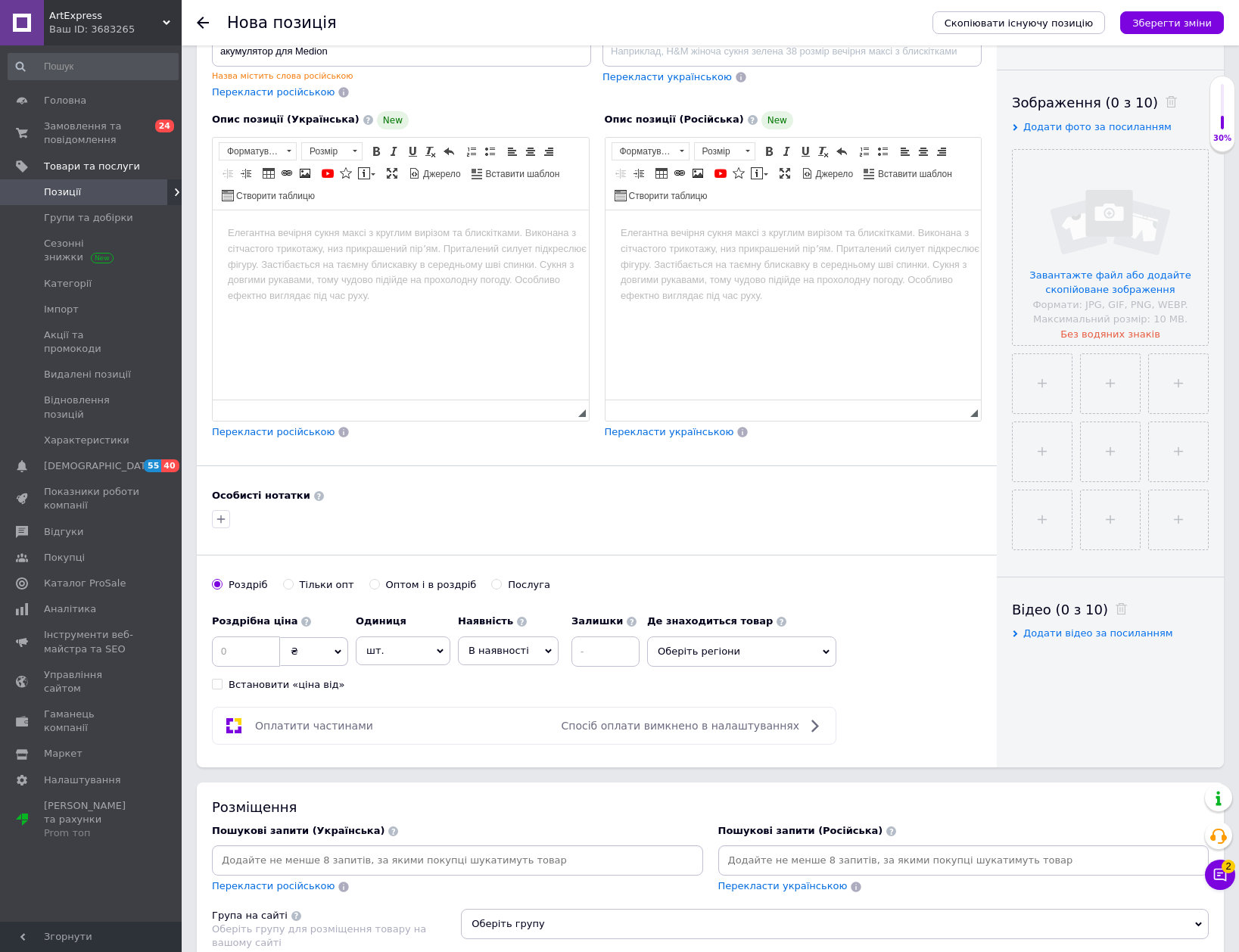
click at [371, 849] on input at bounding box center [457, 860] width 485 height 23
paste input "акумулятор для Medion"
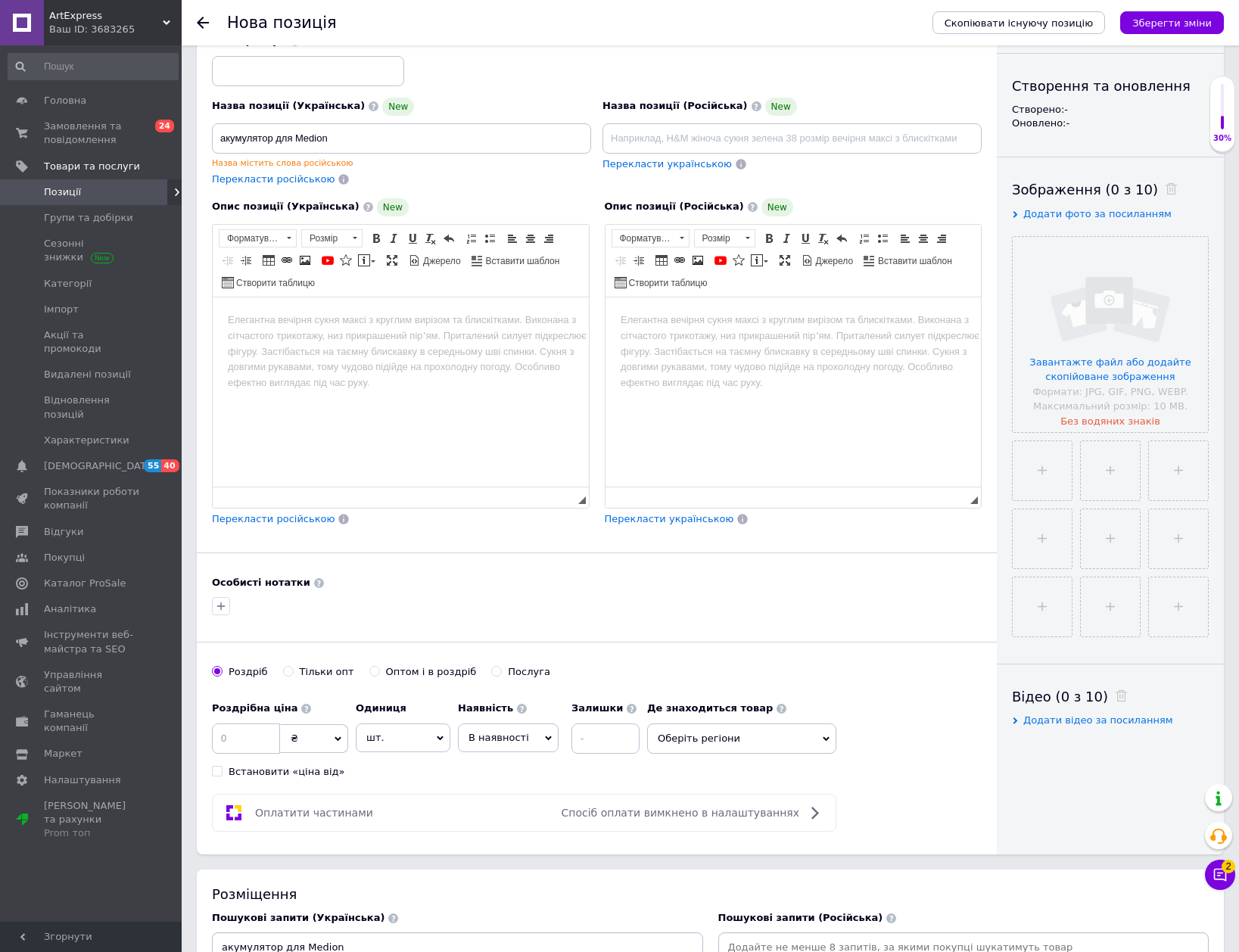
scroll to position [0, 0]
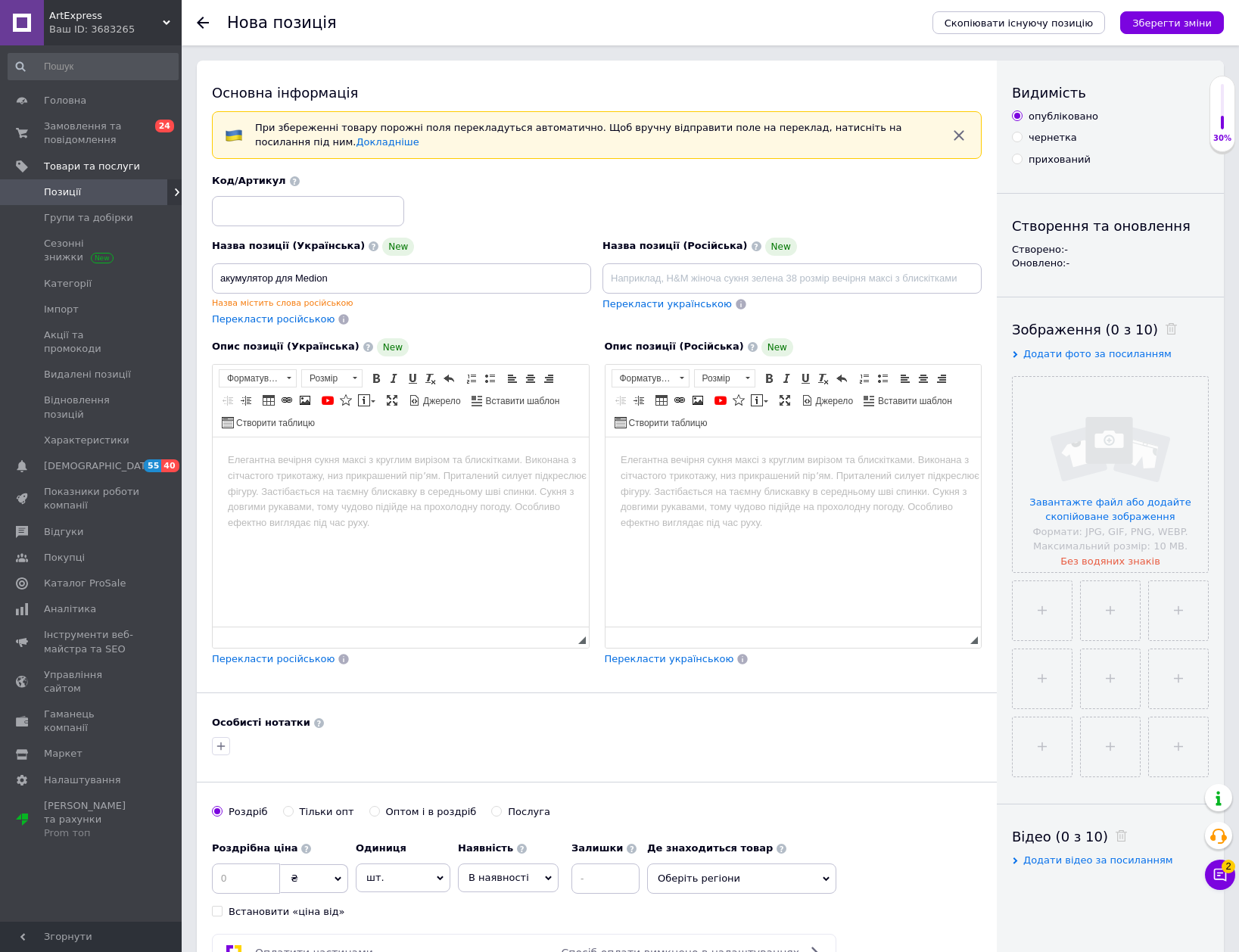
type input "акумулятор для Medion"
click at [225, 277] on input "акумулятор для Medion" at bounding box center [401, 278] width 379 height 30
type input "Акумулятор для Medion"
click at [250, 210] on input at bounding box center [308, 211] width 193 height 30
type input "270"
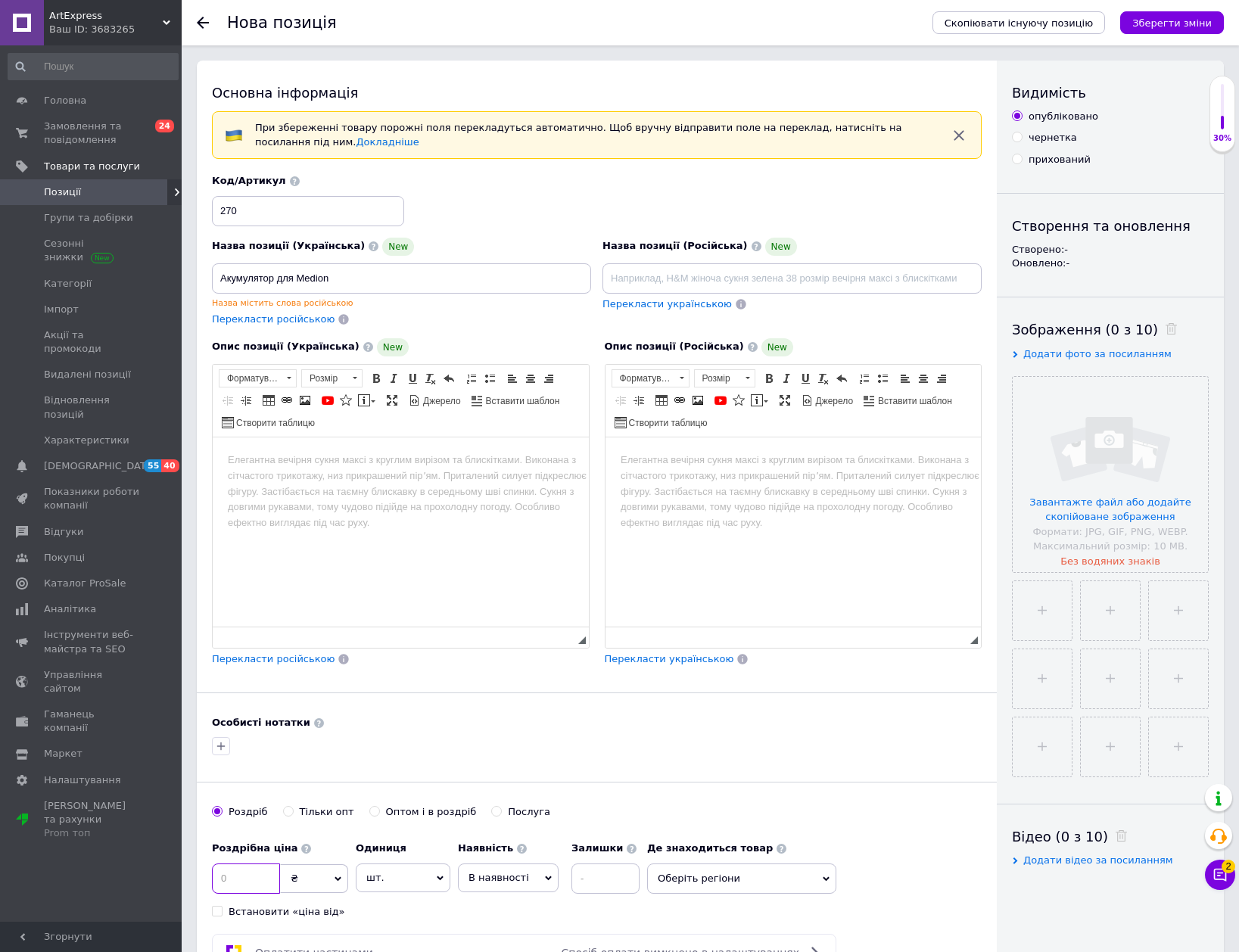
click at [261, 876] on input at bounding box center [246, 878] width 68 height 30
type input "999"
click at [527, 891] on span "В наявності" at bounding box center [508, 877] width 101 height 29
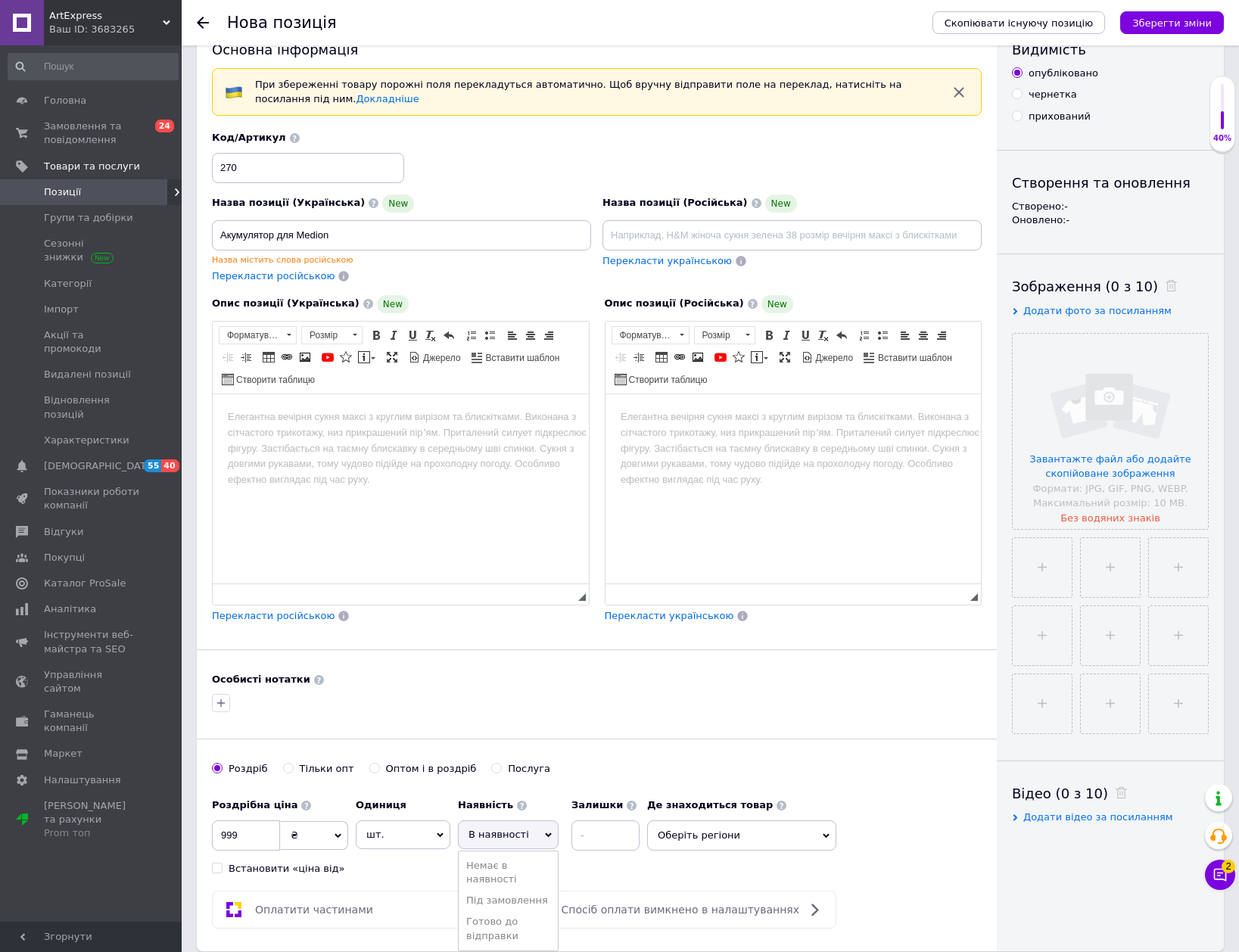
scroll to position [75, 0]
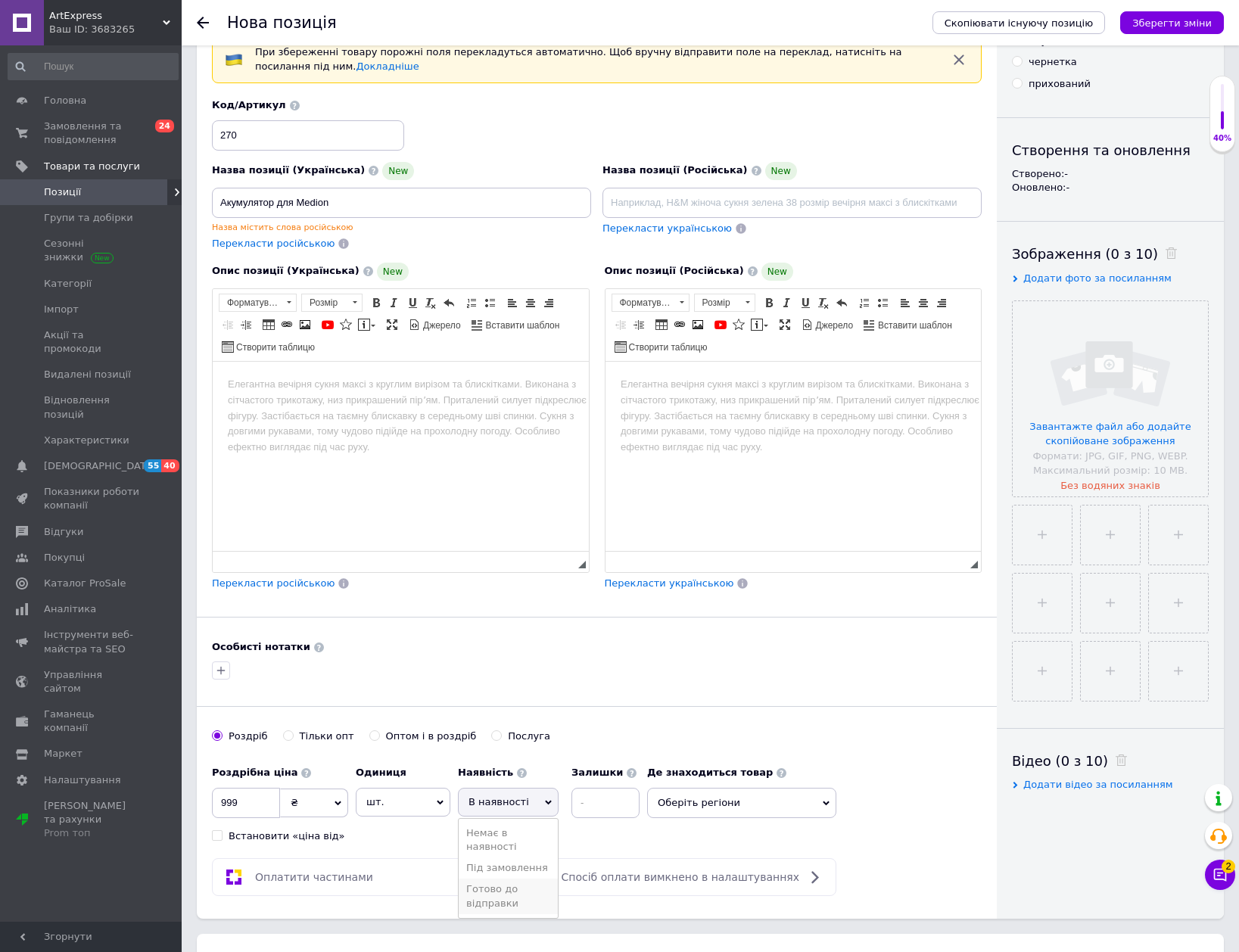
click at [506, 907] on li "Готово до відправки" at bounding box center [508, 896] width 99 height 35
click at [629, 801] on input at bounding box center [646, 803] width 68 height 30
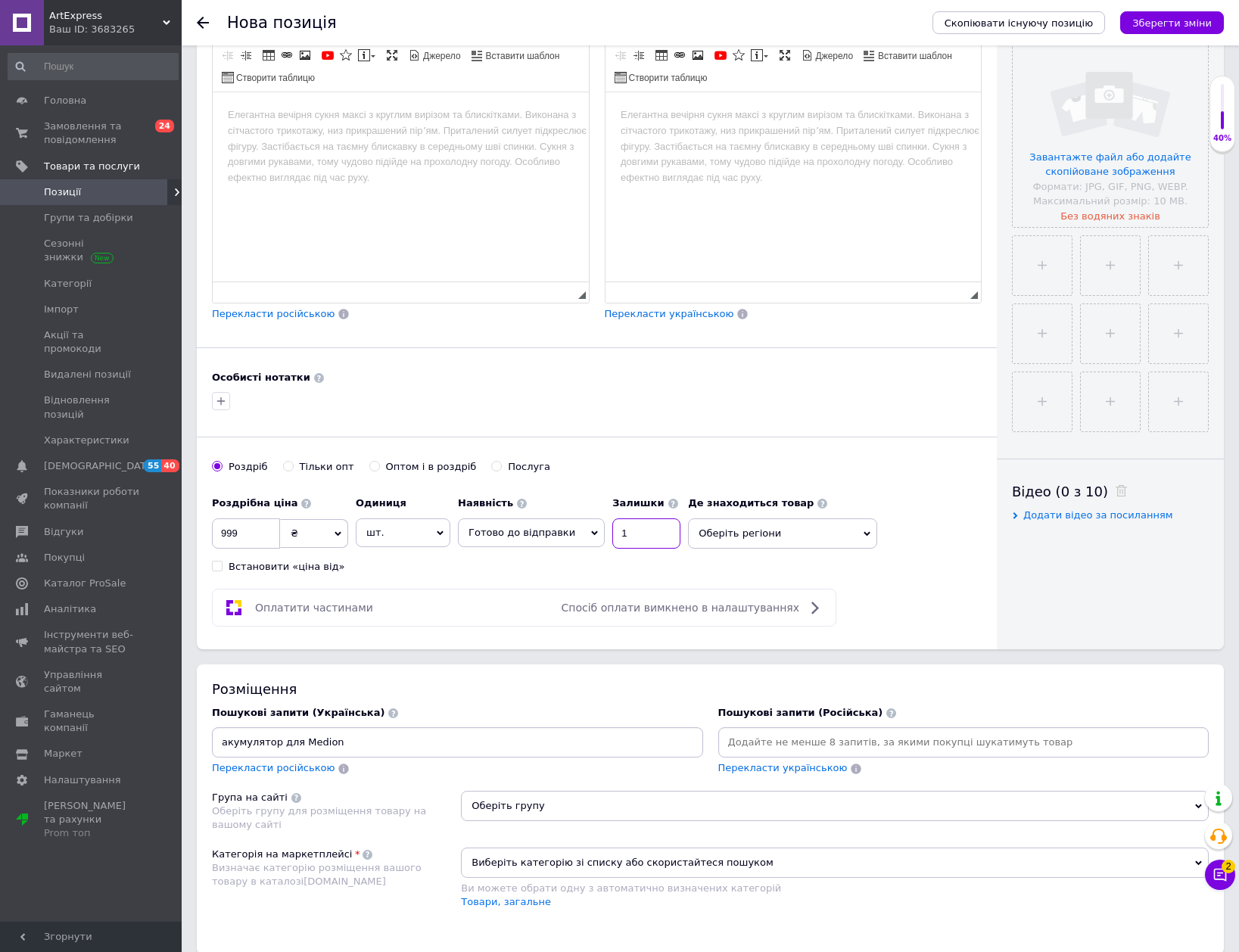
scroll to position [378, 0]
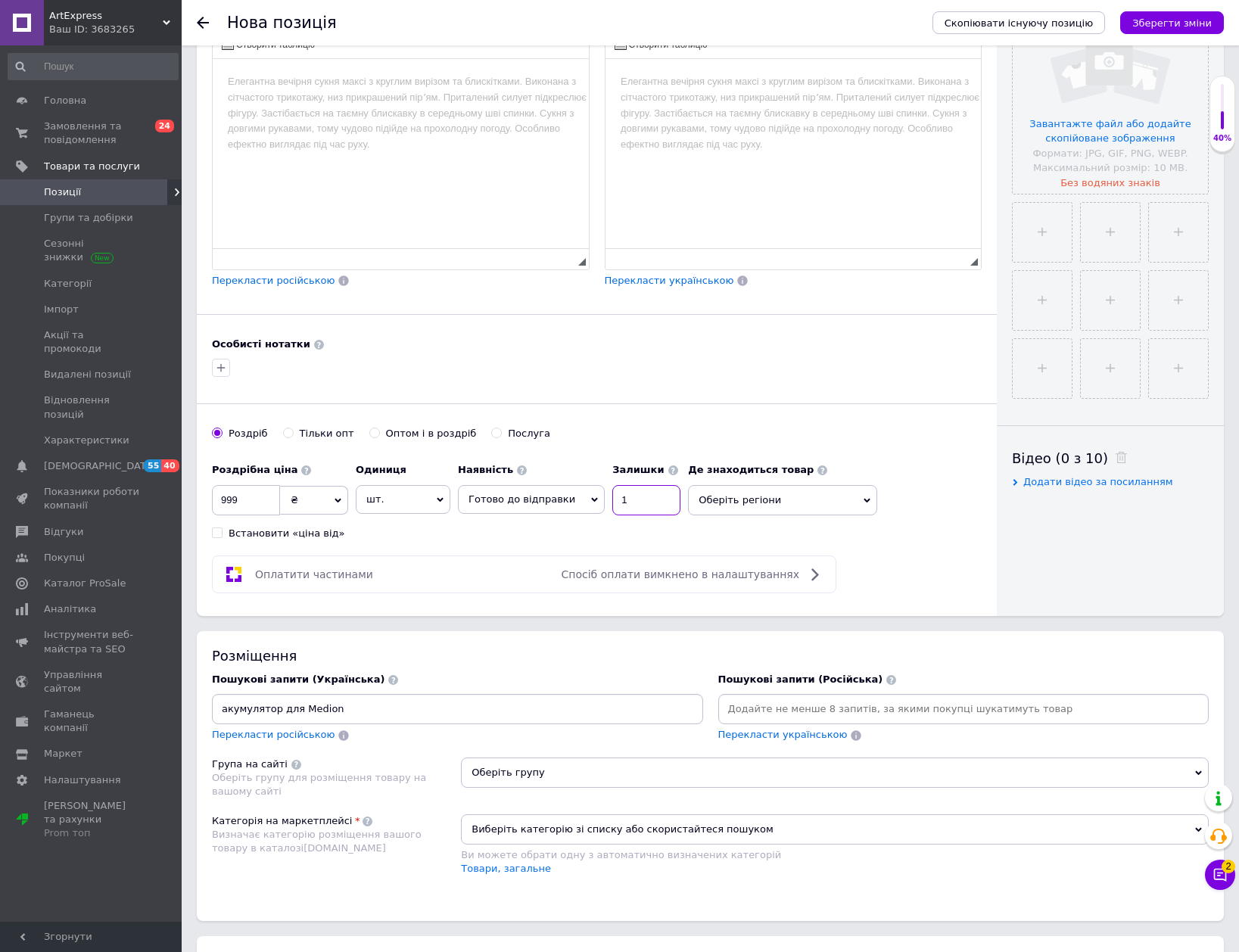
type input "1"
click at [389, 709] on input "акумулятор для Medion" at bounding box center [457, 709] width 485 height 23
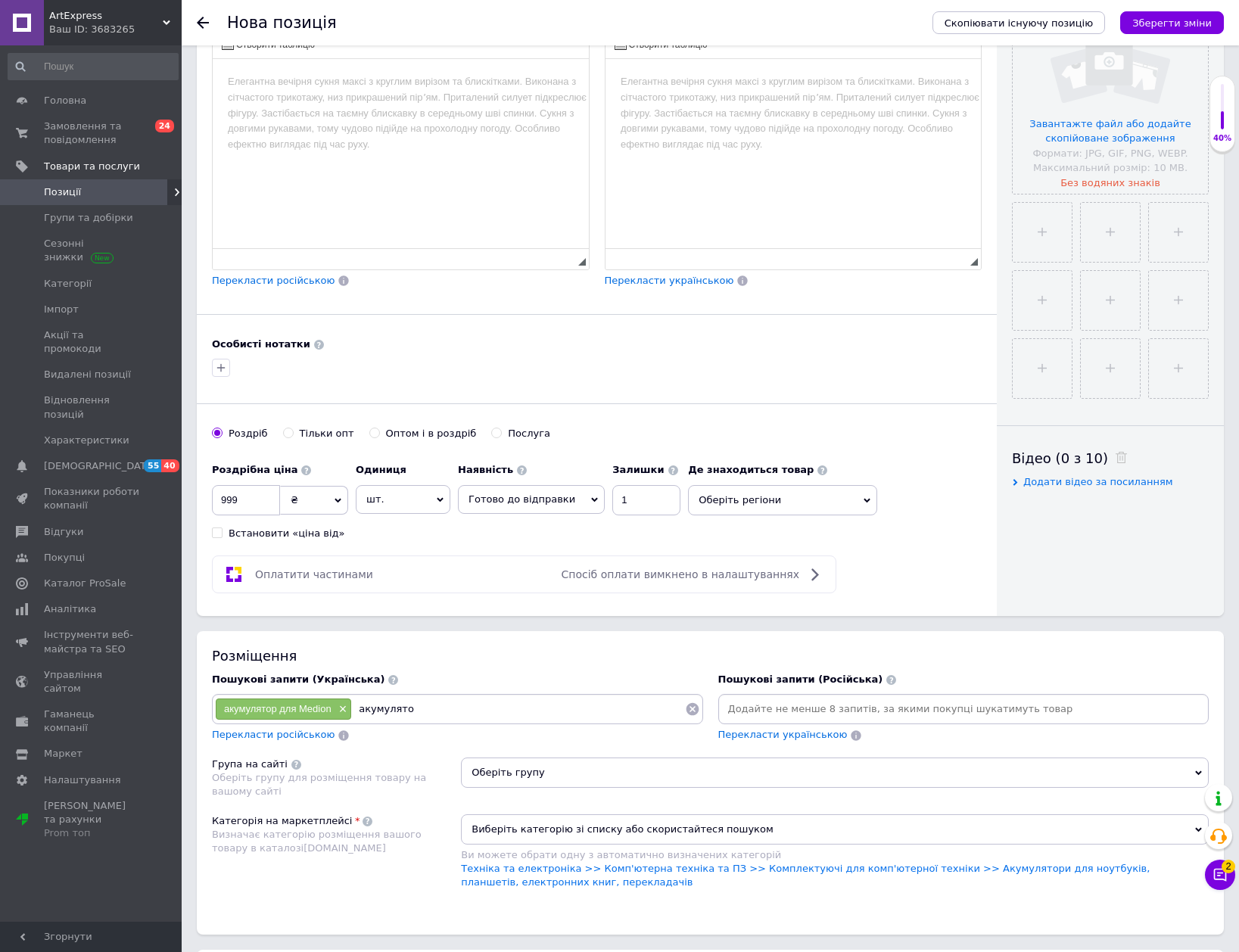
type input "акумулятор"
type input "батарея"
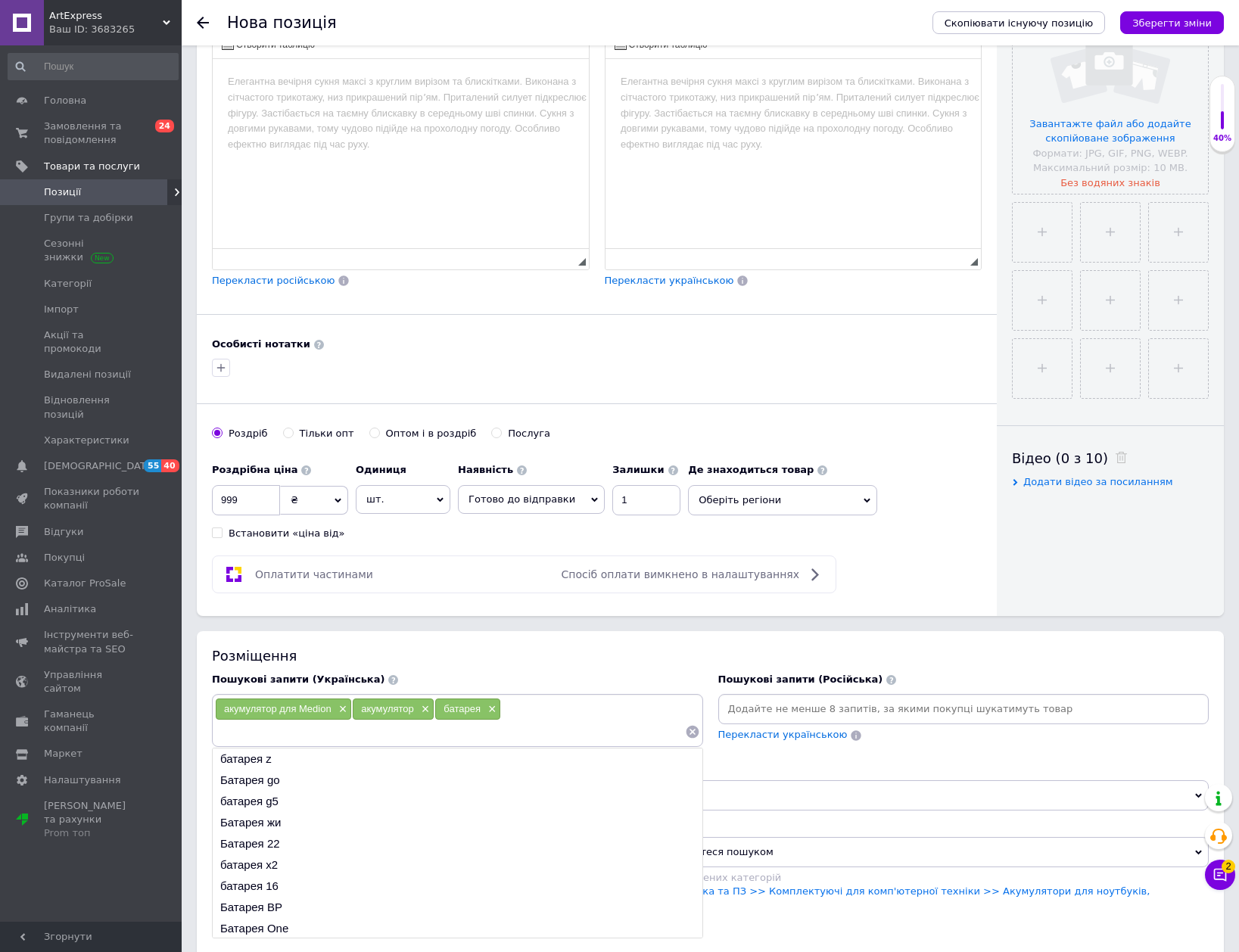
click at [551, 654] on div "Розміщення" at bounding box center [709, 656] width 996 height 19
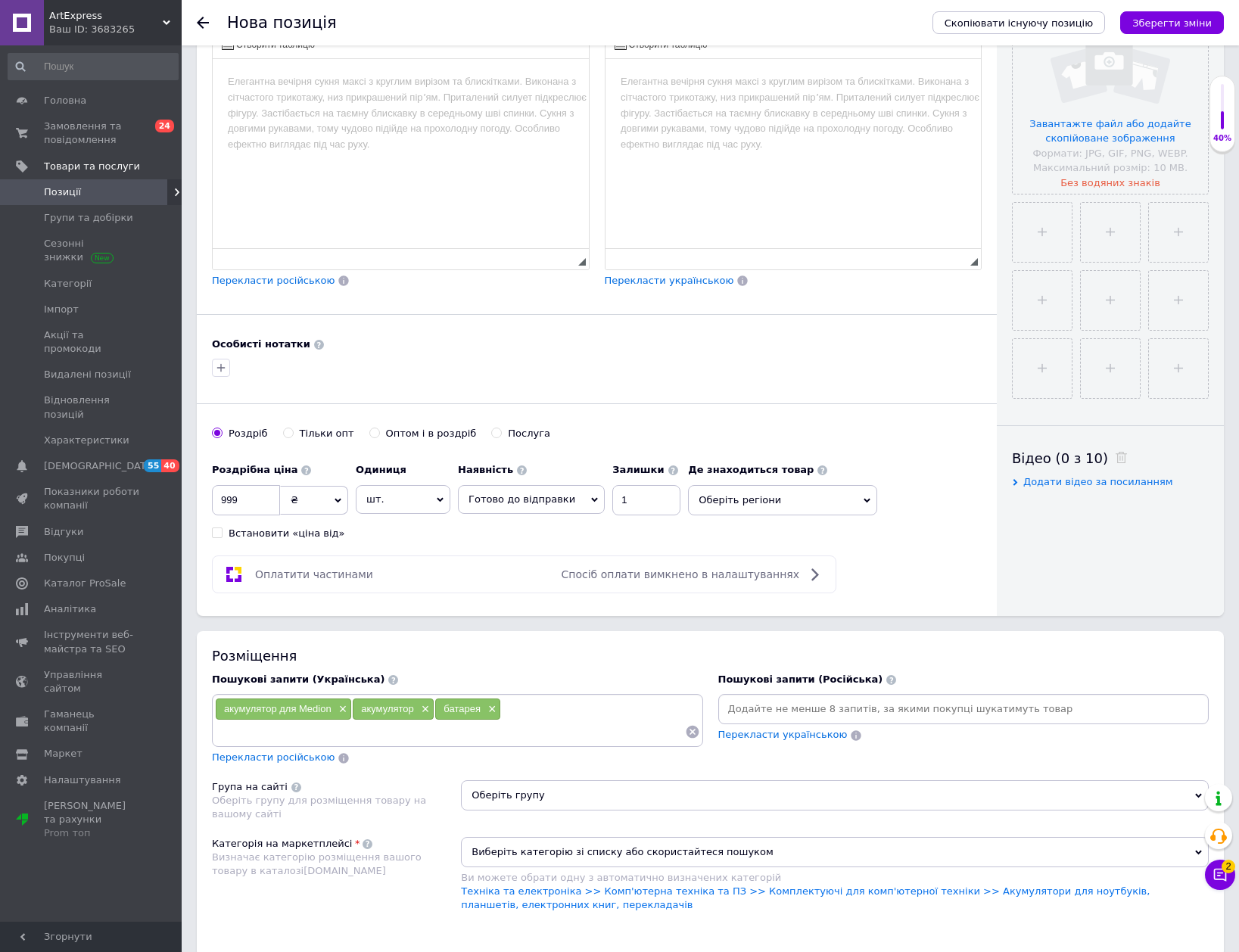
click at [802, 883] on div "Ви можете обрати одну з автоматично визначених категорій" at bounding box center [834, 877] width 748 height 13
click at [784, 888] on link "Техніка та електроніка >> Комп'ютерна техніка та ПЗ >> Комплектуючі для комп'ют…" at bounding box center [805, 898] width 689 height 25
click at [760, 796] on span "Оберіть групу" at bounding box center [834, 795] width 748 height 30
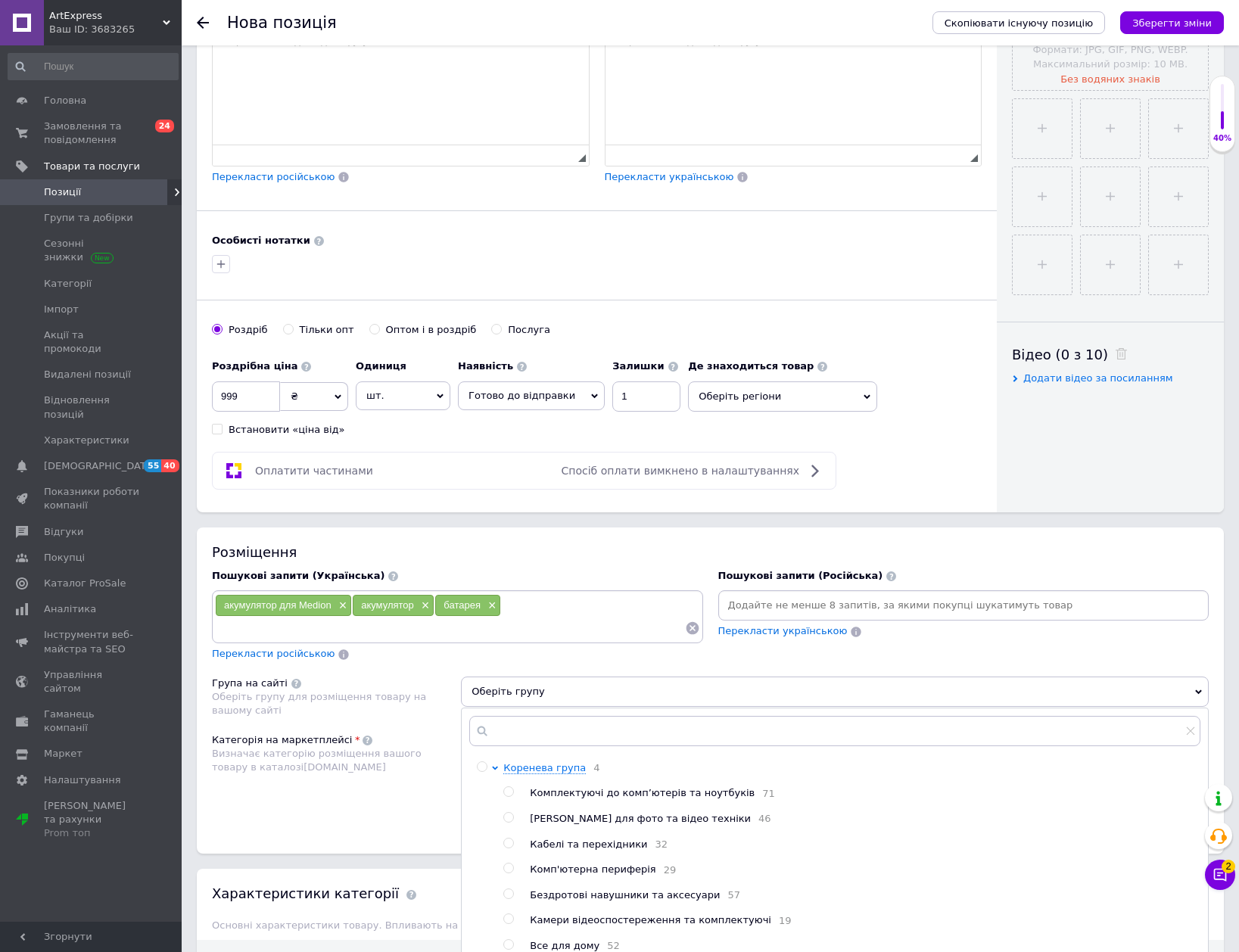
scroll to position [606, 0]
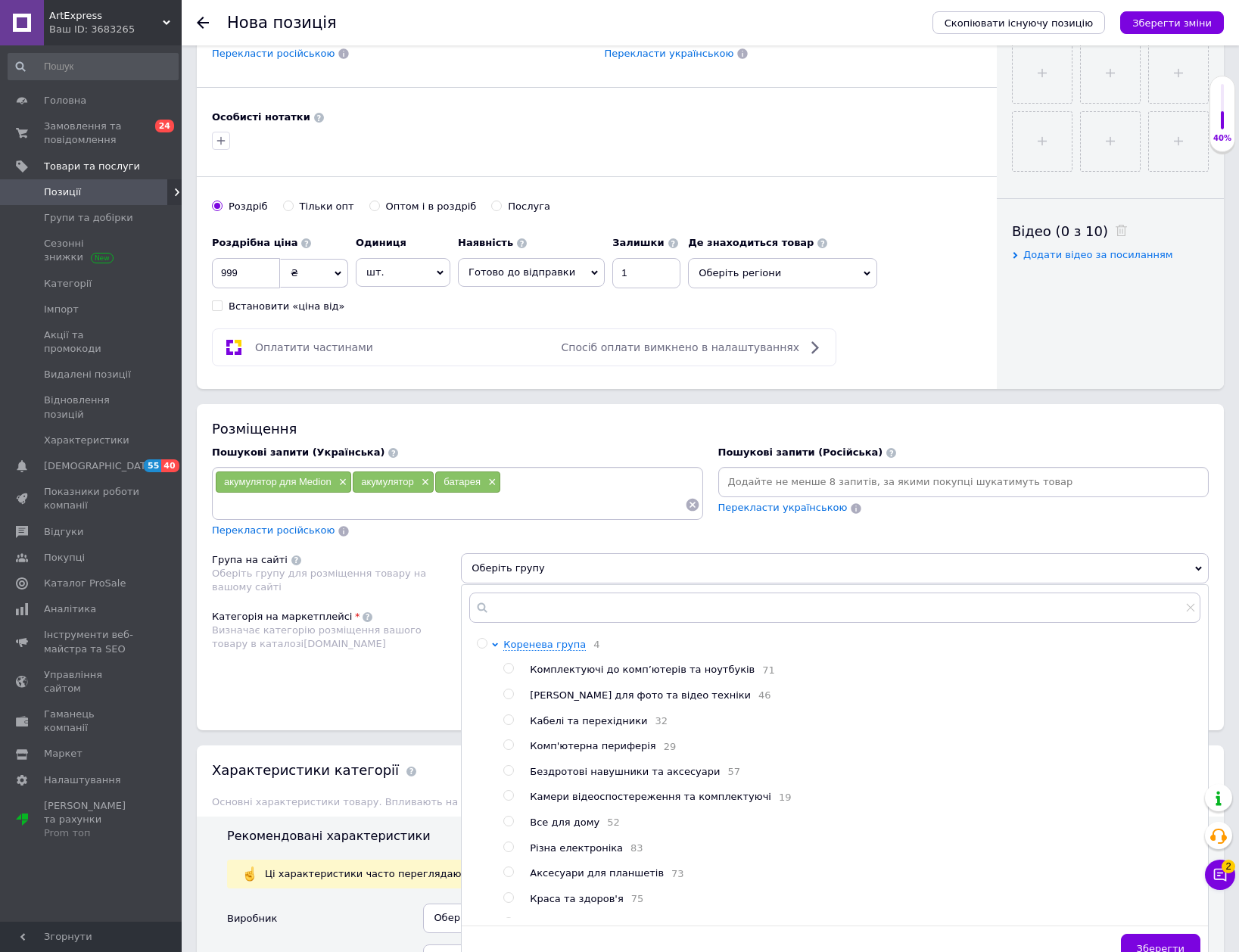
click at [639, 675] on span "Комплектуючі до комп’ютерів та ноутбуків" at bounding box center [642, 669] width 225 height 11
radio input "true"
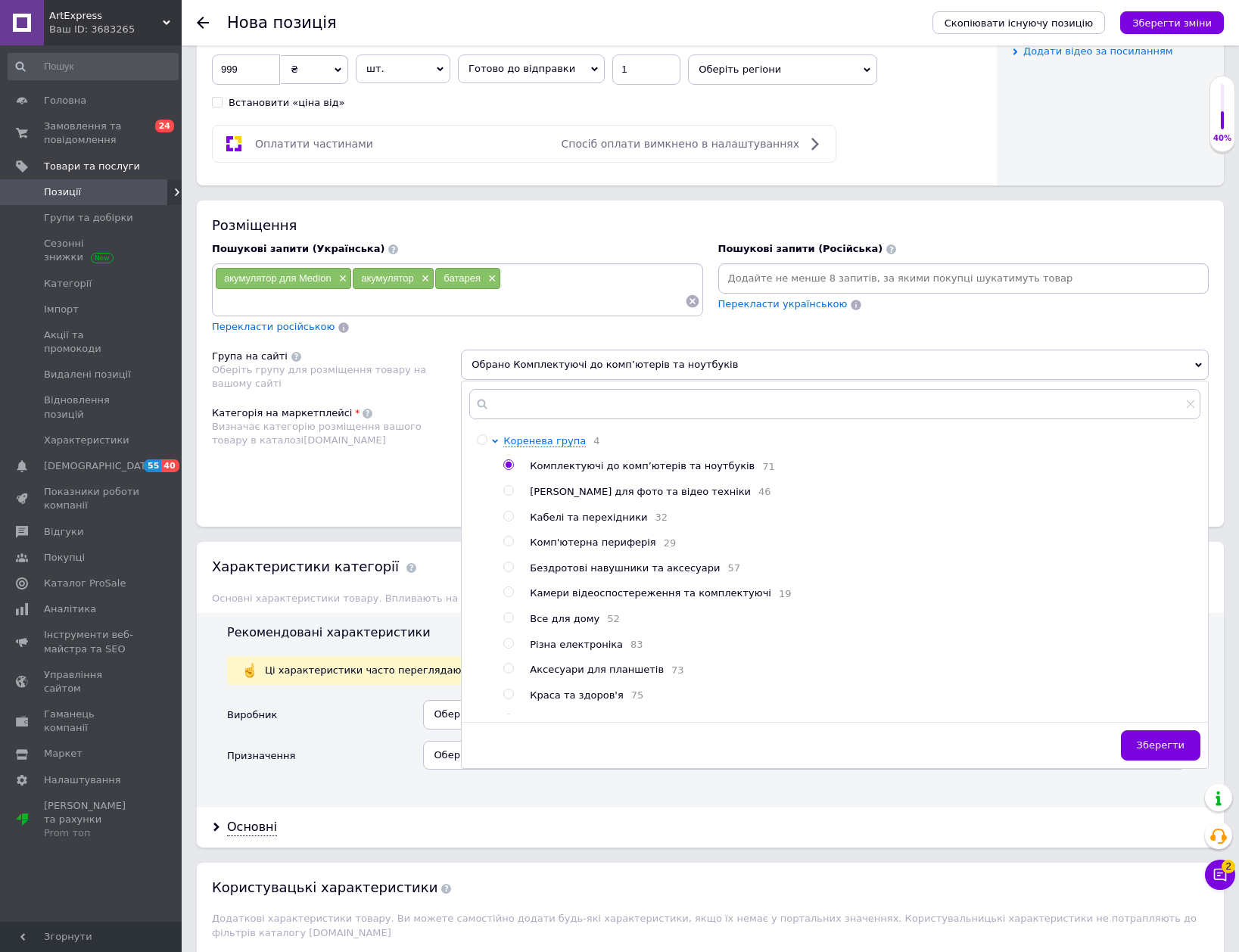
scroll to position [832, 0]
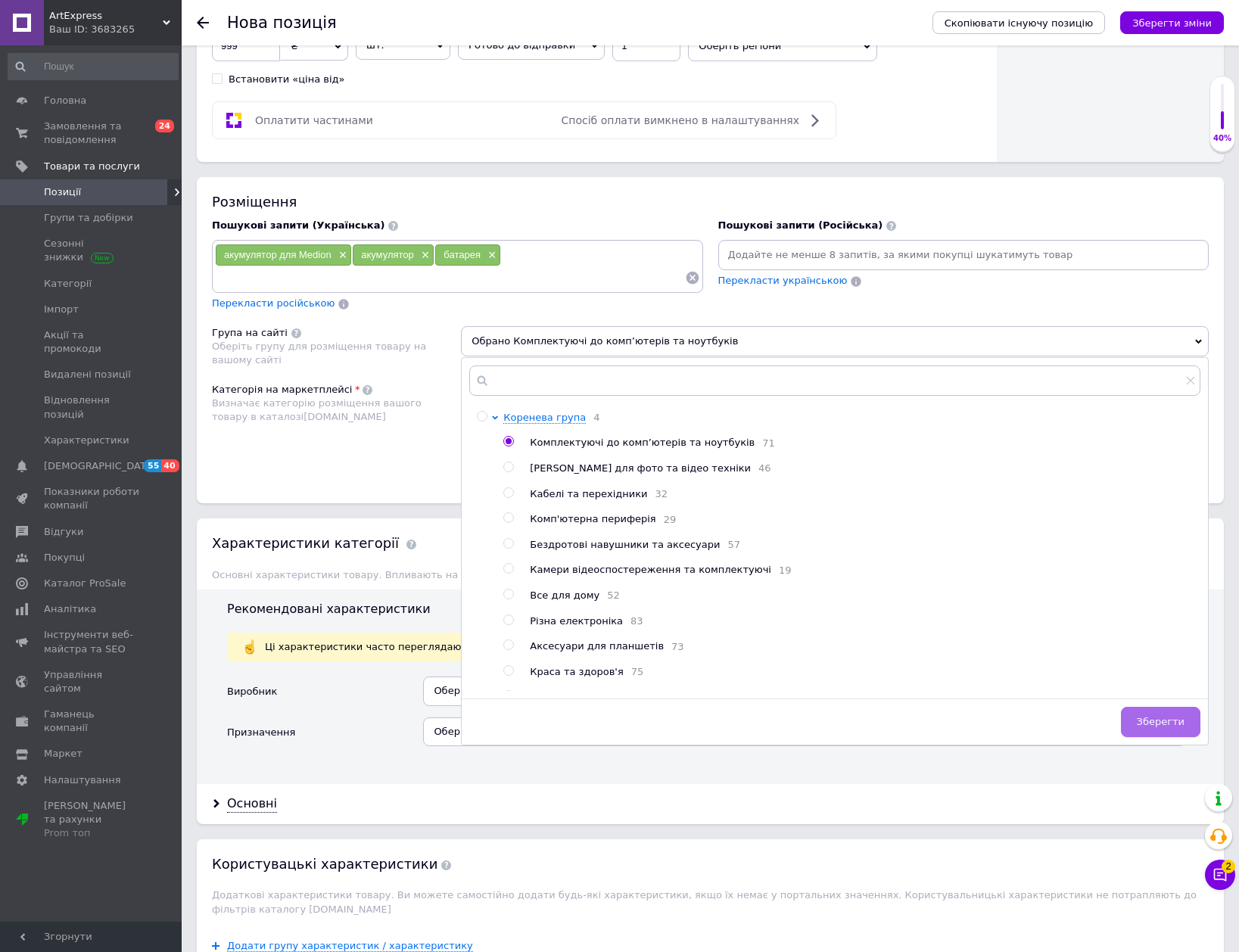
click at [1141, 720] on button "Зберегти" at bounding box center [1161, 722] width 79 height 30
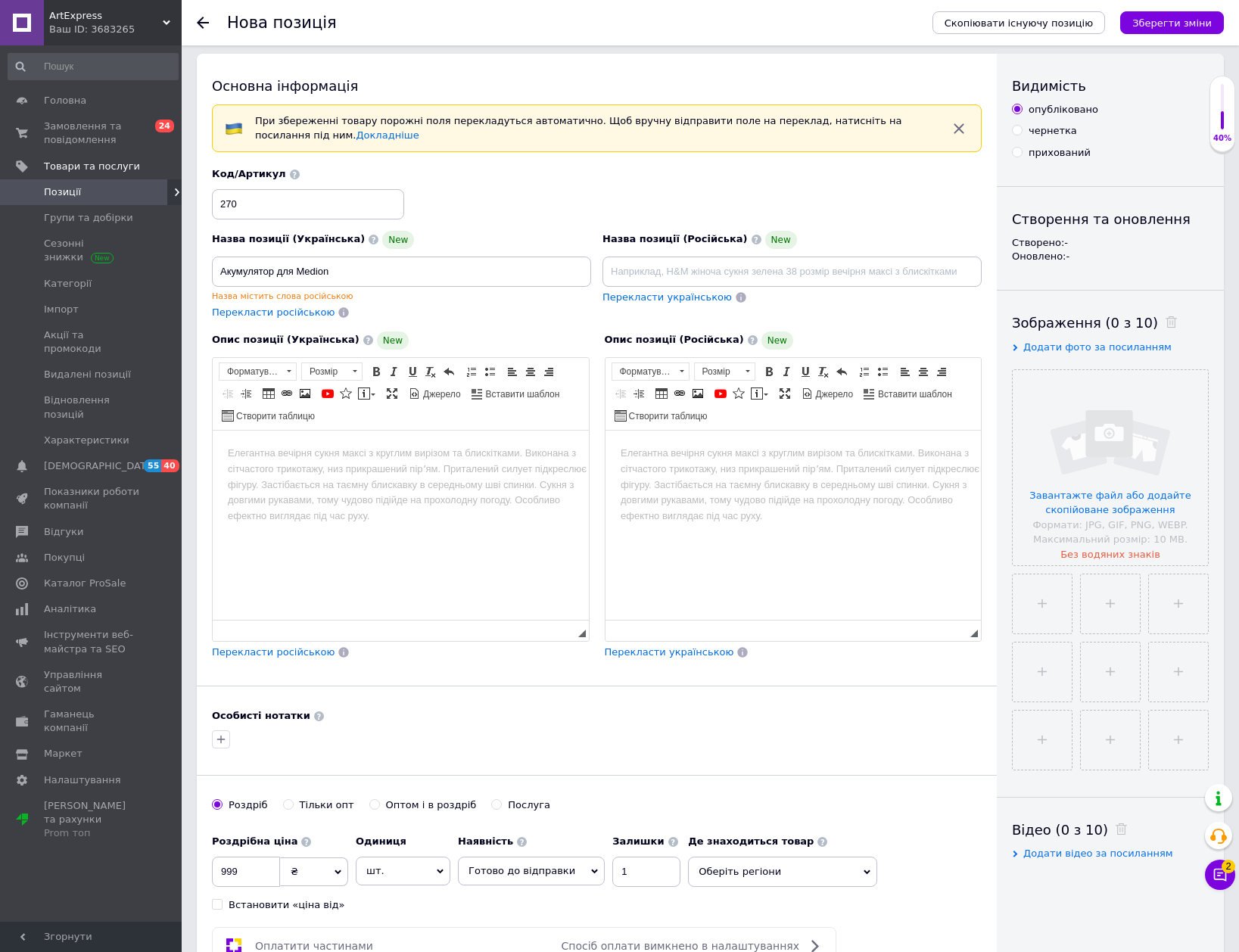
scroll to position [0, 0]
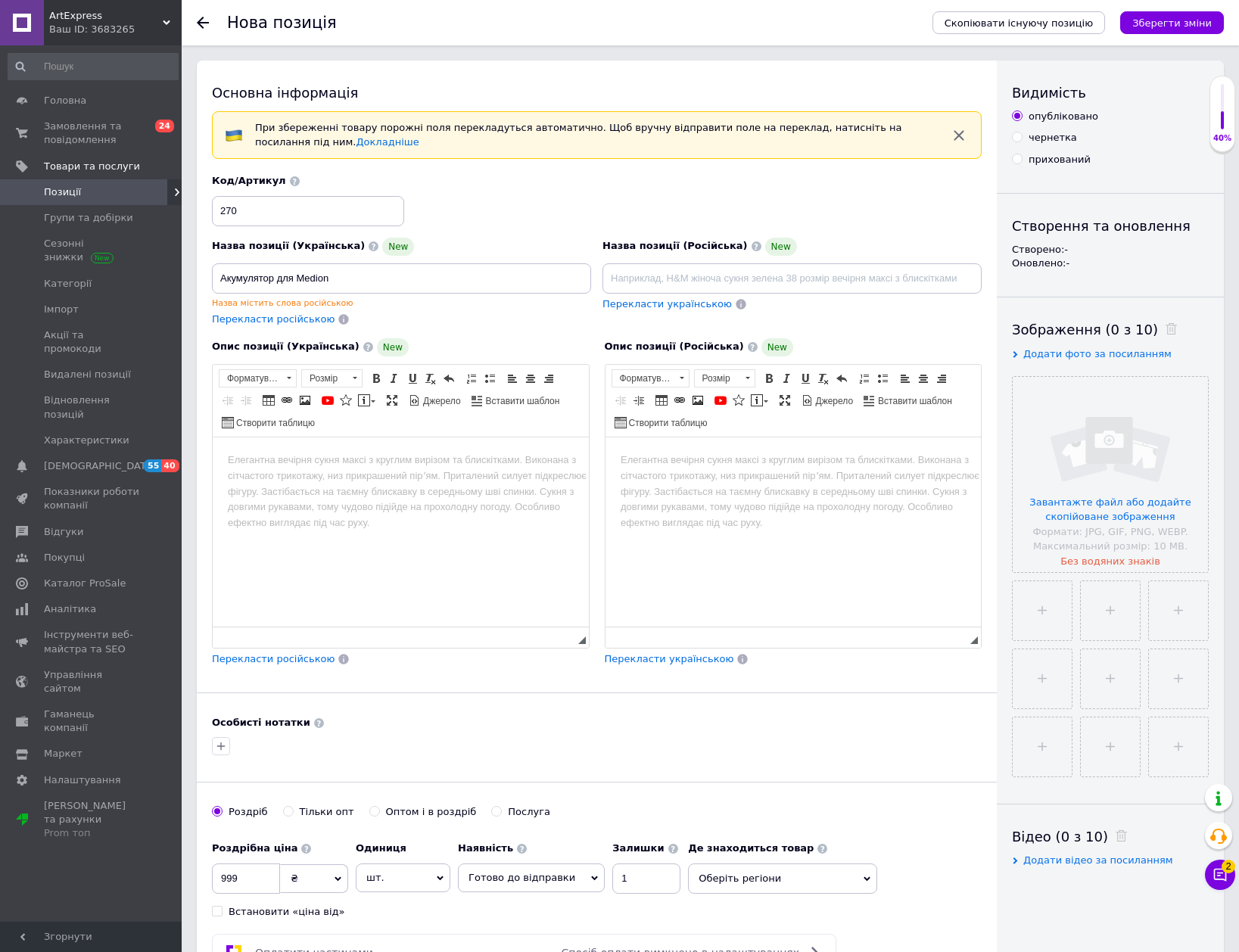
click at [437, 470] on html at bounding box center [400, 460] width 377 height 46
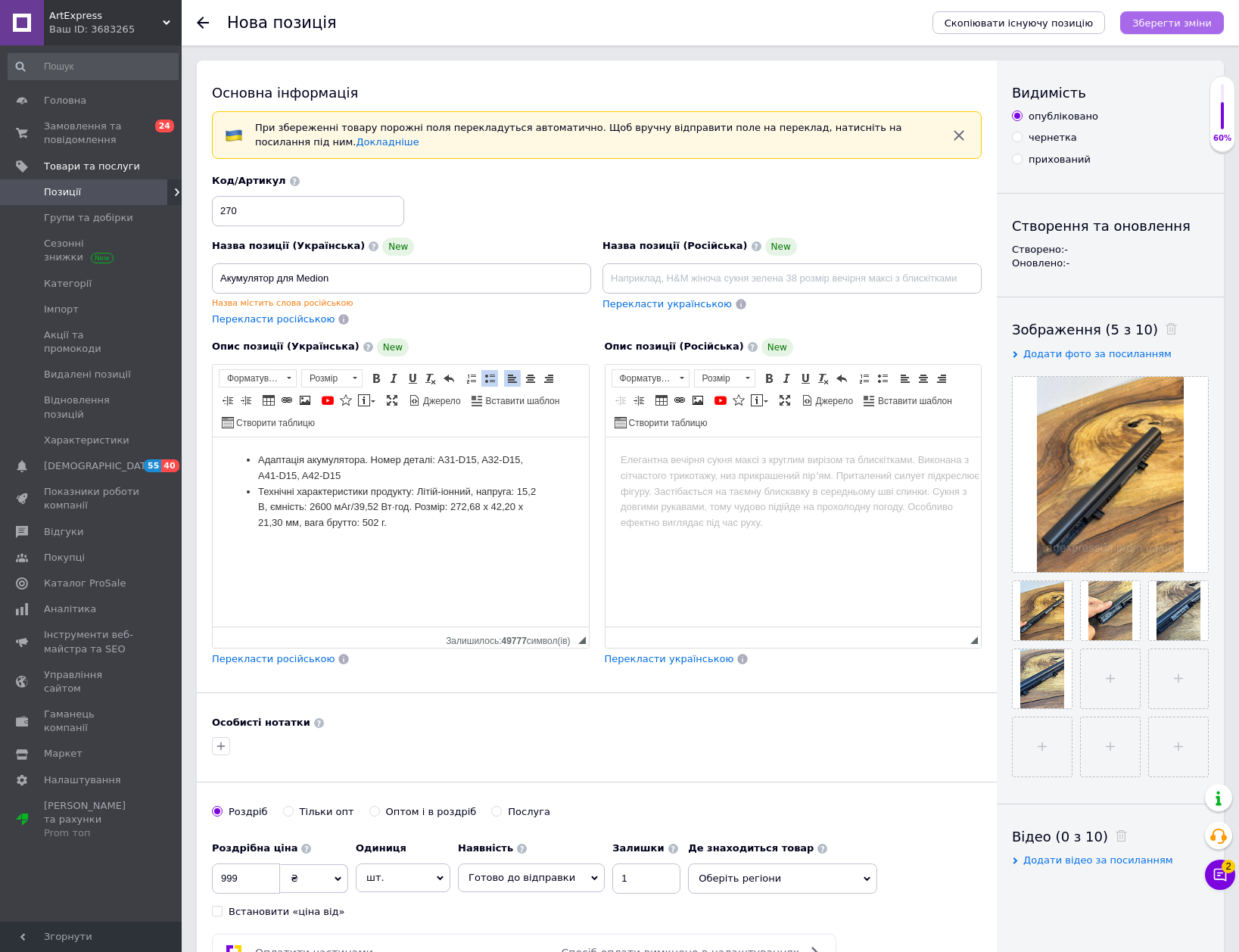
click at [1213, 27] on button "Зберегти зміни" at bounding box center [1172, 22] width 104 height 23
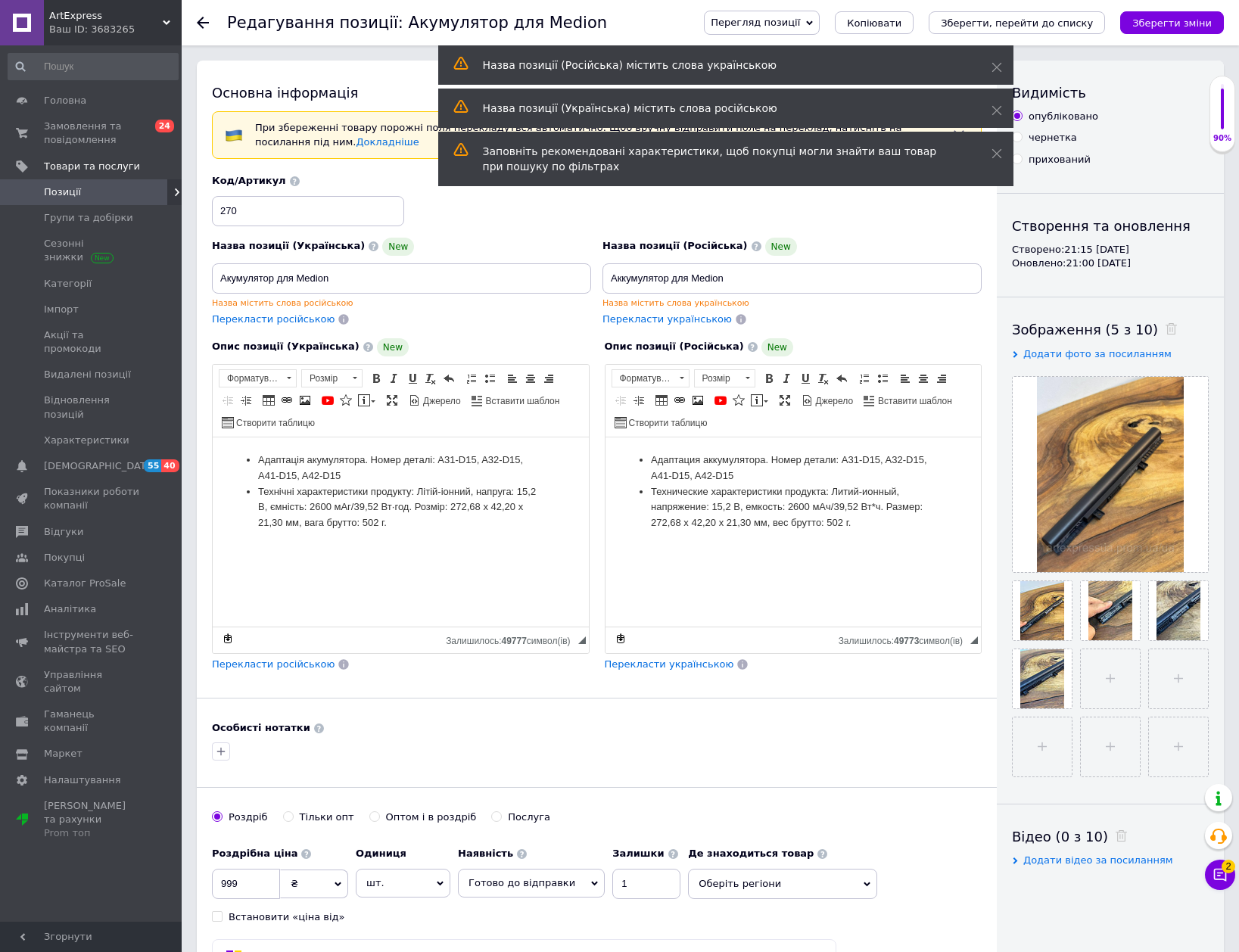
click at [200, 21] on use at bounding box center [202, 22] width 12 height 12
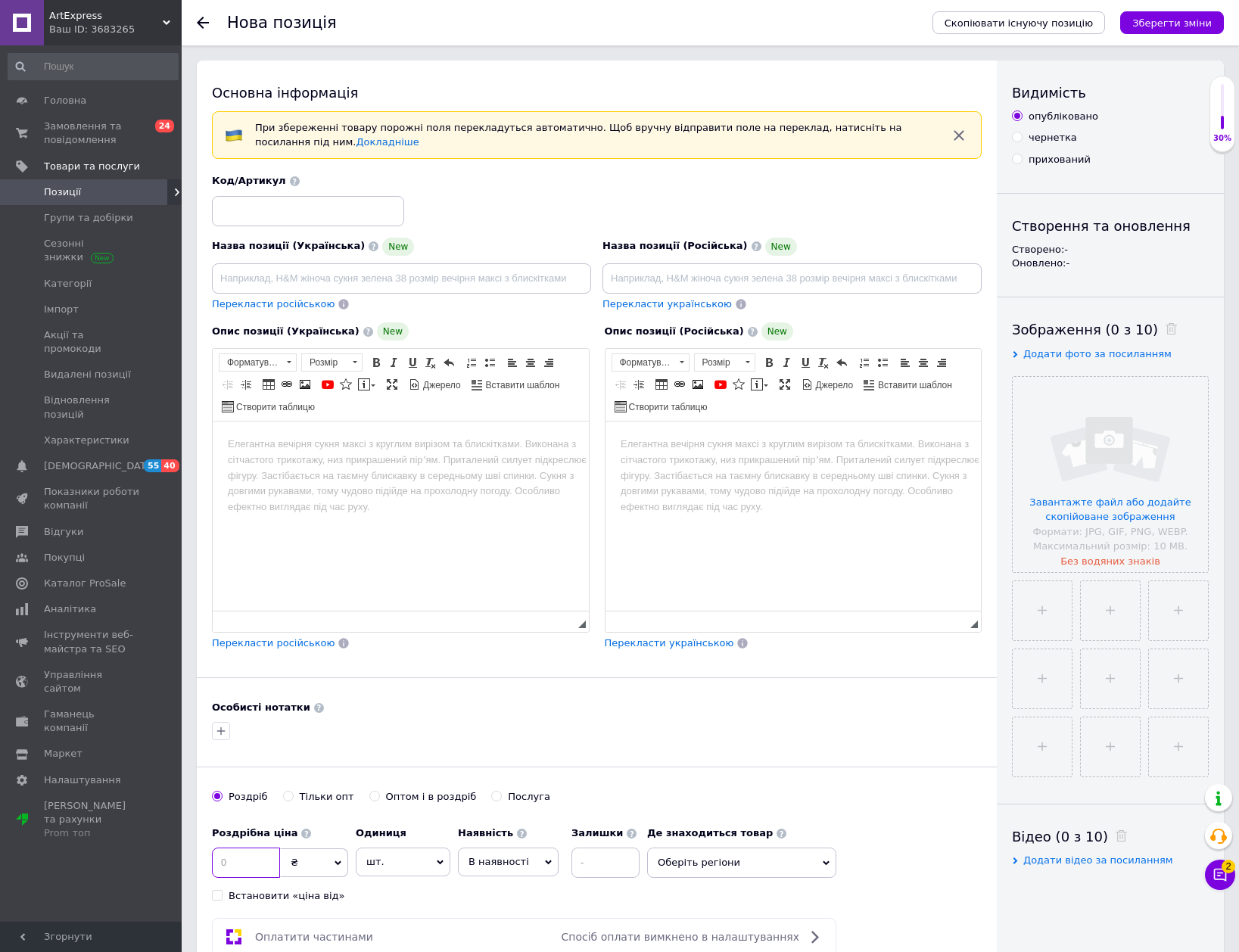
click at [237, 858] on input at bounding box center [246, 862] width 68 height 30
type input "1399"
click at [511, 851] on span "В наявності" at bounding box center [508, 862] width 101 height 29
click at [498, 943] on li "Готово до відправки" at bounding box center [508, 957] width 99 height 35
click at [612, 862] on input at bounding box center [646, 862] width 68 height 30
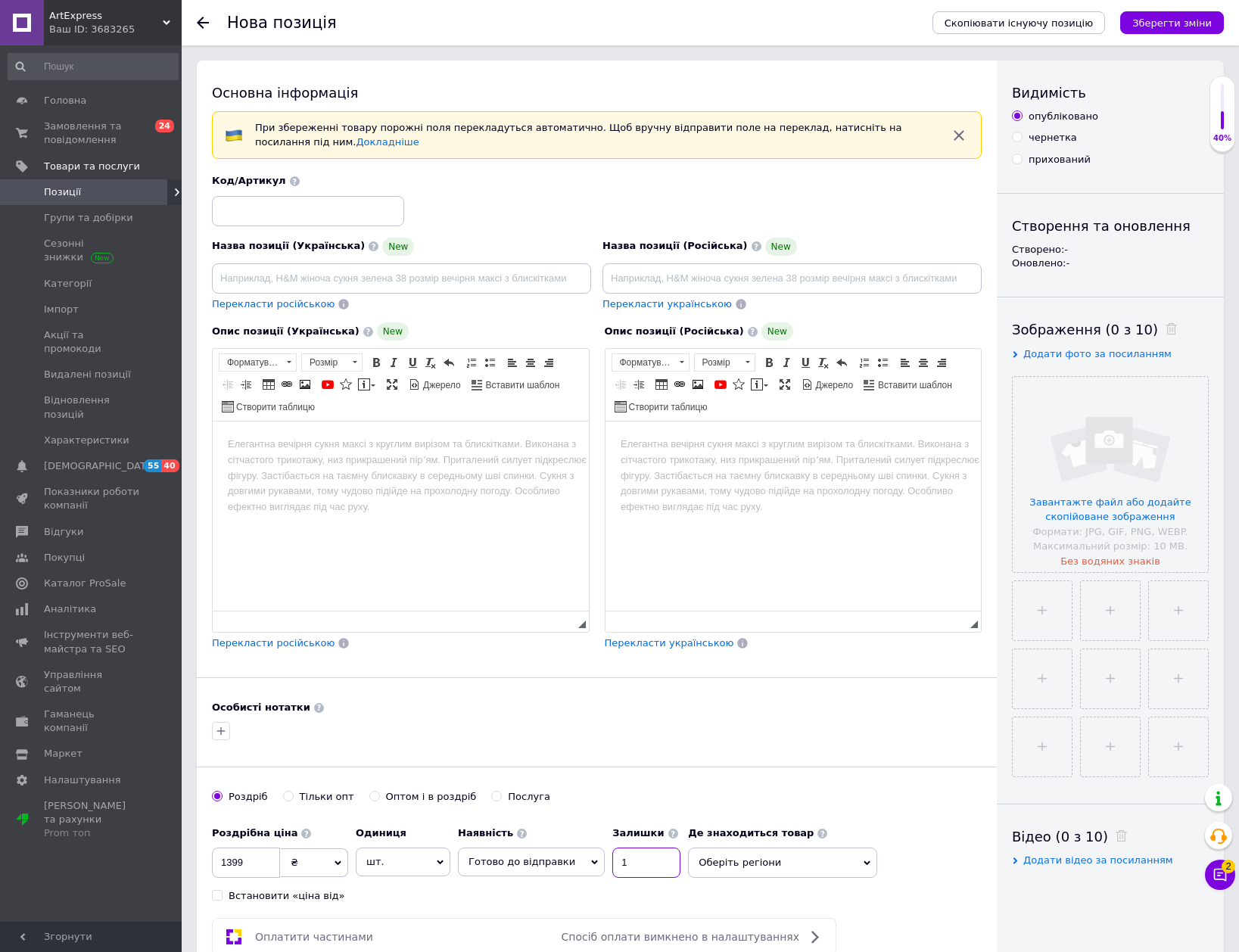
type input "1"
click at [243, 213] on input at bounding box center [308, 211] width 193 height 30
type input "271"
click at [325, 275] on input at bounding box center [401, 278] width 379 height 30
paste input "Акумулятор A41-D17 Medion Akoya"
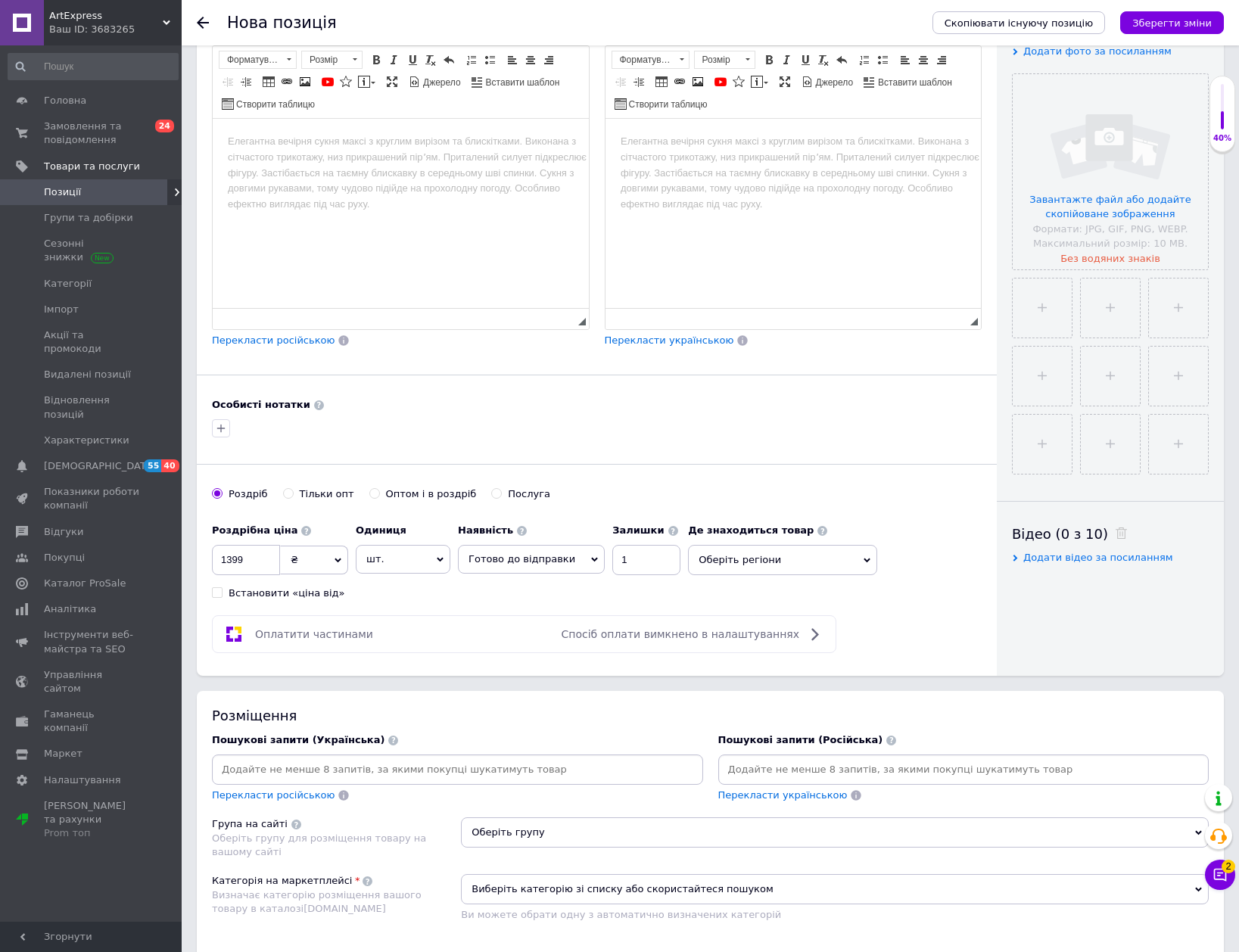
type input "Акумулятор A41-D17 Medion Akoya"
click at [463, 770] on input at bounding box center [457, 770] width 485 height 23
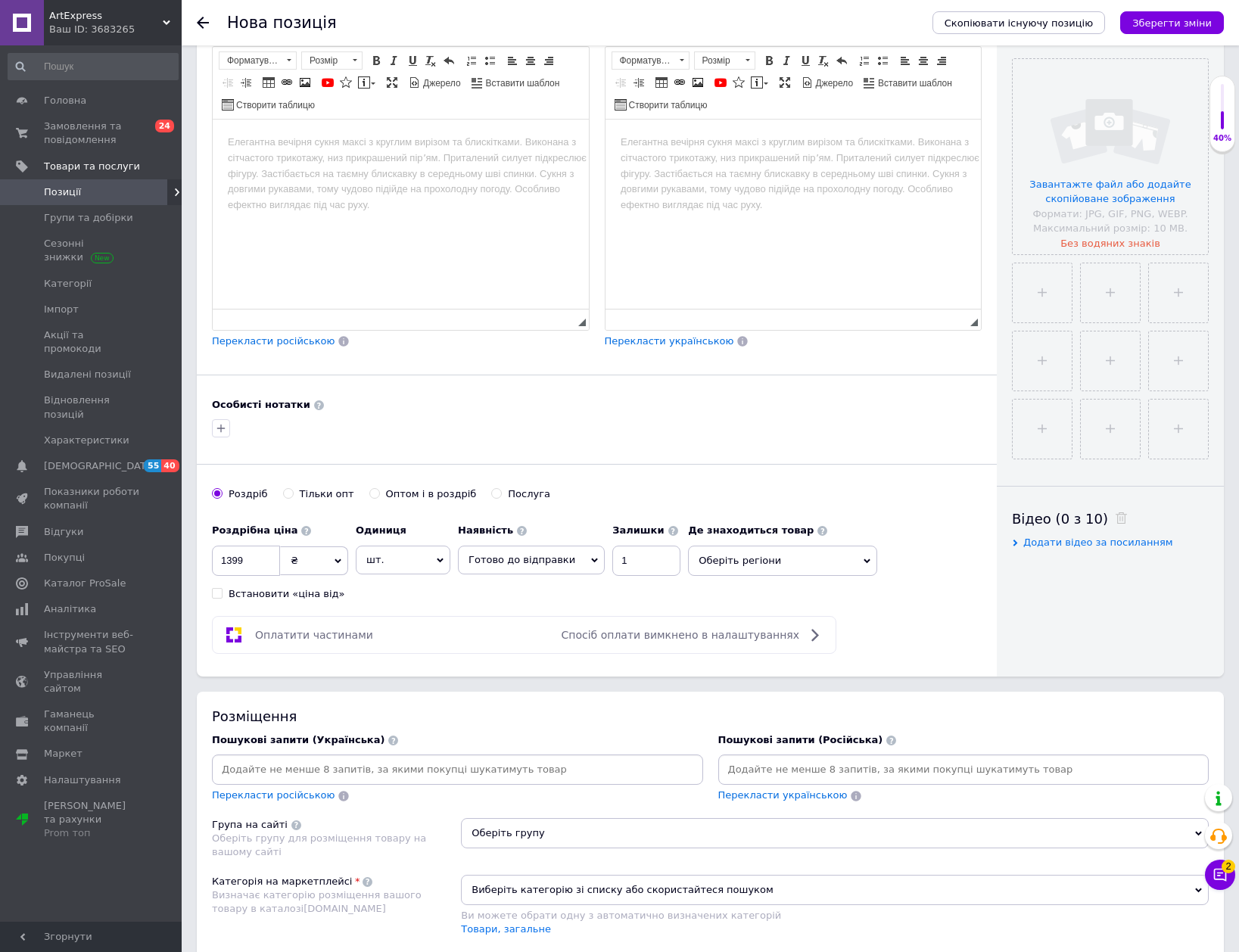
paste input "Акумулятор A41-D17 Medion Akoya"
type input "Акумулятор A41-D17 Medion Akoya"
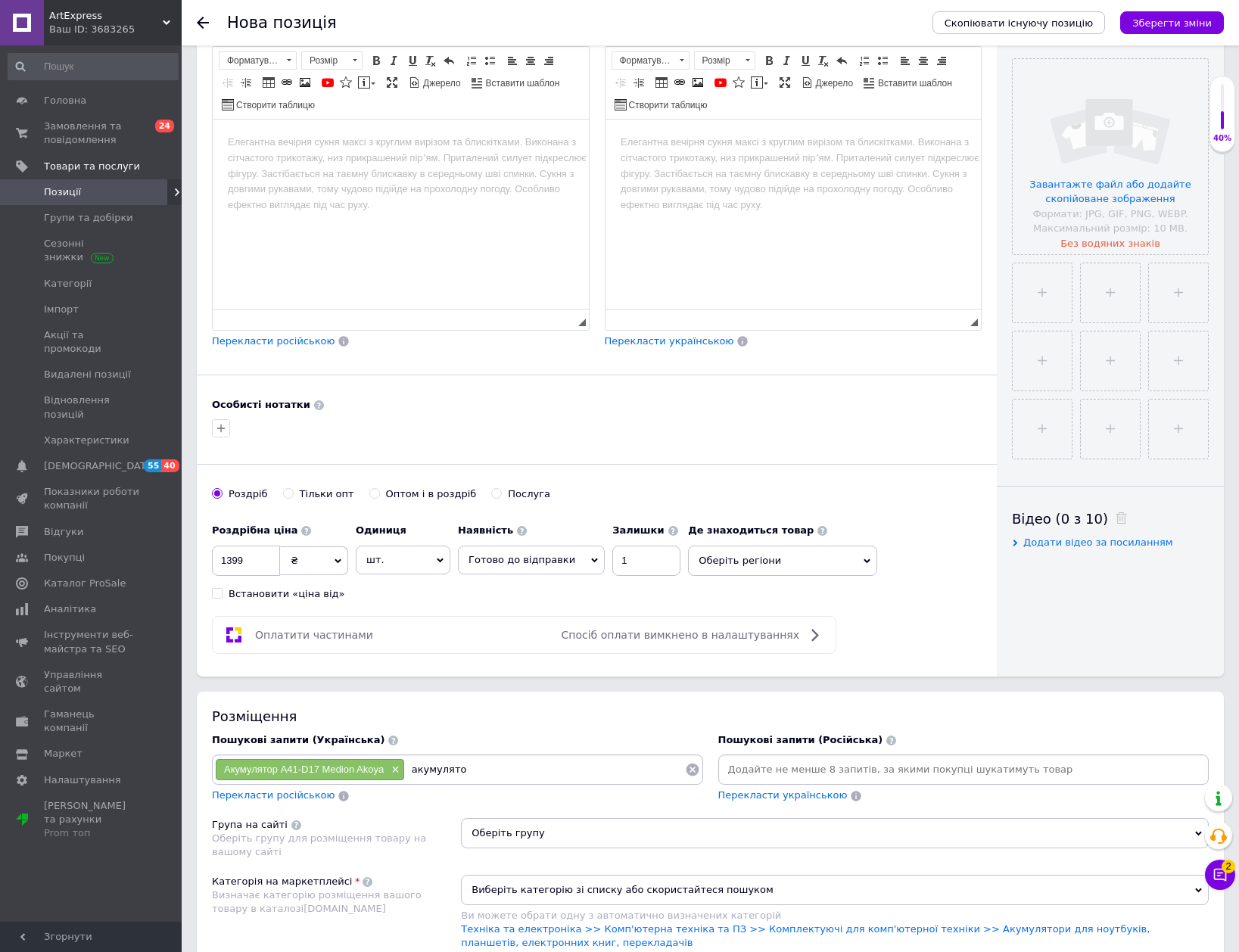
type input "акумулятор"
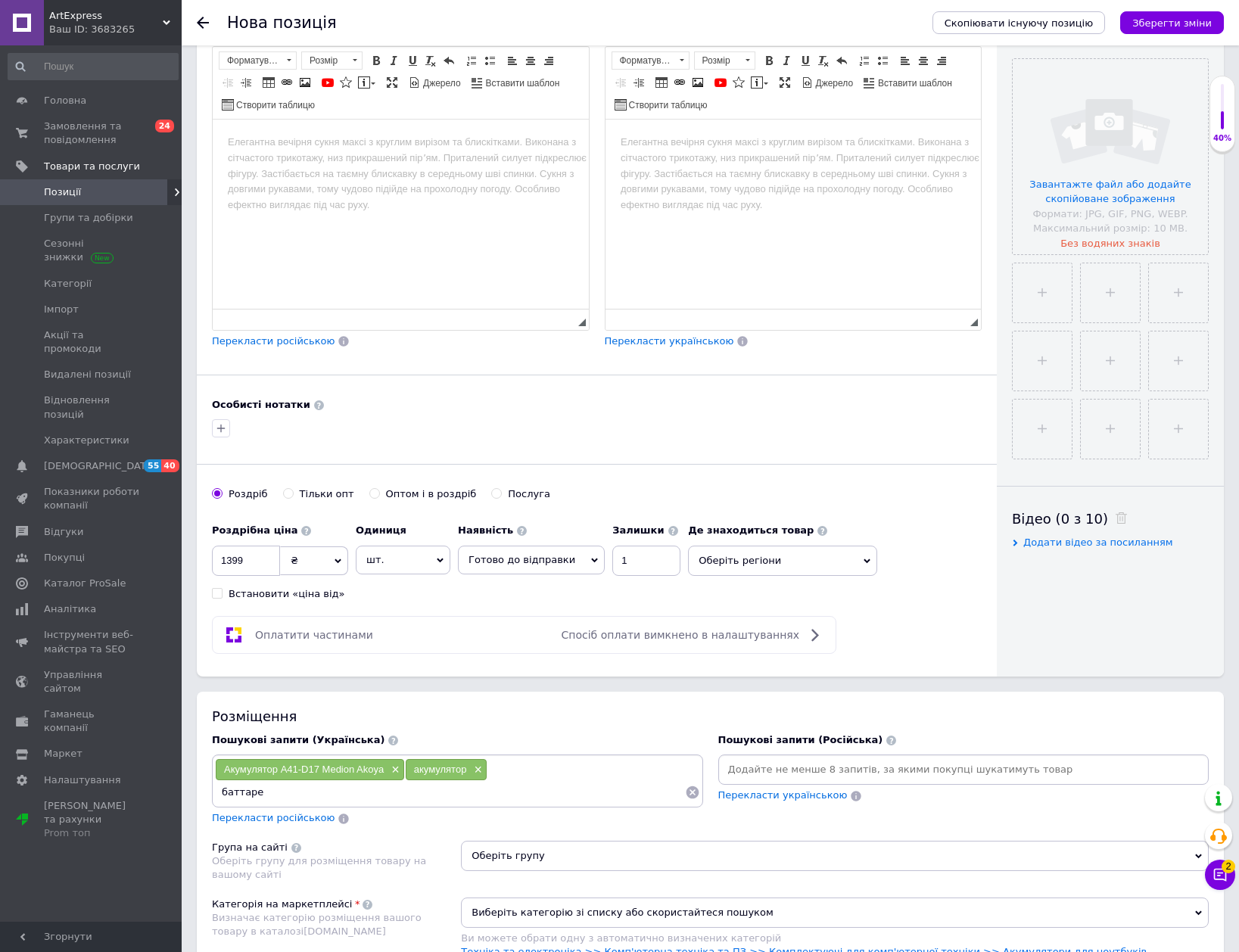
type input "баттарея"
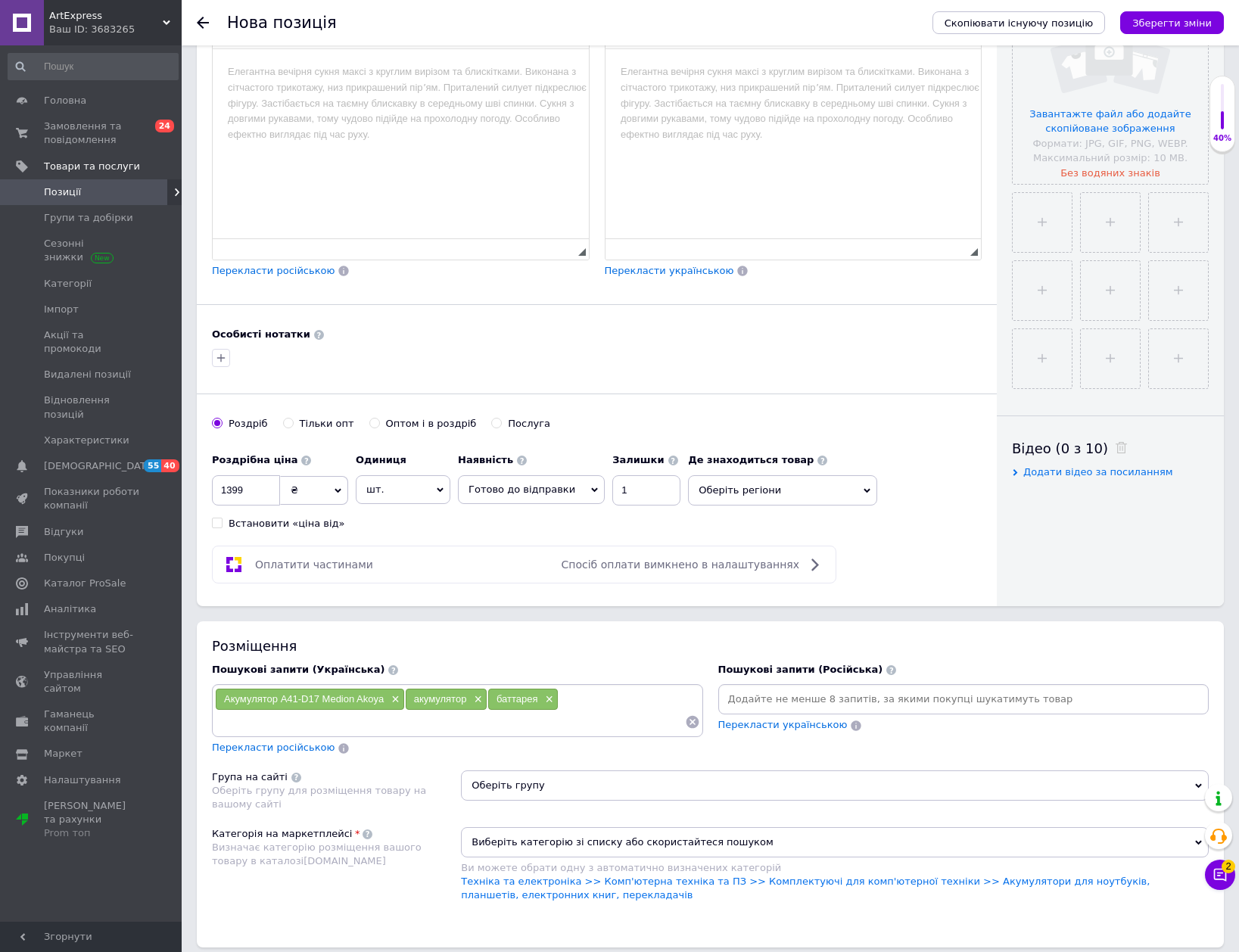
scroll to position [469, 0]
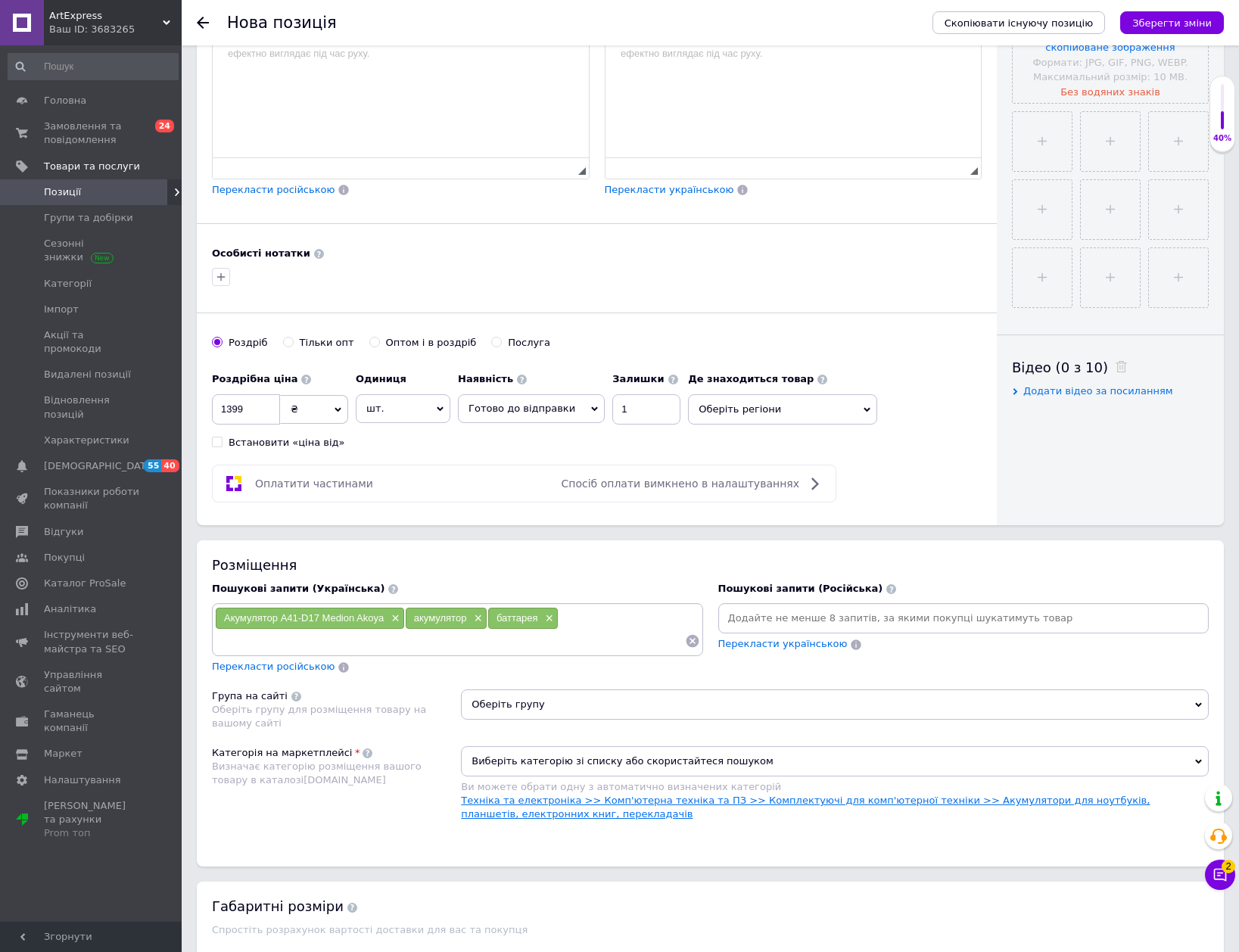
click at [799, 794] on link "Техніка та електроніка >> Комп'ютерна техніка та ПЗ >> Комплектуючі для комп'ют…" at bounding box center [805, 807] width 689 height 25
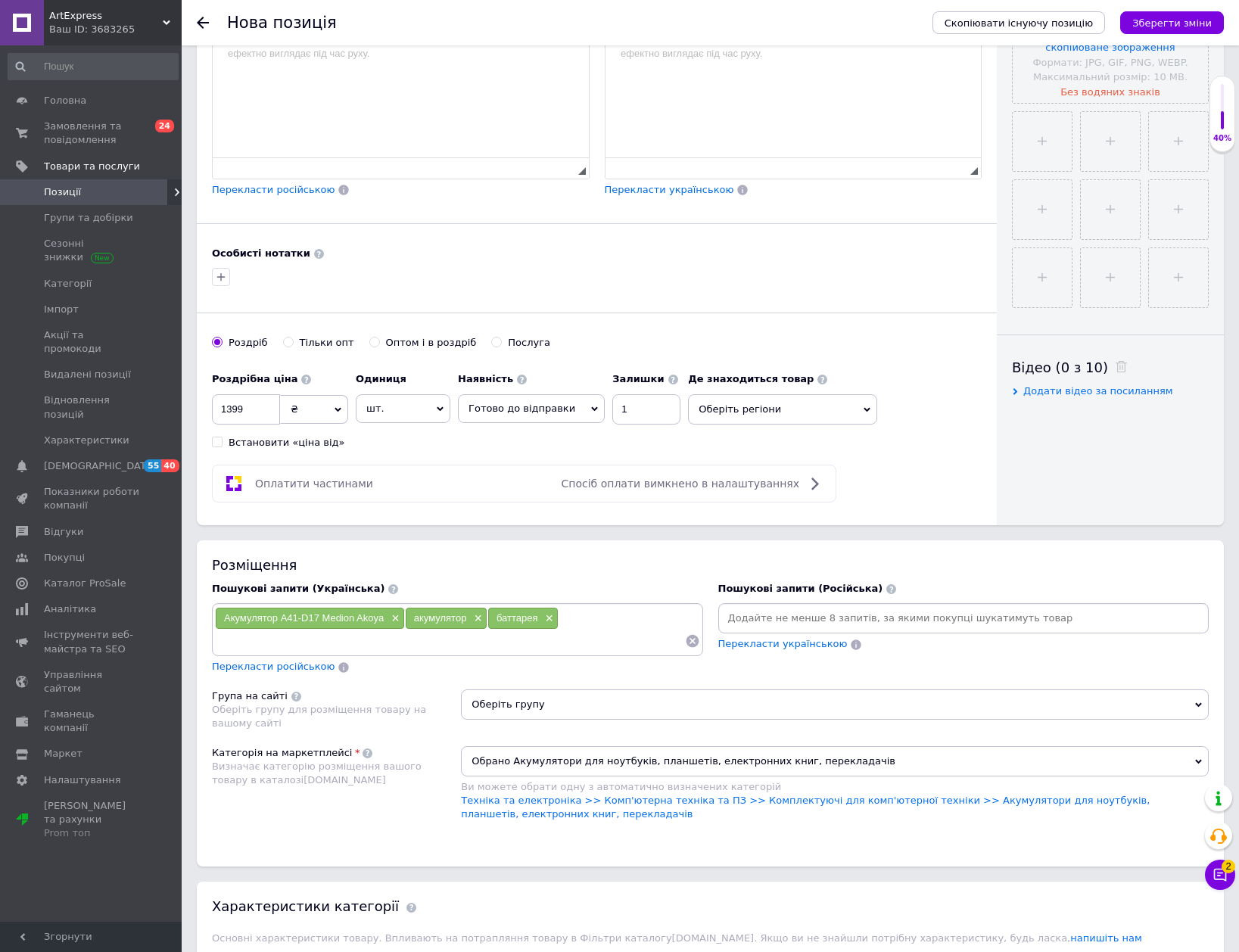
click at [798, 702] on span "Оберіть групу" at bounding box center [834, 705] width 748 height 30
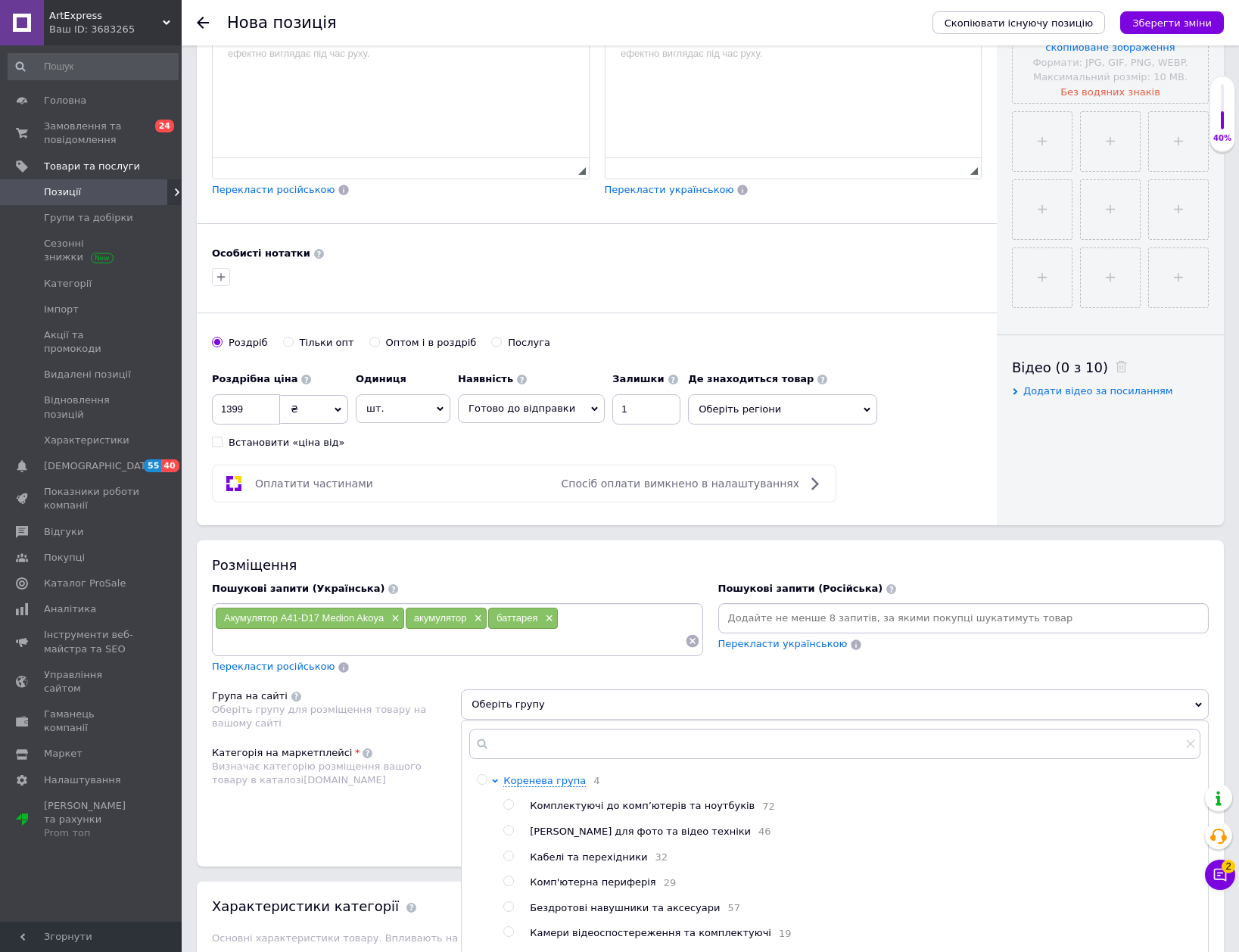
click at [606, 802] on span "Комплектуючі до комп’ютерів та ноутбуків" at bounding box center [642, 805] width 225 height 11
radio input "true"
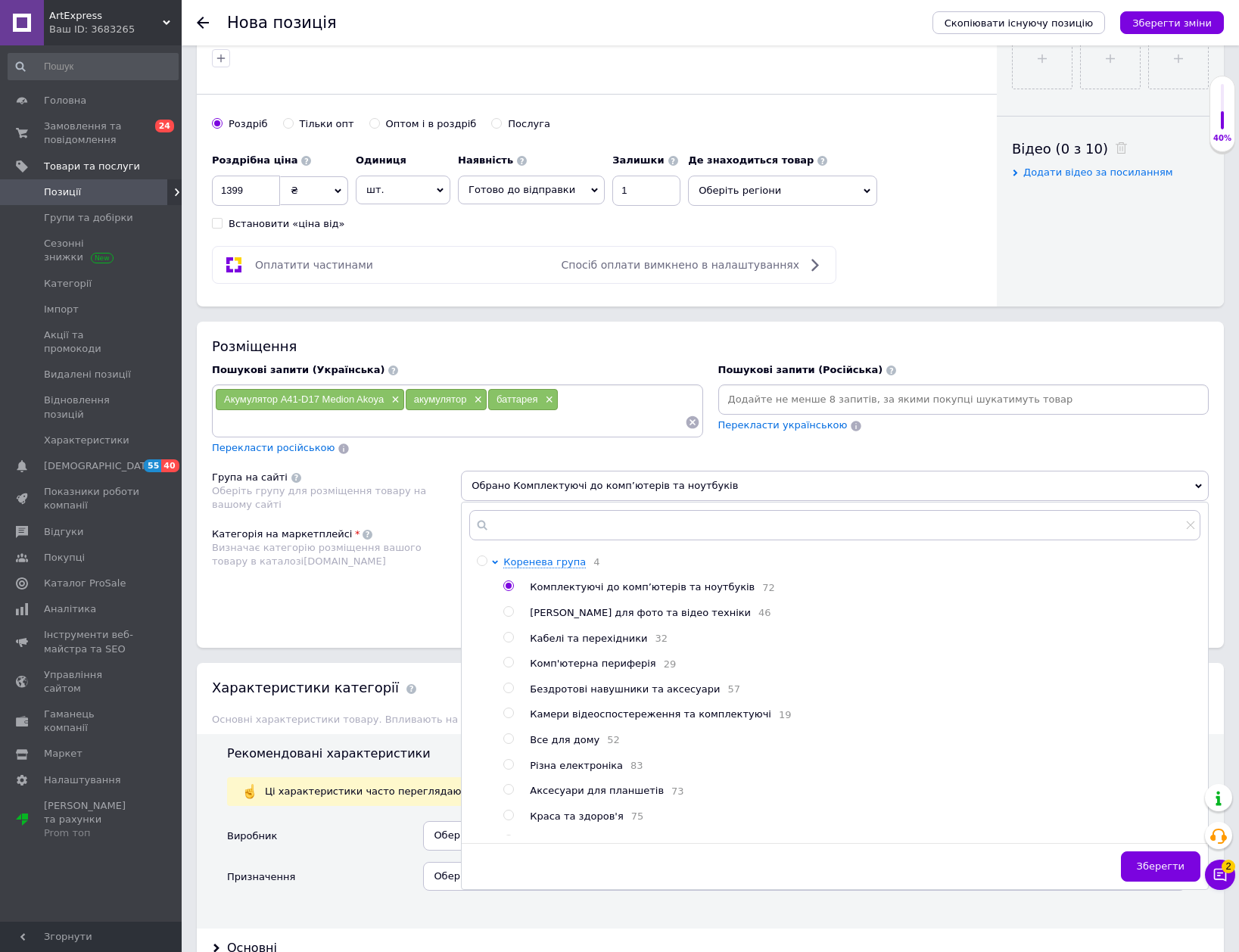
scroll to position [696, 0]
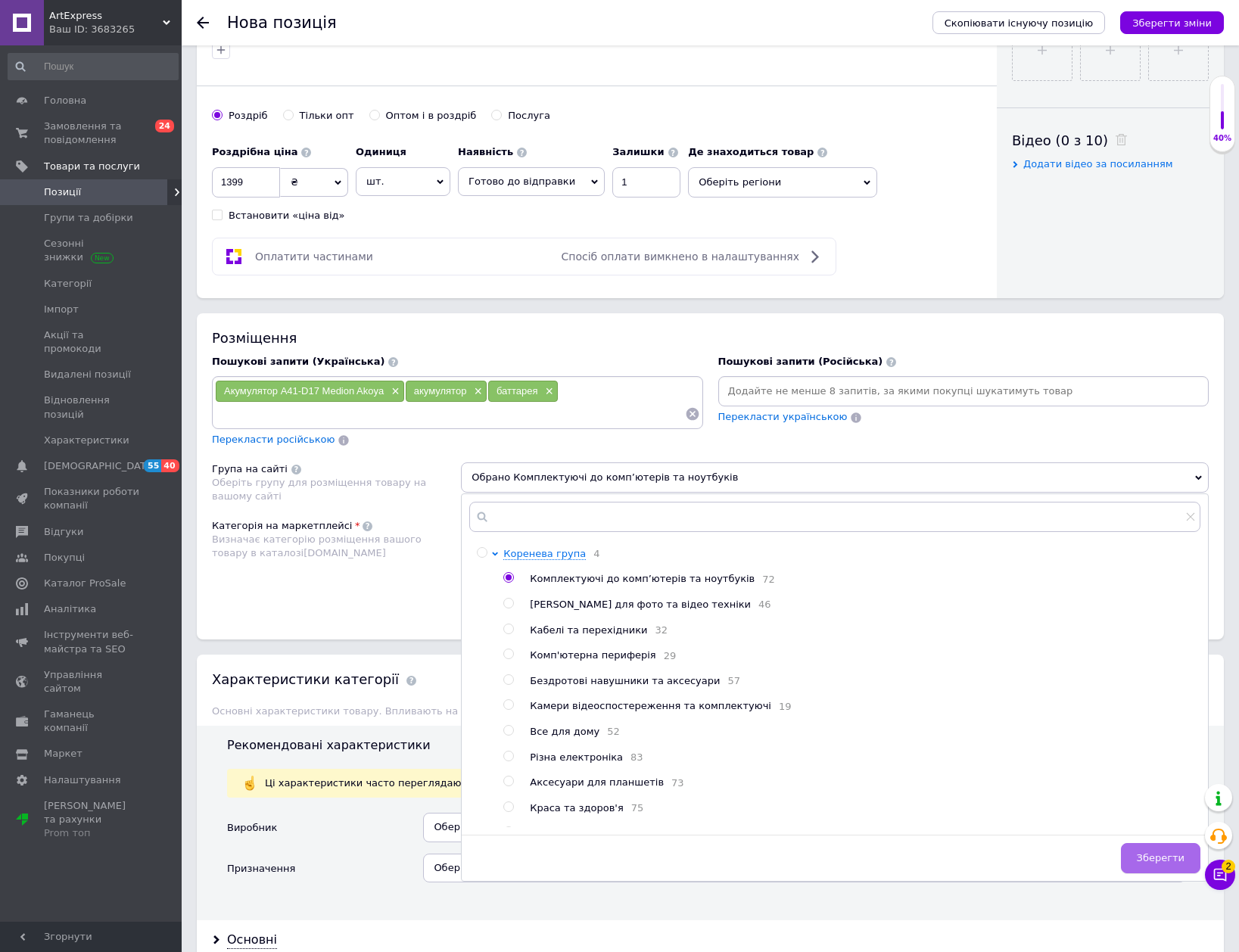
click at [1143, 859] on button "Зберегти" at bounding box center [1161, 858] width 79 height 30
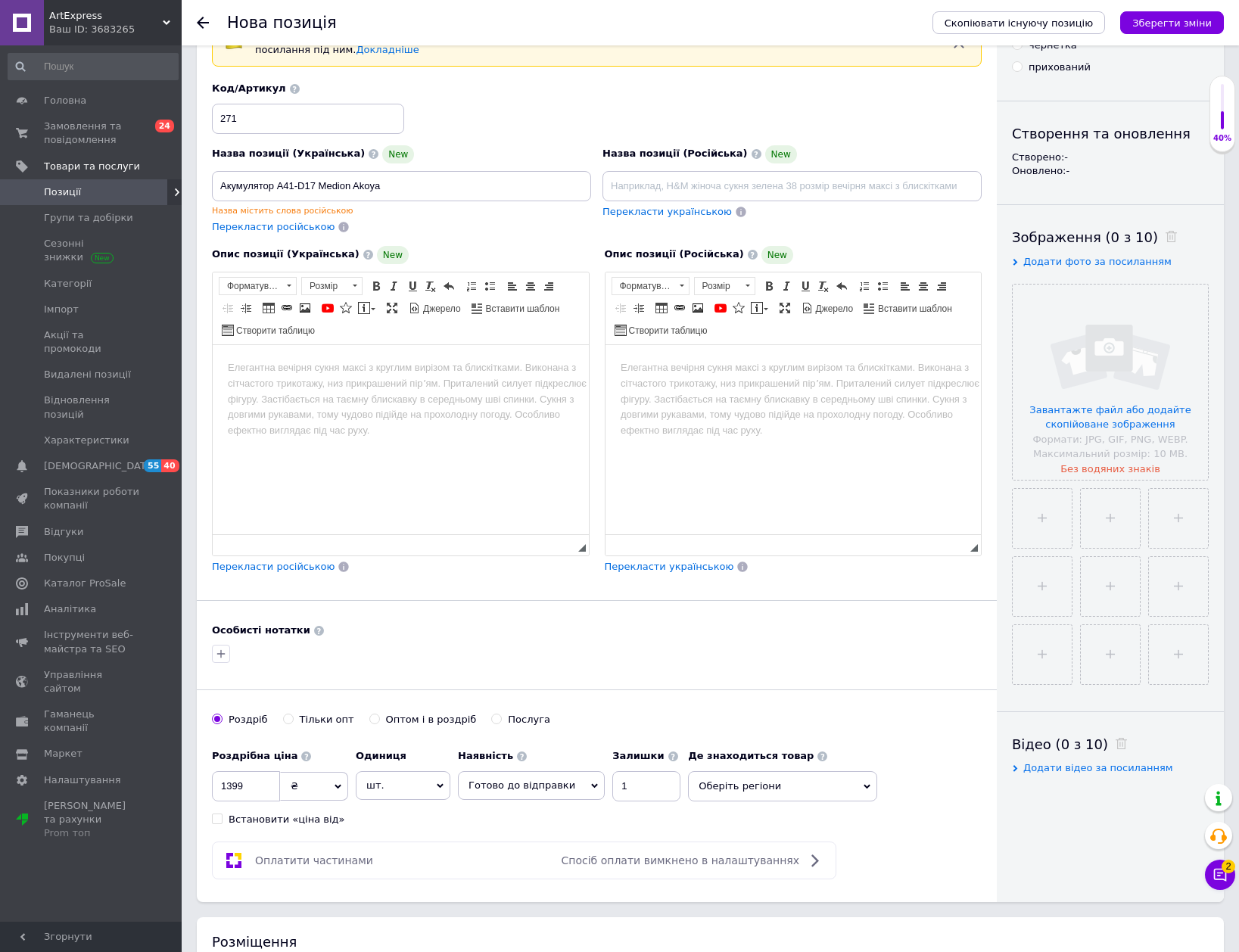
scroll to position [91, 0]
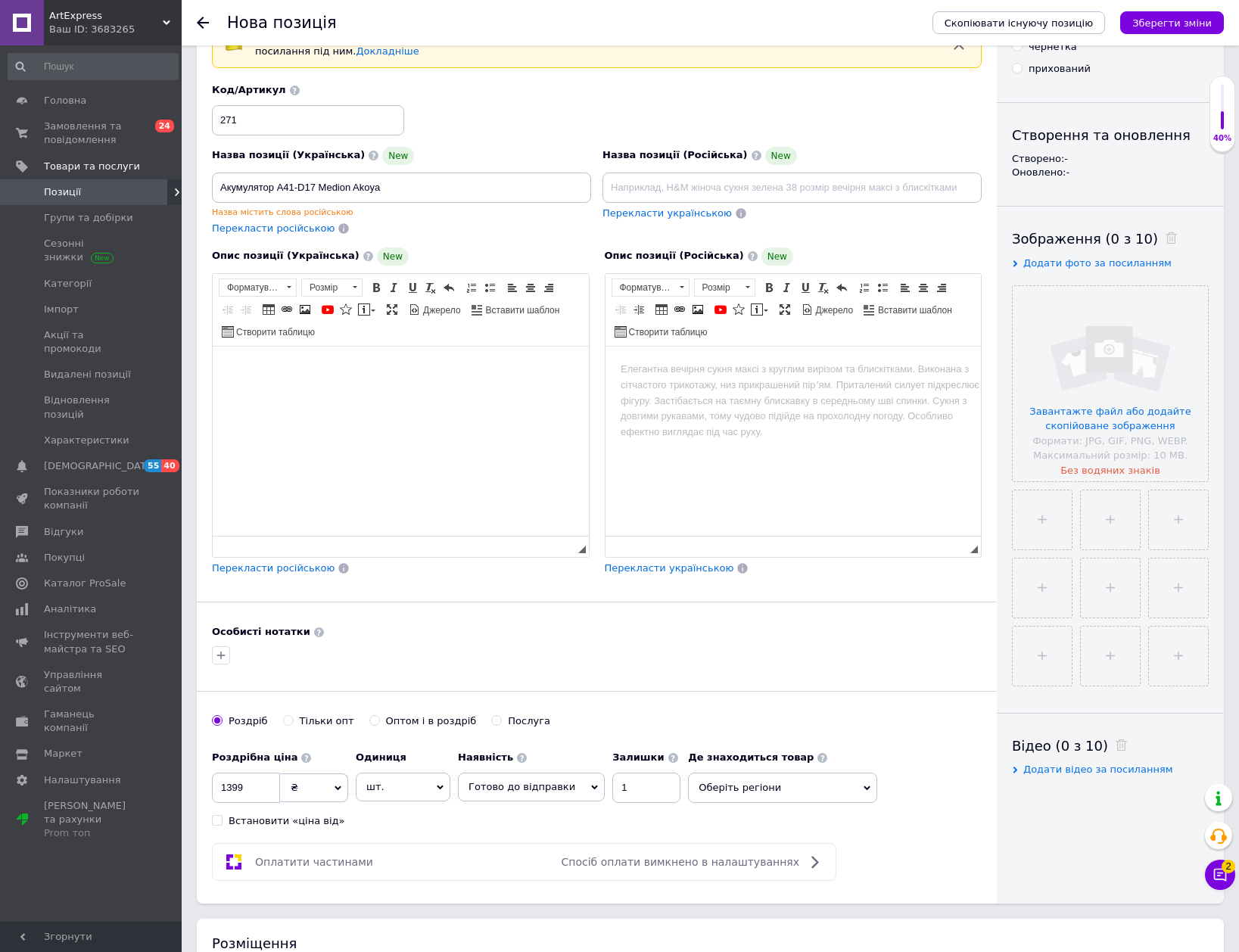
drag, startPoint x: 383, startPoint y: 391, endPoint x: 373, endPoint y: 383, distance: 12.8
click at [377, 388] on html at bounding box center [400, 369] width 377 height 46
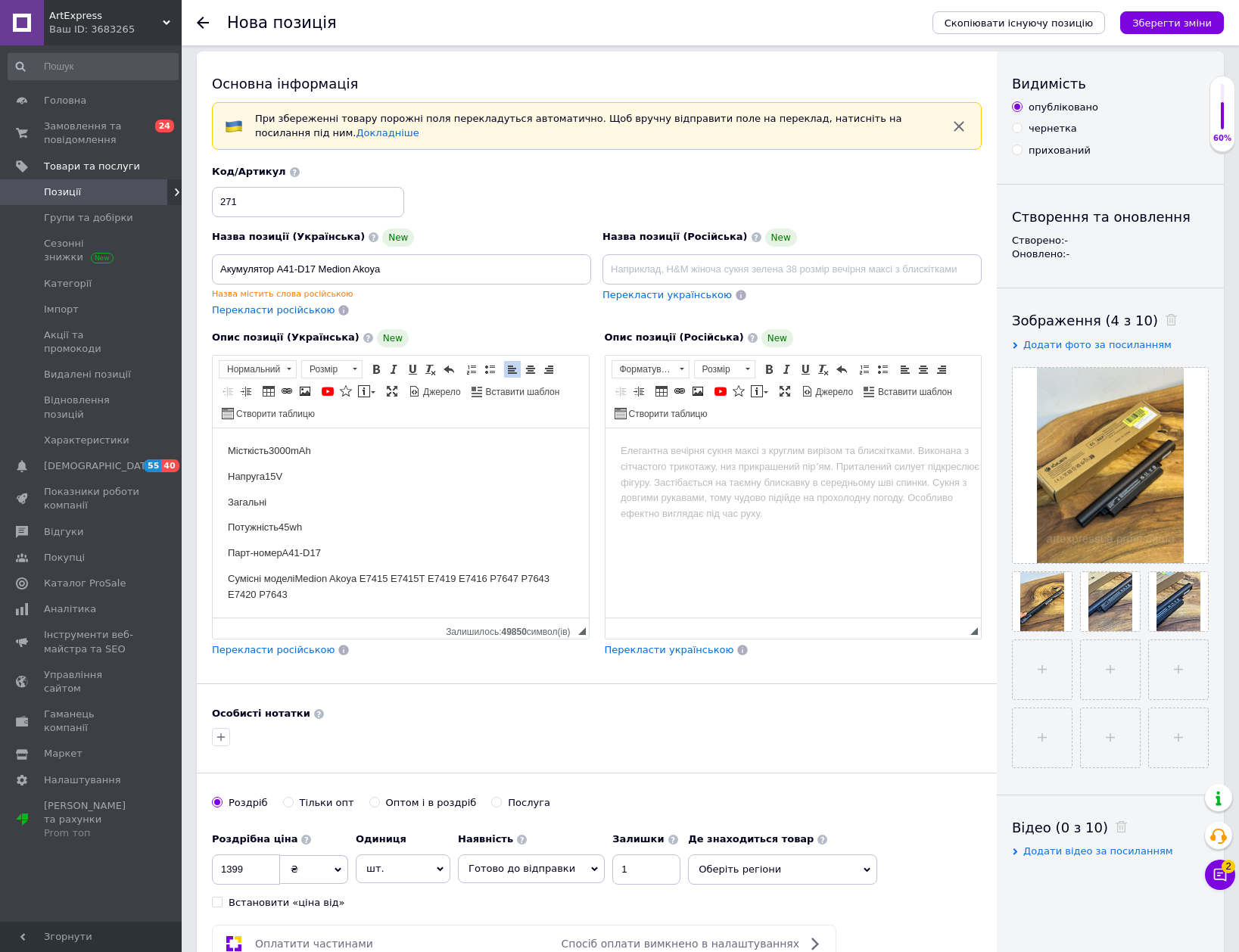
scroll to position [0, 0]
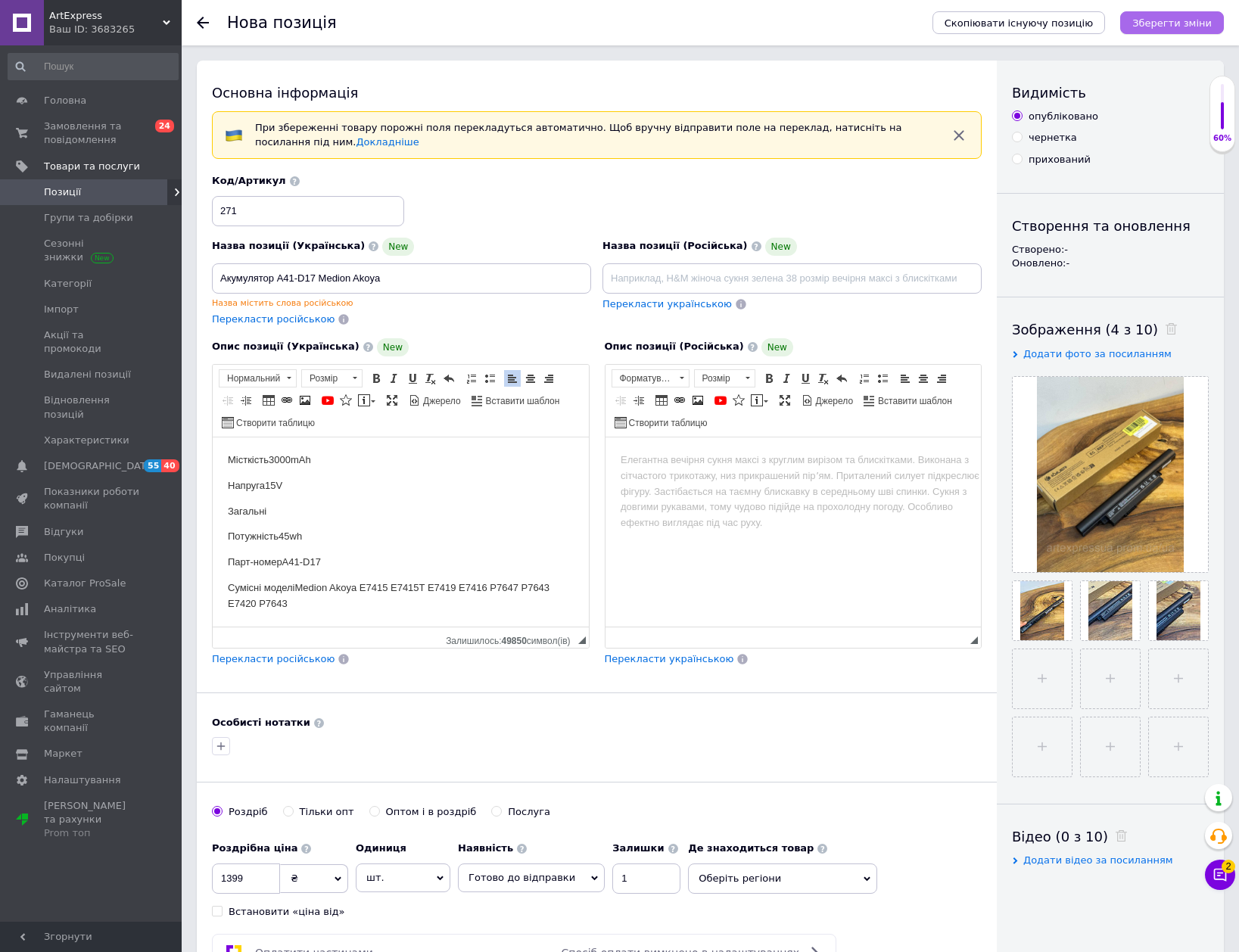
click at [1162, 17] on icon "Зберегти зміни" at bounding box center [1172, 23] width 79 height 11
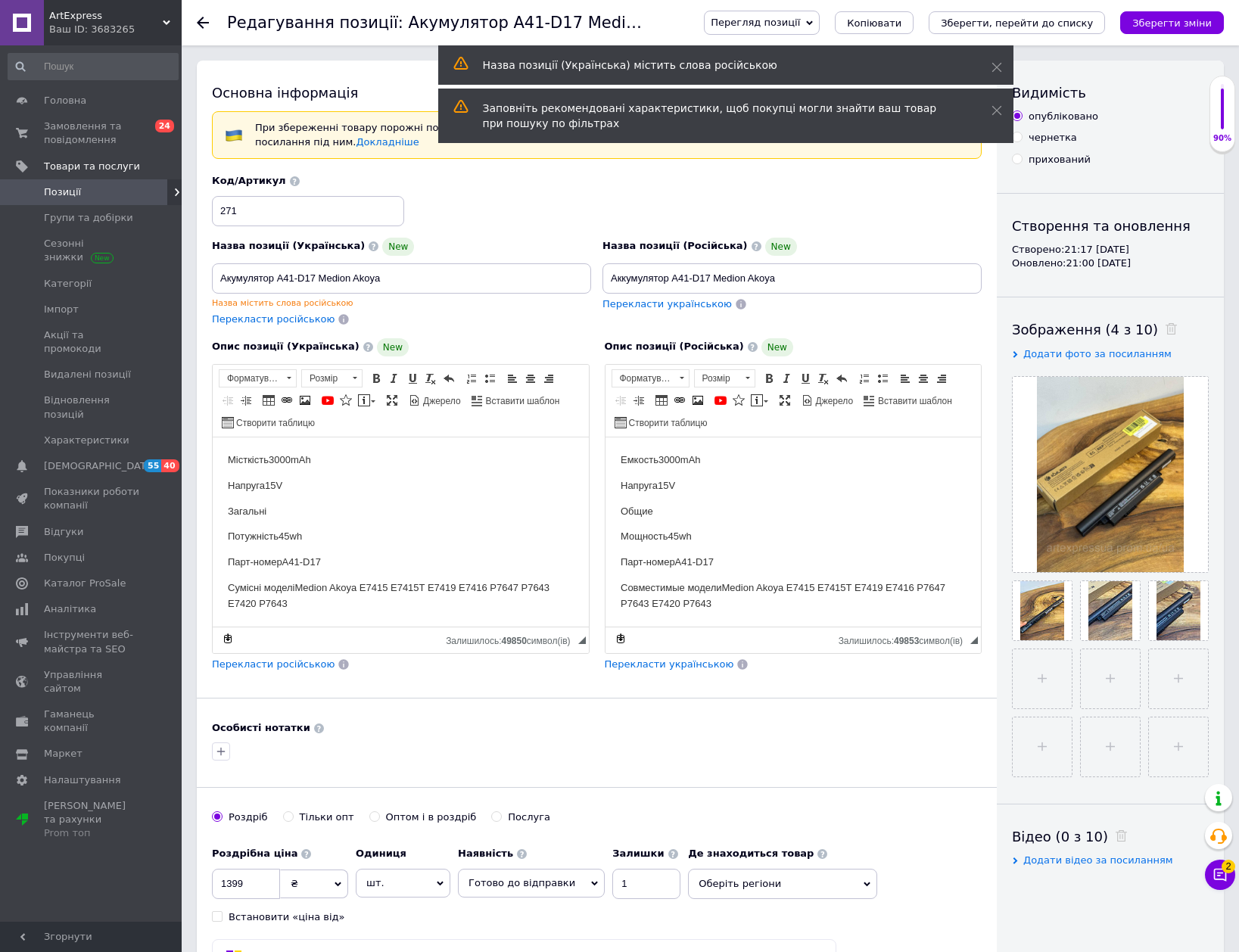
click at [205, 23] on use at bounding box center [202, 22] width 12 height 12
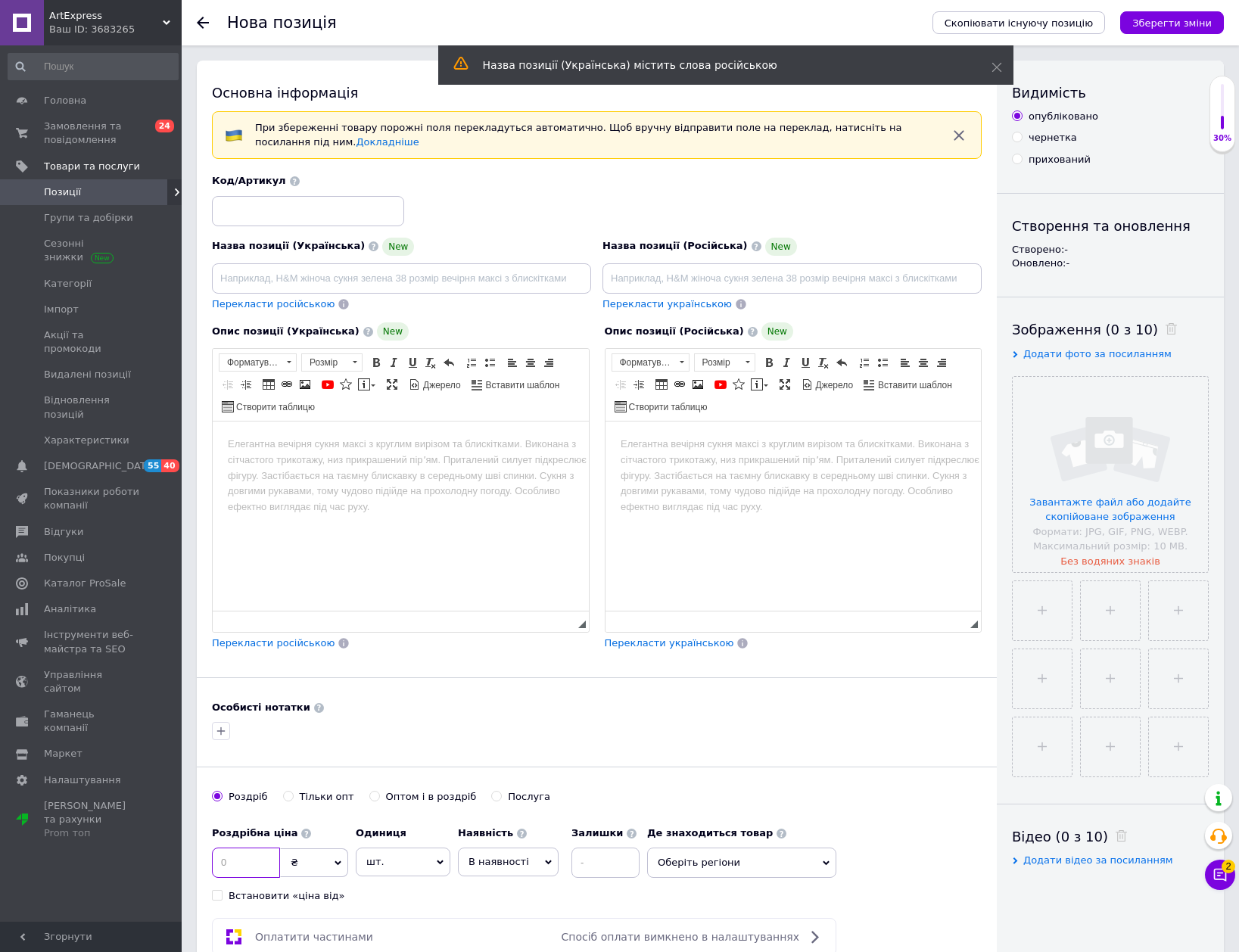
click at [238, 861] on input at bounding box center [246, 862] width 68 height 30
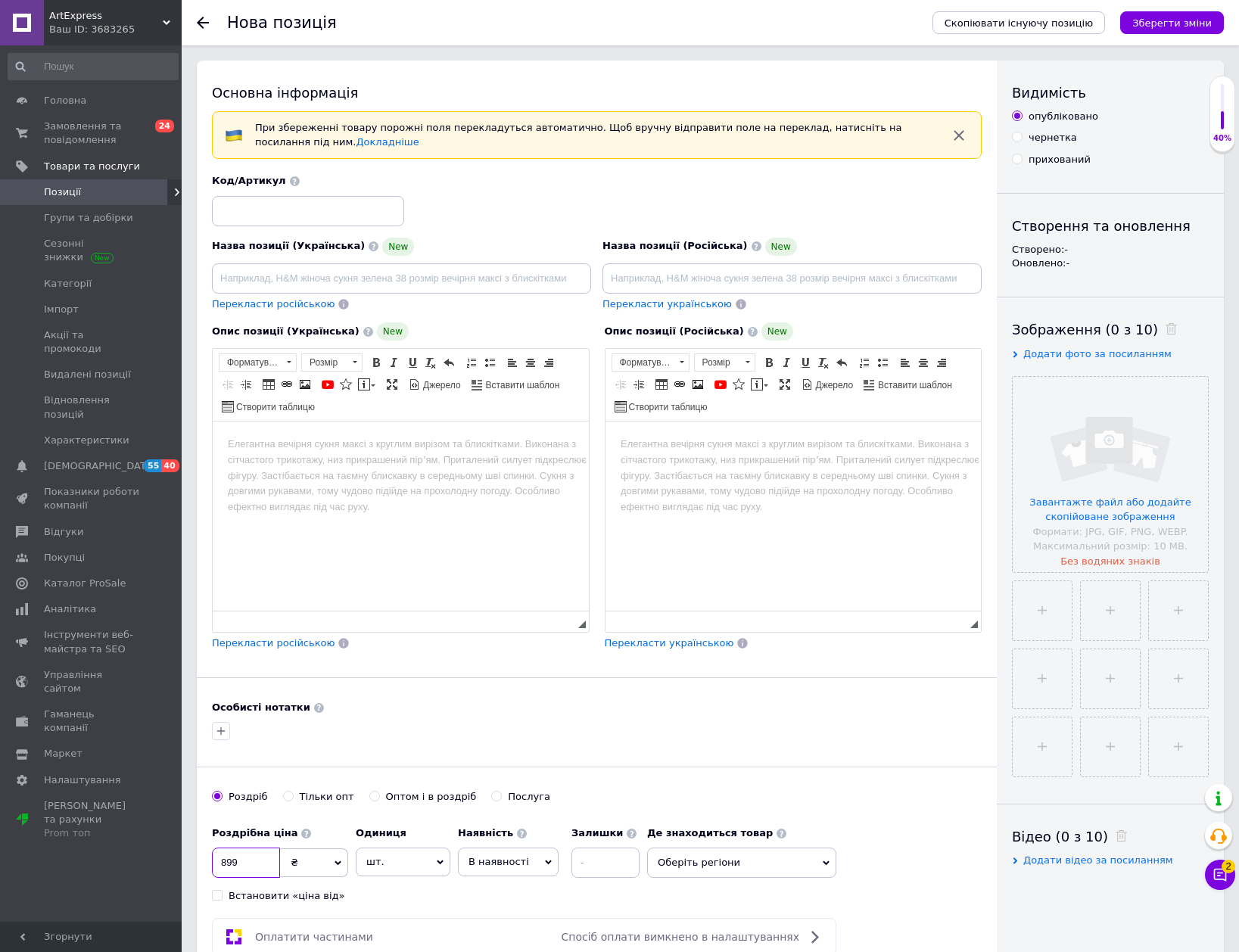
type input "899"
click at [522, 866] on span "В наявності" at bounding box center [508, 862] width 101 height 29
click at [504, 946] on li "Готово до відправки" at bounding box center [508, 957] width 99 height 35
click at [618, 864] on input at bounding box center [646, 862] width 68 height 30
type input "1"
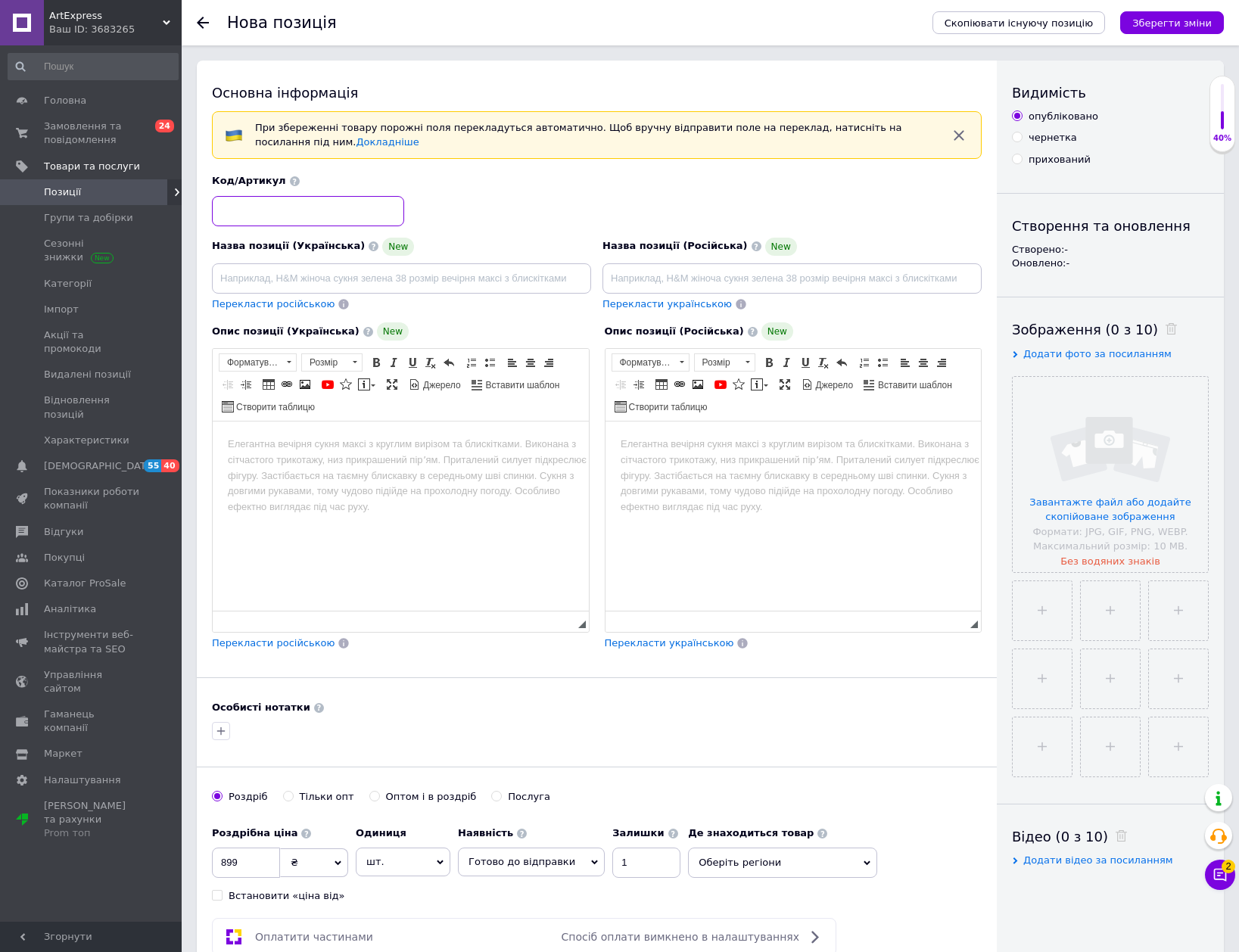
click at [314, 208] on input at bounding box center [308, 211] width 193 height 30
type input "272"
click at [302, 277] on input at bounding box center [401, 278] width 379 height 30
paste input "Акумулятор та зарядний пристрій Pickle Power NB-2L NB-2LH"
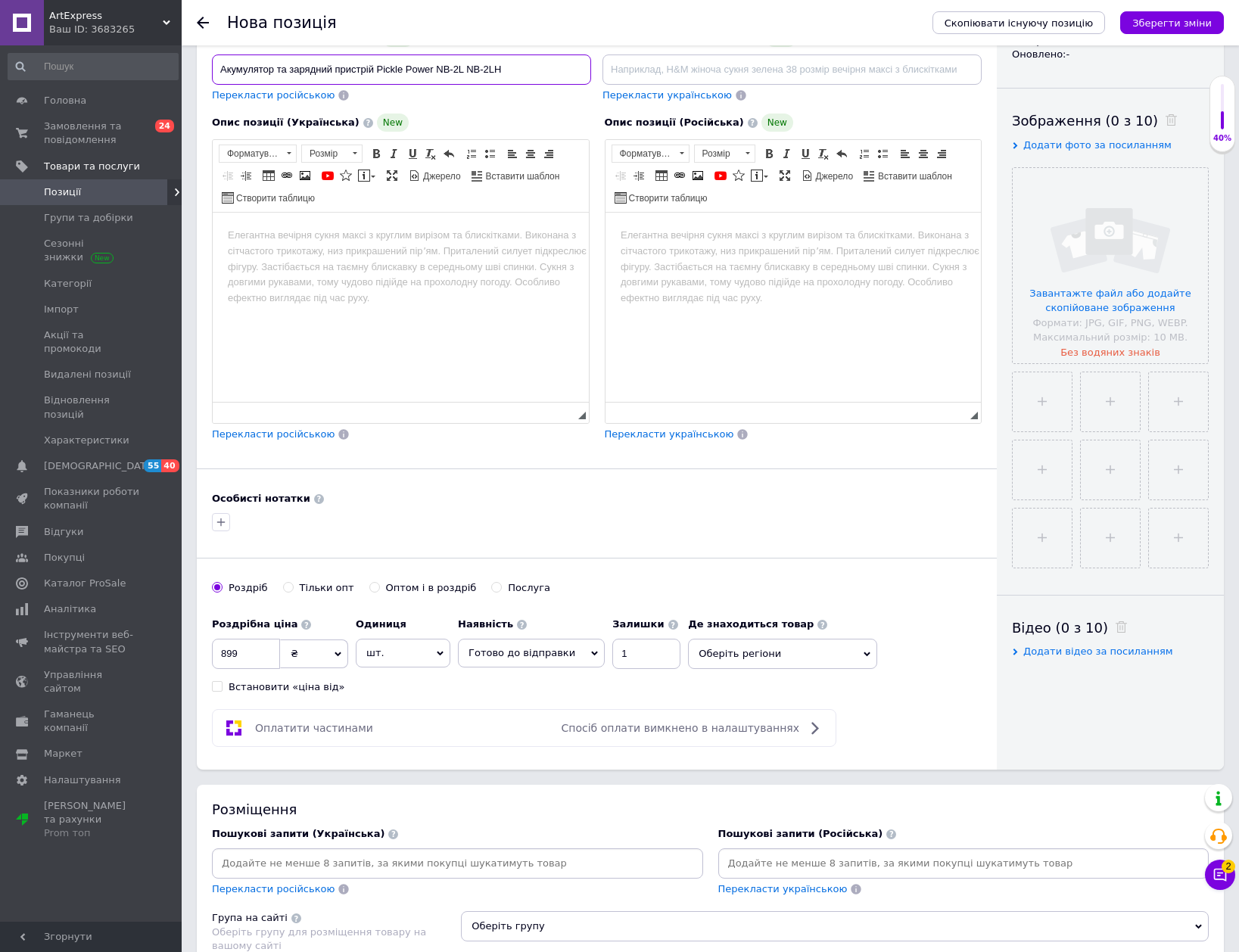
scroll to position [227, 0]
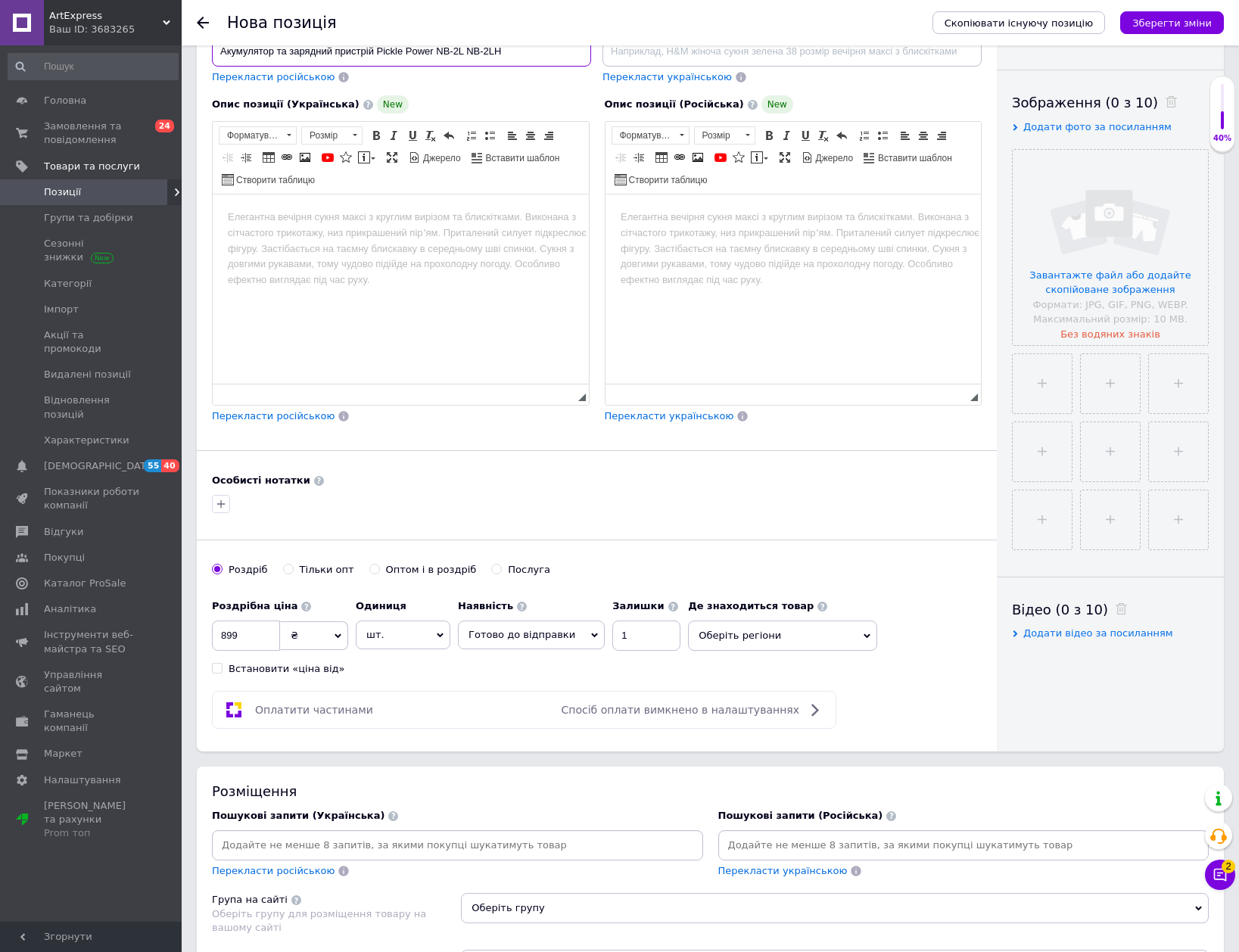
type input "Акумулятор та зарядний пристрій Pickle Power NB-2L NB-2LH"
click at [487, 847] on input at bounding box center [457, 845] width 485 height 23
paste input "Акумулятор та зарядний пристрій Pickle Power NB-2L NB-2LH"
type input "Акумулятор та зарядний пристрій Pickle Power NB-2L NB-2LHакумулятор"
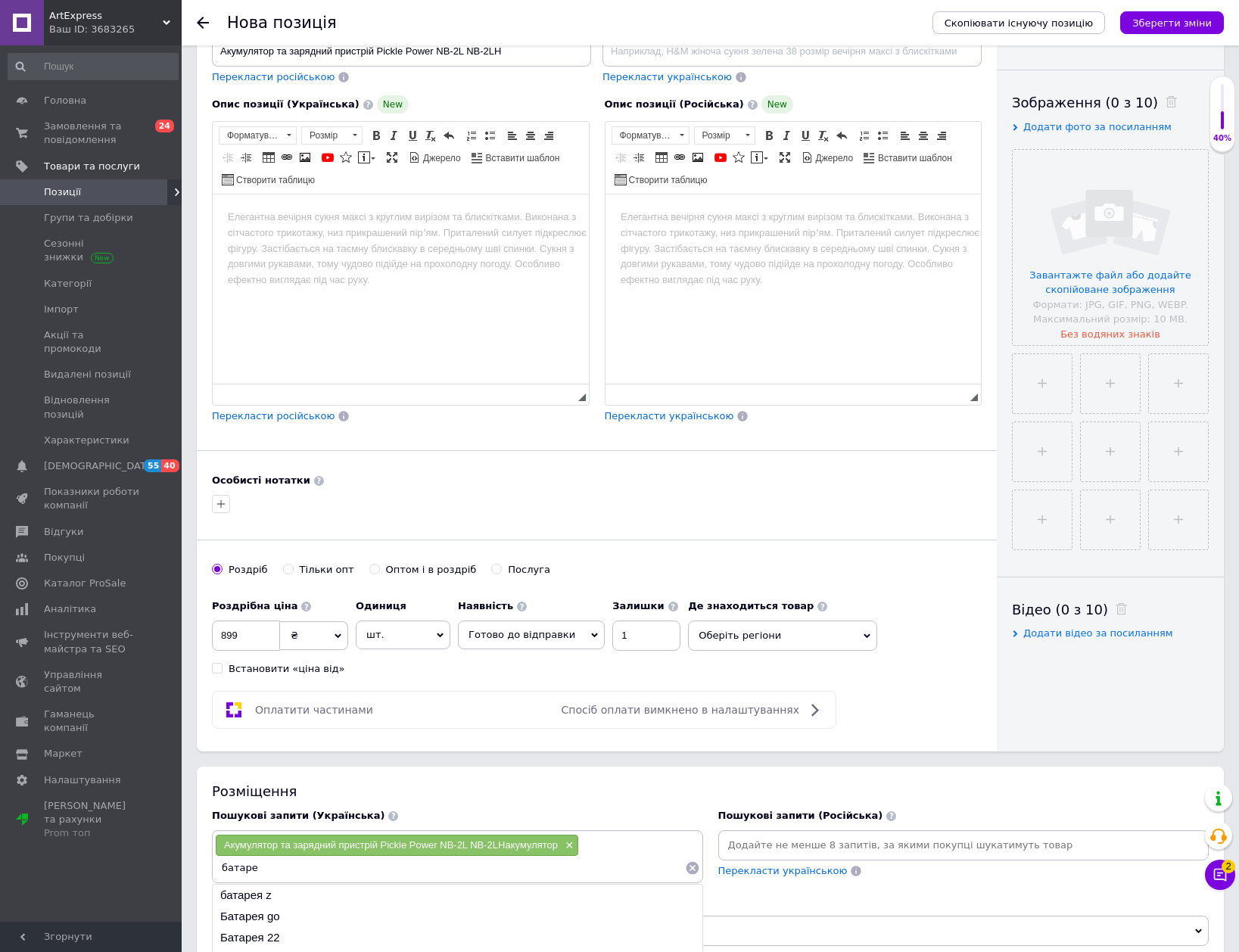
type input "батарея"
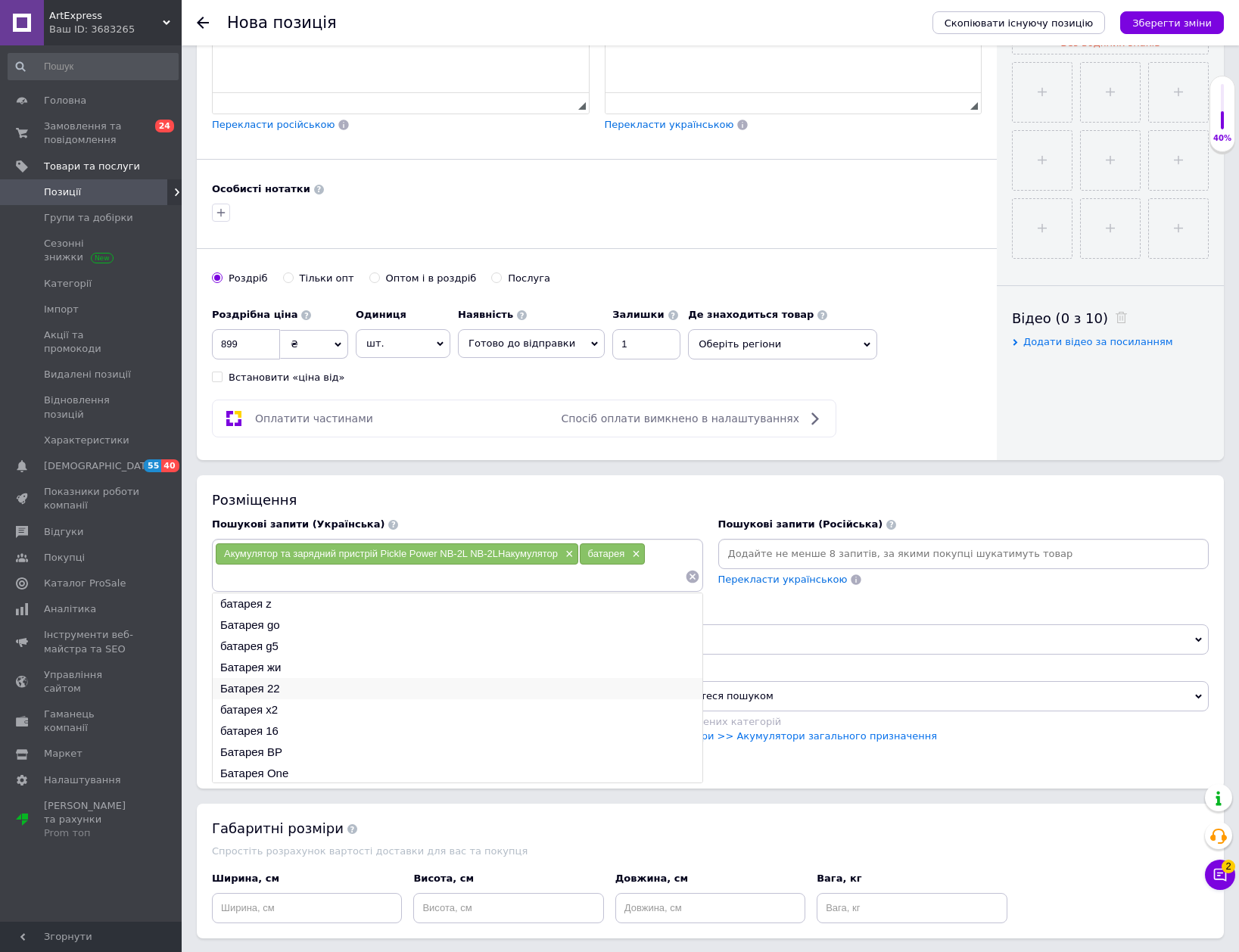
scroll to position [530, 0]
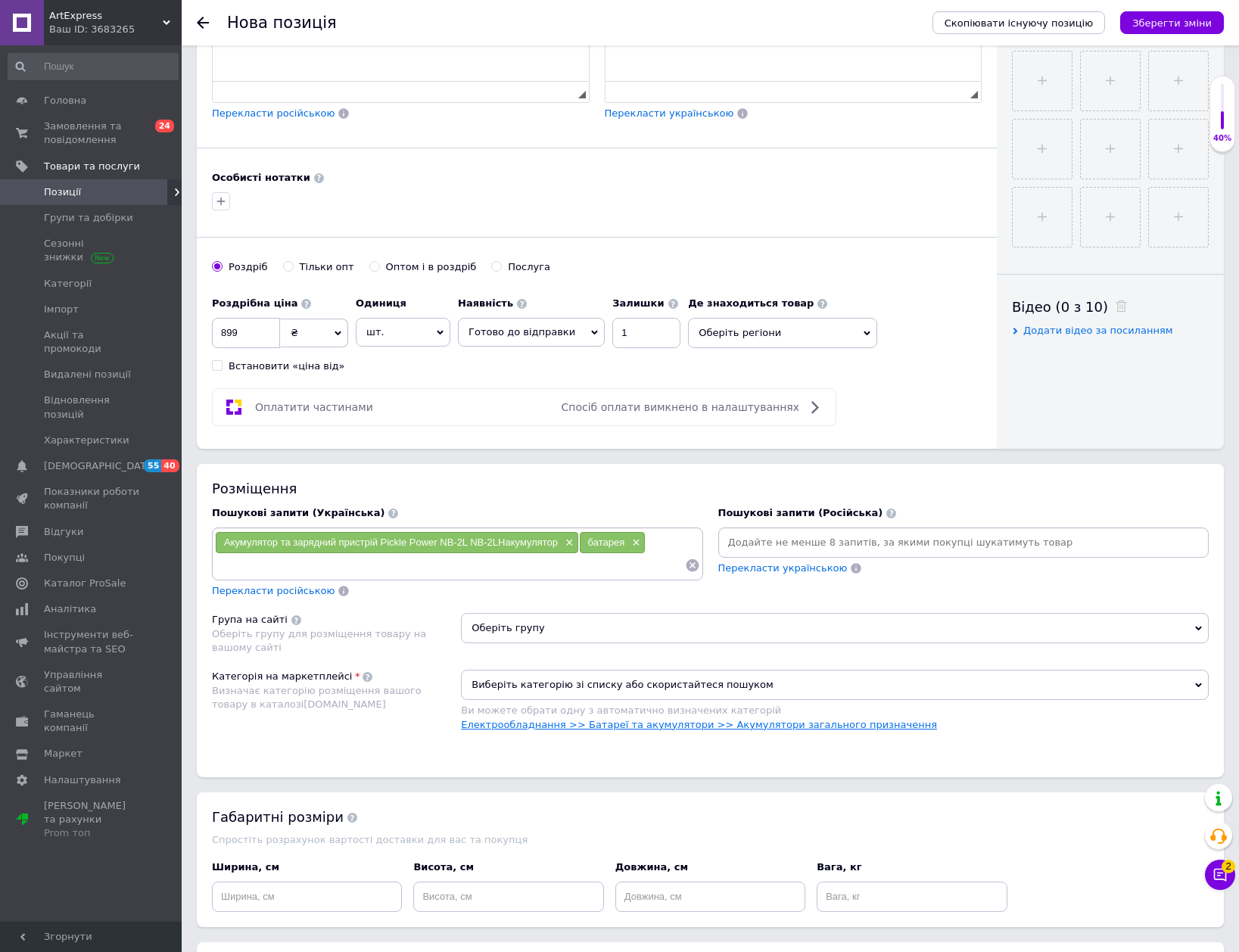
click at [828, 726] on link "Електрообладнання >> Батареї та акумулятори >> Акумулятори загального призначен…" at bounding box center [698, 725] width 476 height 11
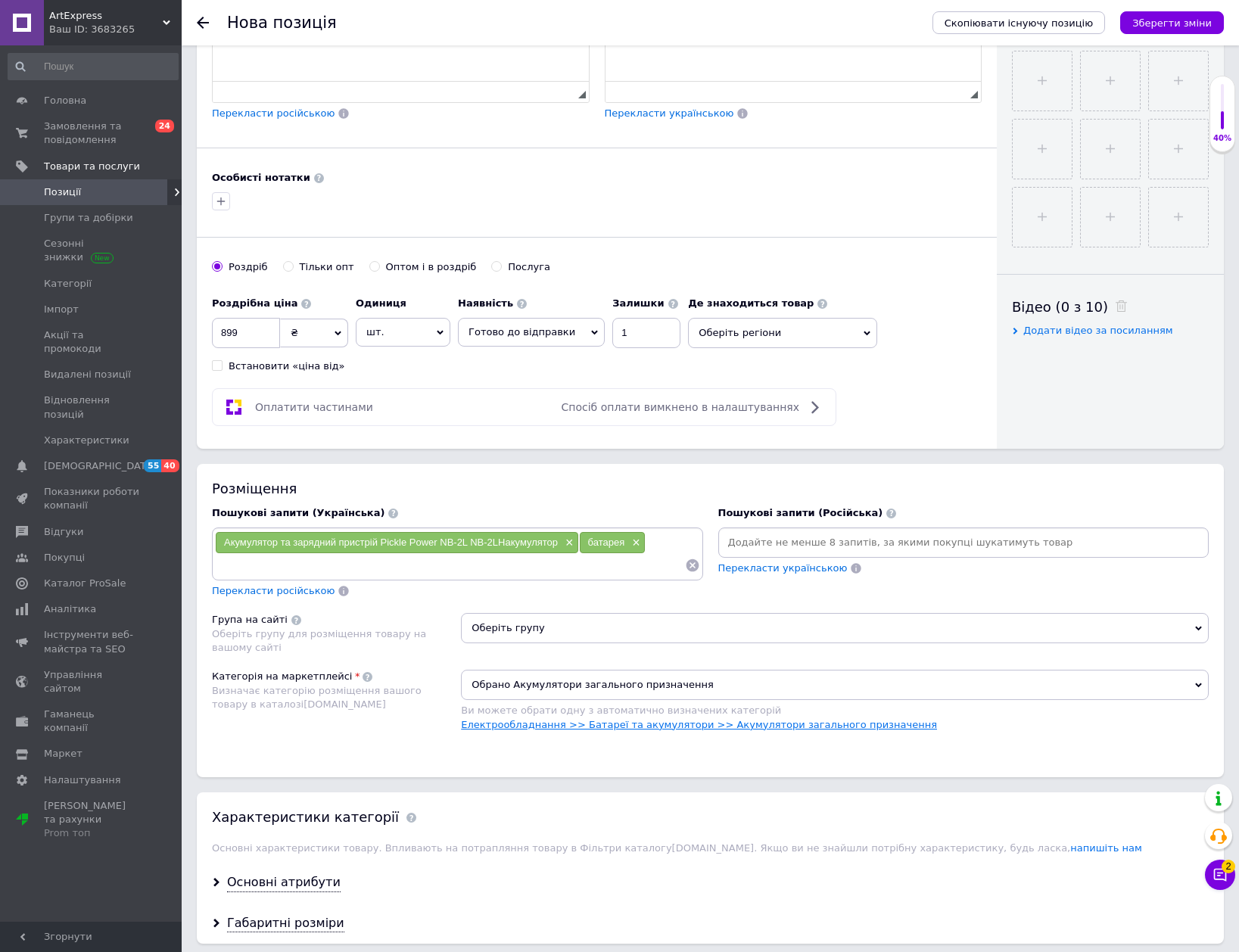
click at [609, 728] on link "Електрообладнання >> Батареї та акумулятори >> Акумулятори загального призначен…" at bounding box center [698, 725] width 476 height 11
click at [609, 629] on span "Оберіть групу" at bounding box center [834, 628] width 748 height 30
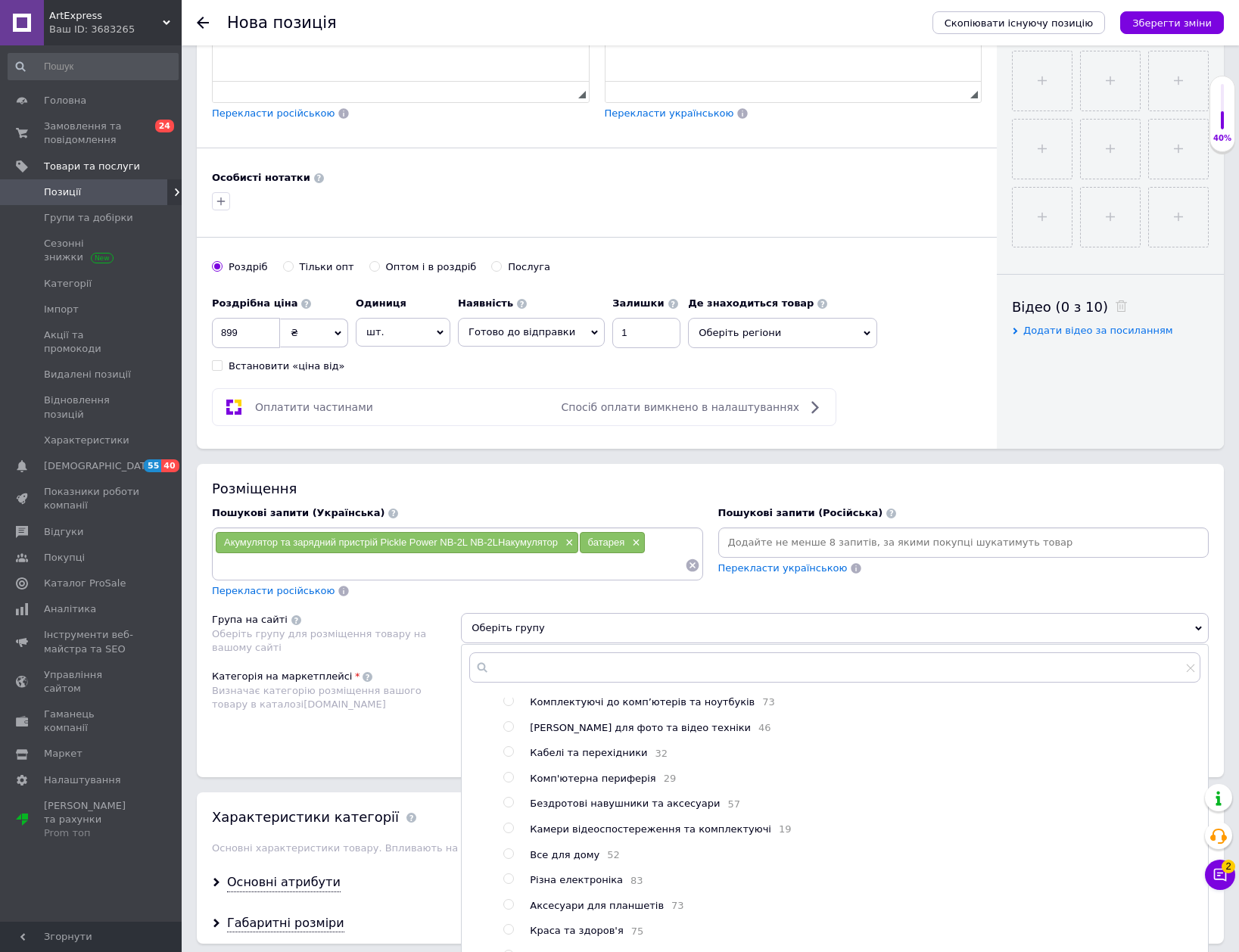
scroll to position [0, 0]
click at [616, 758] on span "[PERSON_NAME] для фото та відео техніки" at bounding box center [640, 755] width 221 height 11
radio input "true"
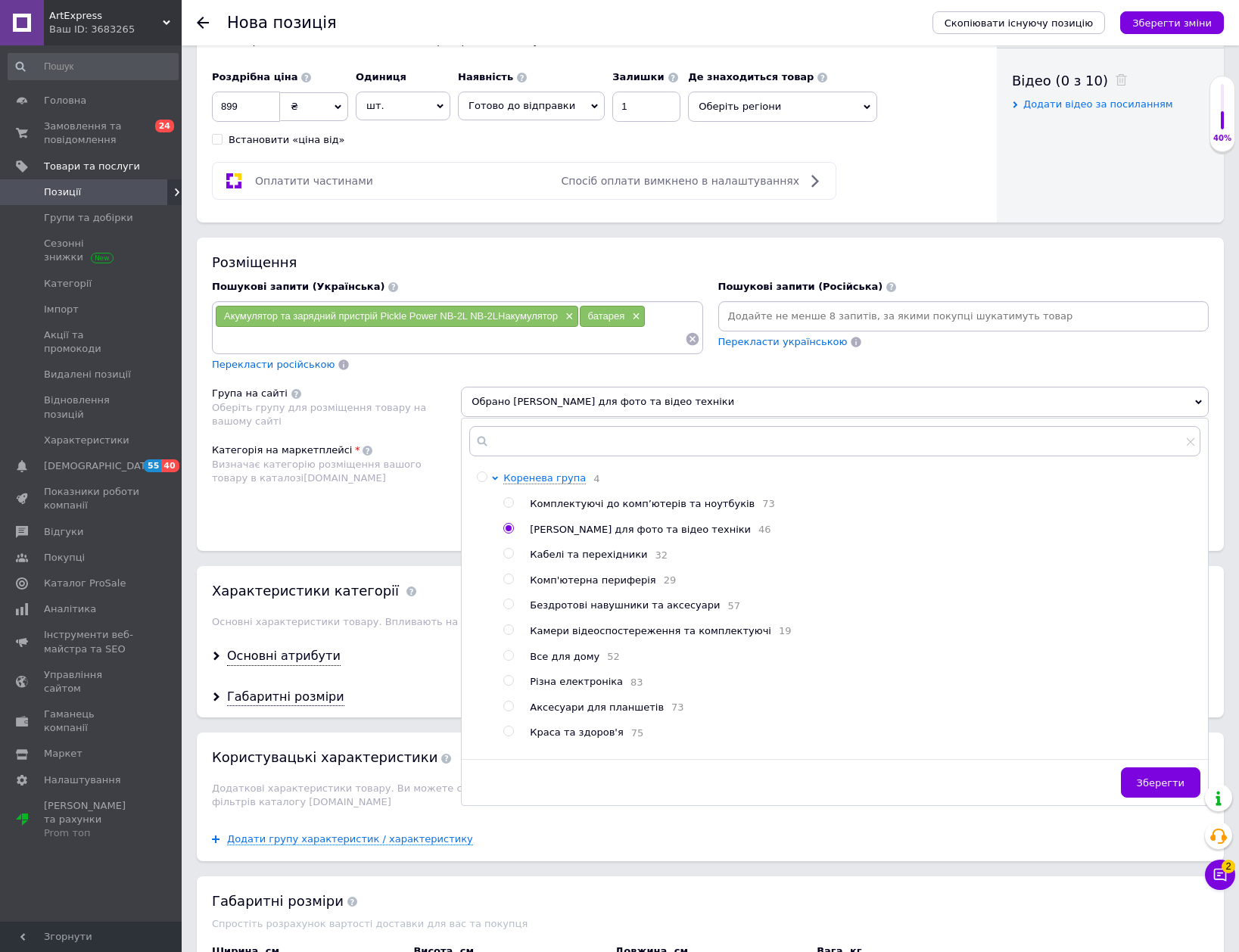
scroll to position [757, 0]
click at [1187, 768] on button "Зберегти" at bounding box center [1161, 782] width 79 height 30
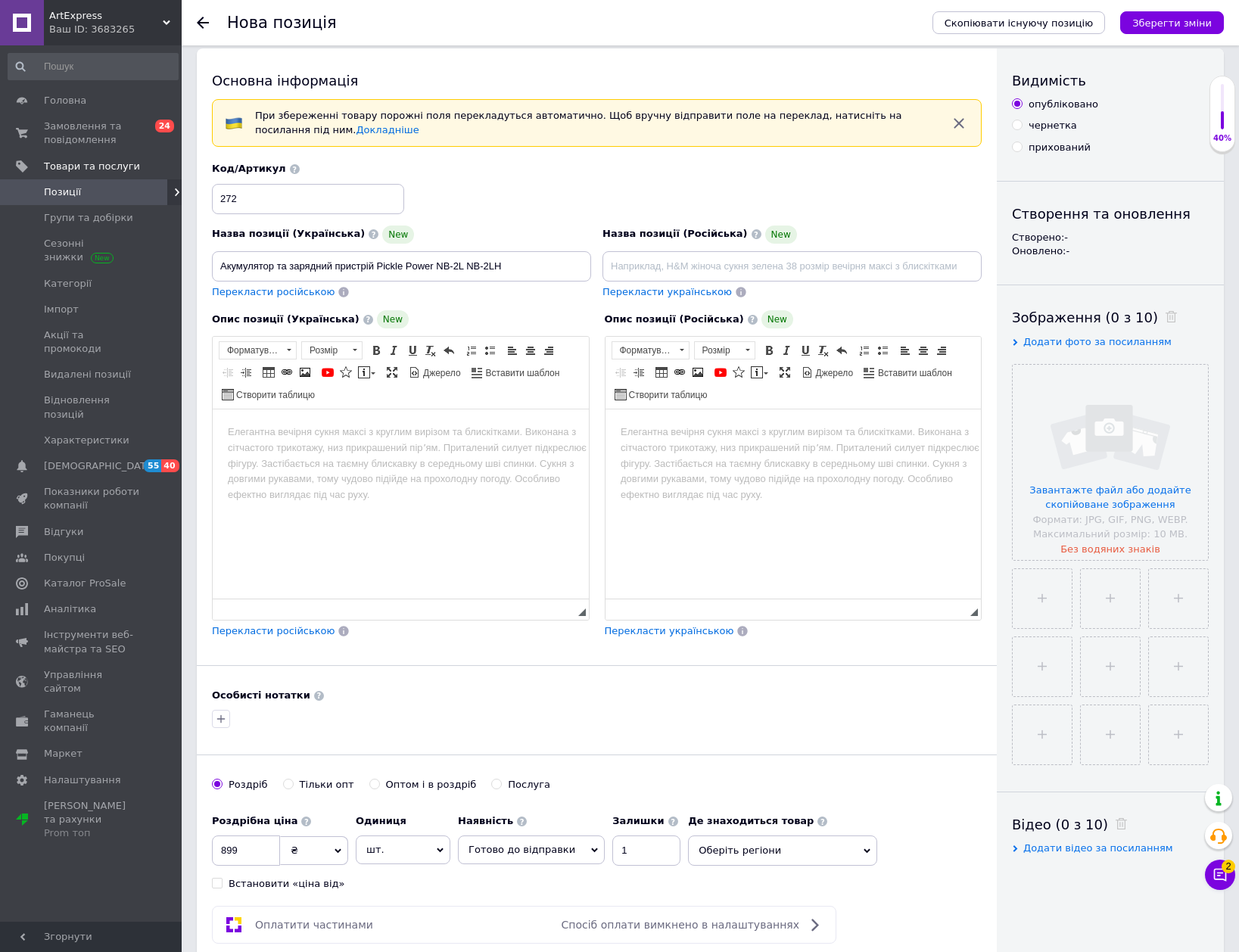
scroll to position [0, 0]
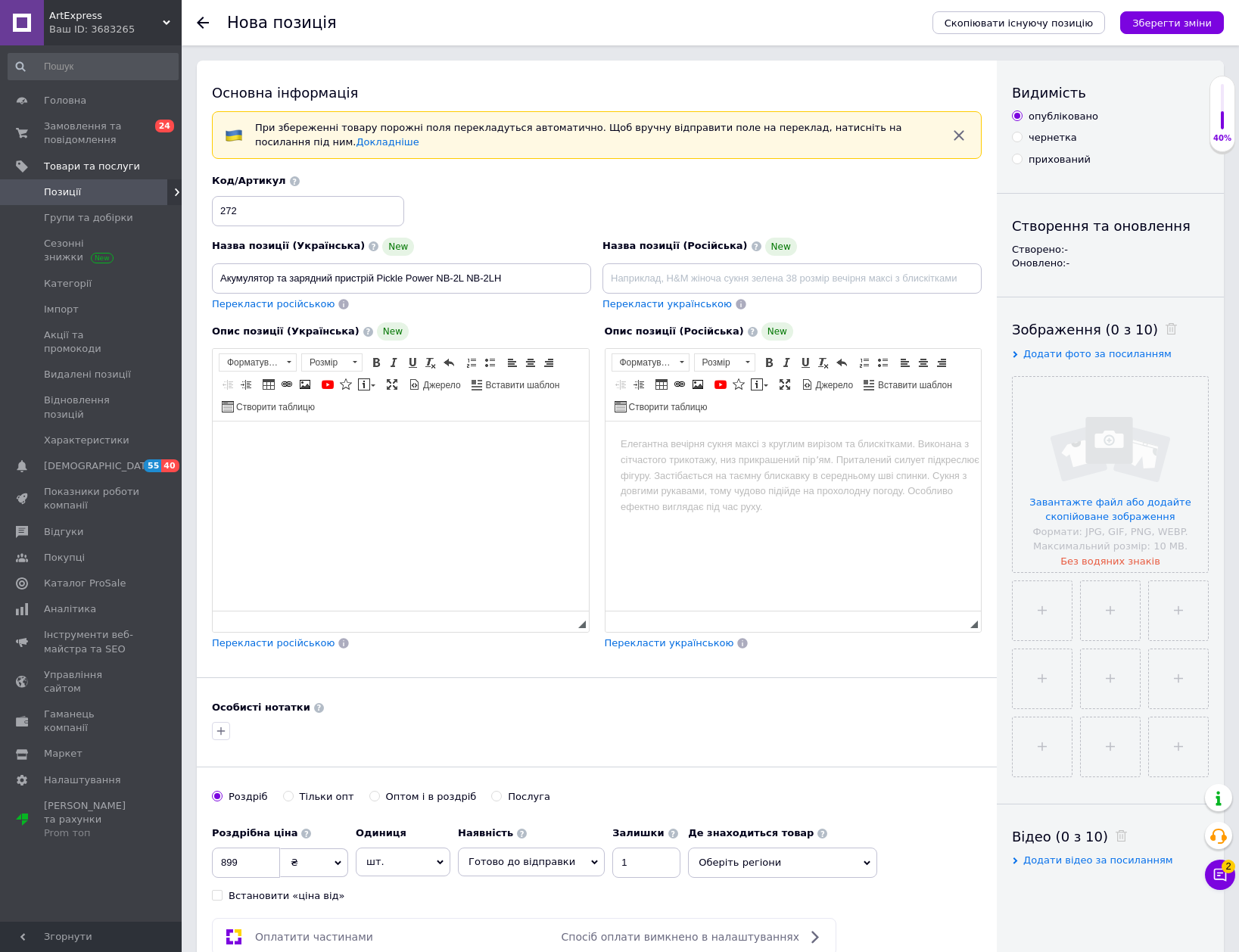
click at [434, 468] on html at bounding box center [400, 445] width 377 height 46
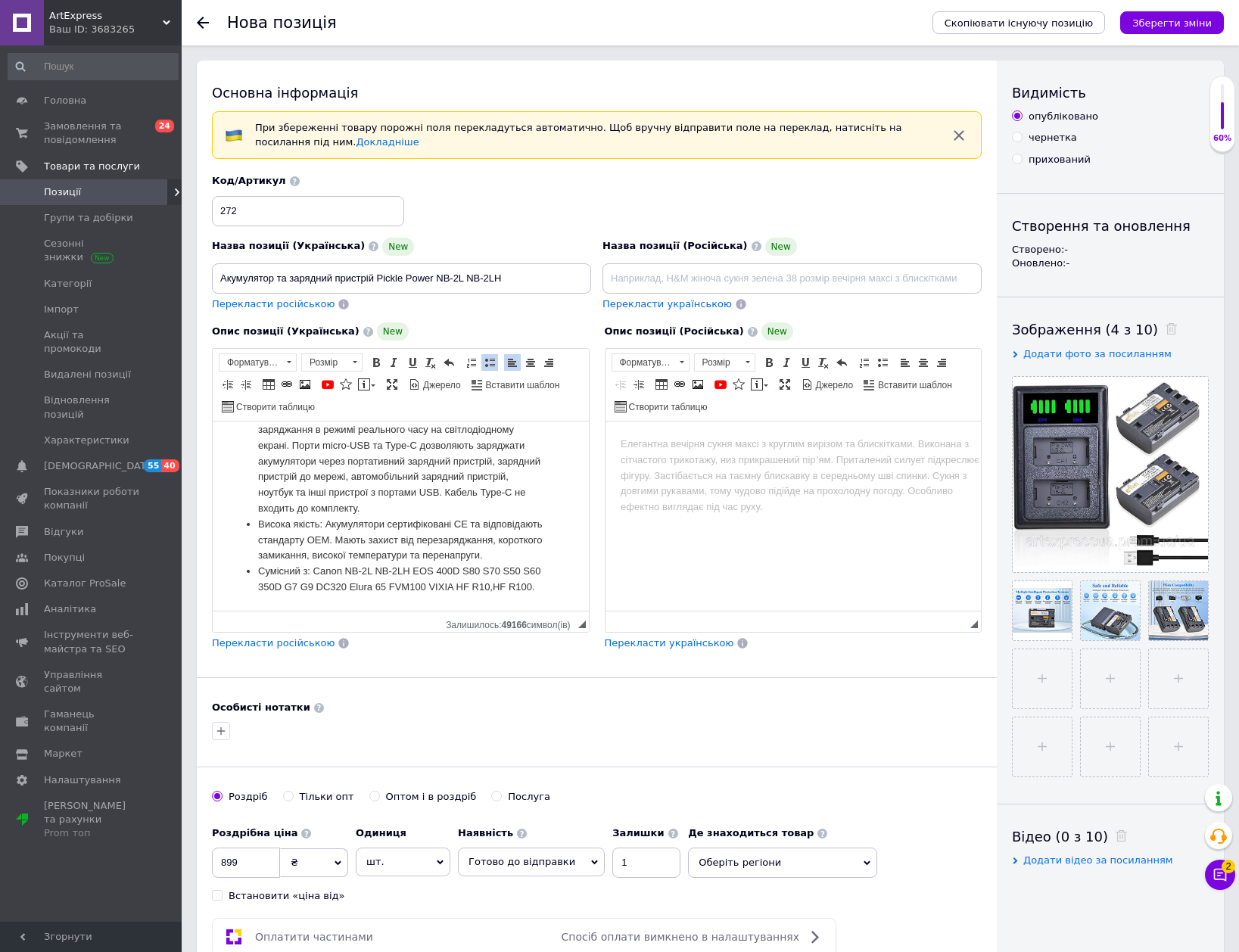
click at [1173, 22] on icon "Зберегти зміни" at bounding box center [1172, 23] width 79 height 11
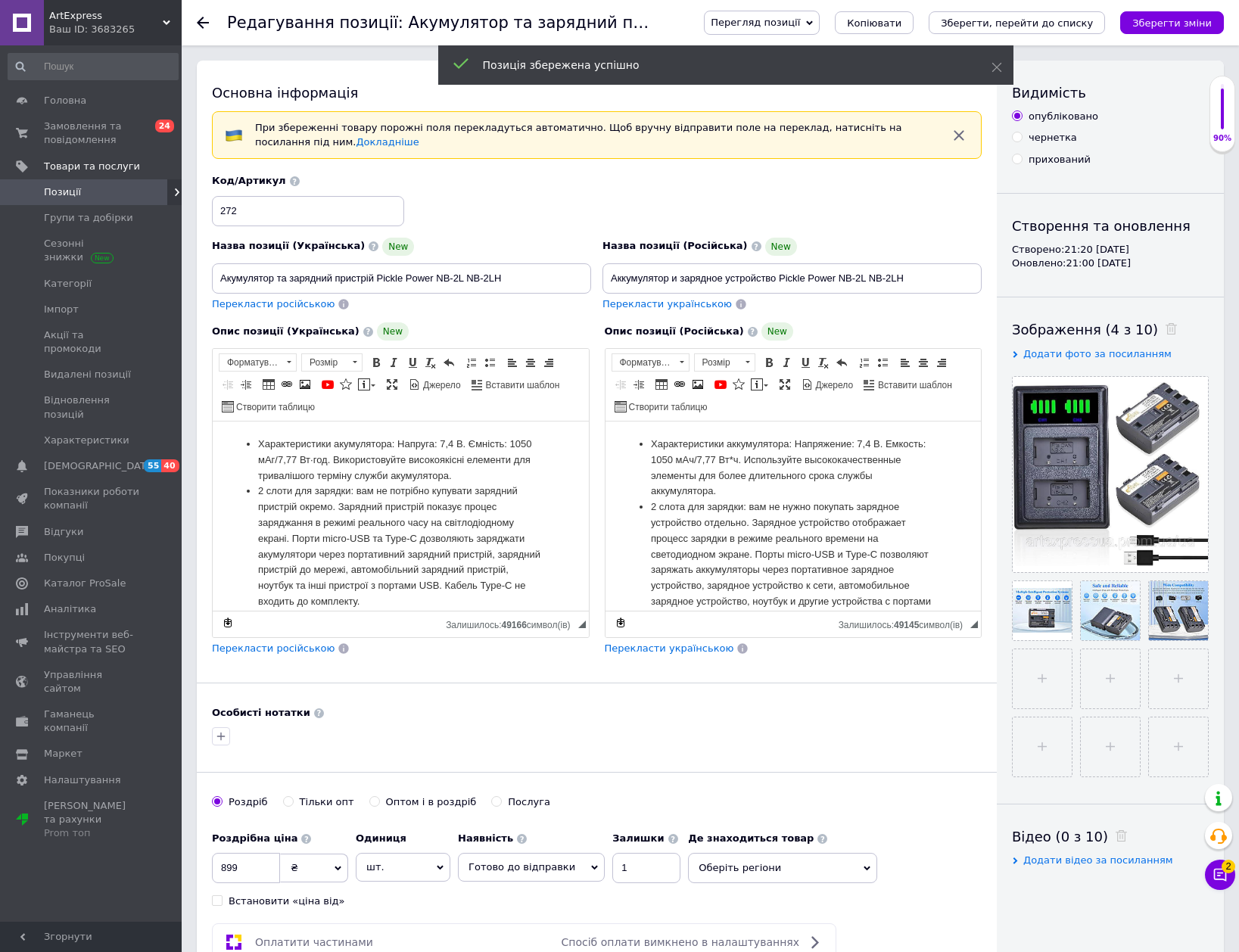
click at [204, 21] on icon at bounding box center [202, 22] width 12 height 12
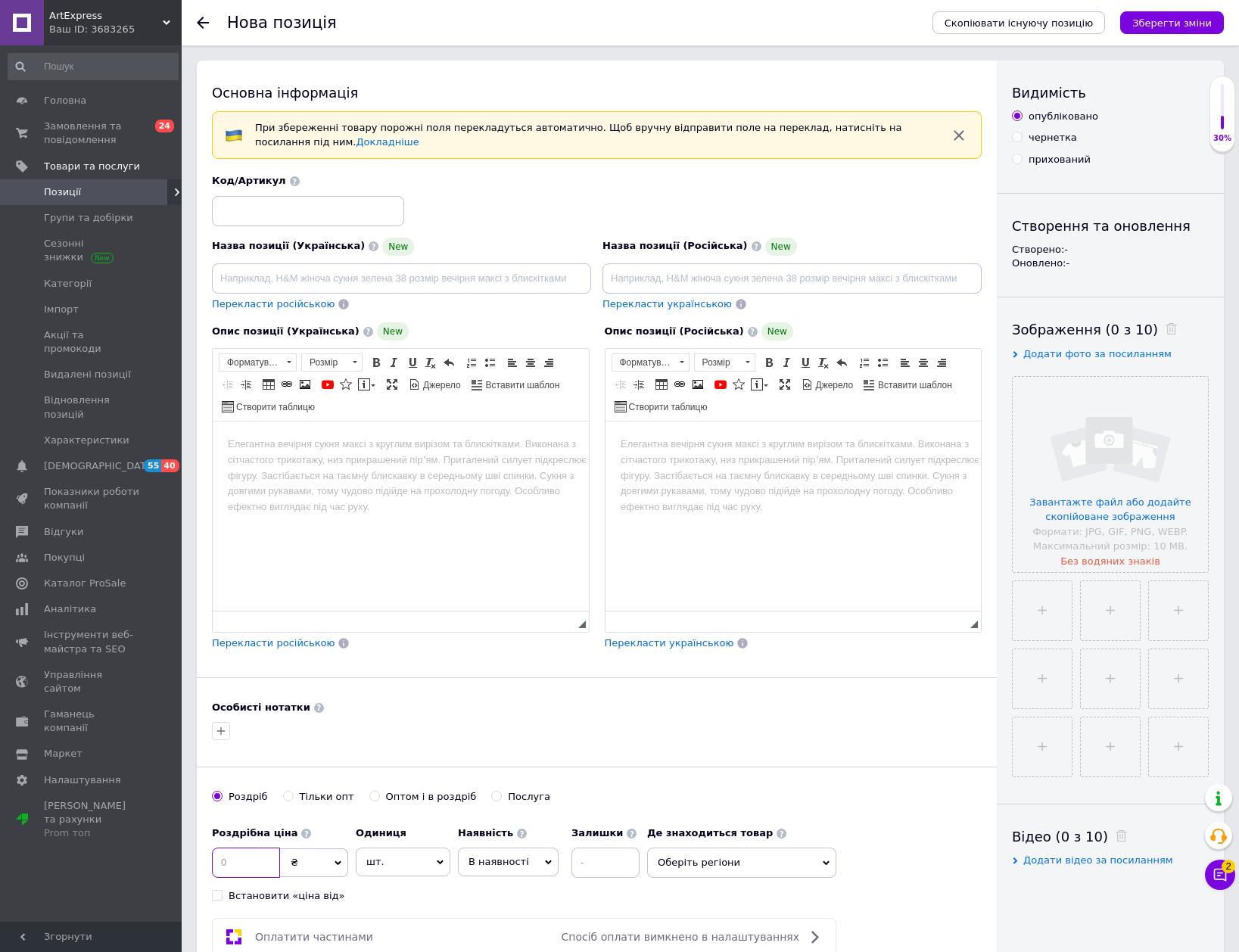
click at [221, 862] on input at bounding box center [246, 862] width 68 height 30
type input "899"
click at [285, 197] on input at bounding box center [308, 211] width 193 height 30
type input "273"
click at [510, 862] on span "В наявності" at bounding box center [499, 862] width 60 height 11
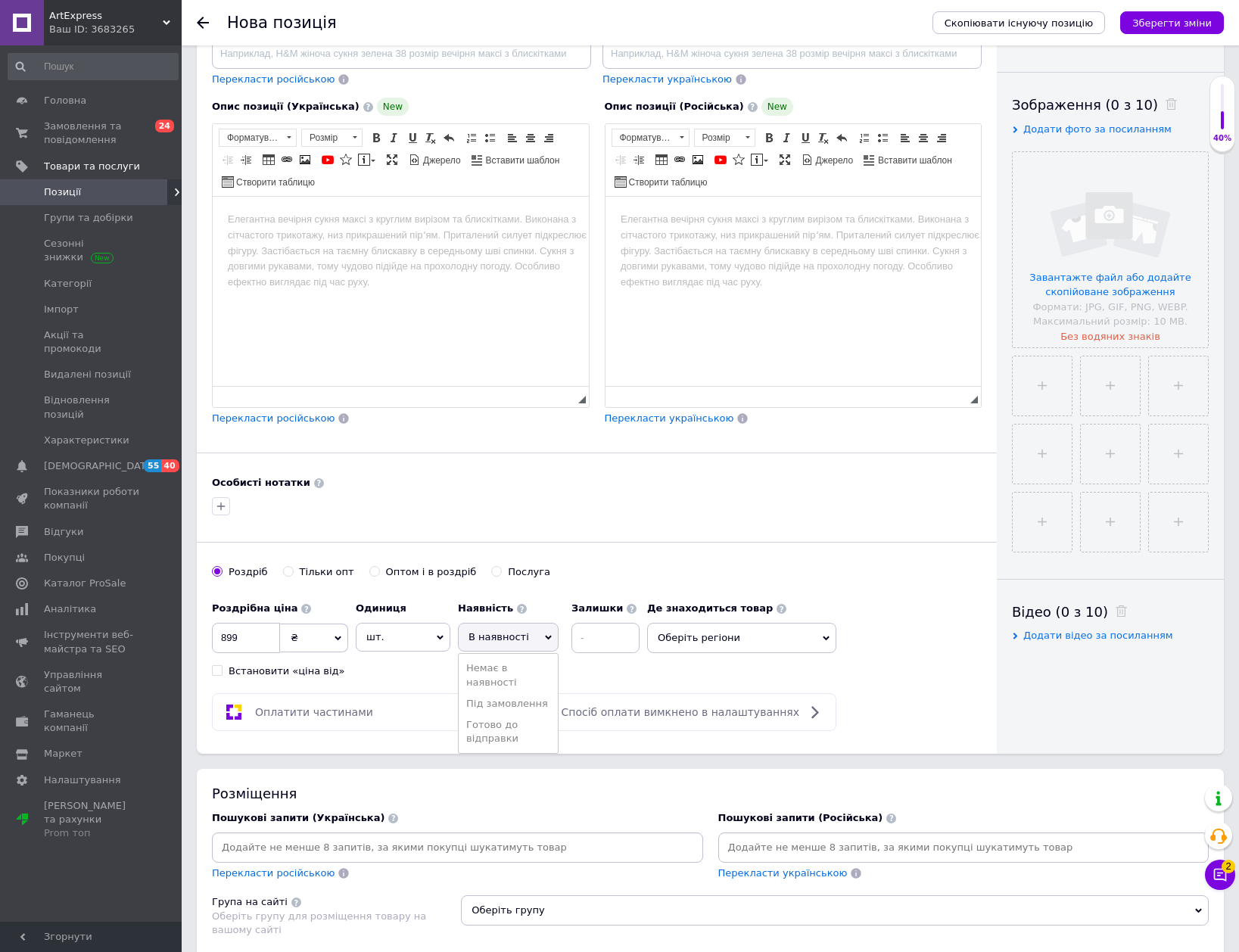
scroll to position [227, 0]
click at [514, 729] on li "Готово до відправки" at bounding box center [508, 729] width 99 height 35
click at [614, 629] on input at bounding box center [646, 636] width 68 height 30
type input "1"
click at [418, 56] on input at bounding box center [401, 52] width 379 height 30
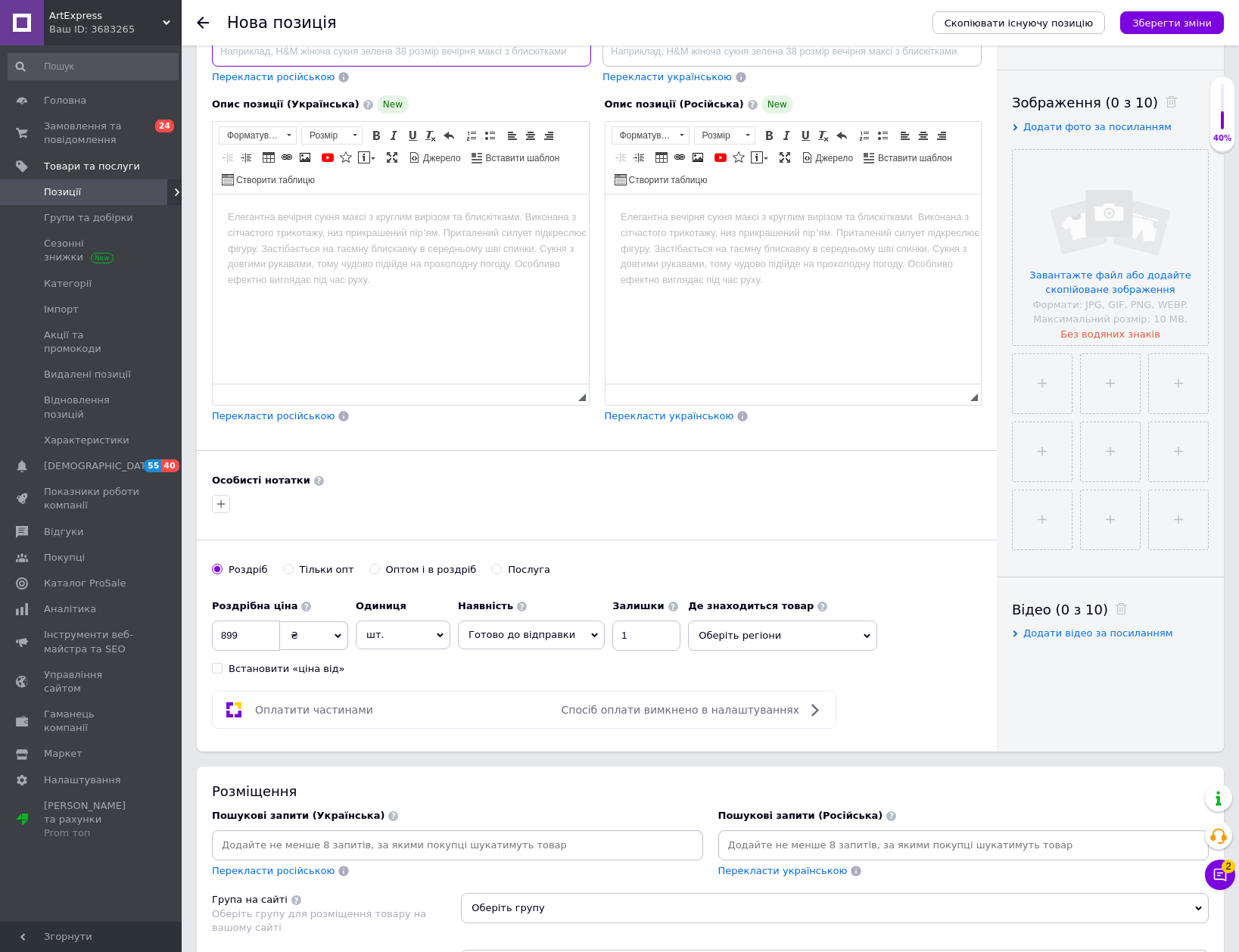
paste input "Акумулятор PowerTrust DMW-BLC12 (2 шт.)"
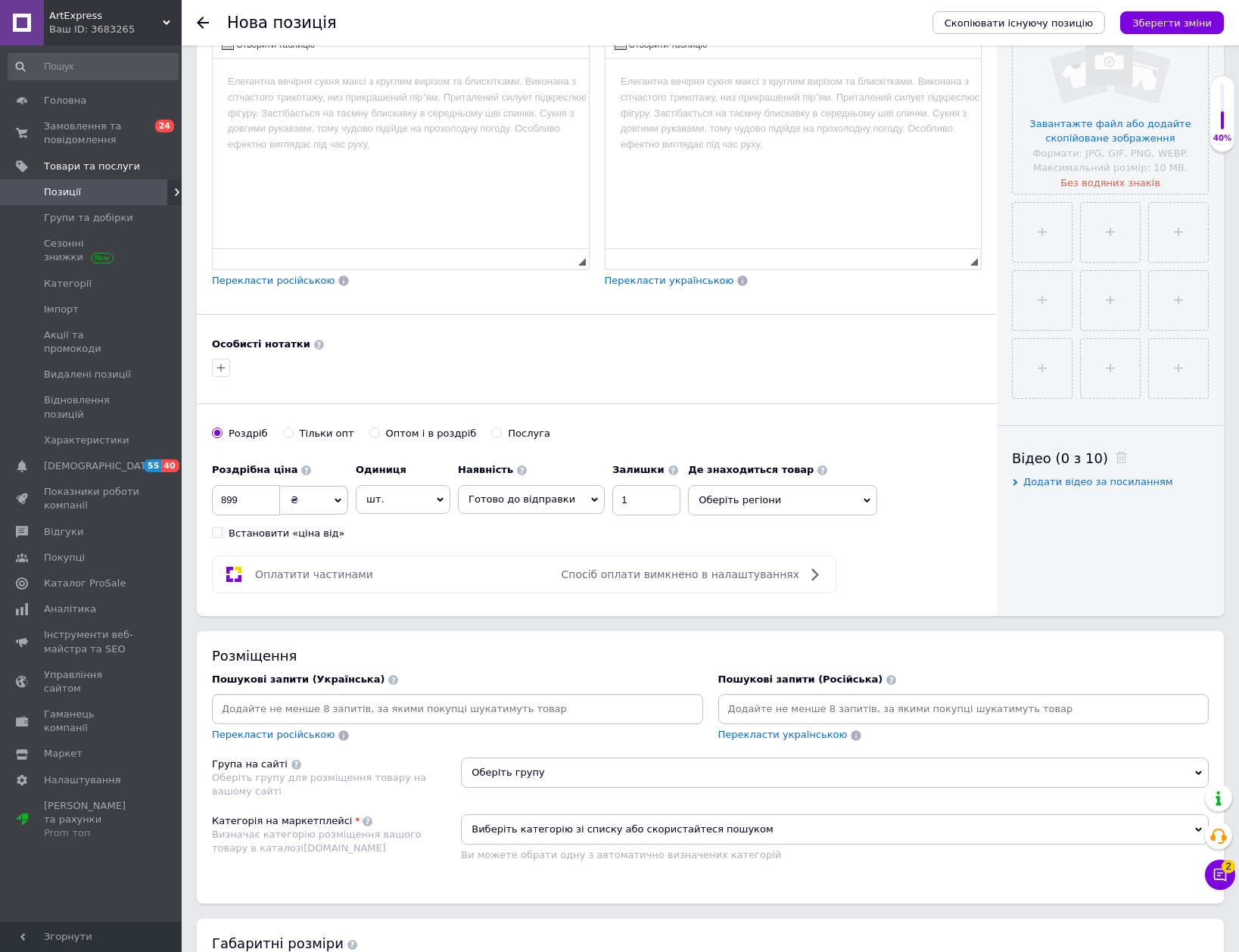
scroll to position [394, 0]
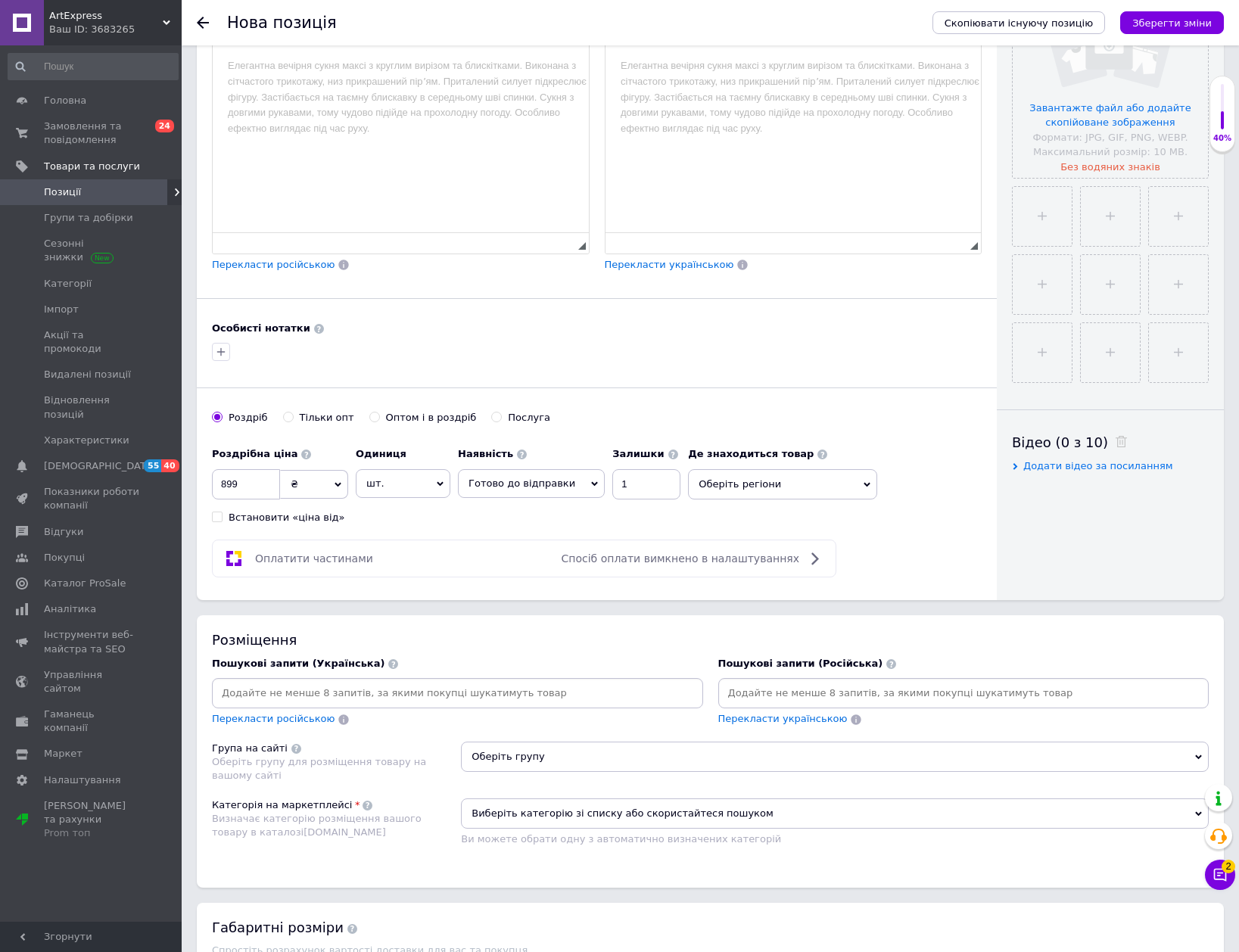
type input "Акумулятор PowerTrust DMW-BLC12 (2 шт.)"
click at [523, 679] on div at bounding box center [457, 693] width 491 height 30
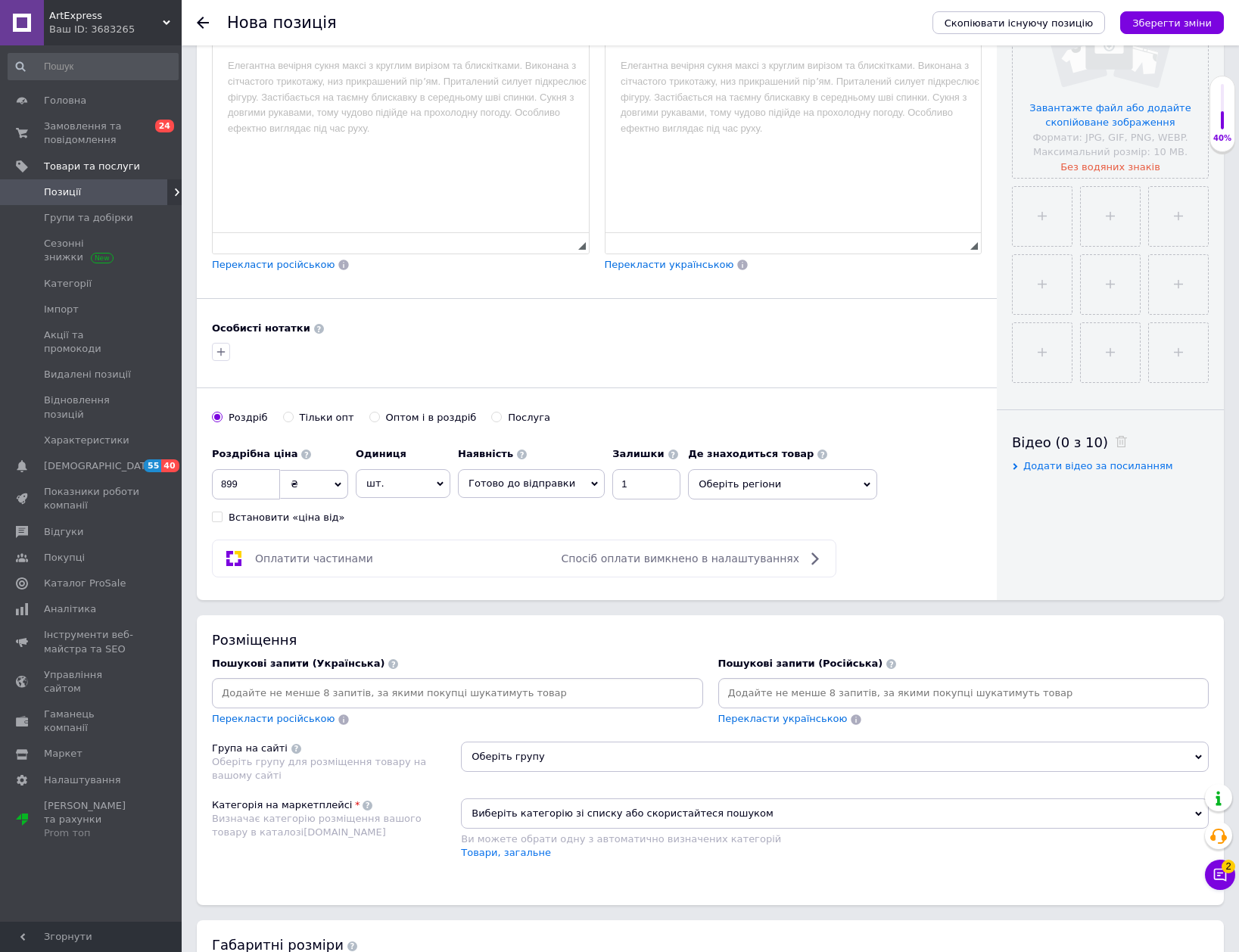
click at [503, 694] on input at bounding box center [457, 693] width 485 height 23
paste input "Акумулятор PowerTrust DMW-BLC12 (2 шт.)"
type input "Акумулятор PowerTrust DMW-BLC12 (2 шт.)"
type input "акумулятор"
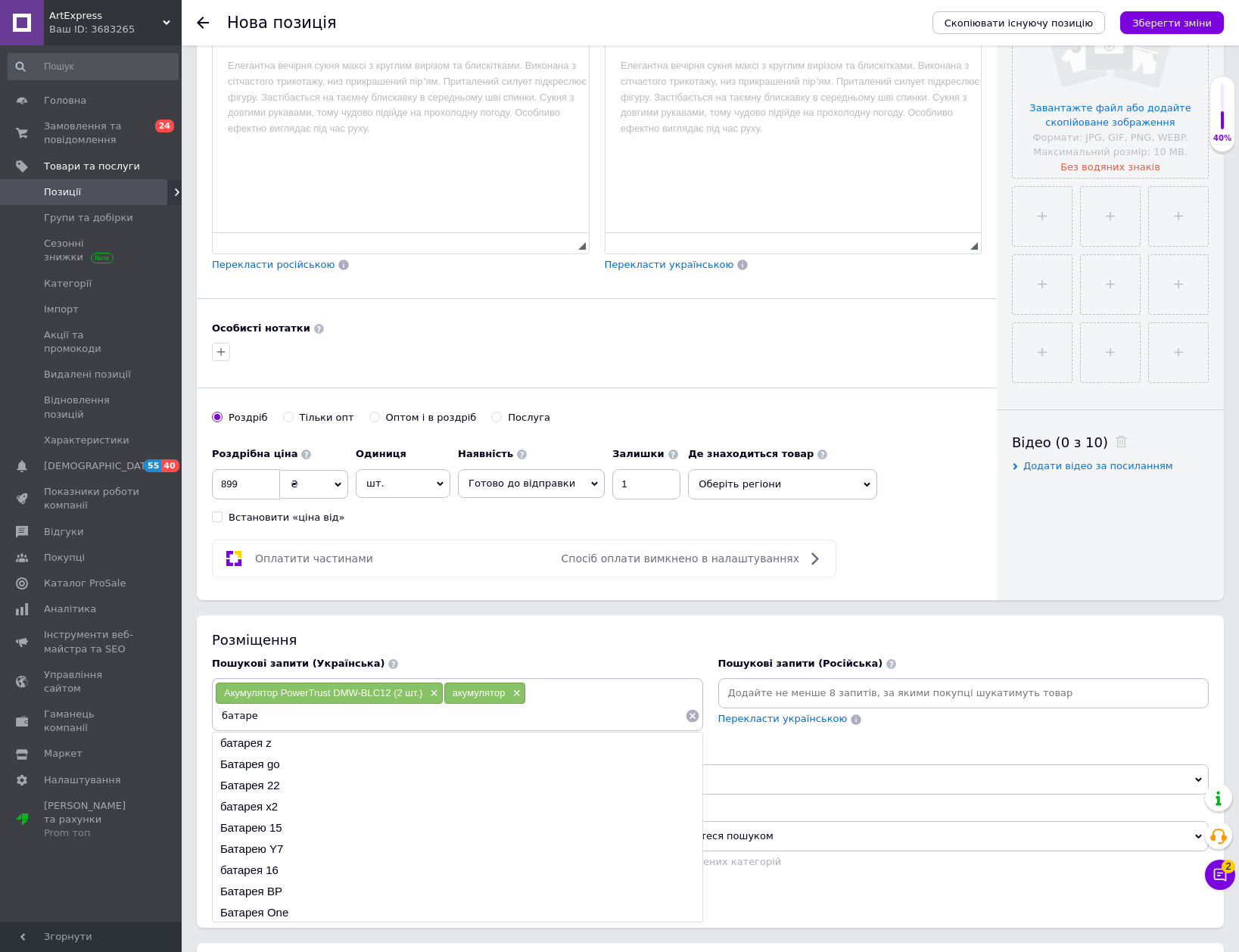
type input "батарея"
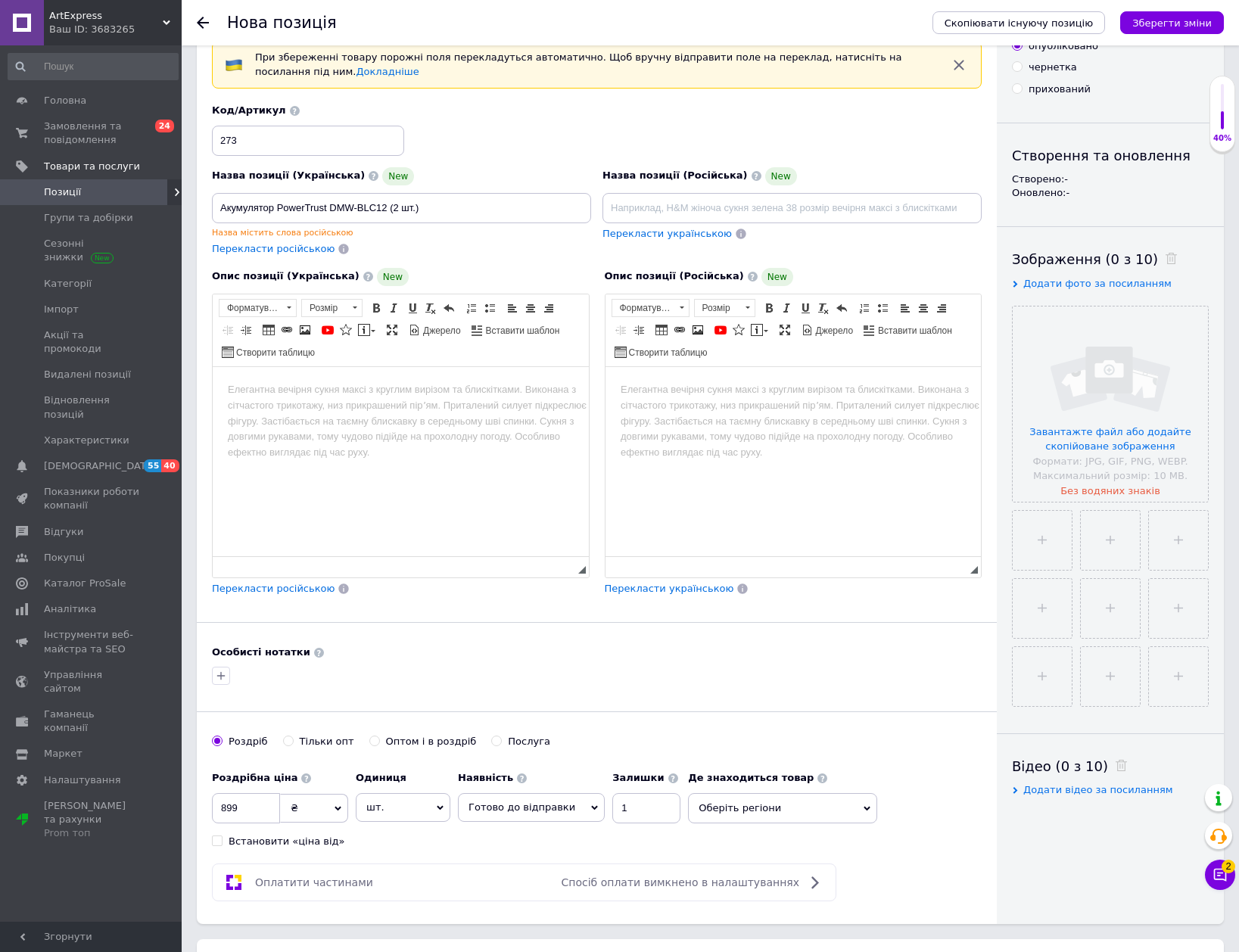
scroll to position [0, 0]
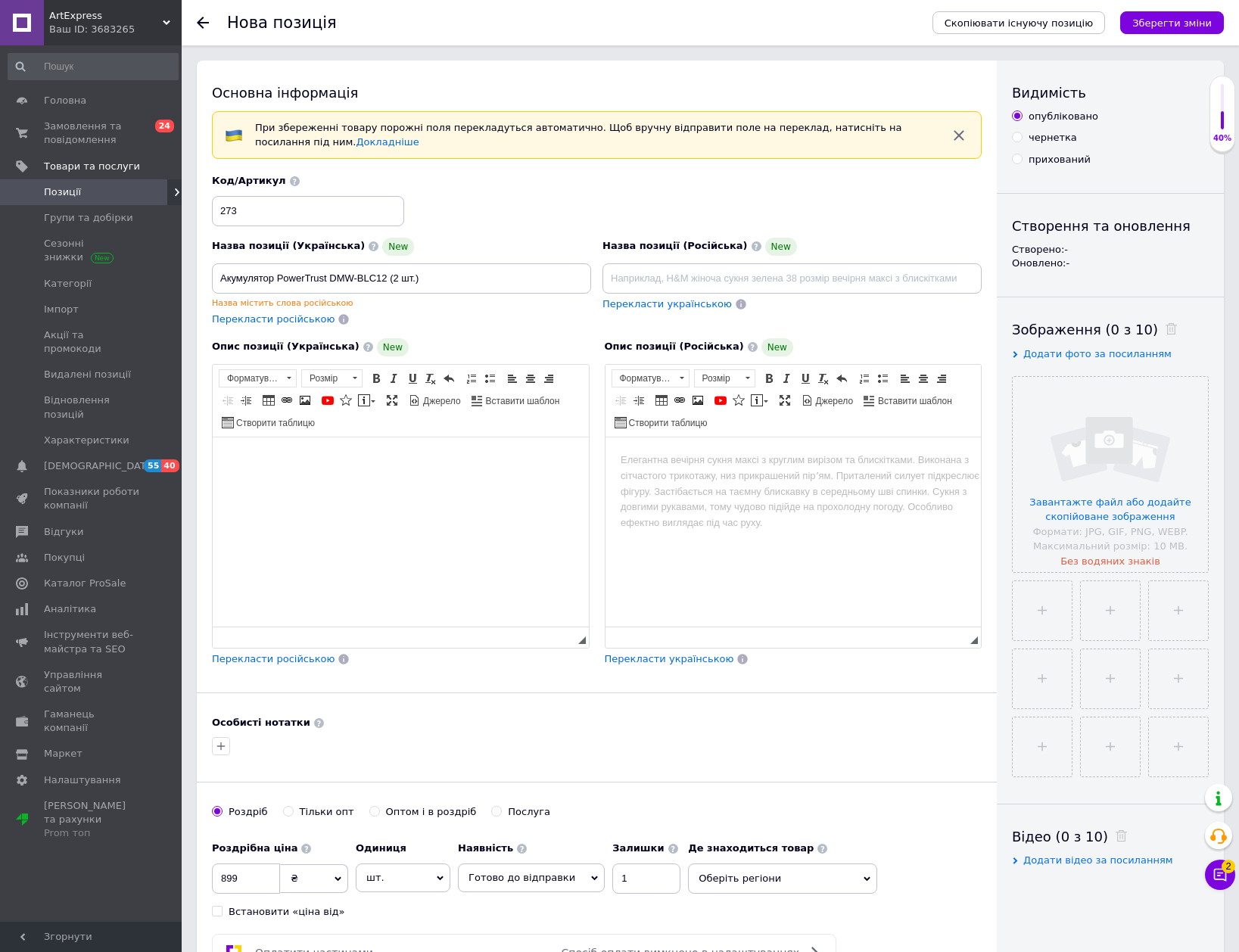
click at [462, 468] on html at bounding box center [400, 460] width 377 height 46
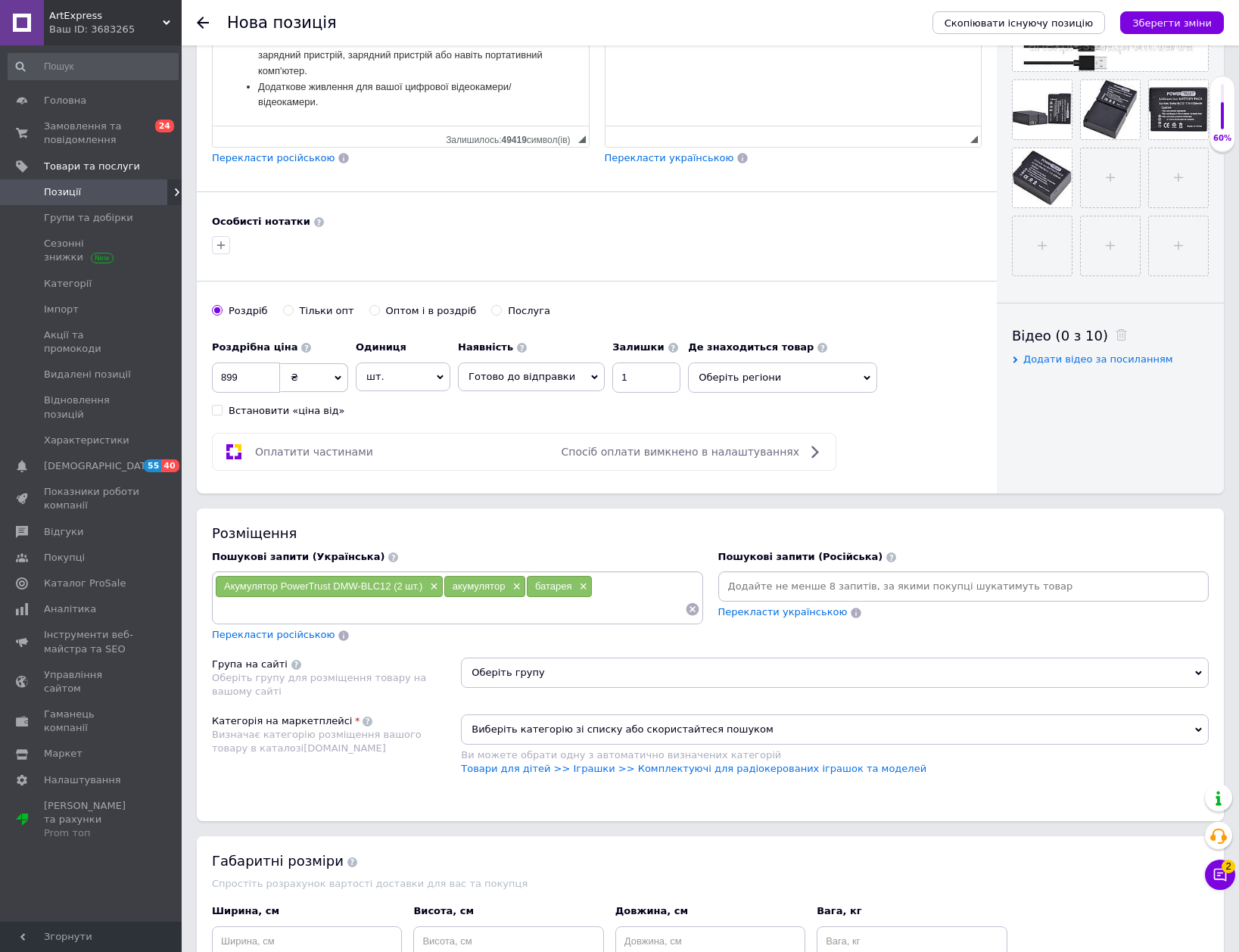
scroll to position [530, 0]
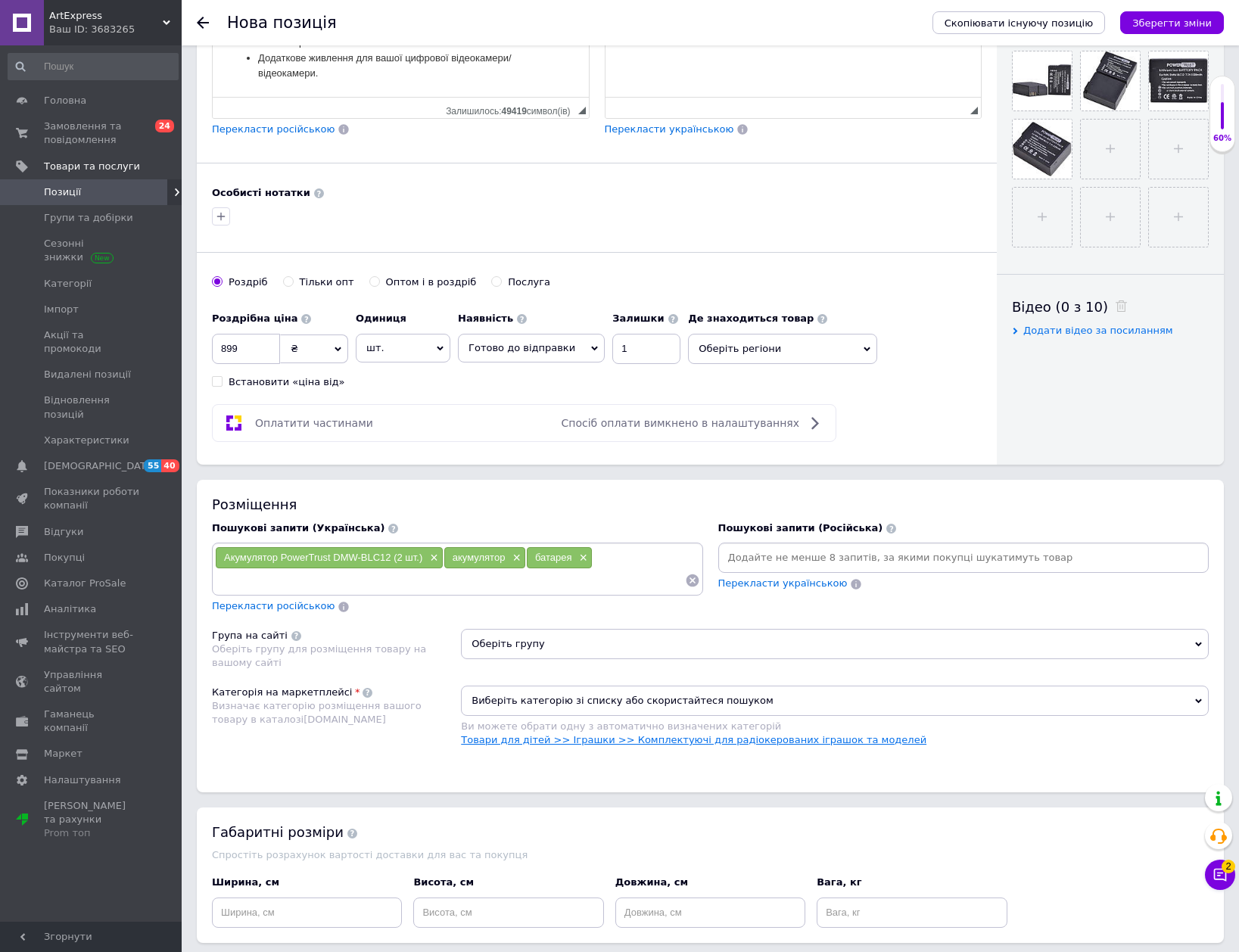
click at [781, 738] on link "Товари для дітей >> Іграшки >> Комплектуючі для радіокерованих іграшок та модел…" at bounding box center [693, 740] width 465 height 11
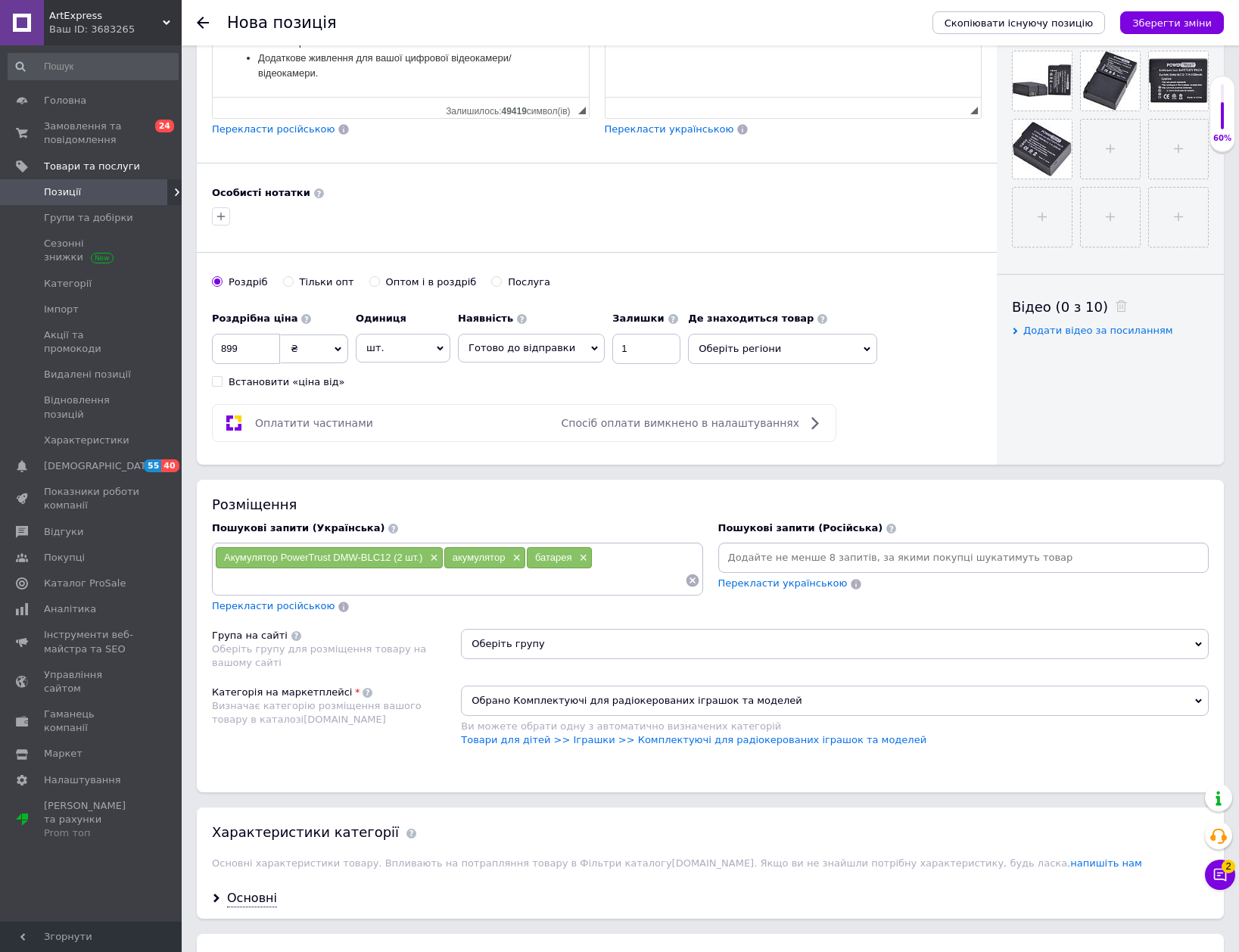
click at [657, 648] on span "Оберіть групу" at bounding box center [834, 644] width 748 height 30
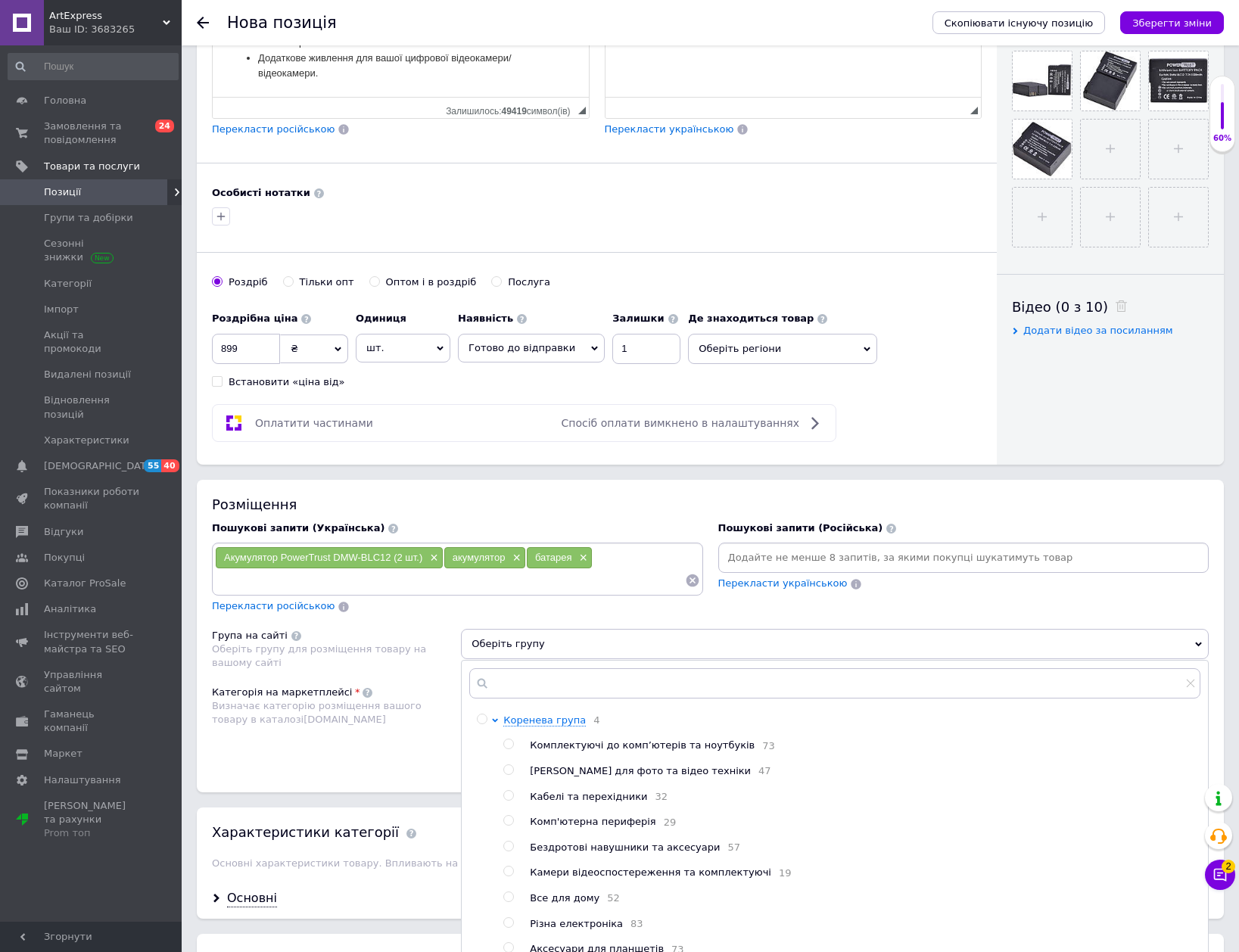
click at [669, 769] on span "[PERSON_NAME] для фото та відео техніки" at bounding box center [640, 770] width 221 height 11
radio input "true"
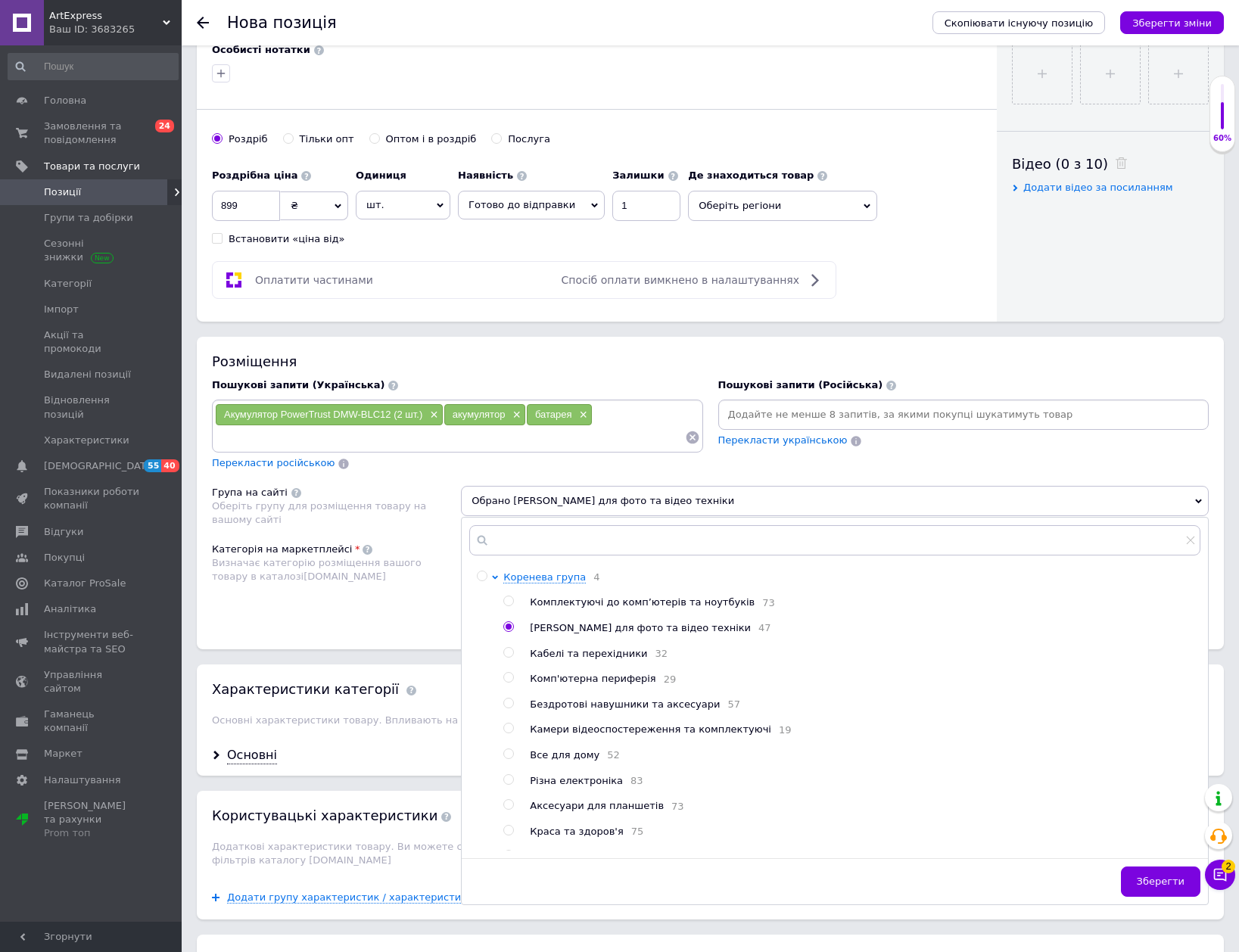
scroll to position [681, 0]
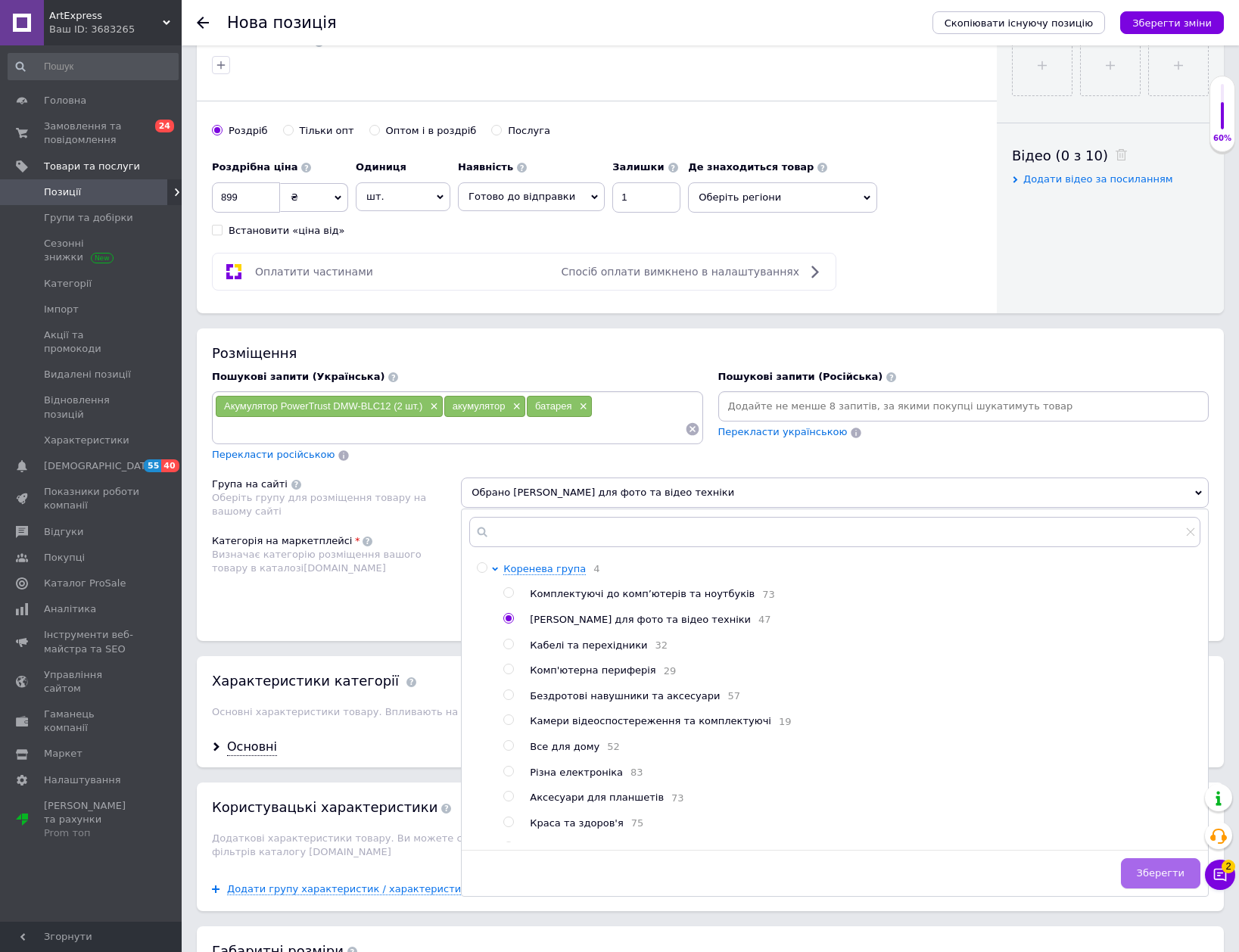
click at [1162, 868] on span "Зберегти" at bounding box center [1161, 873] width 48 height 11
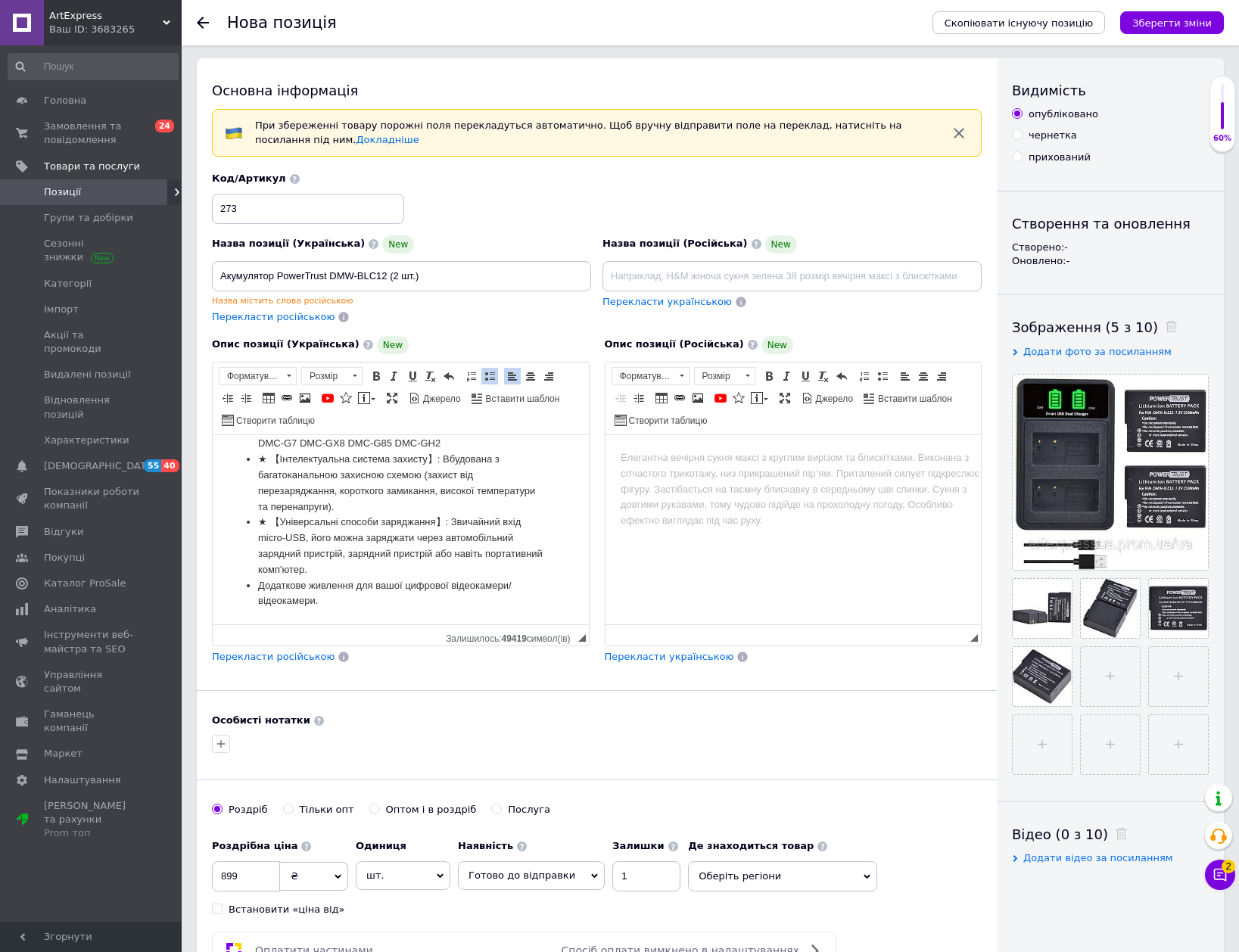
scroll to position [0, 0]
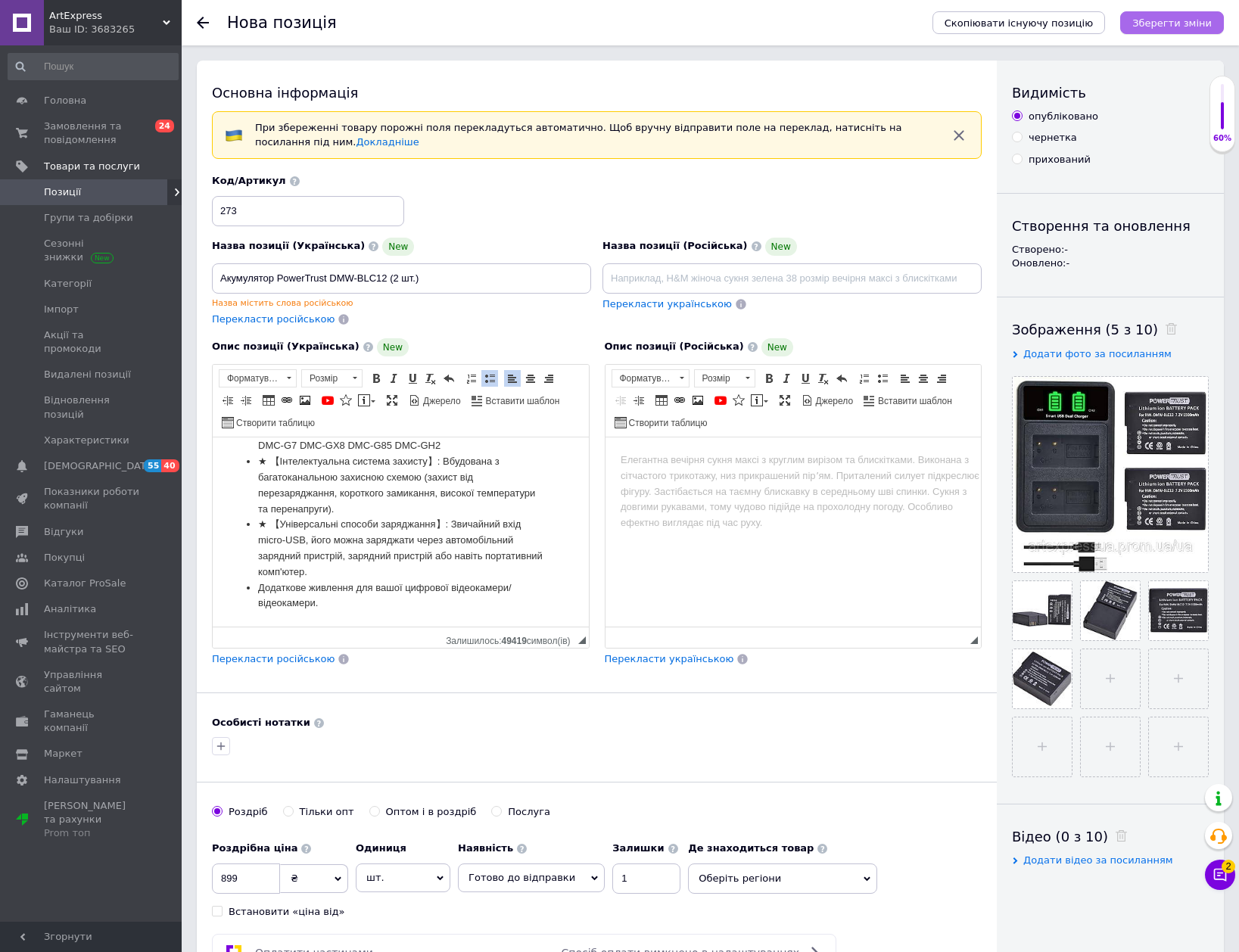
click at [1206, 25] on icon "Зберегти зміни" at bounding box center [1172, 23] width 79 height 11
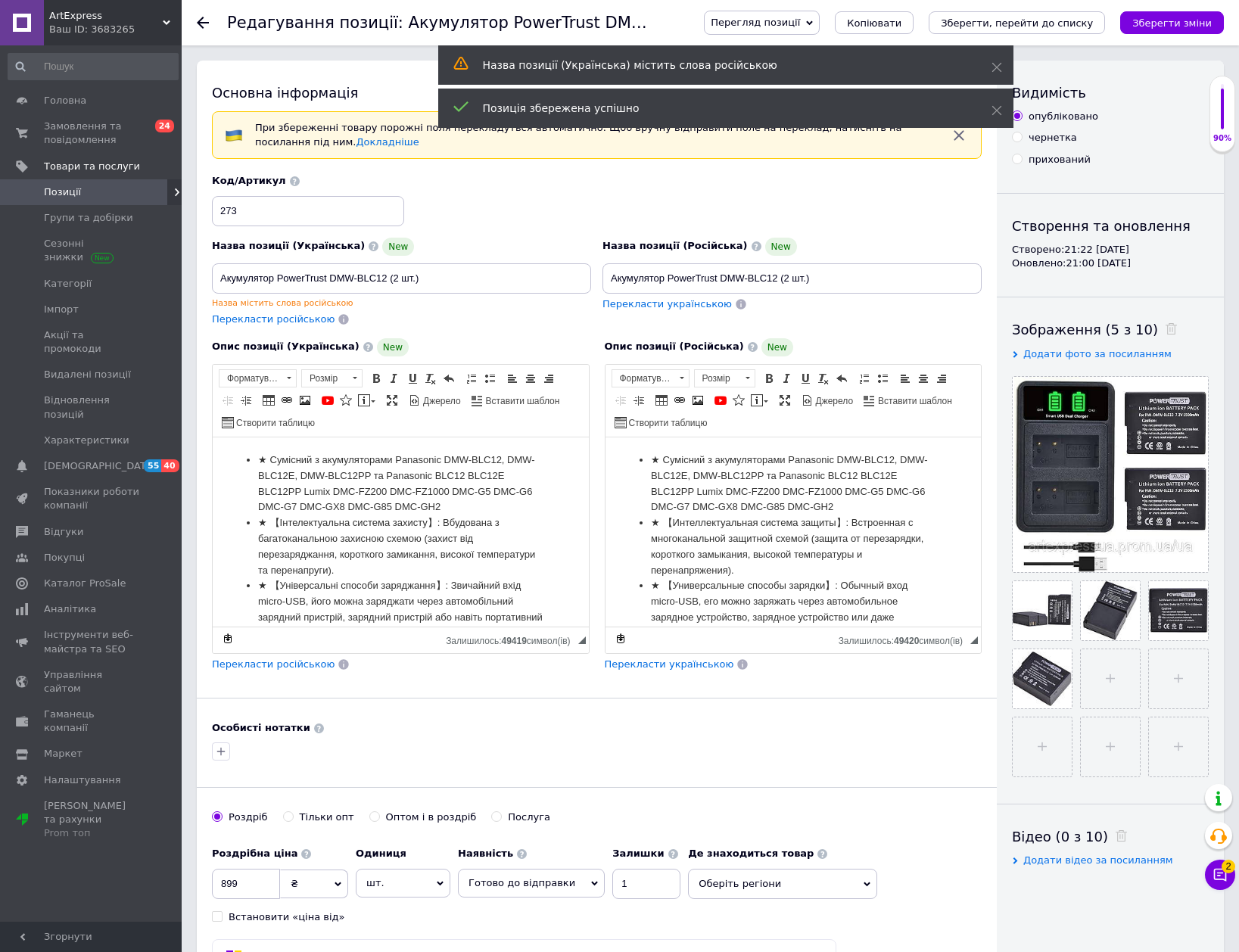
click at [201, 21] on use at bounding box center [202, 22] width 12 height 12
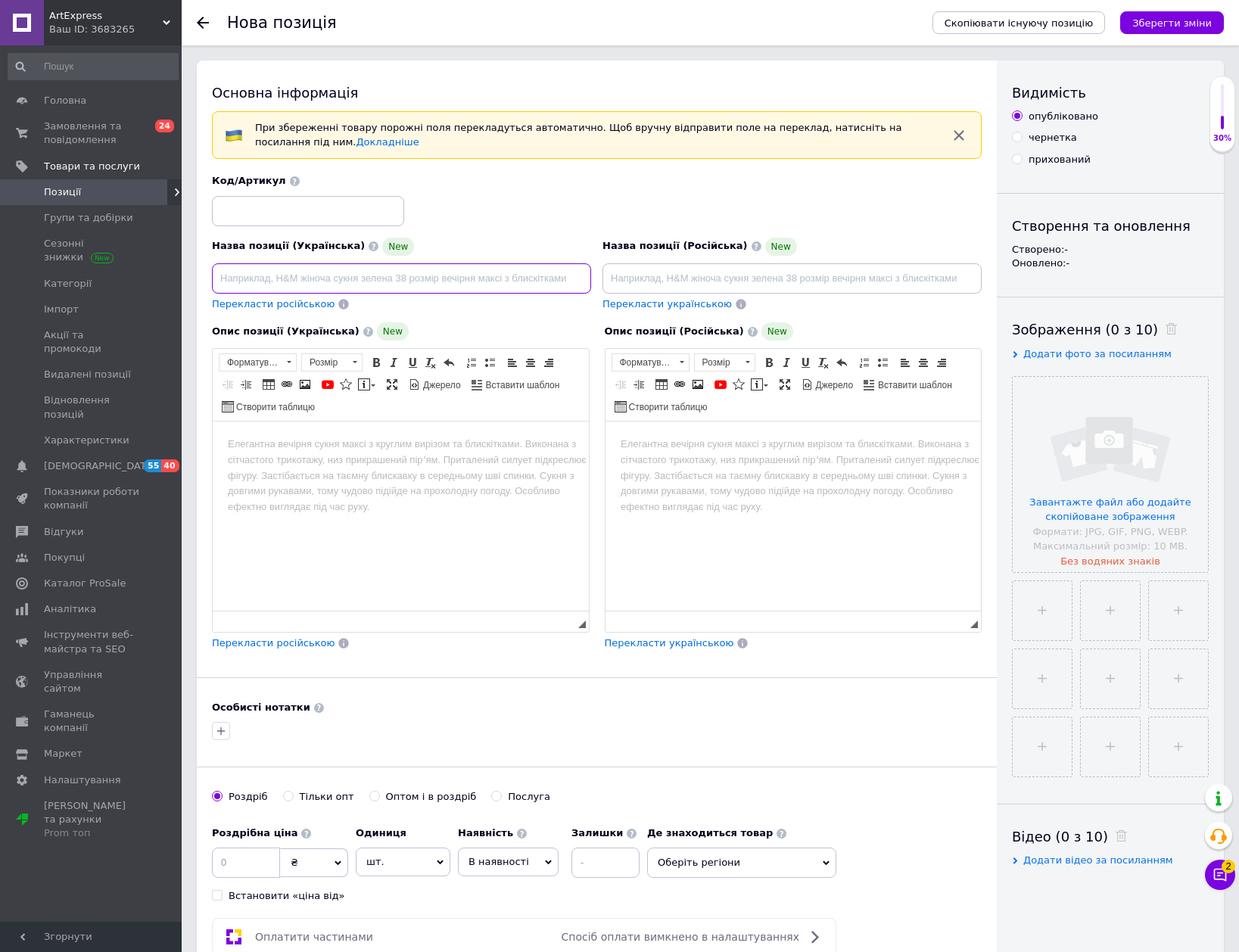
click at [347, 289] on input at bounding box center [401, 278] width 379 height 30
paste input "Акумулятор Батарея DELL Precision"
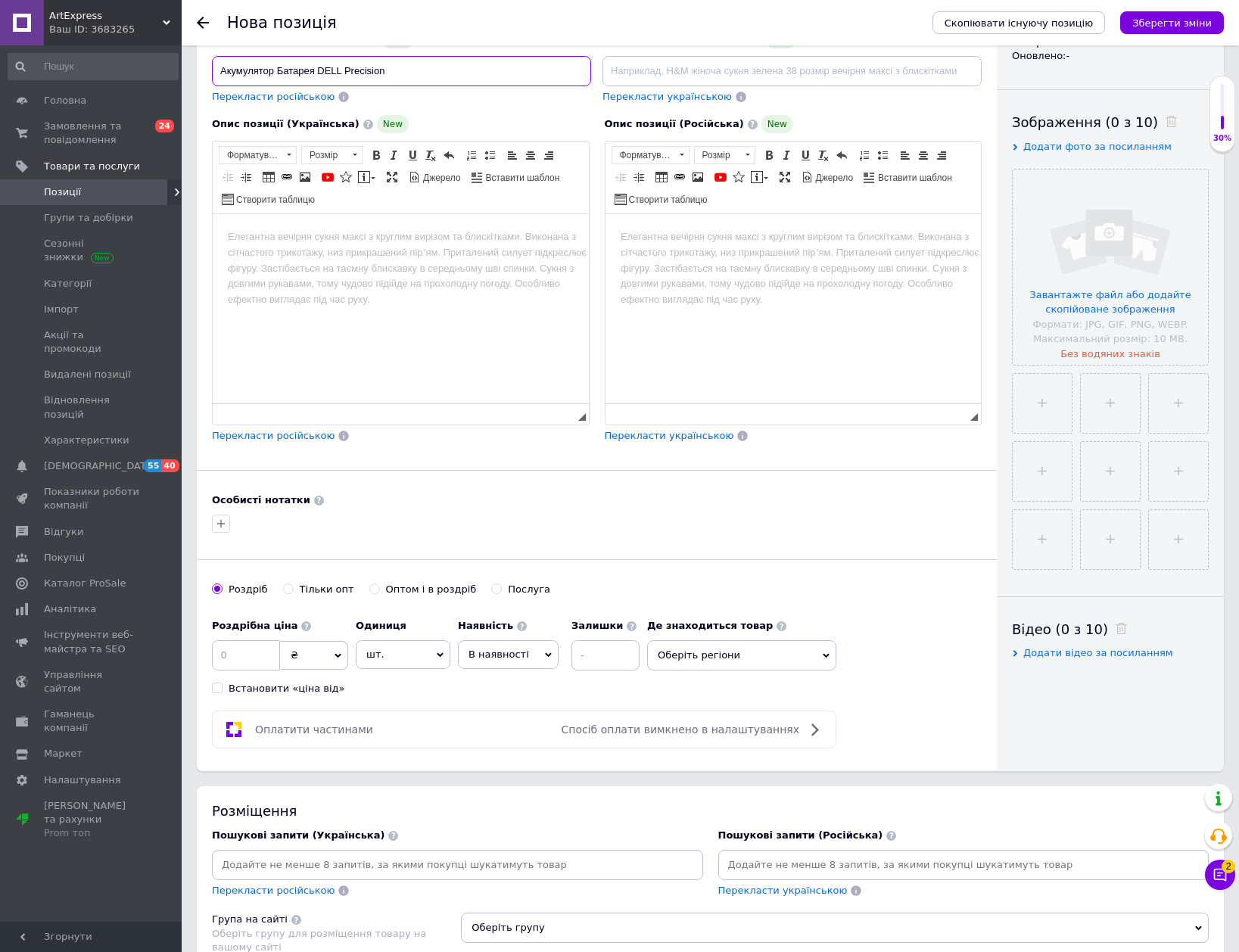
scroll to position [227, 0]
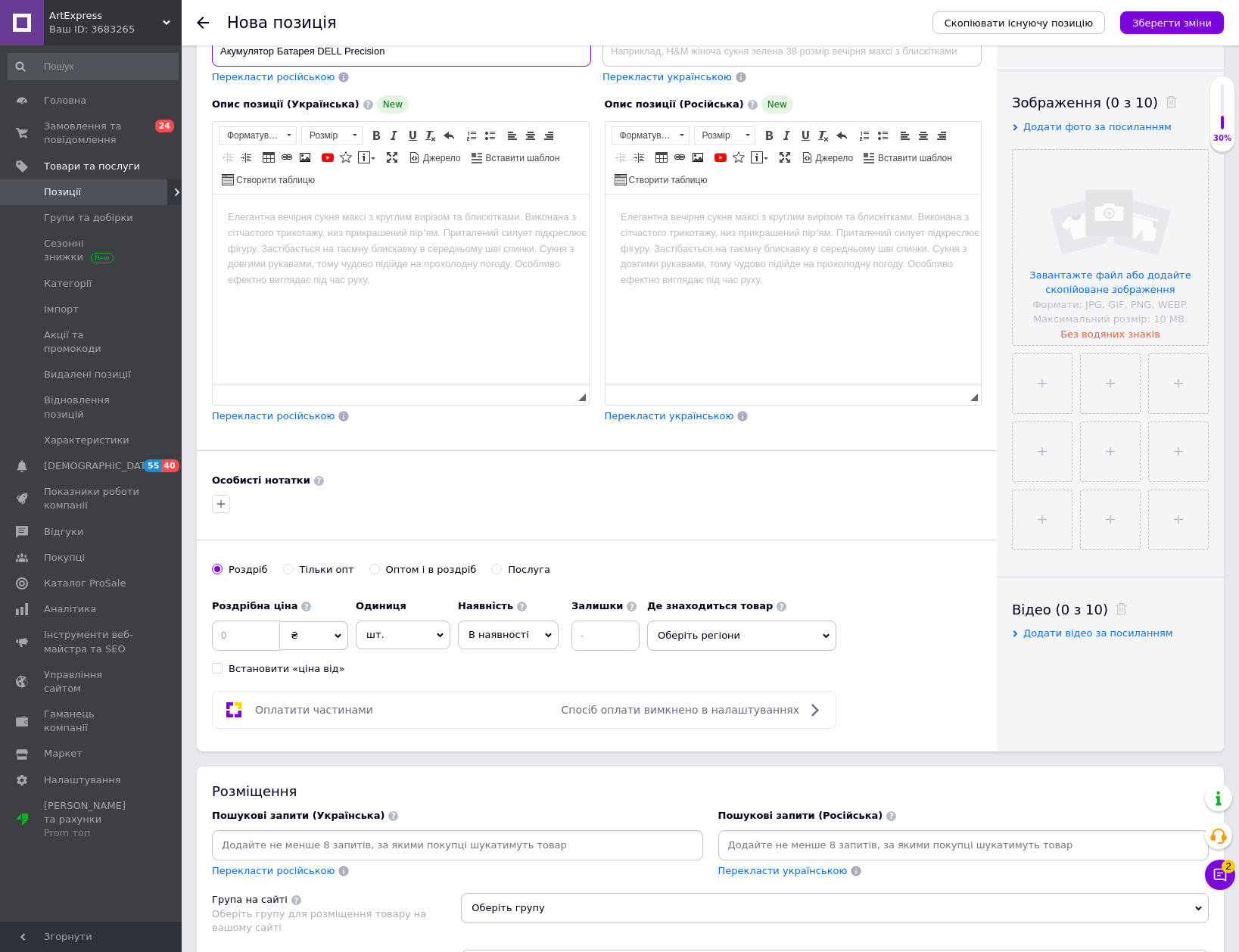
type input "Акумулятор Батарея DELL Precision"
click at [458, 847] on div at bounding box center [457, 845] width 491 height 30
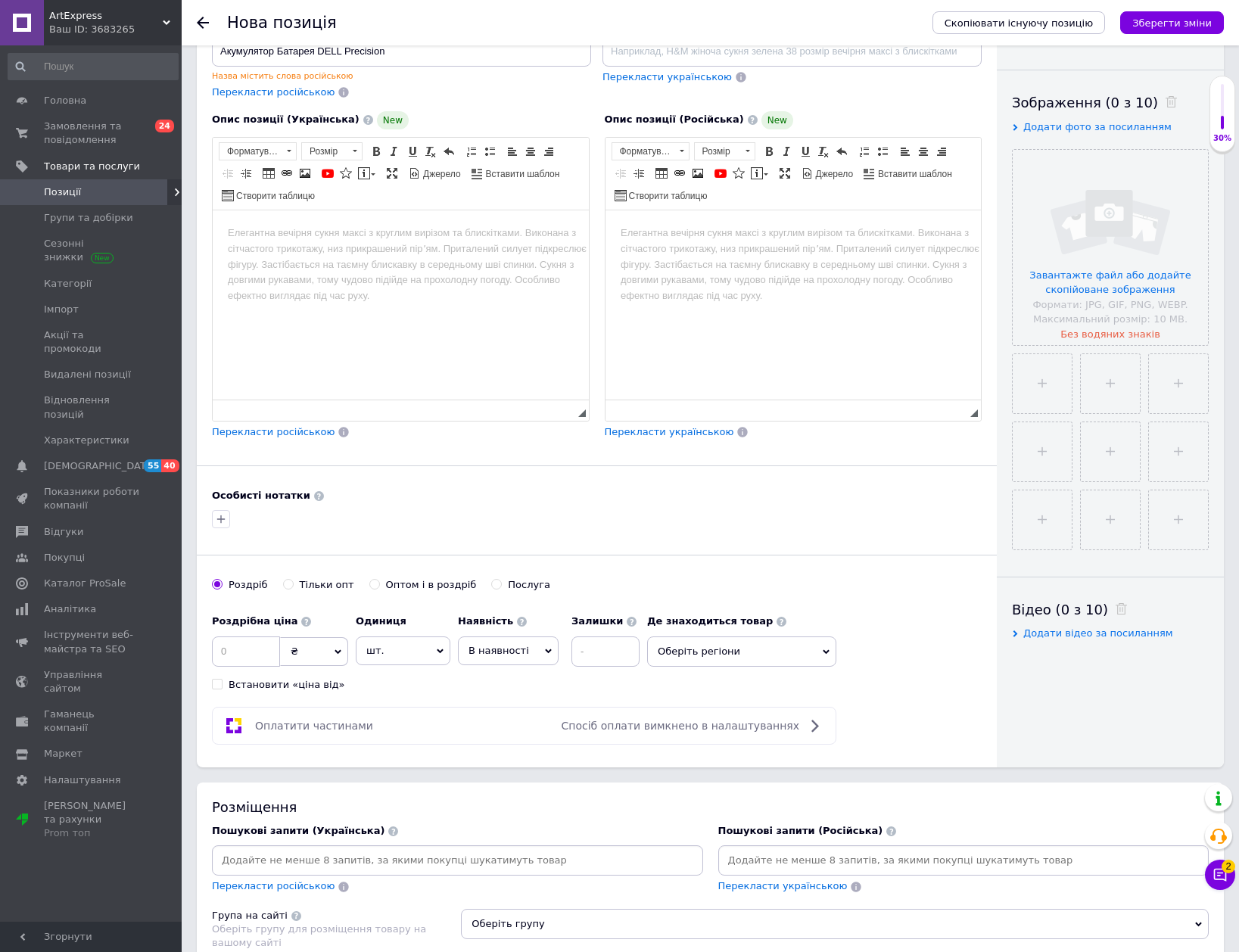
click at [507, 646] on span "В наявності" at bounding box center [499, 650] width 60 height 11
click at [508, 747] on li "Готово до відправки" at bounding box center [508, 745] width 99 height 35
click at [637, 651] on input at bounding box center [646, 652] width 68 height 30
type input "1"
click at [482, 858] on input at bounding box center [457, 860] width 485 height 23
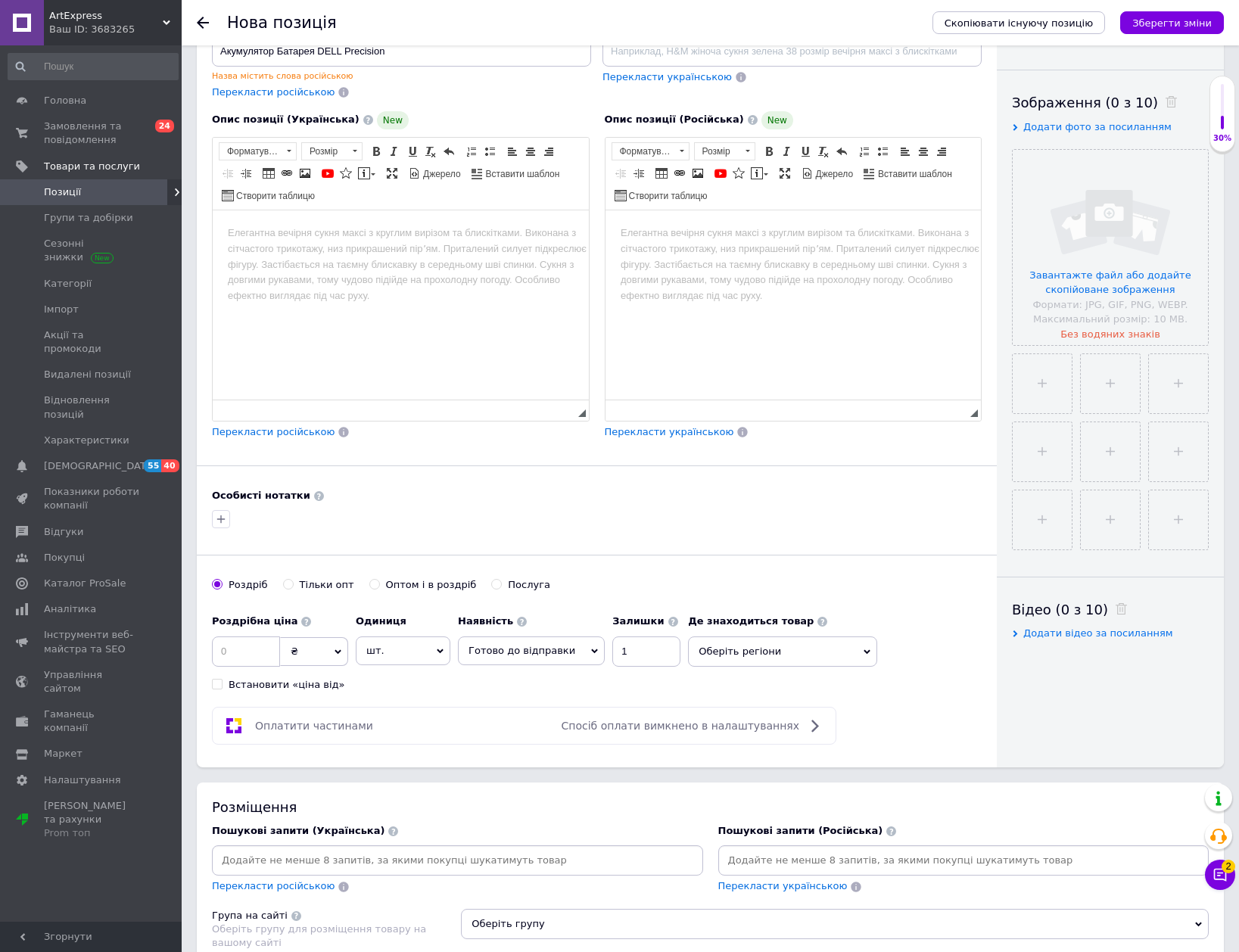
paste input "Акумулятор Батарея DELL Precision"
type input "Акумулятор Батарея DELL Precision"
type input "батарея"
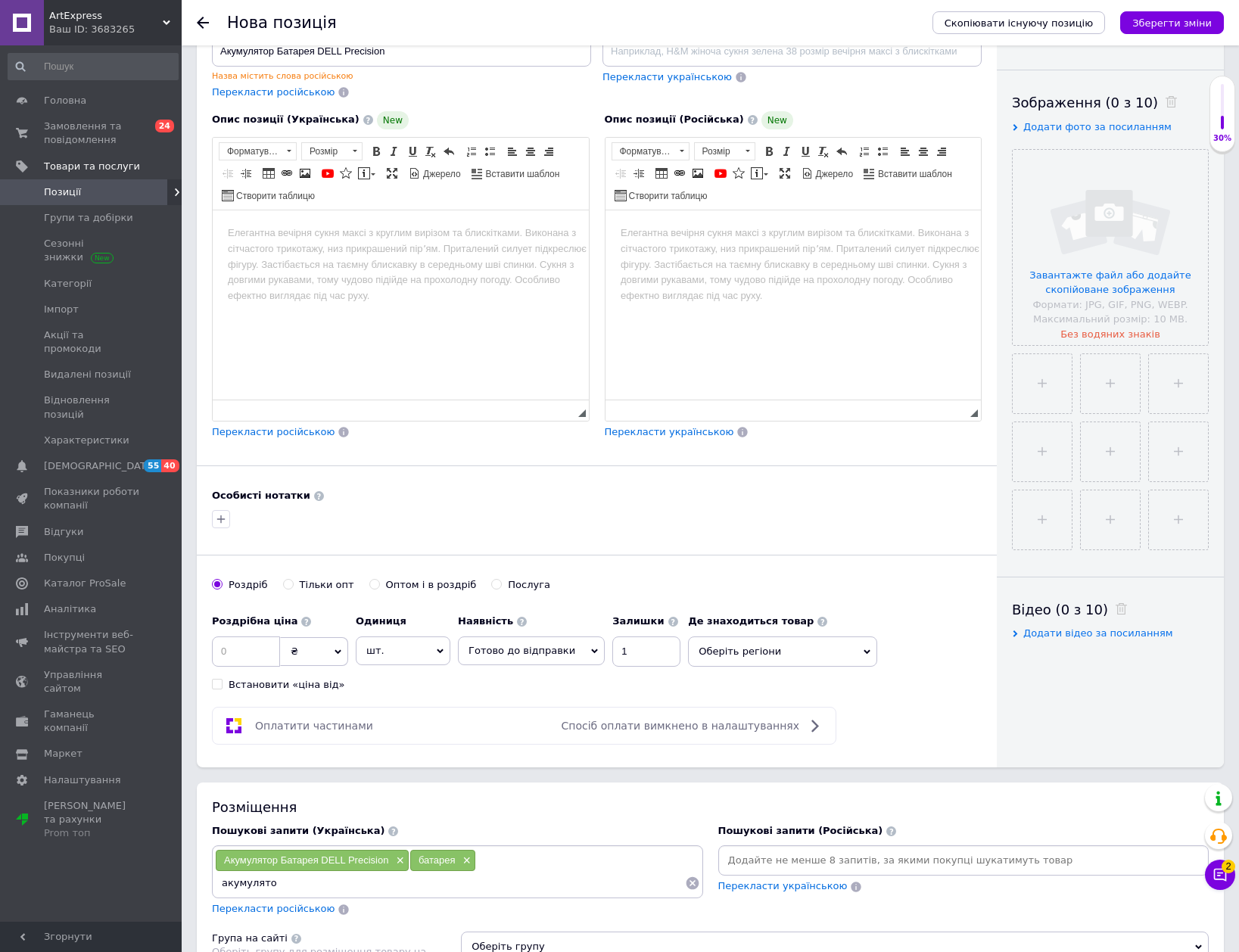
type input "акумулятор"
type input "ноутбук"
click at [242, 652] on input at bounding box center [246, 652] width 68 height 30
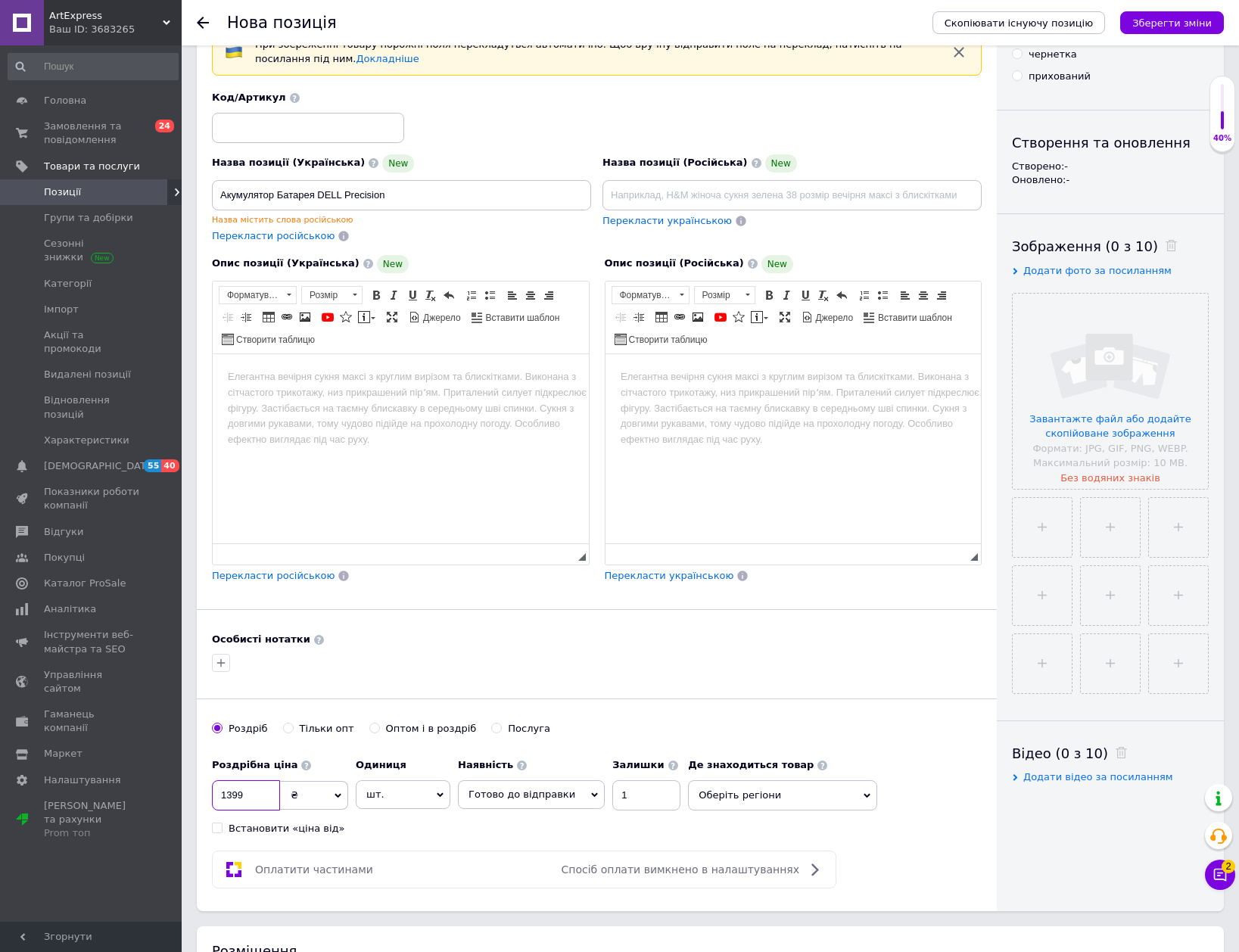
scroll to position [75, 0]
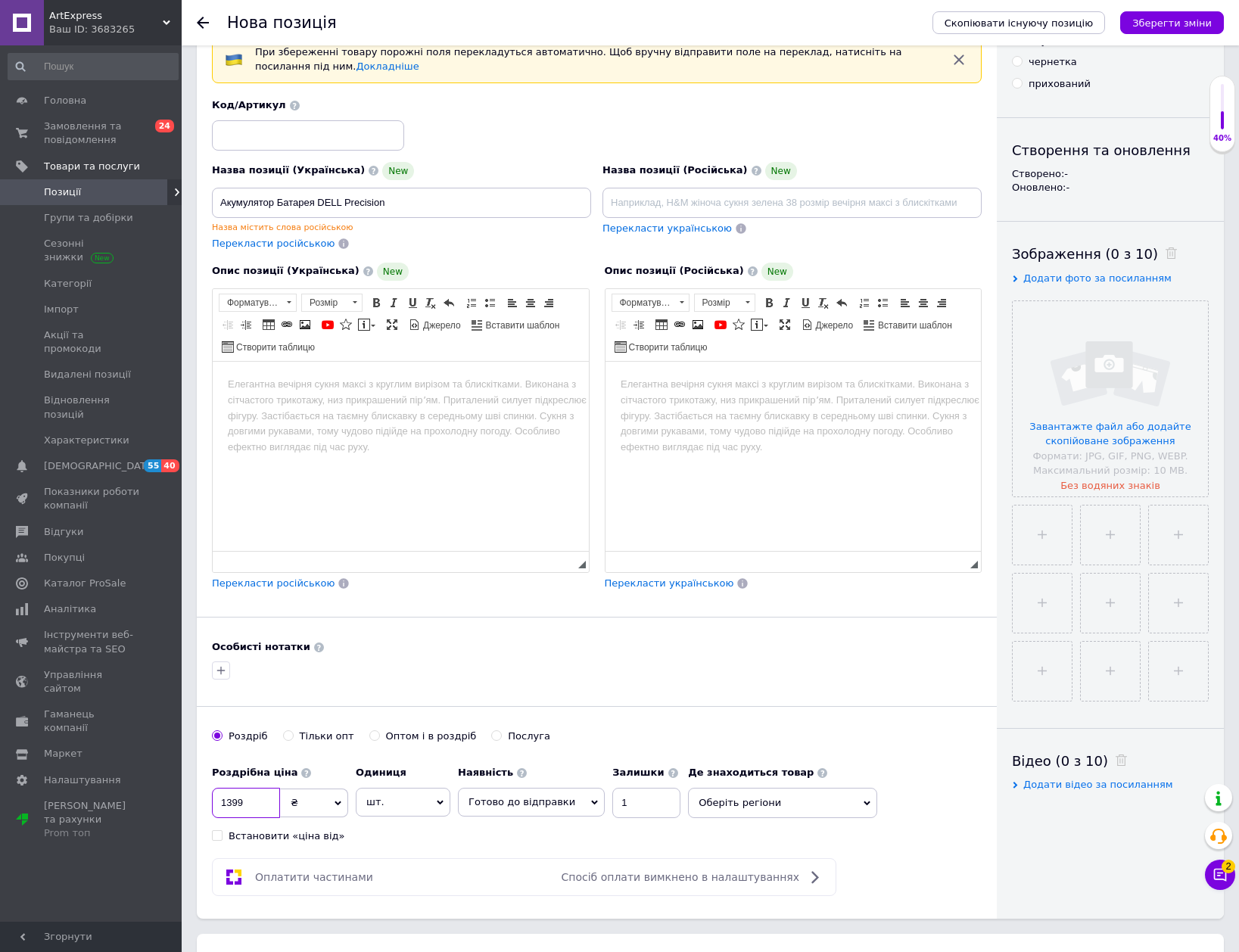
type input "1399"
click at [325, 130] on input at bounding box center [308, 136] width 193 height 30
type input "274"
click at [381, 407] on html at bounding box center [400, 384] width 377 height 46
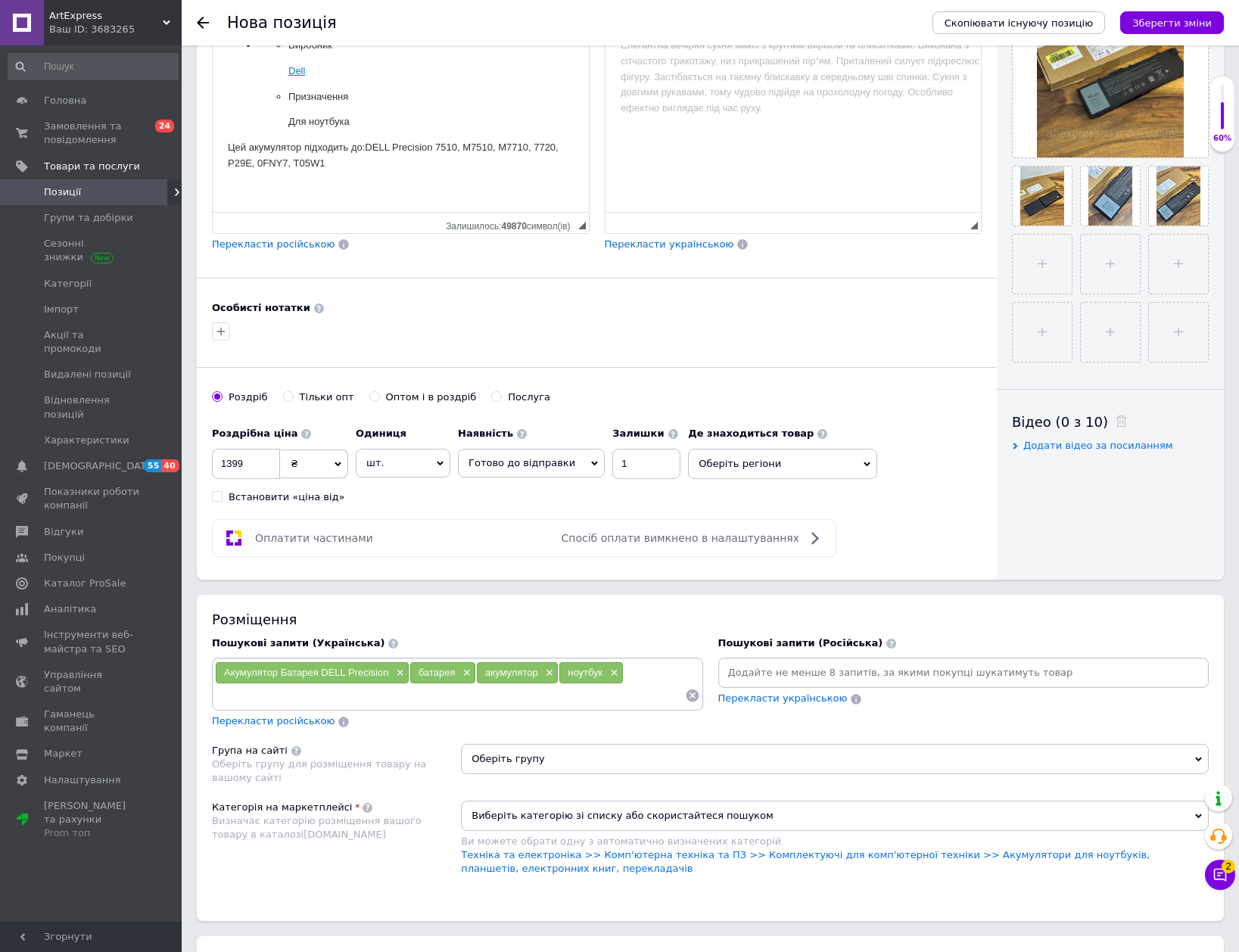
scroll to position [454, 0]
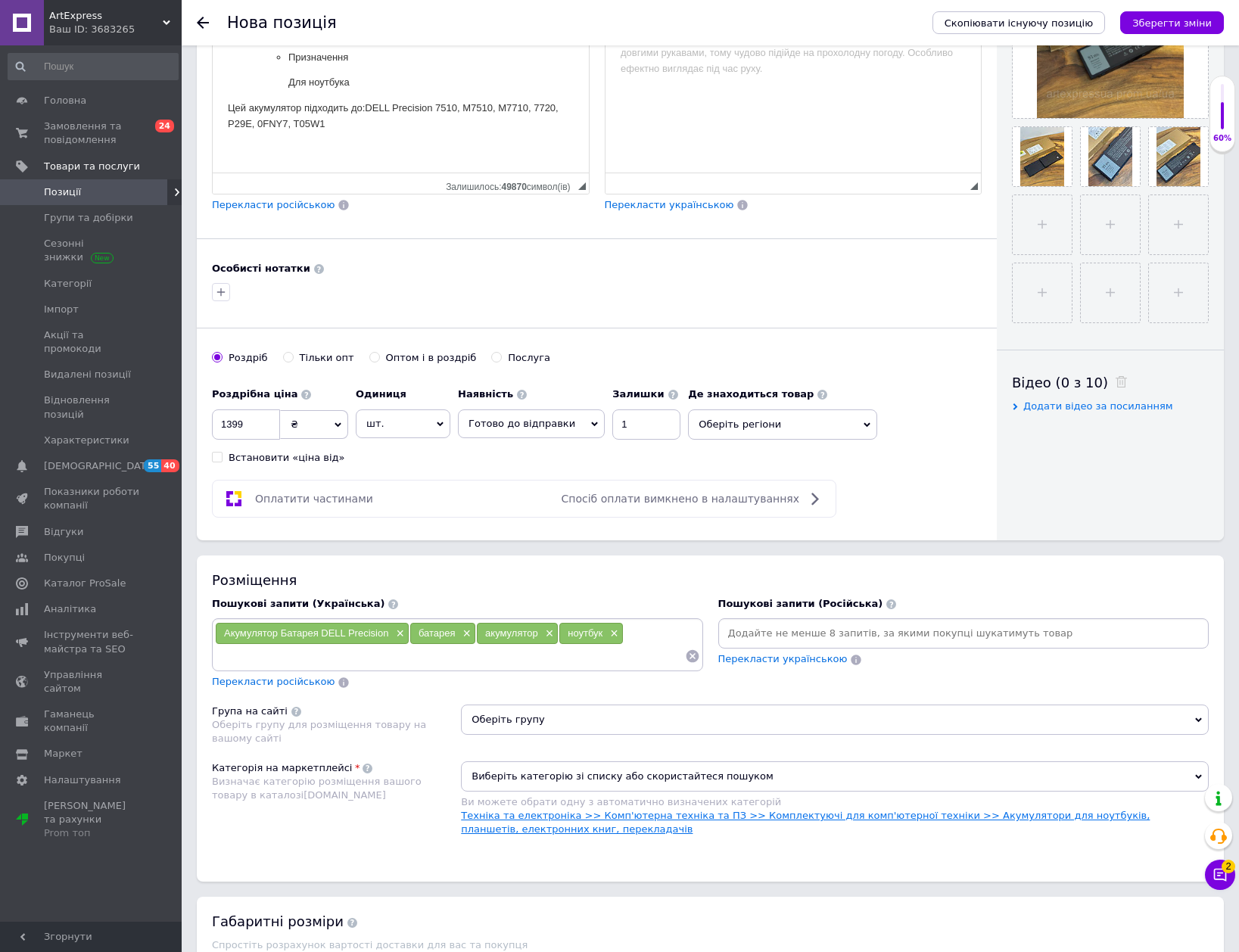
click at [738, 812] on link "Техніка та електроніка >> Комп'ютерна техніка та ПЗ >> Комплектуючі для комп'ют…" at bounding box center [805, 823] width 689 height 25
click at [683, 705] on span "Оберіть групу" at bounding box center [834, 720] width 748 height 30
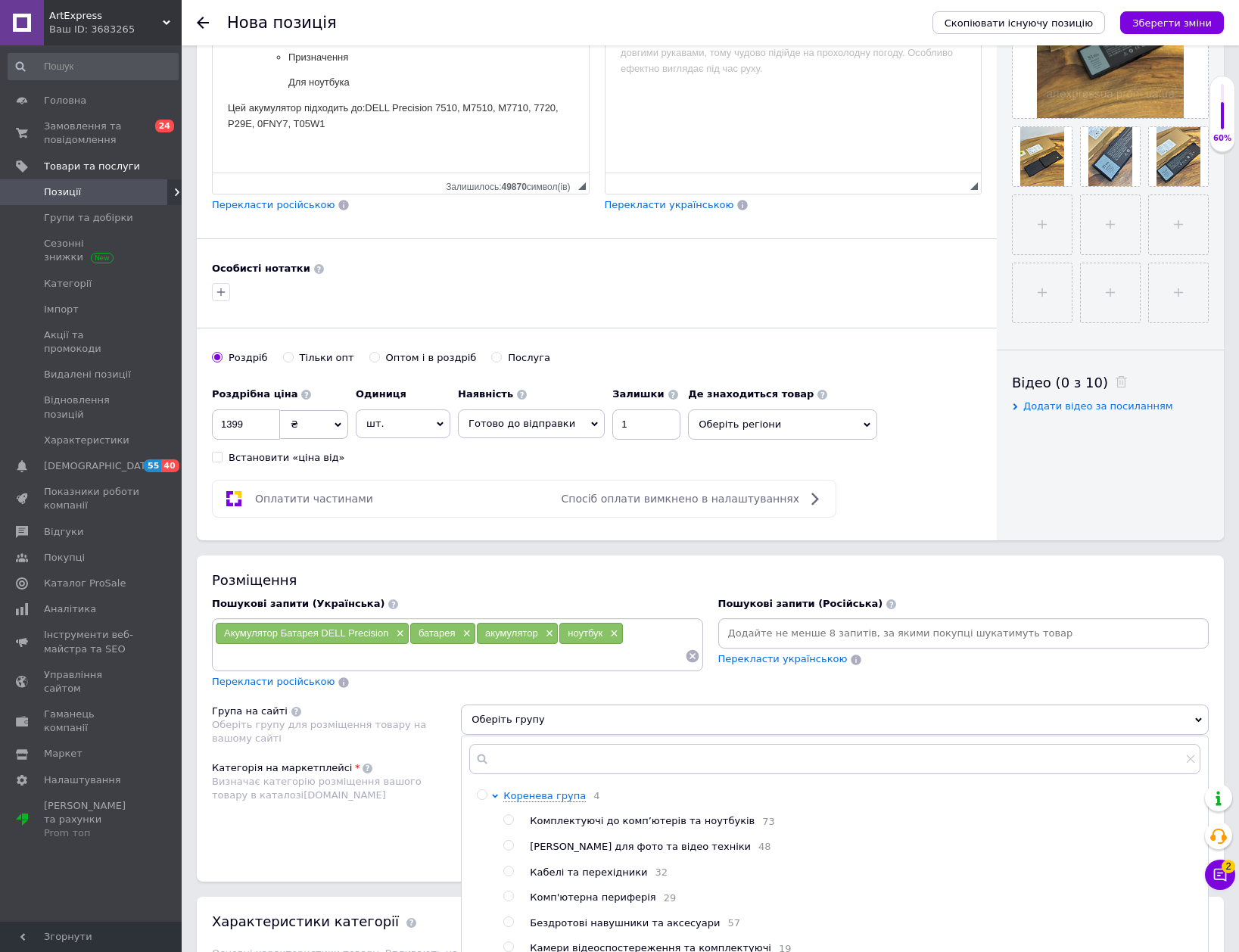
click at [620, 819] on span "Комплектуючі до комп’ютерів та ноутбуків" at bounding box center [642, 820] width 225 height 11
radio input "true"
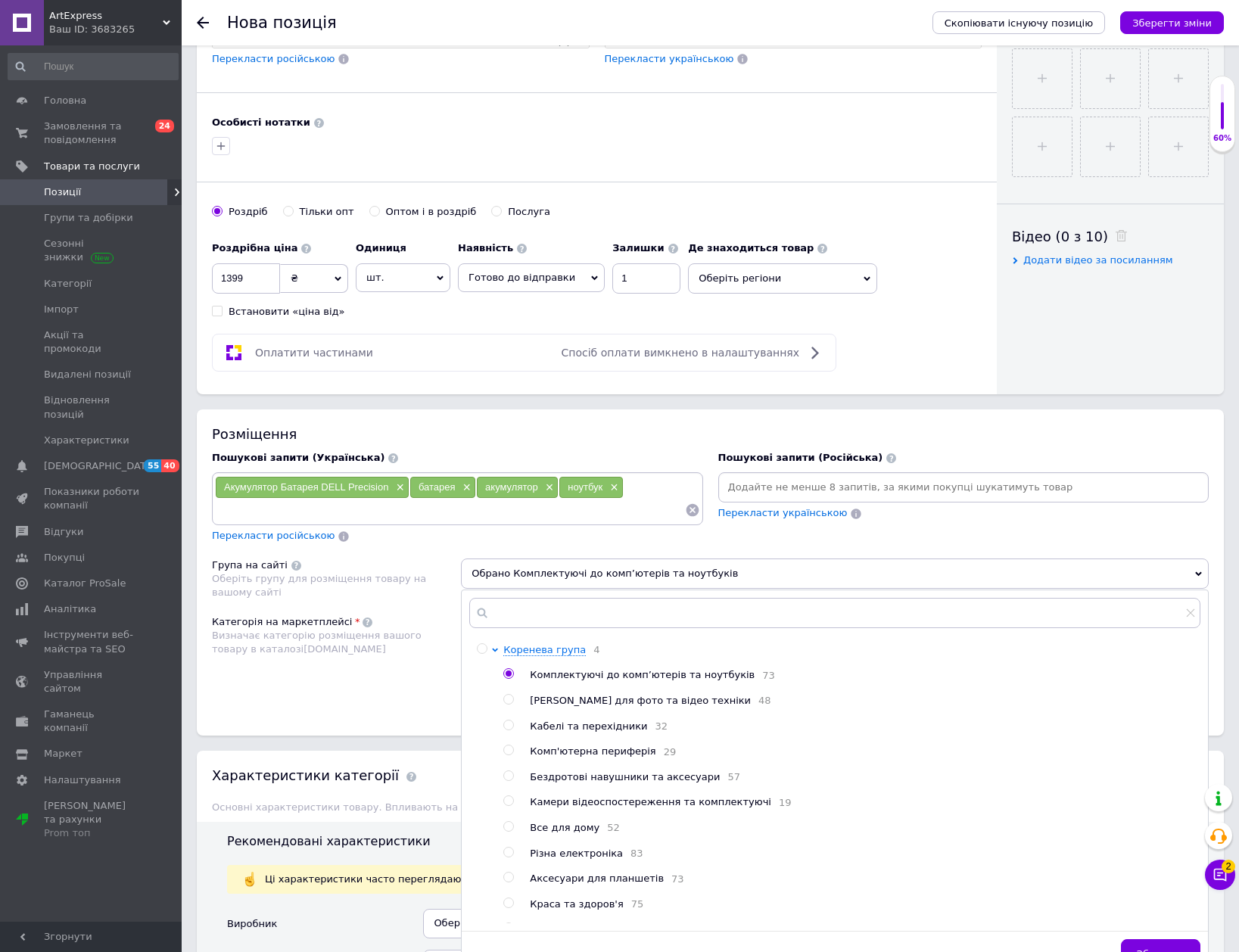
scroll to position [606, 0]
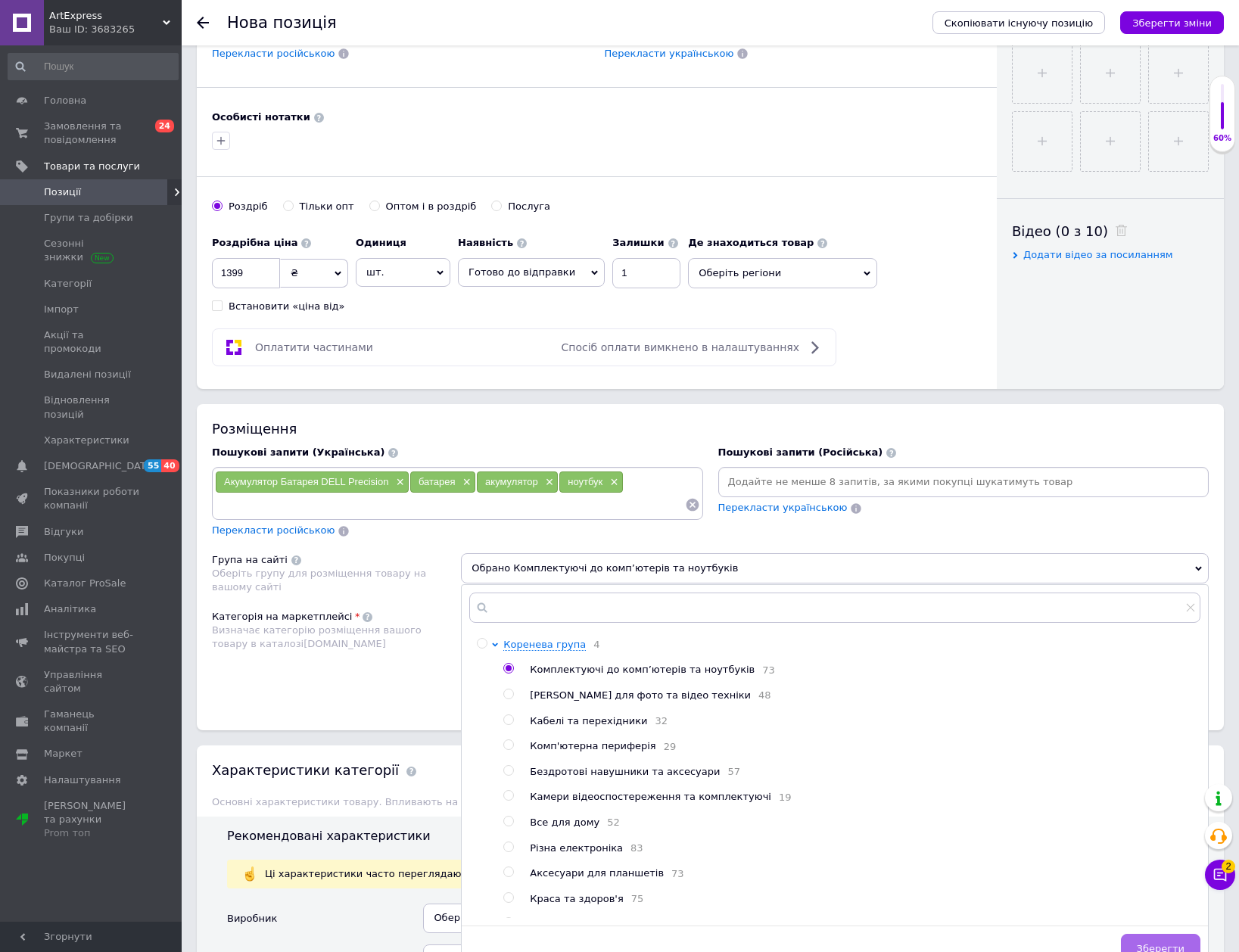
click at [1157, 939] on button "Зберегти" at bounding box center [1161, 949] width 79 height 30
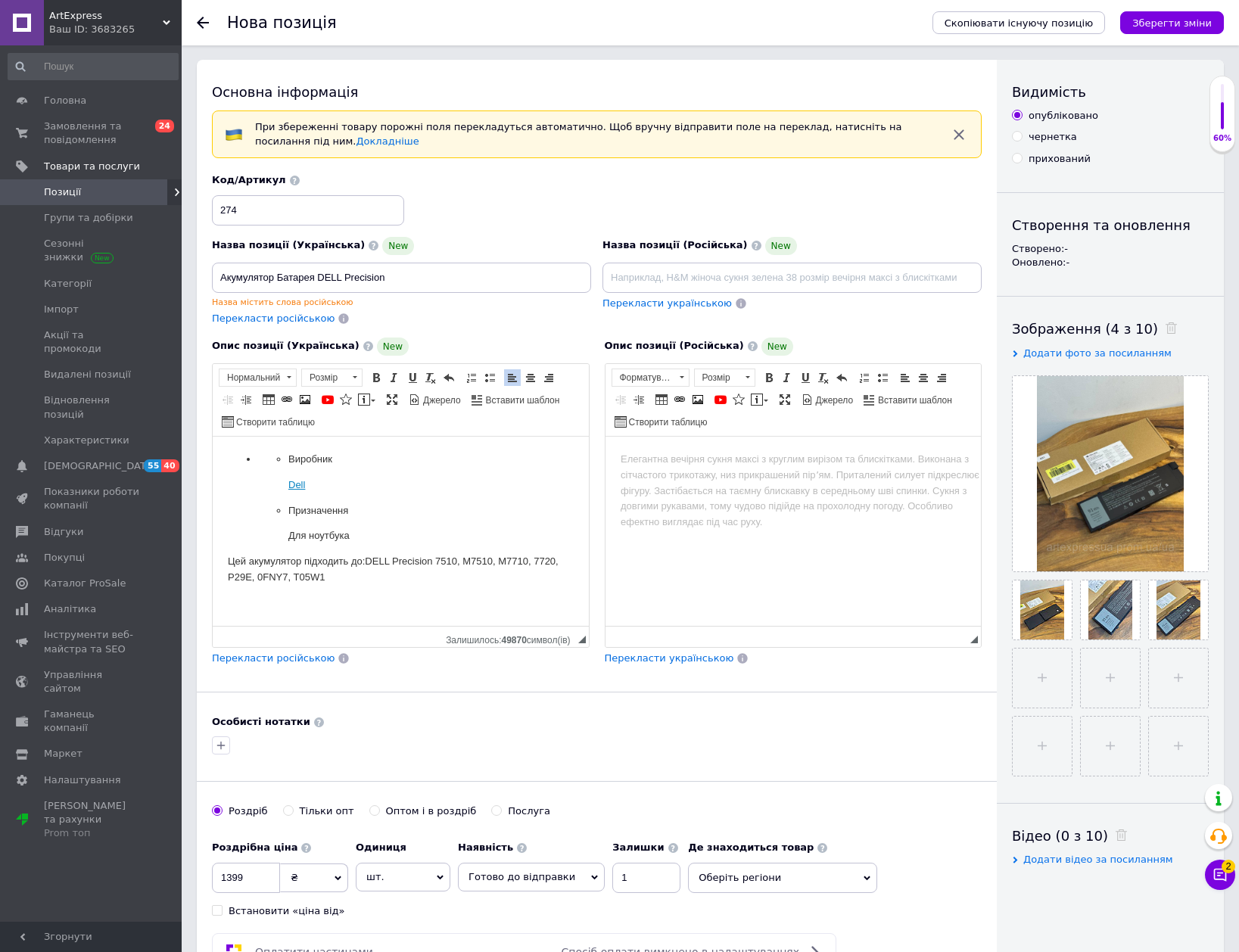
scroll to position [0, 0]
click at [1172, 19] on icon "Зберегти зміни" at bounding box center [1172, 23] width 79 height 11
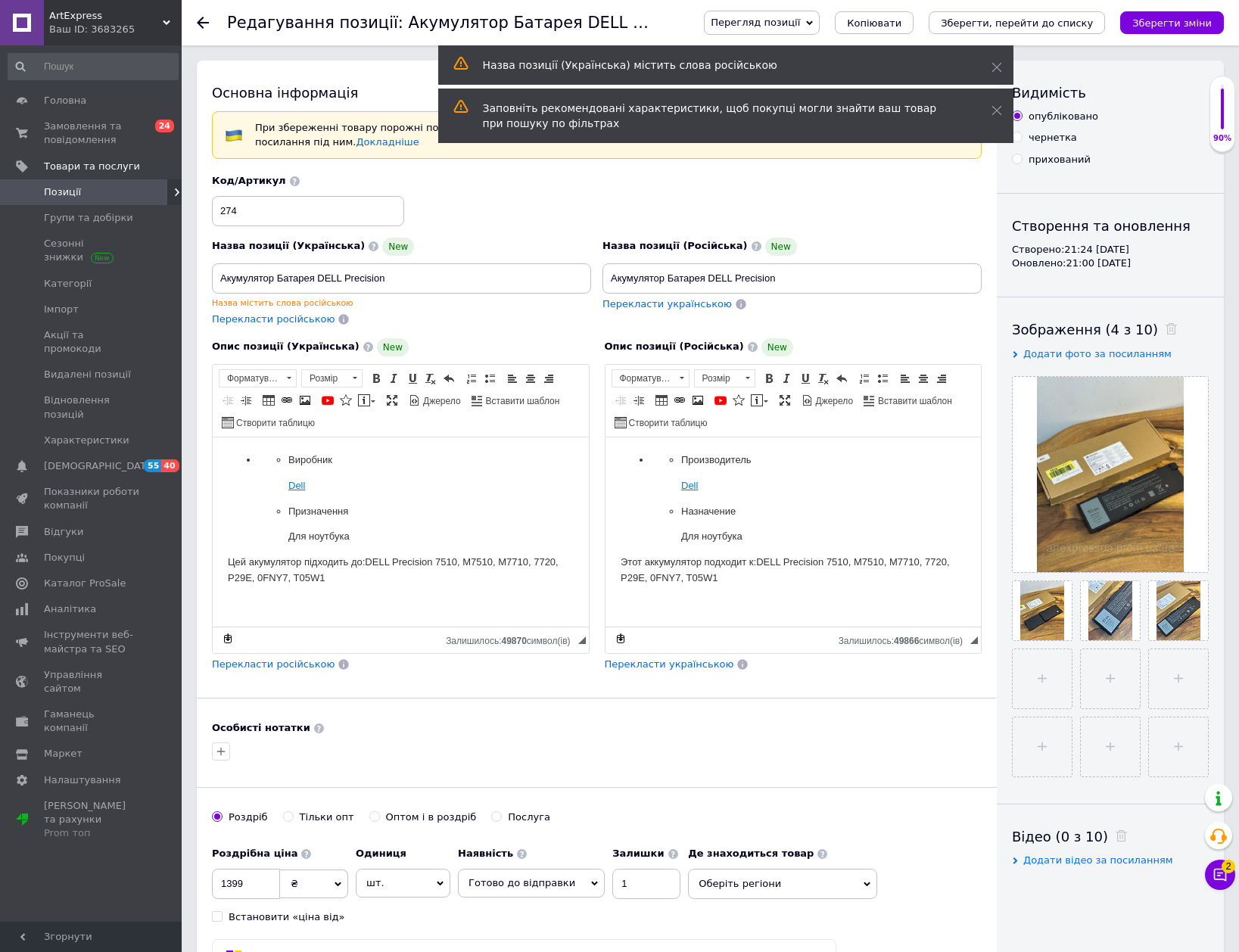
click at [202, 25] on icon at bounding box center [202, 22] width 12 height 12
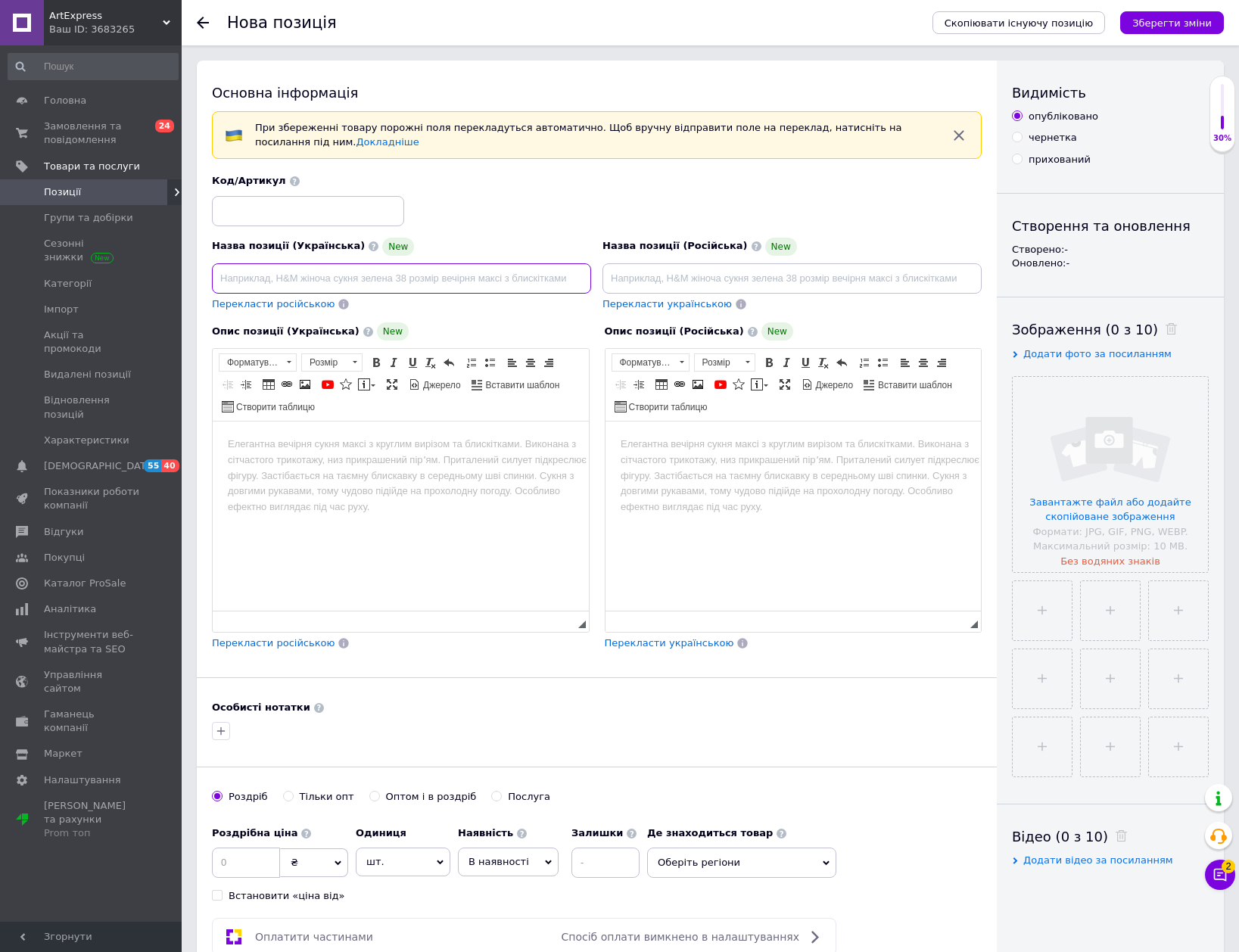
click at [337, 281] on input at bounding box center [401, 278] width 379 height 30
paste input "Аккумулятор для ноутбука Lenovo IdeaPad"
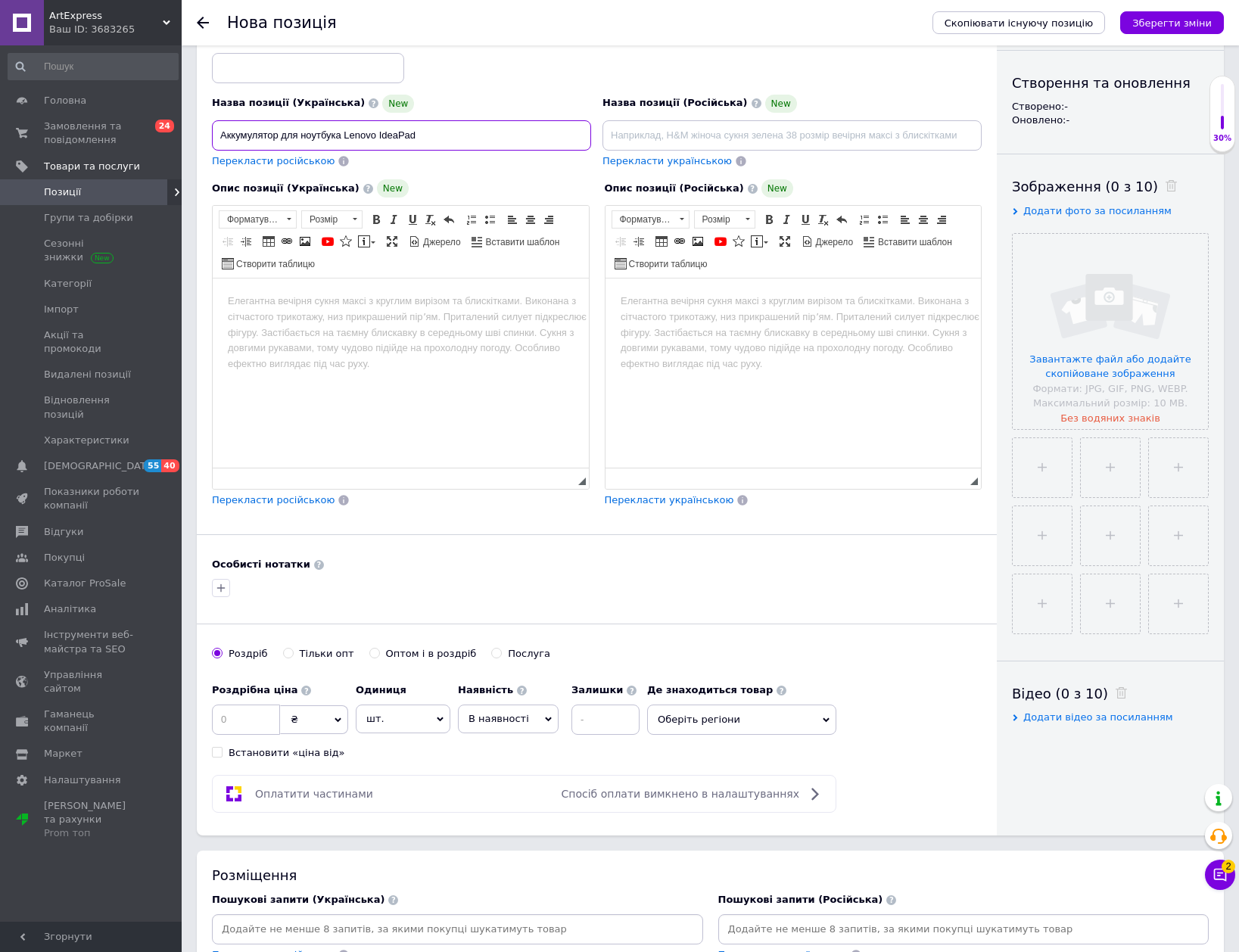
scroll to position [151, 0]
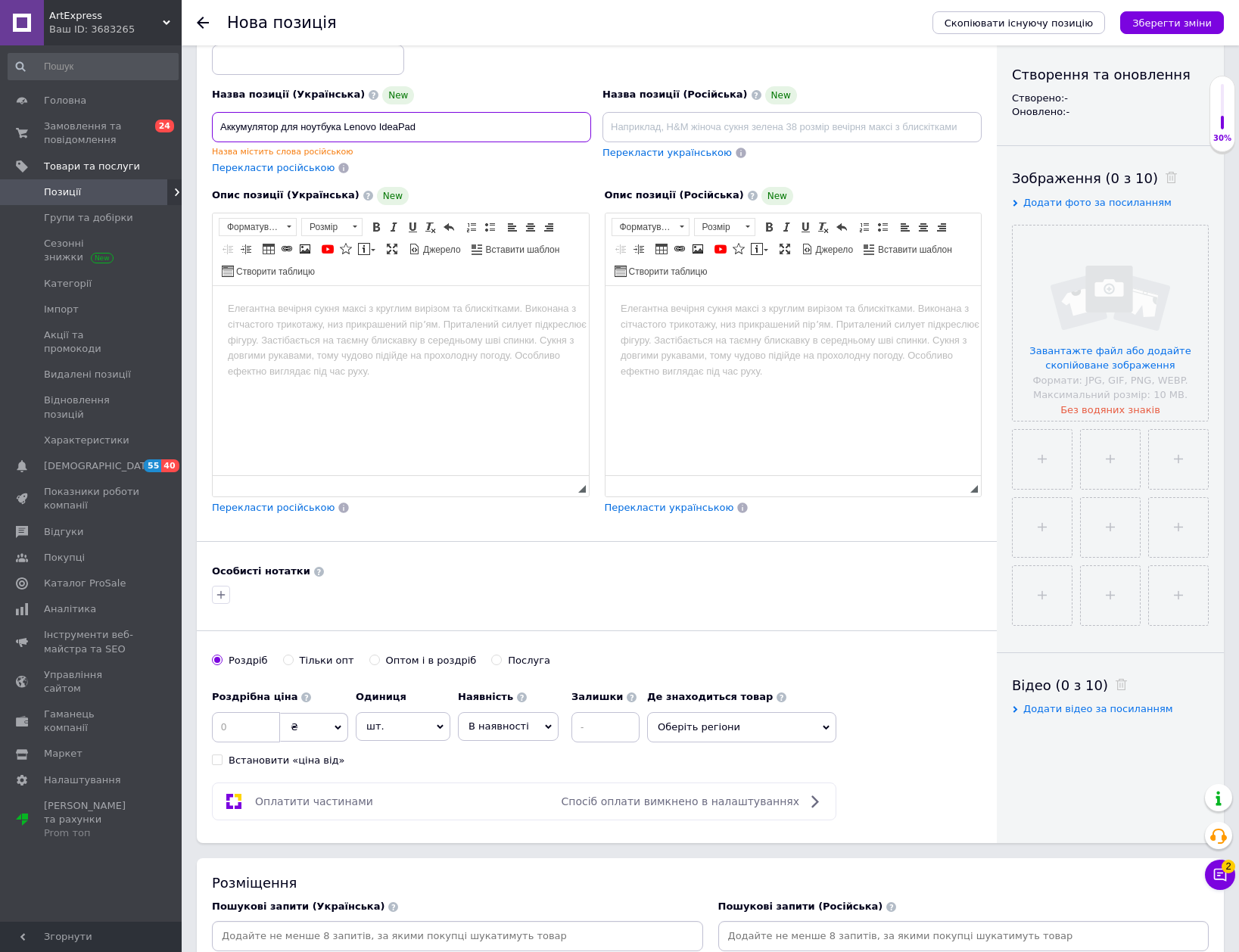
type input "Аккумулятор для ноутбука Lenovo IdeaPad"
click at [302, 923] on div at bounding box center [457, 936] width 491 height 30
click at [296, 935] on input at bounding box center [457, 936] width 485 height 23
paste input "Аккумулятор для ноутбука Lenovo IdeaPad"
type input "Аккумулятор для ноутбука Lenovo IdeaPad"
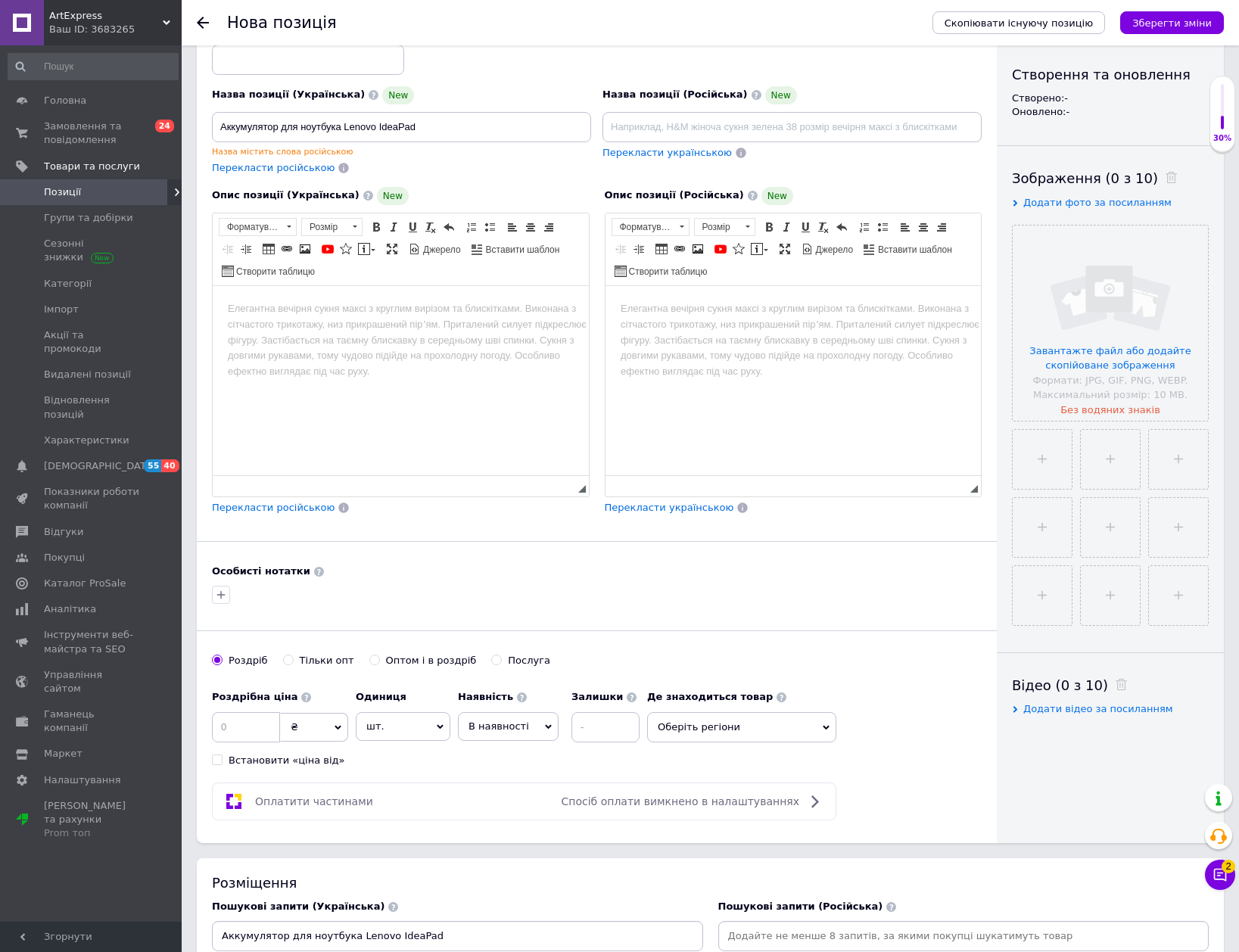
click at [499, 712] on span "В наявності" at bounding box center [508, 726] width 101 height 29
click at [481, 817] on li "Готово до відправки" at bounding box center [508, 820] width 99 height 35
click at [623, 728] on input at bounding box center [646, 727] width 68 height 30
type input "1"
click at [351, 53] on input at bounding box center [308, 59] width 193 height 30
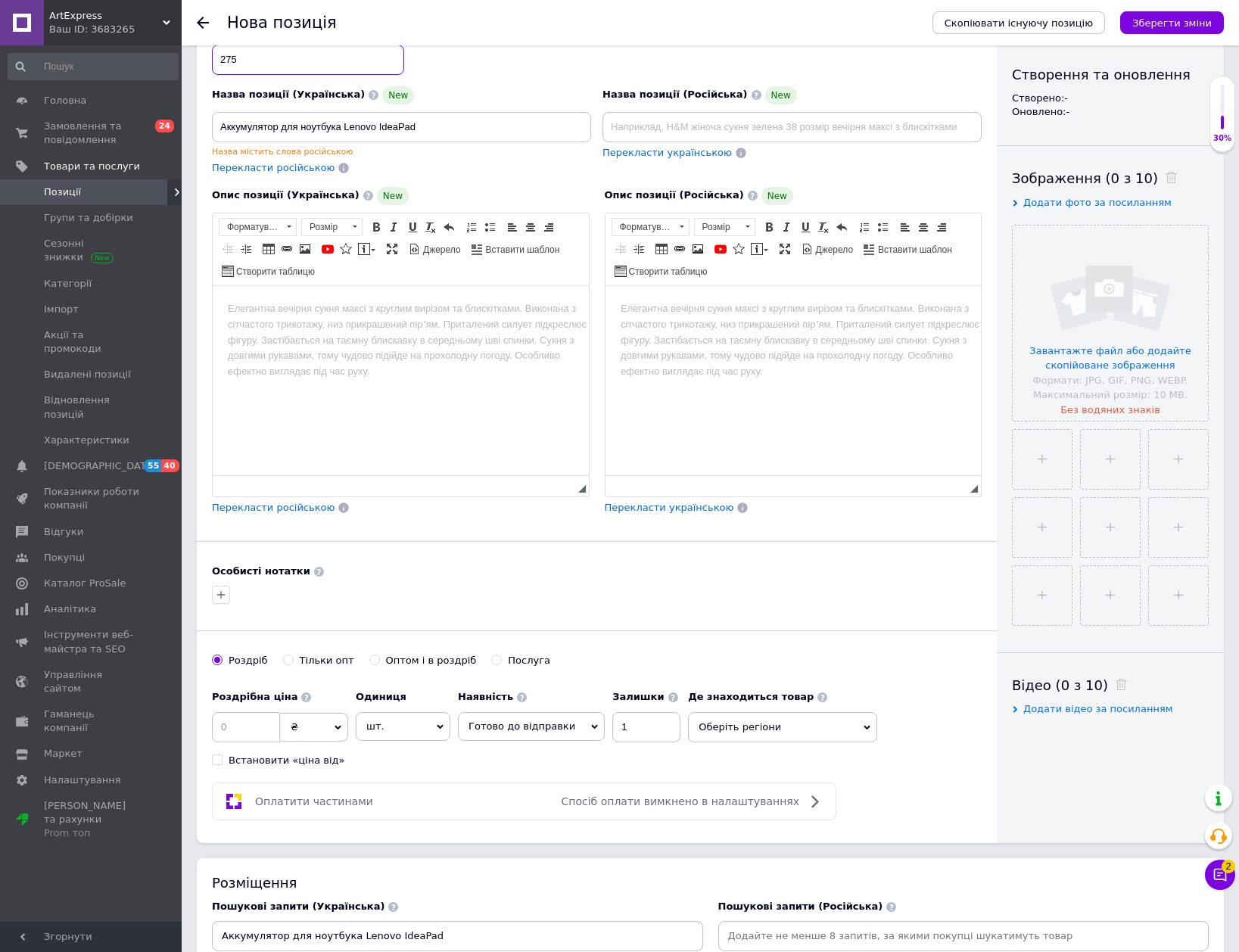
type input "275"
click at [248, 728] on input at bounding box center [246, 727] width 68 height 30
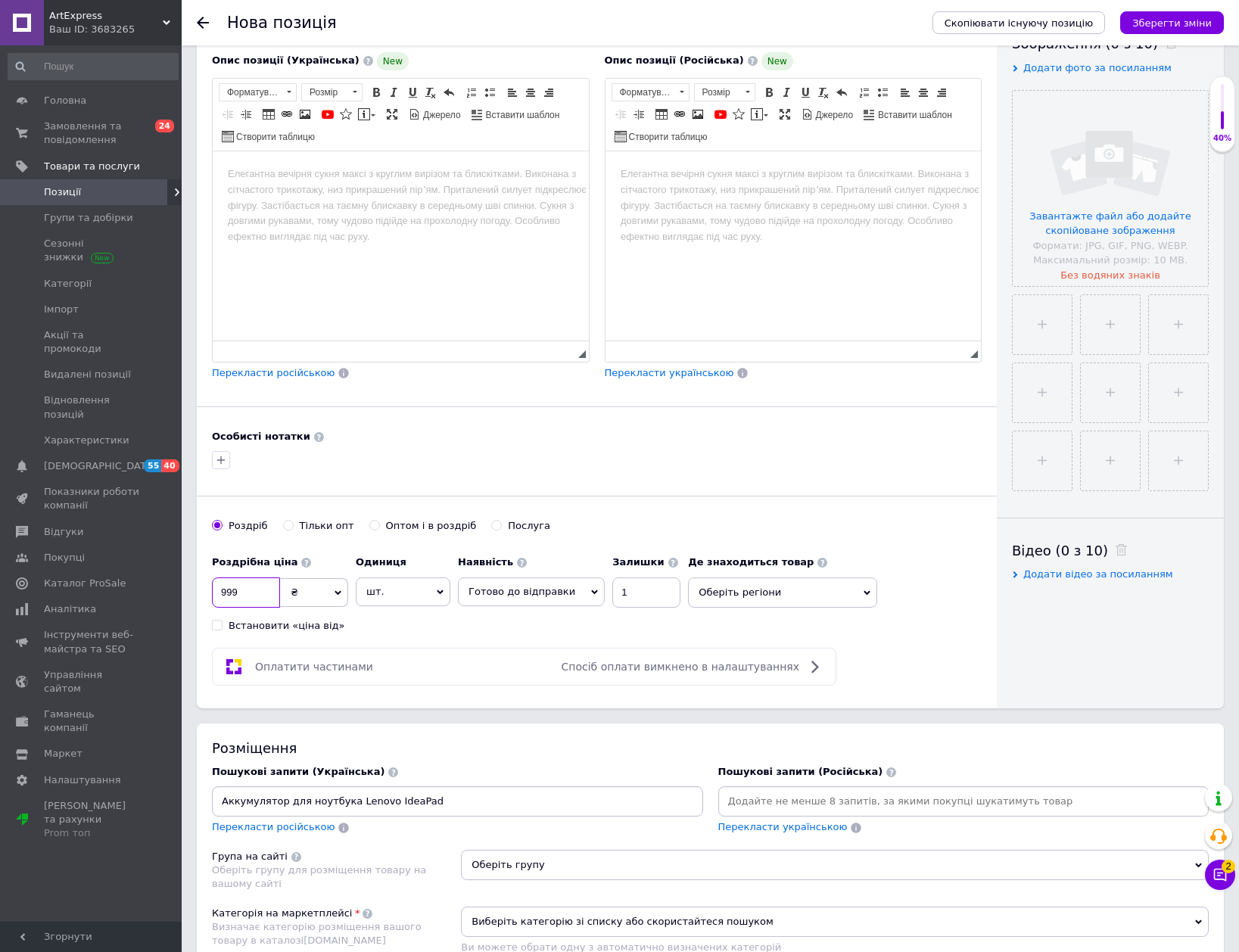
scroll to position [303, 0]
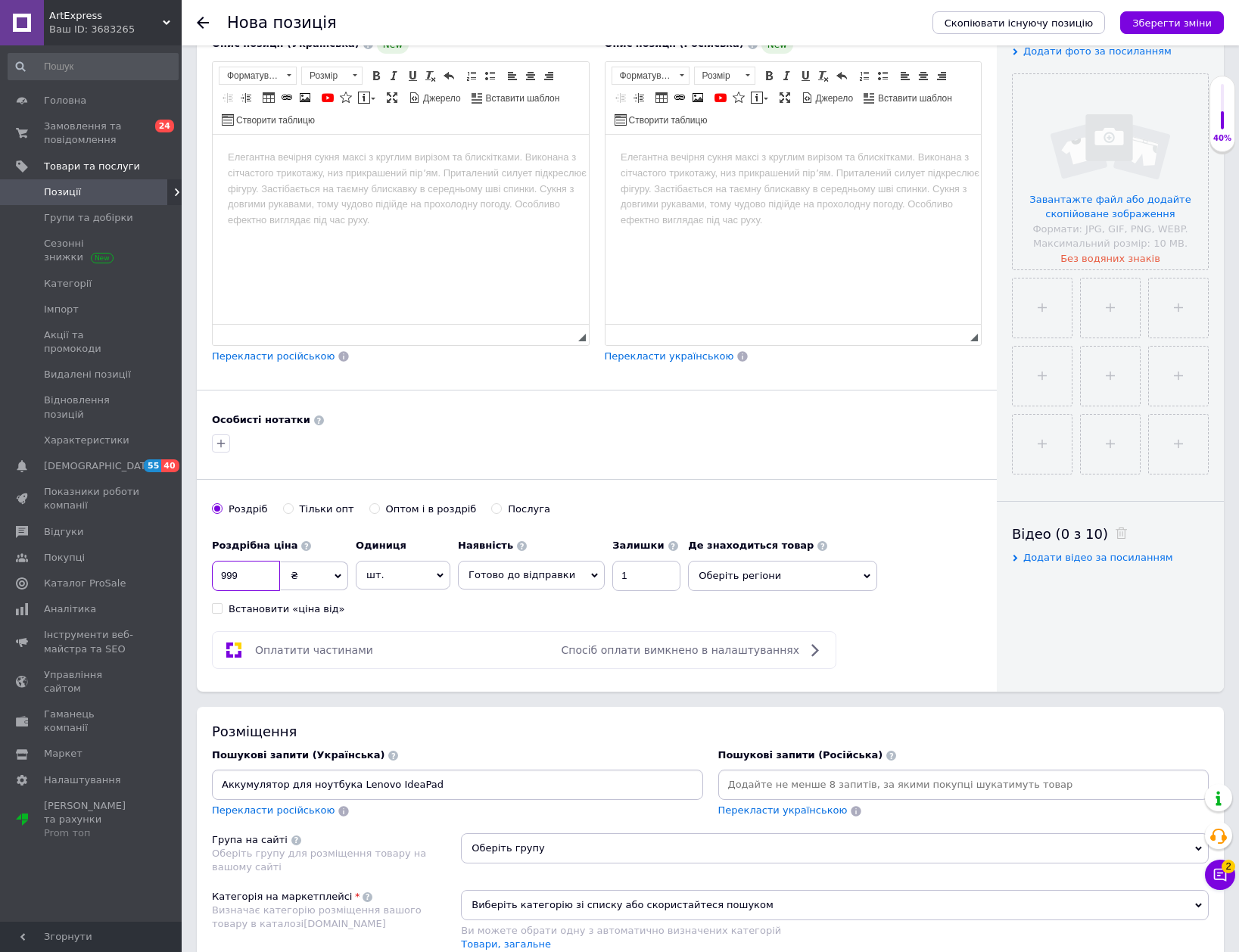
type input "999"
click at [433, 790] on input "Аккумулятор для ноутбука Lenovo IdeaPad" at bounding box center [457, 785] width 485 height 23
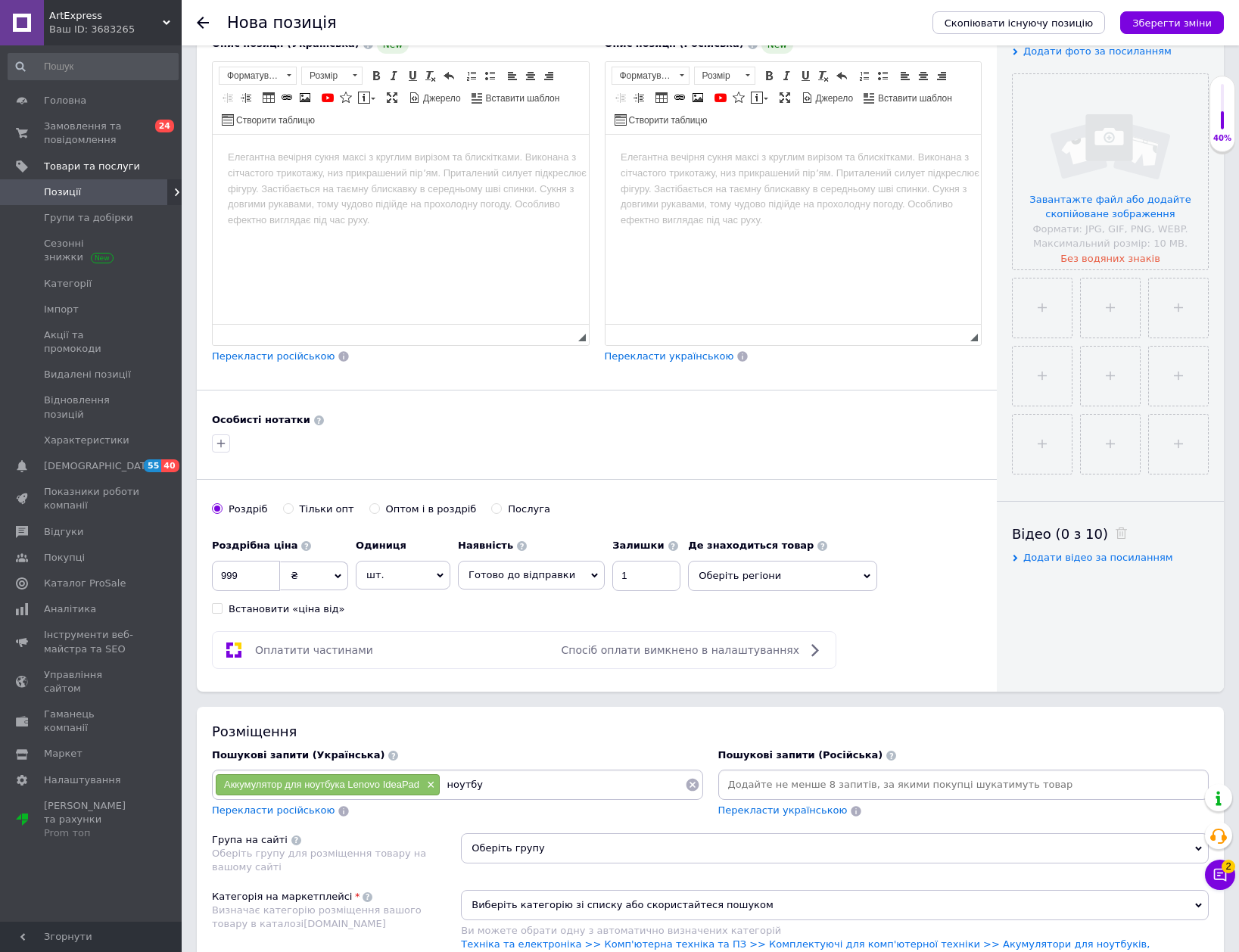
type input "ноутбук"
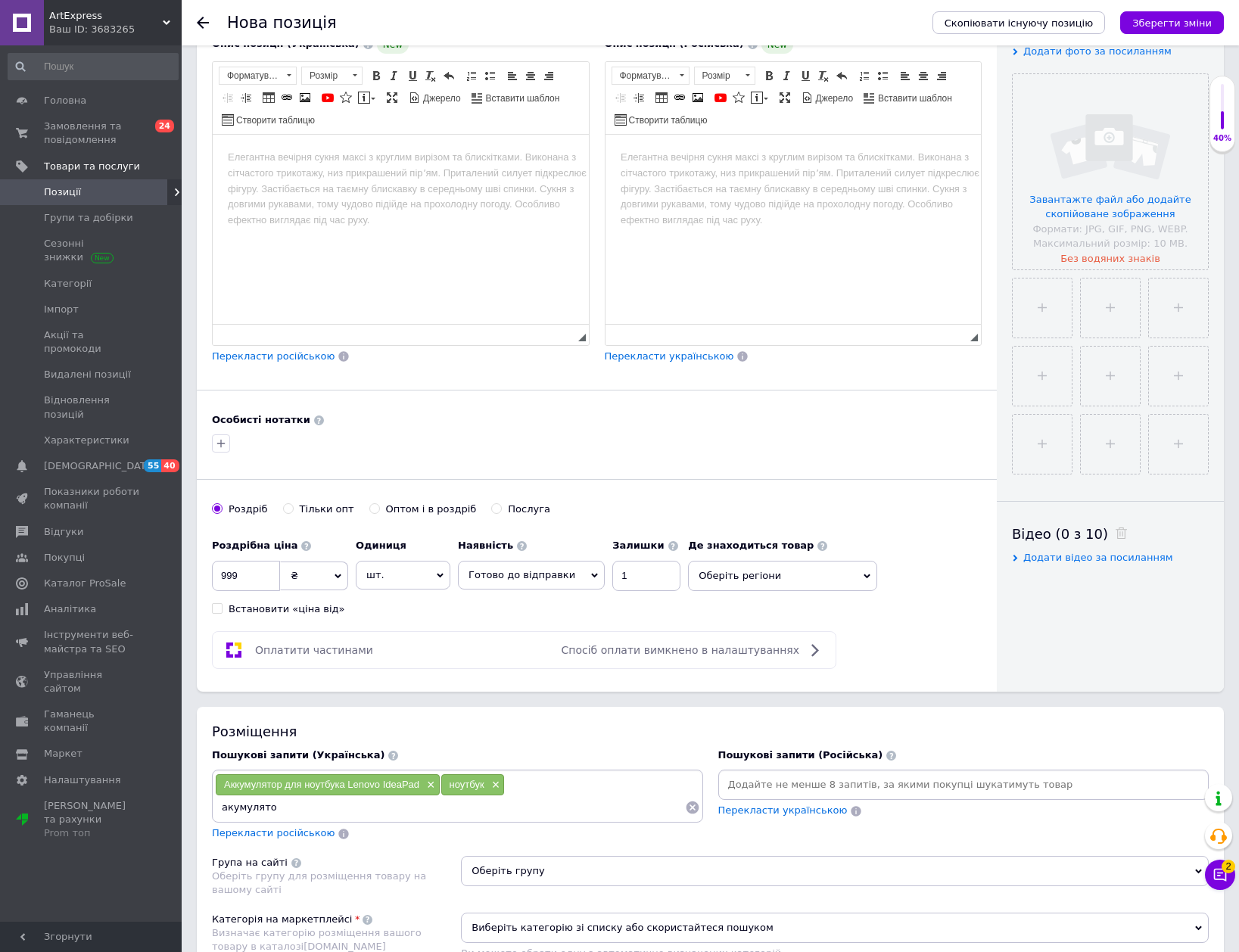
type input "акумулятор"
type input "батарея"
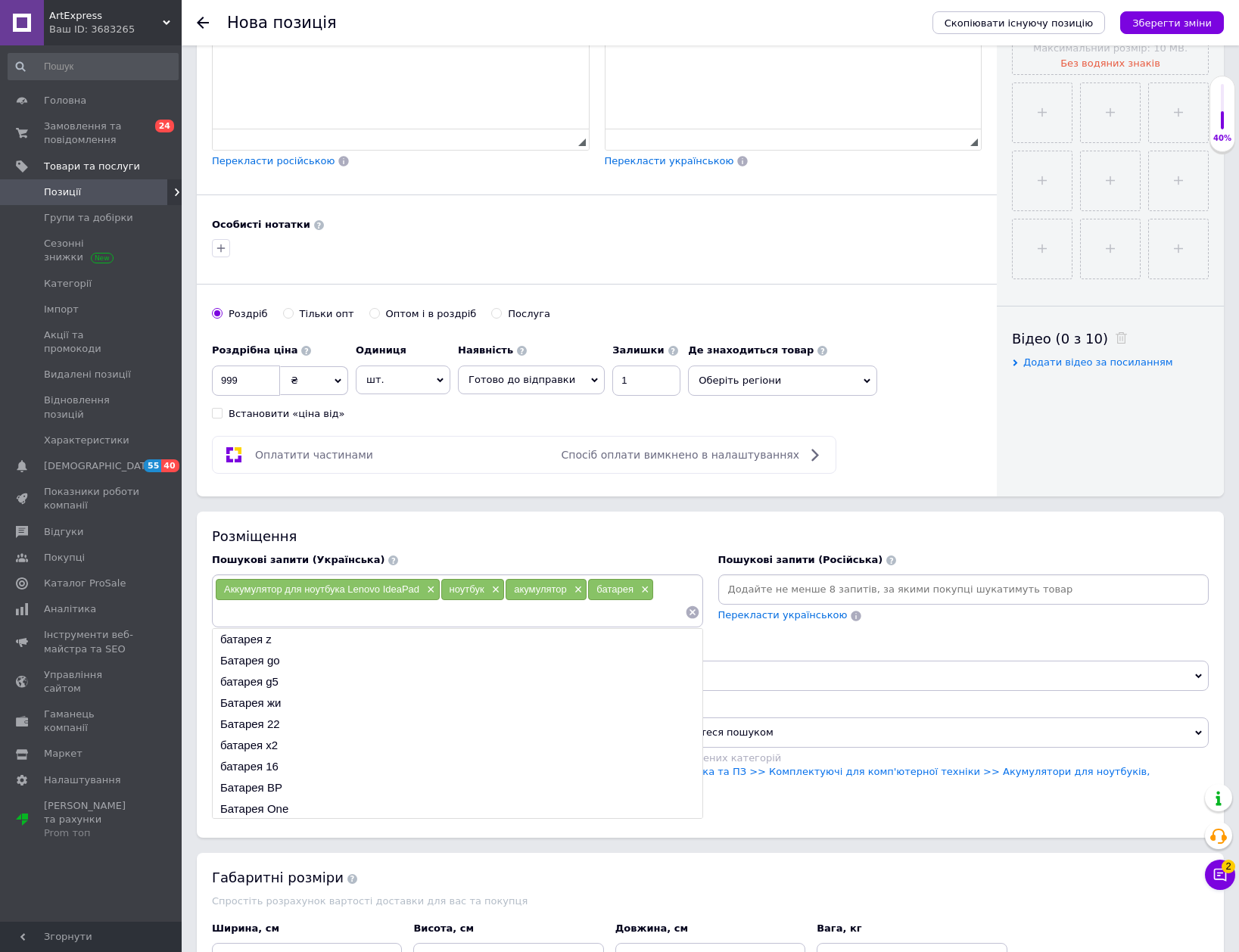
scroll to position [606, 0]
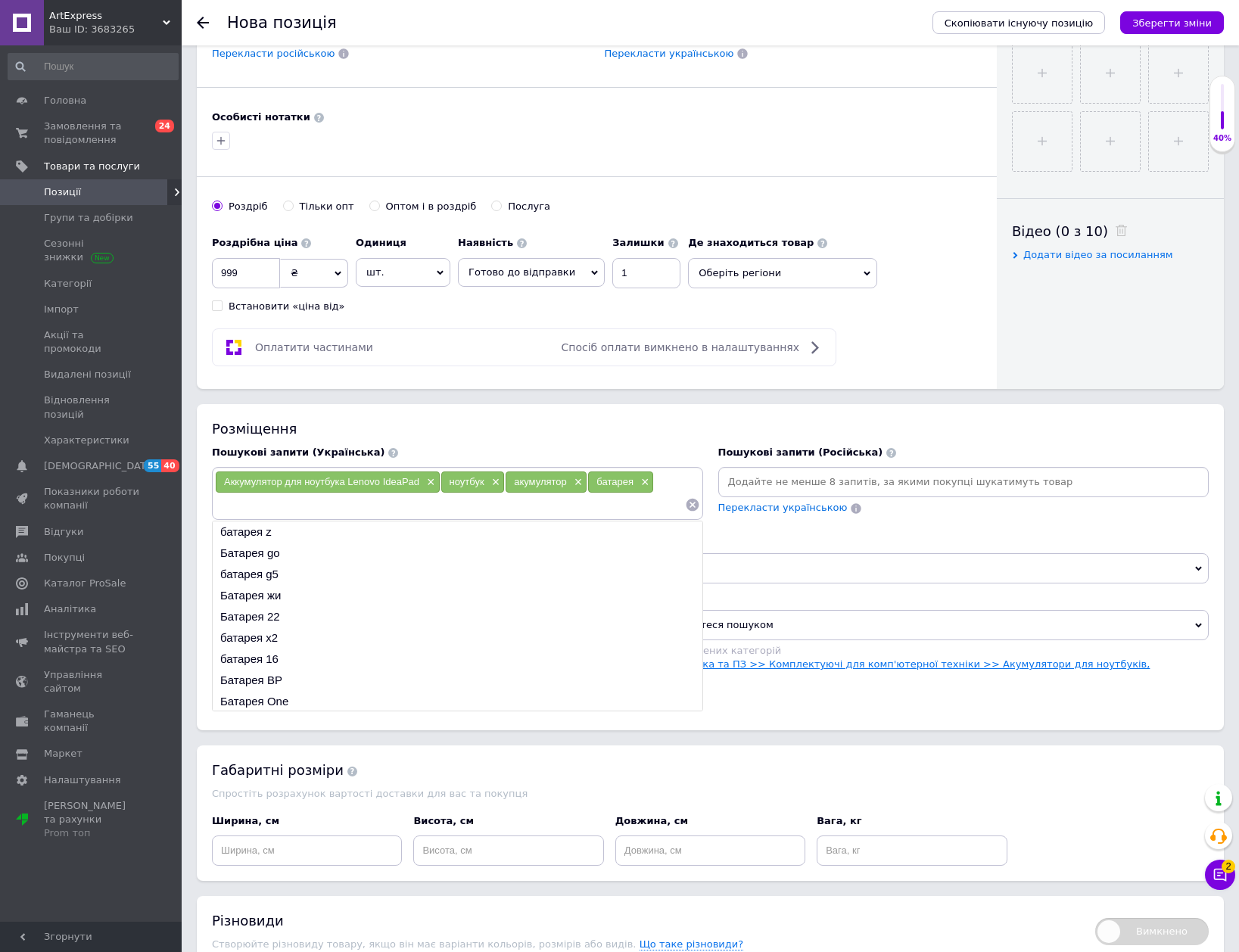
click at [821, 661] on link "Техніка та електроніка >> Комп'ютерна техніка та ПЗ >> Комплектуючі для комп'ют…" at bounding box center [805, 671] width 689 height 25
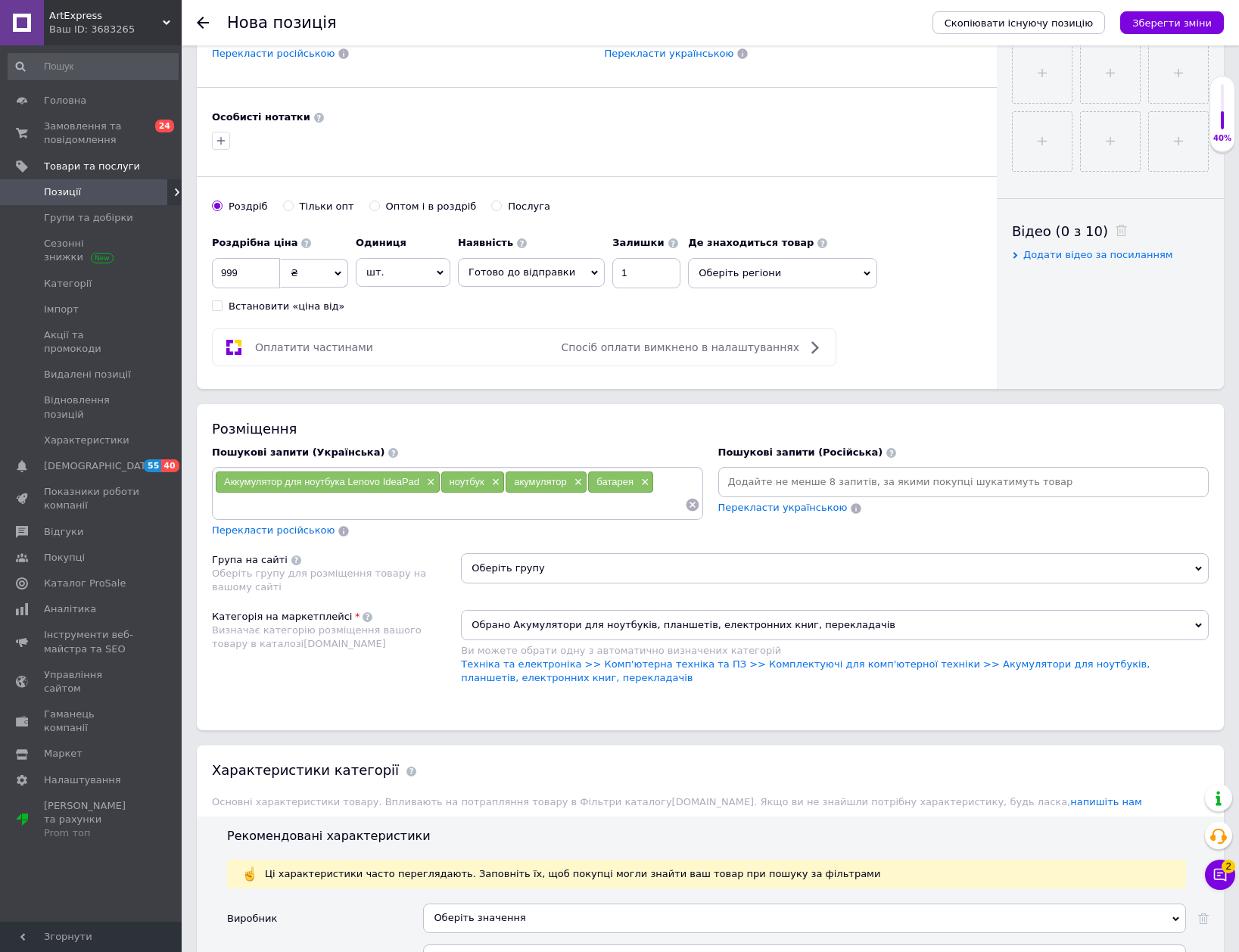
click at [724, 557] on span "Оберіть групу" at bounding box center [834, 568] width 748 height 30
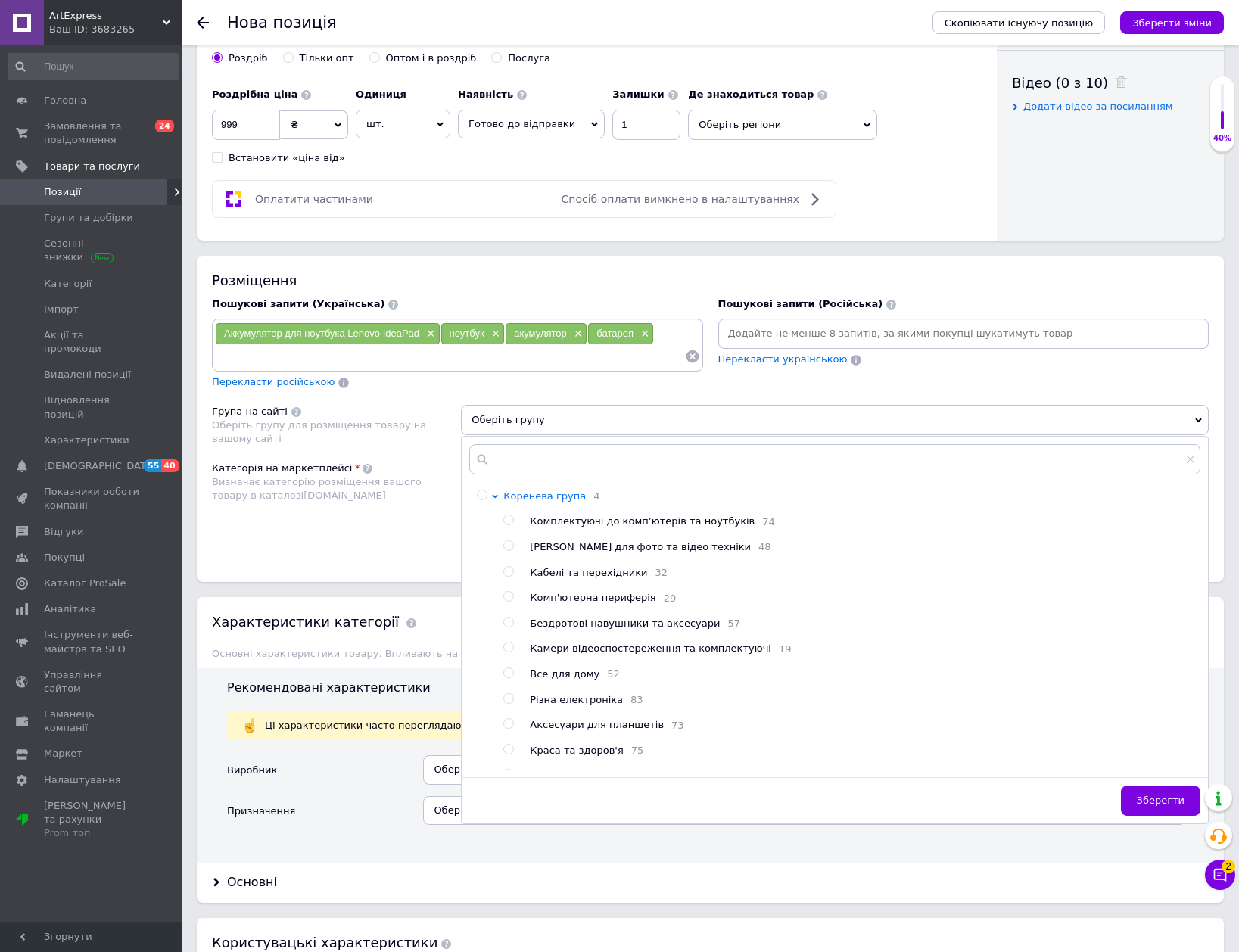
scroll to position [757, 0]
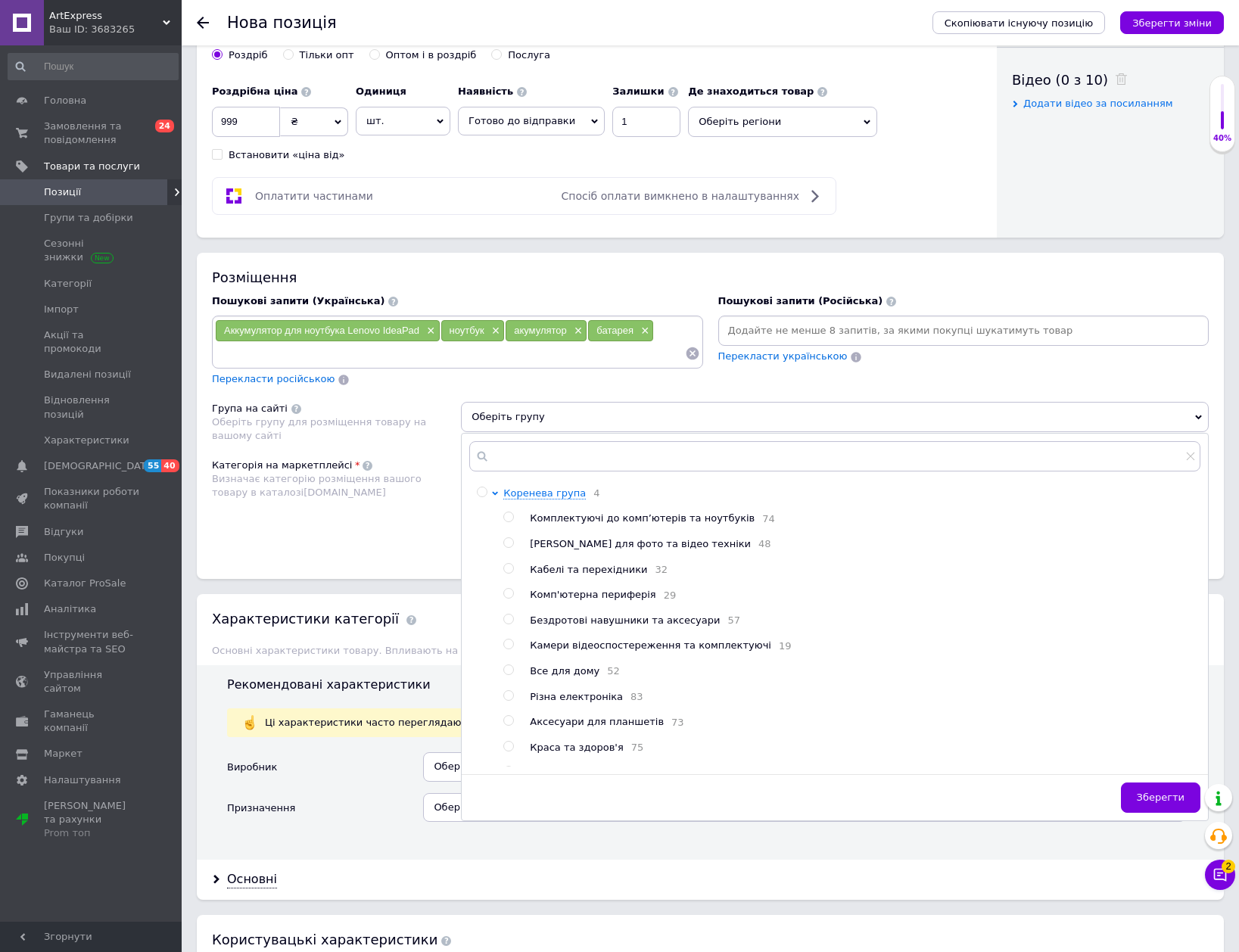
drag, startPoint x: 638, startPoint y: 520, endPoint x: 759, endPoint y: 590, distance: 139.8
click at [641, 520] on span "Комплектуючі до комп’ютерів та ноутбуків" at bounding box center [642, 518] width 225 height 11
radio input "true"
click at [1184, 790] on button "Зберегти" at bounding box center [1161, 797] width 79 height 30
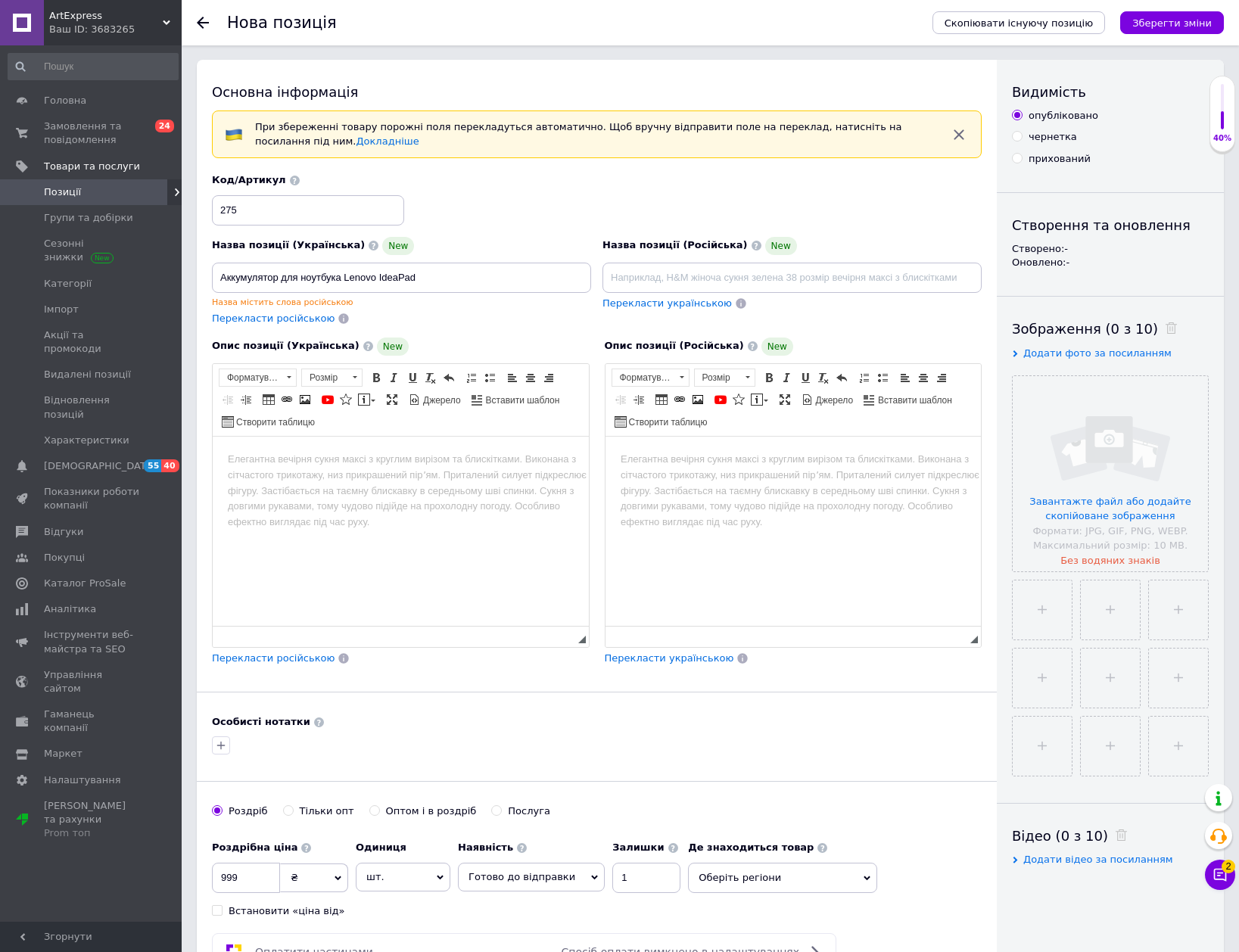
scroll to position [0, 0]
click at [443, 483] on html at bounding box center [400, 460] width 377 height 46
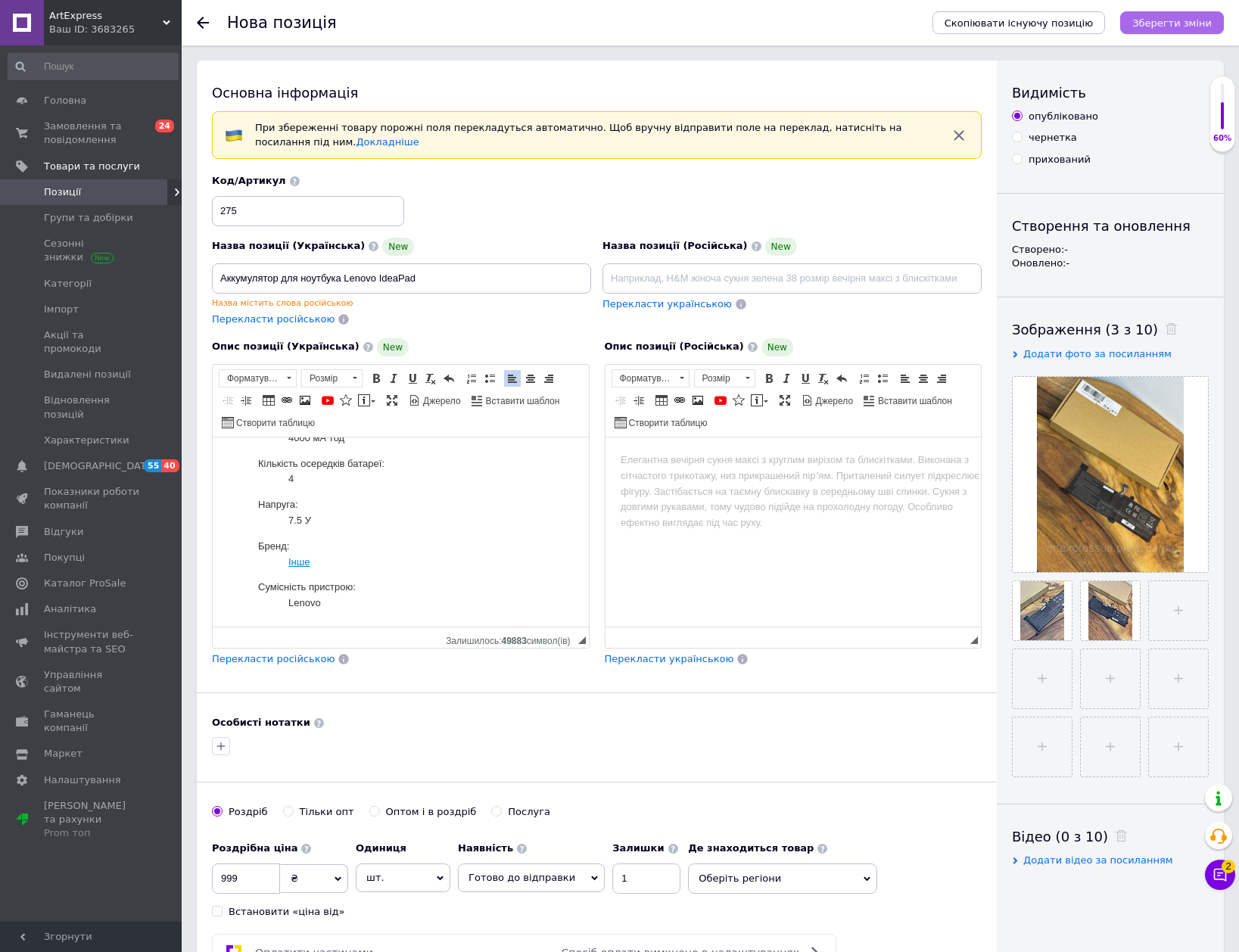
click at [1199, 23] on icon "Зберегти зміни" at bounding box center [1172, 23] width 79 height 11
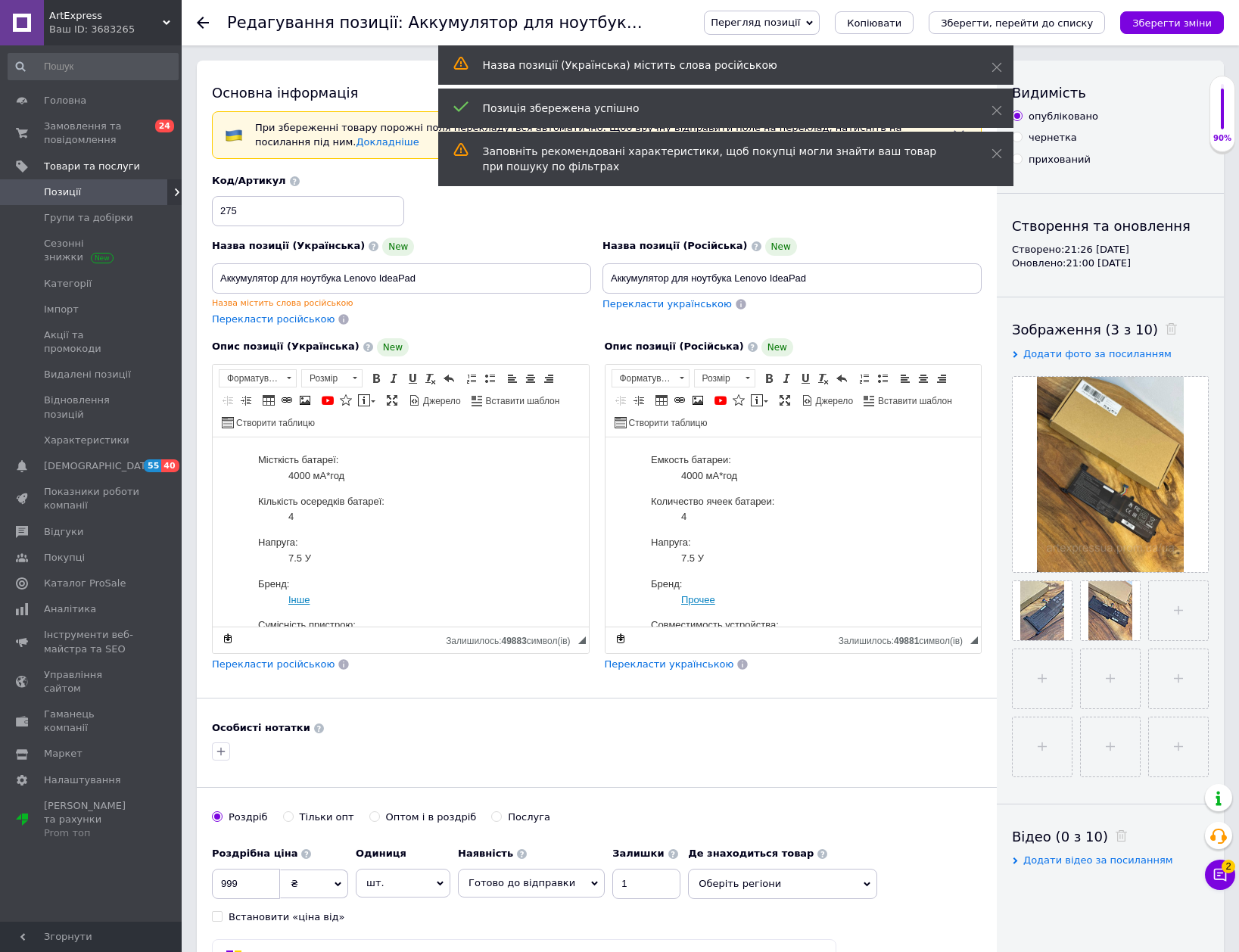
click at [202, 18] on use at bounding box center [202, 22] width 12 height 12
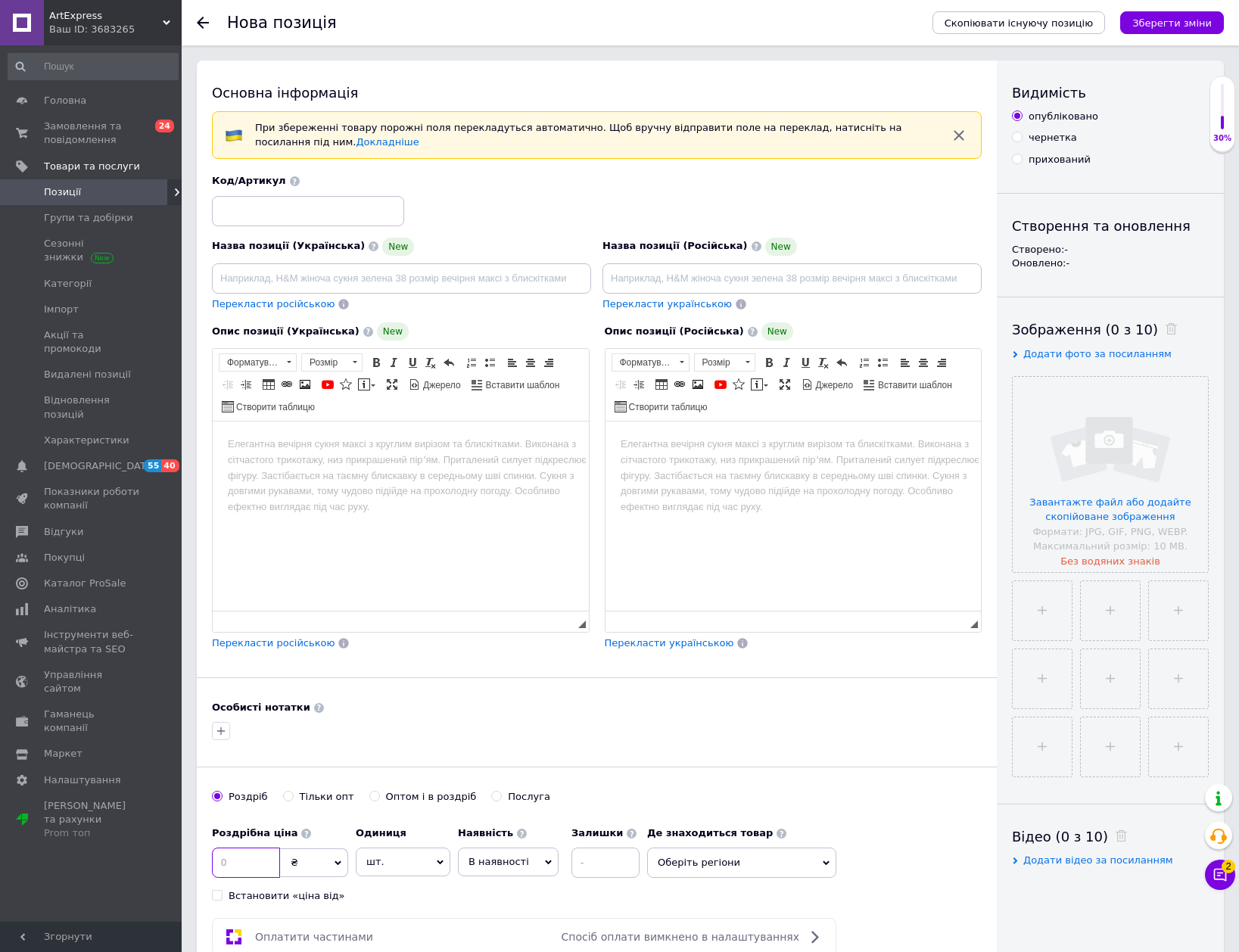
click at [238, 851] on input at bounding box center [246, 862] width 68 height 30
type input "699"
click at [272, 209] on input at bounding box center [308, 211] width 193 height 30
type input "276"
click at [514, 863] on span "В наявності" at bounding box center [499, 862] width 60 height 11
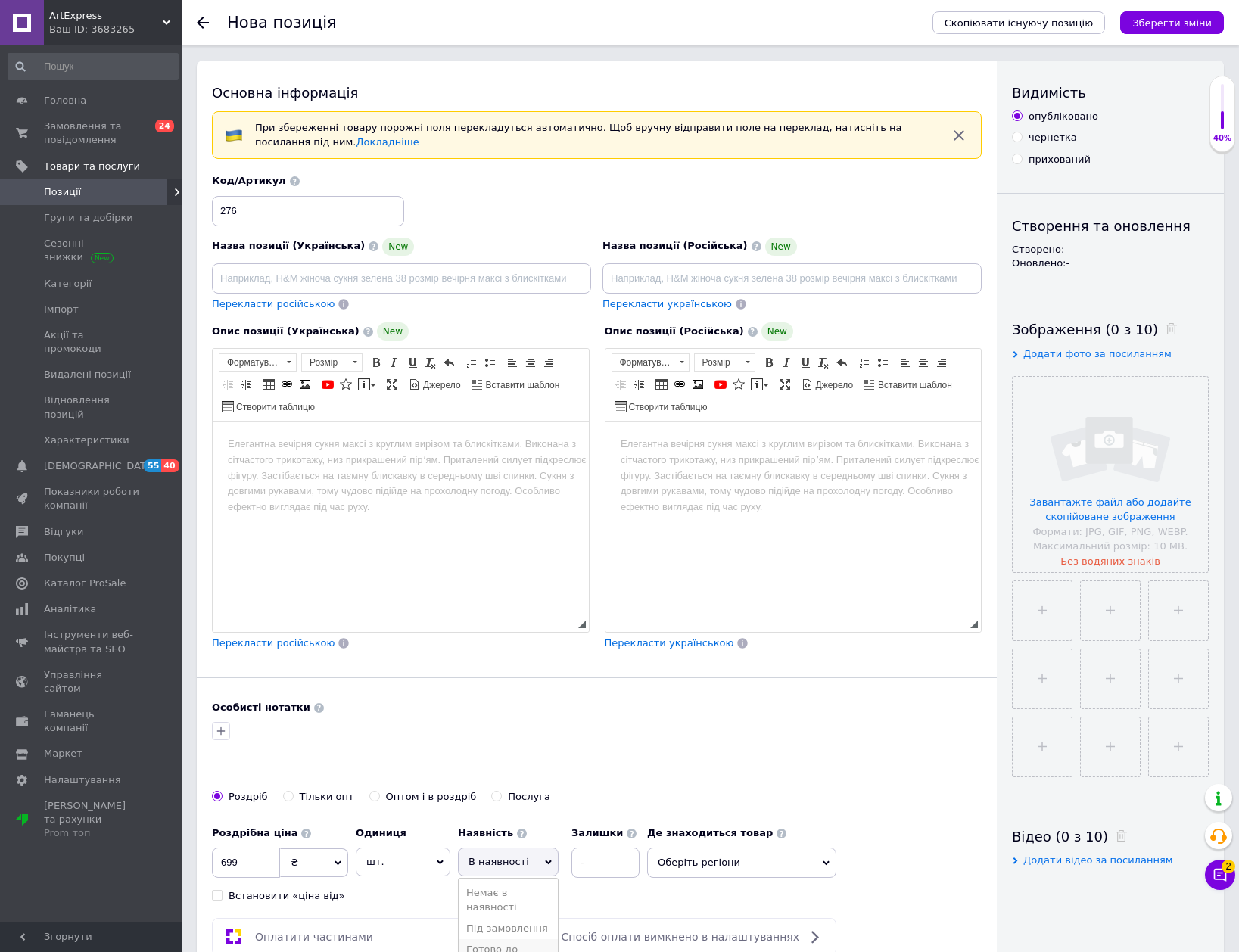
click at [517, 949] on li "Готово до відправки" at bounding box center [508, 957] width 99 height 35
click at [624, 861] on input at bounding box center [646, 862] width 68 height 30
type input "1"
click at [423, 273] on input at bounding box center [401, 278] width 379 height 30
paste input "Акумулятор Samsung T580 Galaxy Tab A"
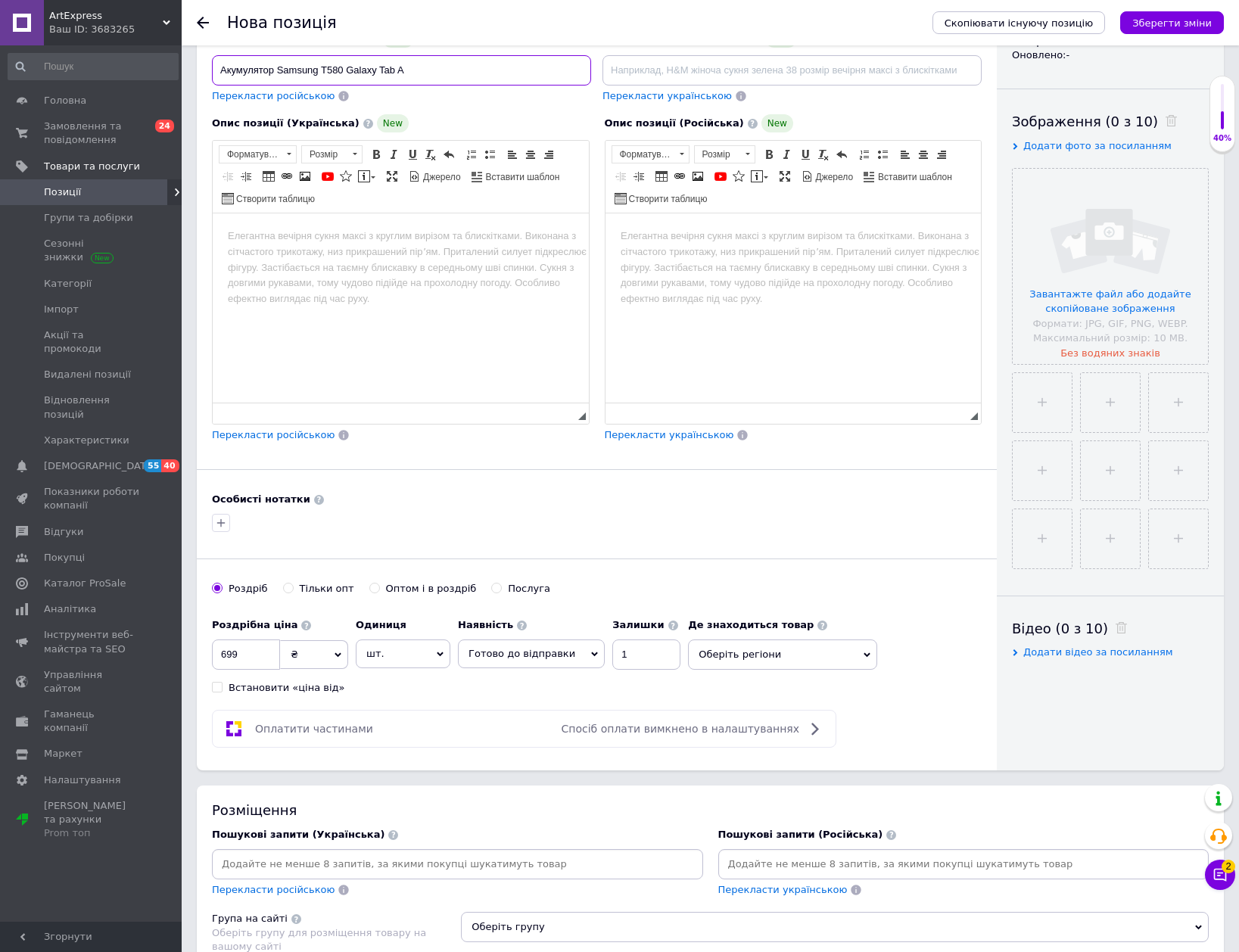
scroll to position [227, 0]
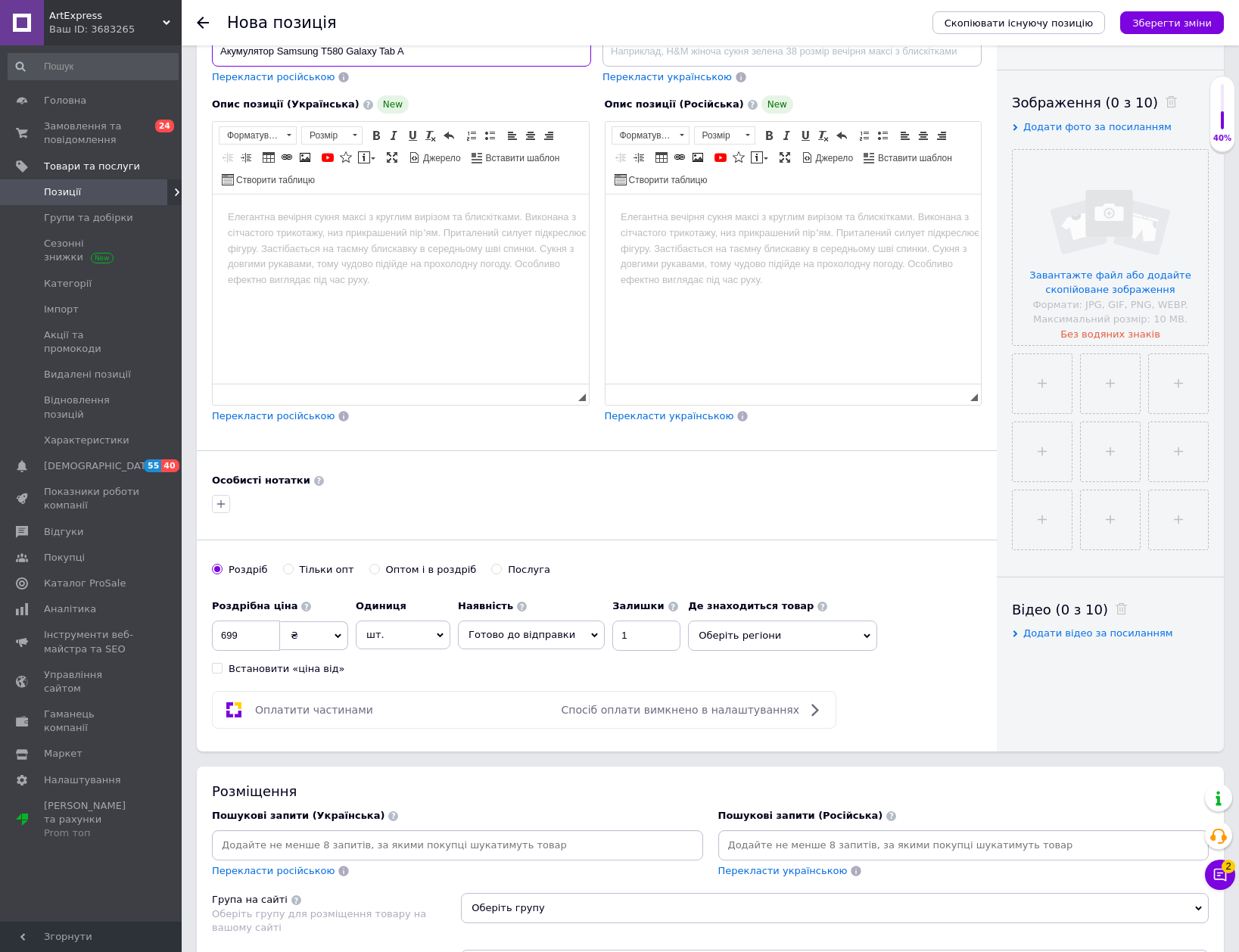
type input "Акумулятор Samsung T580 Galaxy Tab A"
click at [354, 848] on input at bounding box center [457, 845] width 485 height 23
paste input "Акумулятор Samsung T580 Galaxy Tab A"
type input "Акумулятор Samsung T580 Galaxy Tab A"
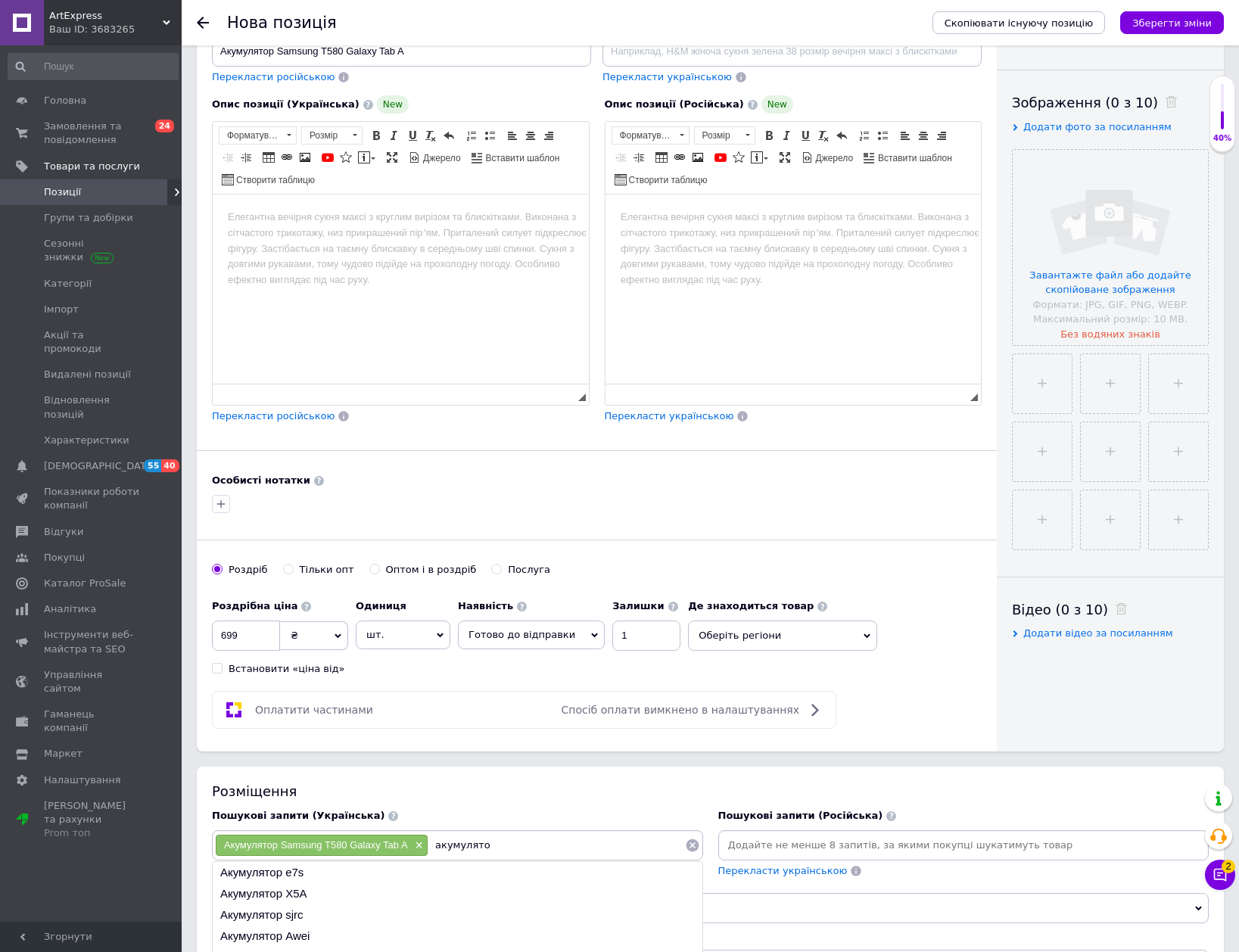
type input "акумулятор"
type input "батарея"
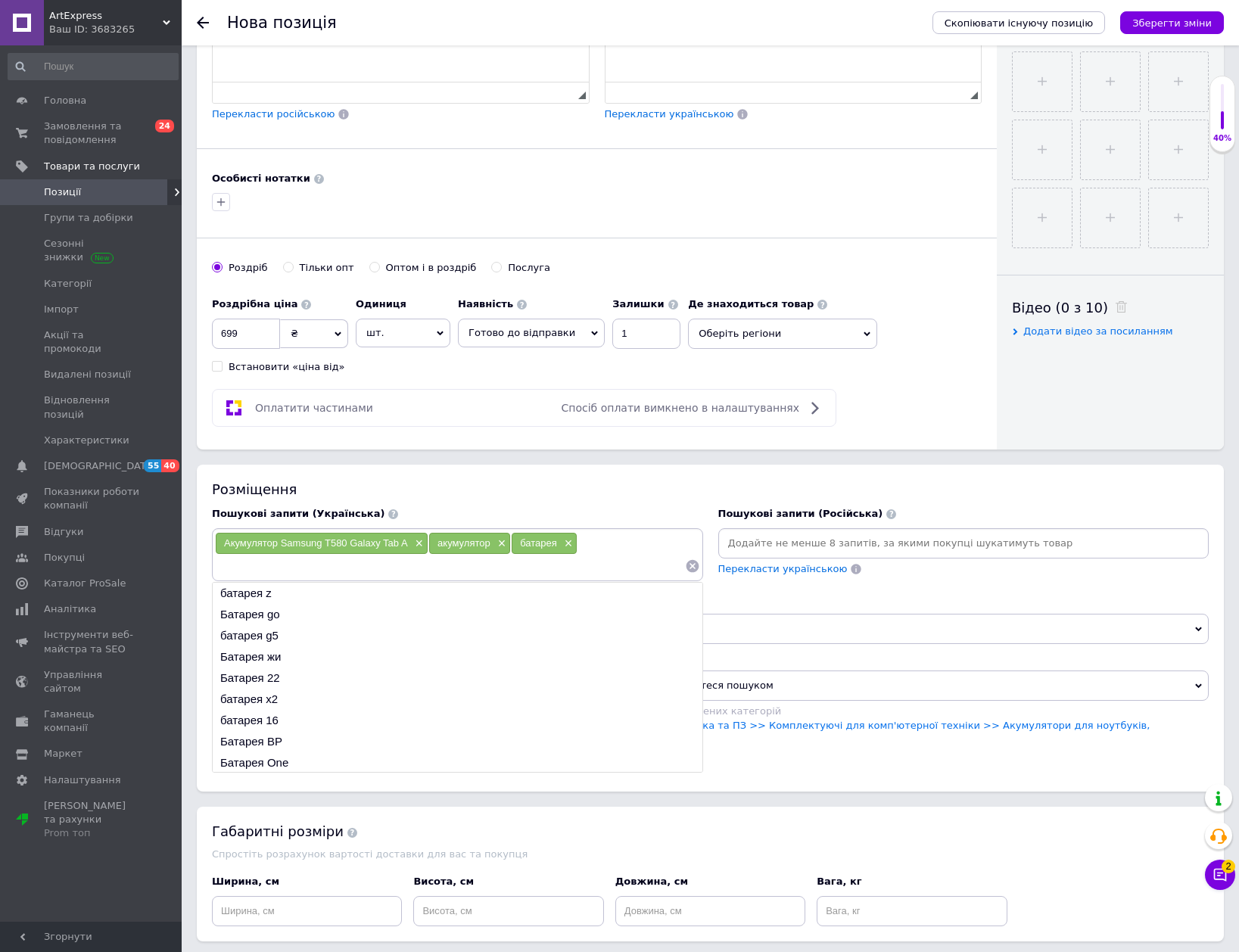
scroll to position [530, 0]
click at [838, 724] on link "Техніка та електроніка >> Комп'ютерна техніка та ПЗ >> Комплектуючі для комп'ют…" at bounding box center [805, 732] width 689 height 25
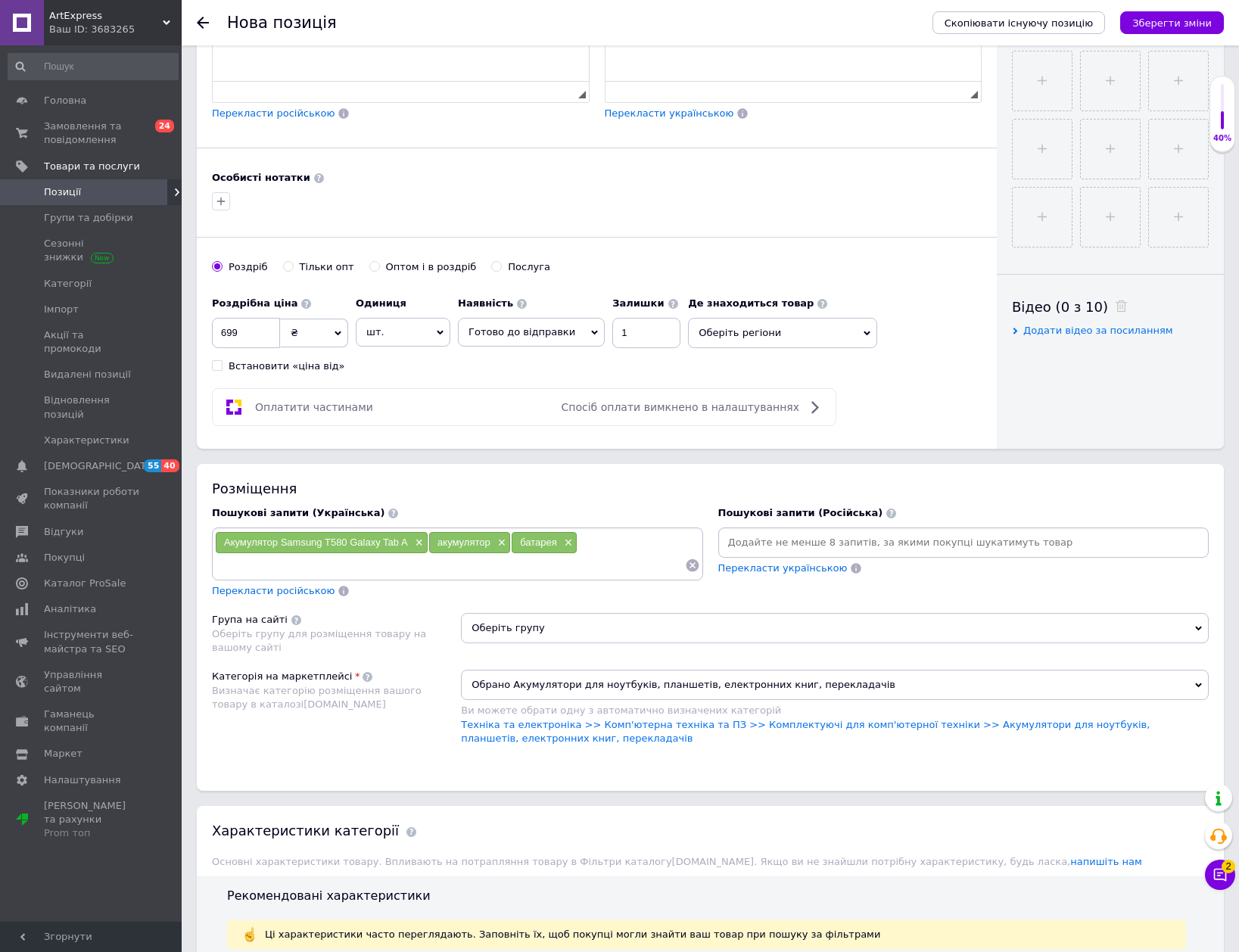
click at [785, 637] on span "Оберіть групу" at bounding box center [834, 628] width 748 height 30
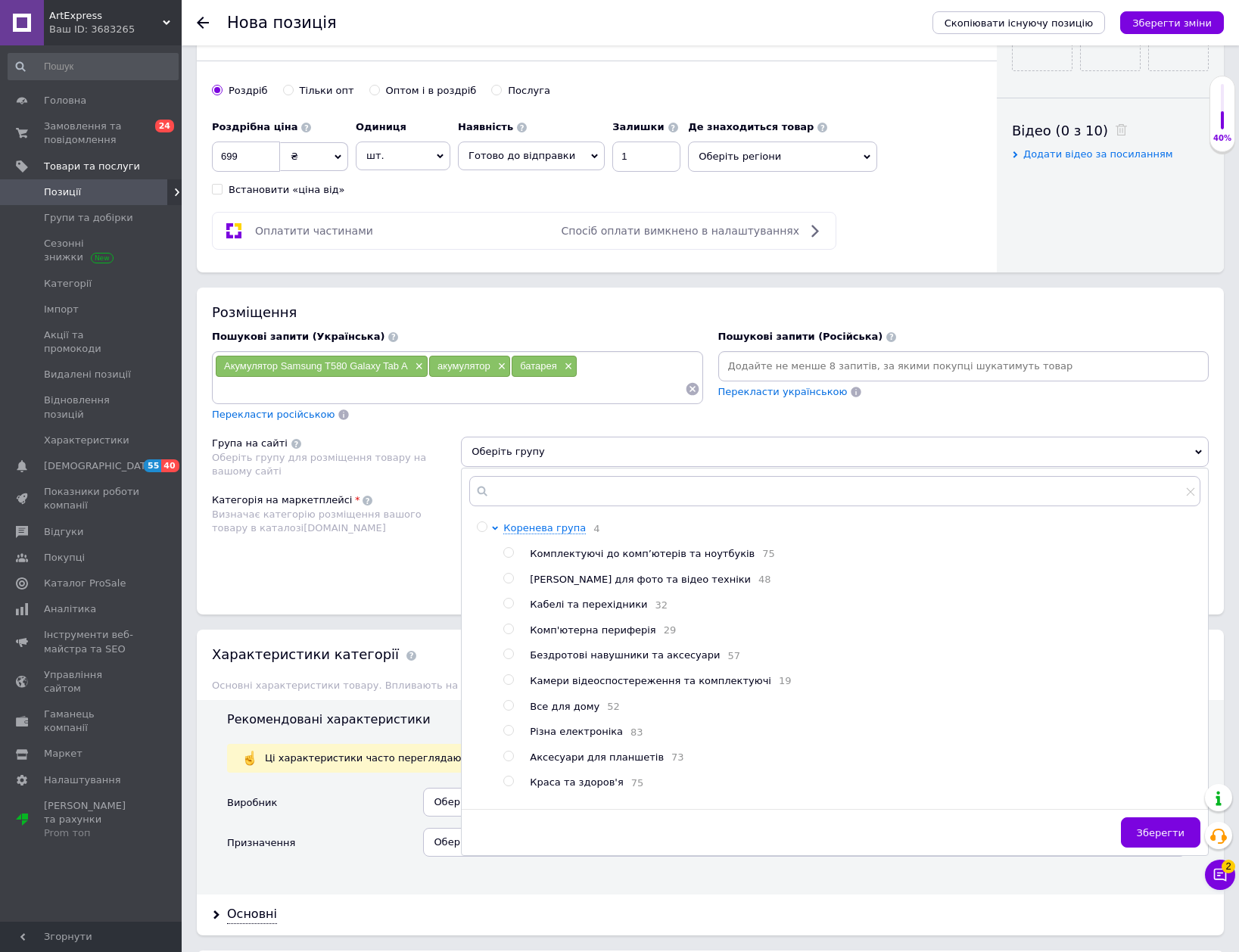
scroll to position [757, 0]
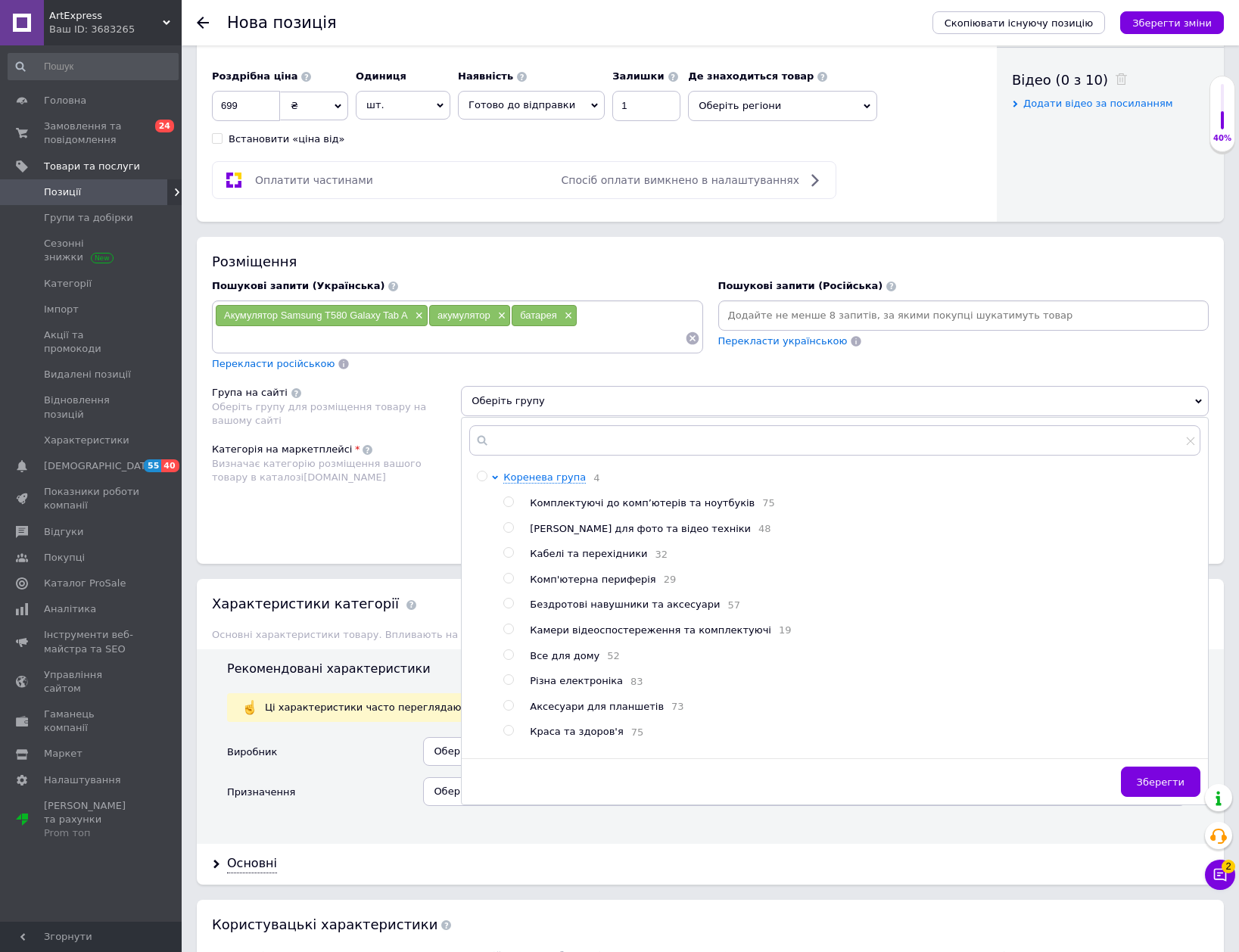
drag, startPoint x: 688, startPoint y: 507, endPoint x: 860, endPoint y: 606, distance: 198.5
click at [690, 507] on span "Комплектуючі до комп’ютерів та ноутбуків" at bounding box center [642, 503] width 225 height 11
radio input "true"
click at [1151, 778] on span "Зберегти" at bounding box center [1161, 782] width 48 height 11
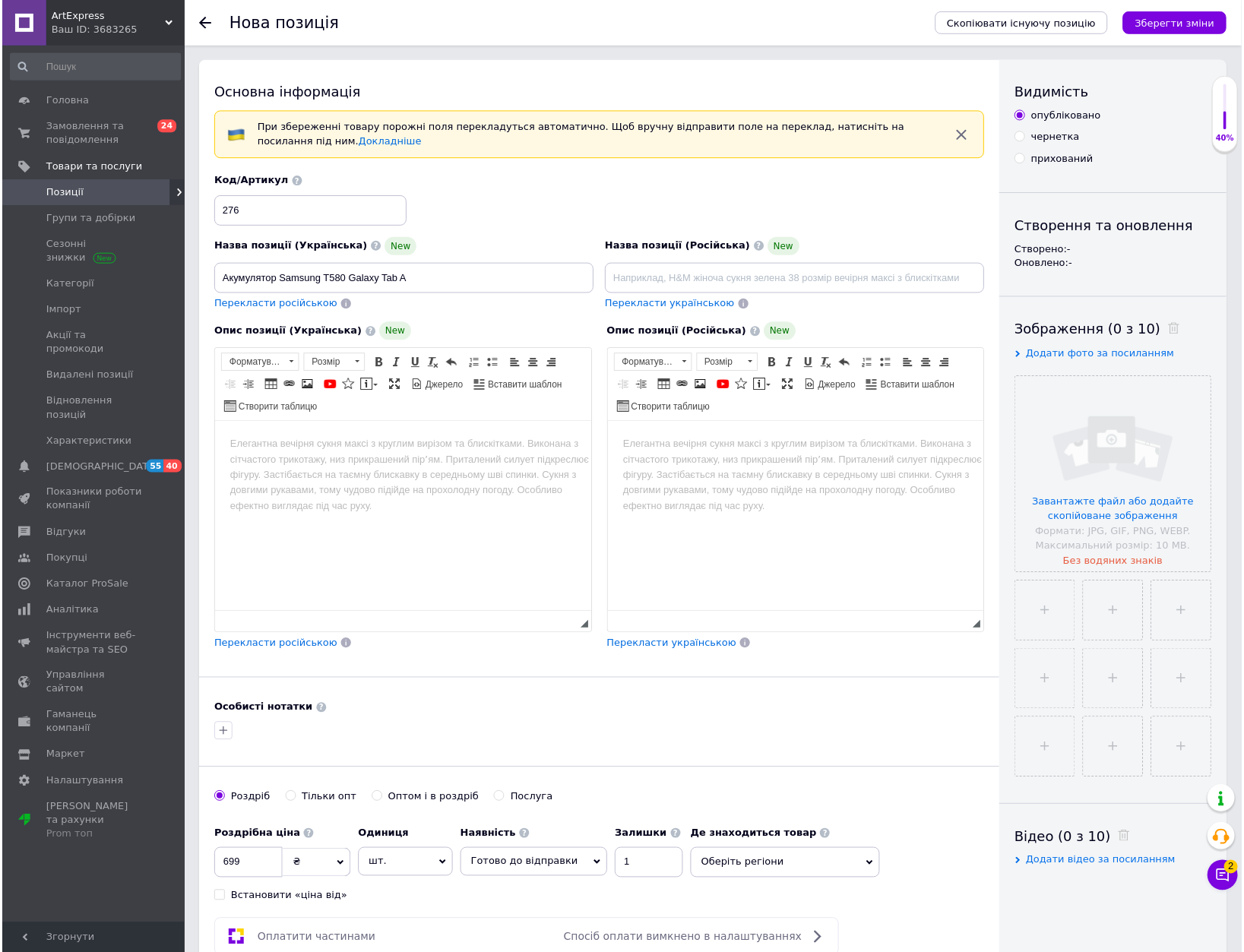
scroll to position [0, 0]
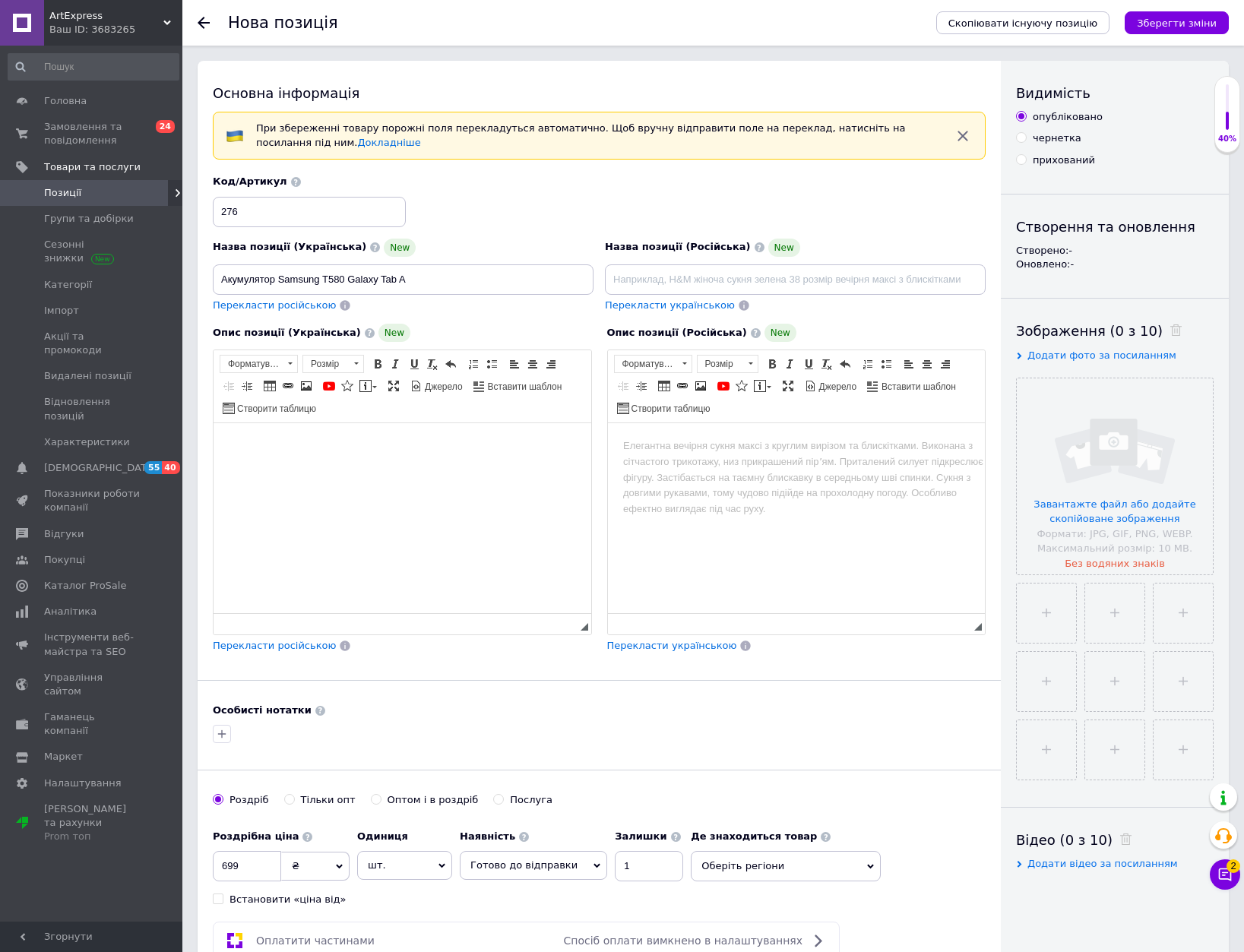
click at [430, 470] on html at bounding box center [402, 447] width 378 height 46
click at [451, 545] on p "Samsung T580 Galaxy Tab 10.1 A, Samsung T585 Galaxy Tab 10.1 A" at bounding box center [403, 531] width 287 height 32
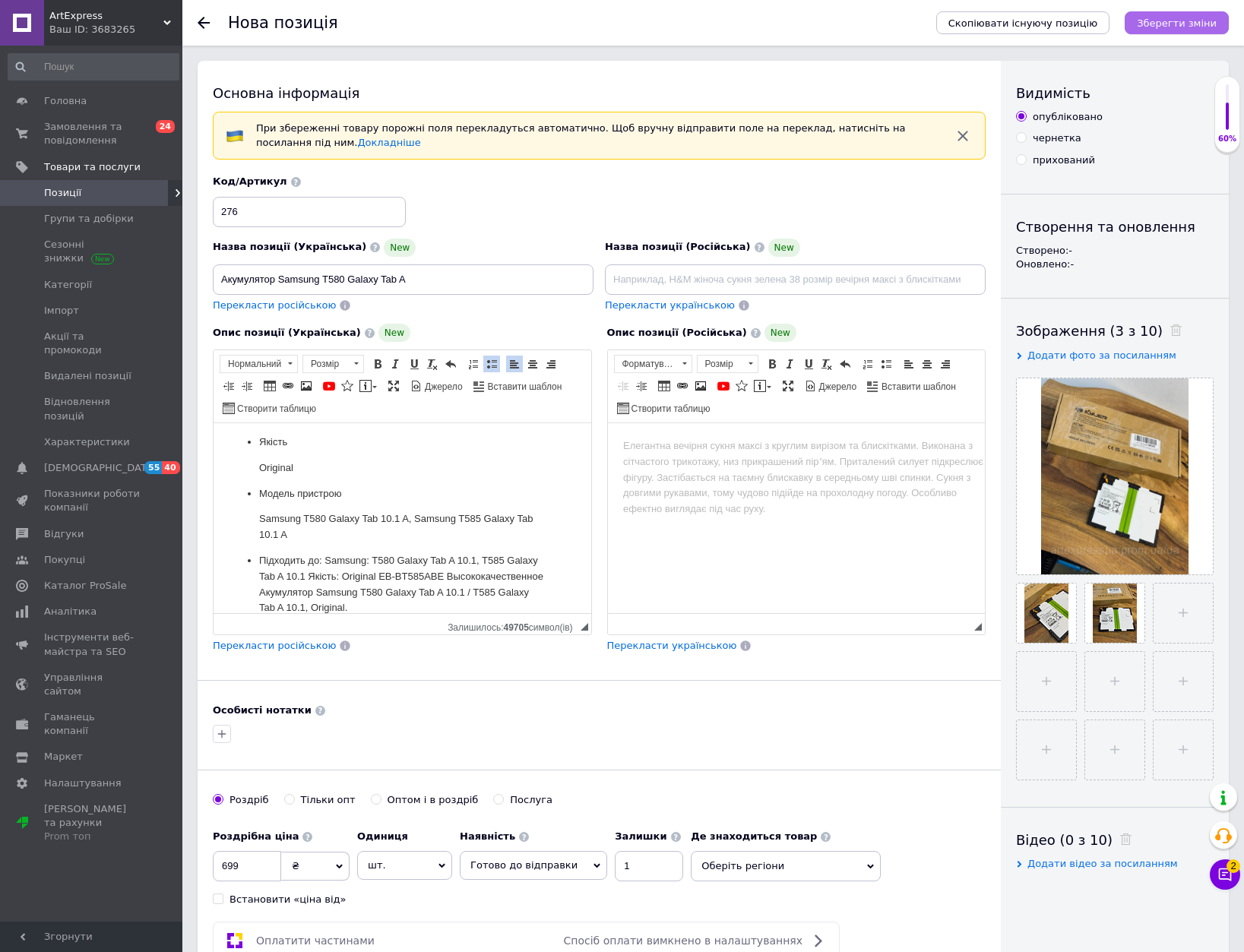
click at [1161, 25] on icon "Зберегти зміни" at bounding box center [1176, 23] width 80 height 11
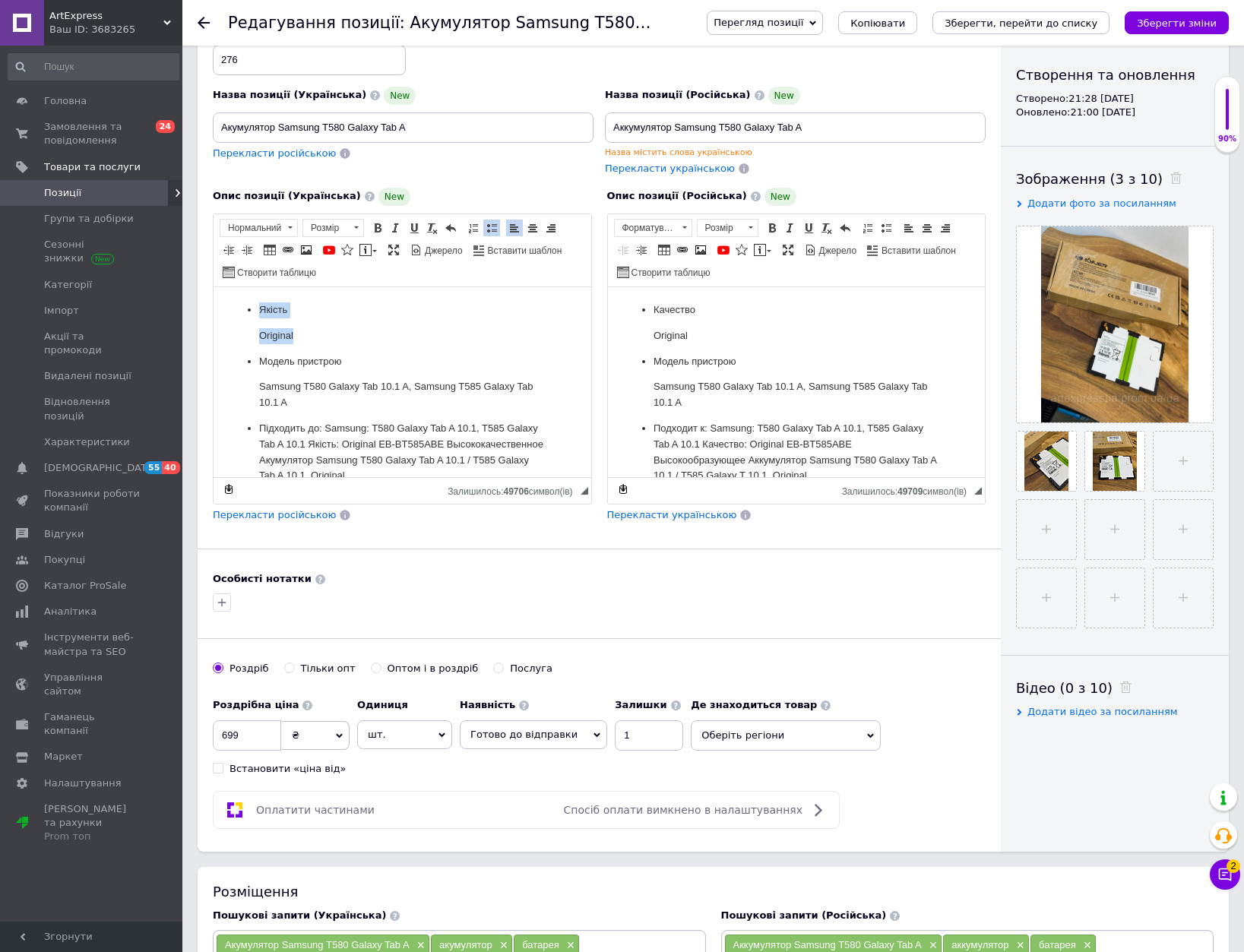
drag, startPoint x: 315, startPoint y: 330, endPoint x: 244, endPoint y: 301, distance: 76.7
click at [244, 302] on ul "Якість Original Модель пристрою Samsung T580 Galaxy Tab 10.1 A, Samsung T585 Ga…" at bounding box center [402, 392] width 347 height 181
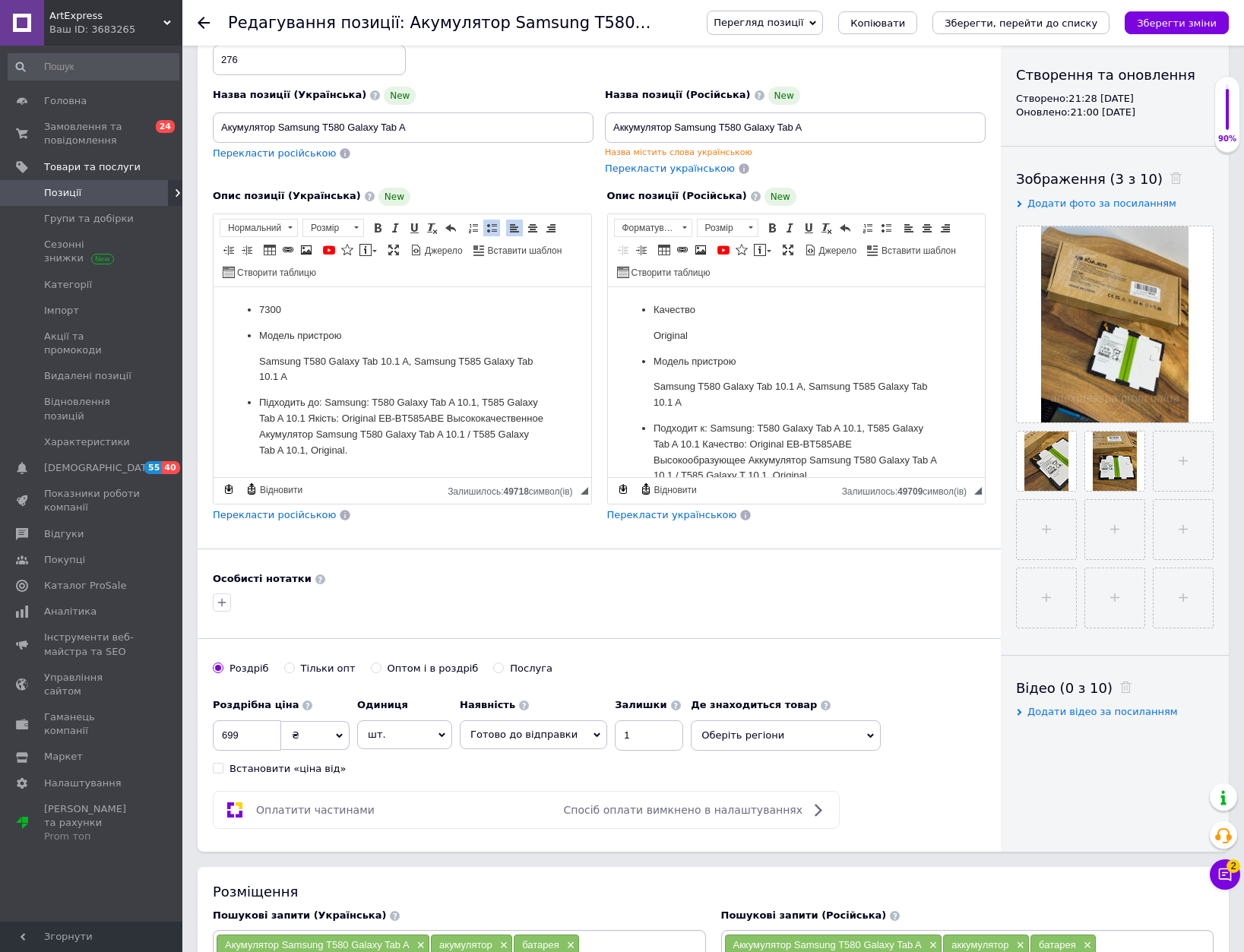
click at [294, 310] on p "7300" at bounding box center [403, 310] width 287 height 16
click at [259, 312] on ul "7300 Модель пристрою Samsung T580 Galaxy Tab 10.1 A, Samsung T585 Galaxy Tab 10…" at bounding box center [402, 380] width 347 height 156
drag, startPoint x: 450, startPoint y: 415, endPoint x: 543, endPoint y: 417, distance: 93.0
click at [543, 417] on p "Підходить до: Samsung: T580 Galaxy Tab A 10.1, T585 Galaxy Tab A 10.1 Якість: O…" at bounding box center [403, 426] width 287 height 63
drag, startPoint x: 309, startPoint y: 417, endPoint x: 445, endPoint y: 416, distance: 136.0
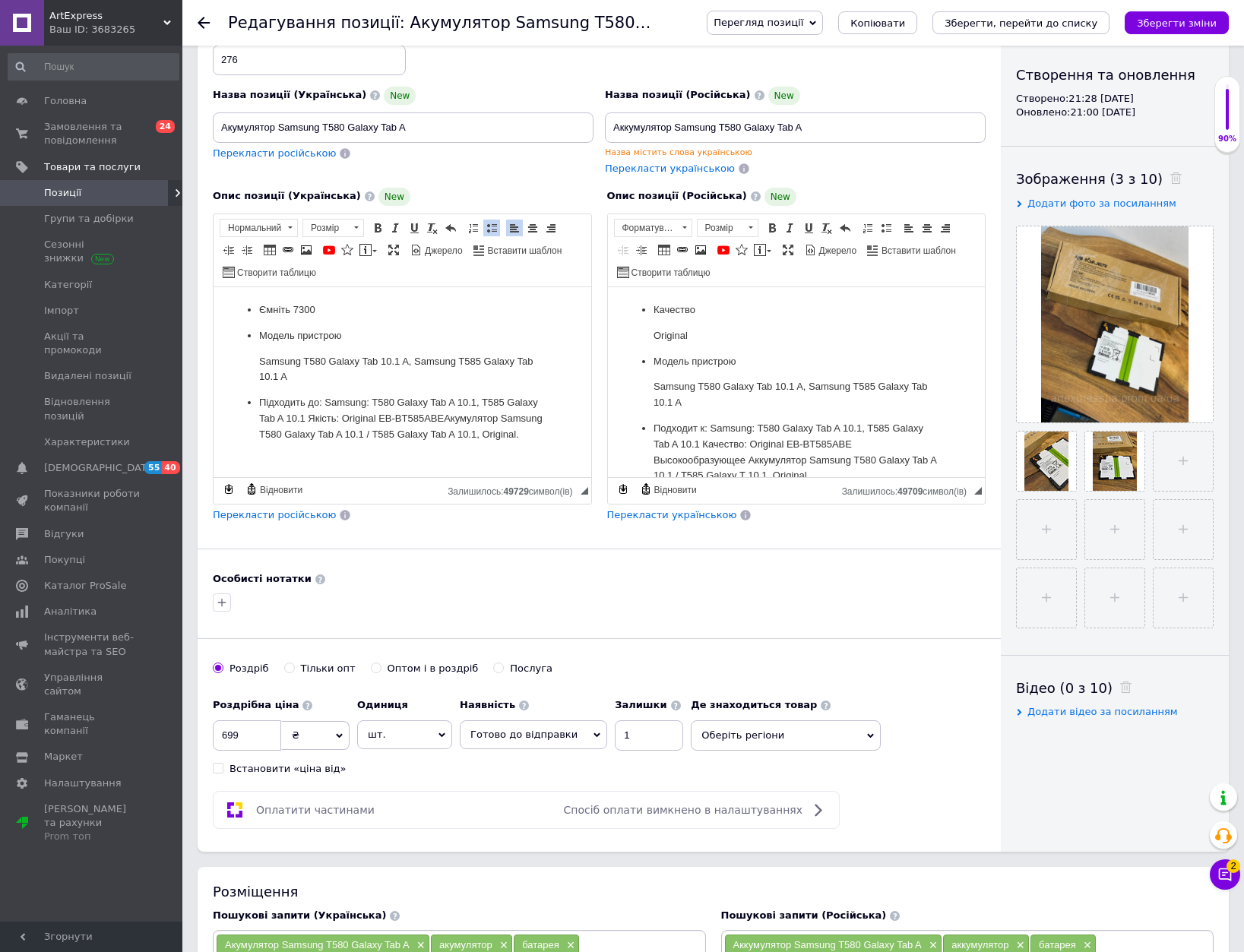
click at [445, 416] on p "Підходить до: Samsung: T580 Galaxy Tab A 10.1, T585 Galaxy Tab A 10.1 Якість: O…" at bounding box center [403, 418] width 287 height 47
drag, startPoint x: 418, startPoint y: 431, endPoint x: 369, endPoint y: 437, distance: 49.4
click at [369, 437] on p "Підходить до: Samsung: T580 Galaxy Tab A 10.1, T585 Galaxy Tab A 10.1 Акумулято…" at bounding box center [403, 418] width 287 height 47
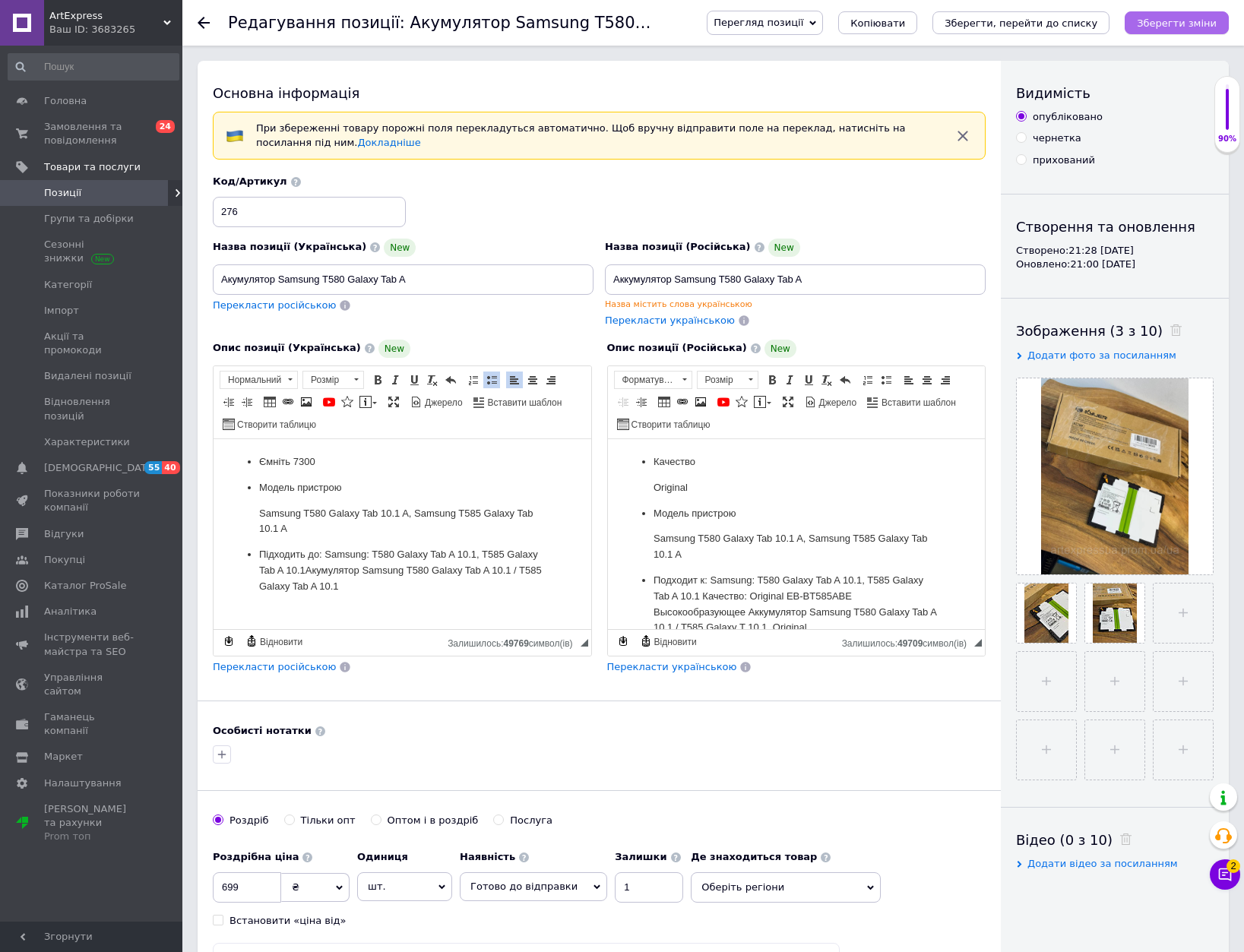
click at [1191, 27] on icon "Зберегти зміни" at bounding box center [1176, 23] width 80 height 11
click at [1191, 23] on icon "Зберегти зміни" at bounding box center [1176, 23] width 80 height 11
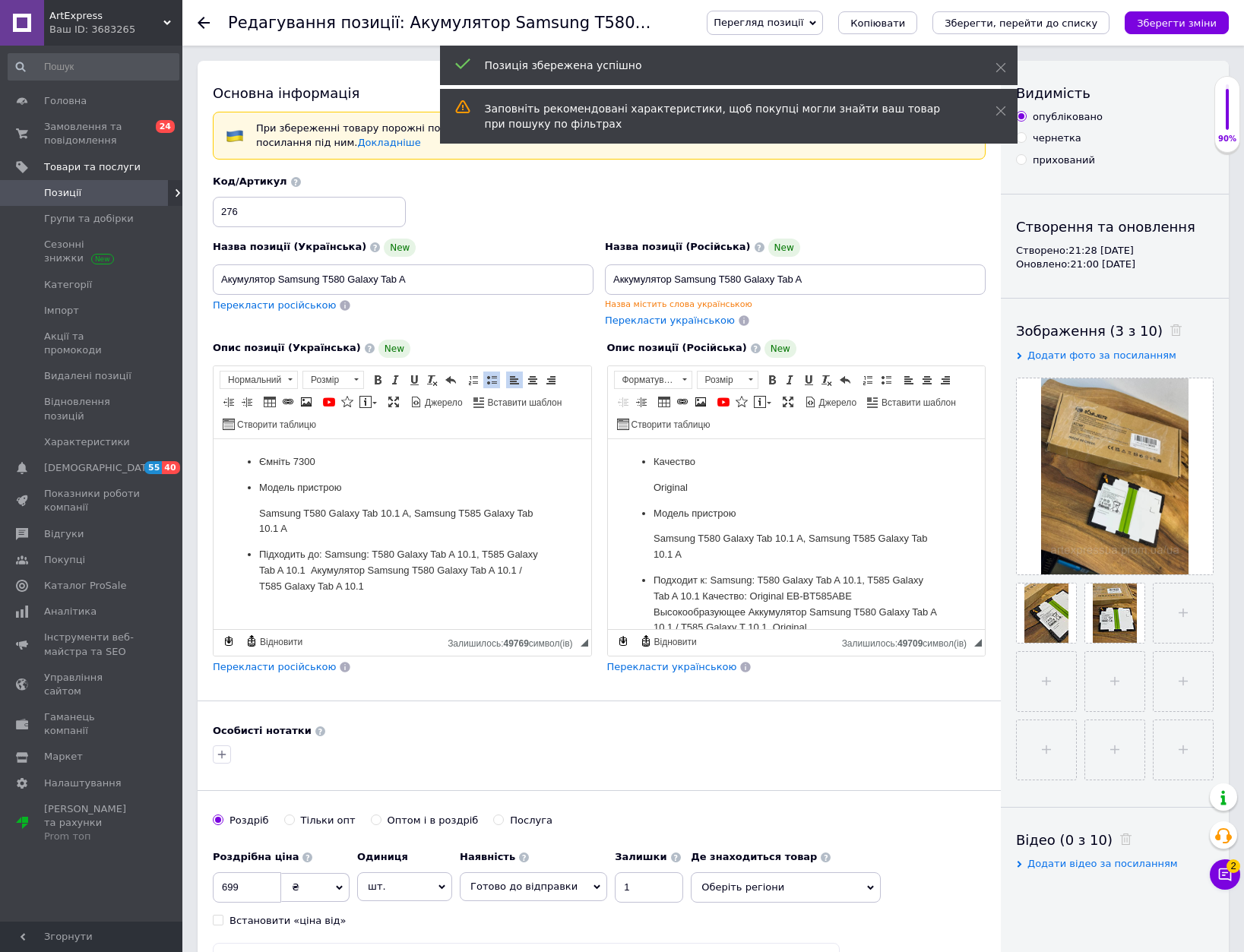
click at [201, 19] on icon at bounding box center [203, 22] width 12 height 12
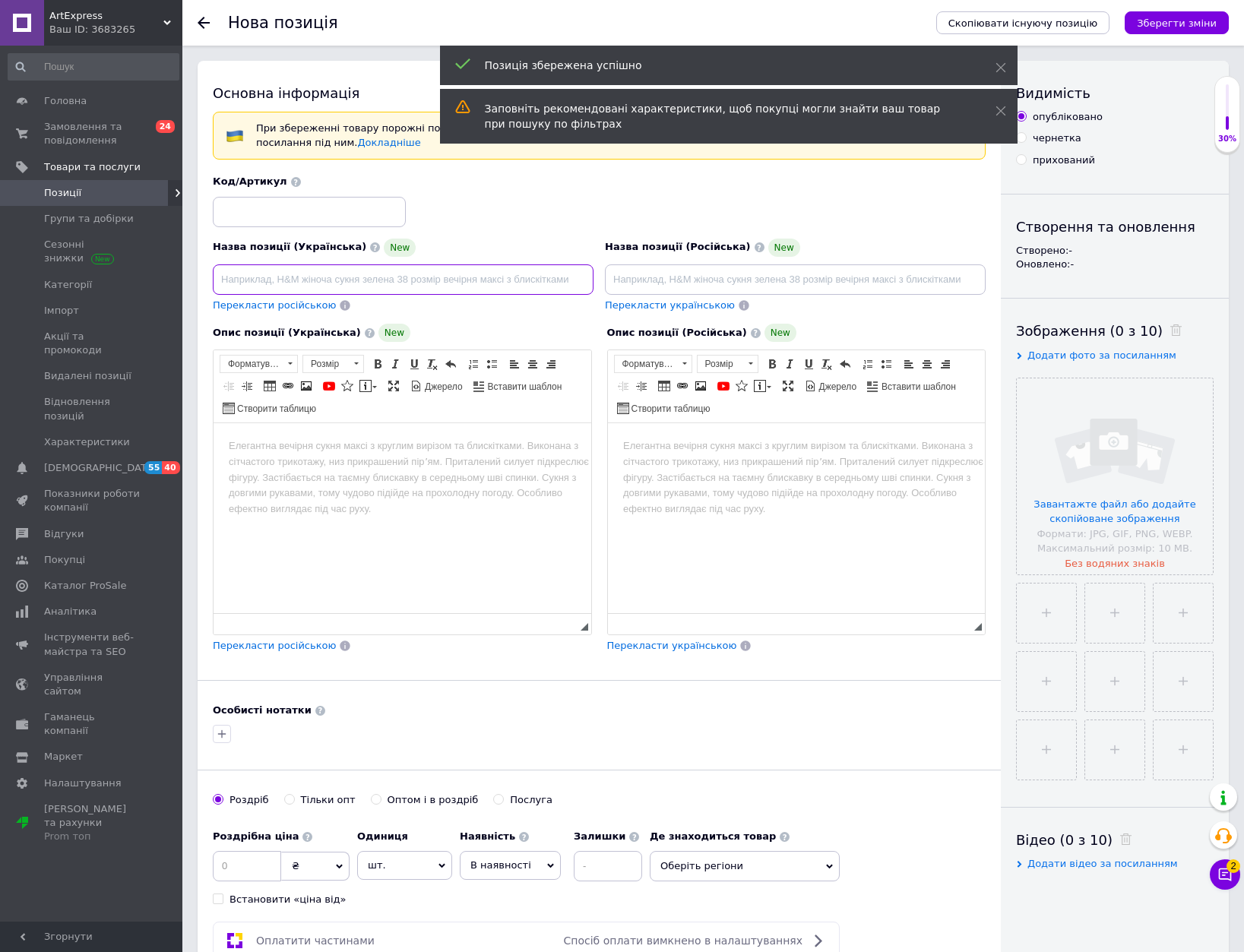
click at [376, 280] on input at bounding box center [403, 279] width 380 height 30
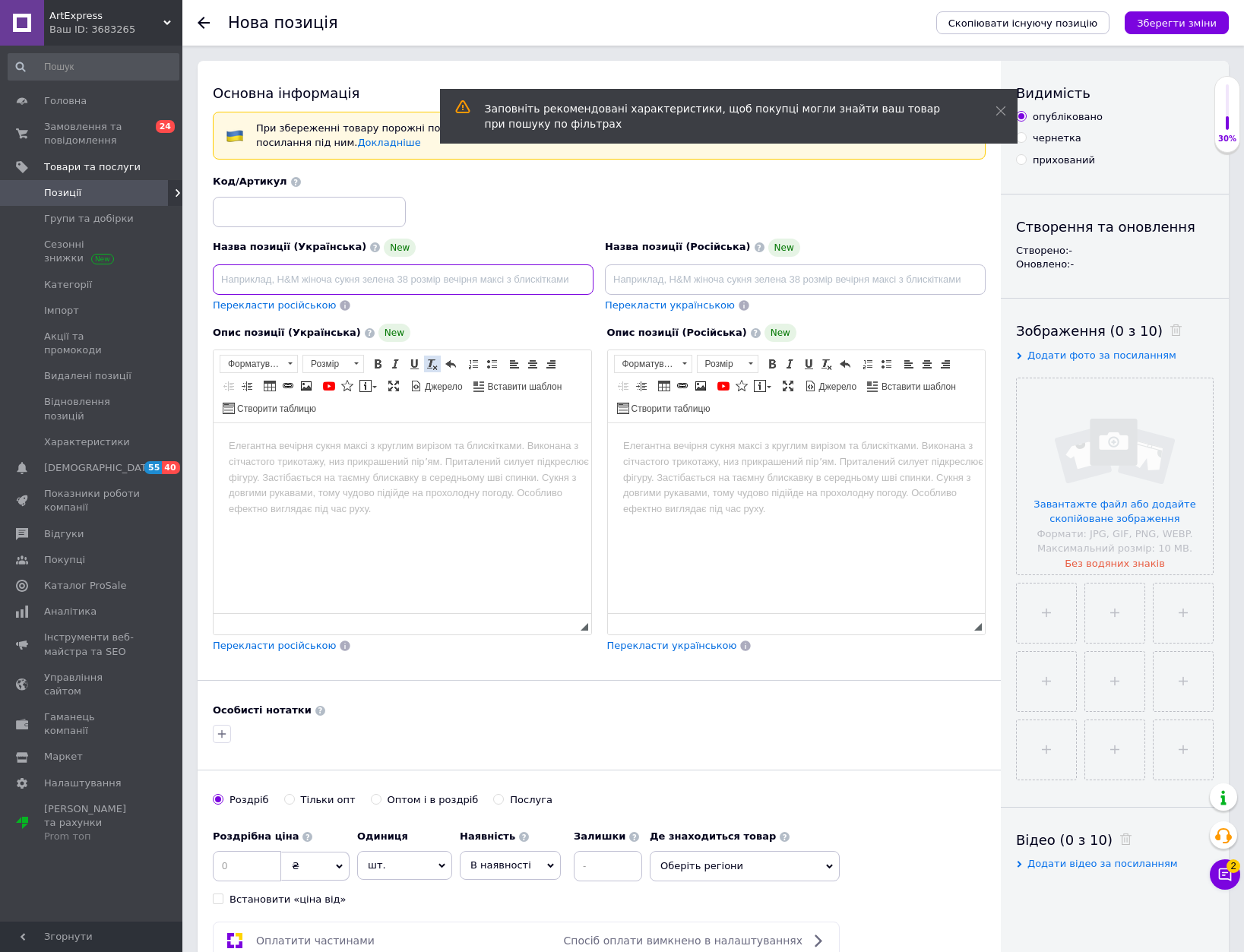
paste input "Акумулятор для ноутбука ACER"
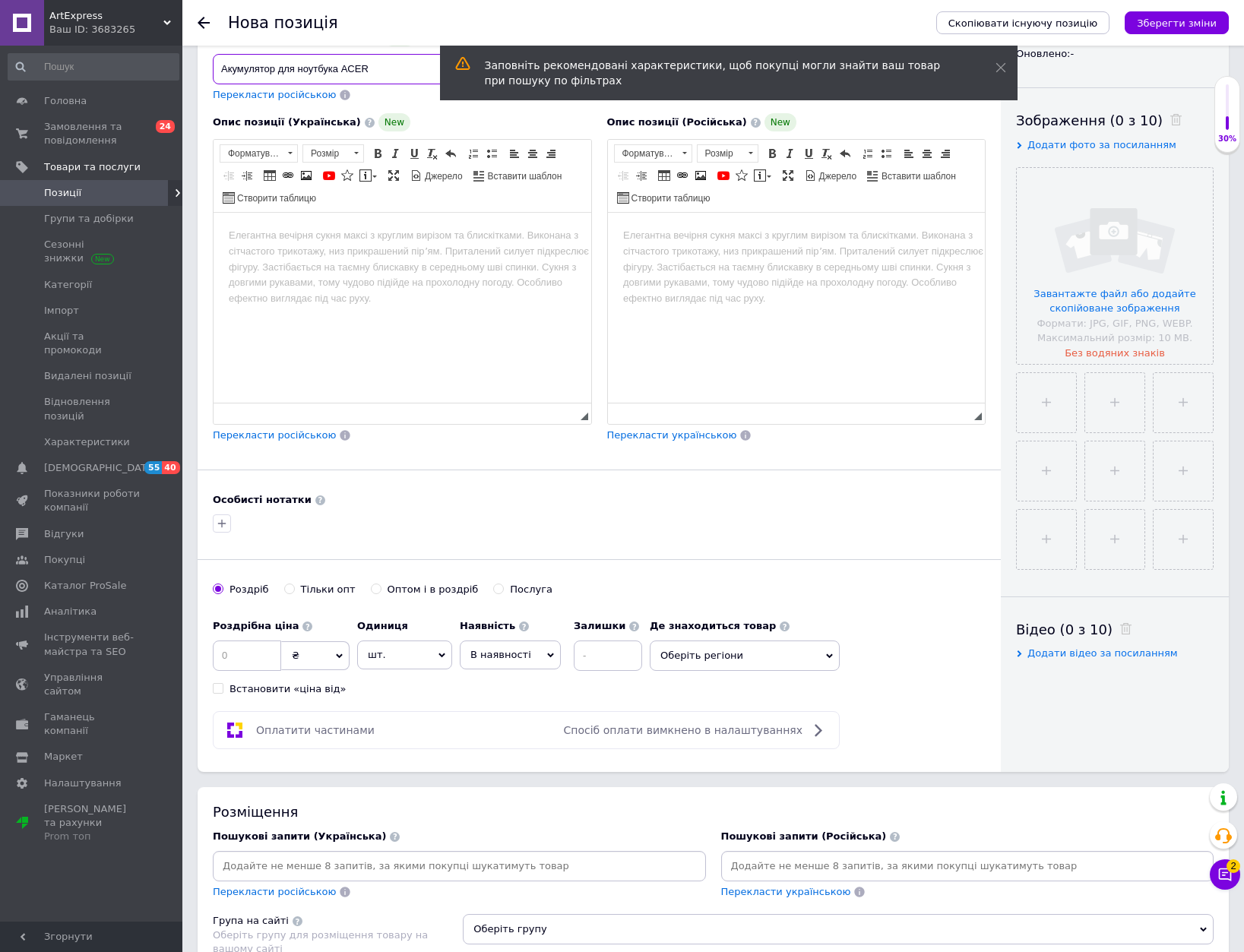
scroll to position [228, 0]
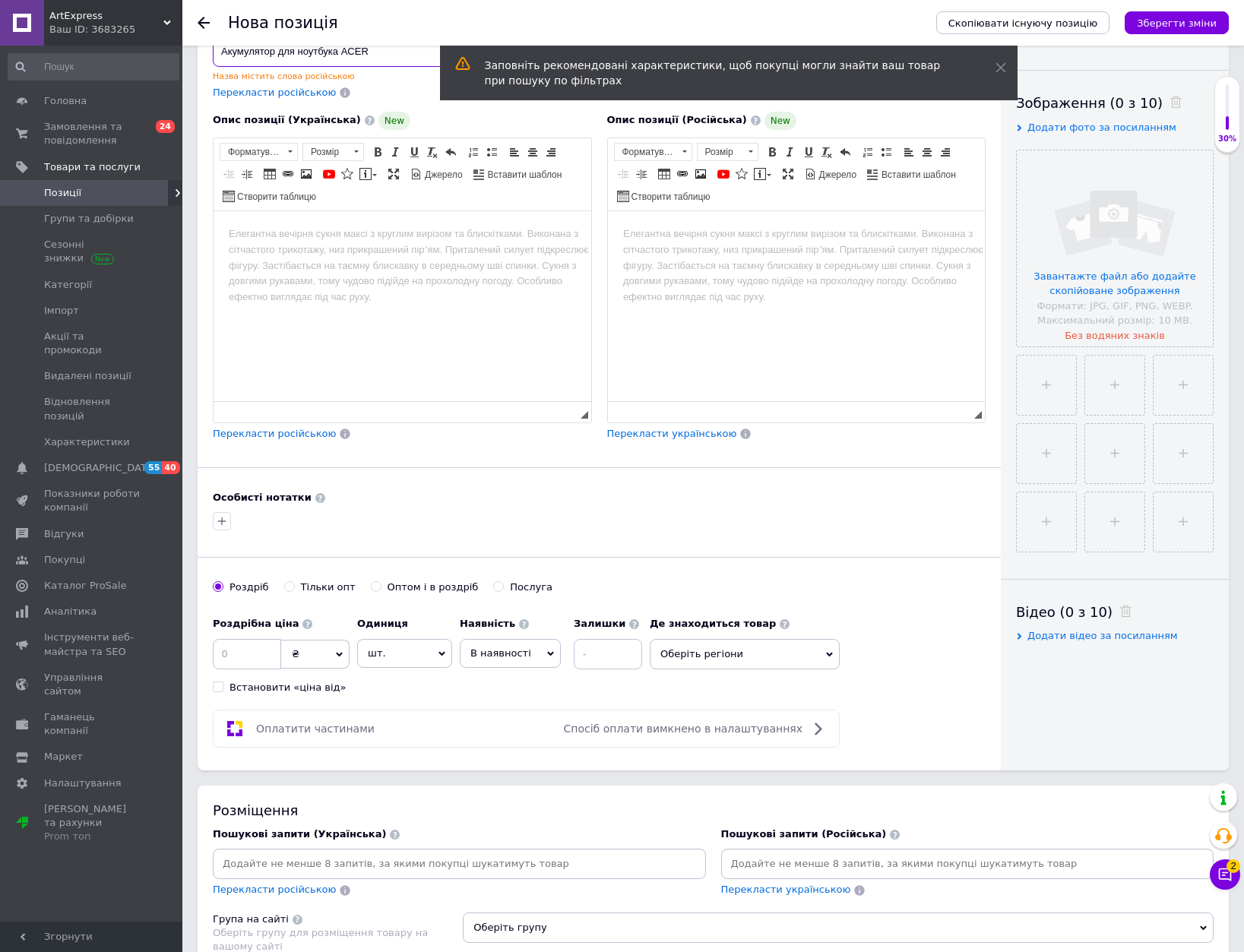
type input "Акумулятор для ноутбука ACER"
click at [404, 843] on div "Пошукові запити (Українська) Перекласти російською" at bounding box center [459, 863] width 493 height 70
click at [302, 866] on input at bounding box center [459, 864] width 487 height 23
paste input "Акумулятор для ноутбука ACER"
type input "Акумулятор для ноутбука ACER"
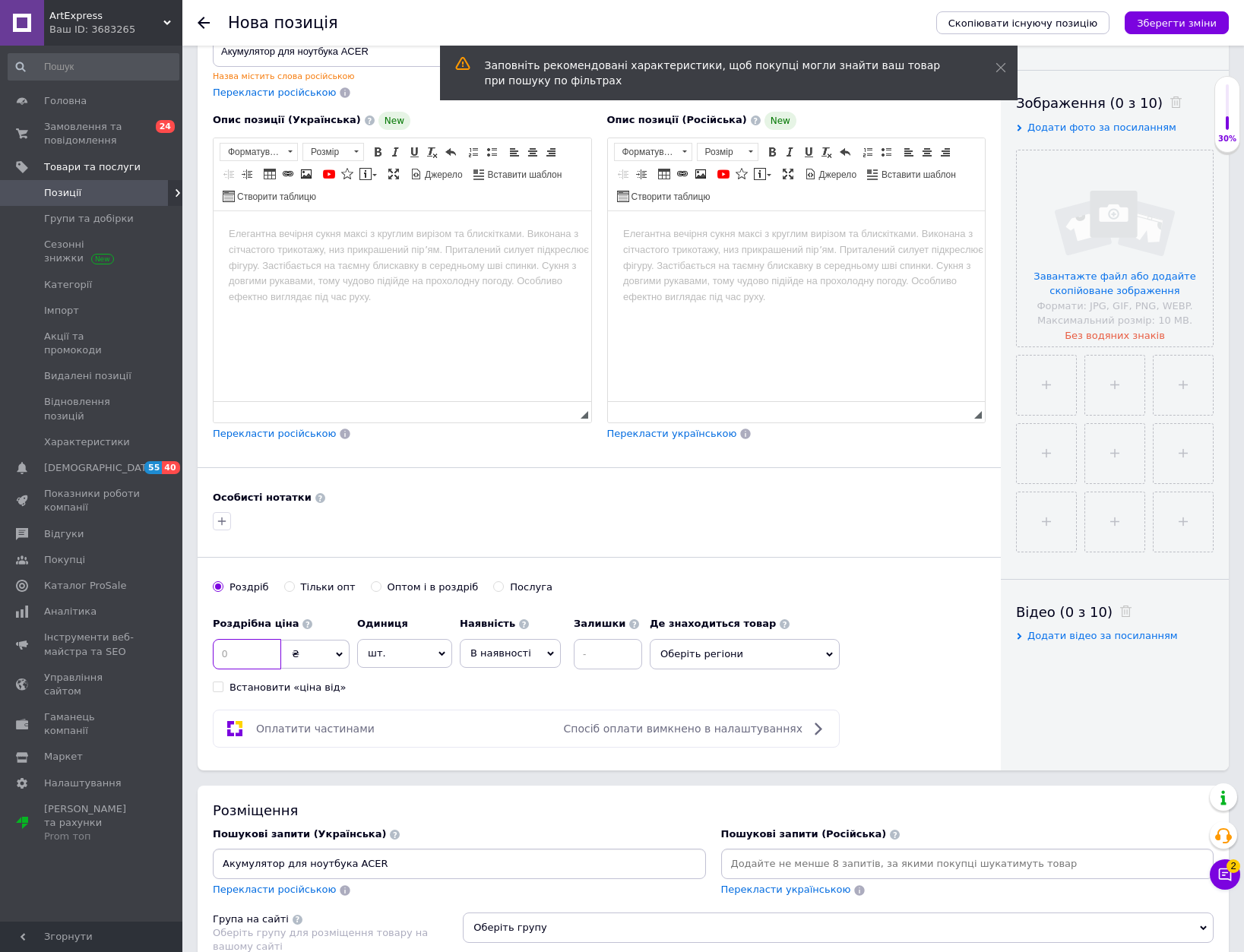
click at [256, 654] on input at bounding box center [247, 654] width 68 height 30
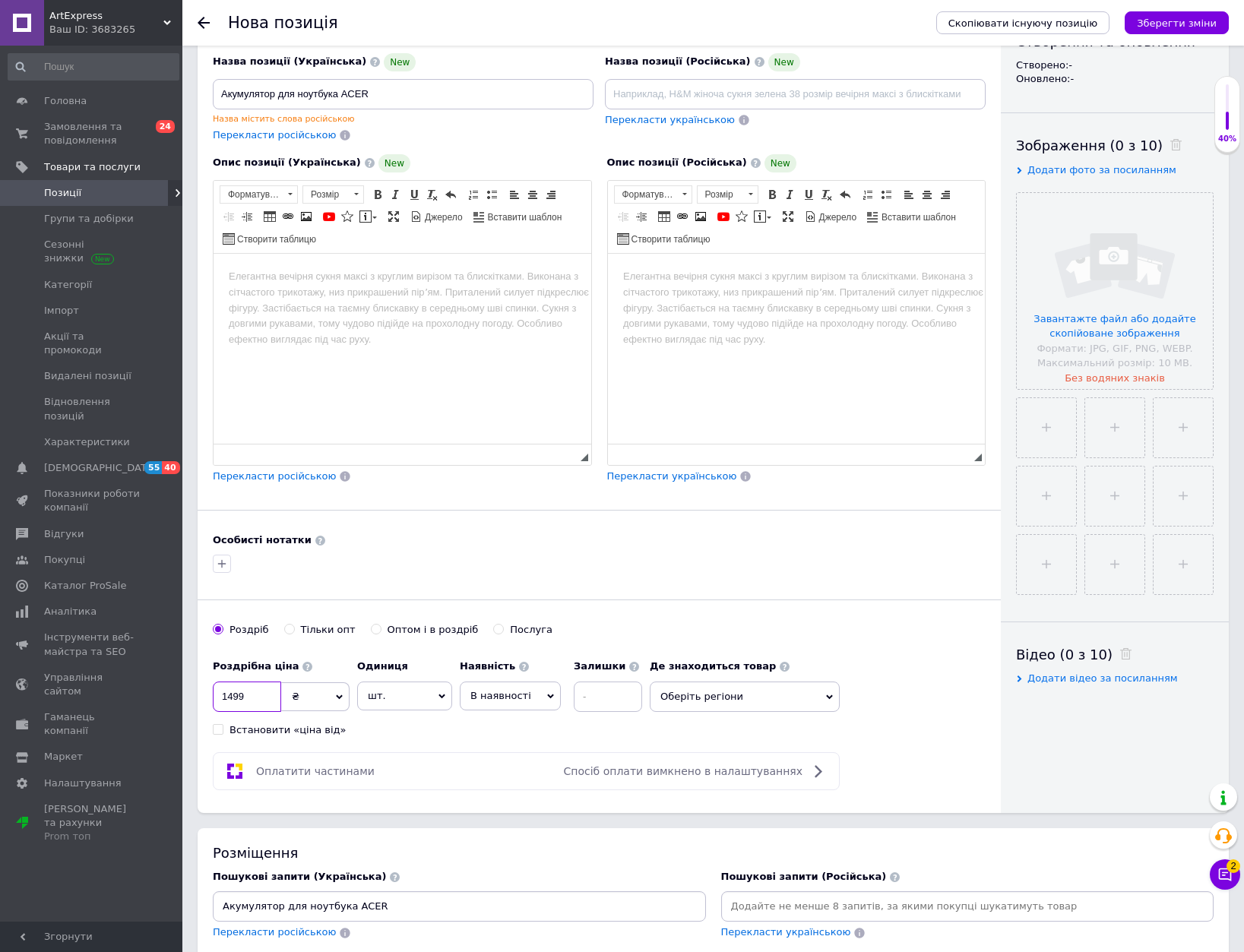
scroll to position [152, 0]
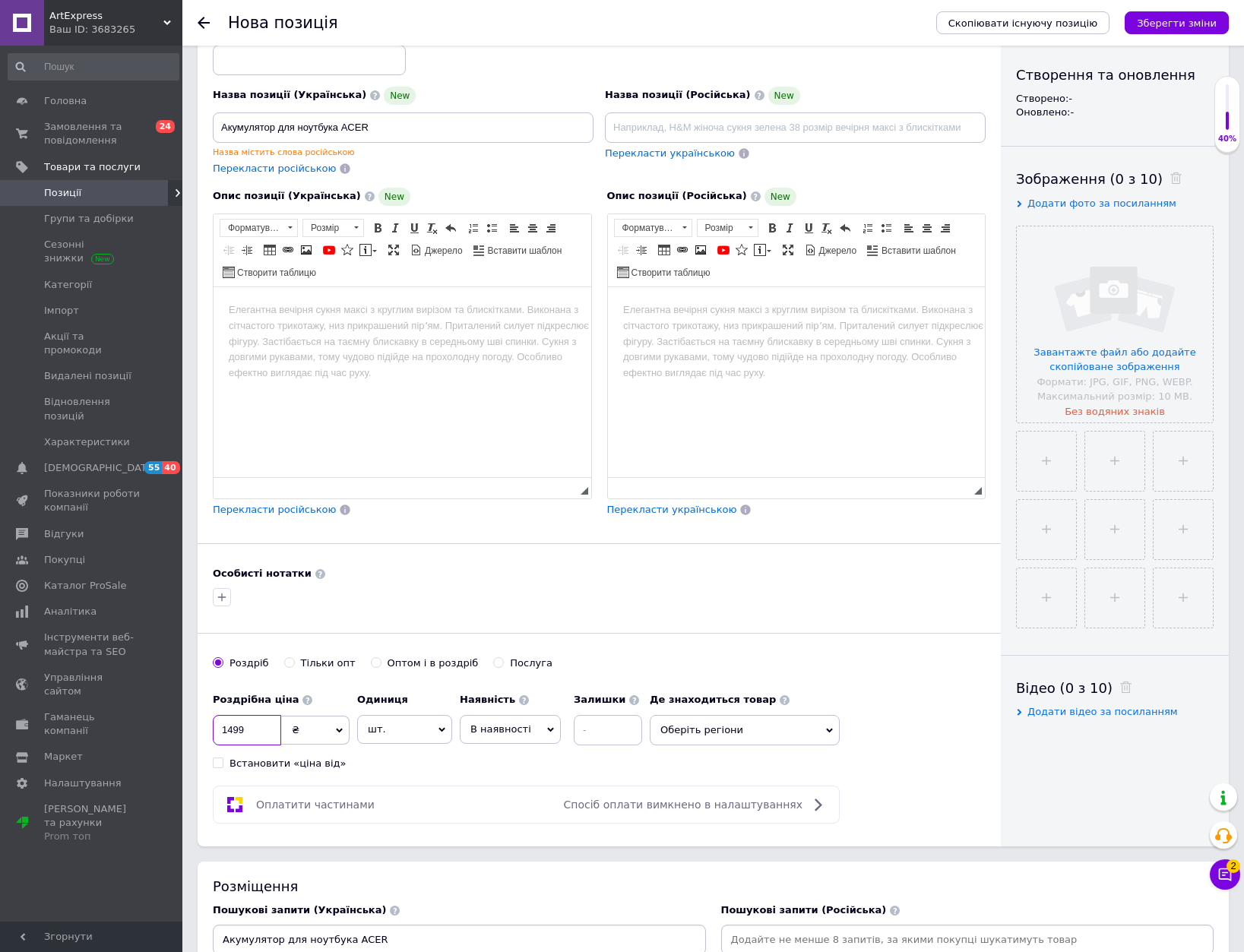
type input "1499"
click at [321, 62] on input at bounding box center [309, 60] width 193 height 30
type input "277"
click at [482, 730] on span "В наявності" at bounding box center [501, 729] width 60 height 11
click at [512, 830] on li "Готово до відправки" at bounding box center [510, 824] width 99 height 35
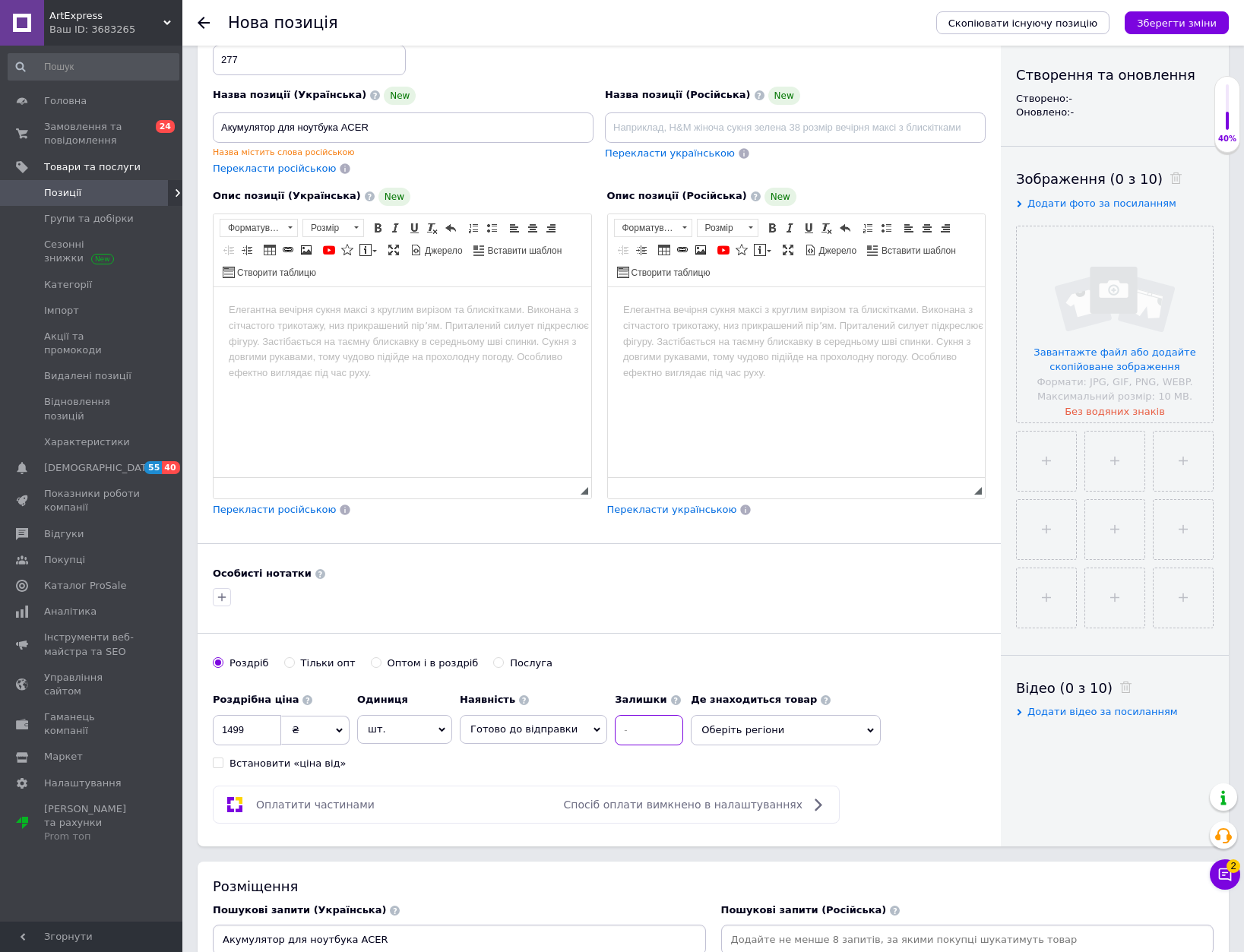
click at [614, 724] on input at bounding box center [649, 730] width 68 height 30
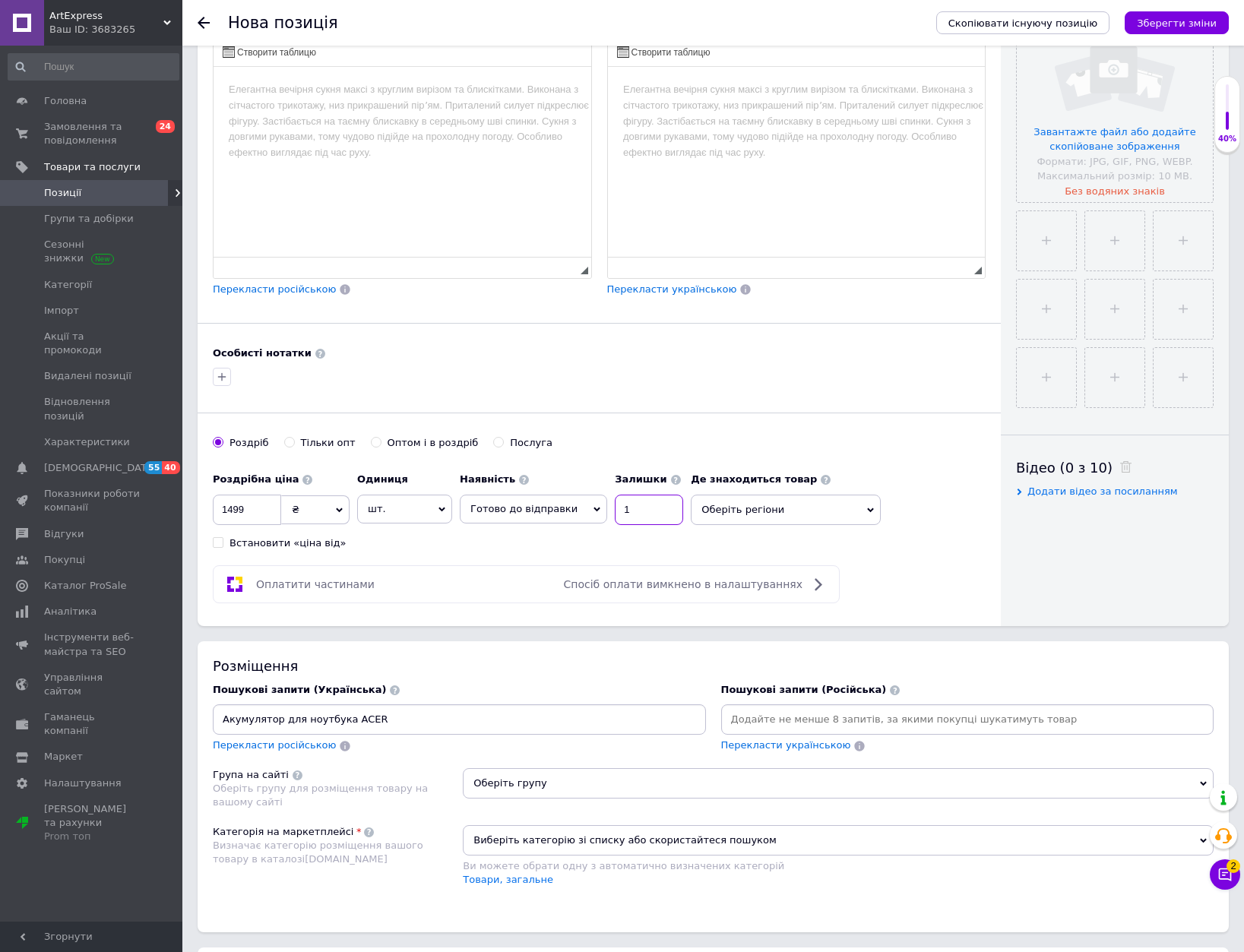
scroll to position [380, 0]
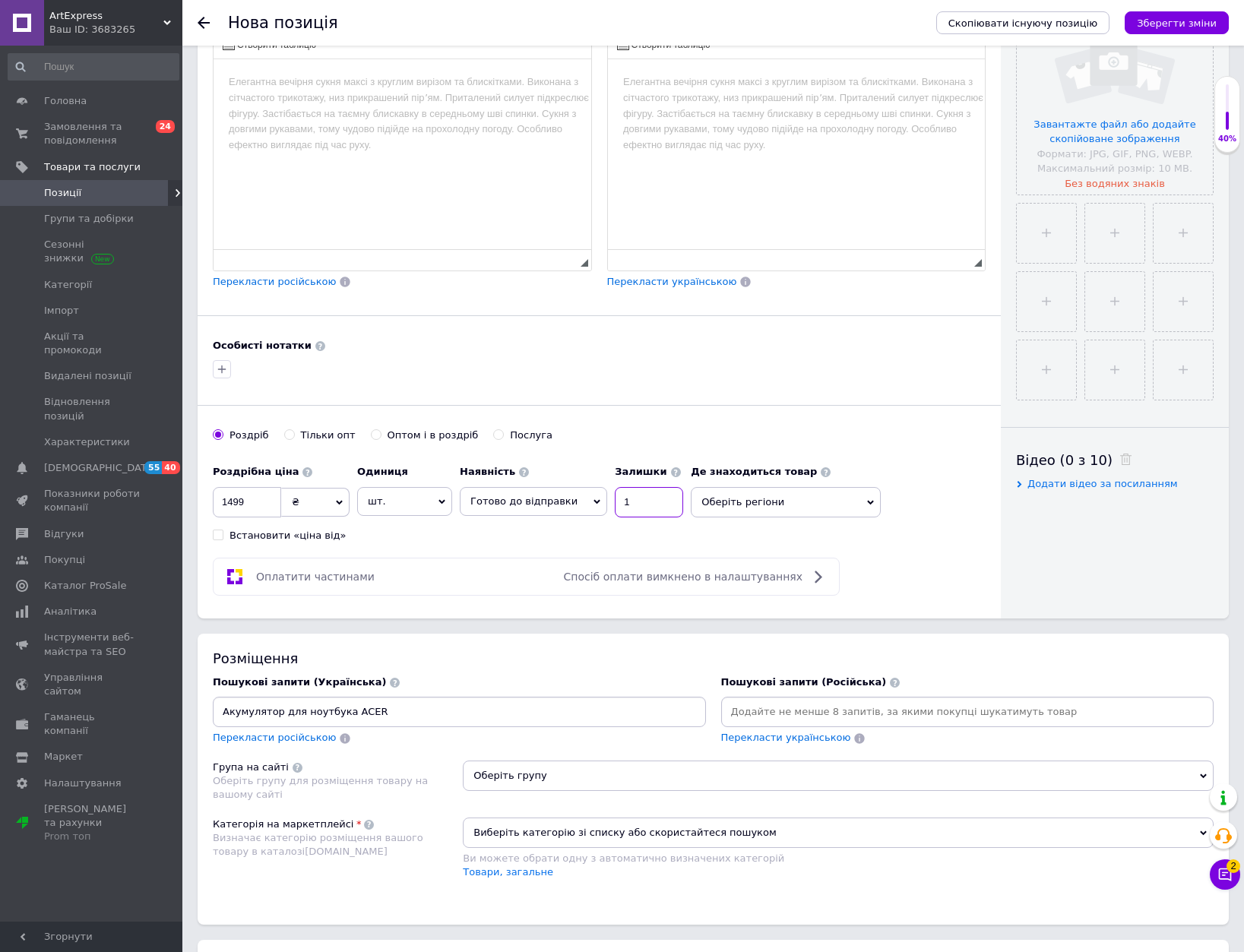
type input "1"
click at [495, 700] on div "Акумулятор для ноутбука ACER" at bounding box center [459, 712] width 493 height 30
click at [448, 717] on input "Акумулятор для ноутбука ACER" at bounding box center [459, 712] width 487 height 23
type input "Акумулятор для ноутбука ACERбатарея"
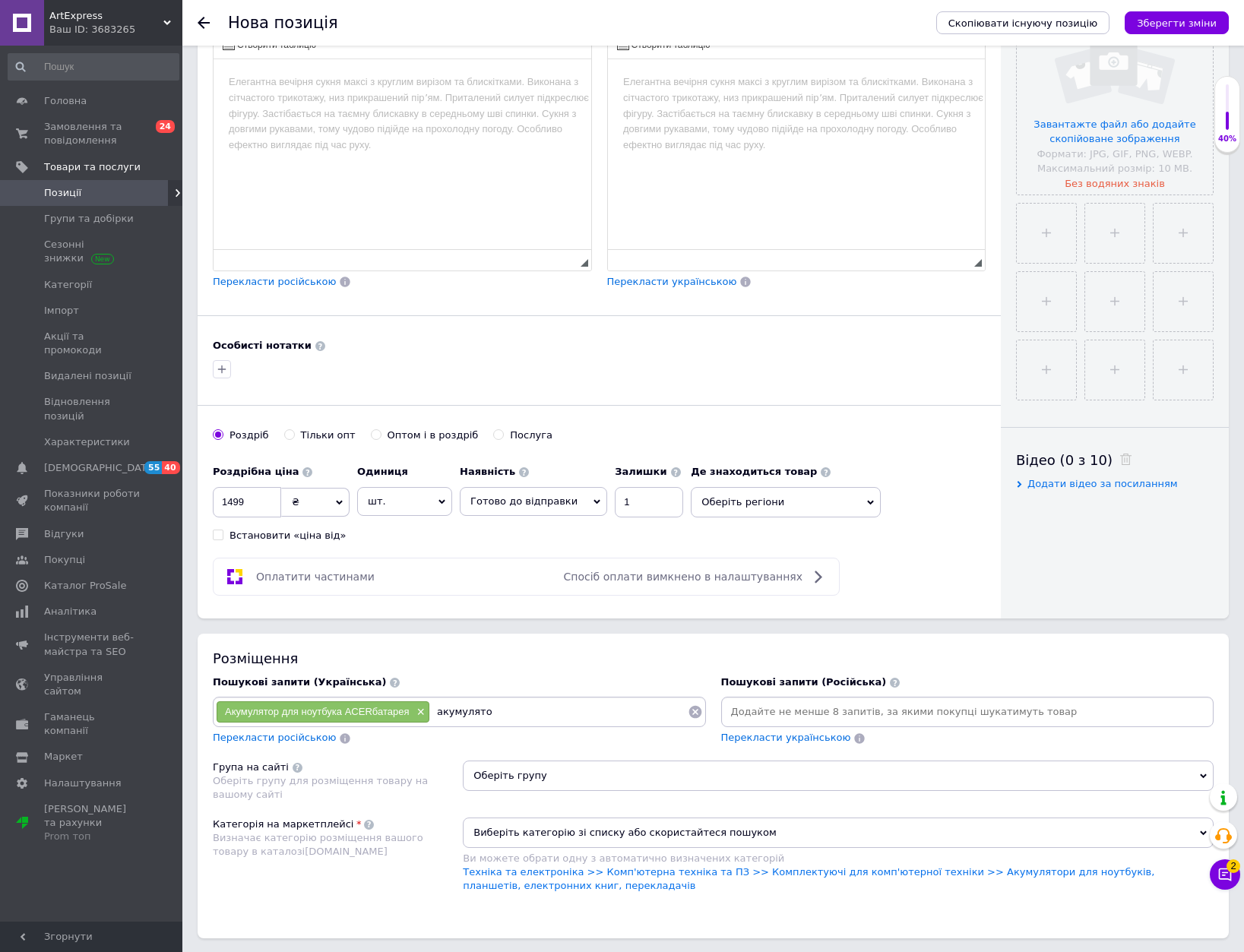
type input "акумулятор"
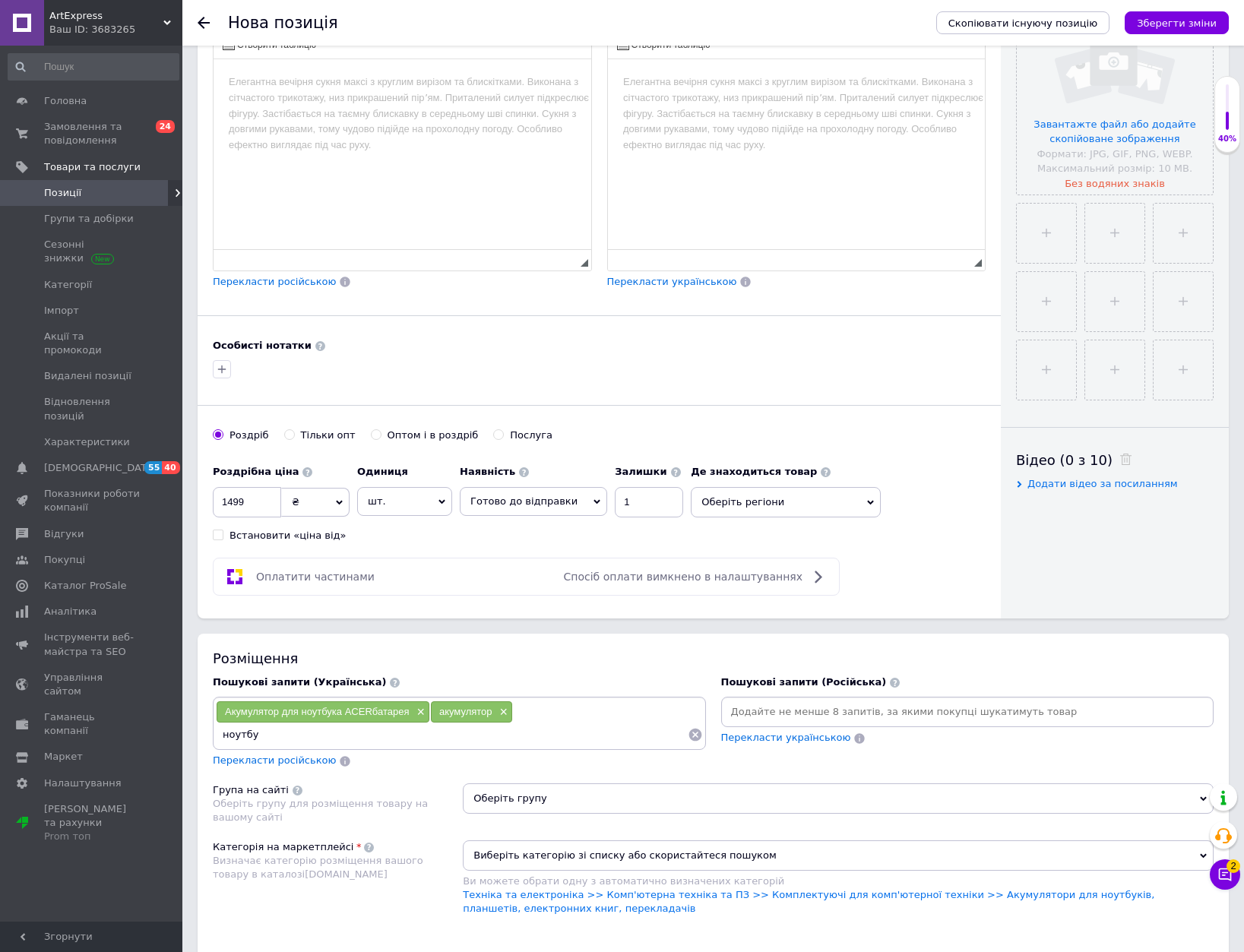
type input "ноутбук"
click at [868, 891] on link "Техніка та електроніка >> Комп'ютерна техніка та ПЗ >> Комплектуючі для комп'ют…" at bounding box center [808, 902] width 692 height 25
click at [783, 798] on span "Оберіть групу" at bounding box center [837, 798] width 751 height 30
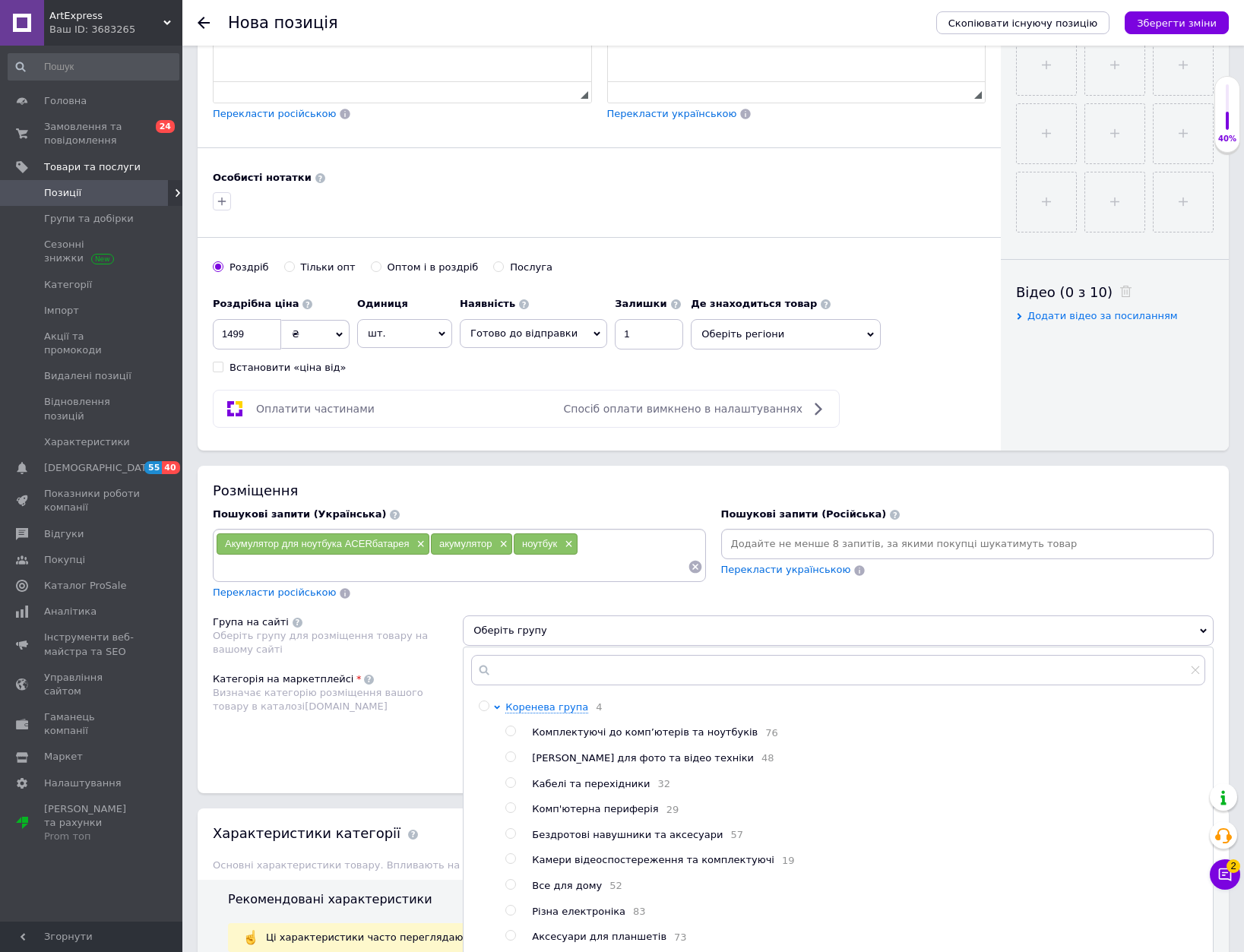
scroll to position [608, 0]
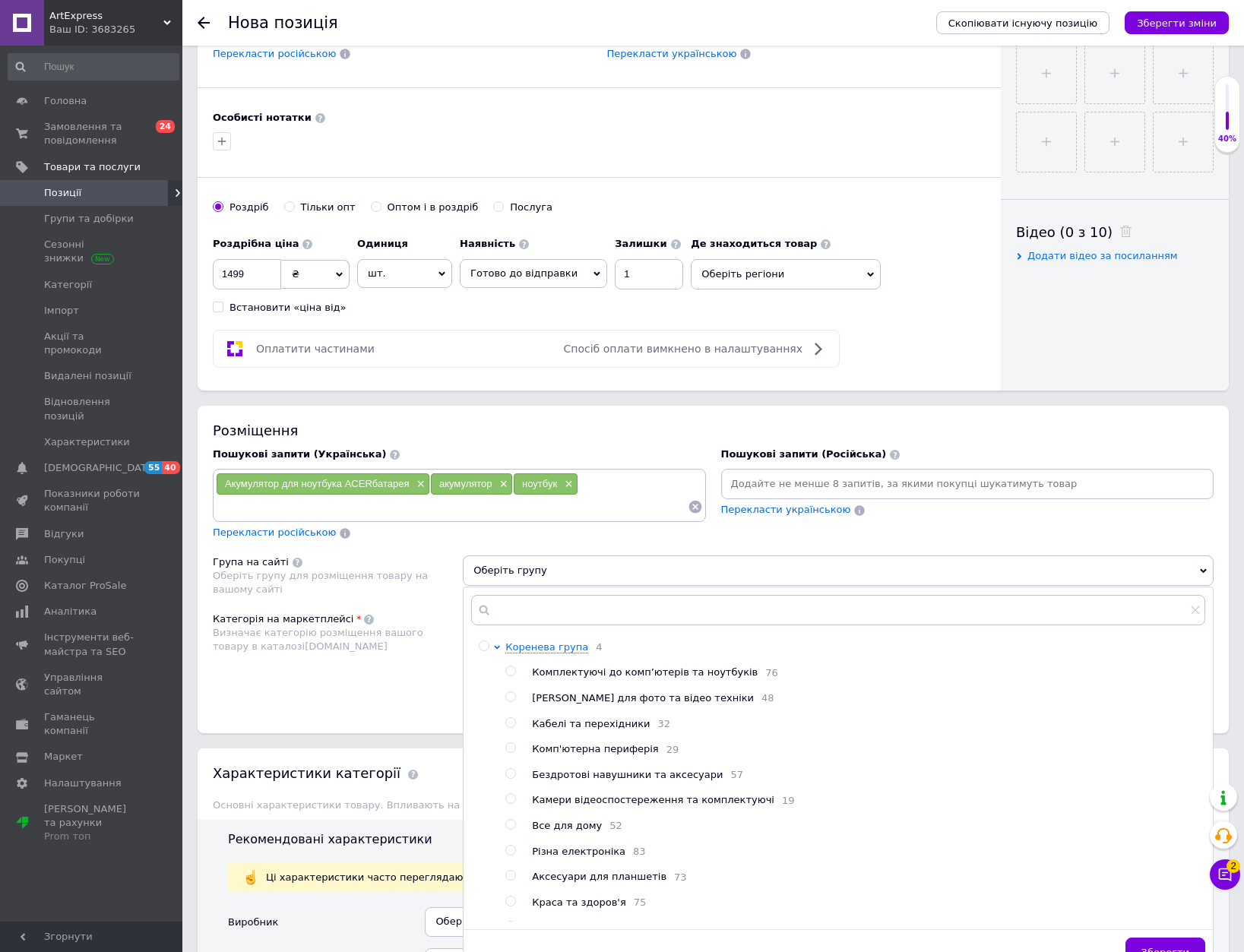
drag, startPoint x: 675, startPoint y: 672, endPoint x: 666, endPoint y: 501, distance: 171.2
click at [675, 670] on span "Комплектуючі до комп’ютерів та ноутбуків" at bounding box center [645, 672] width 226 height 11
radio input "true"
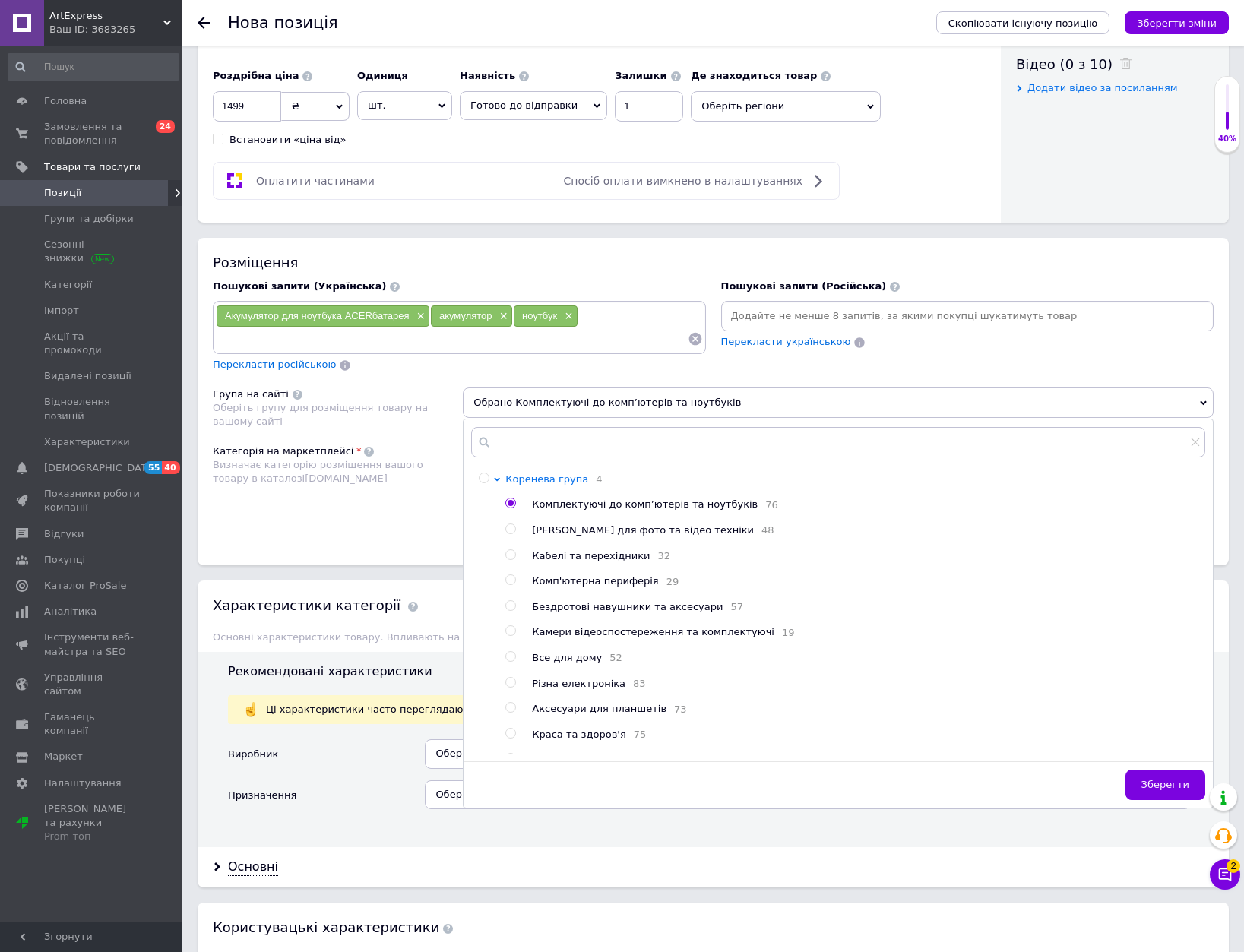
scroll to position [836, 0]
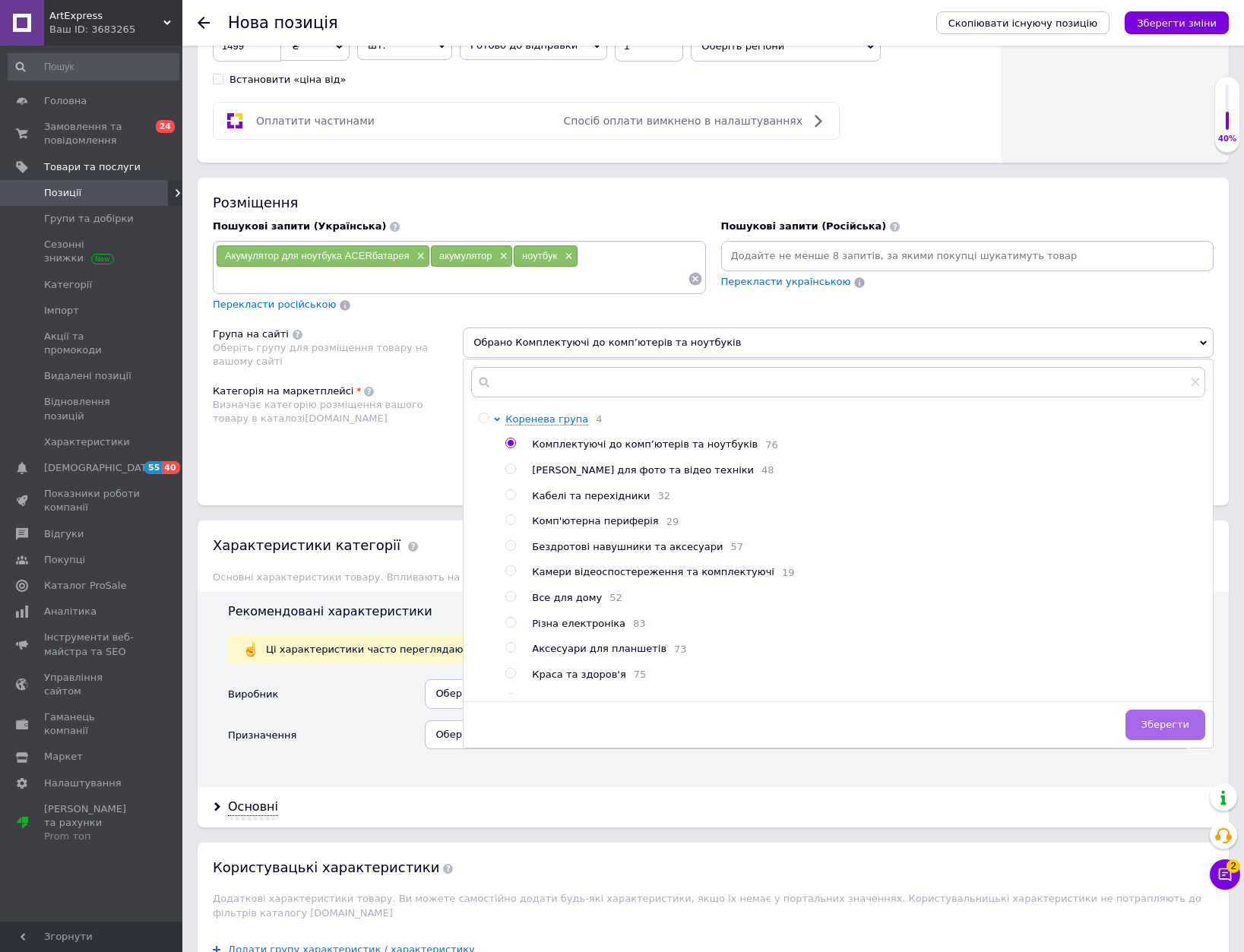
click at [1181, 722] on span "Зберегти" at bounding box center [1165, 724] width 48 height 11
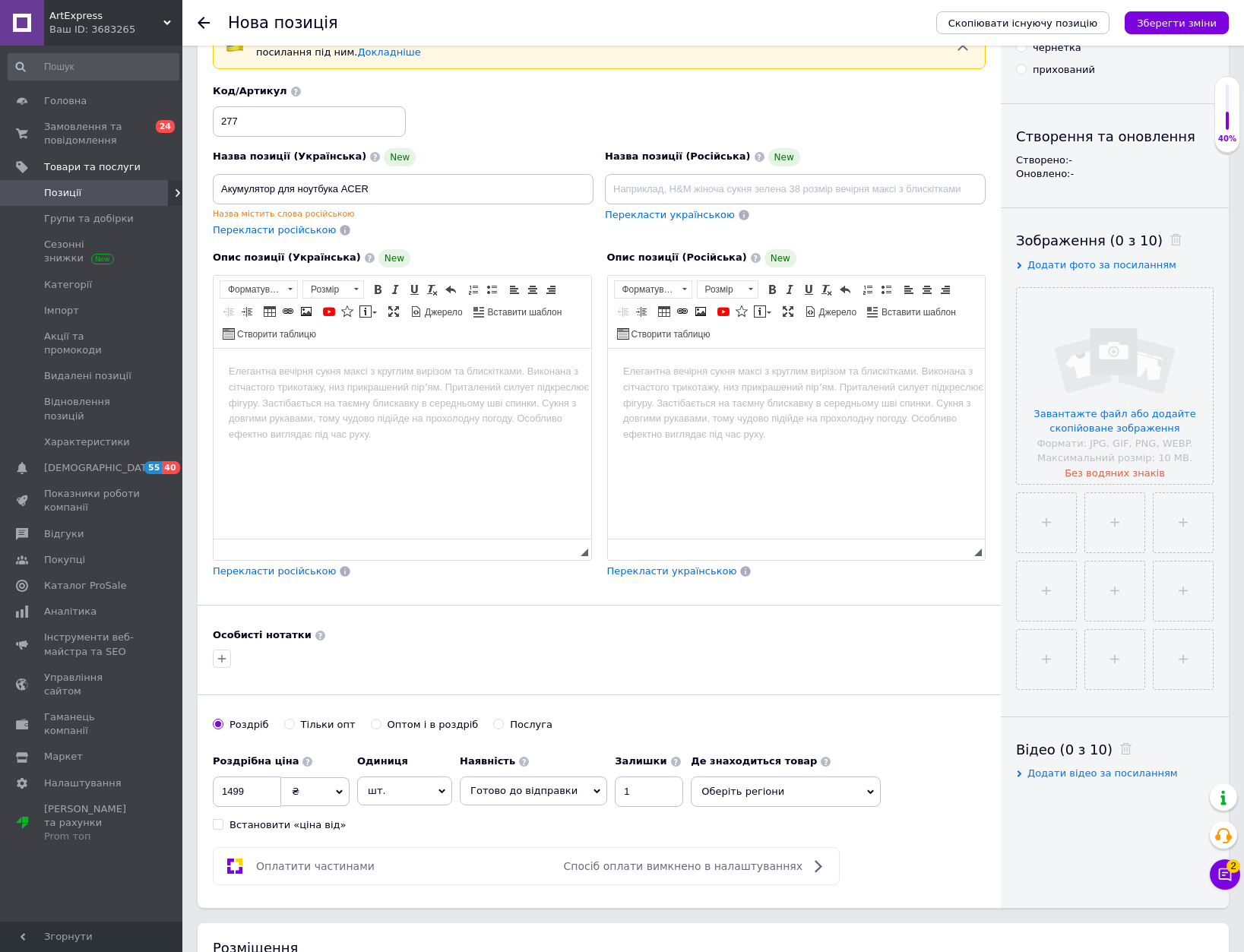
scroll to position [0, 0]
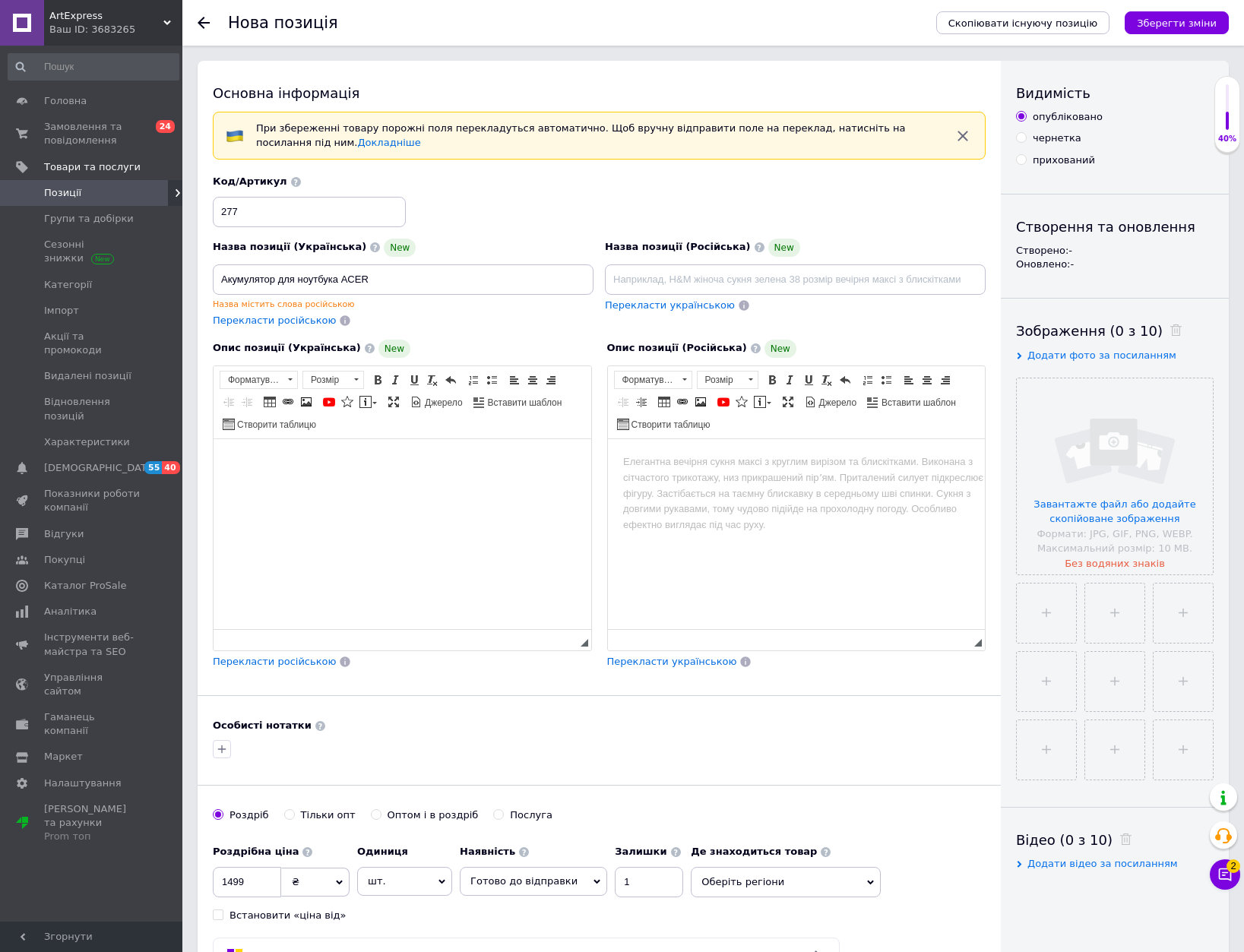
click at [369, 478] on html at bounding box center [402, 462] width 378 height 46
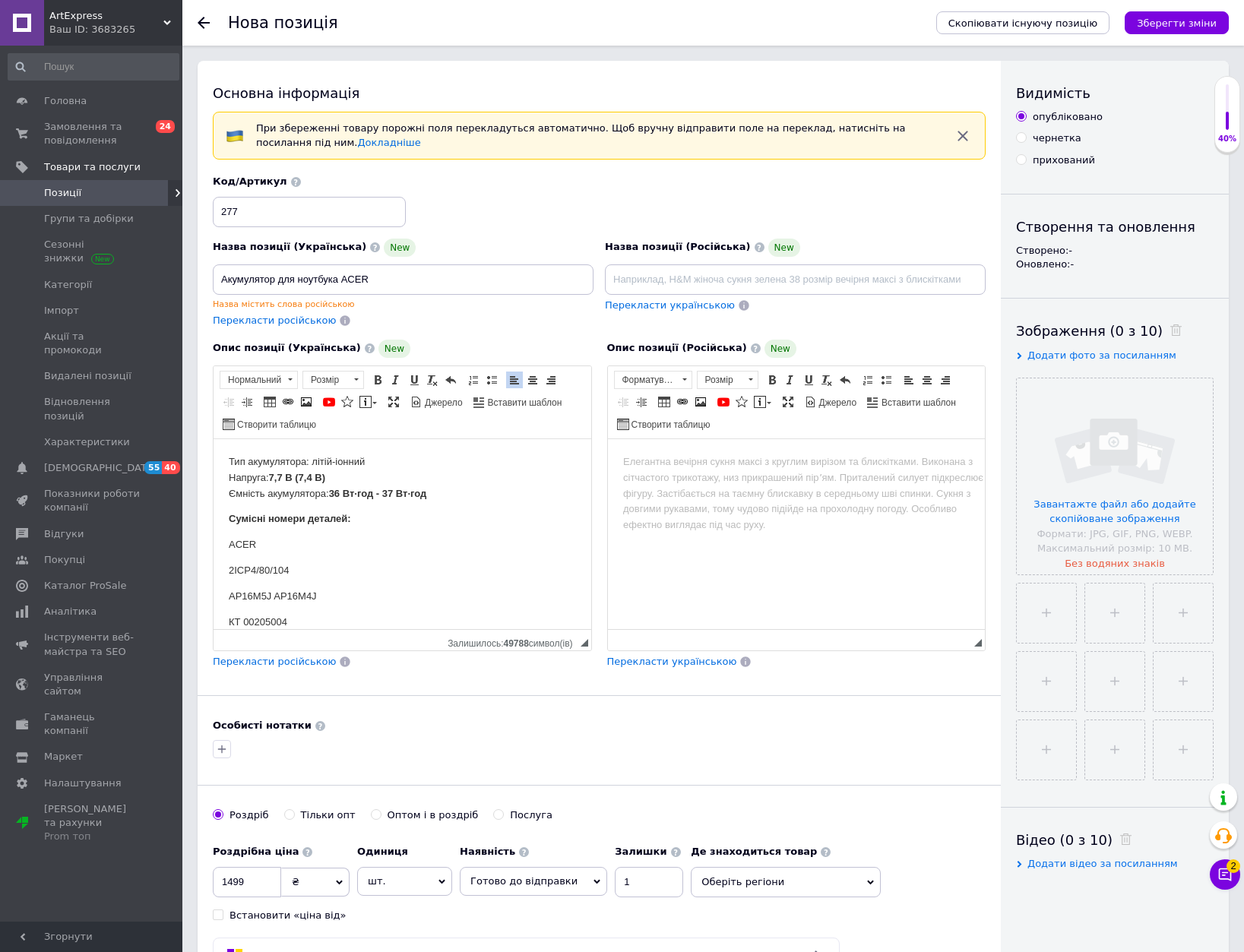
click at [341, 492] on font "36 Вт·год - 37 Вт·год" at bounding box center [377, 493] width 98 height 11
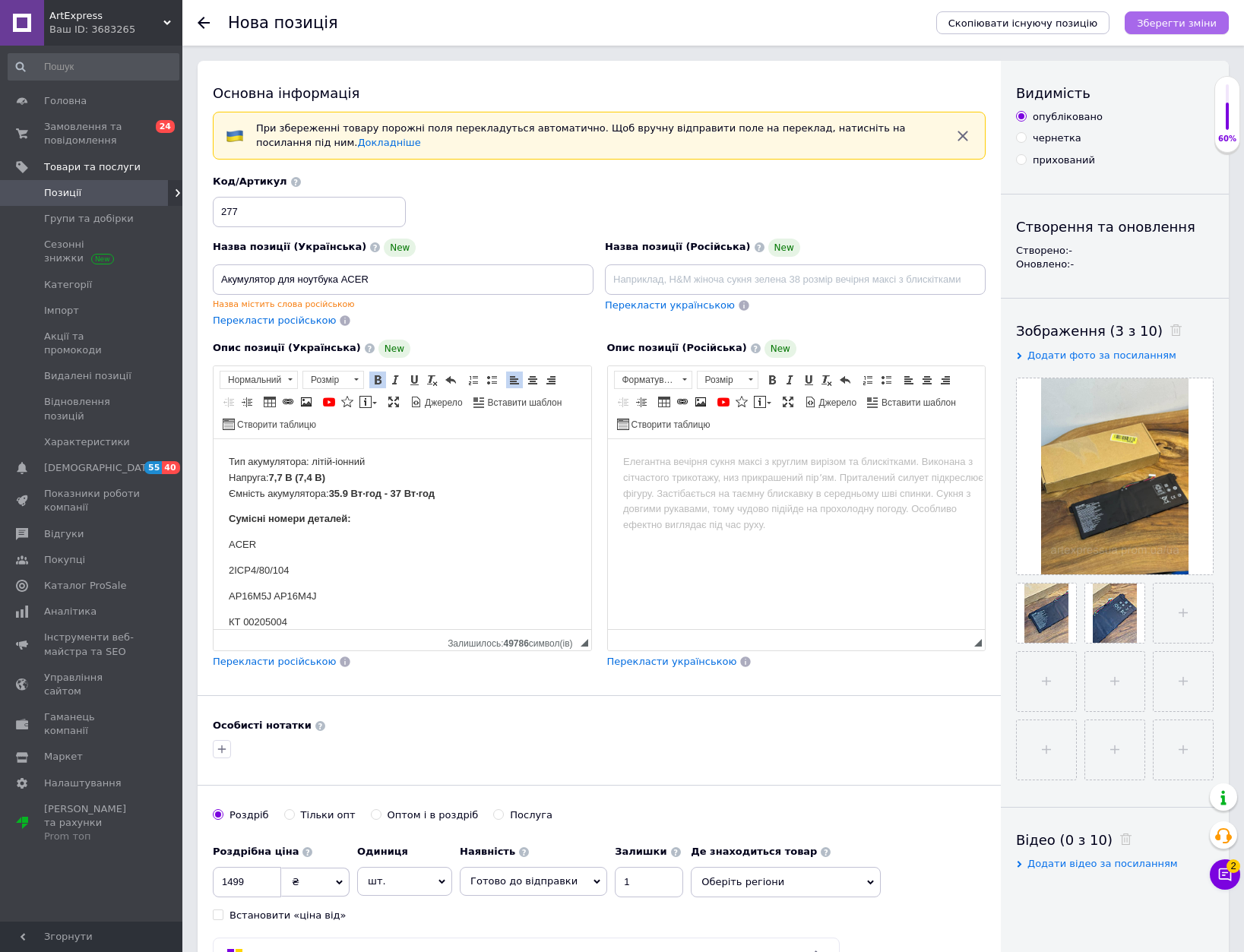
click at [1177, 18] on icon "Зберегти зміни" at bounding box center [1176, 23] width 80 height 11
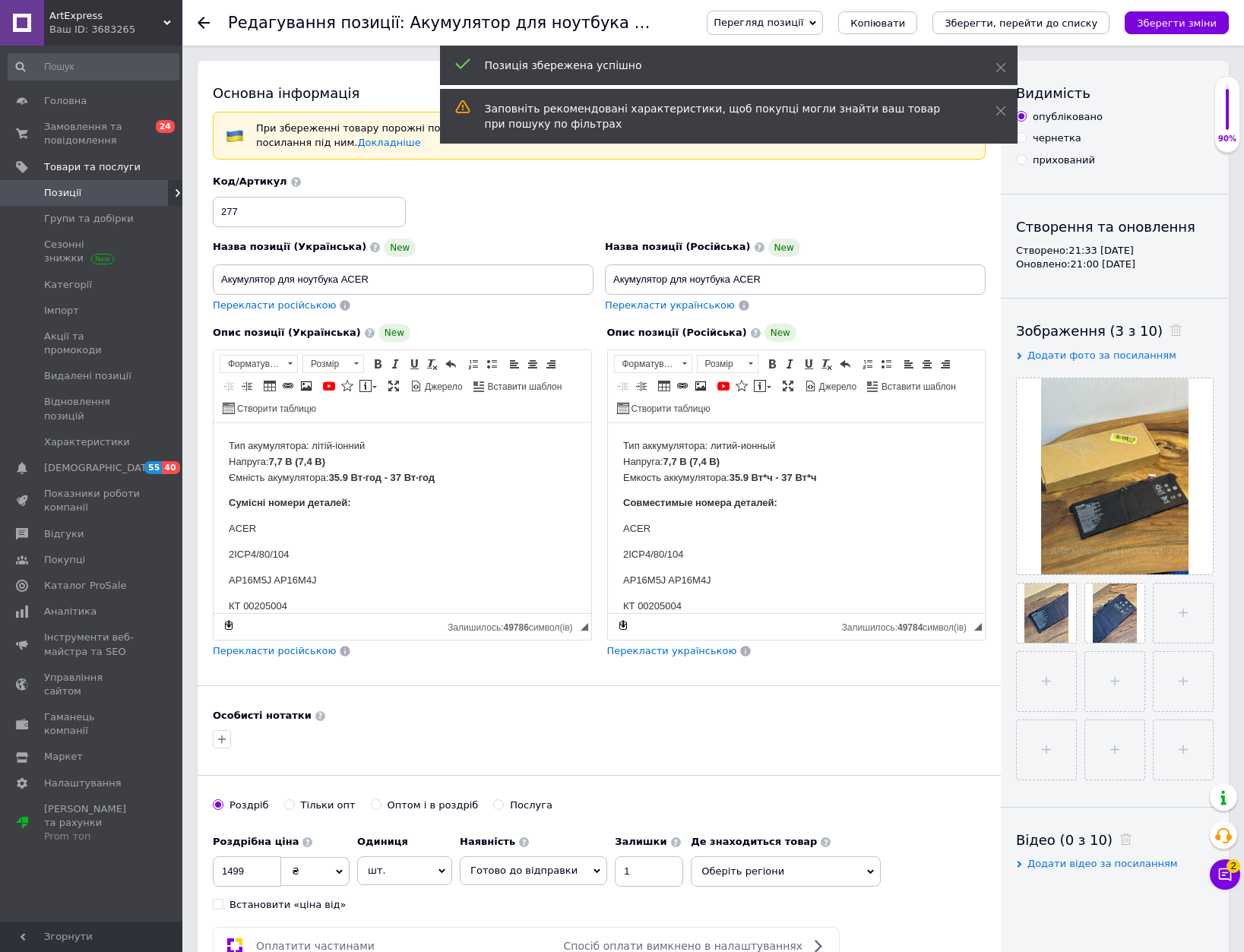
click at [201, 22] on use at bounding box center [203, 22] width 12 height 12
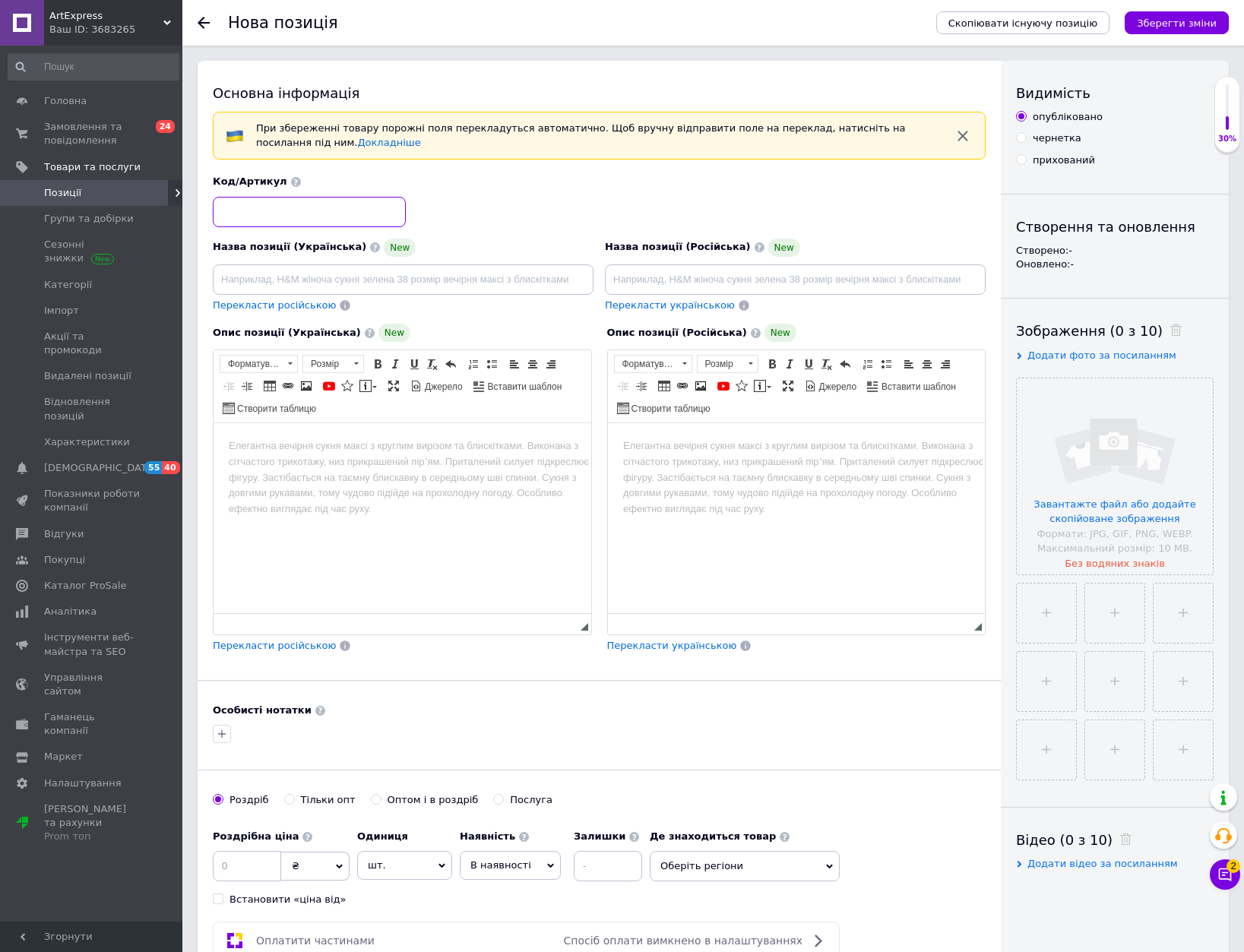
click at [306, 209] on input at bounding box center [309, 212] width 193 height 30
type input "278"
click at [279, 278] on input at bounding box center [403, 279] width 380 height 30
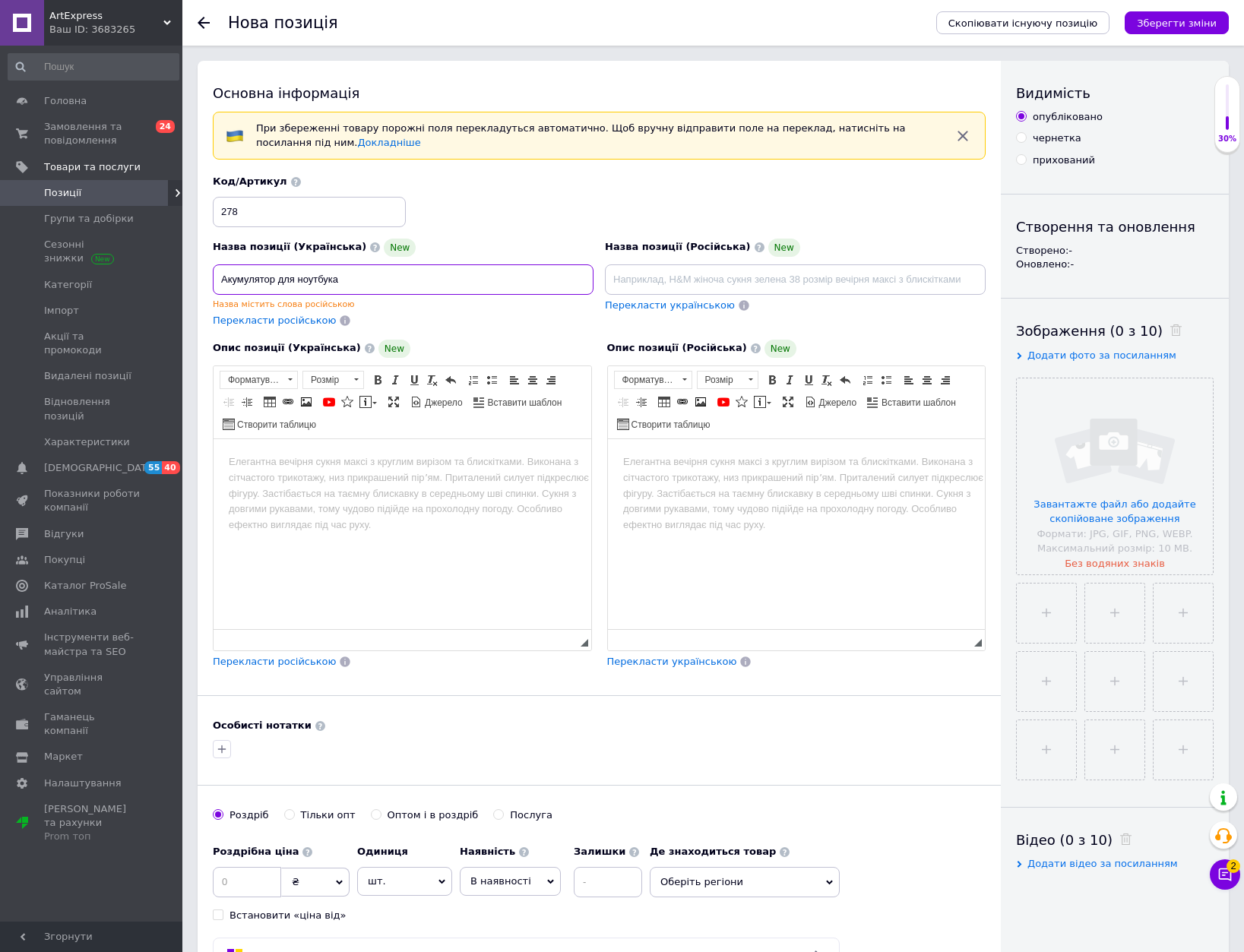
paste input "HP"
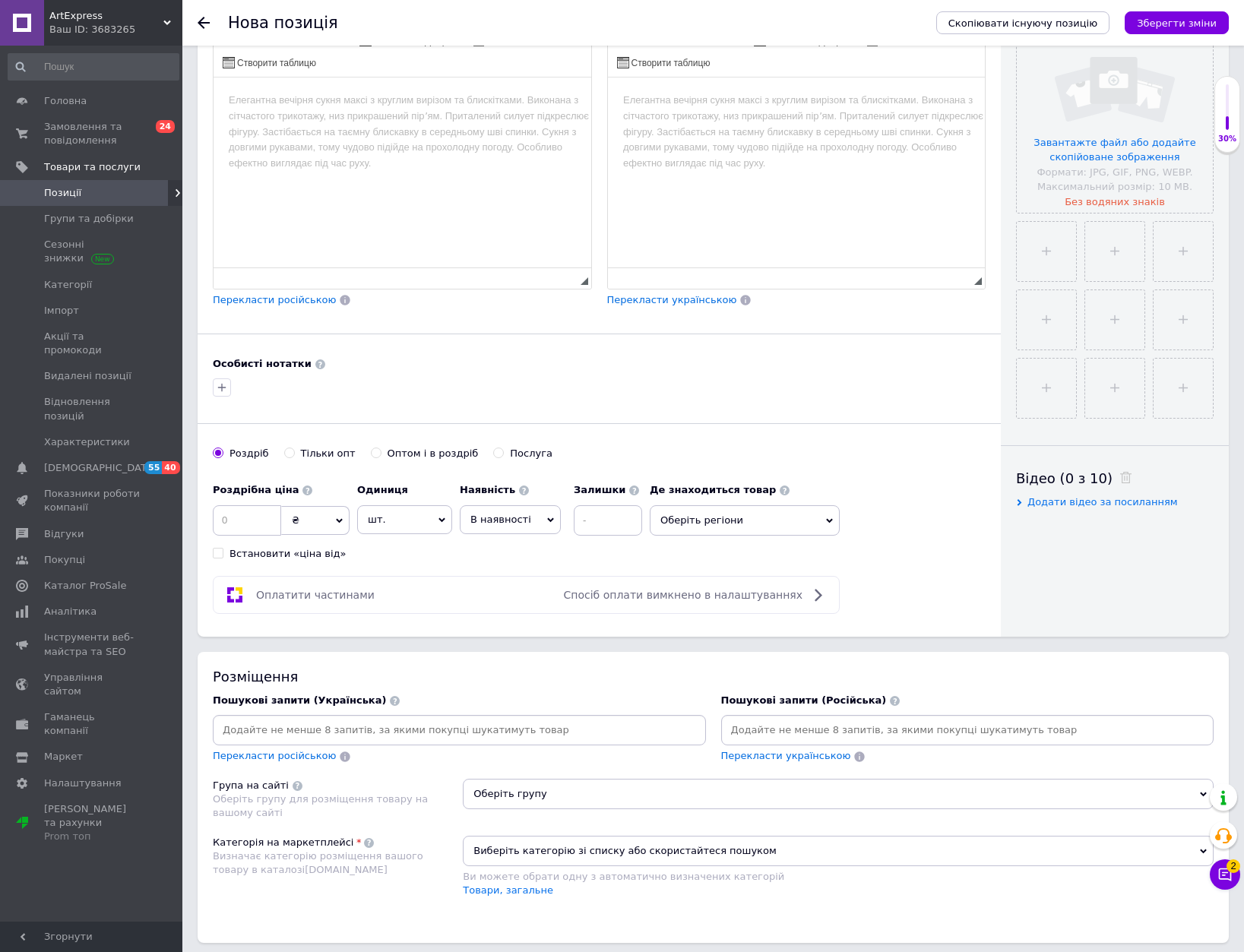
scroll to position [380, 0]
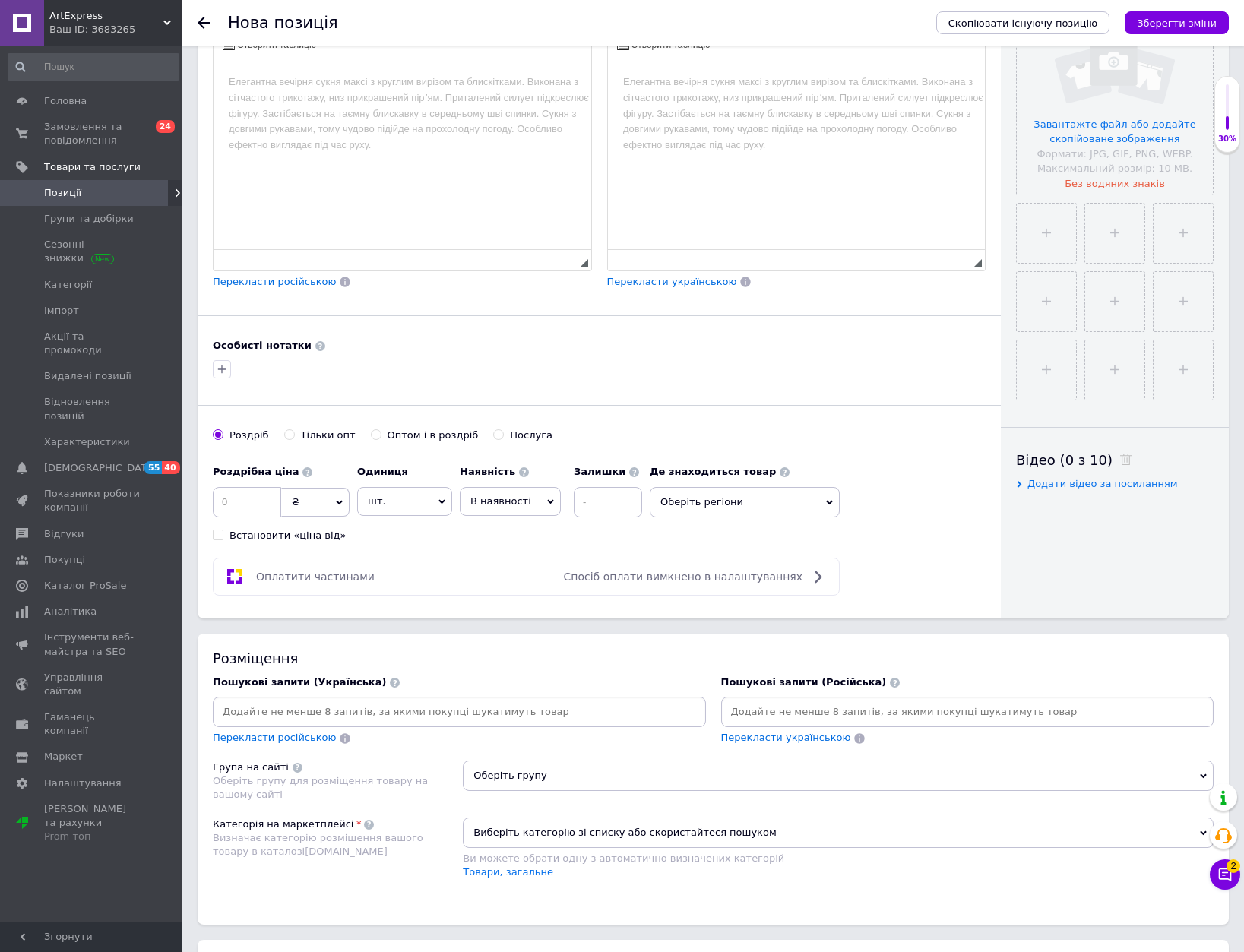
type input "Акумулятор для ноутбука HP"
click at [385, 708] on input at bounding box center [459, 712] width 487 height 23
paste input "HP"
type input "HP"
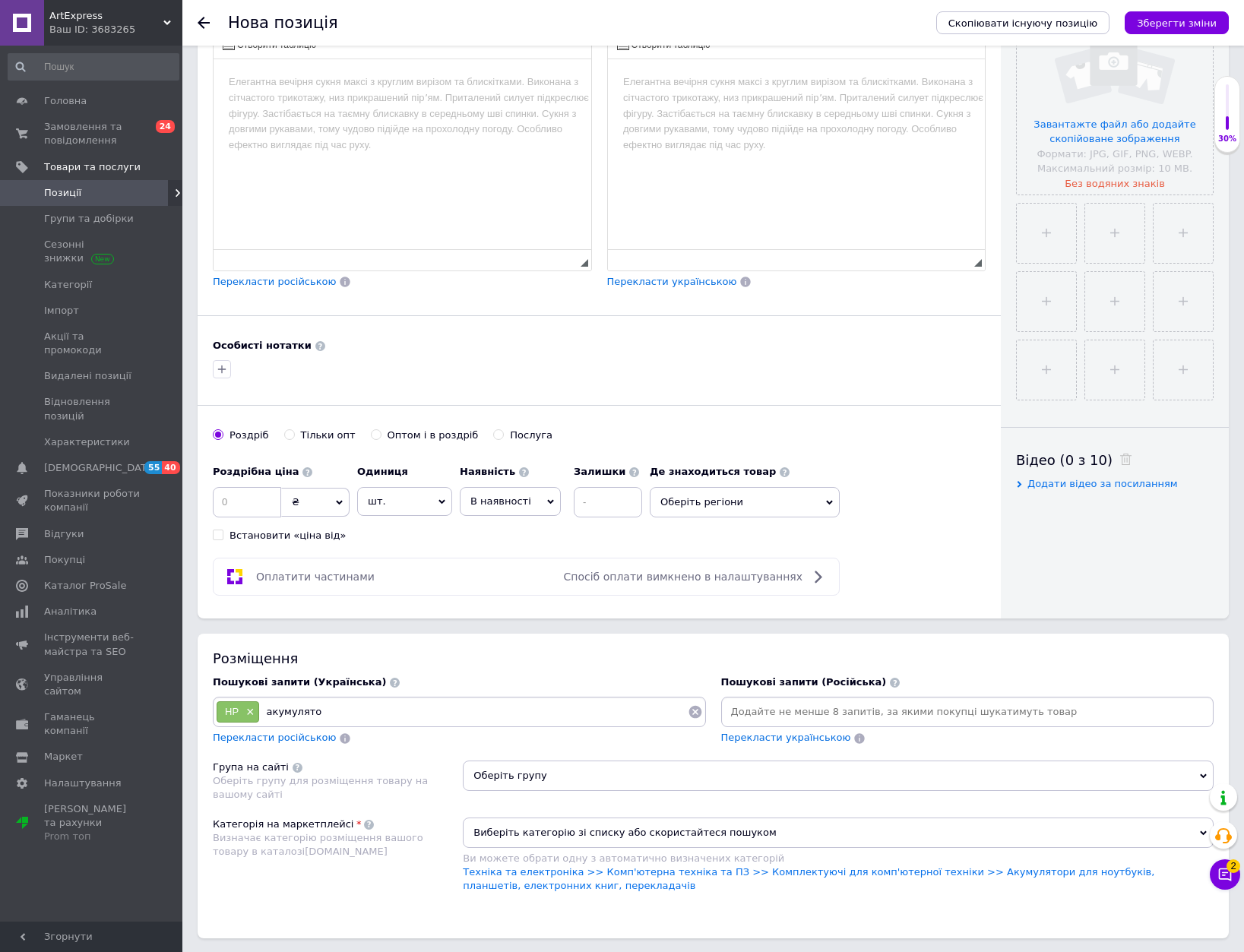
type input "акумулятор"
type input "батарея"
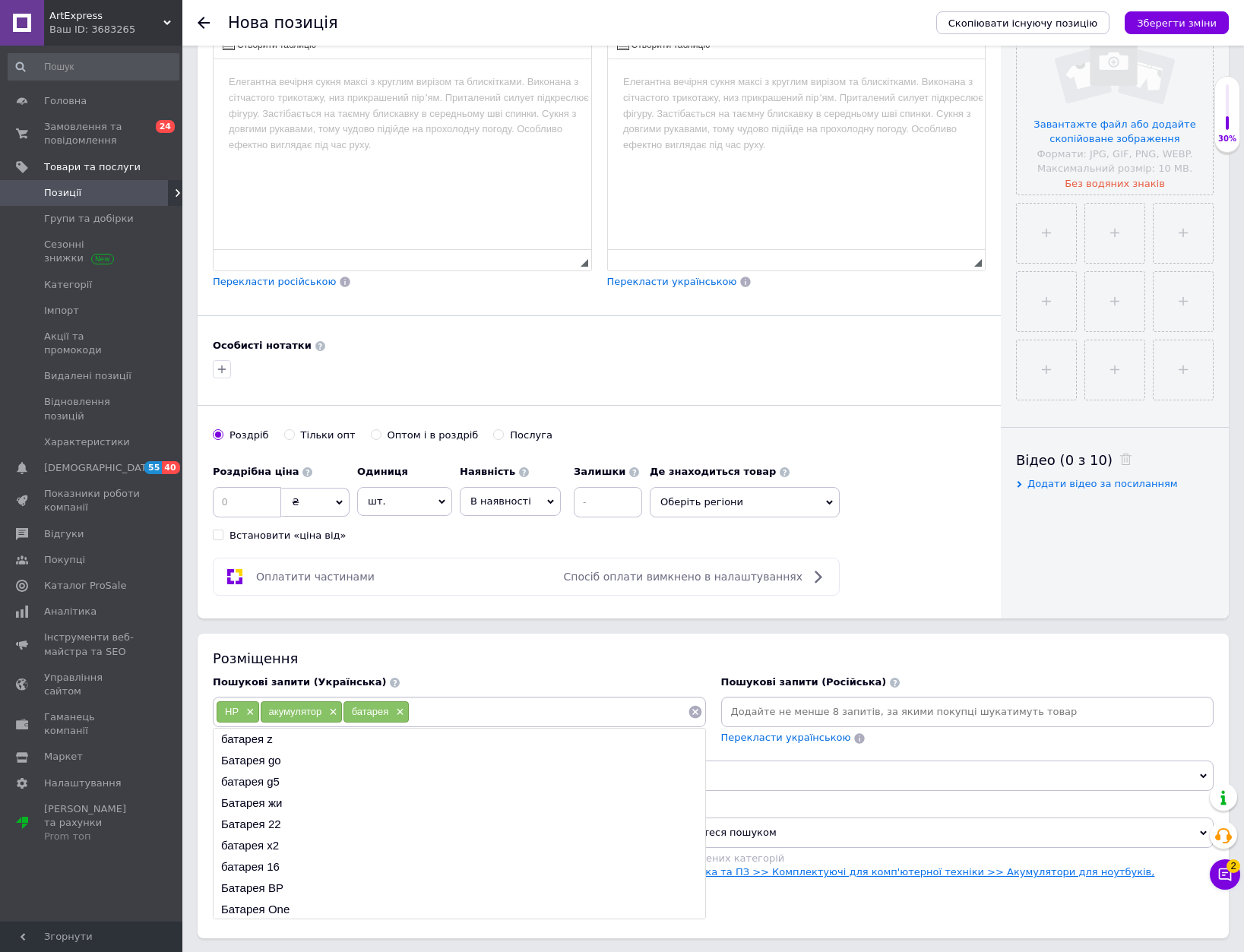
click at [788, 877] on link "Техніка та електроніка >> Комп'ютерна техніка та ПЗ >> Комплектуючі для комп'ют…" at bounding box center [808, 879] width 692 height 25
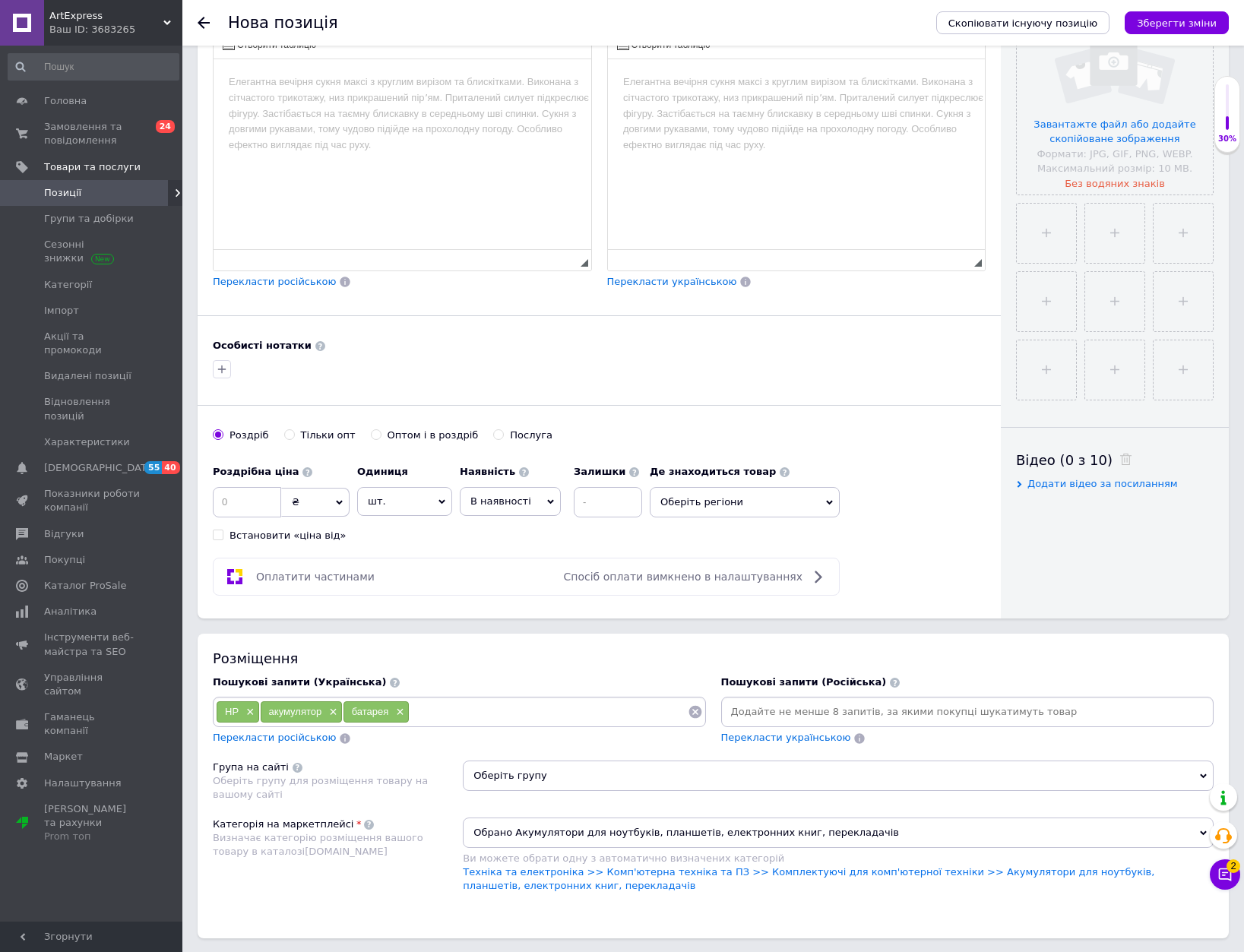
click at [651, 776] on span "Оберіть групу" at bounding box center [837, 776] width 751 height 30
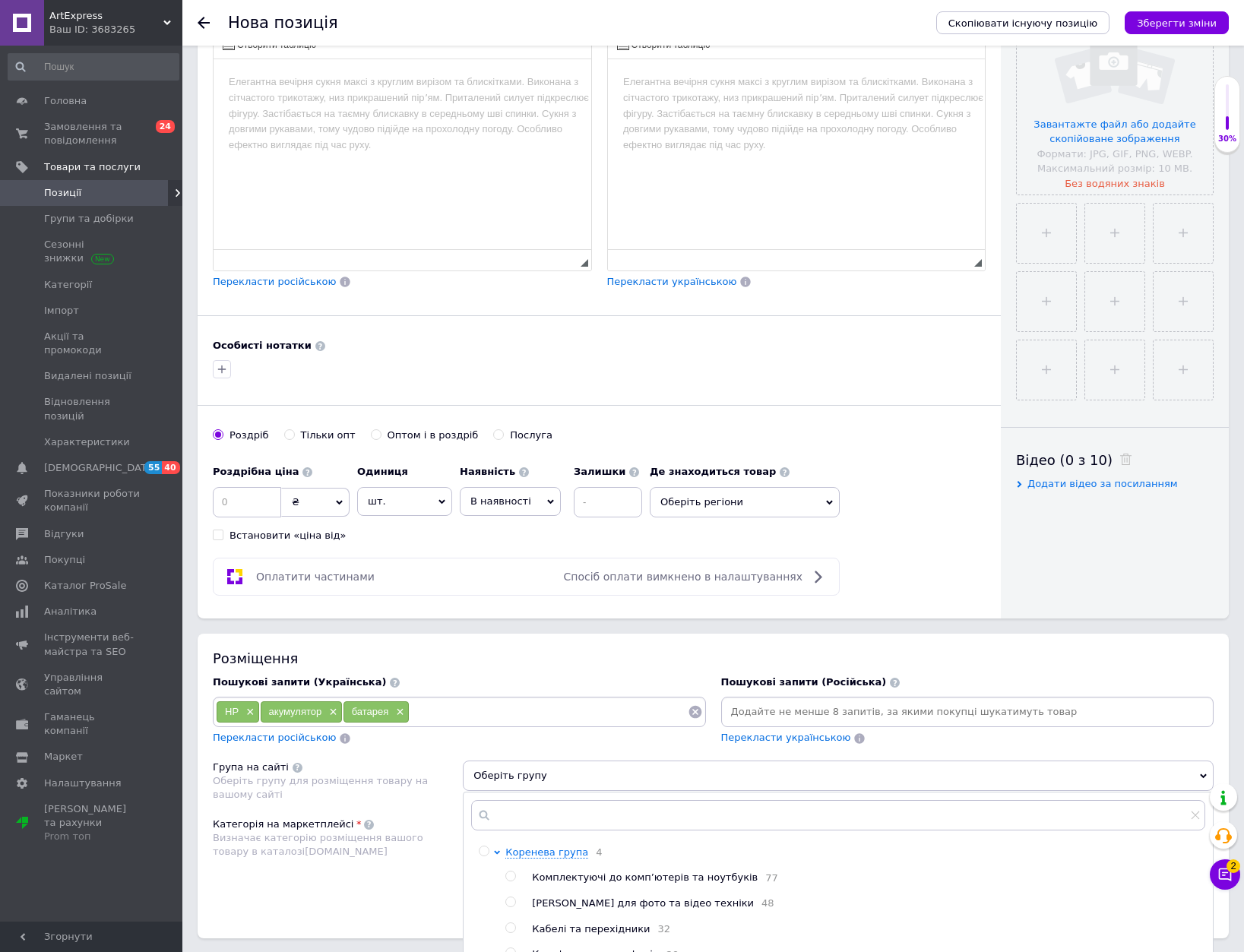
click at [585, 880] on span "Комплектуючі до комп’ютерів та ноутбуків" at bounding box center [645, 877] width 226 height 11
radio input "true"
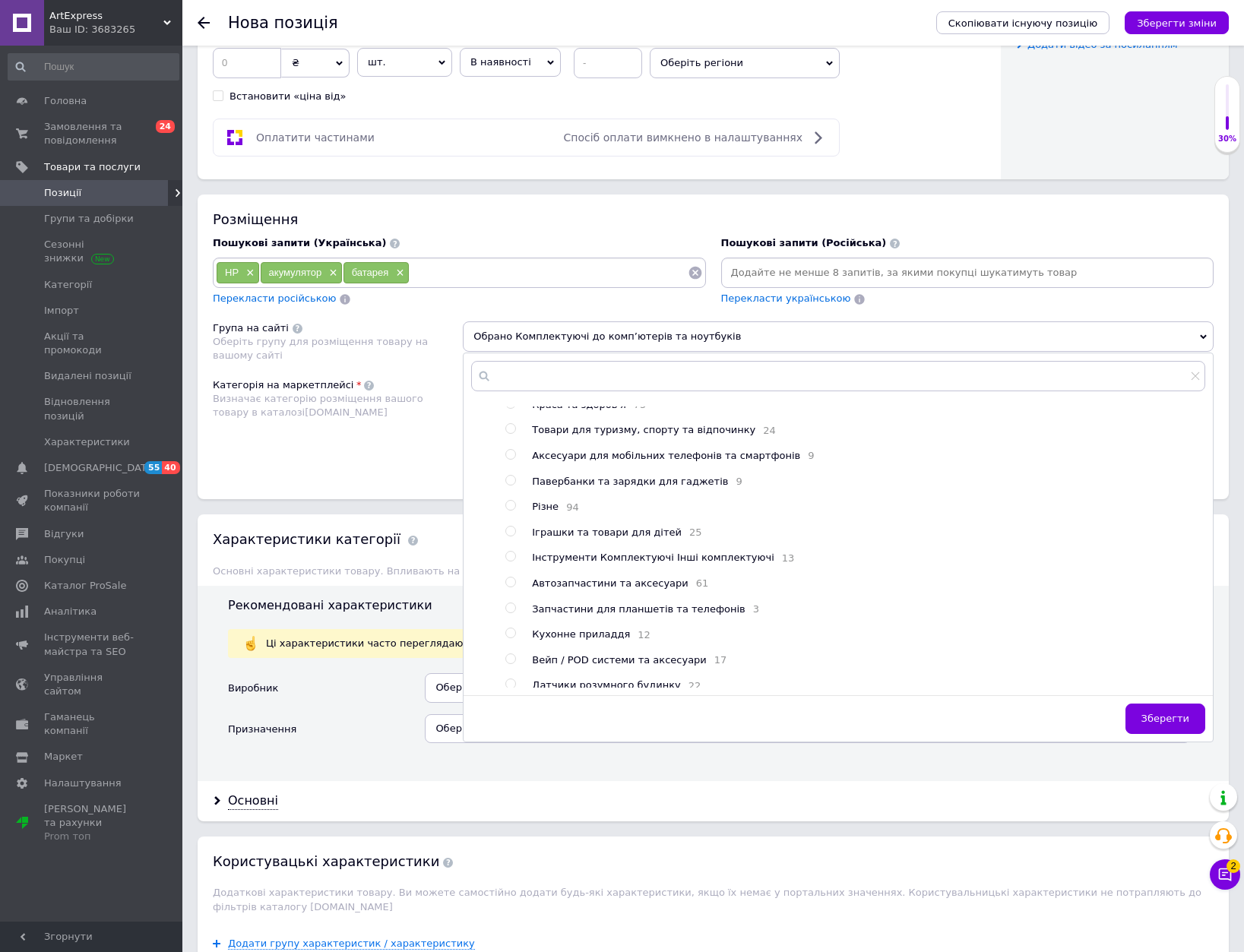
scroll to position [912, 0]
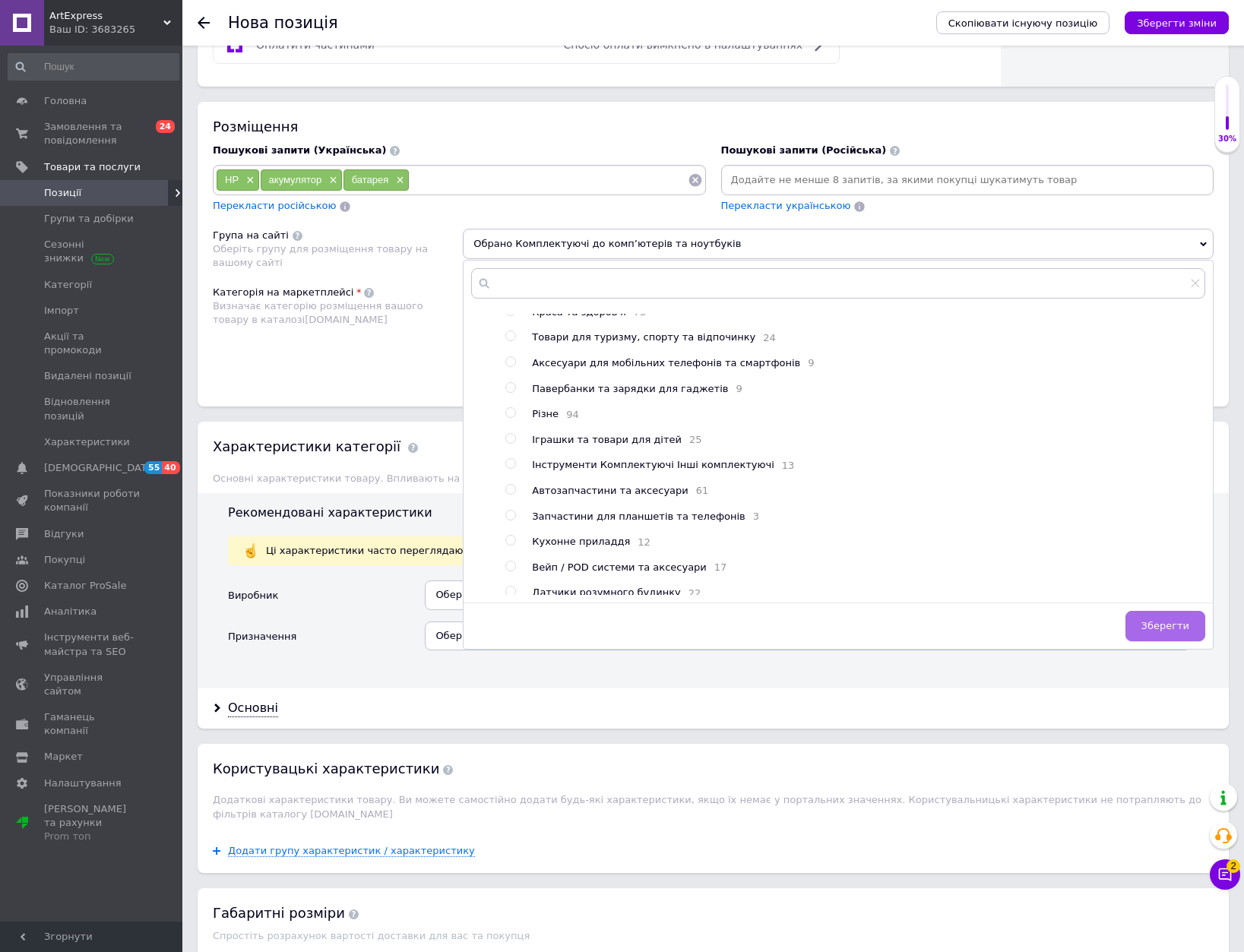
click at [1171, 623] on span "Зберегти" at bounding box center [1165, 626] width 48 height 11
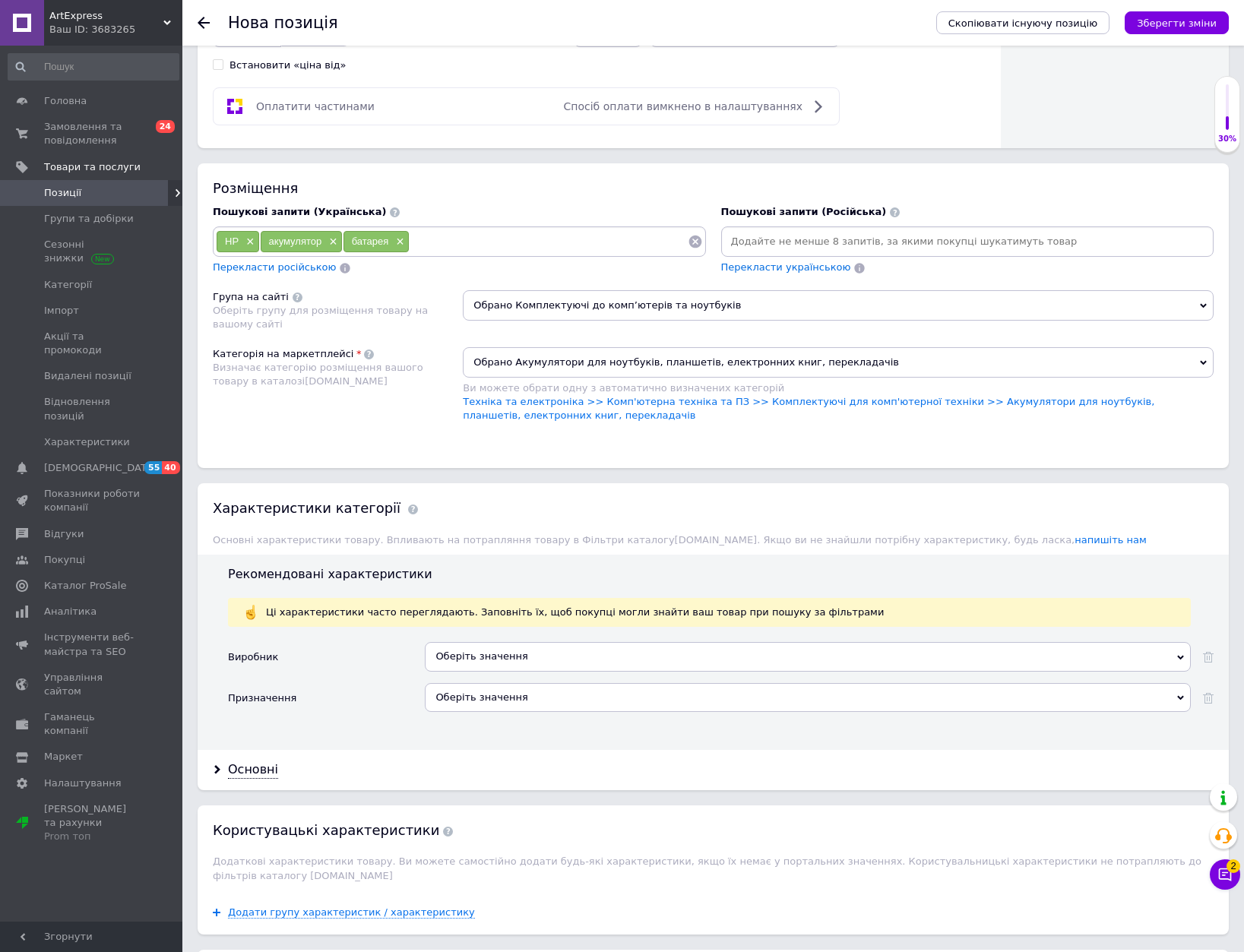
scroll to position [456, 0]
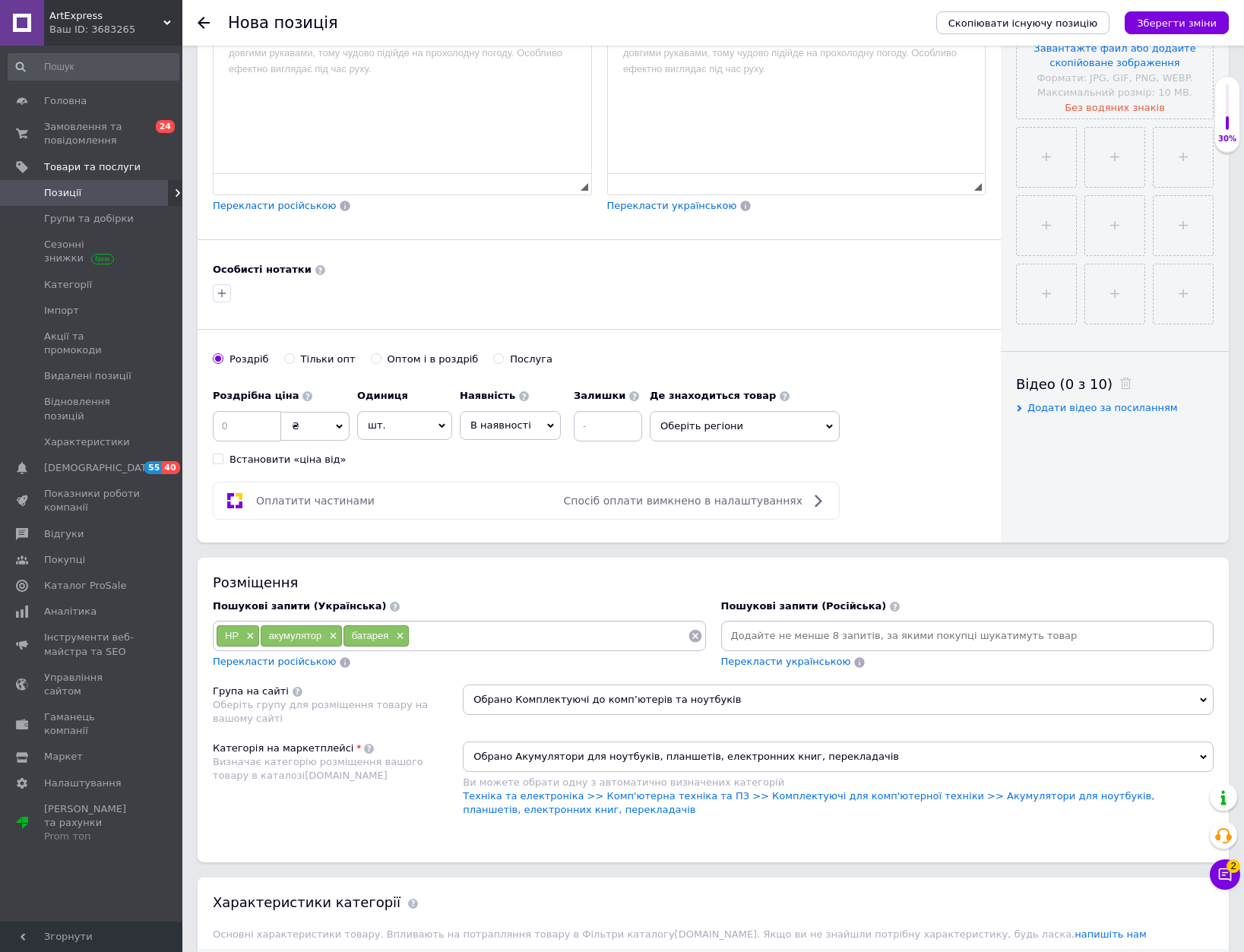
click at [515, 427] on span "В наявності" at bounding box center [501, 425] width 60 height 11
drag, startPoint x: 501, startPoint y: 513, endPoint x: 512, endPoint y: 509, distance: 11.7
click at [502, 512] on li "Готово до відправки" at bounding box center [510, 520] width 99 height 35
click at [634, 436] on input at bounding box center [649, 427] width 68 height 30
type input "1"
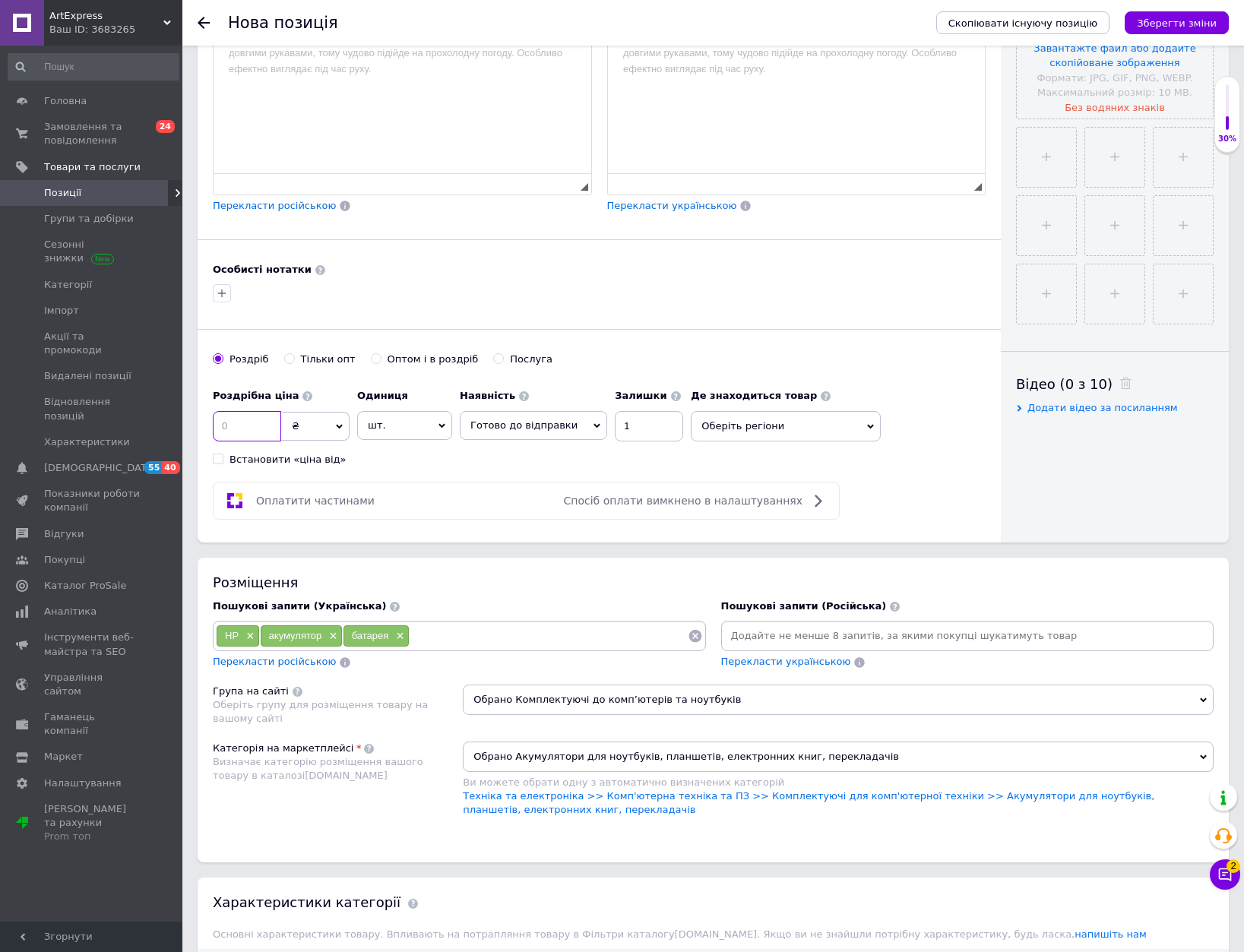
click at [237, 424] on input at bounding box center [247, 427] width 68 height 30
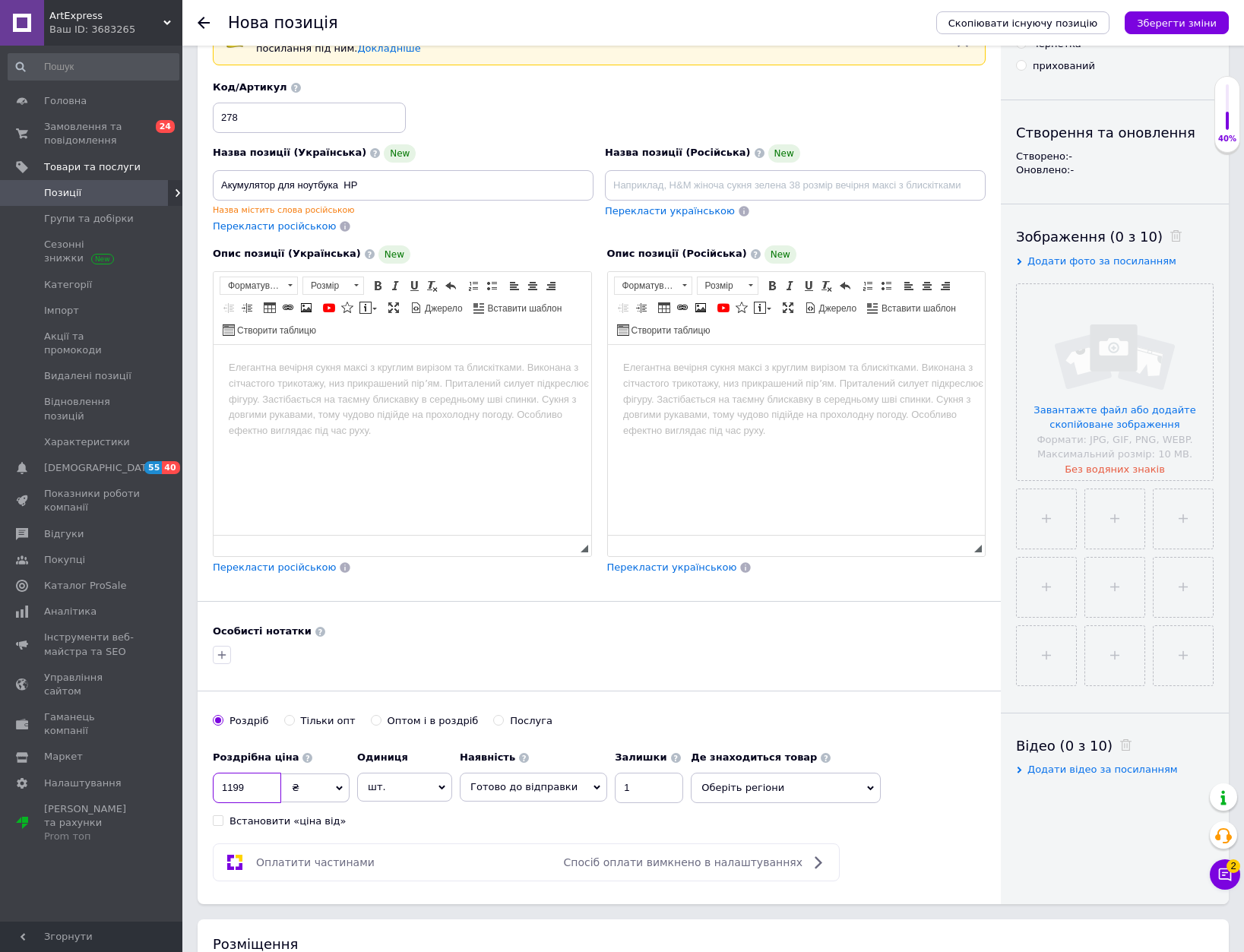
scroll to position [76, 0]
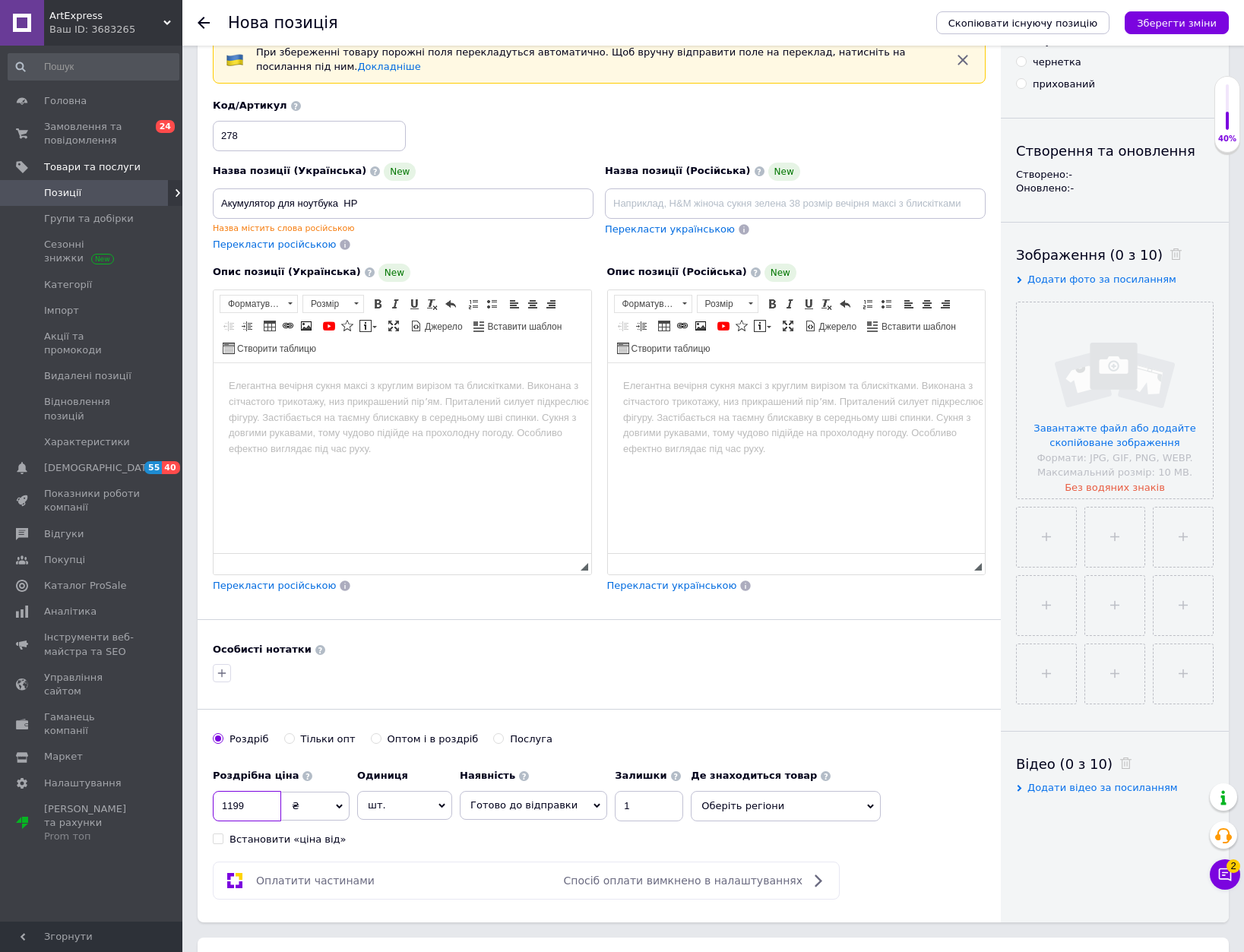
type input "1199"
click at [376, 409] on html at bounding box center [402, 385] width 378 height 46
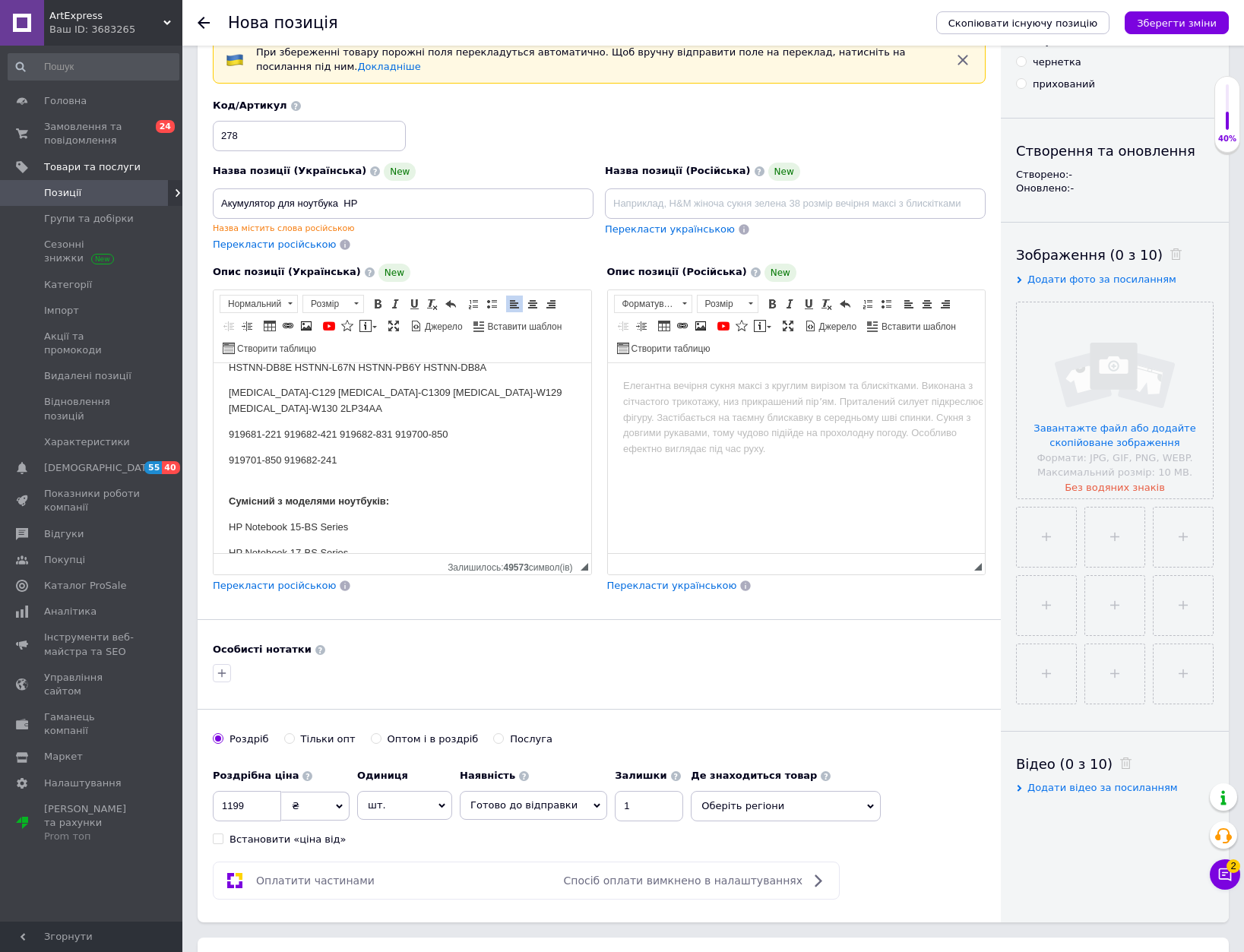
scroll to position [0, 0]
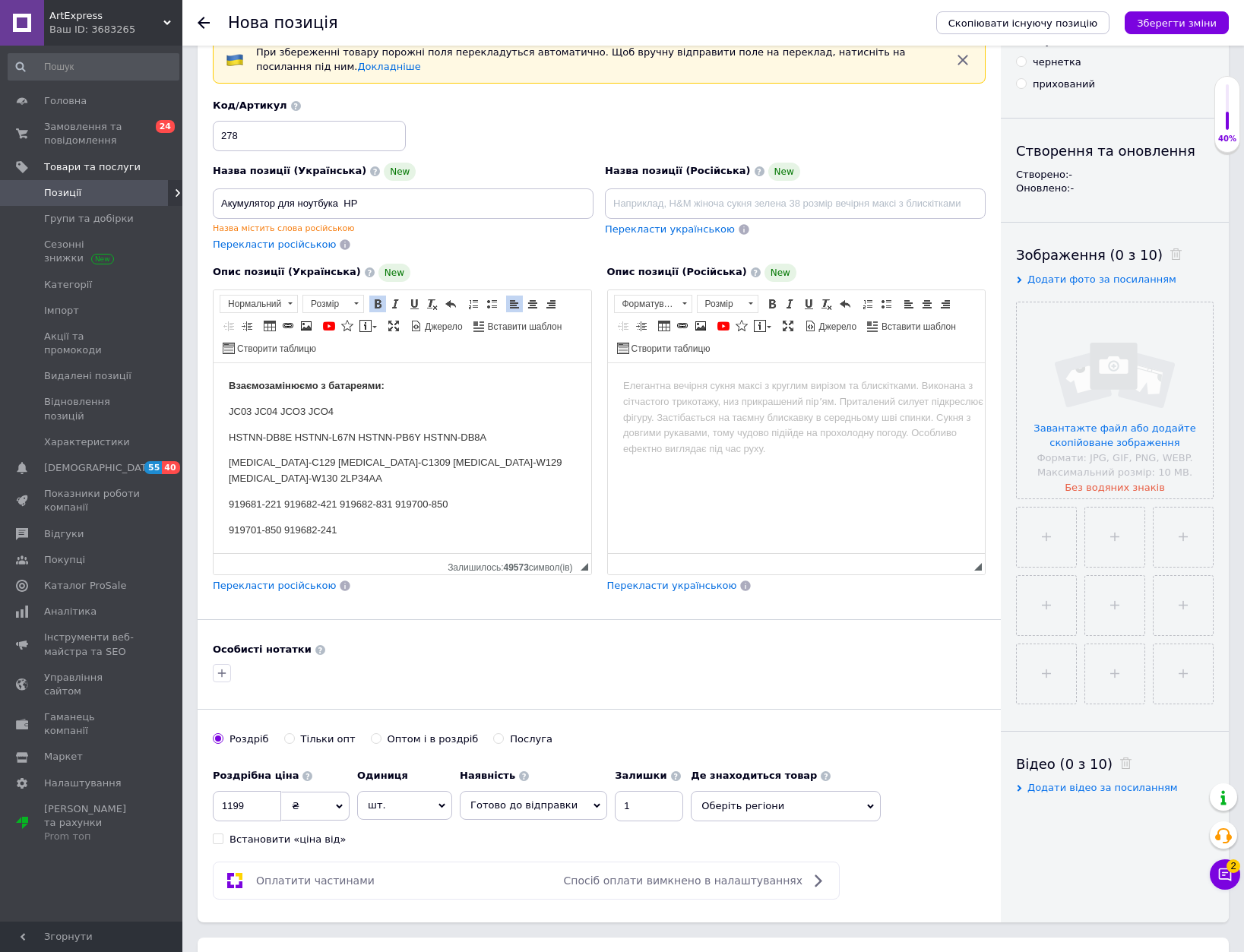
click at [224, 383] on html "Взаємозамінюємо з батареями: JC03 JC04 JCO3 JCO4 HSTNN-DB8E HSTNN-L67N HSTNN-PB…" at bounding box center [402, 568] width 378 height 412
click at [265, 382] on p "Редактор, 781328B7-7494-4B9F-860C-41D6F06A3142" at bounding box center [402, 386] width 347 height 16
click at [271, 367] on html "Взаємозамінюємо з батареями: JC03 JC04 JCO3 JCO4 HSTNN-DB8E HSTNN-L67N HSTNN-PB…" at bounding box center [402, 581] width 378 height 438
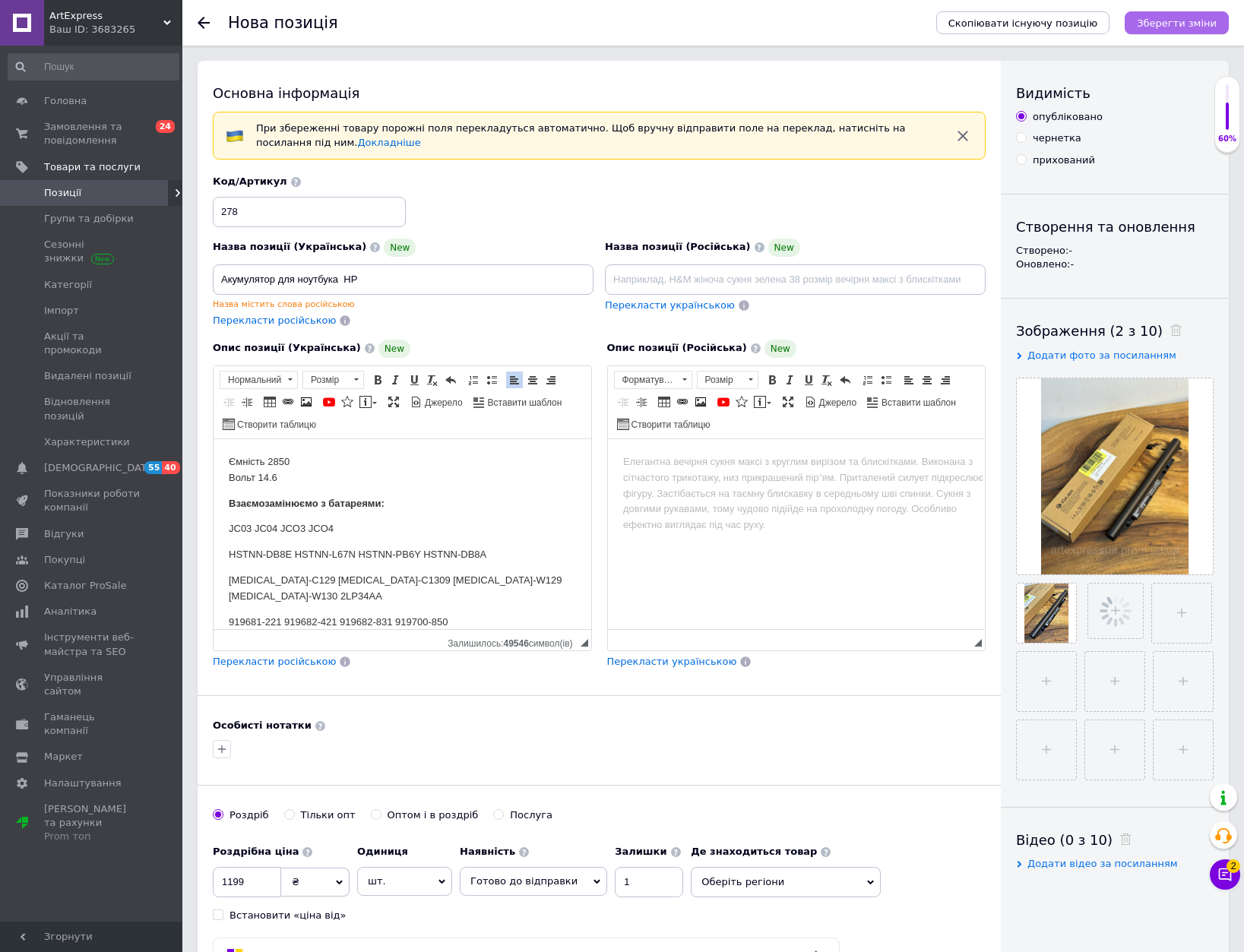
click at [1187, 26] on icon "Зберегти зміни" at bounding box center [1176, 23] width 80 height 11
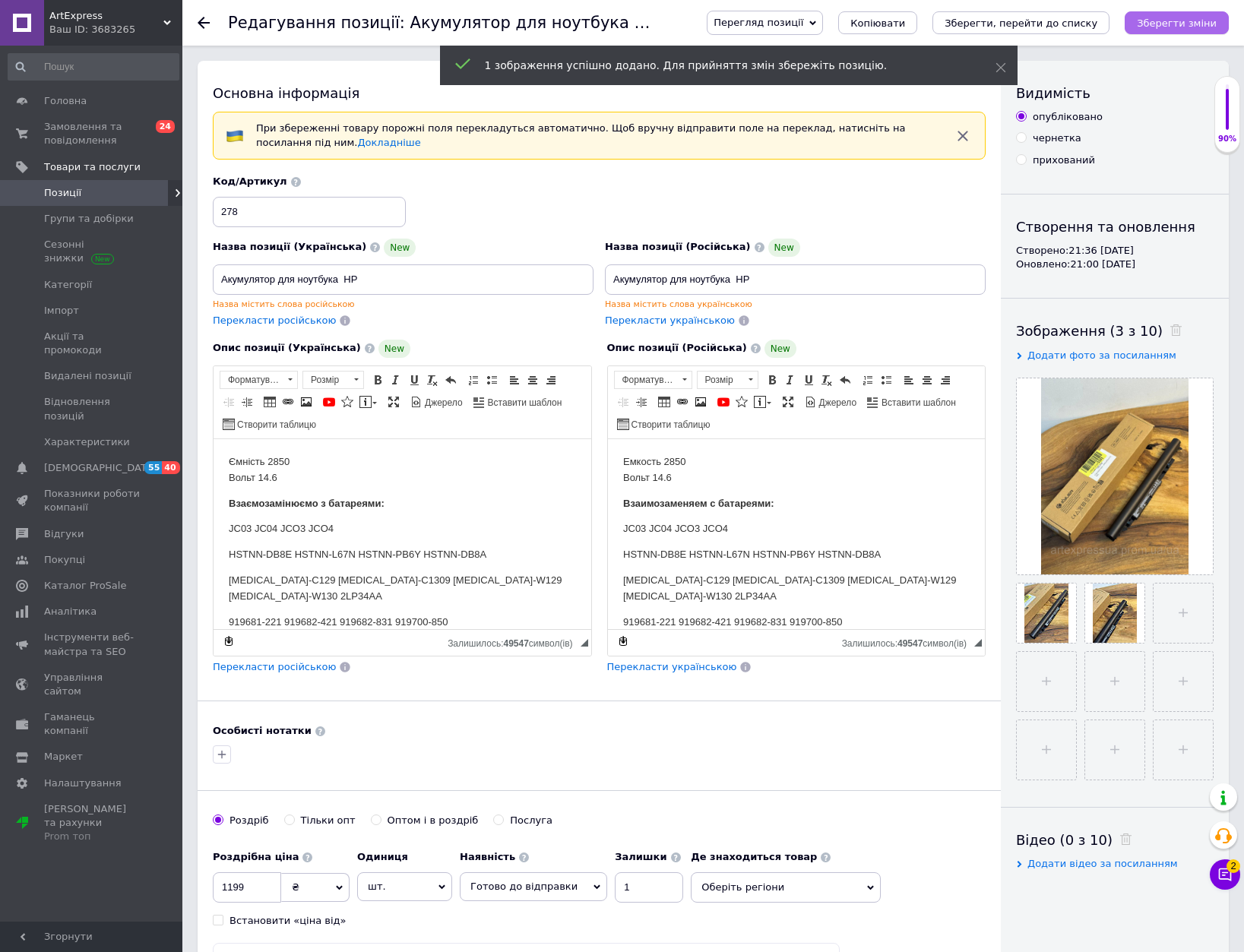
click at [1157, 18] on icon "Зберегти зміни" at bounding box center [1176, 23] width 80 height 11
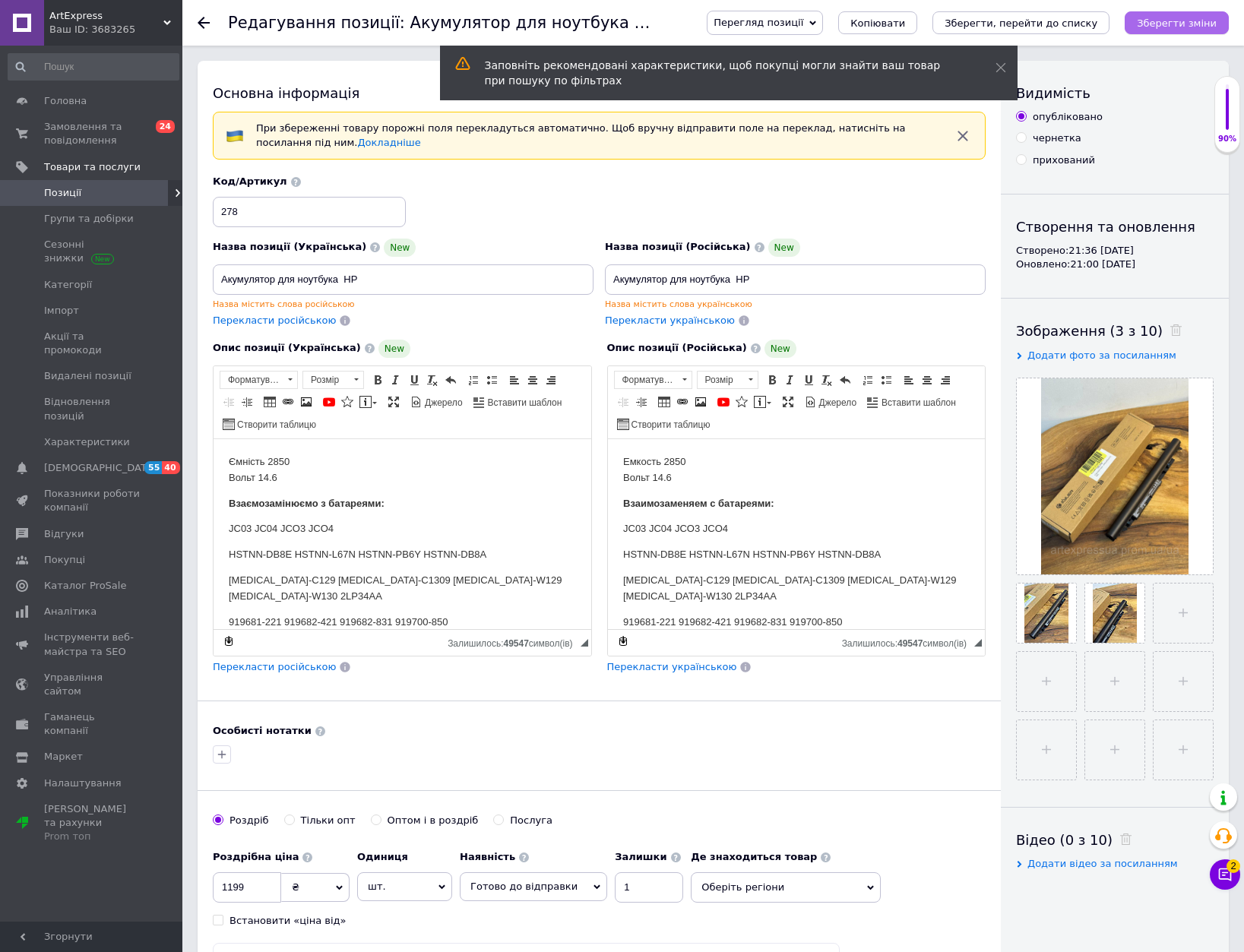
click at [1182, 19] on icon "Зберегти зміни" at bounding box center [1176, 23] width 80 height 11
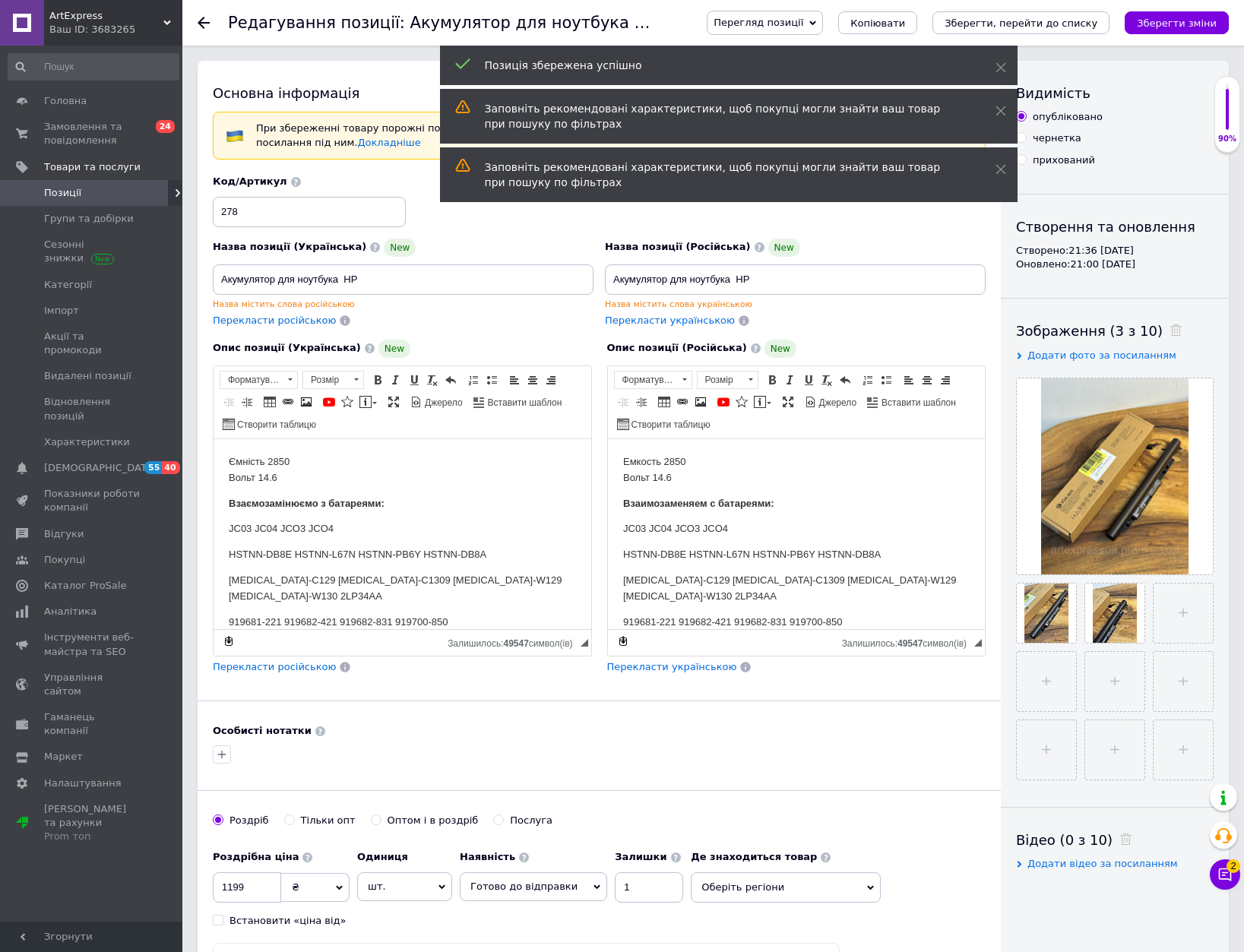
click at [206, 23] on use at bounding box center [203, 22] width 12 height 12
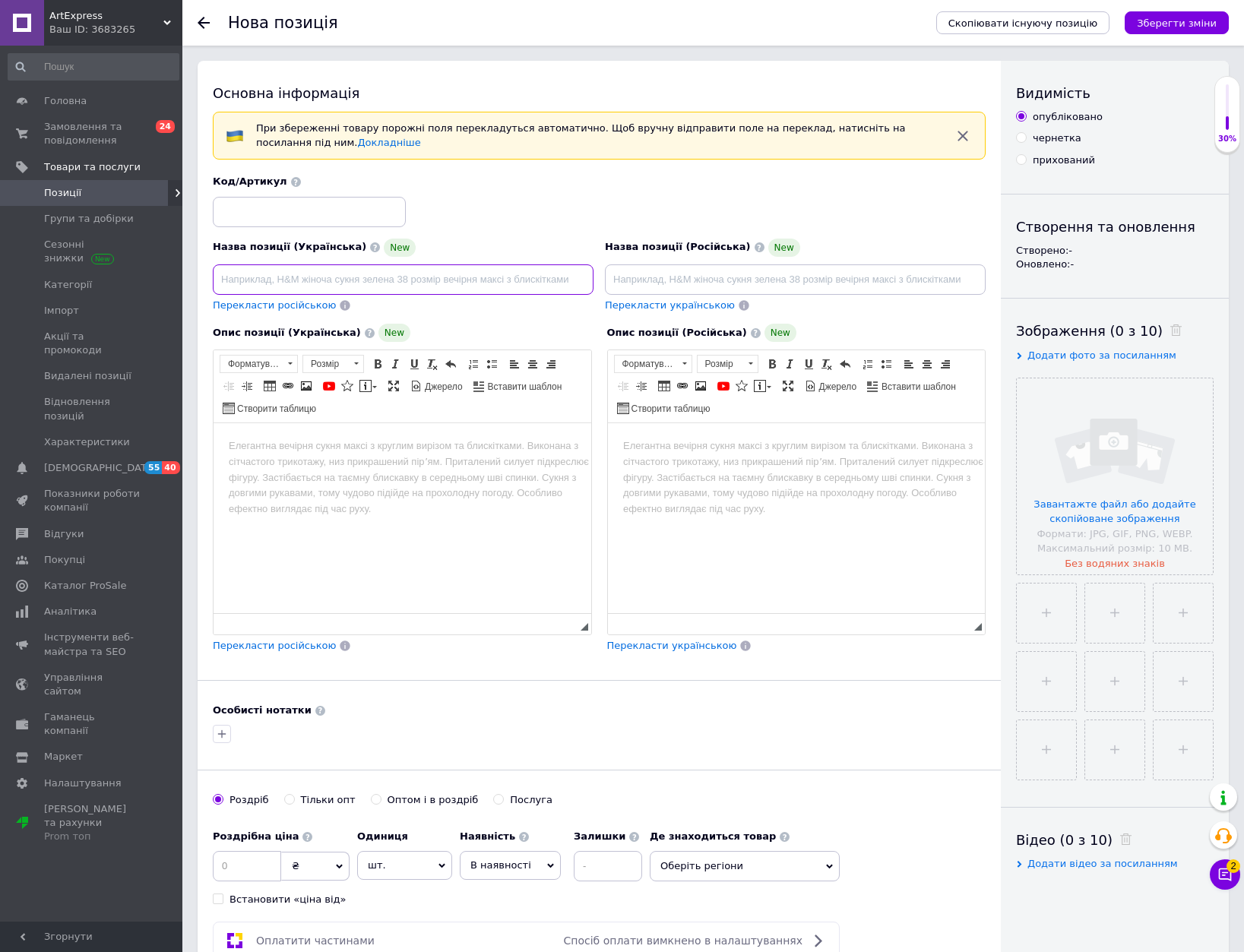
click at [313, 284] on input at bounding box center [403, 279] width 380 height 30
paste input "Батарея к ноутбуку Del"
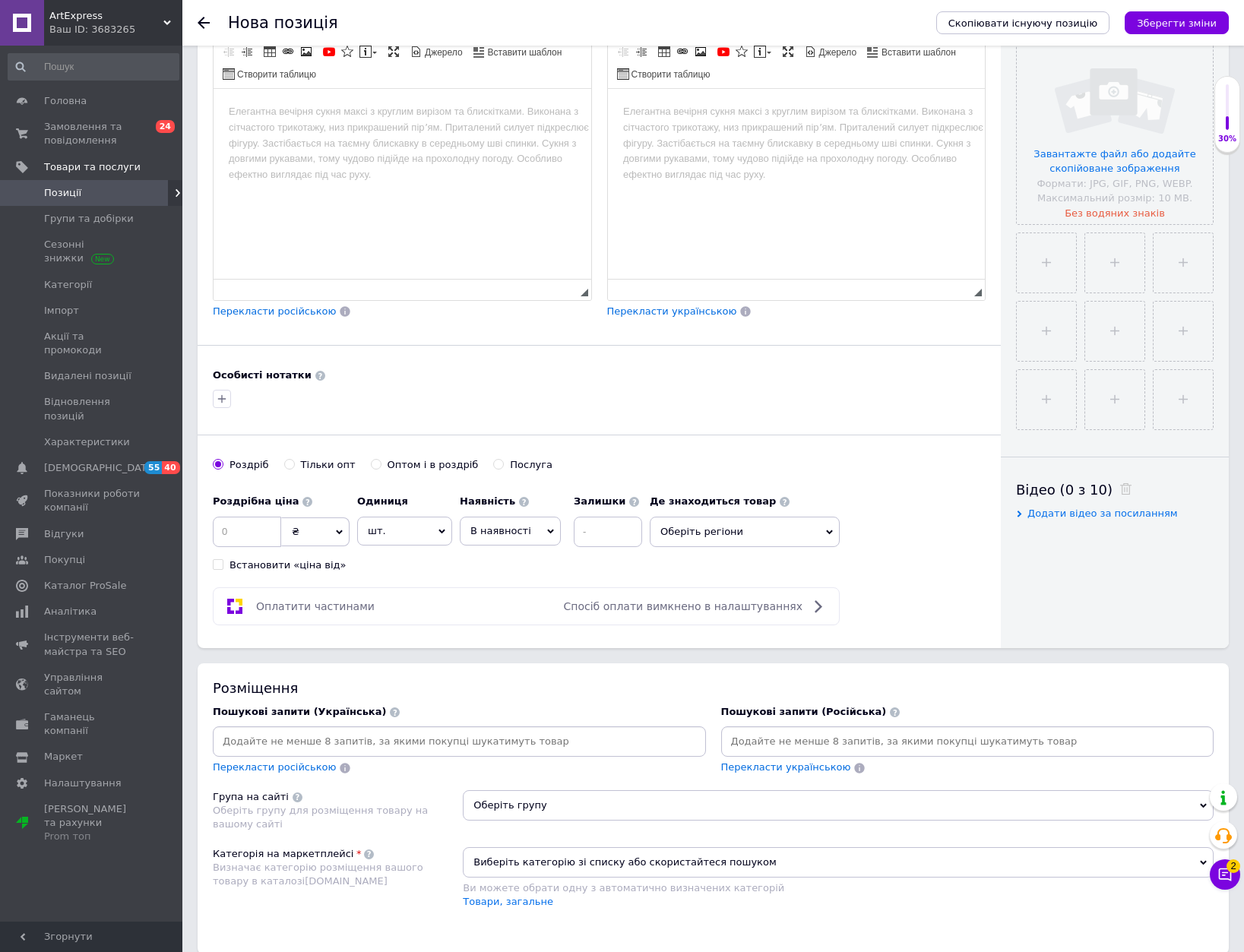
scroll to position [380, 0]
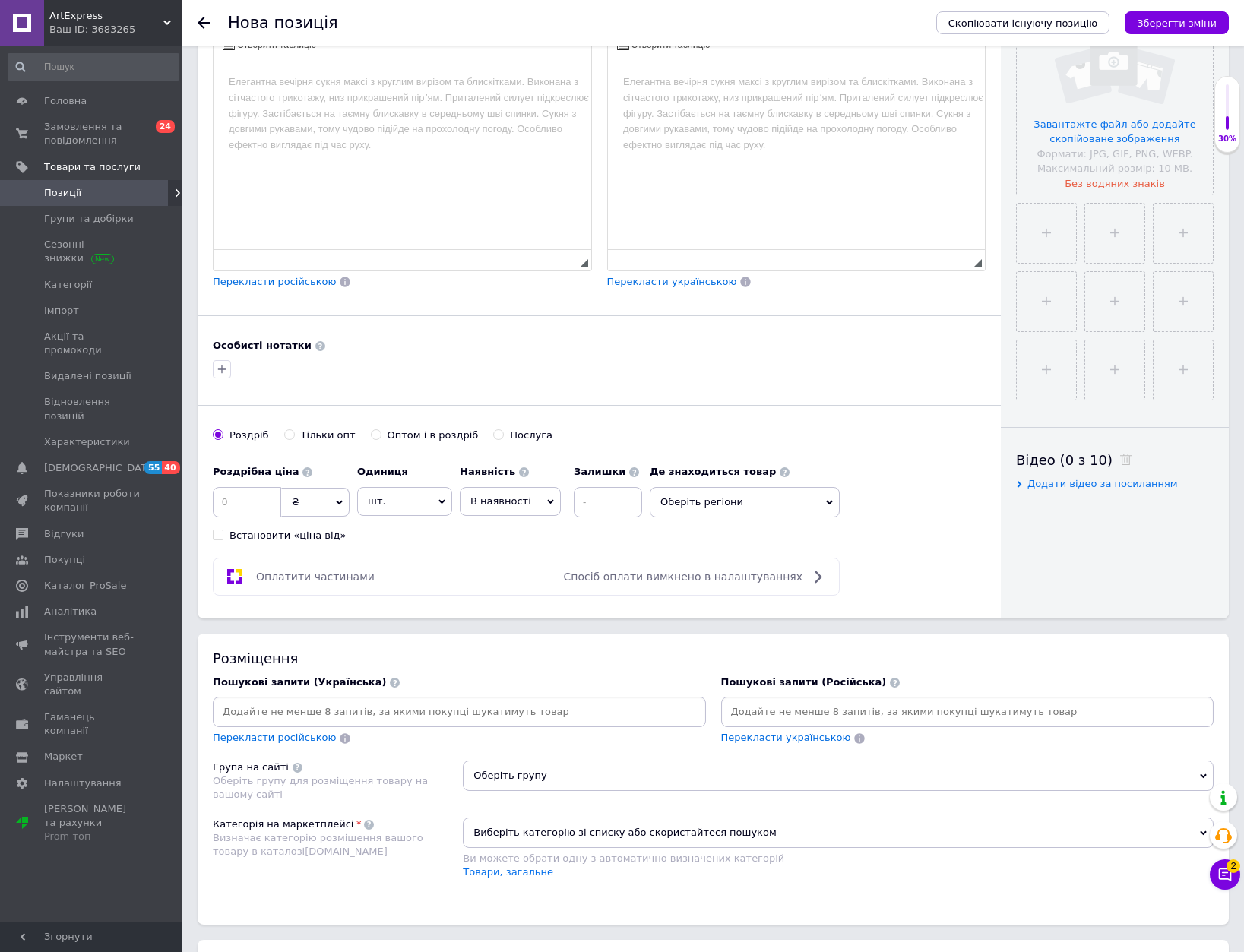
type input "Батарея к ноутбуку Del"
click at [446, 710] on input at bounding box center [459, 712] width 487 height 23
paste input "Батарея к ноутбуку Del"
type input "Батарея к ноутбуку Del"
click at [490, 487] on span "В наявності" at bounding box center [510, 501] width 101 height 29
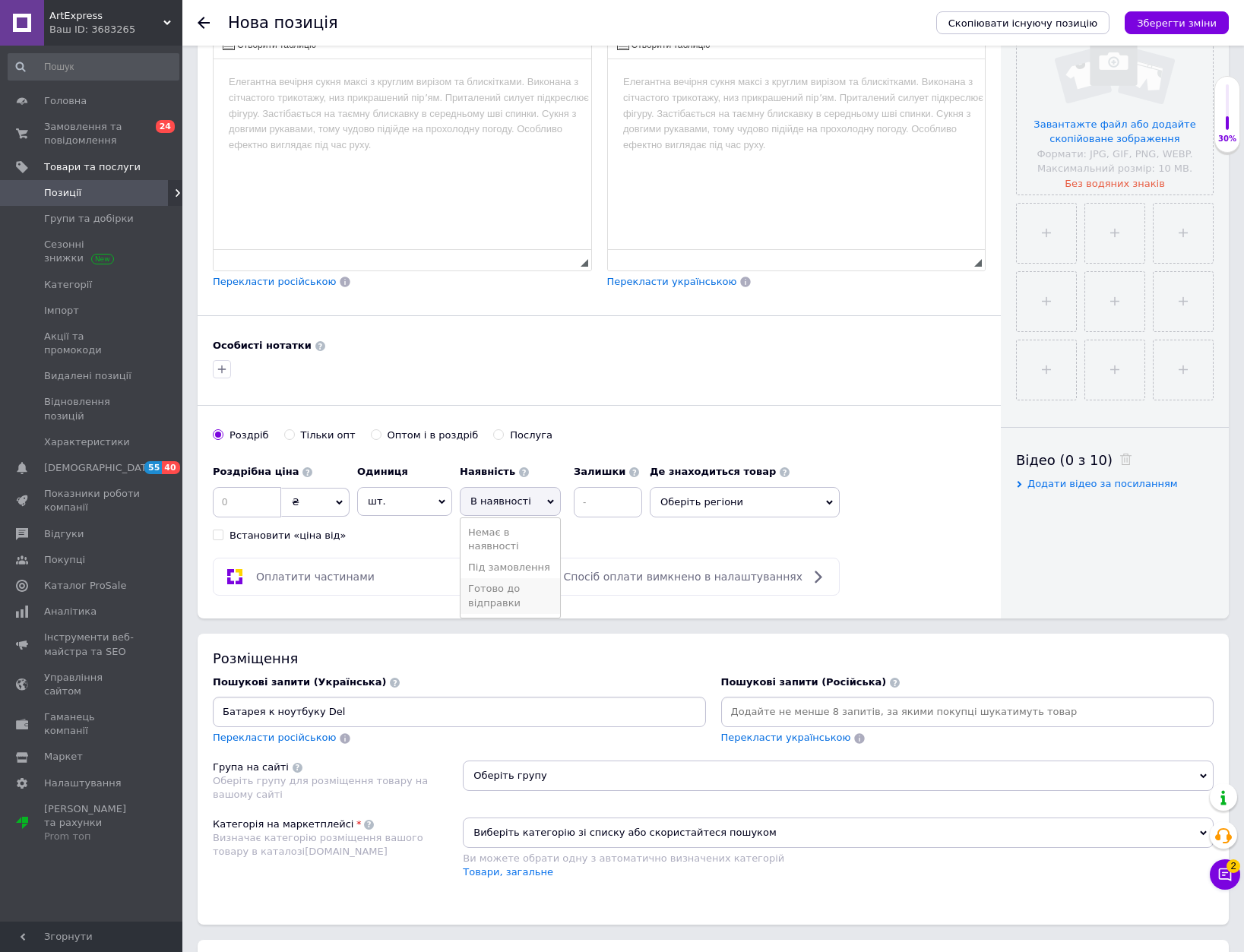
click at [492, 591] on li "Готово до відправки" at bounding box center [510, 596] width 99 height 35
click at [648, 511] on input at bounding box center [649, 502] width 68 height 30
type input "1"
click at [223, 492] on input at bounding box center [247, 502] width 68 height 30
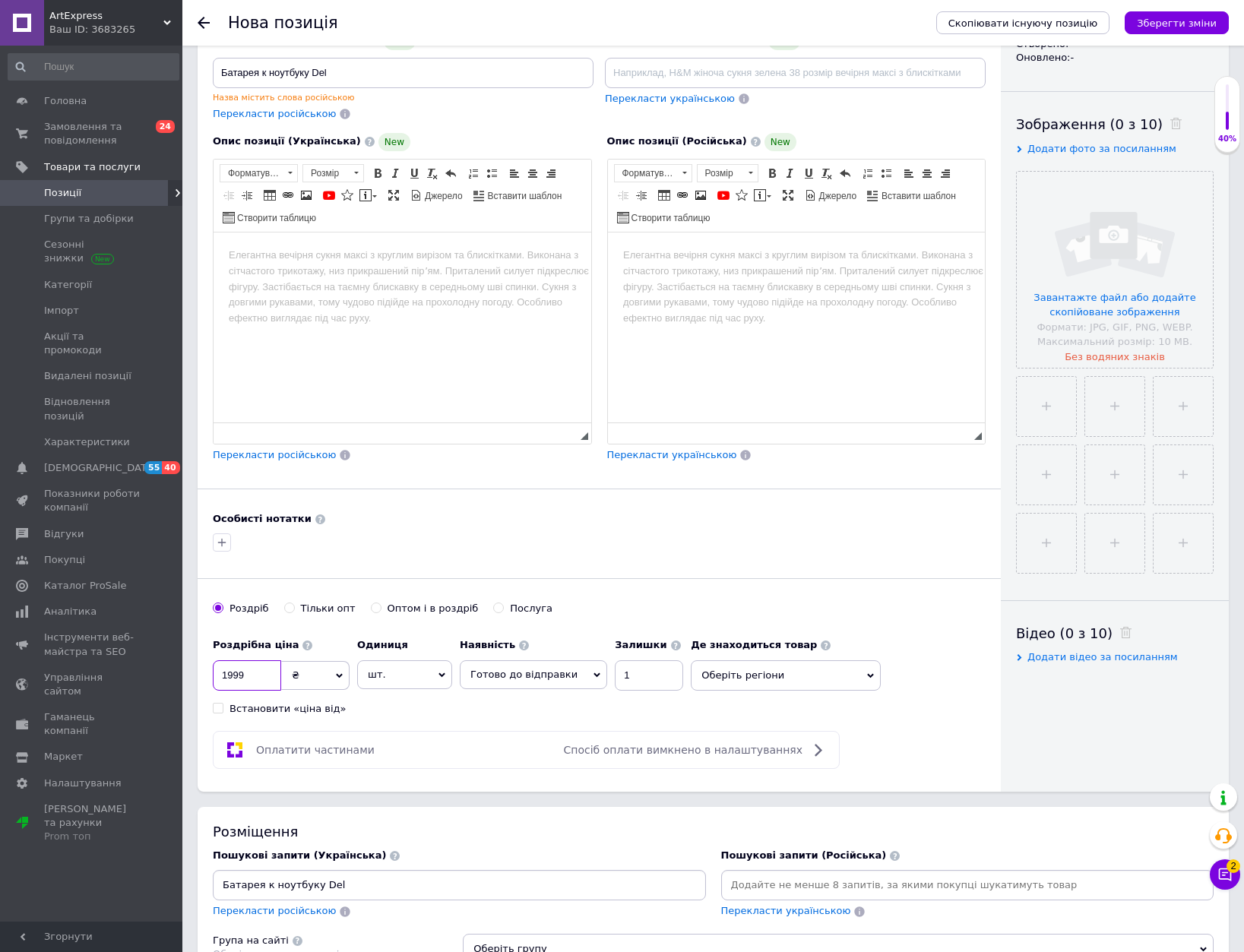
scroll to position [152, 0]
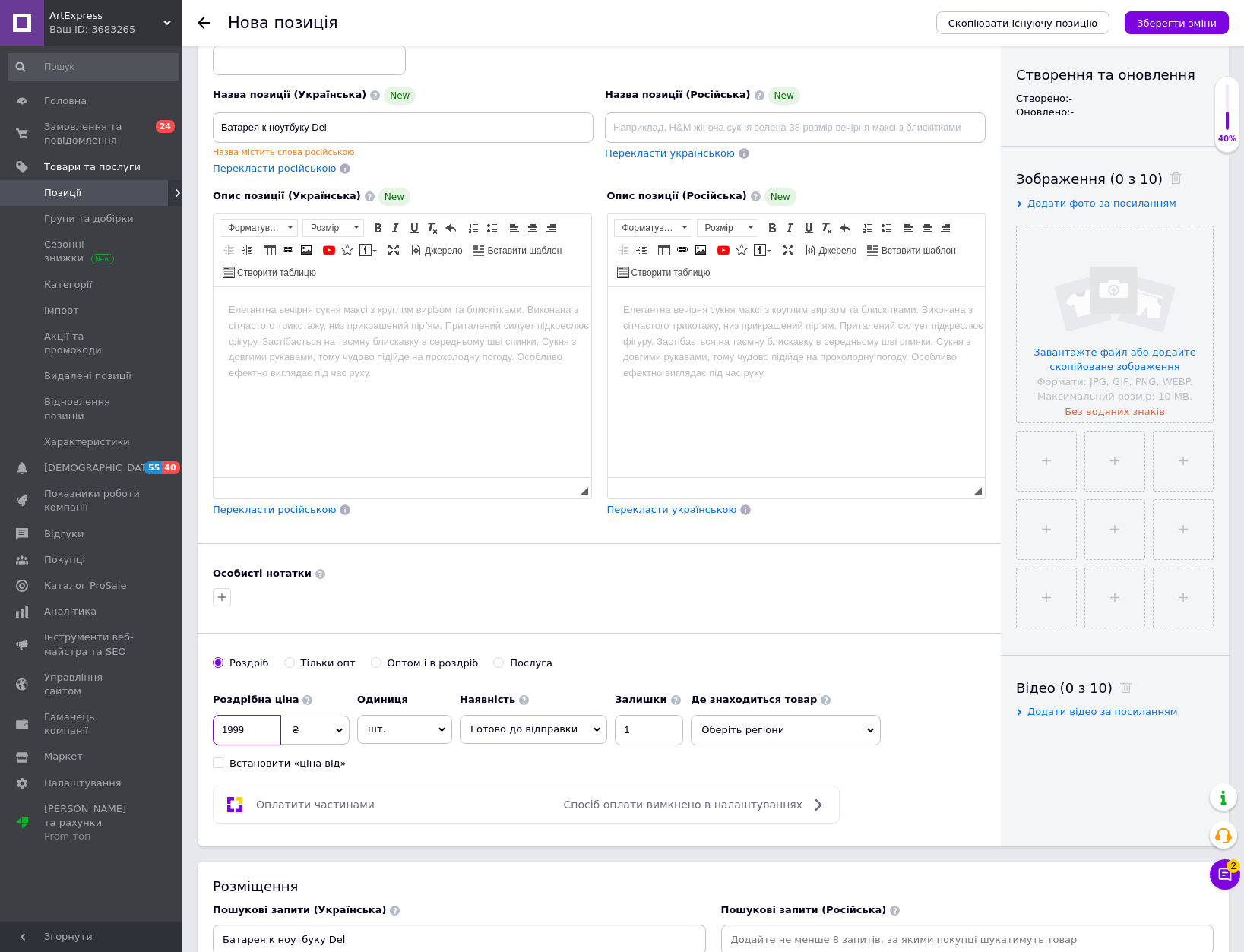
type input "1999"
click at [298, 54] on input at bounding box center [309, 60] width 193 height 30
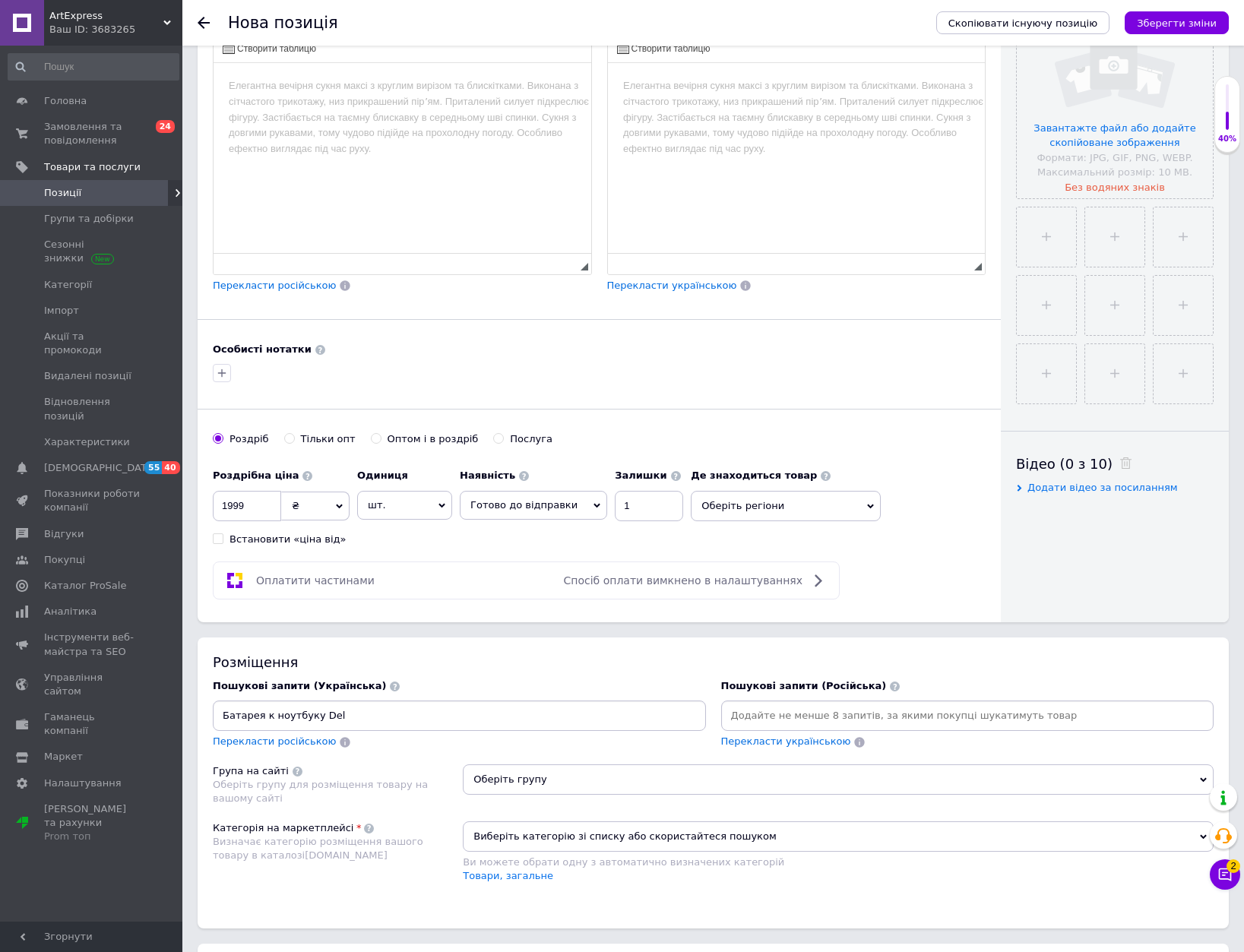
scroll to position [380, 0]
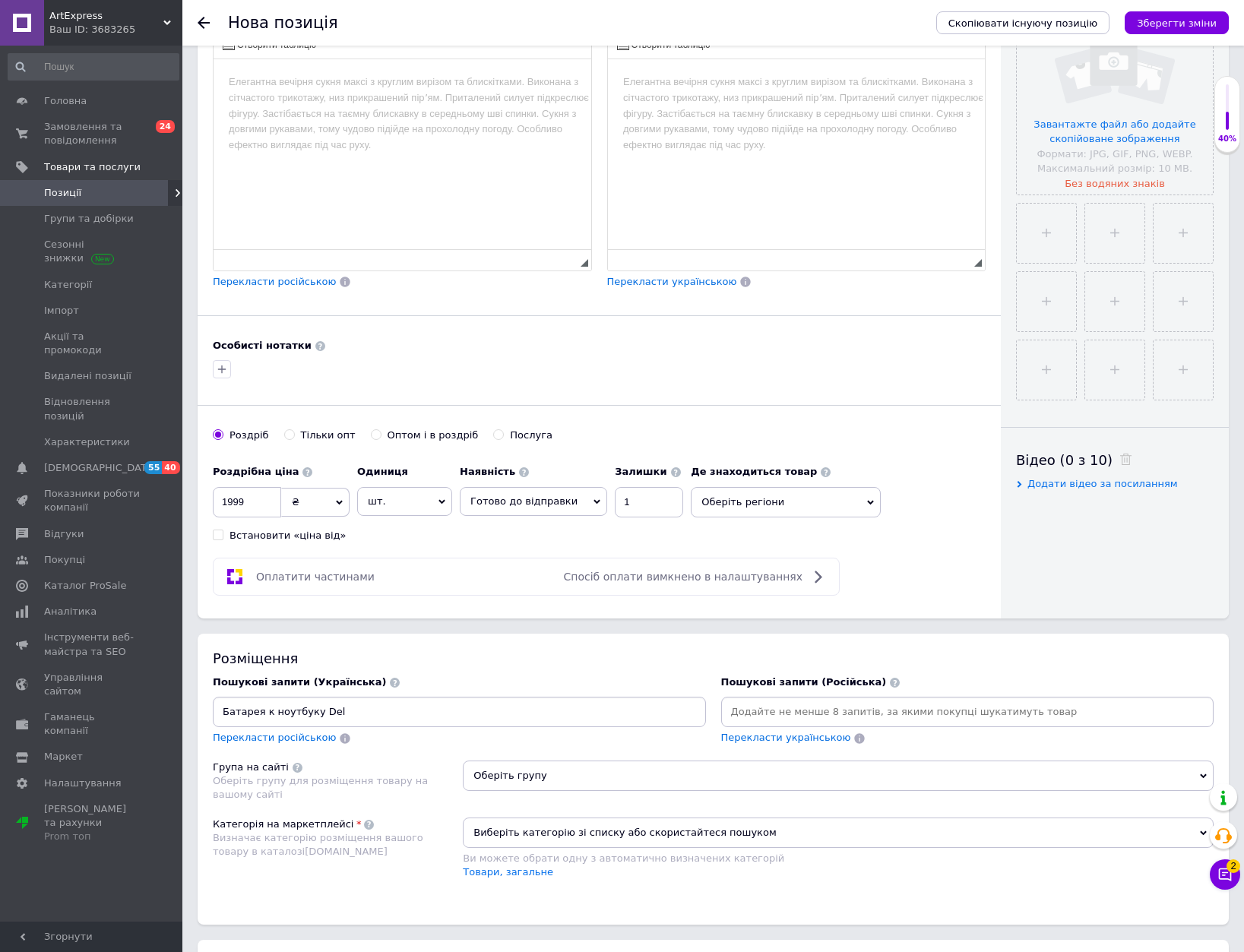
type input "279"
click at [378, 708] on input "Батарея к ноутбуку Del" at bounding box center [459, 712] width 487 height 23
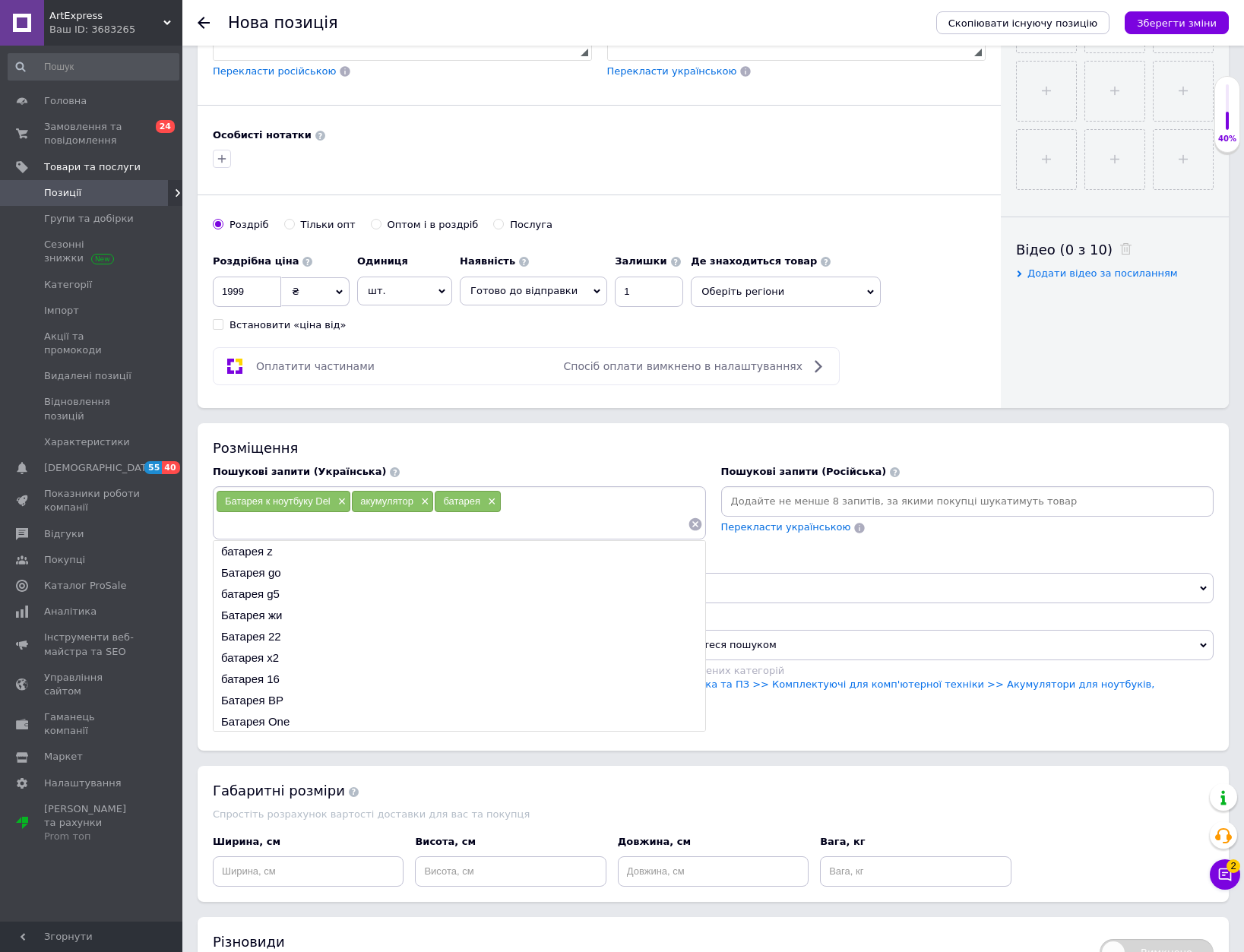
scroll to position [608, 0]
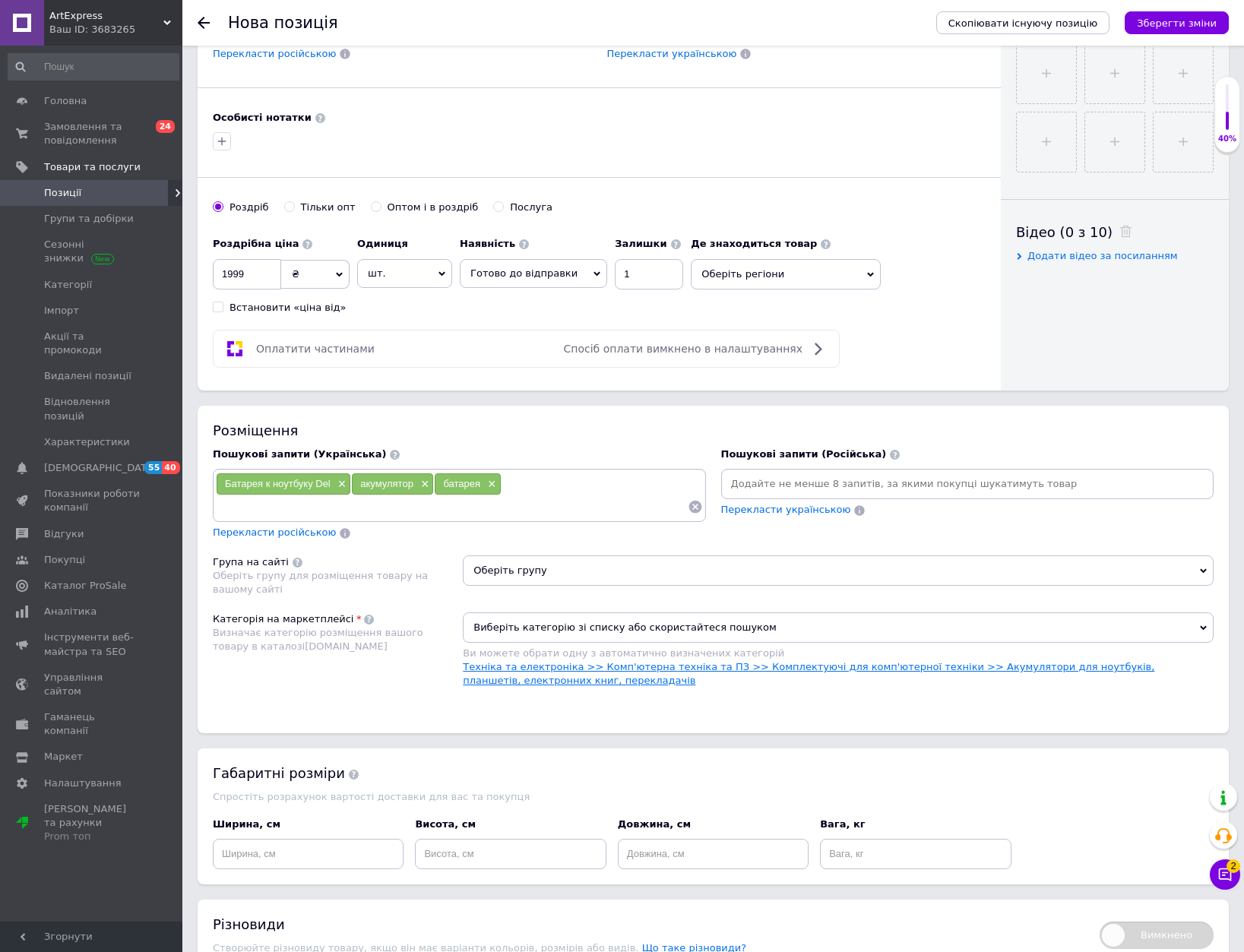
click at [875, 670] on link "Техніка та електроніка >> Комп'ютерна техніка та ПЗ >> Комплектуючі для комп'ют…" at bounding box center [808, 674] width 692 height 25
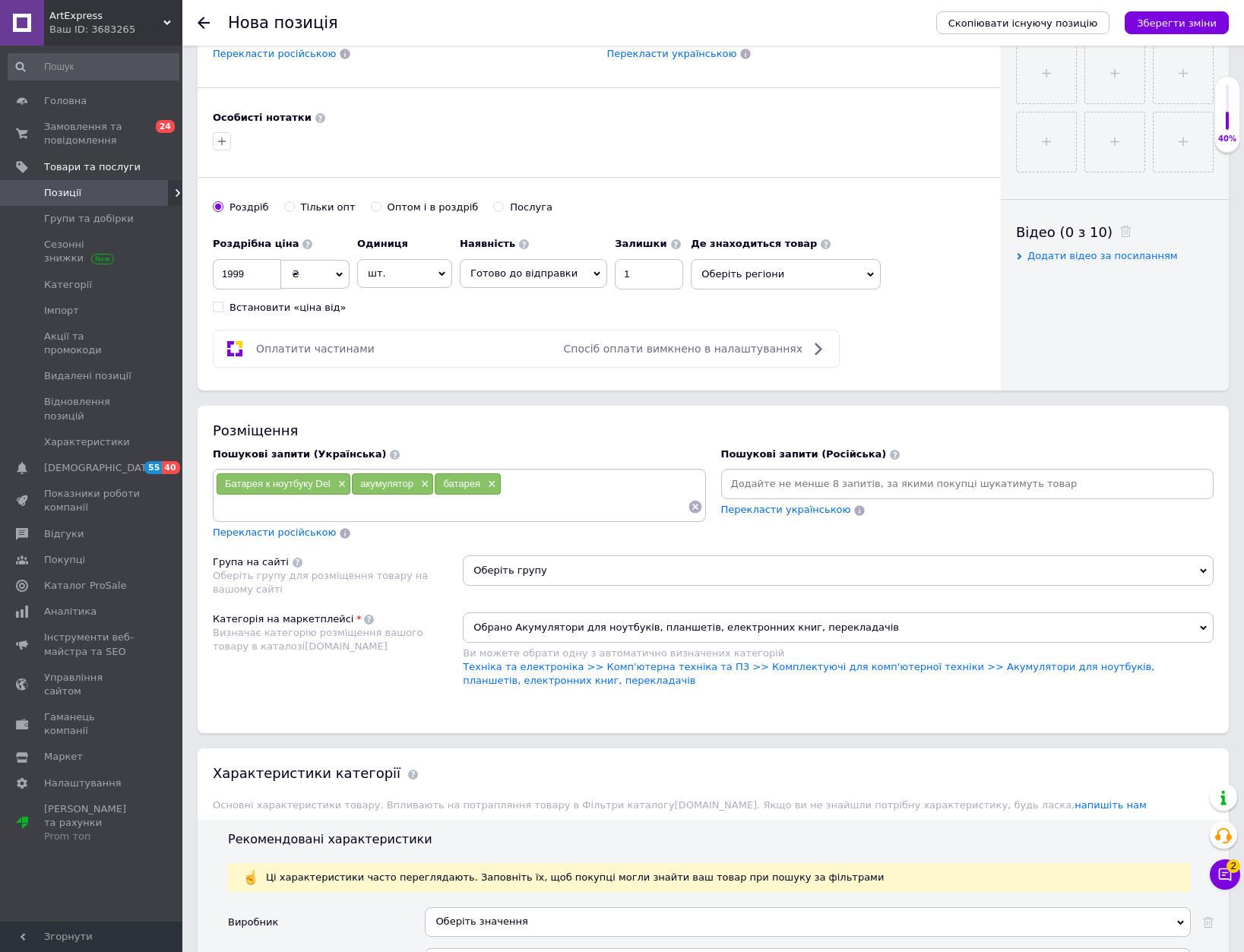
click at [811, 572] on span "Оберіть групу" at bounding box center [837, 571] width 751 height 30
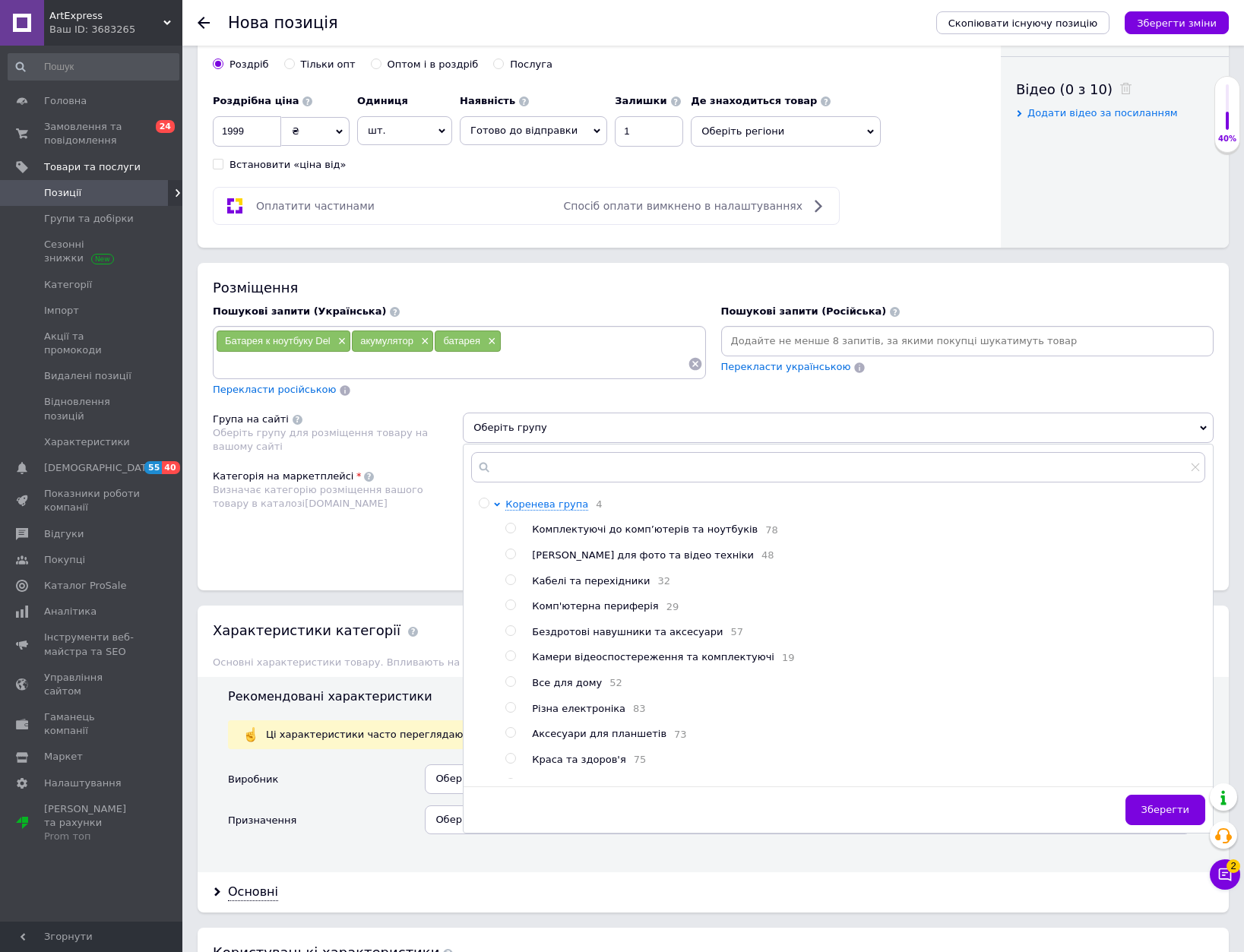
scroll to position [760, 0]
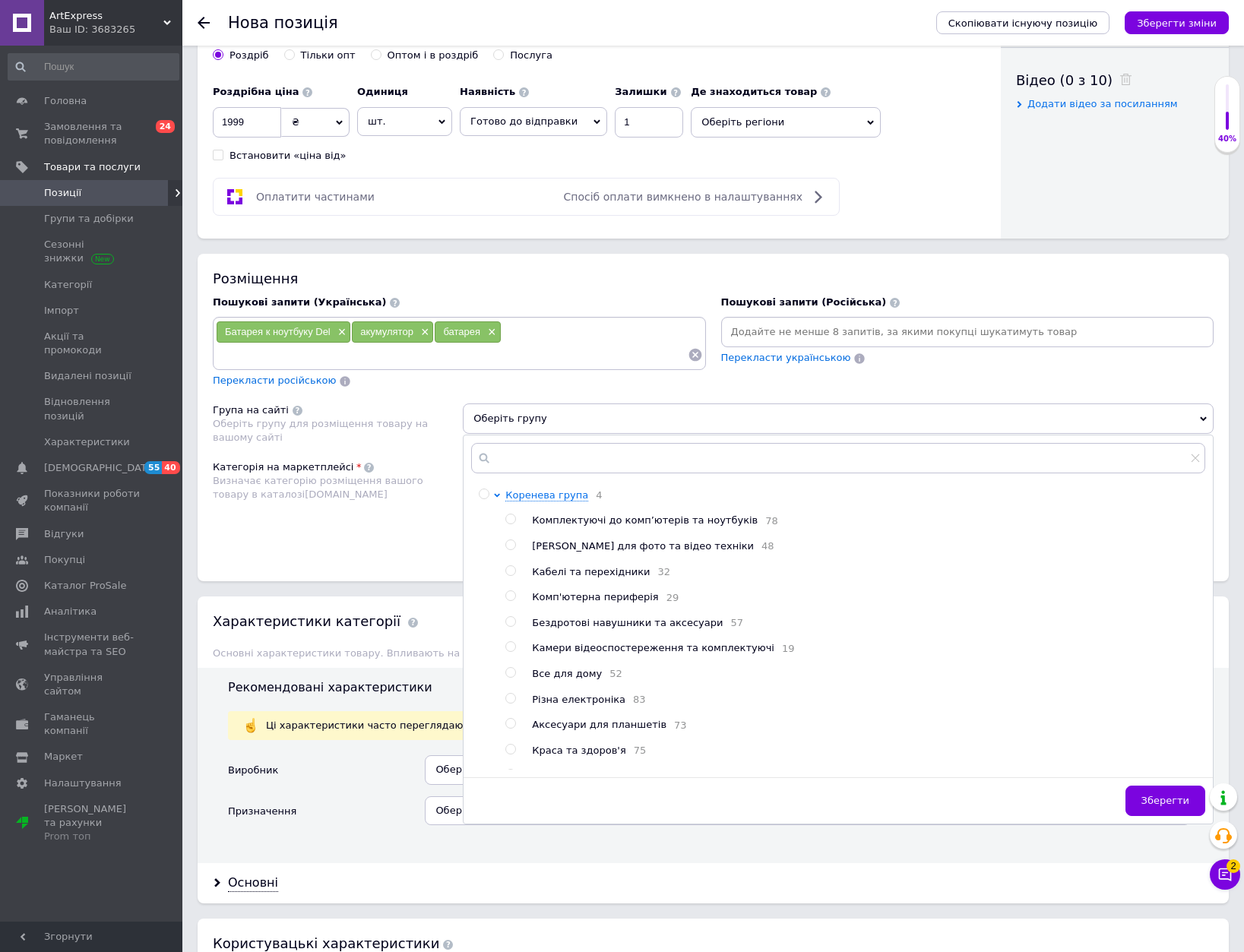
click at [703, 520] on span "Комплектуючі до комп’ютерів та ноутбуків" at bounding box center [645, 520] width 226 height 11
click at [1161, 802] on span "Зберегти" at bounding box center [1165, 801] width 48 height 11
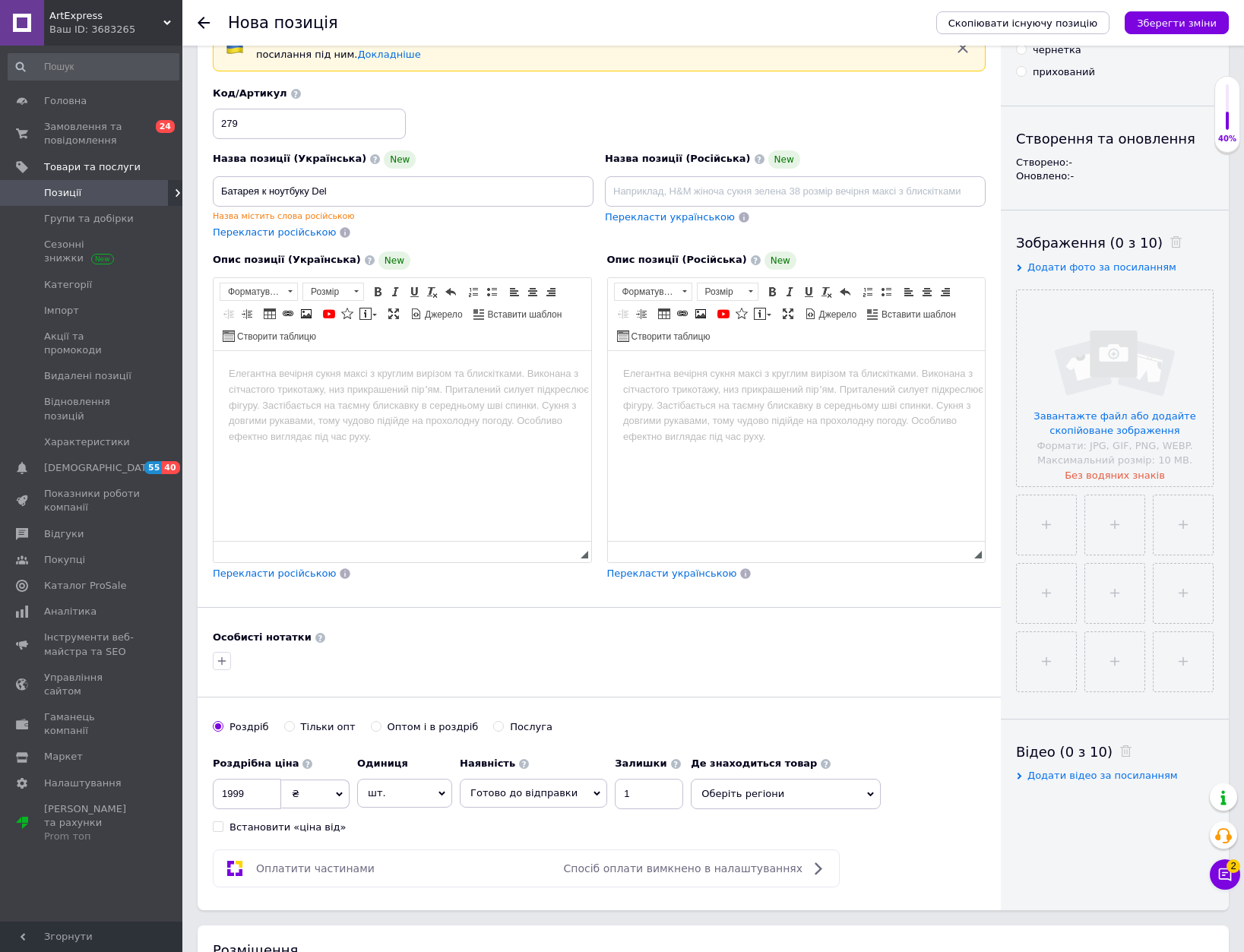
scroll to position [76, 0]
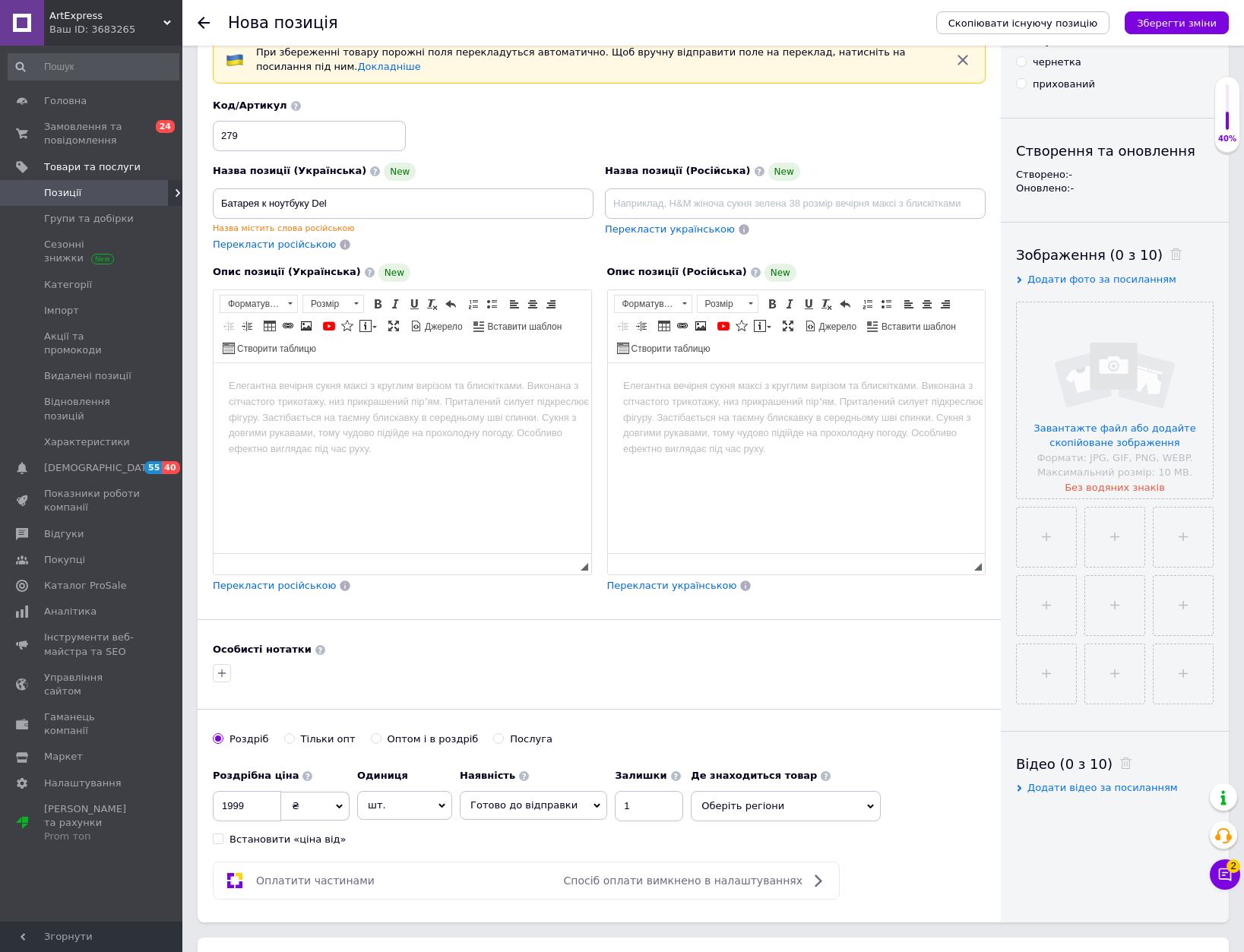
click at [374, 409] on html at bounding box center [402, 385] width 378 height 46
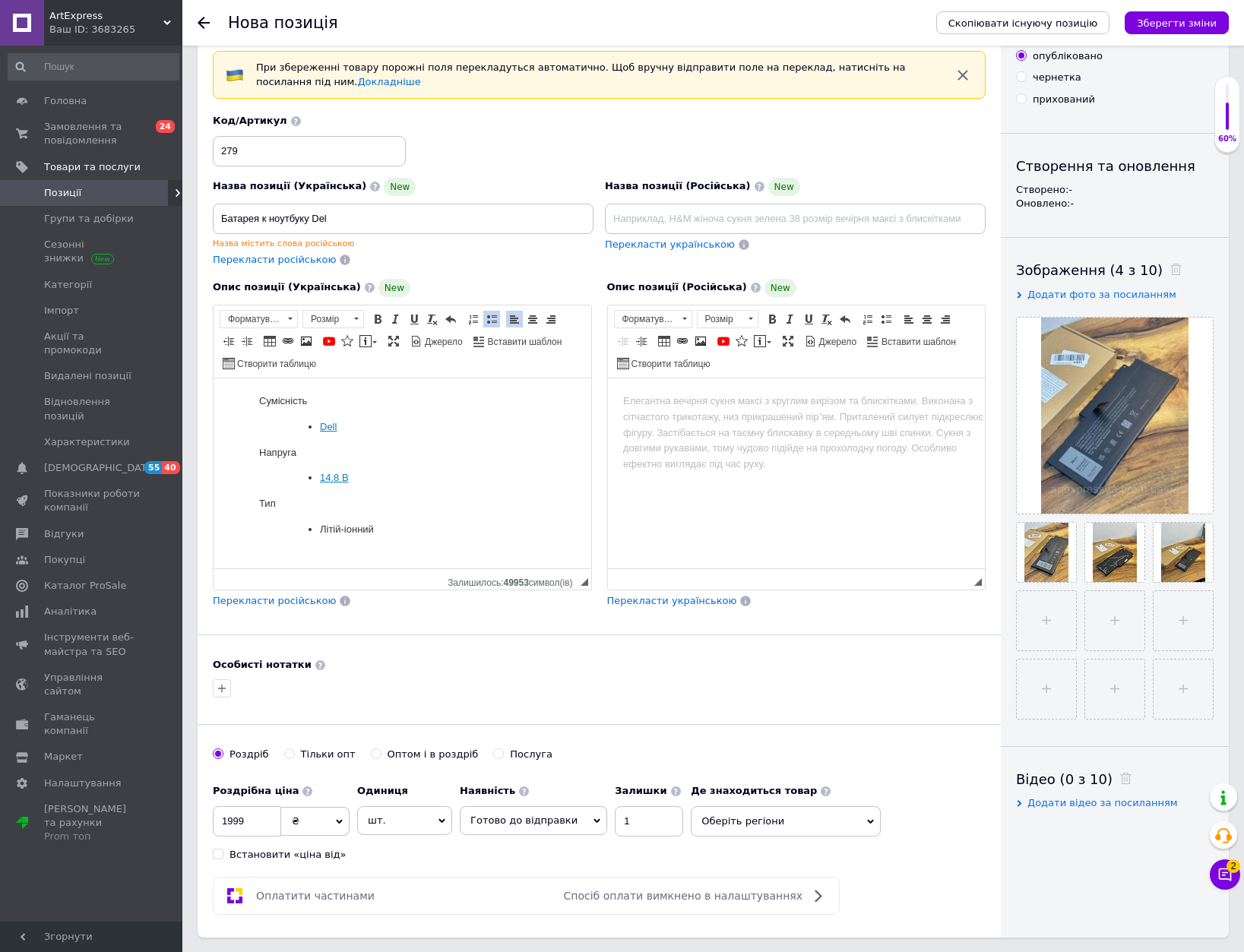
scroll to position [0, 0]
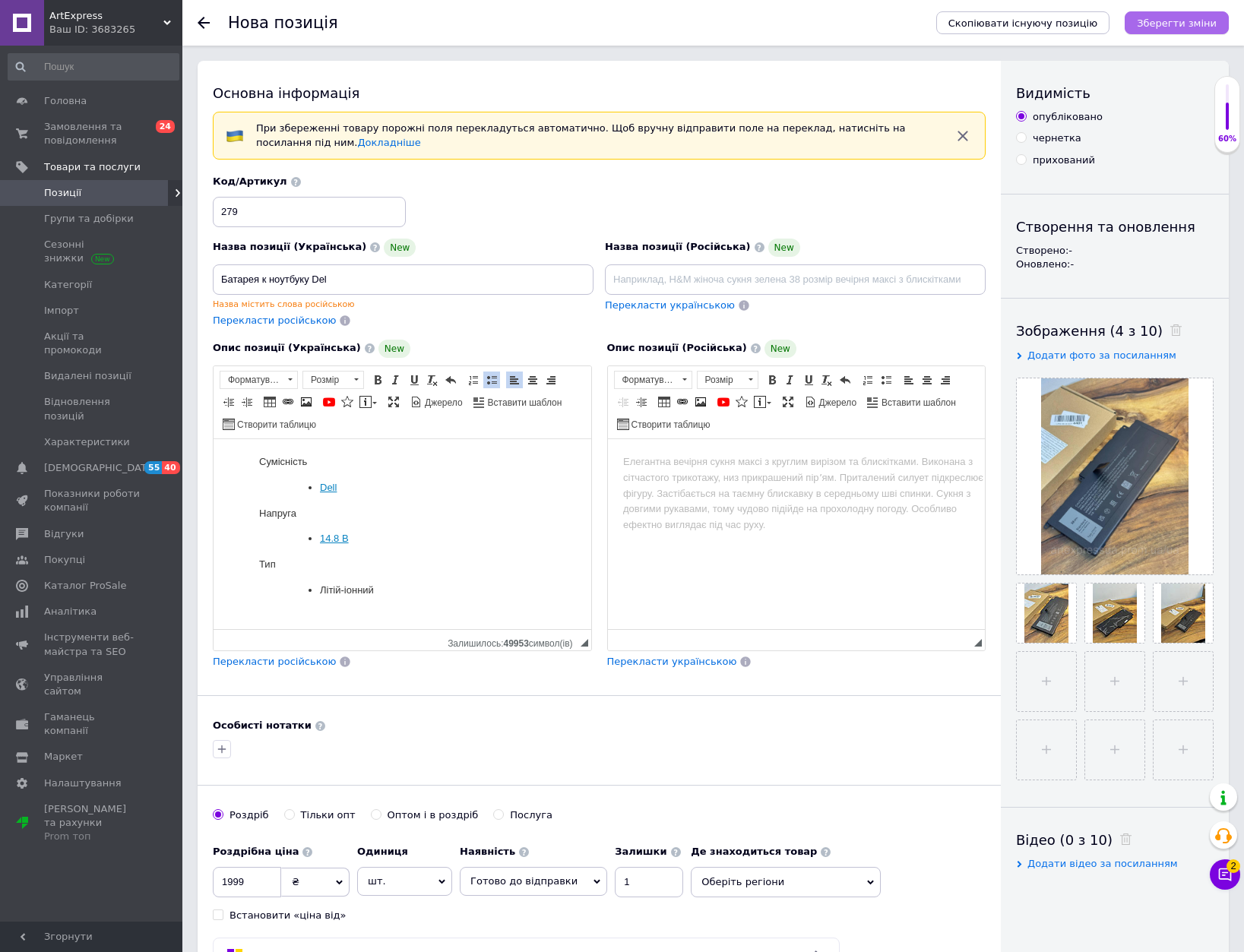
click at [1170, 25] on icon "Зберегти зміни" at bounding box center [1176, 23] width 80 height 11
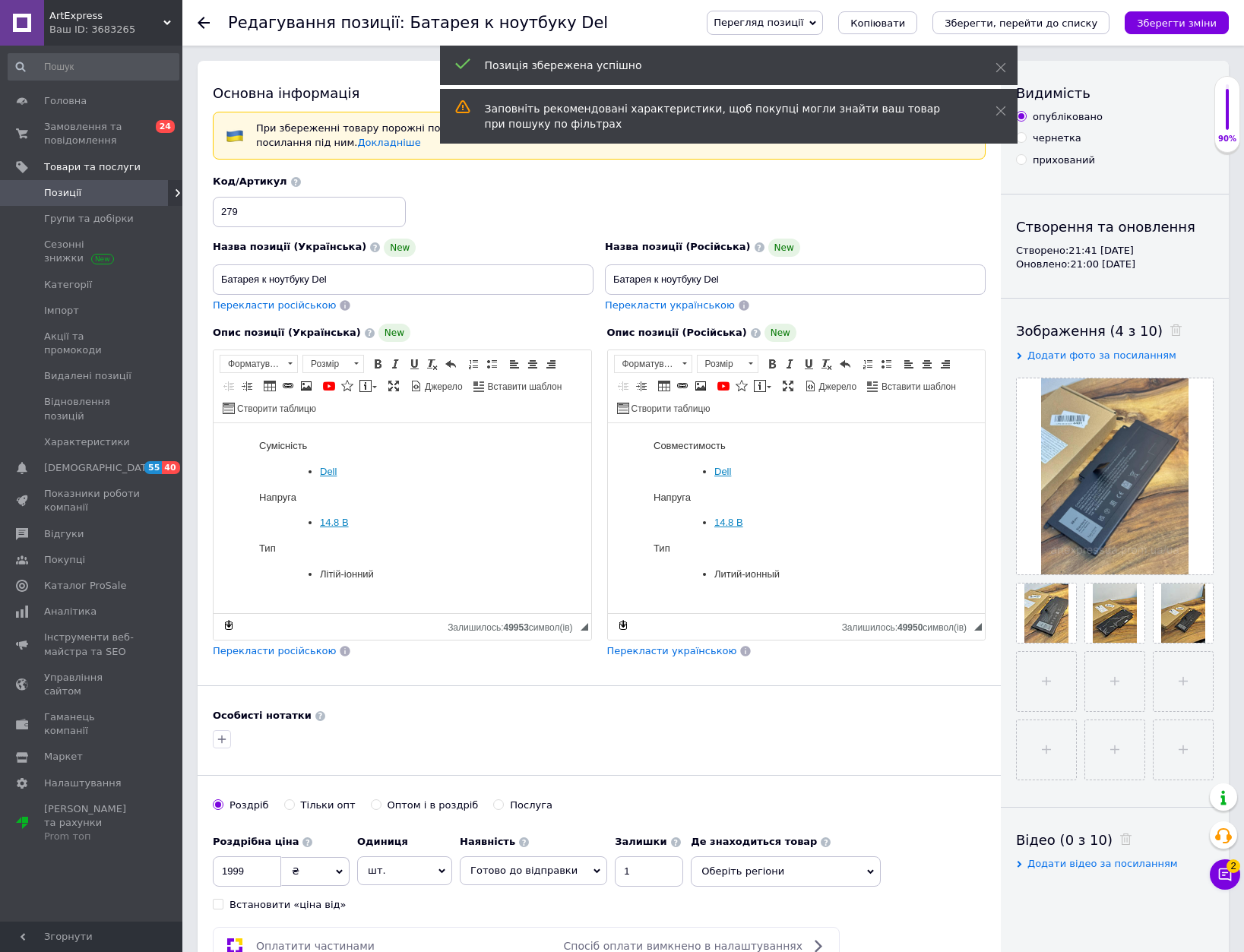
click at [206, 20] on icon at bounding box center [203, 22] width 12 height 12
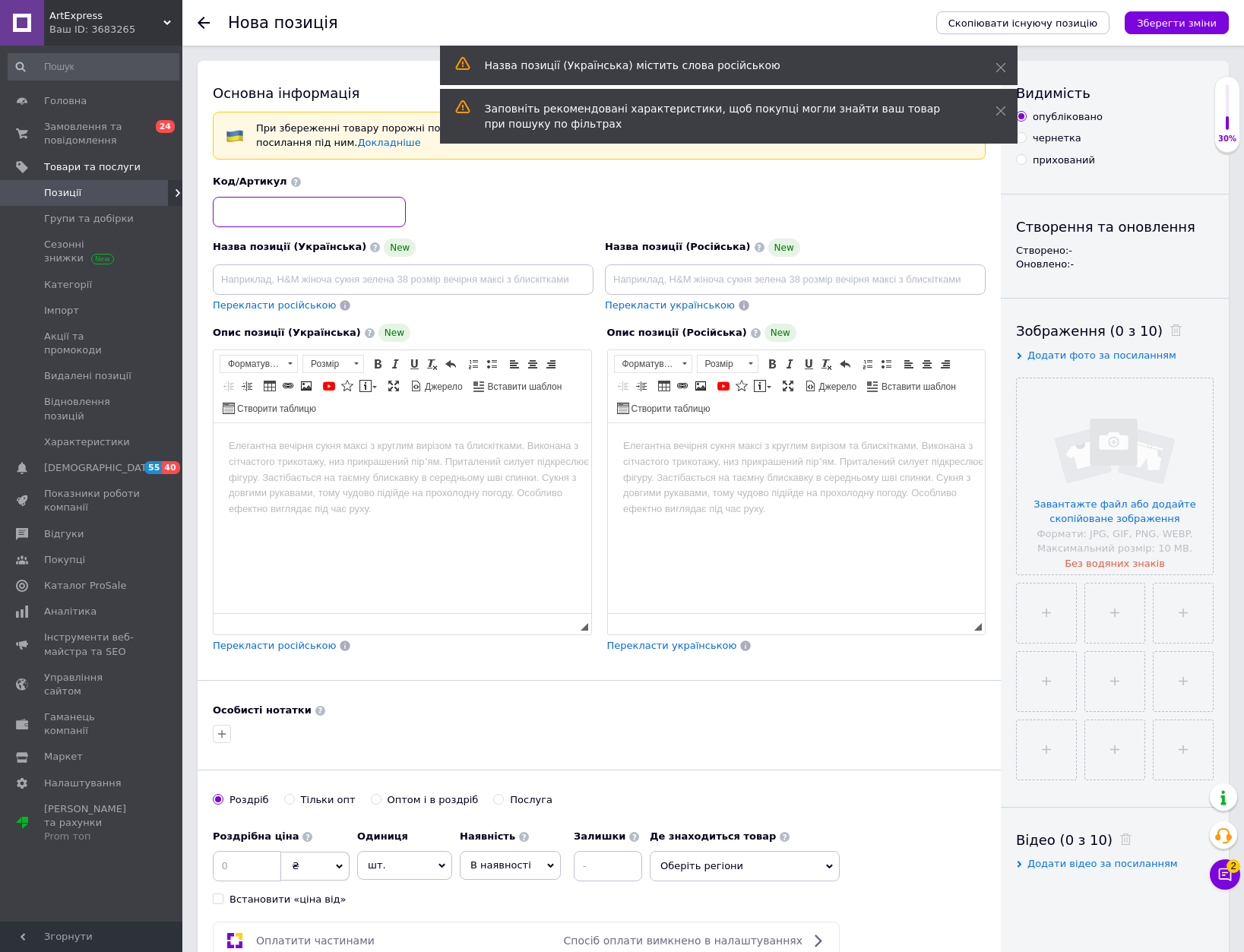
click at [272, 213] on input at bounding box center [309, 212] width 193 height 30
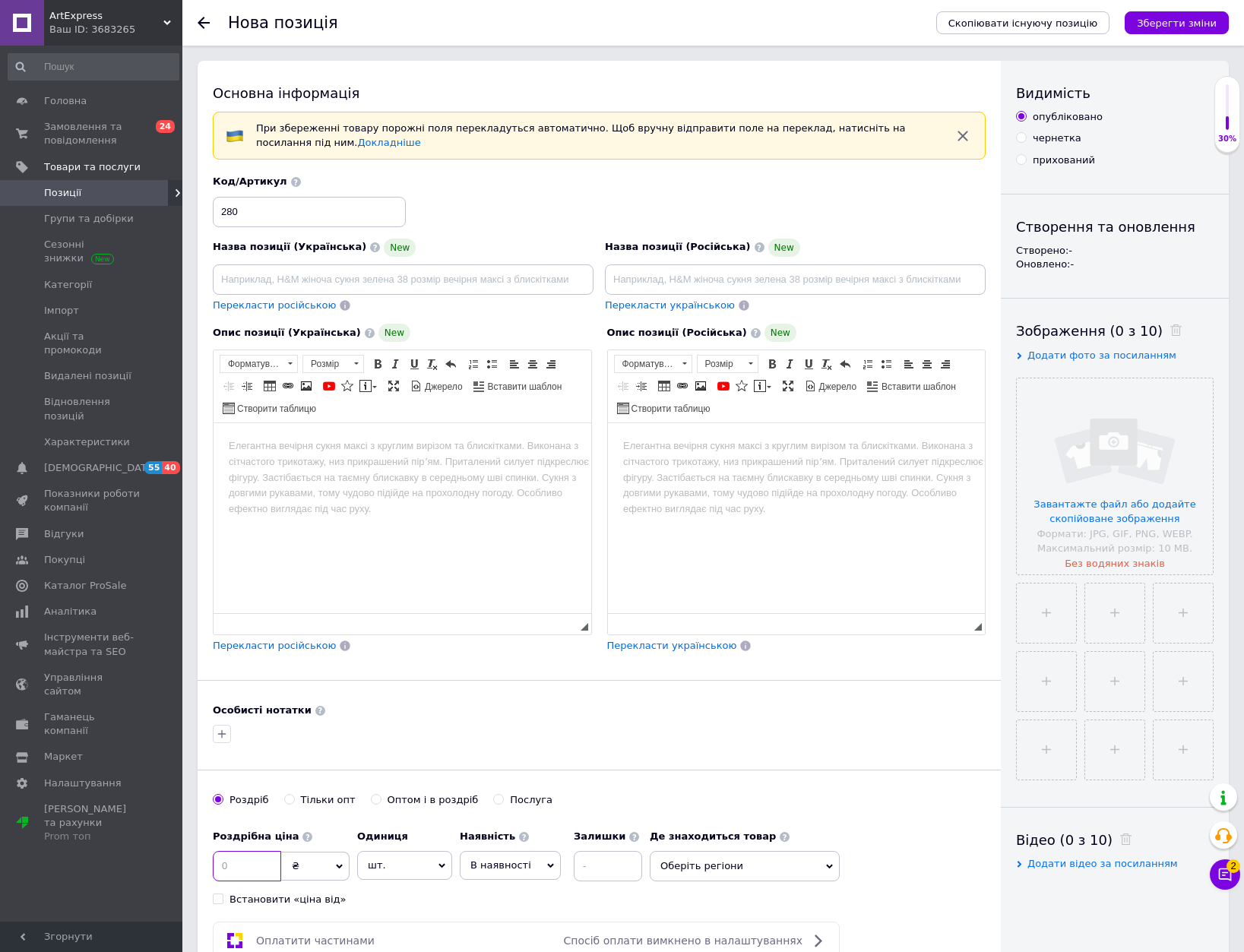
click at [243, 867] on input at bounding box center [247, 866] width 68 height 30
click at [508, 867] on span "В наявності" at bounding box center [501, 865] width 60 height 11
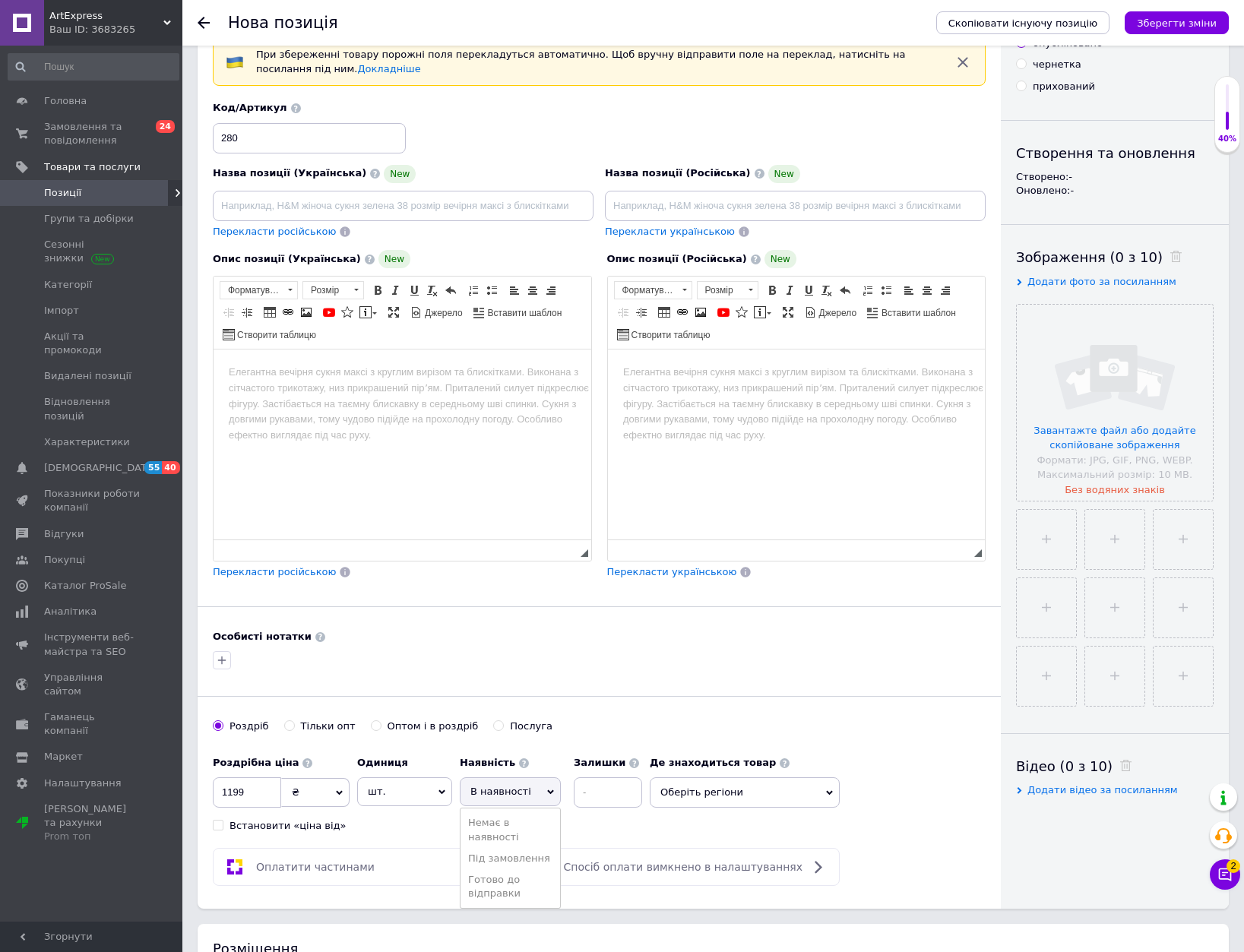
scroll to position [76, 0]
click at [521, 875] on li "Готово до відправки" at bounding box center [510, 884] width 99 height 35
click at [626, 786] on input at bounding box center [649, 790] width 68 height 30
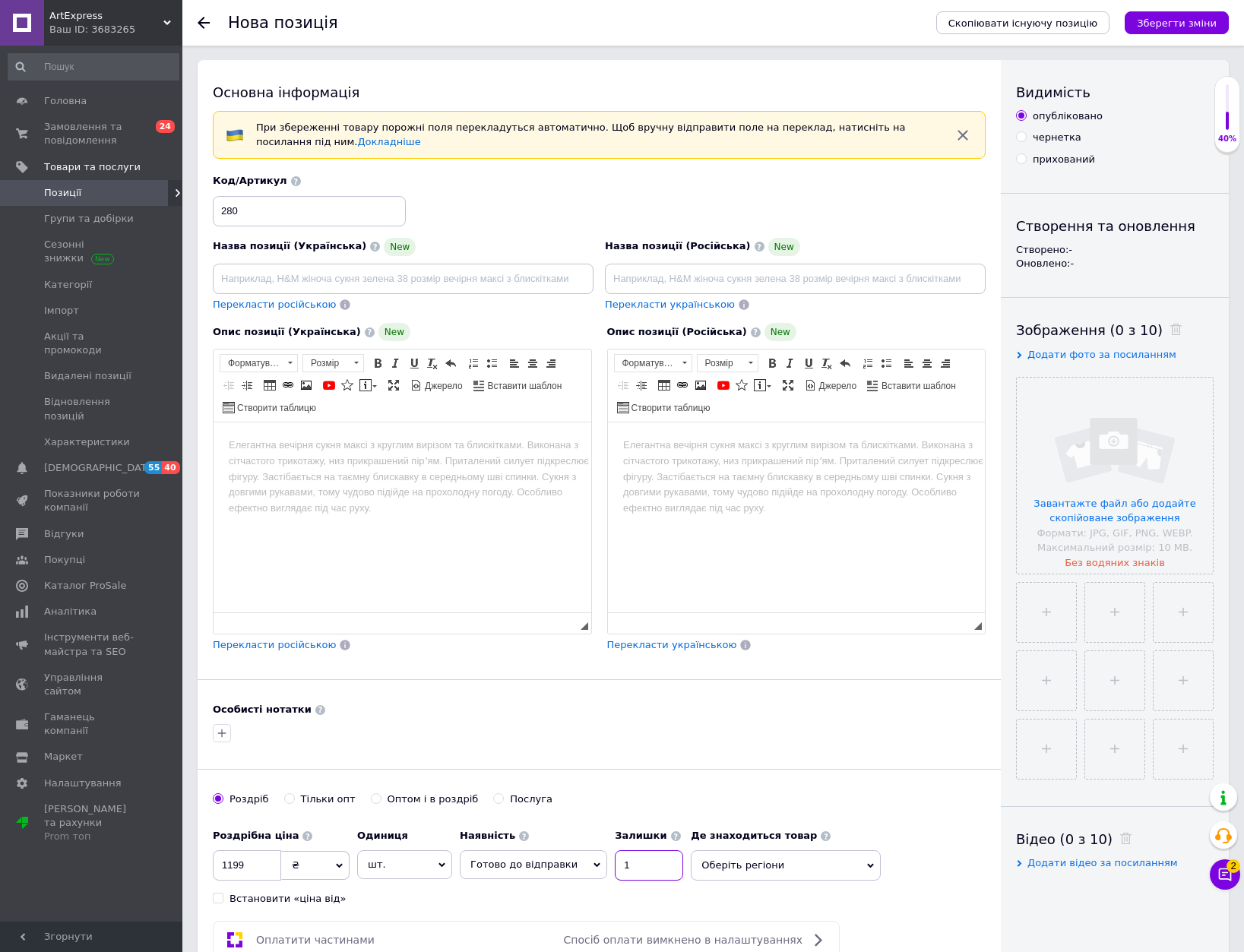
scroll to position [0, 0]
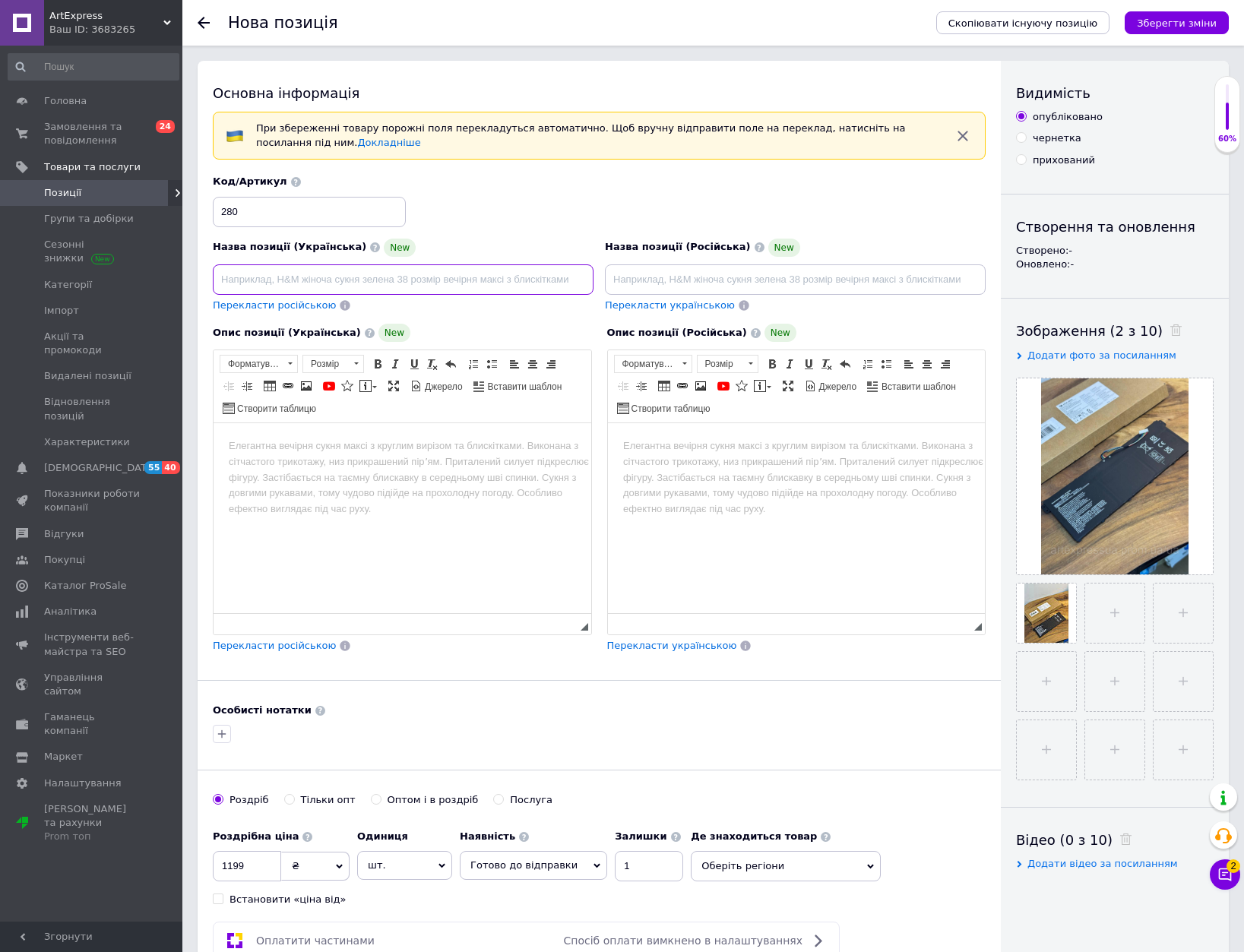
click at [468, 291] on input at bounding box center [403, 279] width 380 height 30
paste input "акумулятор для ноутбука"
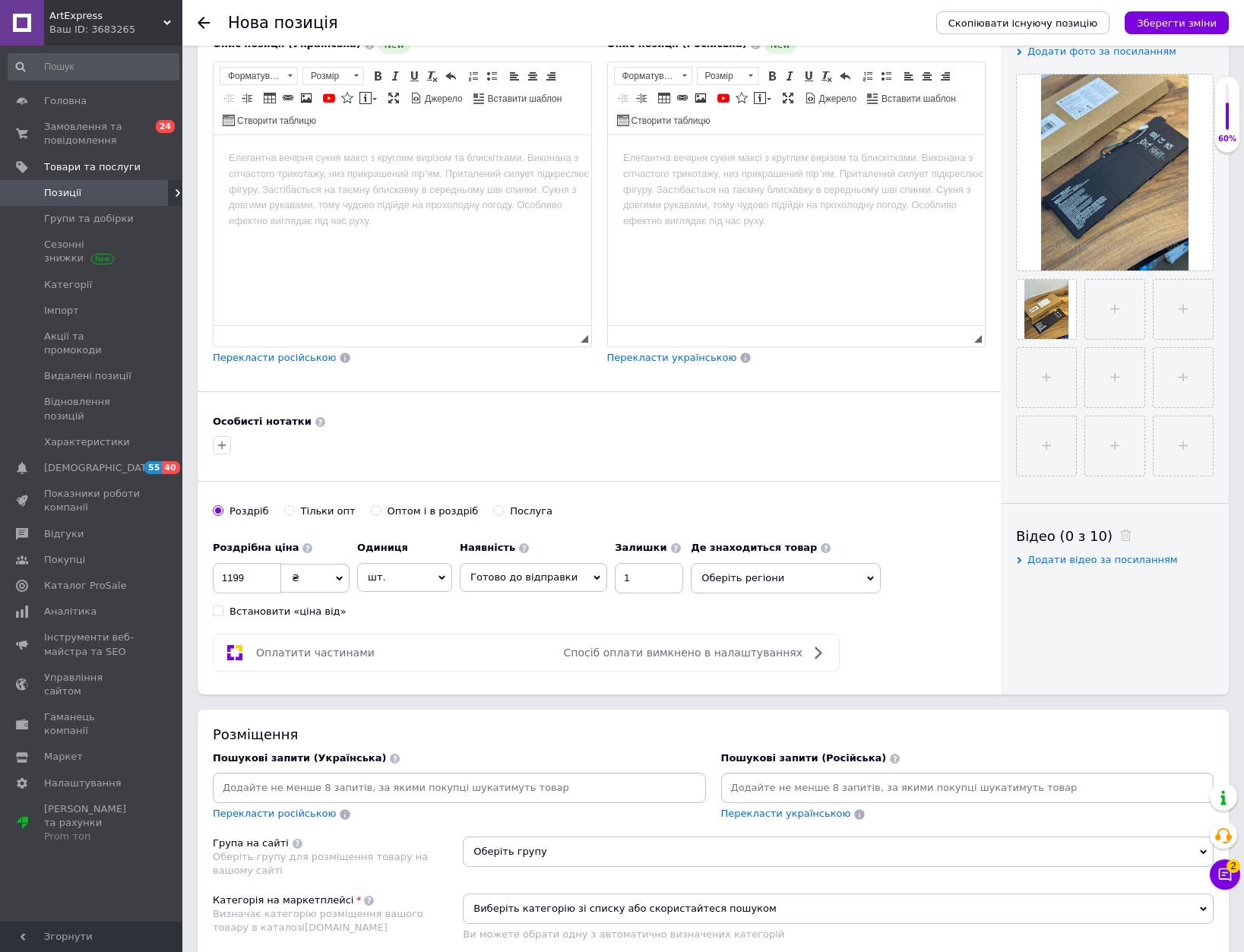
scroll to position [319, 0]
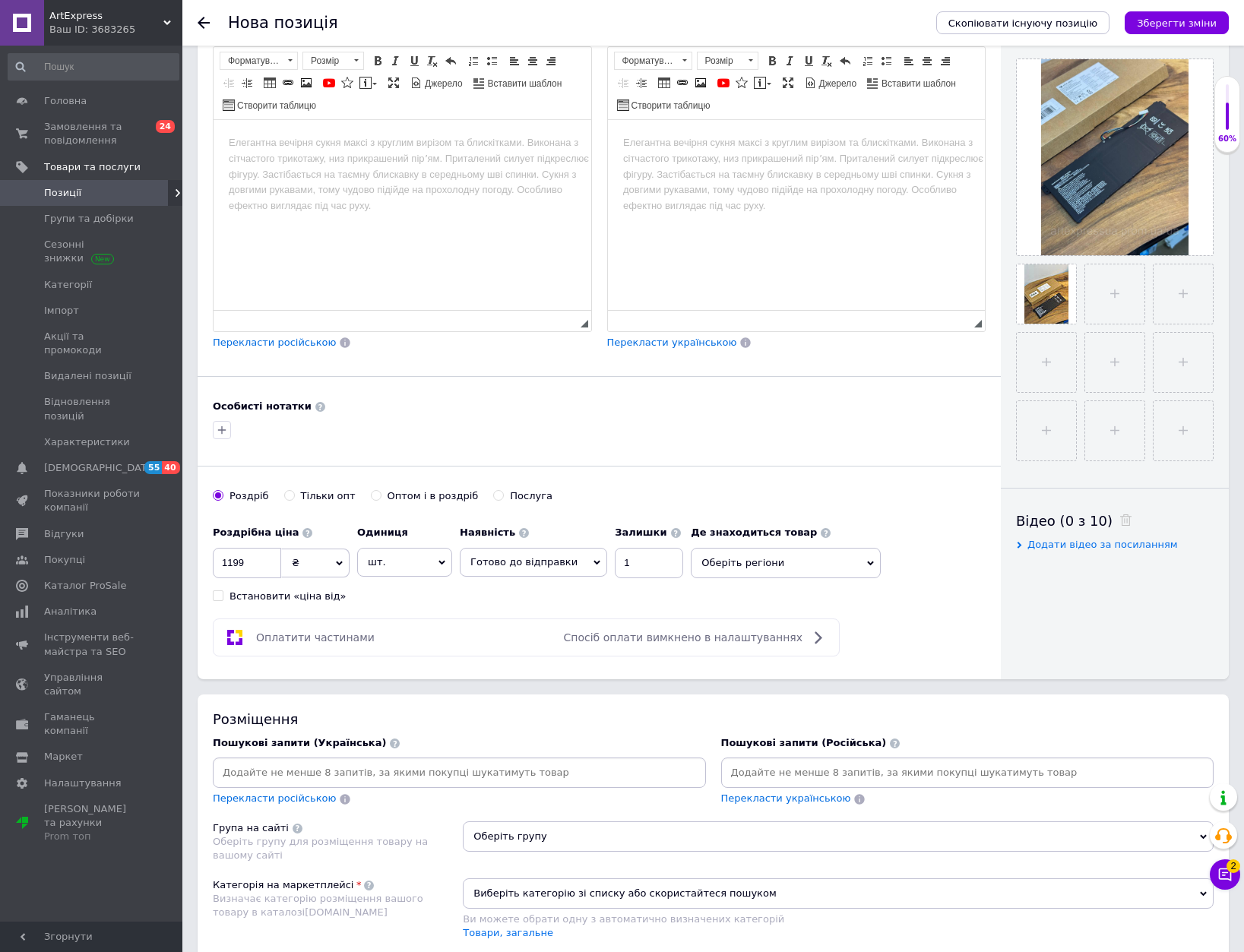
click at [396, 779] on input at bounding box center [459, 773] width 487 height 23
paste input "акумулятор для ноутбука"
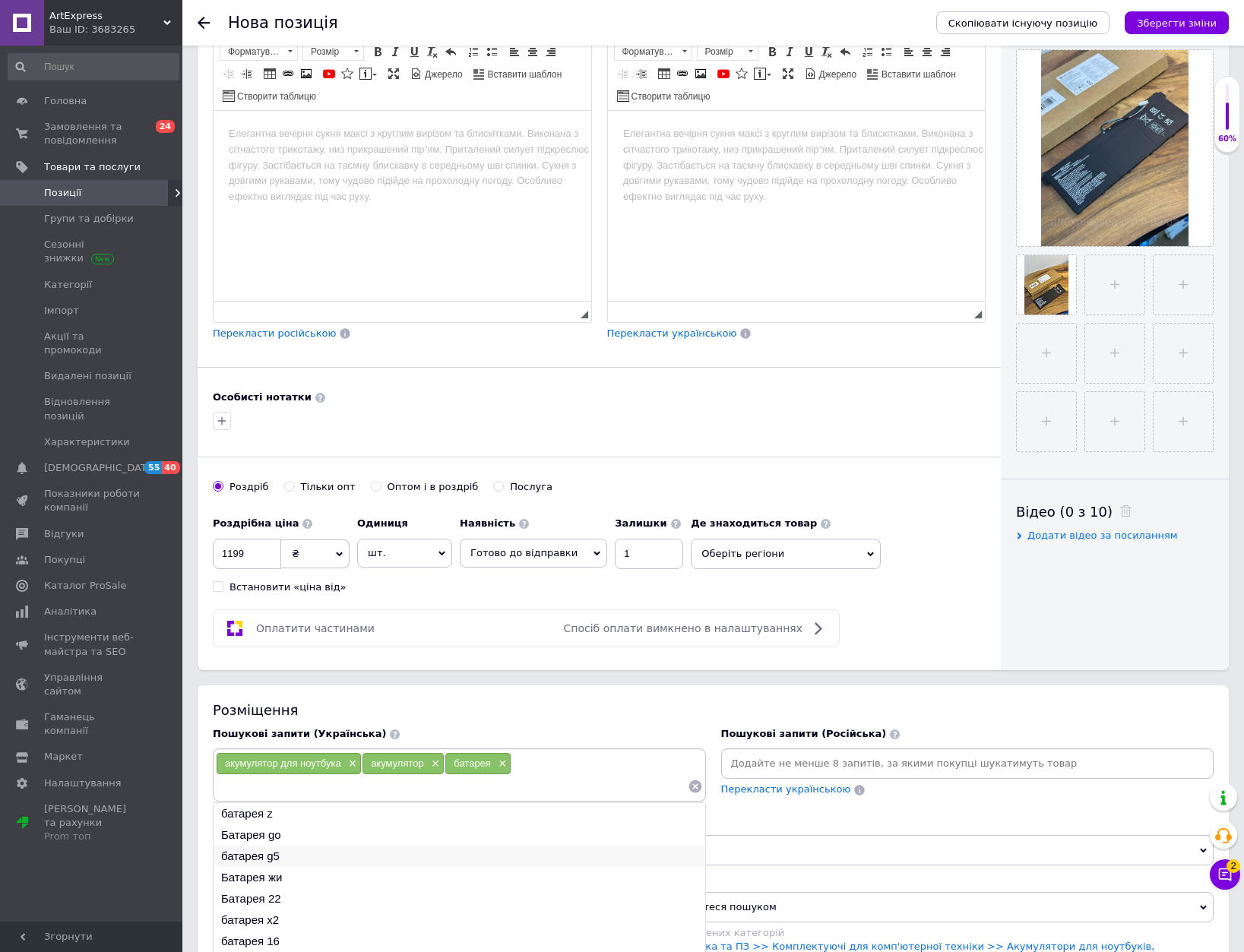
scroll to position [547, 0]
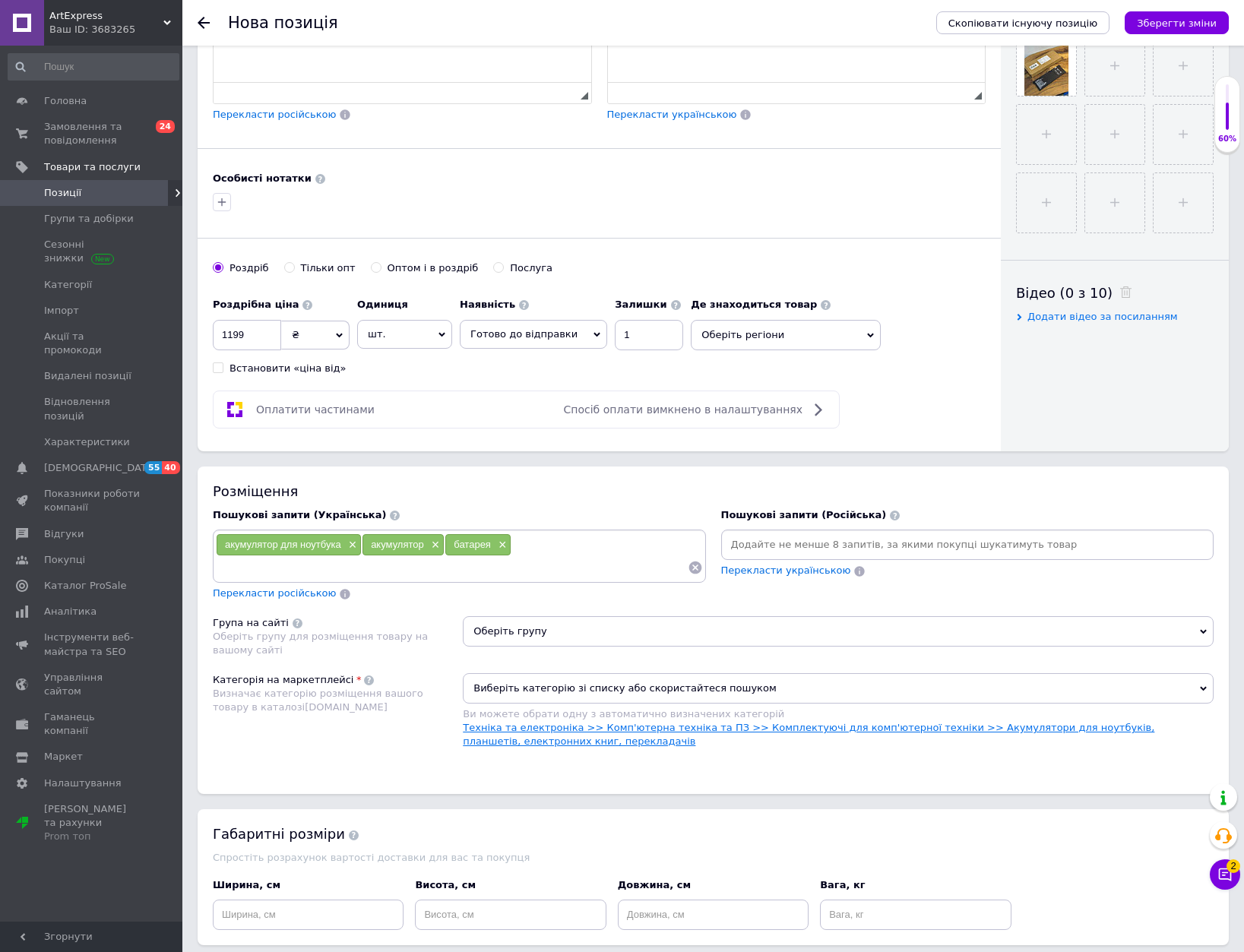
click at [848, 727] on link "Техніка та електроніка >> Комп'ютерна техніка та ПЗ >> Комплектуючі для комп'ют…" at bounding box center [808, 735] width 692 height 25
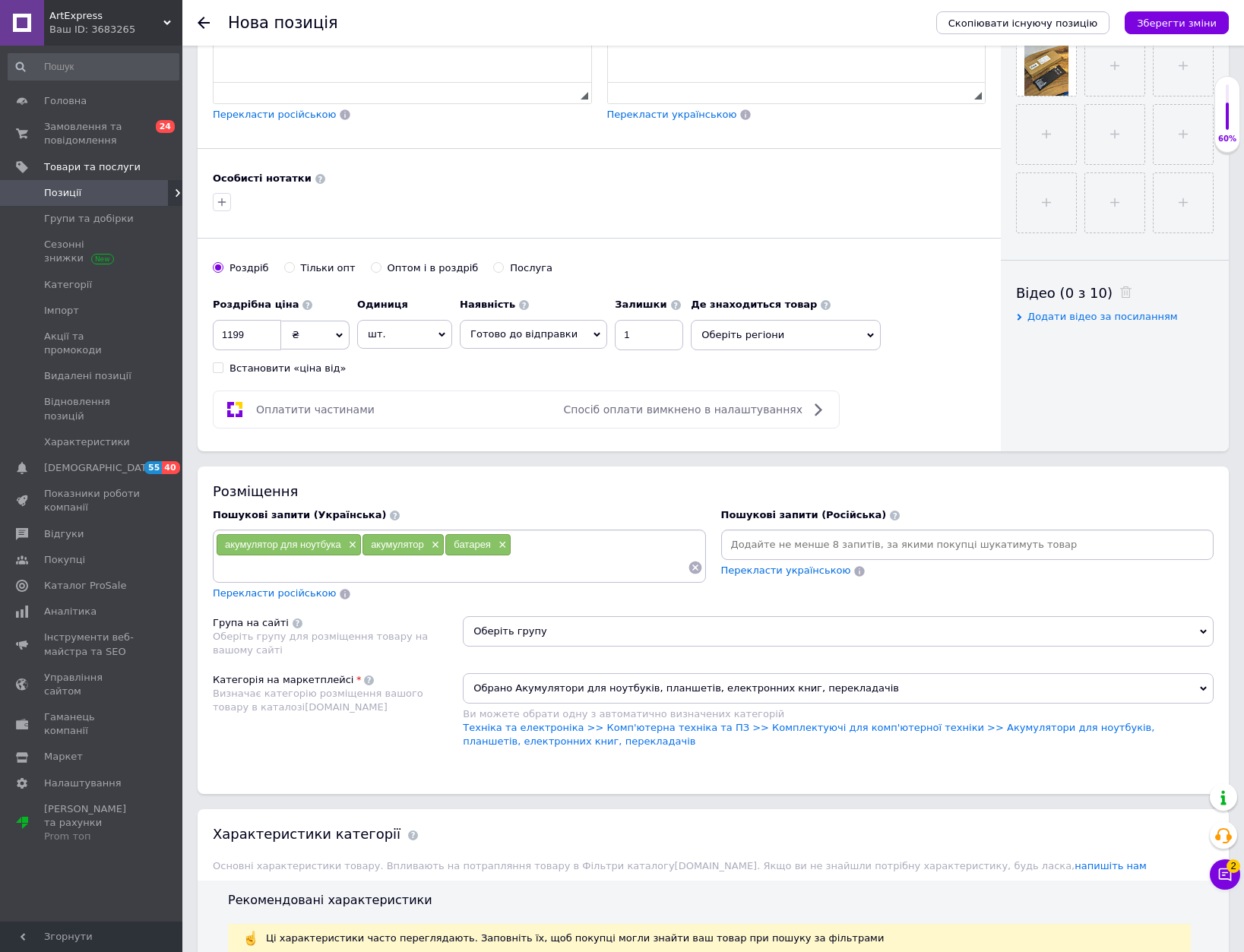
click at [723, 631] on span "Оберіть групу" at bounding box center [837, 631] width 751 height 30
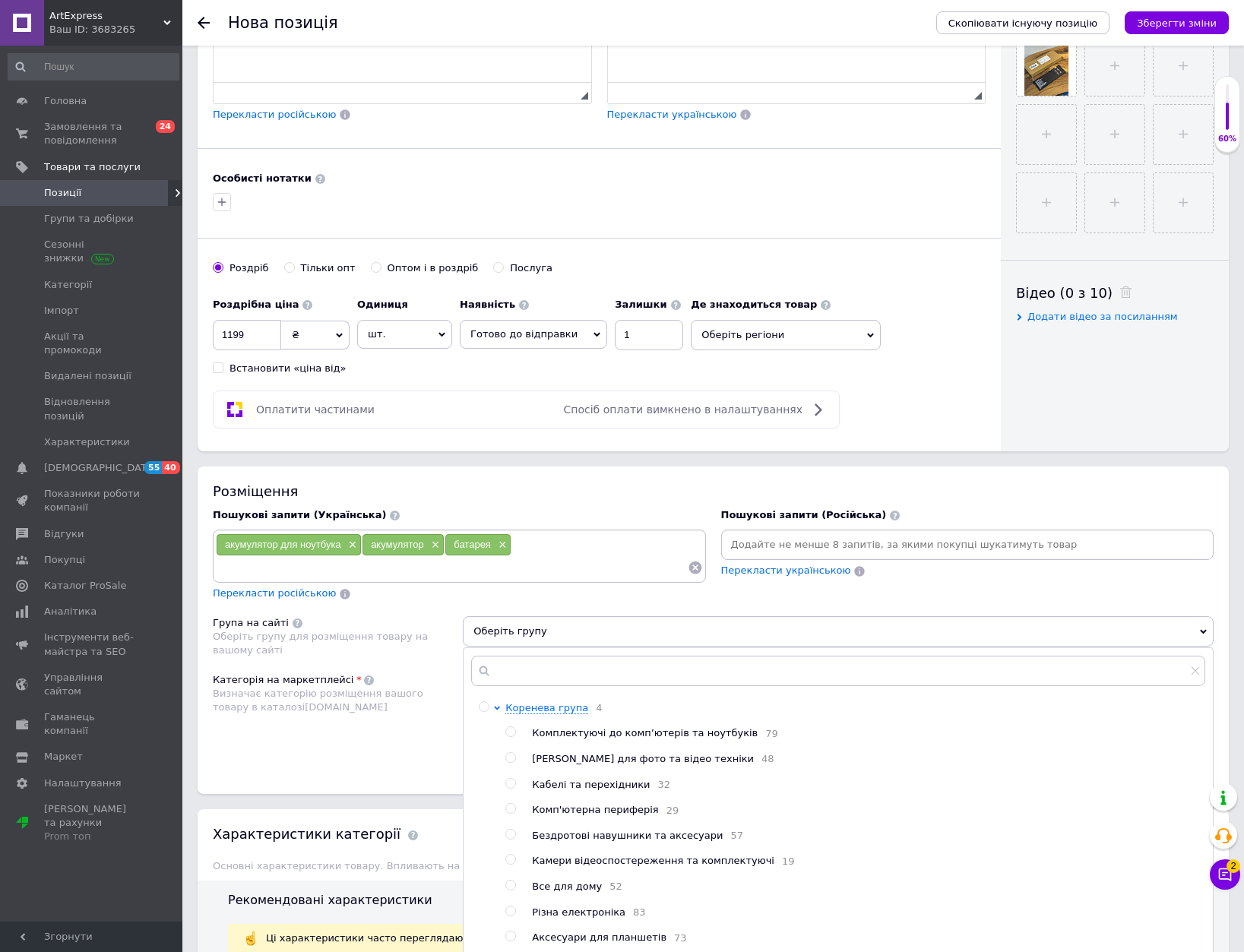
click at [584, 732] on span "Комплектуючі до комп’ютерів та ноутбуків" at bounding box center [645, 733] width 226 height 11
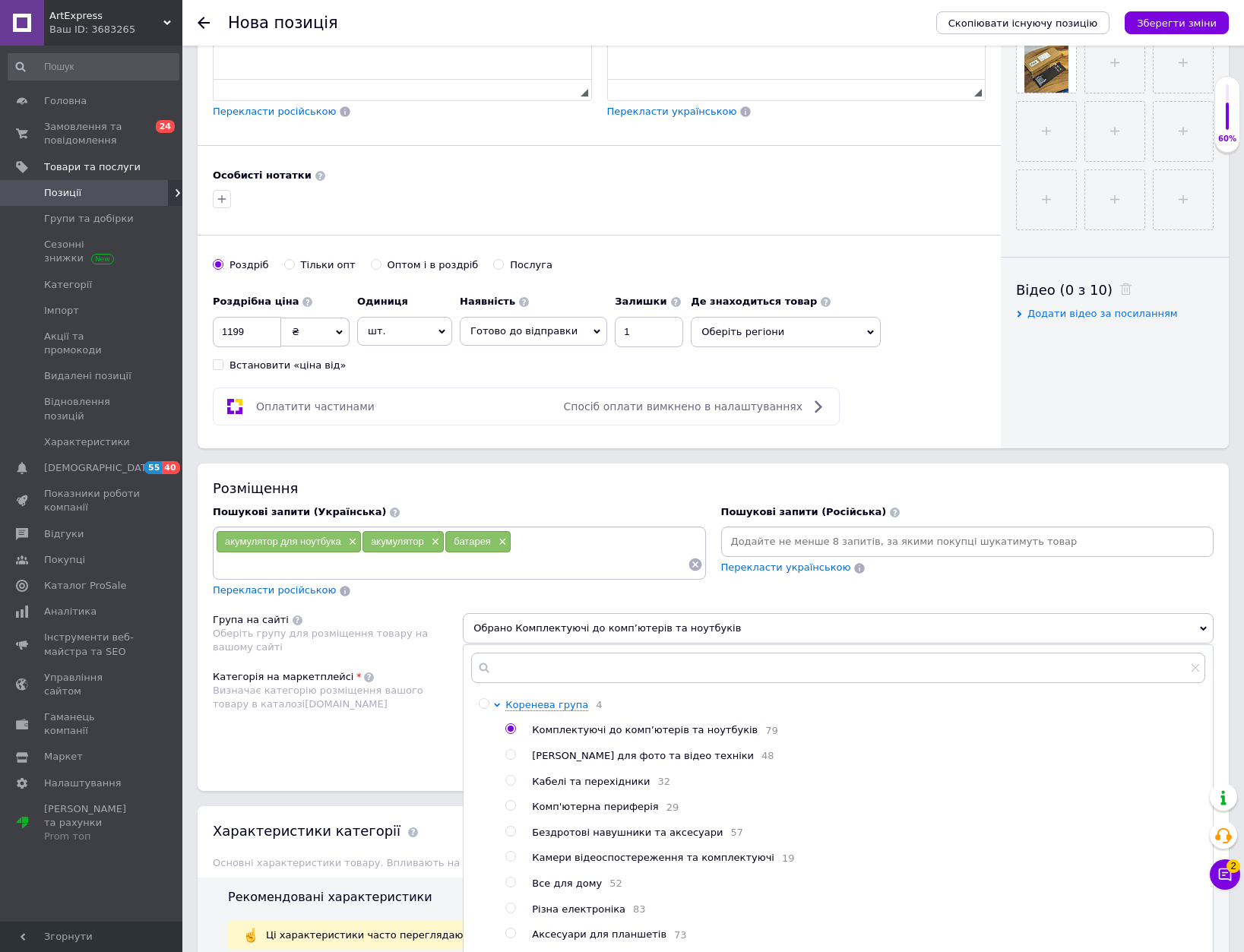
scroll to position [775, 0]
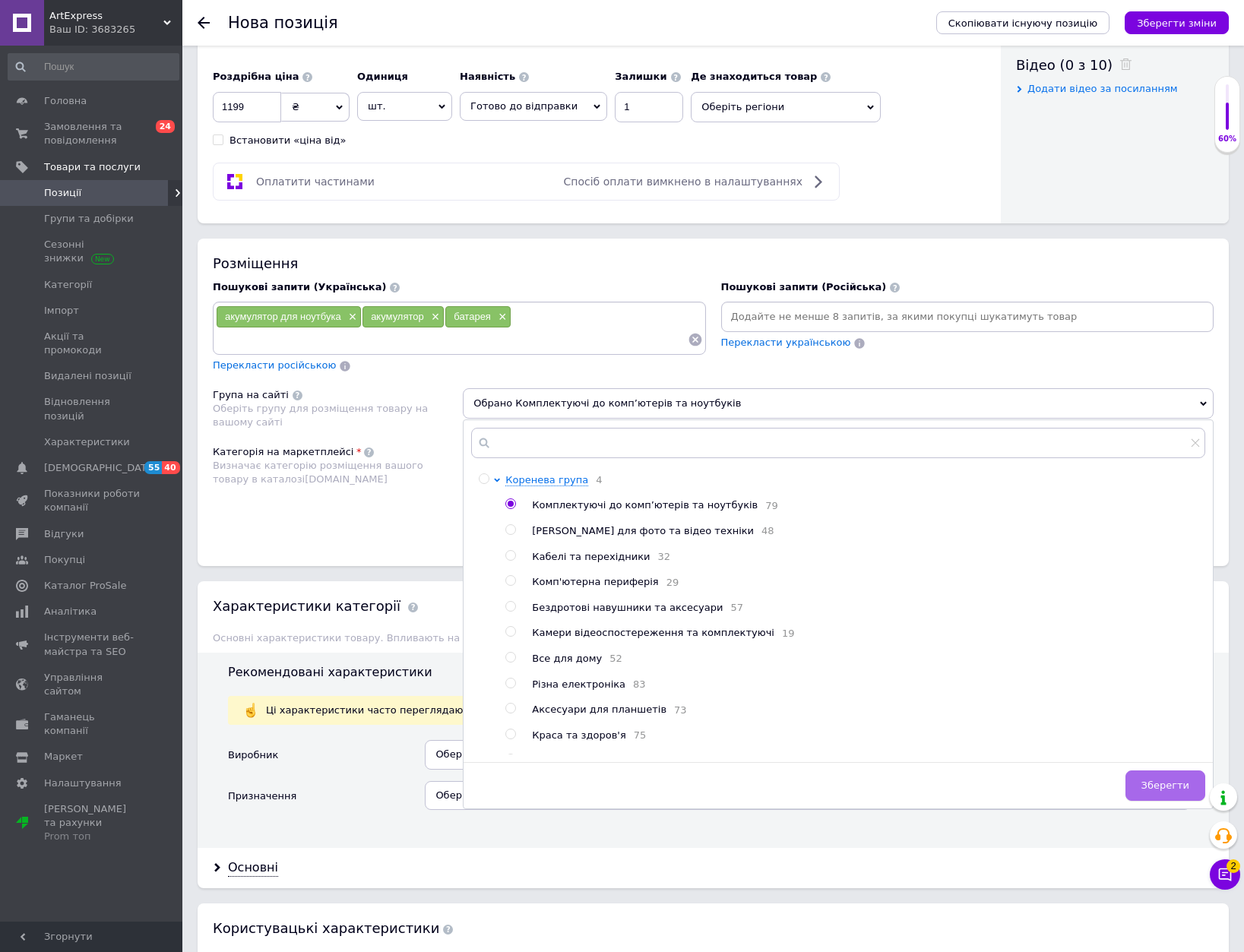
click at [1177, 780] on span "Зберегти" at bounding box center [1165, 786] width 48 height 11
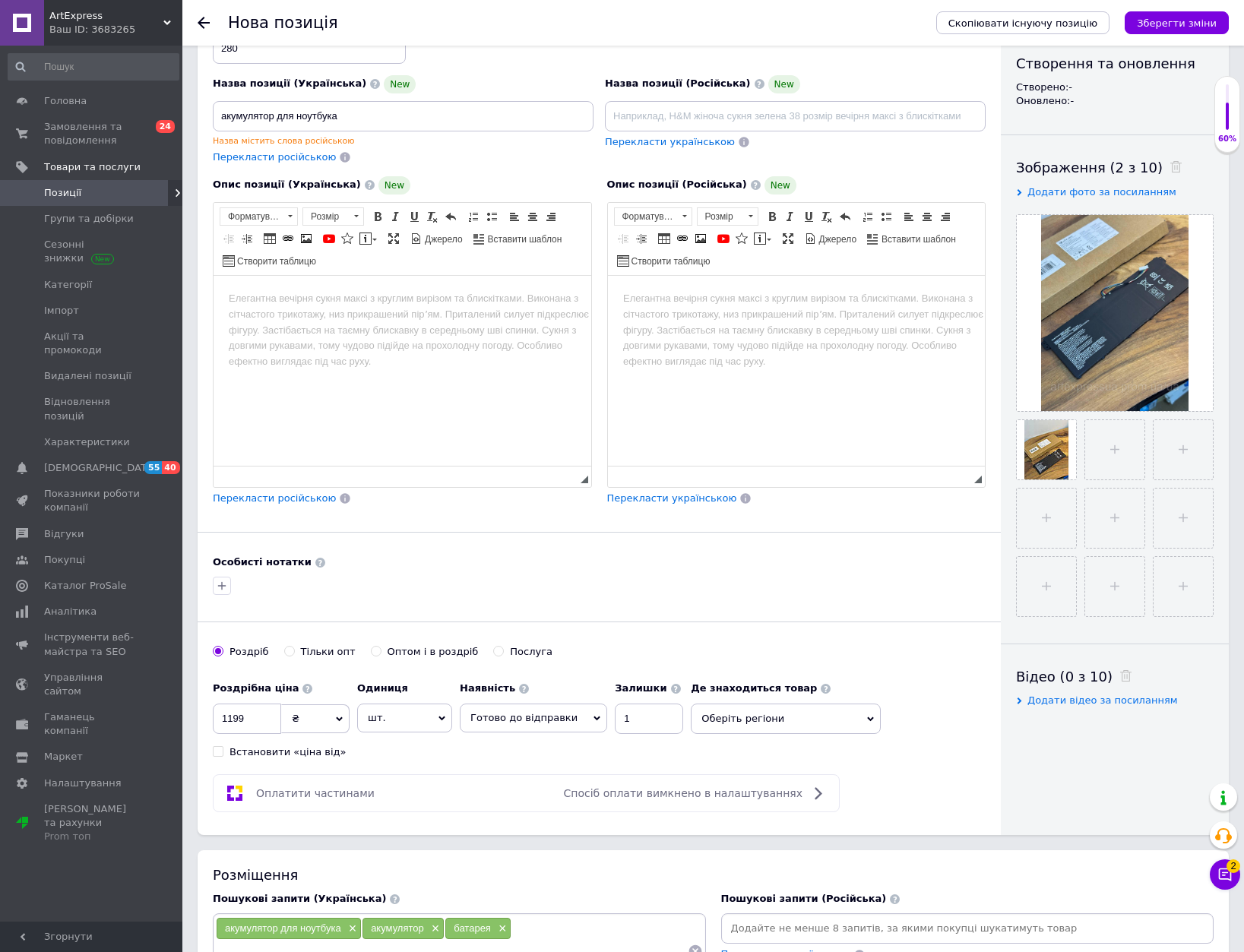
scroll to position [92, 0]
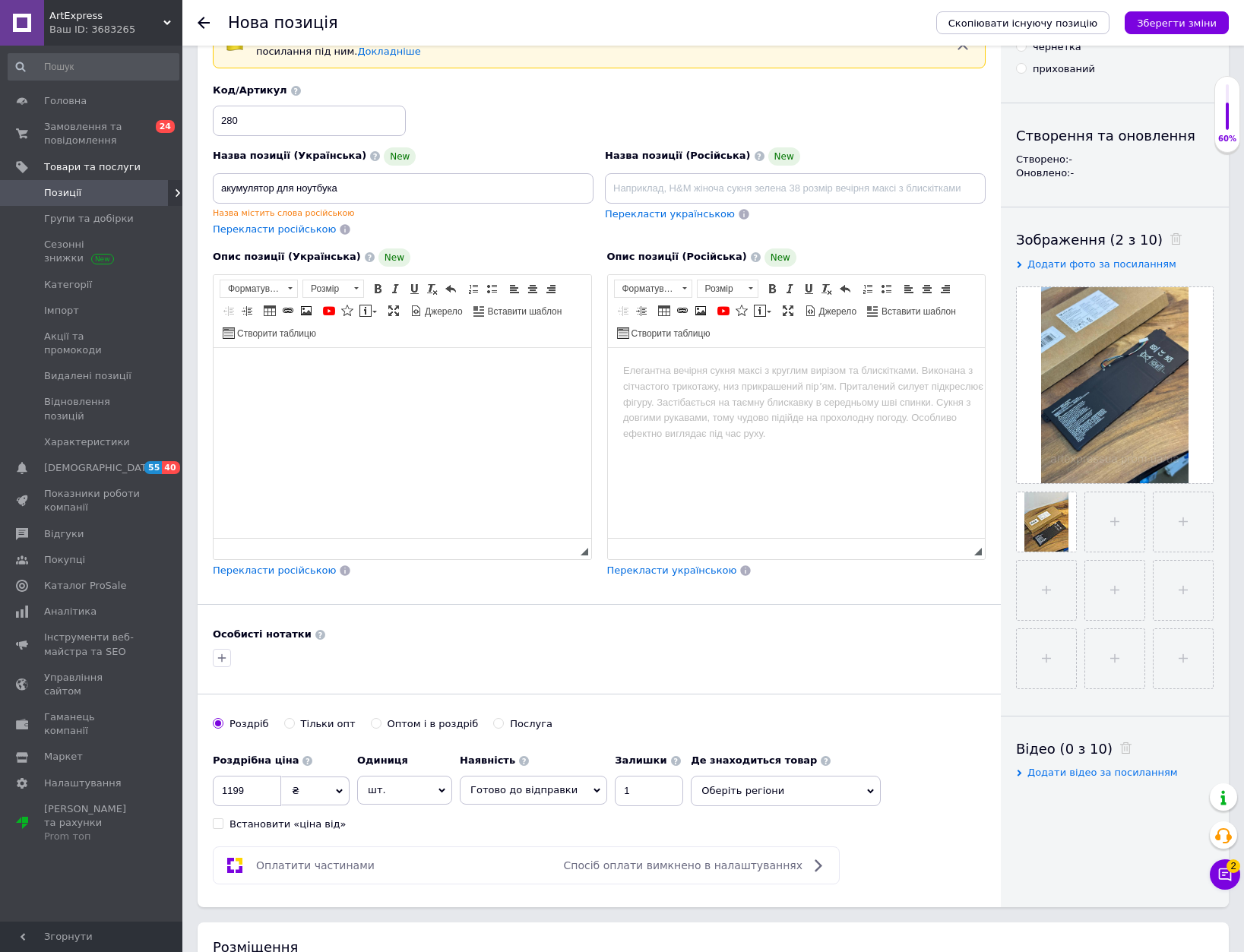
click at [416, 394] on html at bounding box center [402, 370] width 378 height 46
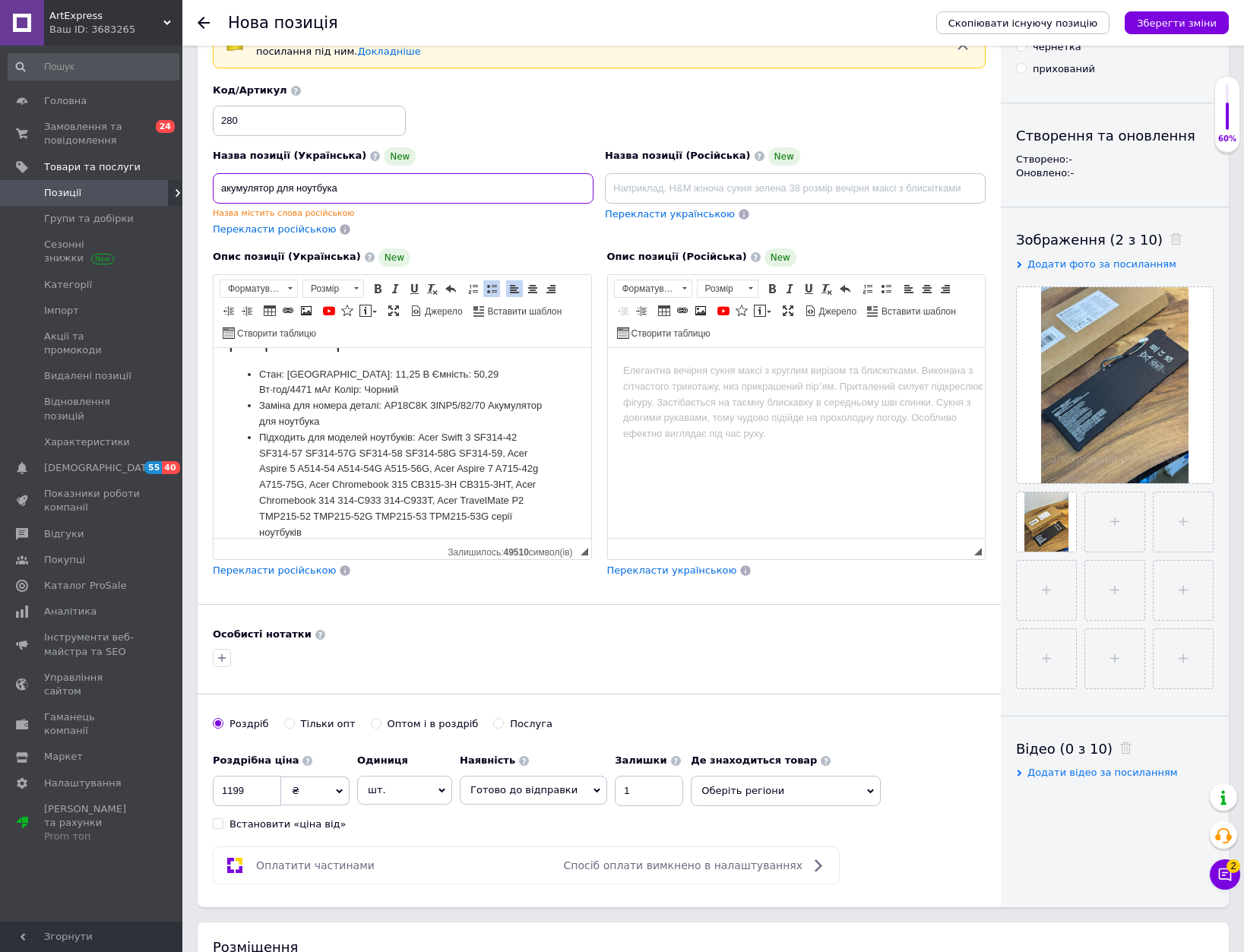
drag, startPoint x: 224, startPoint y: 189, endPoint x: 279, endPoint y: 212, distance: 59.6
click at [227, 189] on input "акумулятор для ноутбука" at bounding box center [403, 189] width 380 height 30
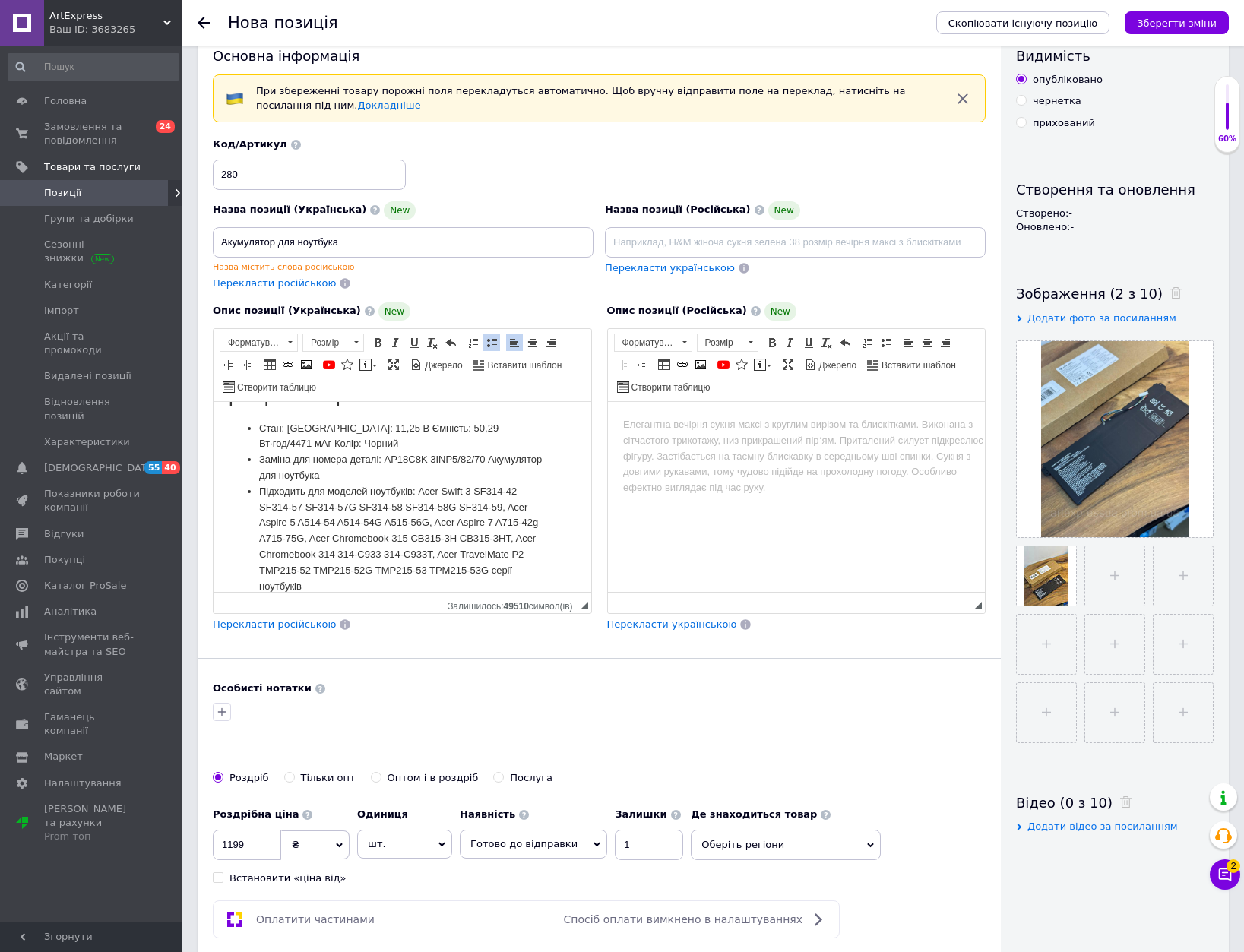
scroll to position [0, 0]
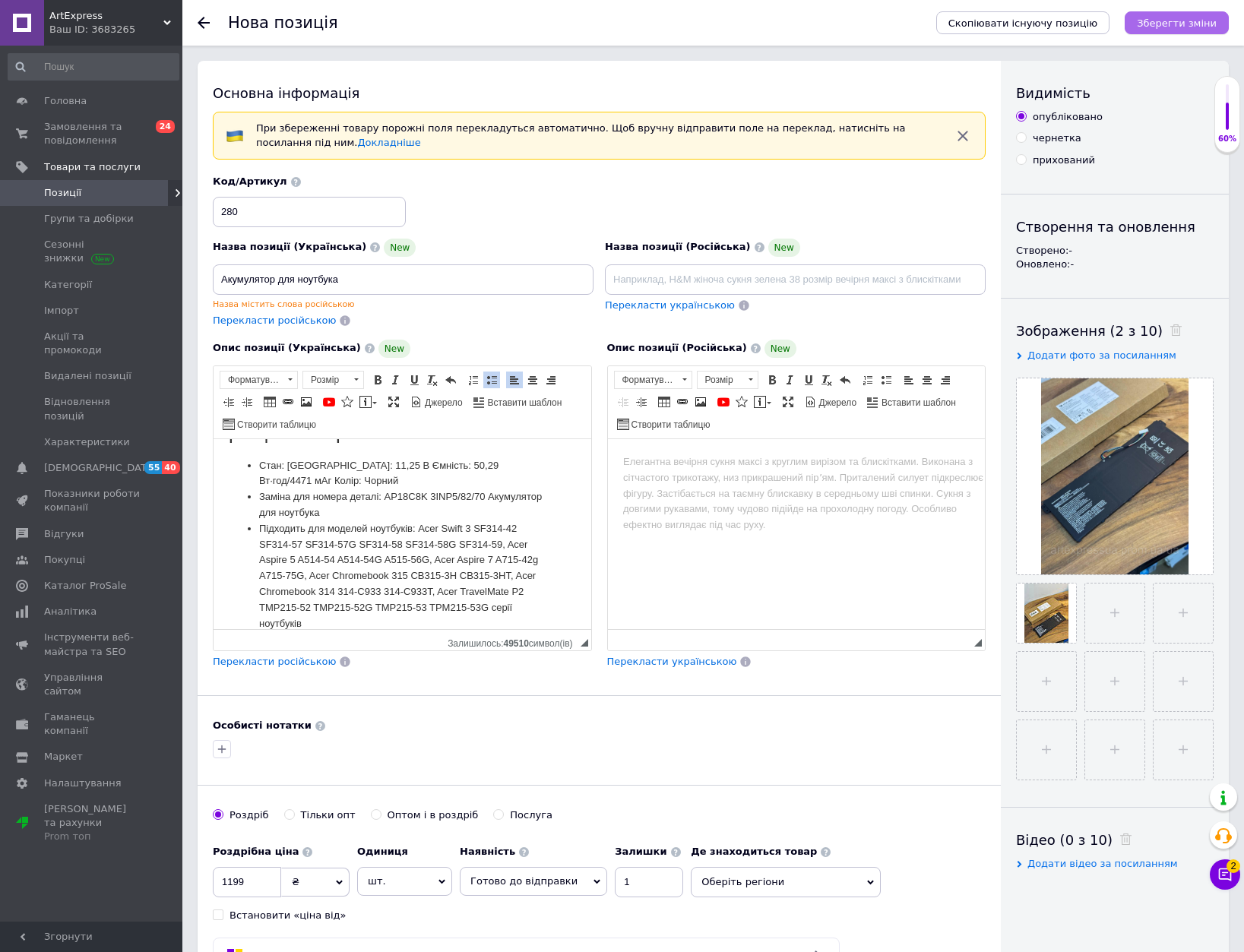
click at [1195, 18] on icon "Зберегти зміни" at bounding box center [1176, 23] width 80 height 11
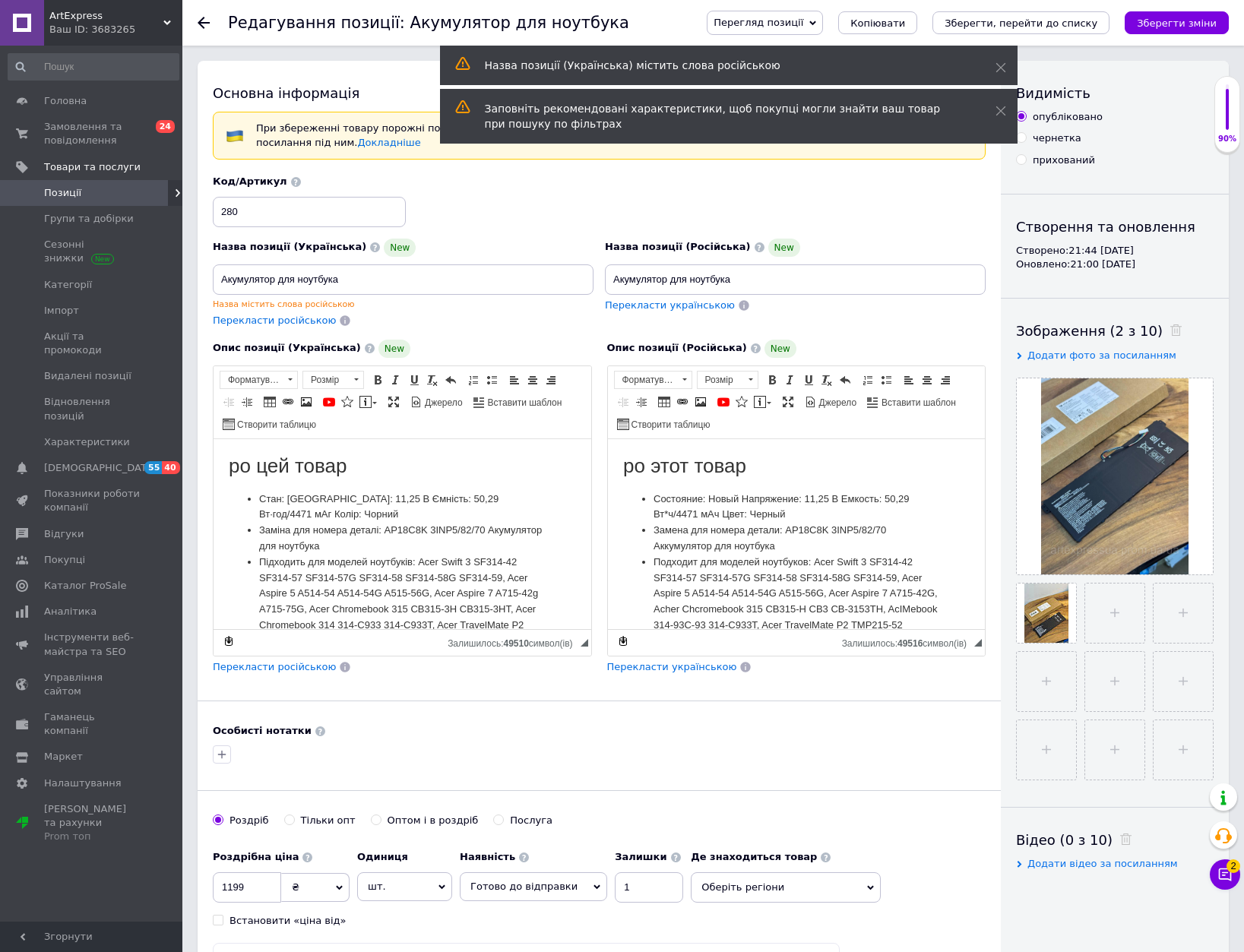
click at [204, 23] on use at bounding box center [203, 22] width 12 height 12
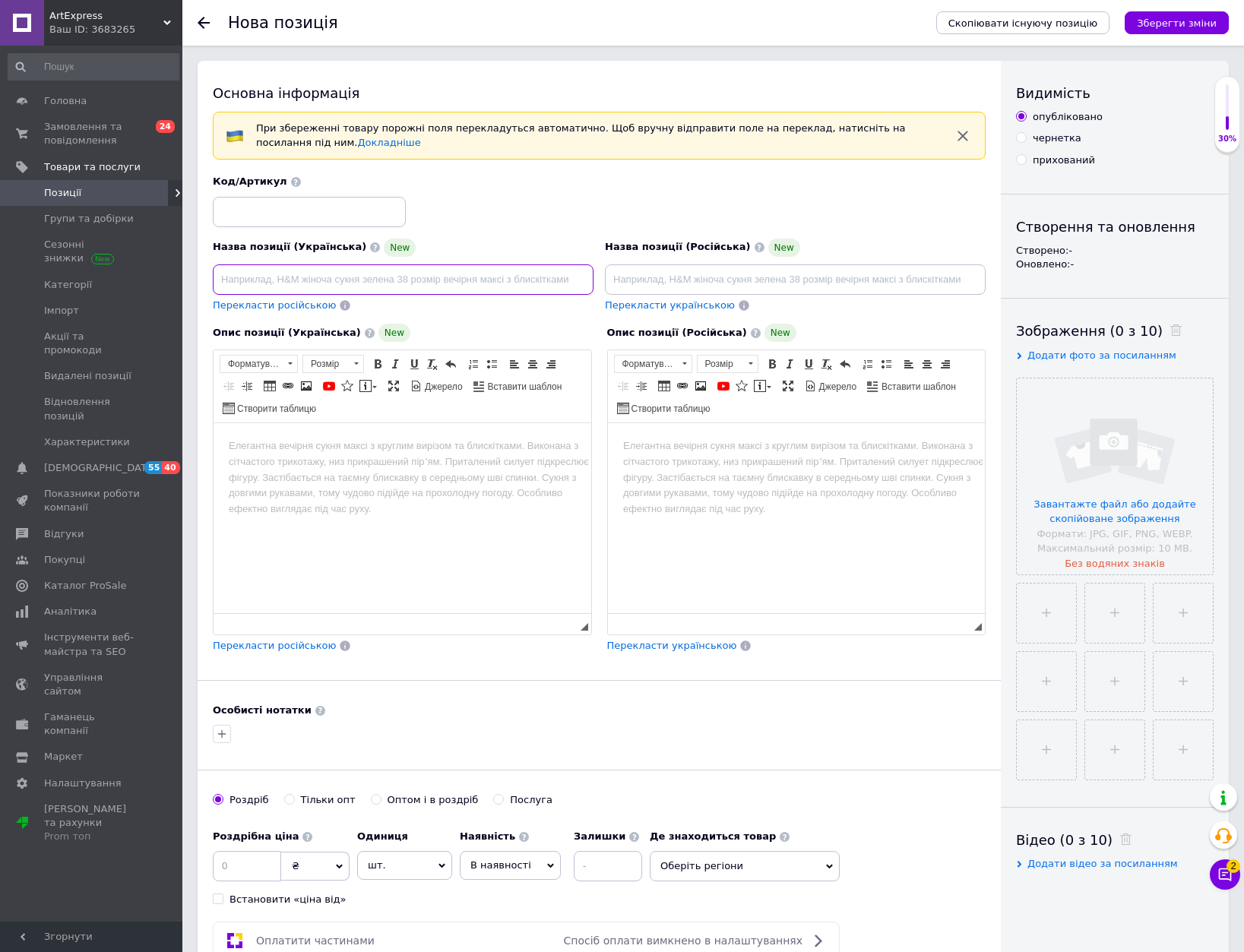
click at [357, 283] on input at bounding box center [403, 279] width 380 height 30
paste input "ро цей товар Стан: Новий Напруга: 11,25 В Ємність: 50,29 Вт·год/4471 мАг Колір:…"
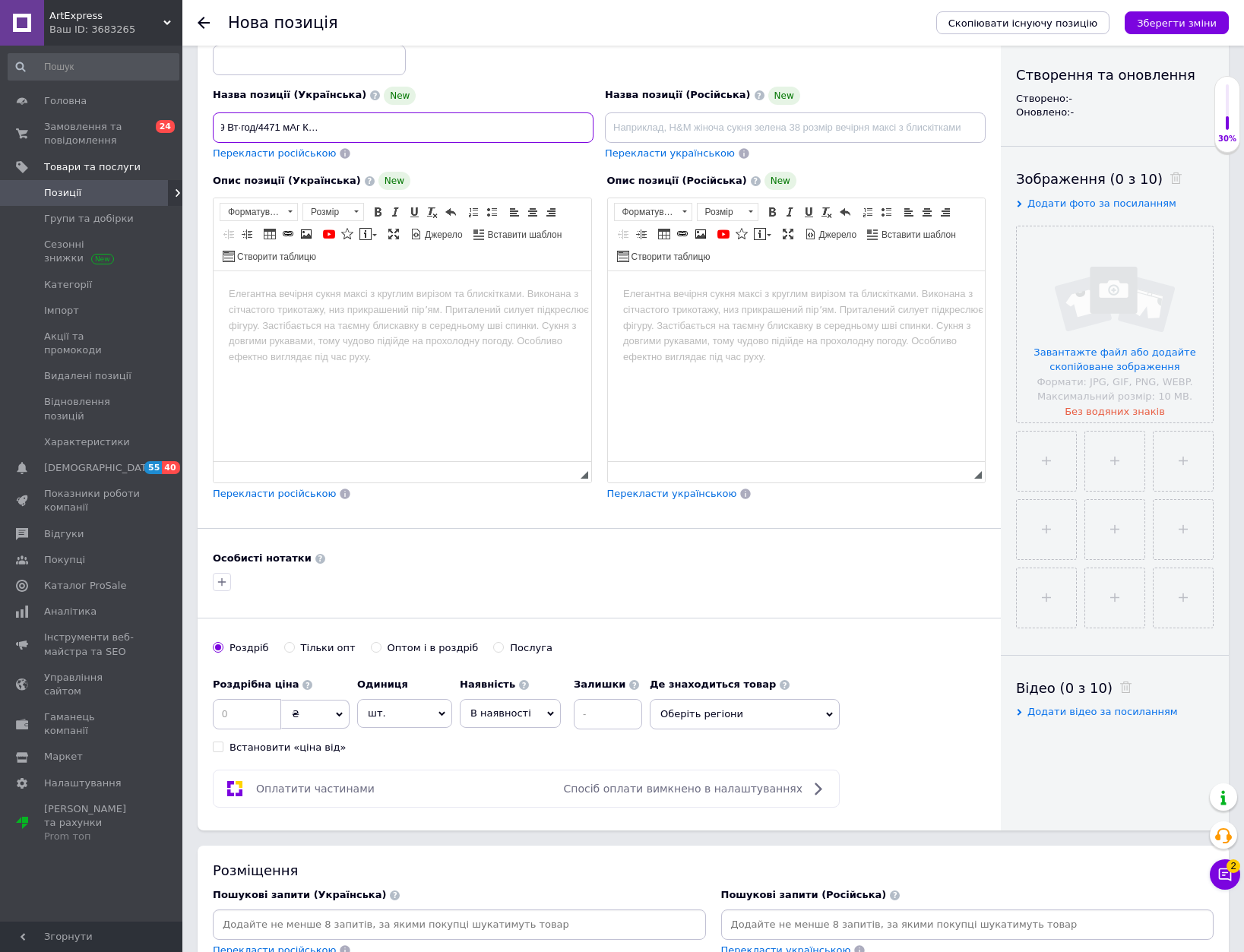
scroll to position [0, 264]
drag, startPoint x: 308, startPoint y: 129, endPoint x: 641, endPoint y: 115, distance: 333.3
click at [641, 115] on div "Назва позиції (Українська) New ро цей товар Стан: [GEOGRAPHIC_DATA]: 11,25 В Єм…" at bounding box center [599, 92] width 784 height 149
drag, startPoint x: 310, startPoint y: 127, endPoint x: 570, endPoint y: 135, distance: 260.1
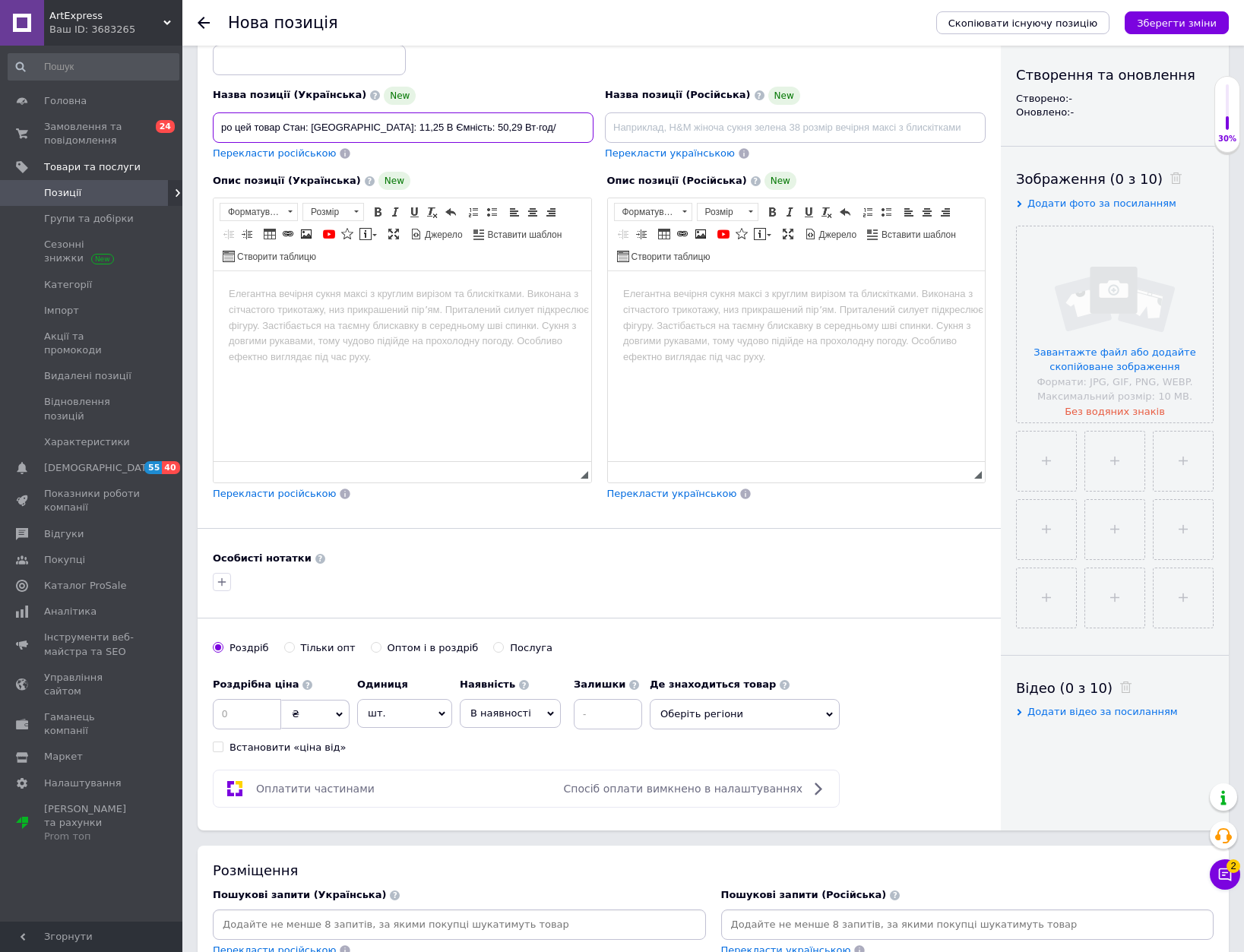
click at [570, 135] on input "ро цей товар Стан: [GEOGRAPHIC_DATA]: 11,25 В Ємність: 50,29 Вт·год/" at bounding box center [403, 127] width 380 height 30
drag, startPoint x: 245, startPoint y: 125, endPoint x: 501, endPoint y: 123, distance: 256.0
click at [497, 123] on input "ро цей товар С" at bounding box center [403, 127] width 380 height 30
paste input "Батарея для ноутбука Dell Inspiron 15"
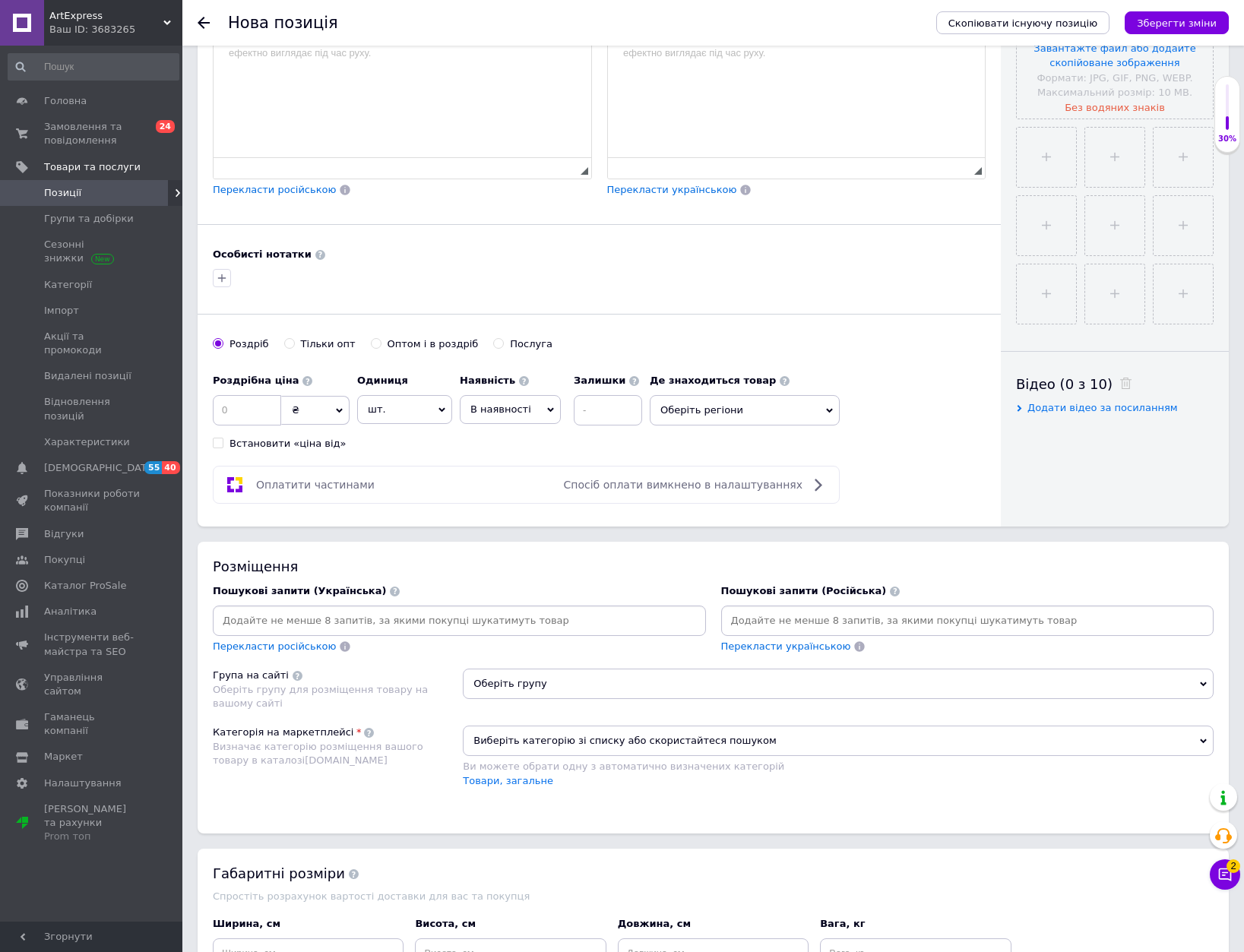
scroll to position [472, 0]
click at [607, 628] on input at bounding box center [459, 620] width 487 height 23
paste input "Батарея для ноутбука Dell Inspiron 15"
click at [478, 404] on span "В наявності" at bounding box center [501, 409] width 60 height 11
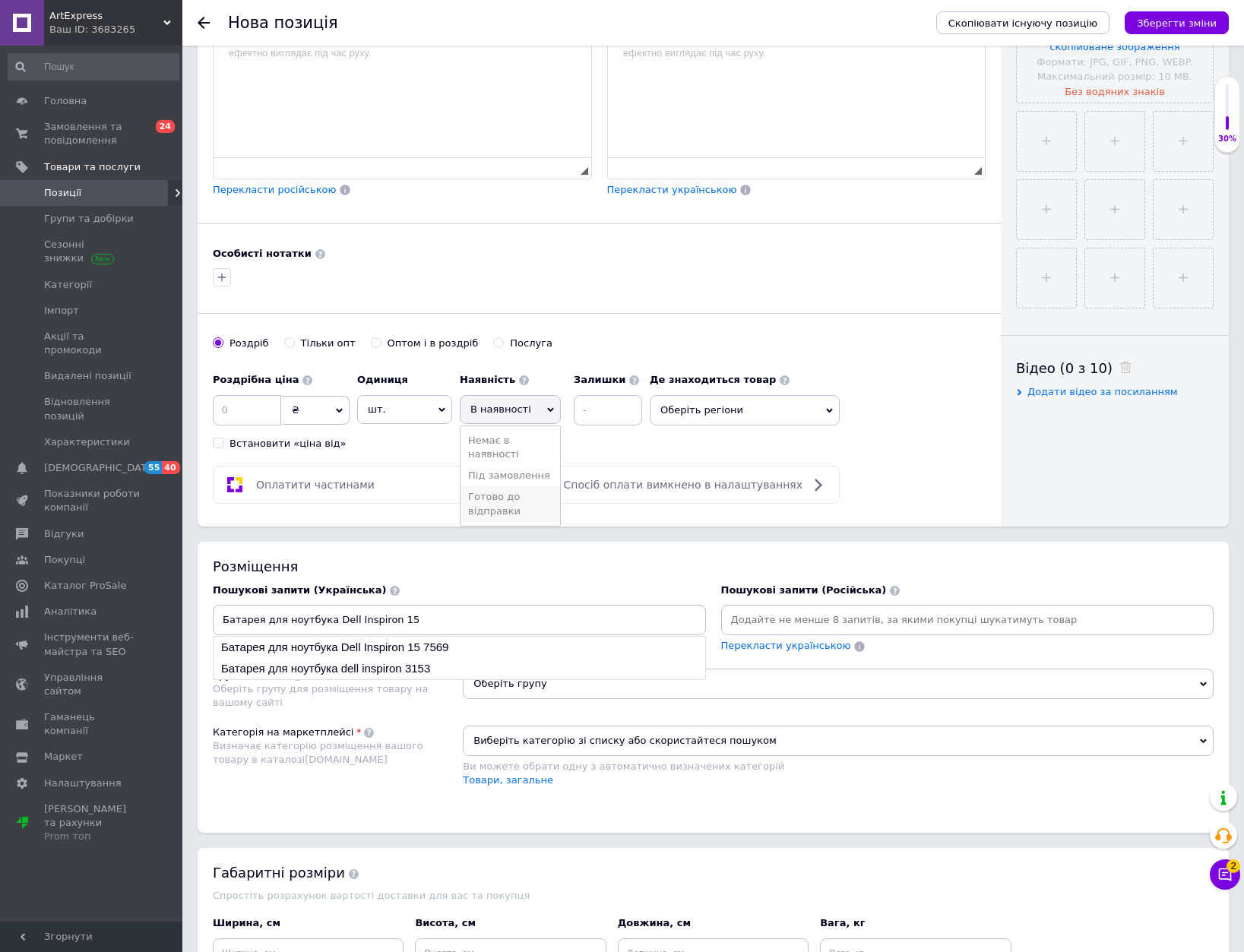
drag, startPoint x: 508, startPoint y: 501, endPoint x: 595, endPoint y: 434, distance: 109.8
click at [508, 501] on li "Готово до відправки" at bounding box center [510, 504] width 99 height 35
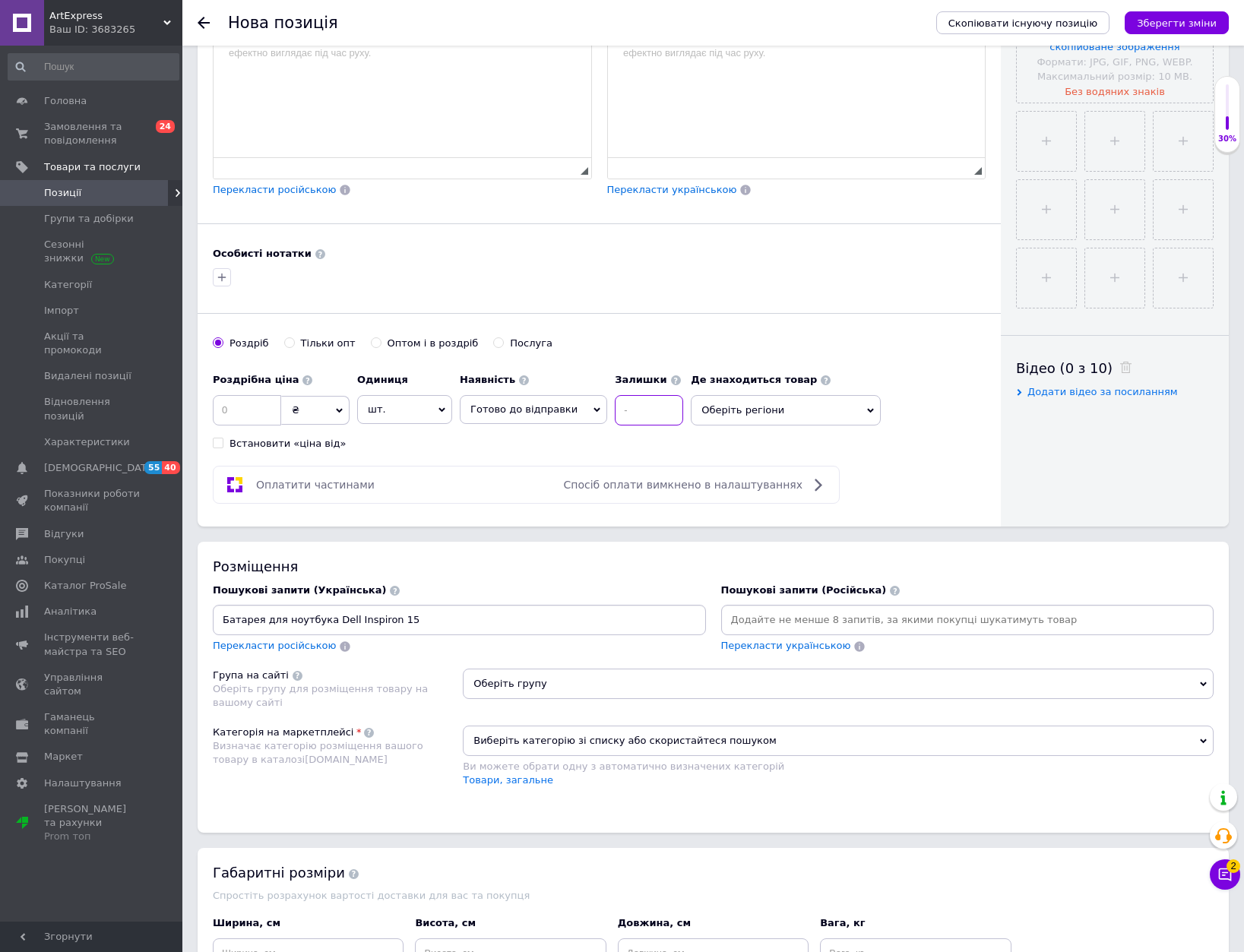
click at [614, 414] on input at bounding box center [649, 410] width 68 height 30
click at [500, 611] on input "Батарея для ноутбука Dell Inspiron 15" at bounding box center [459, 620] width 487 height 23
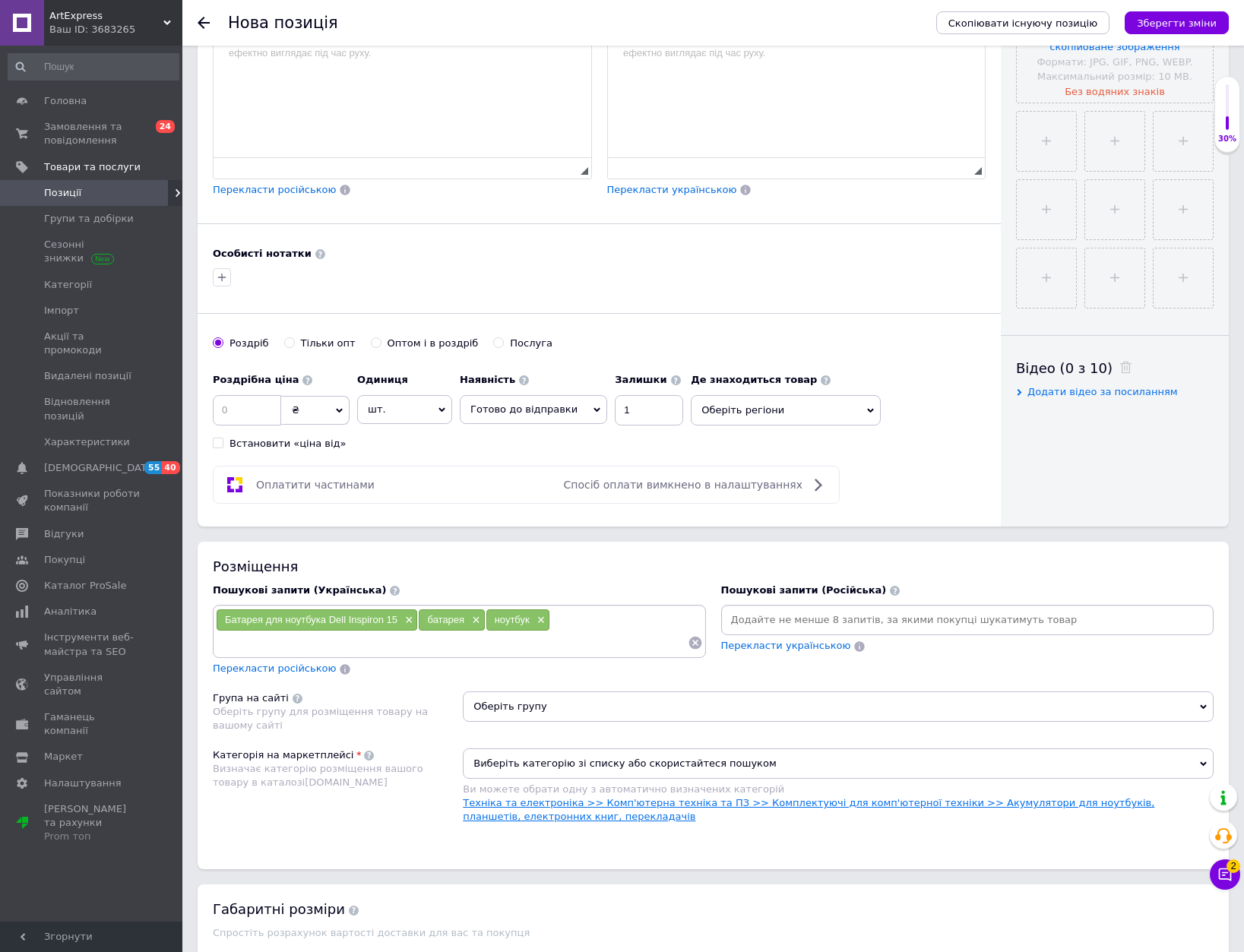
click at [966, 802] on link "Техніка та електроніка >> Комп'ютерна техніка та ПЗ >> Комплектуючі для комп'ют…" at bounding box center [808, 810] width 692 height 25
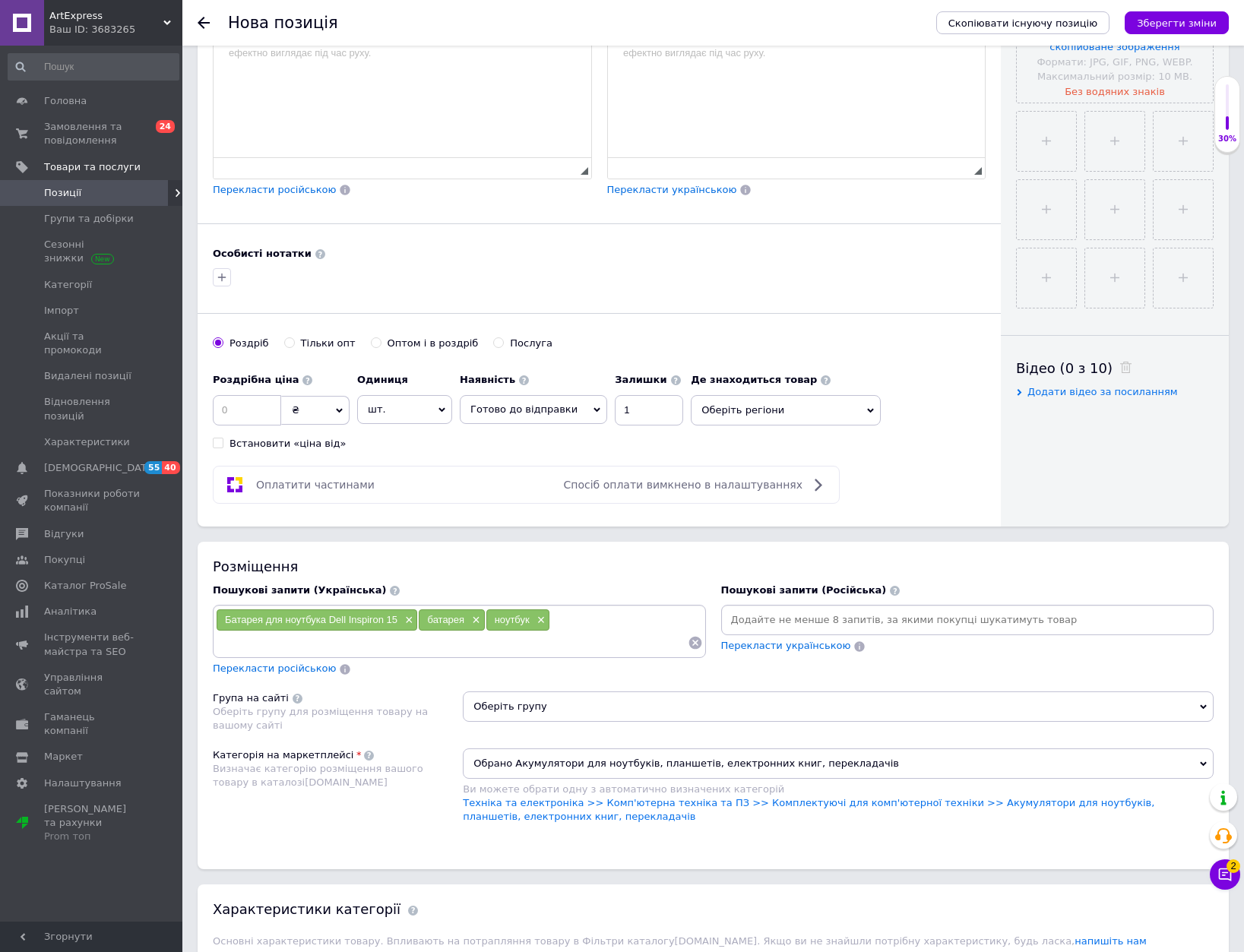
click at [968, 701] on span "Оберіть групу" at bounding box center [837, 707] width 751 height 30
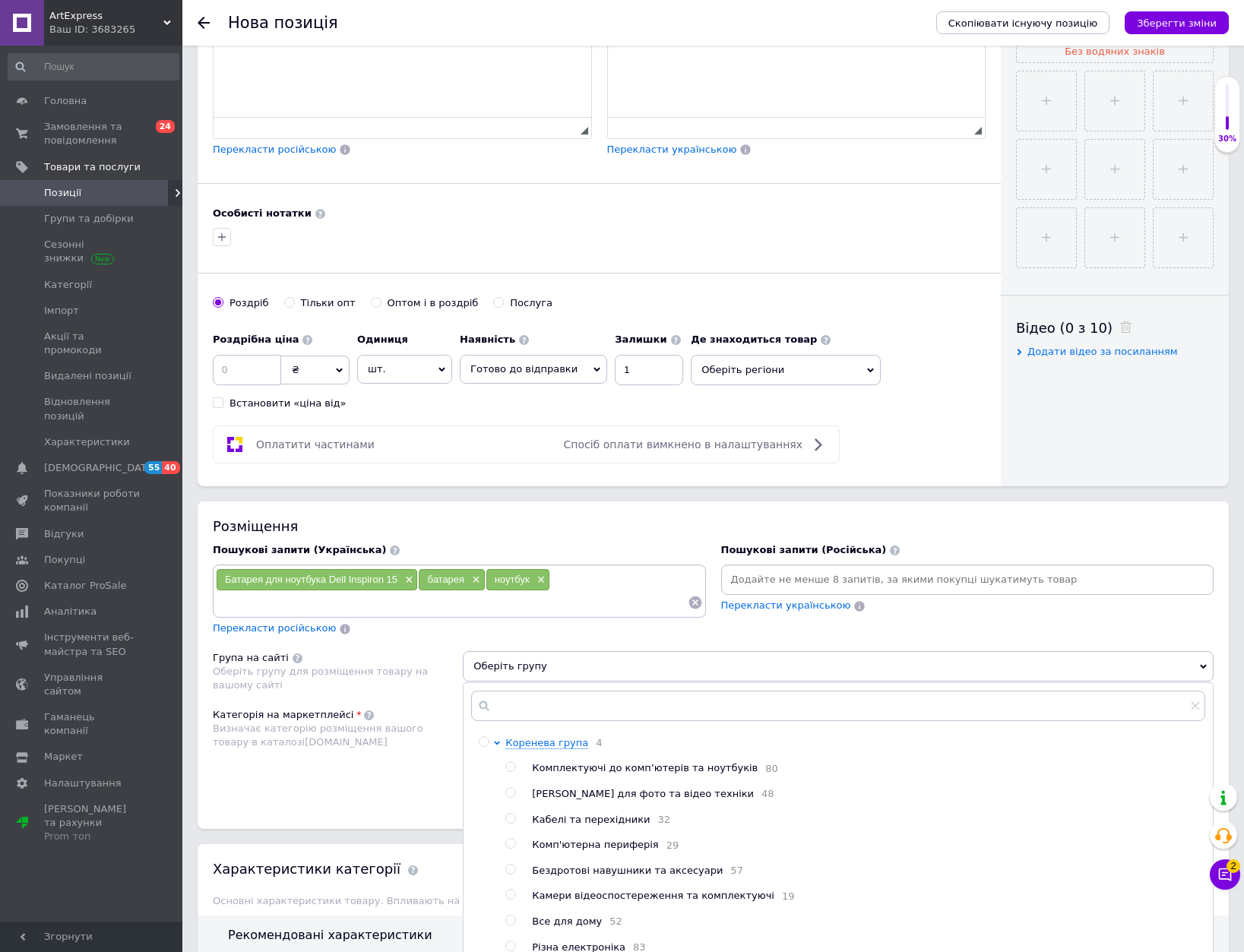
scroll to position [700, 0]
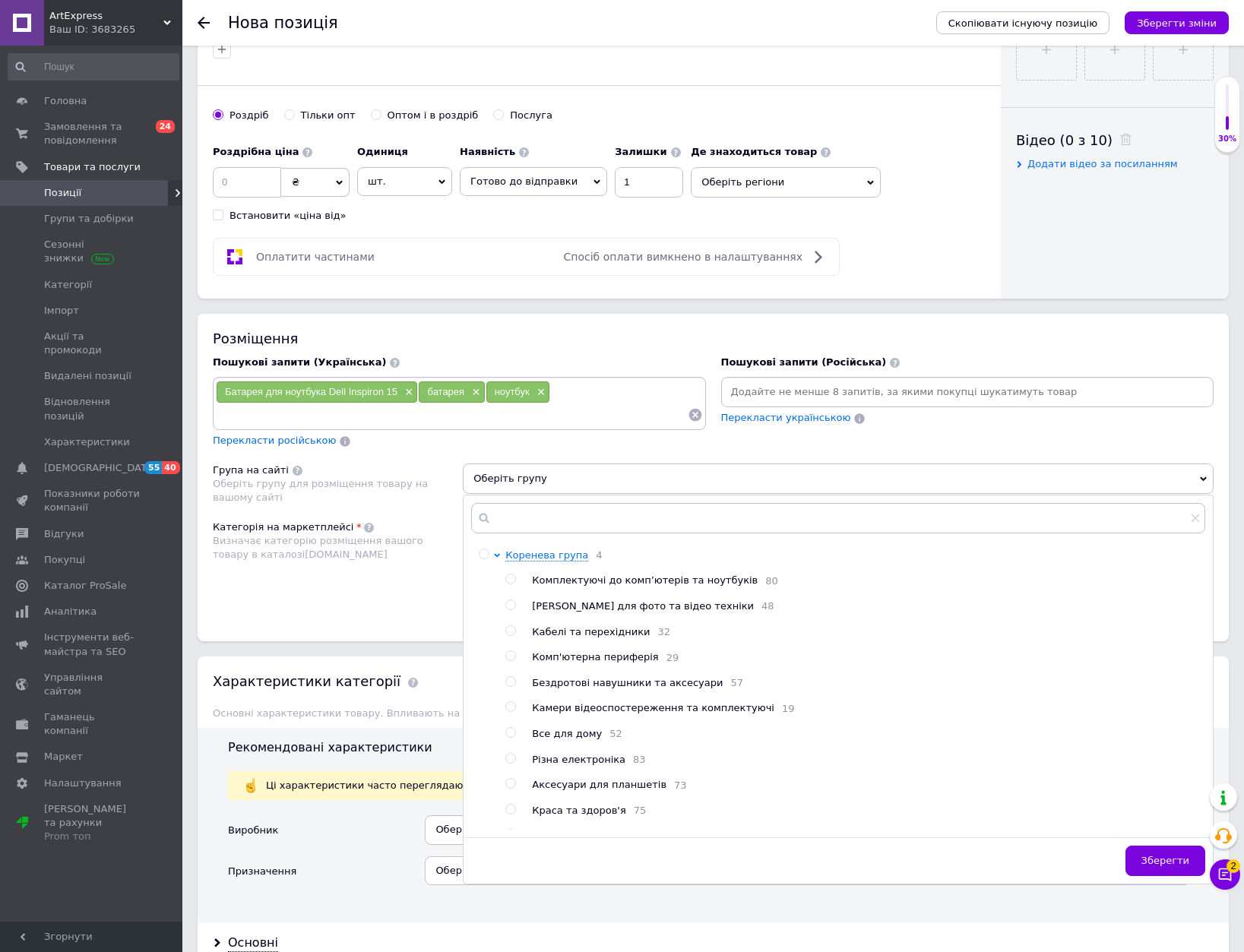
click at [688, 583] on span "Комплектуючі до комп’ютерів та ноутбуків" at bounding box center [645, 580] width 226 height 11
click at [1156, 855] on span "Зберегти" at bounding box center [1165, 860] width 48 height 11
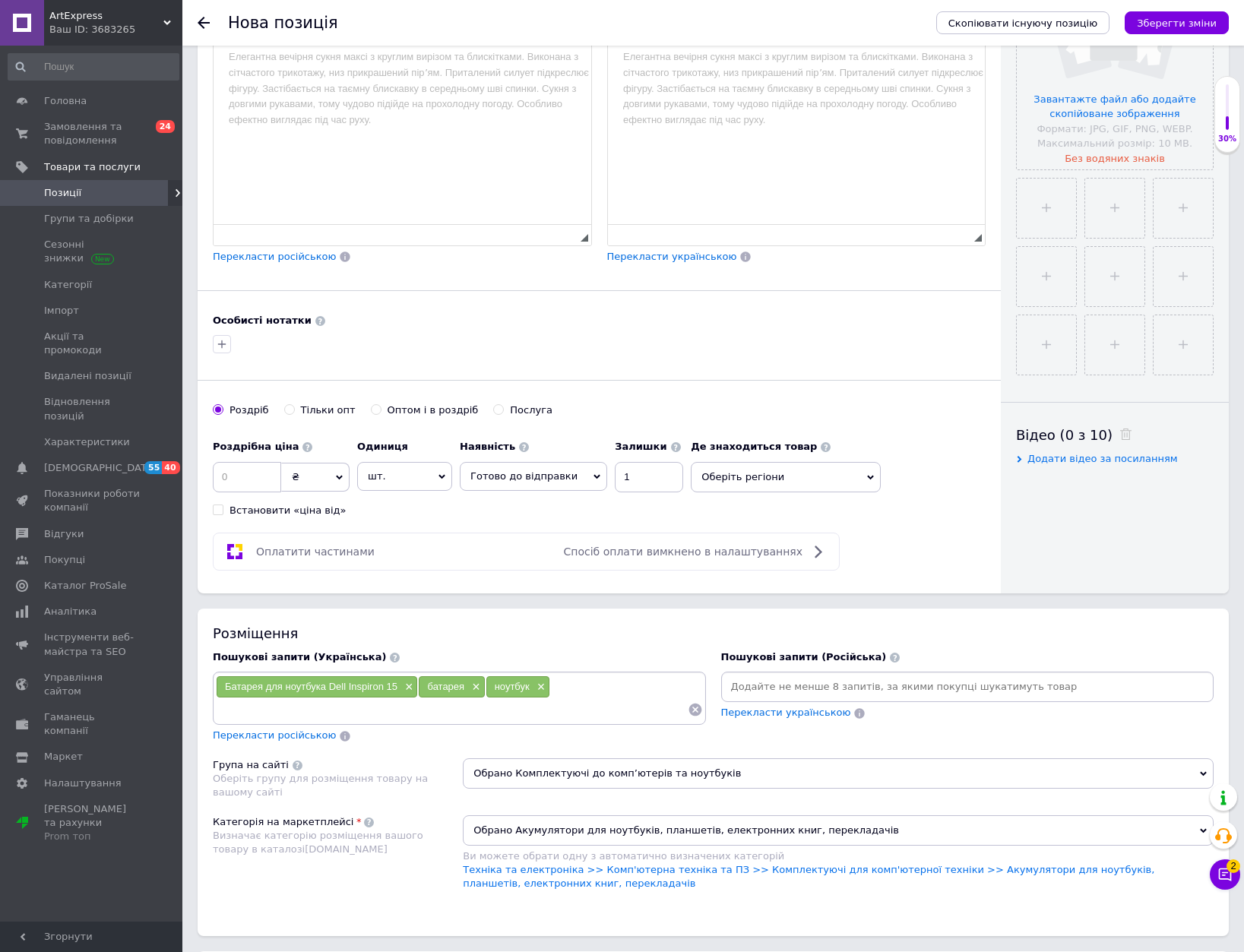
scroll to position [320, 0]
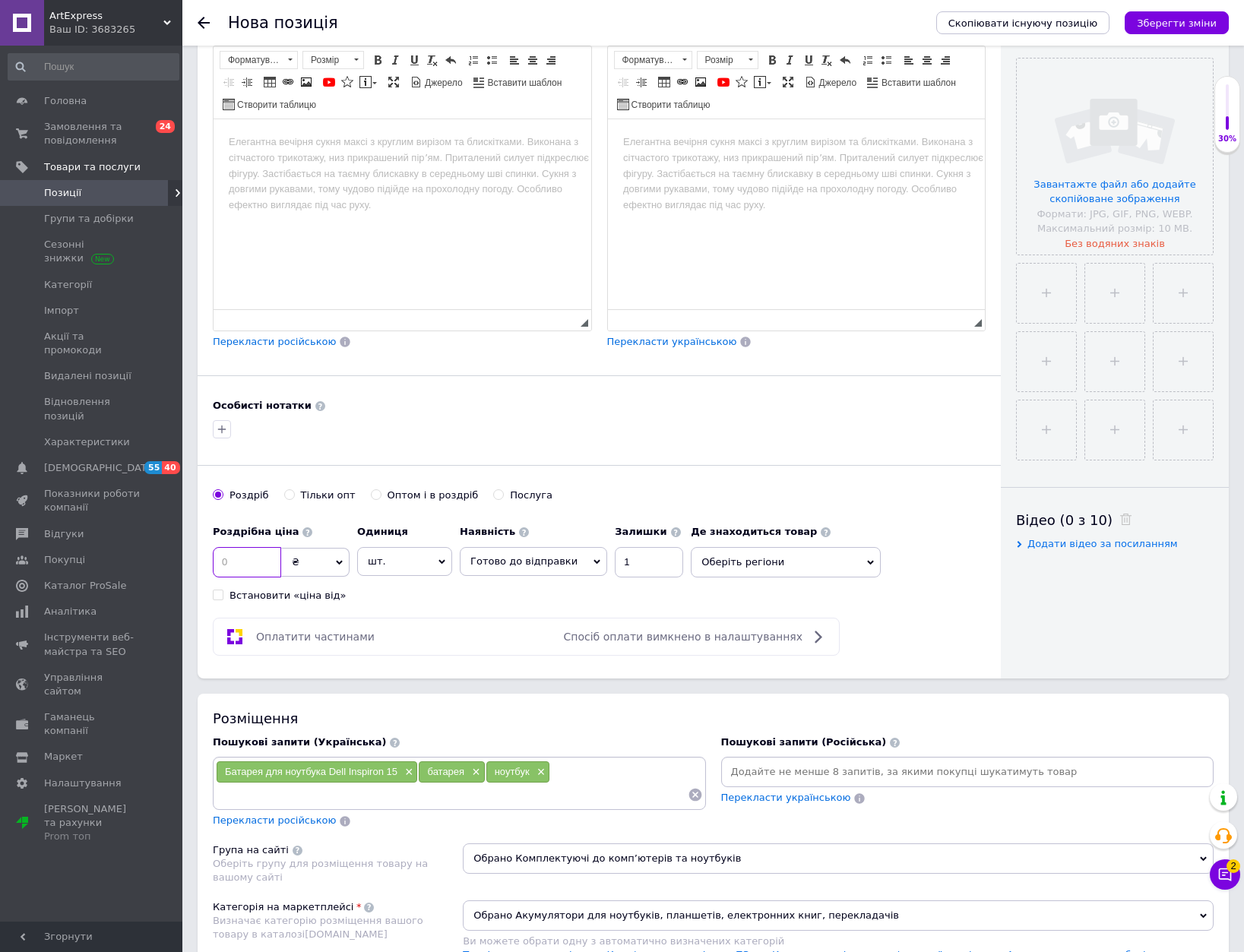
click at [244, 568] on input at bounding box center [247, 562] width 68 height 30
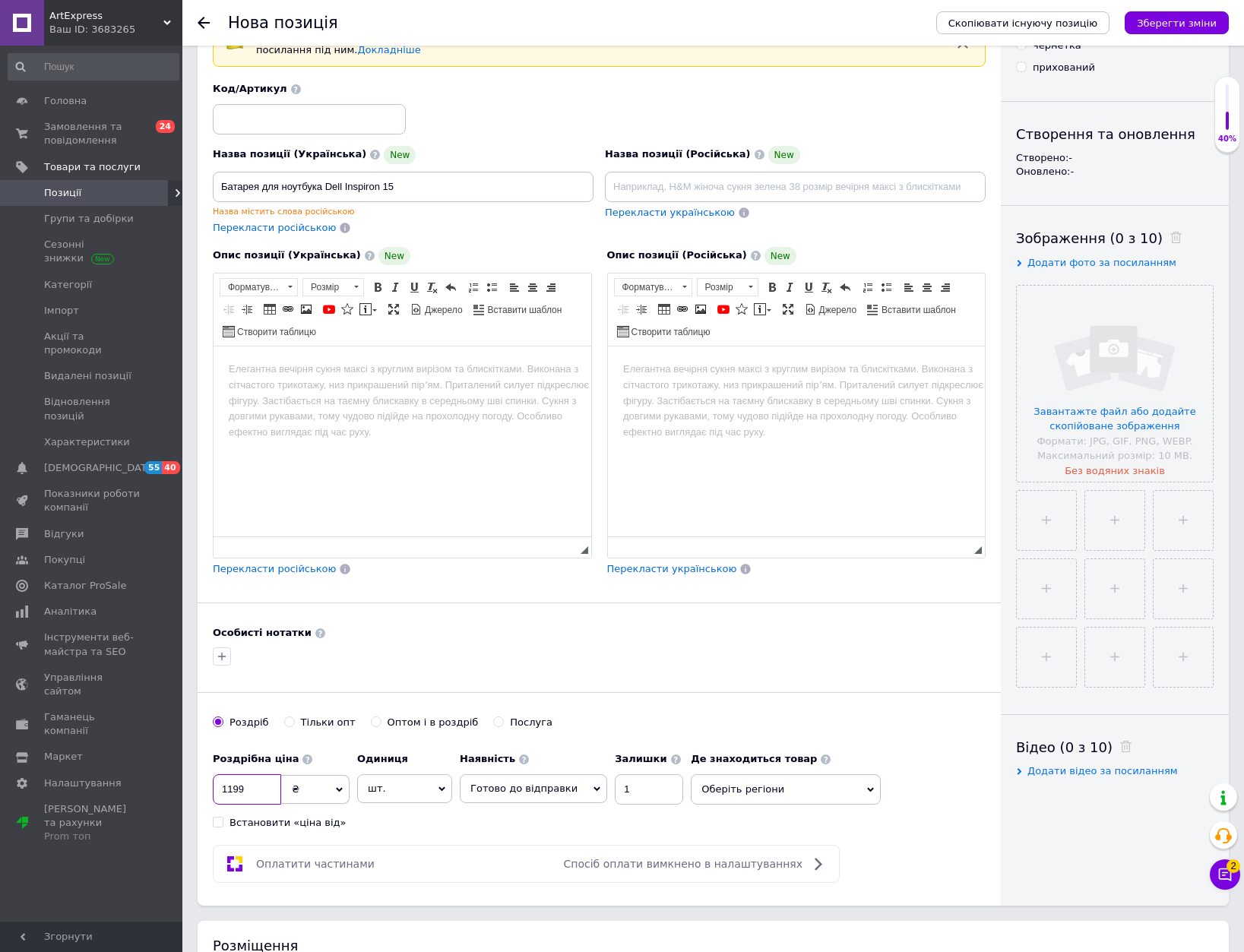
scroll to position [92, 0]
click at [365, 116] on input at bounding box center [309, 120] width 193 height 30
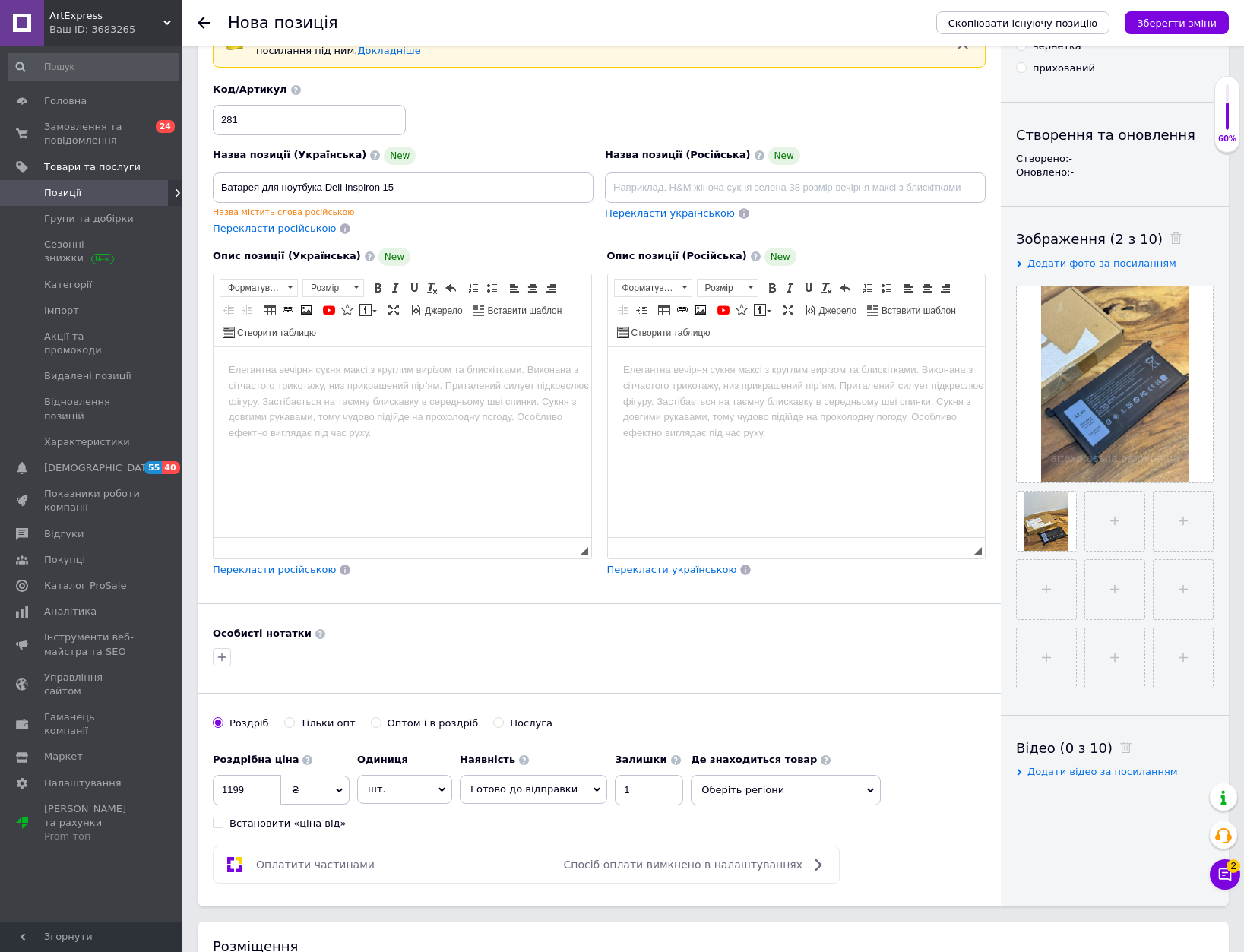
click at [364, 393] on html at bounding box center [402, 369] width 378 height 46
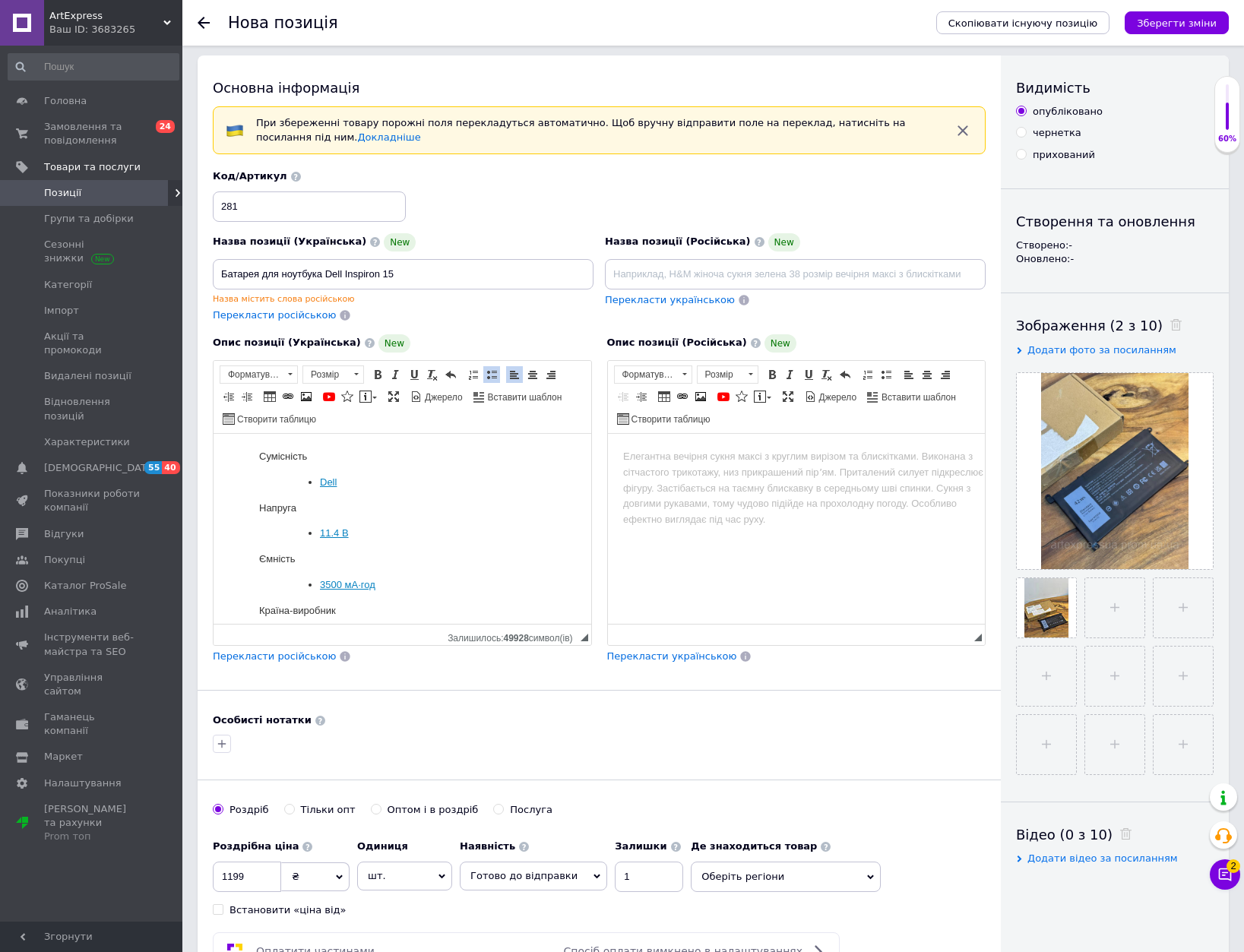
scroll to position [0, 0]
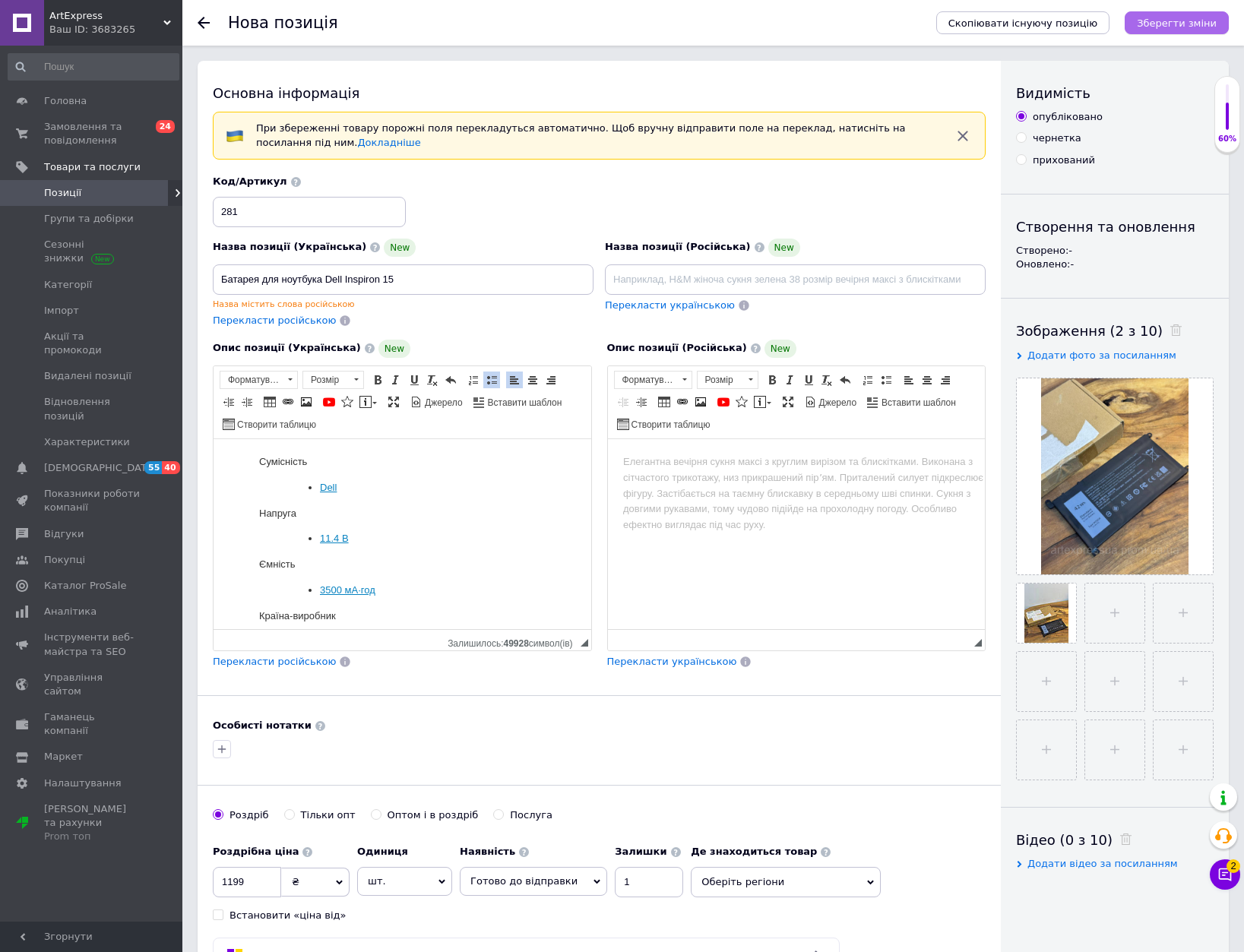
click at [1184, 24] on icon "Зберегти зміни" at bounding box center [1176, 23] width 80 height 11
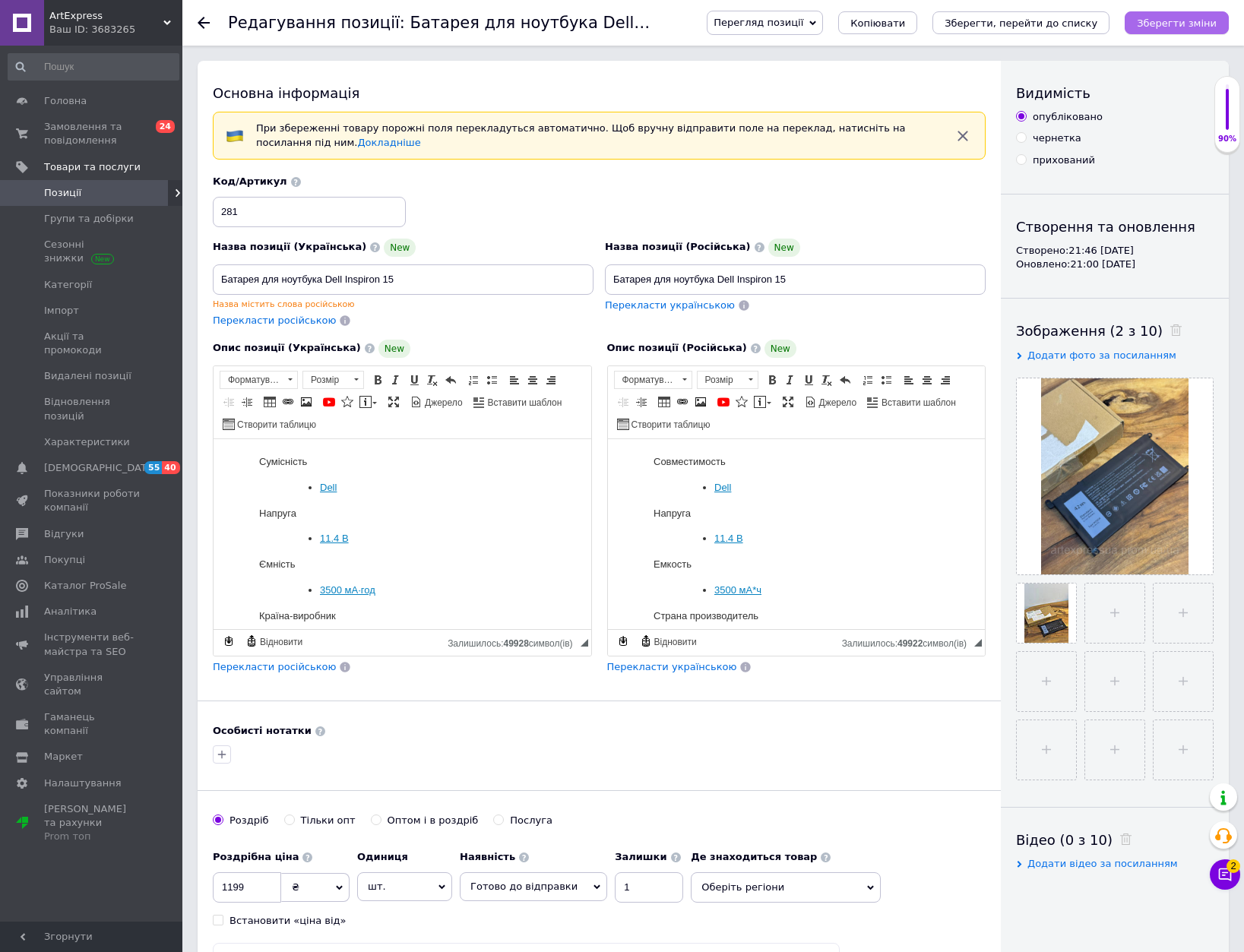
click at [1180, 25] on icon "Зберегти зміни" at bounding box center [1176, 23] width 80 height 11
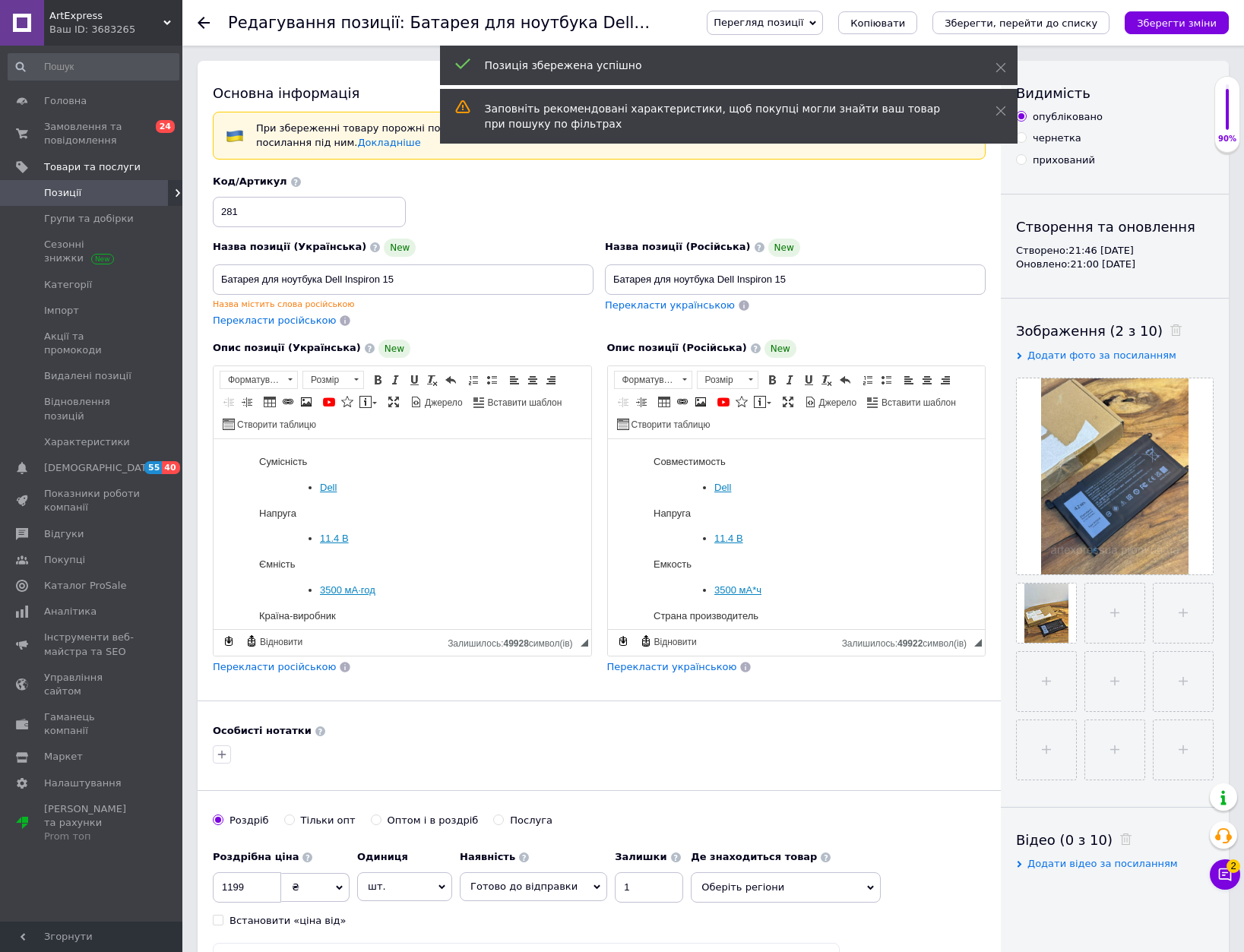
click at [205, 25] on icon at bounding box center [203, 22] width 12 height 12
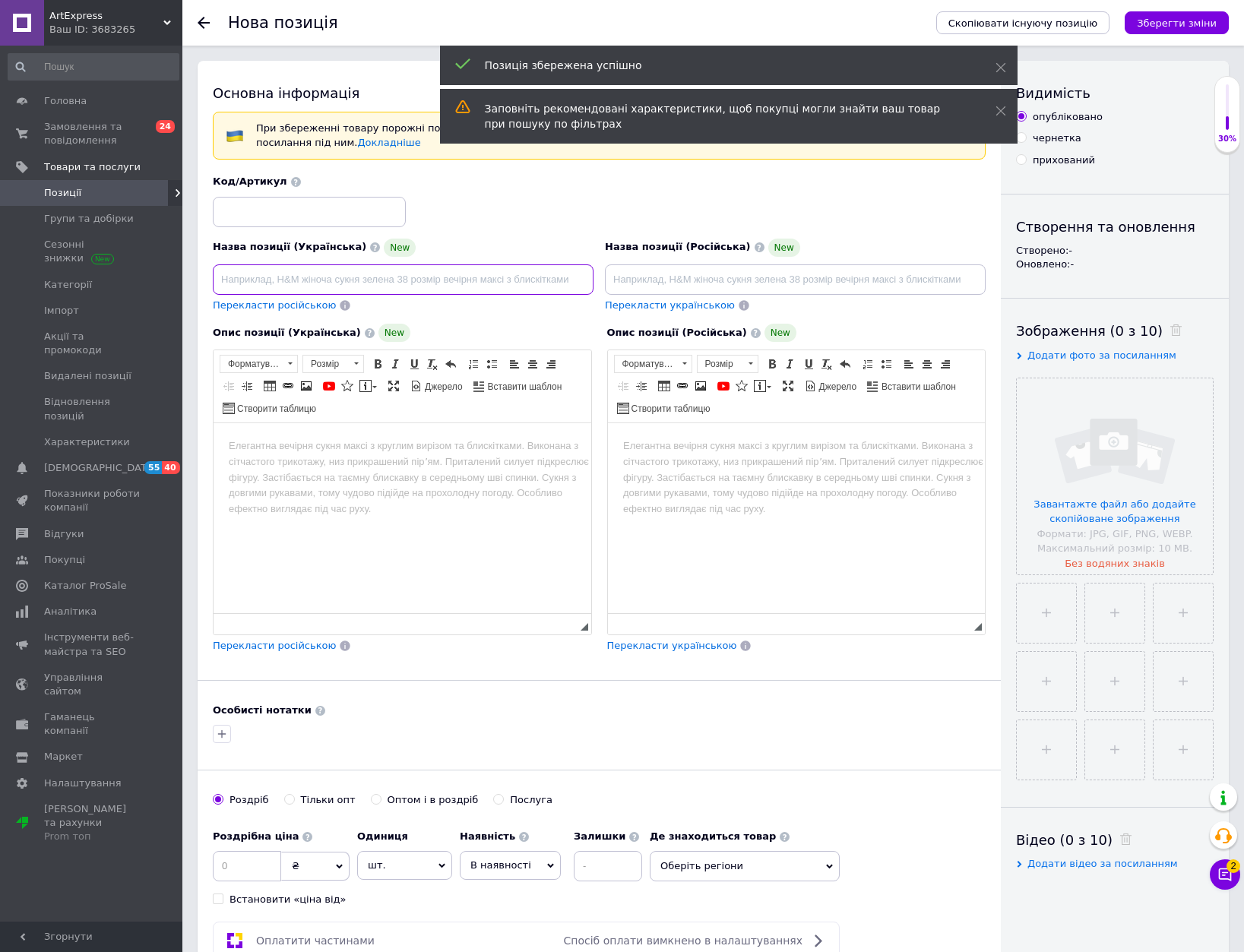
click at [366, 279] on input at bounding box center [403, 279] width 380 height 30
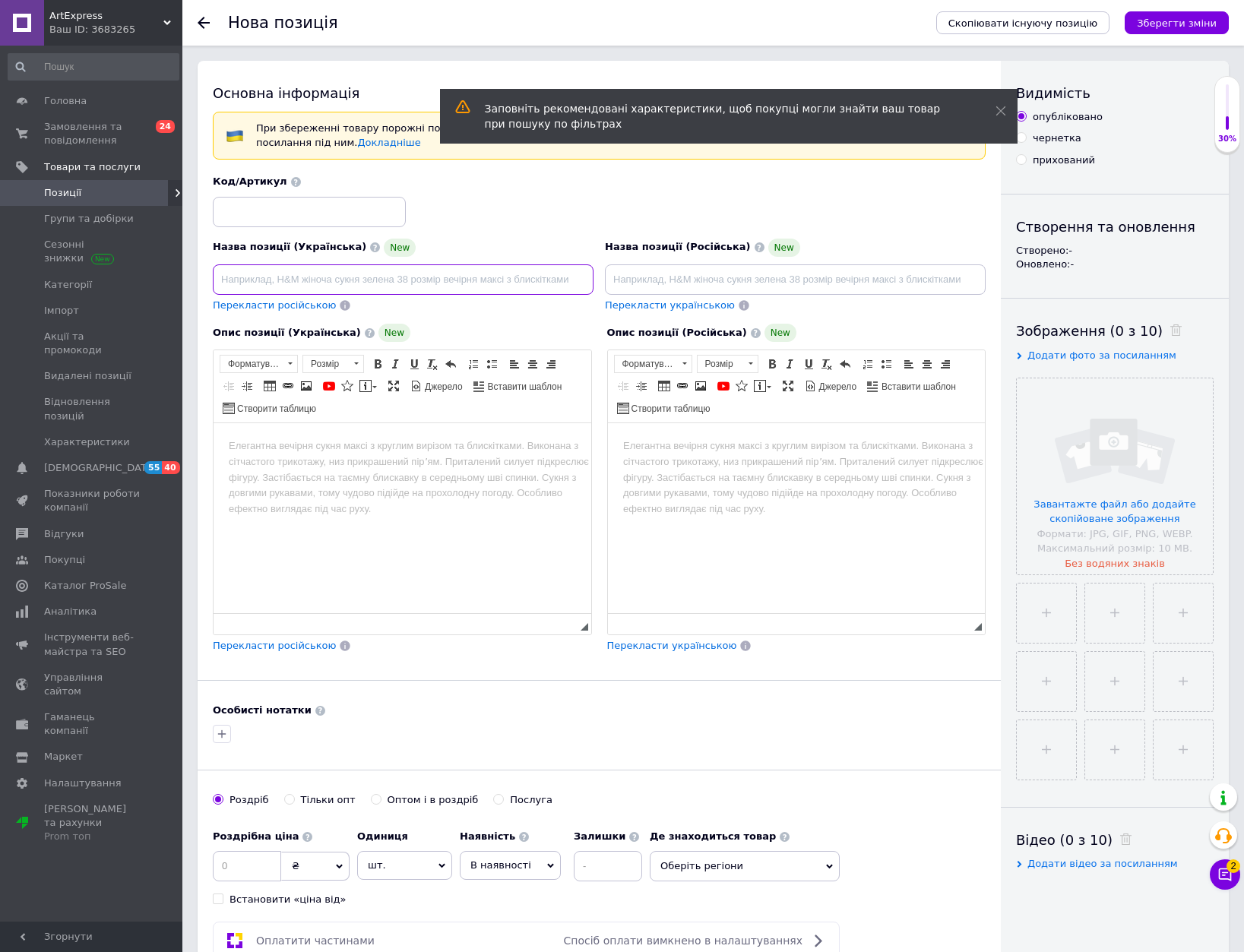
paste input "Змінна батарея JR400 для пилососу"
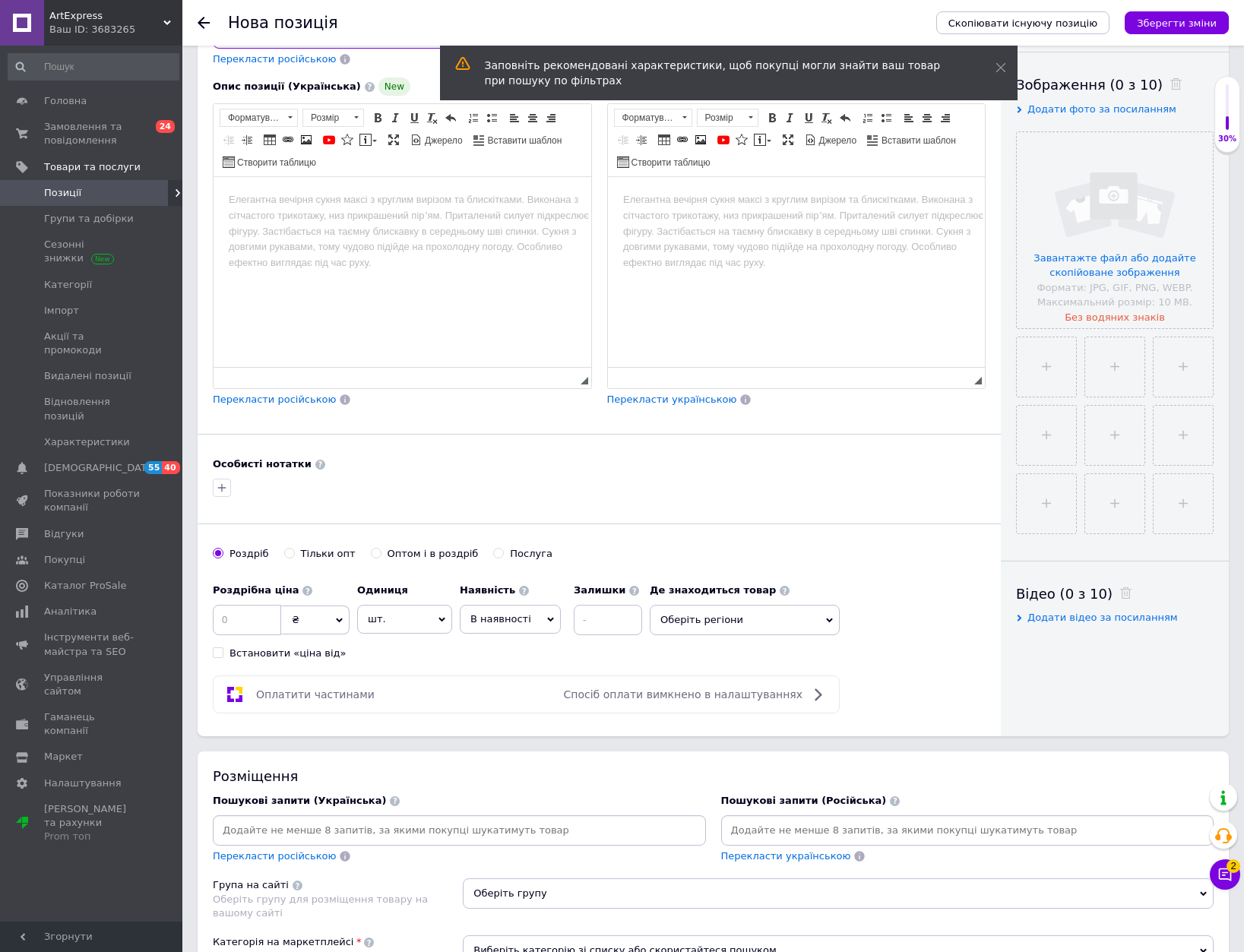
scroll to position [304, 0]
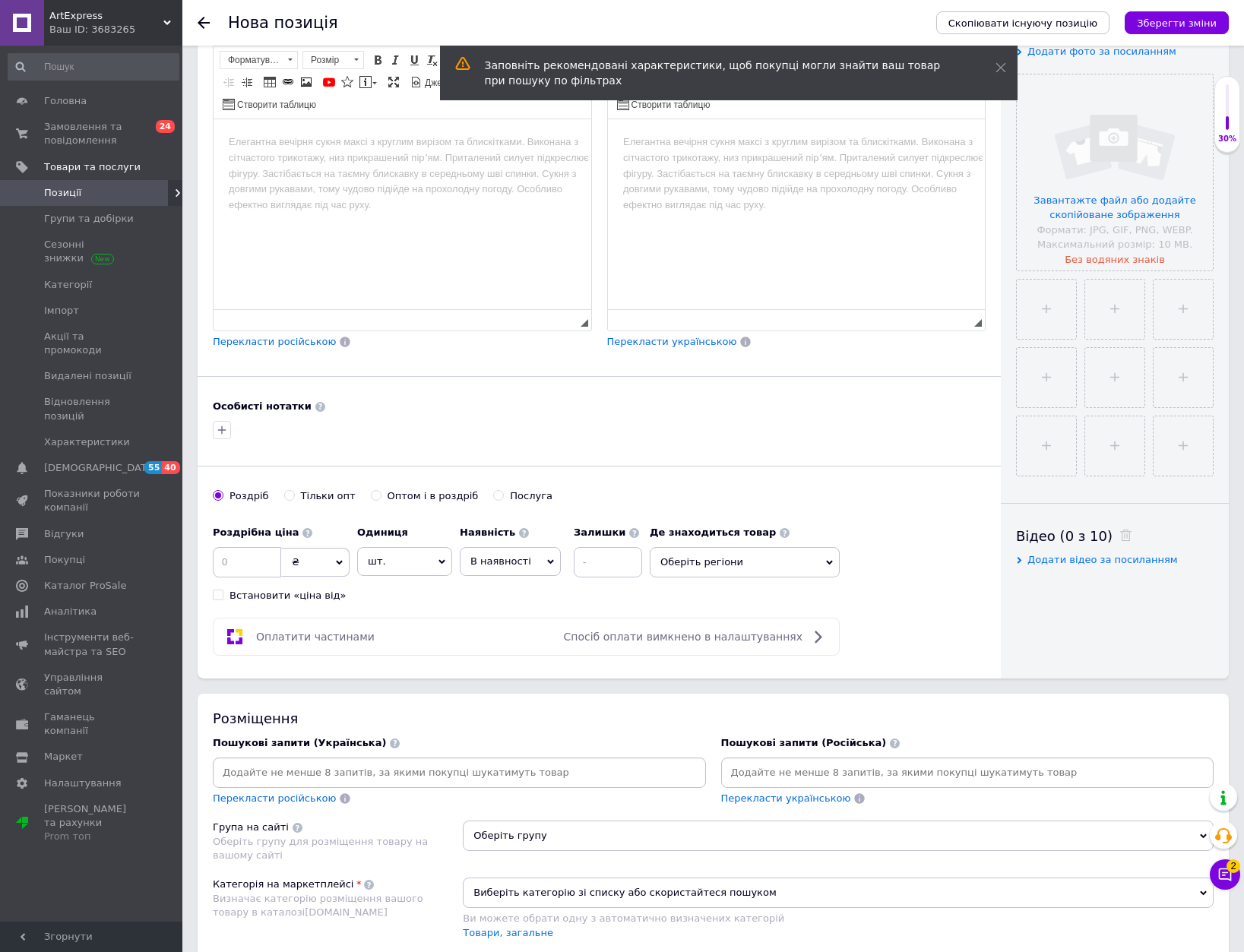
click at [317, 776] on input at bounding box center [459, 773] width 487 height 23
paste input "Змінна батарея JR400 для пилососу"
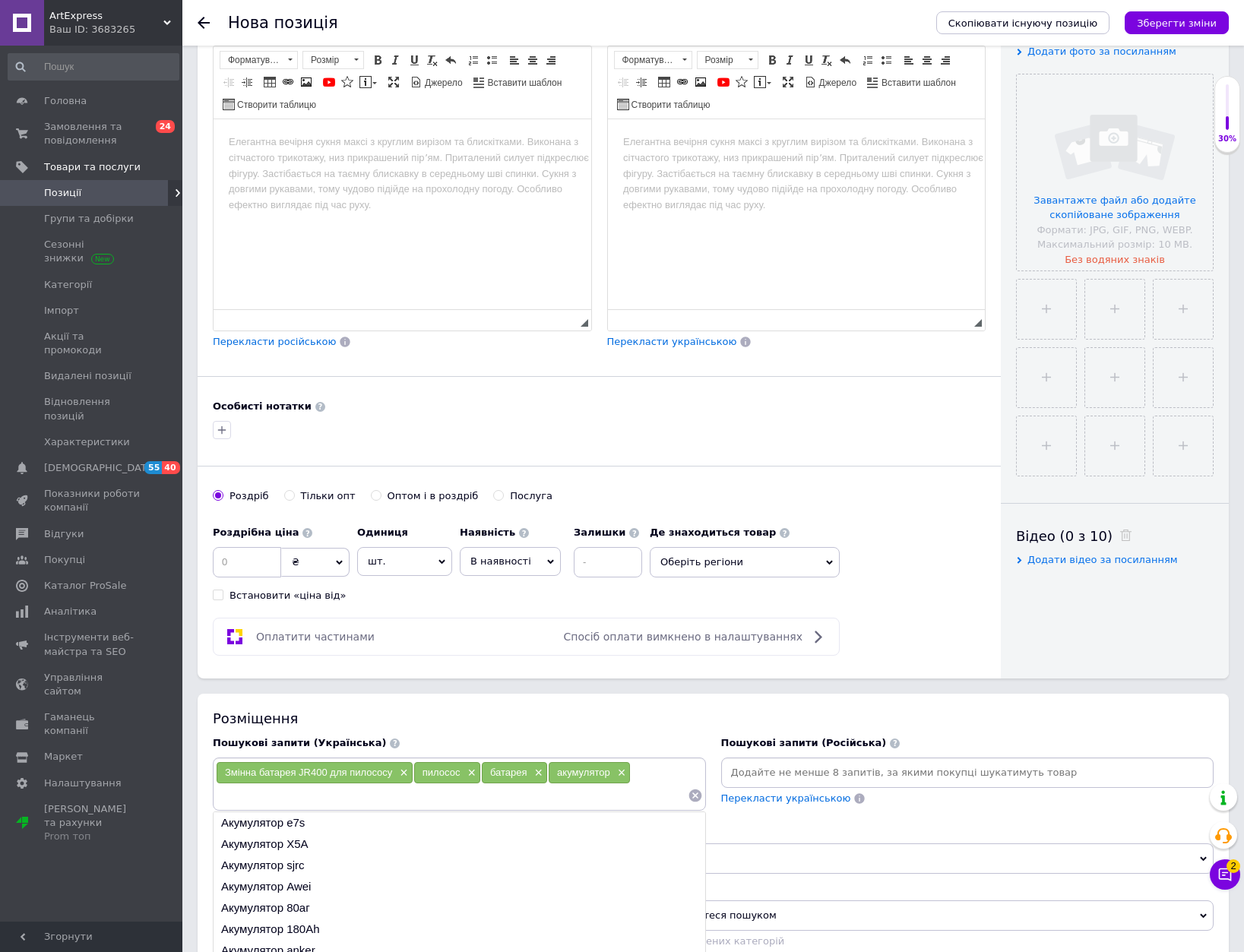
click at [493, 569] on span "В наявності" at bounding box center [510, 561] width 101 height 29
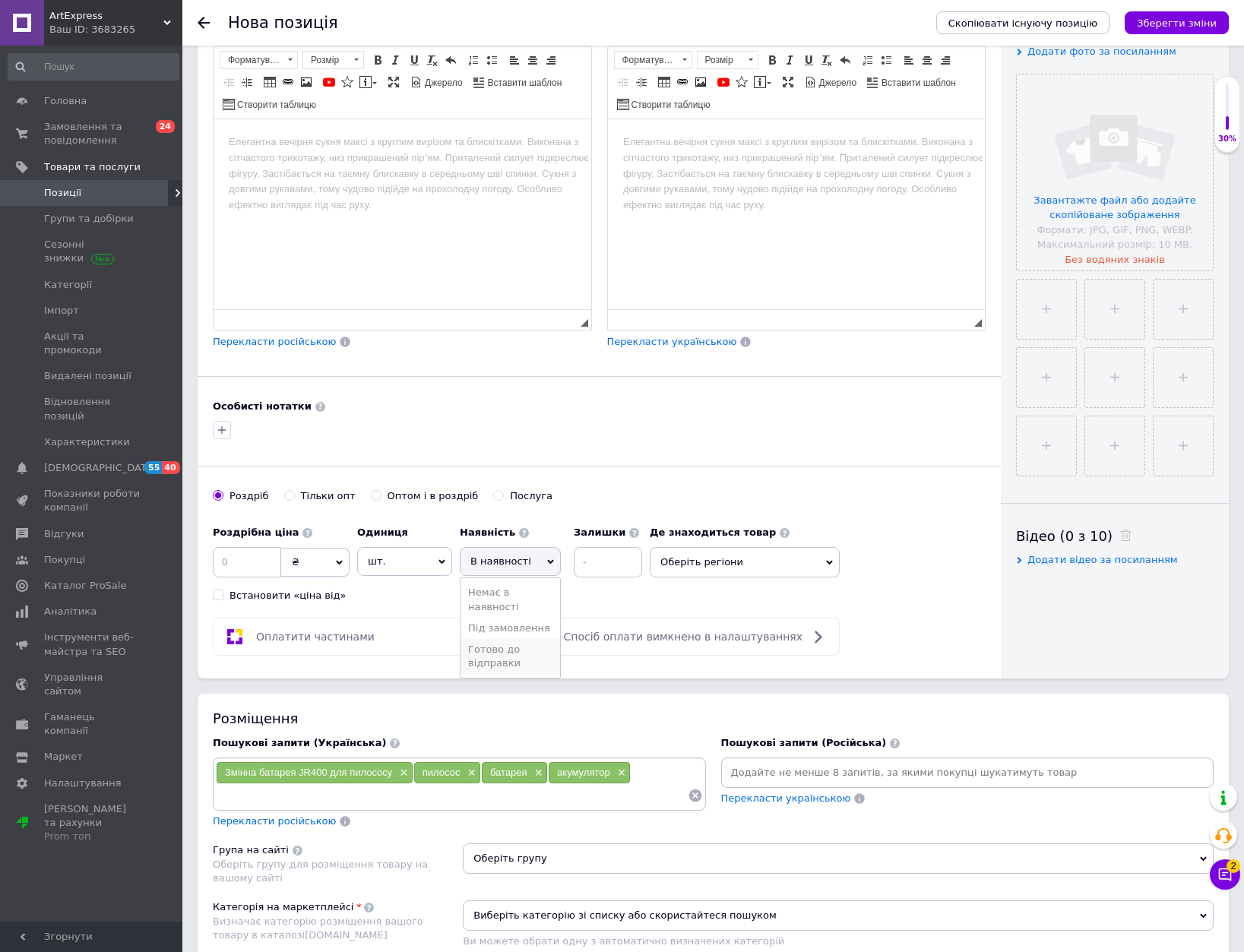
drag, startPoint x: 497, startPoint y: 665, endPoint x: 571, endPoint y: 596, distance: 101.2
click at [498, 662] on li "Готово до відправки" at bounding box center [510, 657] width 99 height 35
click at [614, 568] on input at bounding box center [649, 562] width 68 height 30
click at [260, 563] on input at bounding box center [247, 562] width 68 height 30
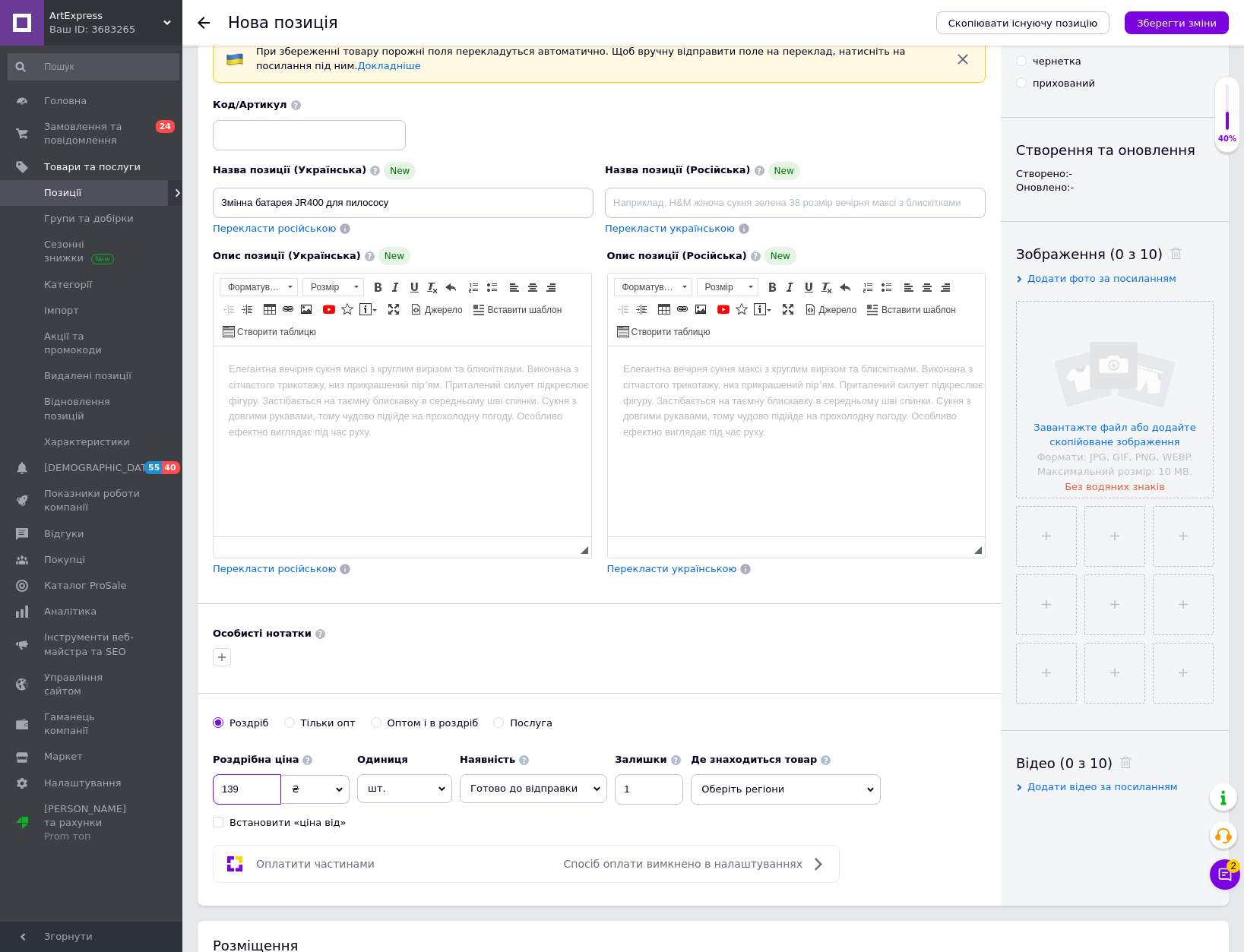
scroll to position [76, 0]
click at [298, 129] on input at bounding box center [309, 136] width 193 height 30
drag, startPoint x: 378, startPoint y: 441, endPoint x: 387, endPoint y: 459, distance: 20.1
click at [387, 394] on html at bounding box center [402, 370] width 378 height 46
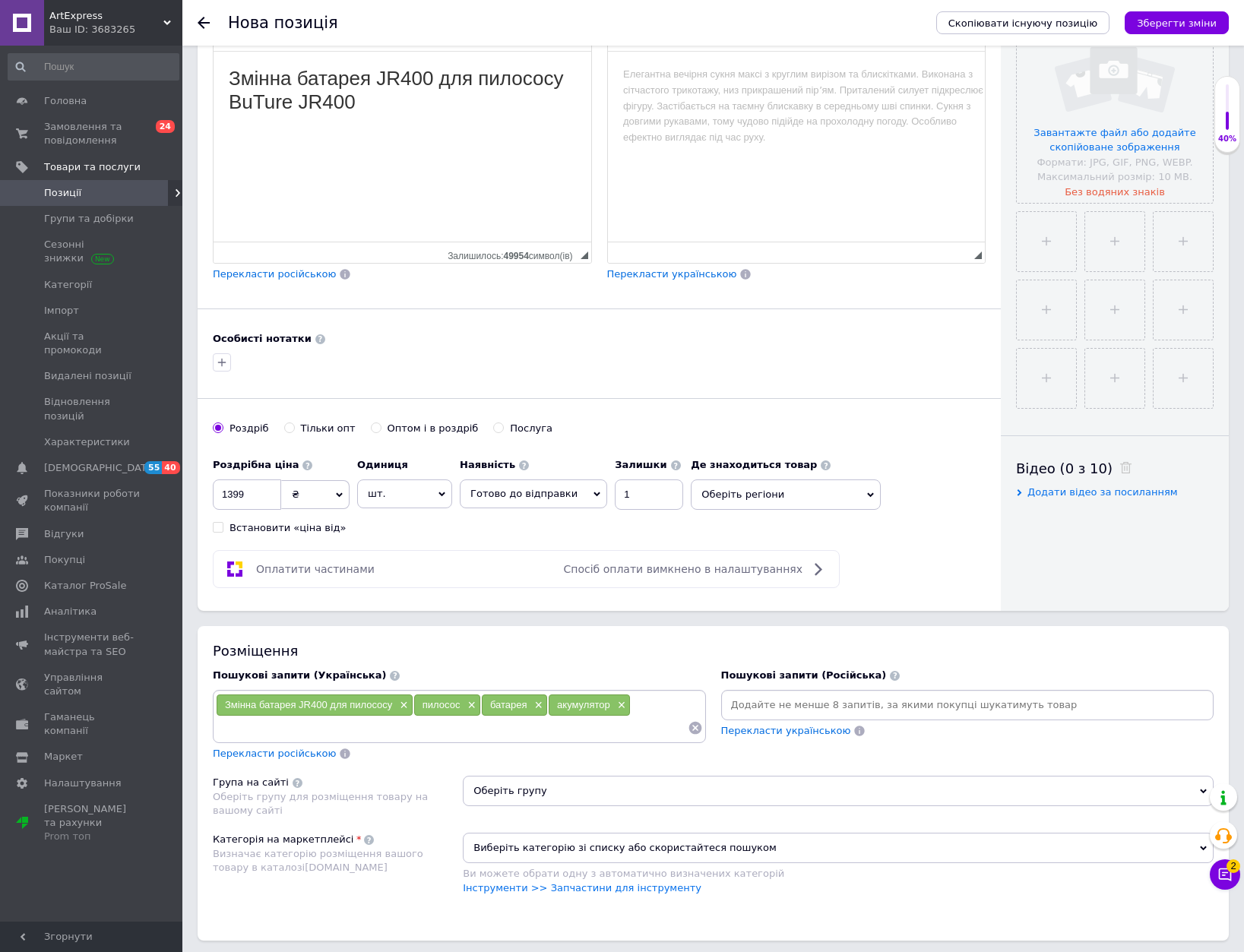
scroll to position [380, 0]
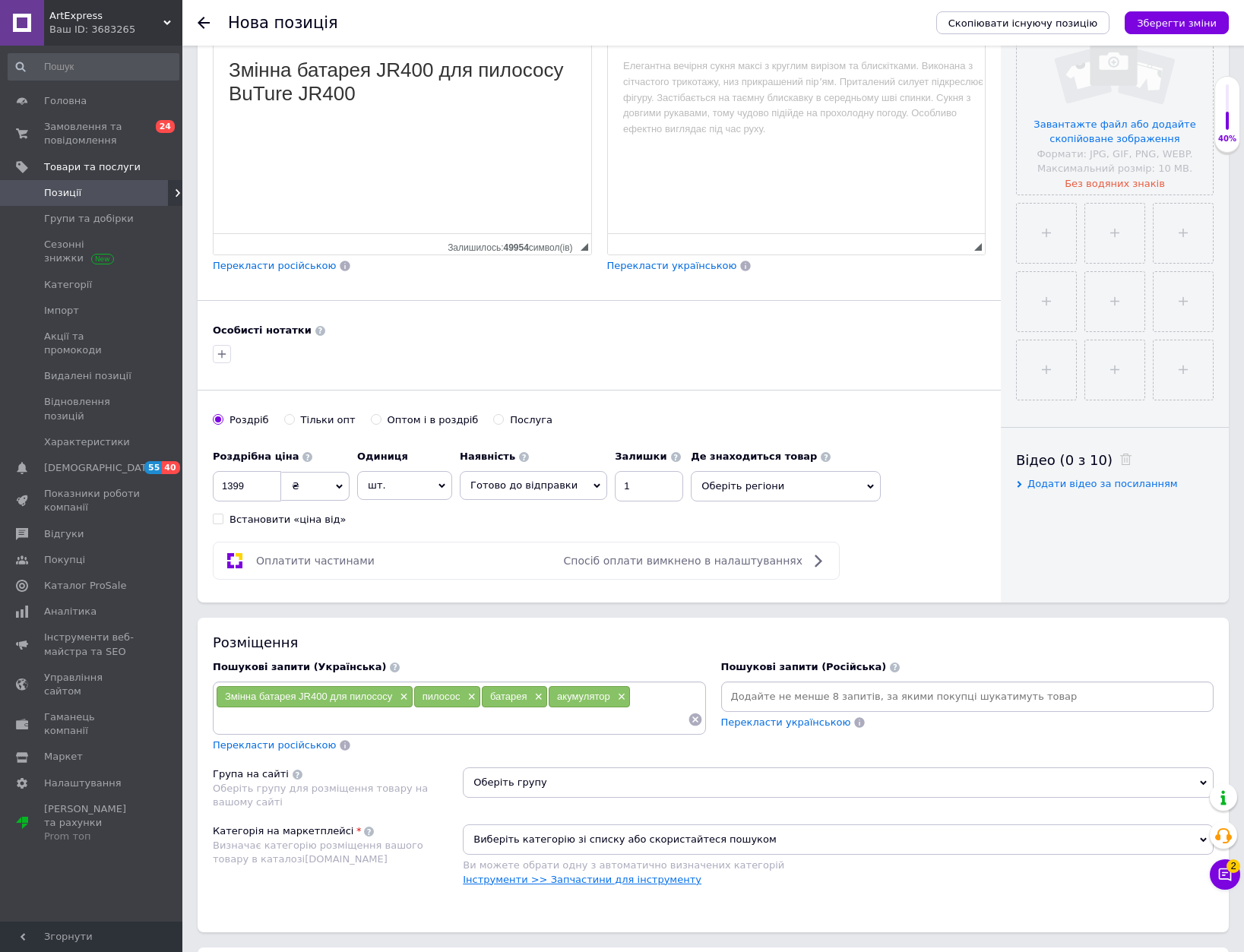
click at [626, 882] on link "Інструменти >> Запчастини для інструменту" at bounding box center [582, 880] width 239 height 11
click at [625, 786] on span "Оберіть групу" at bounding box center [837, 782] width 751 height 30
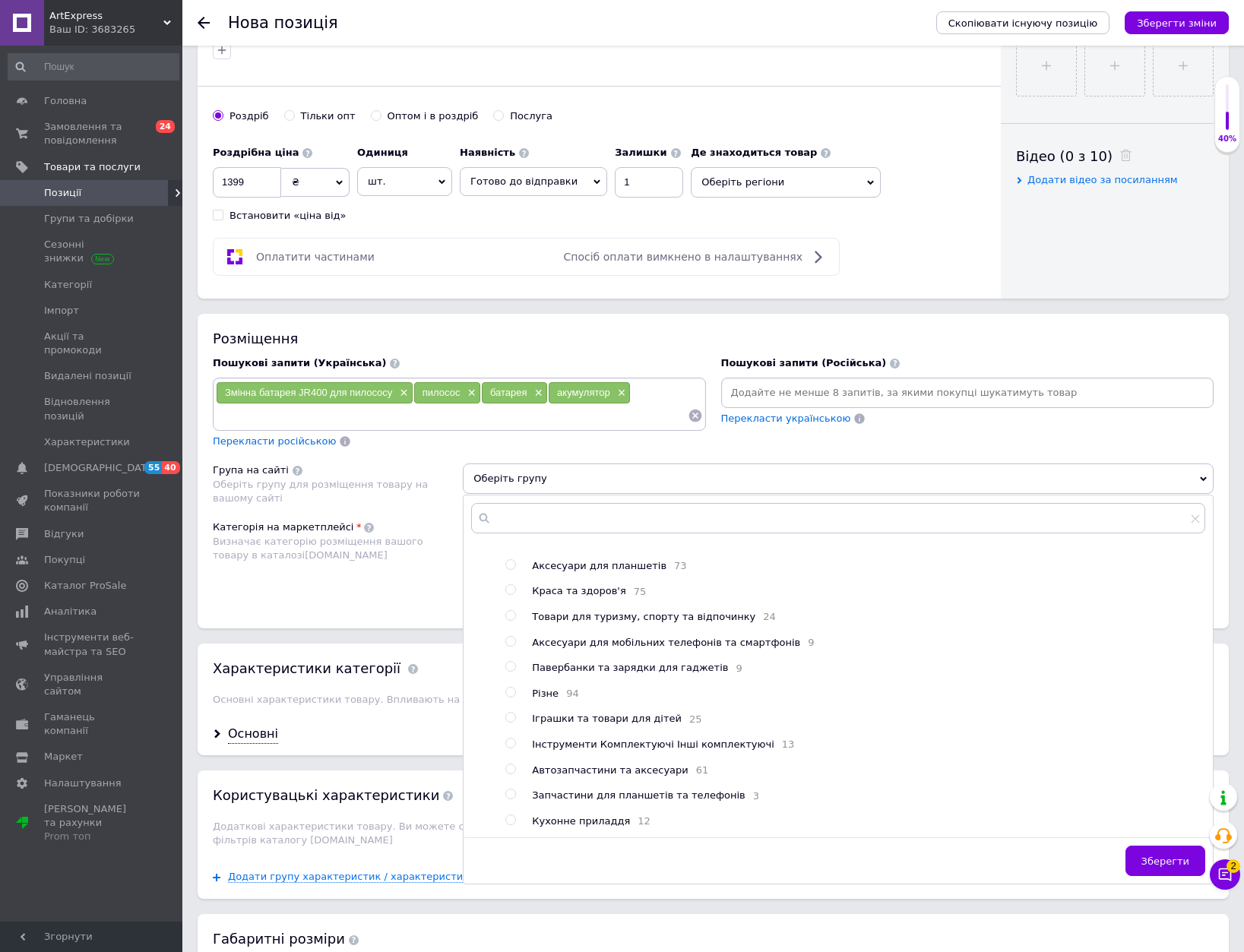
scroll to position [228, 0]
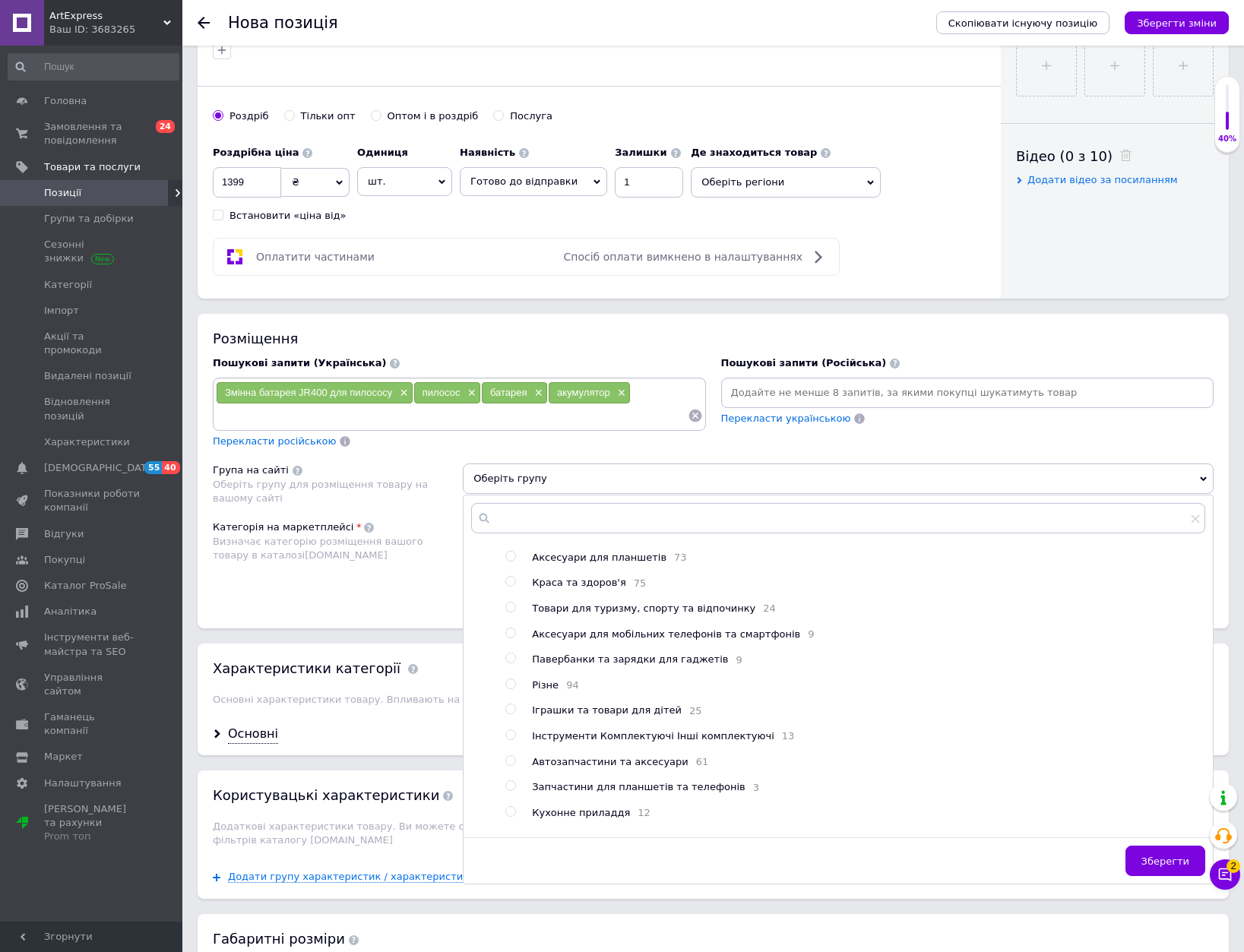
click at [603, 742] on span "Інструменти Комплектуючі Інші комплектуючі" at bounding box center [653, 736] width 243 height 11
click at [1159, 854] on button "Зберегти" at bounding box center [1165, 861] width 80 height 30
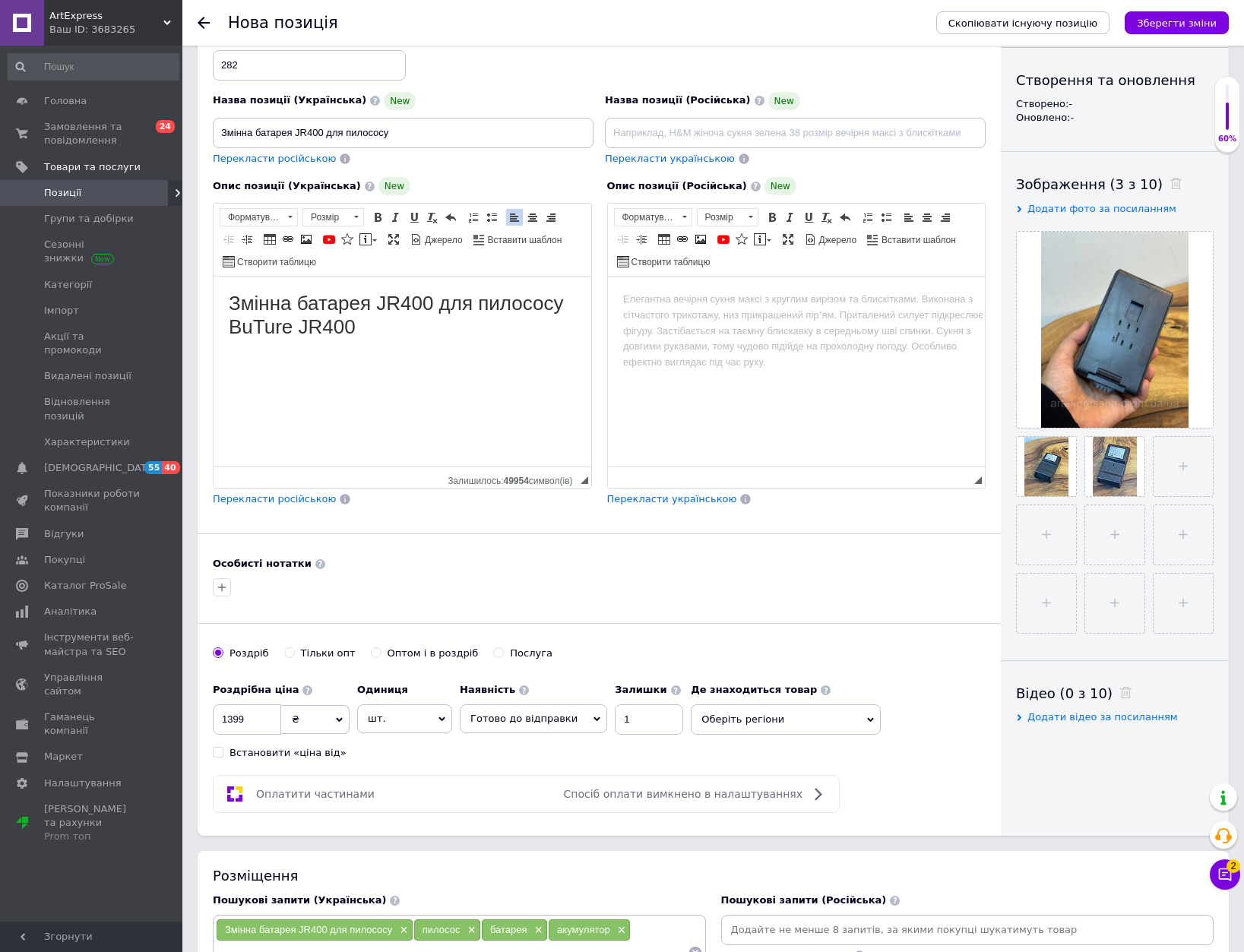
scroll to position [152, 0]
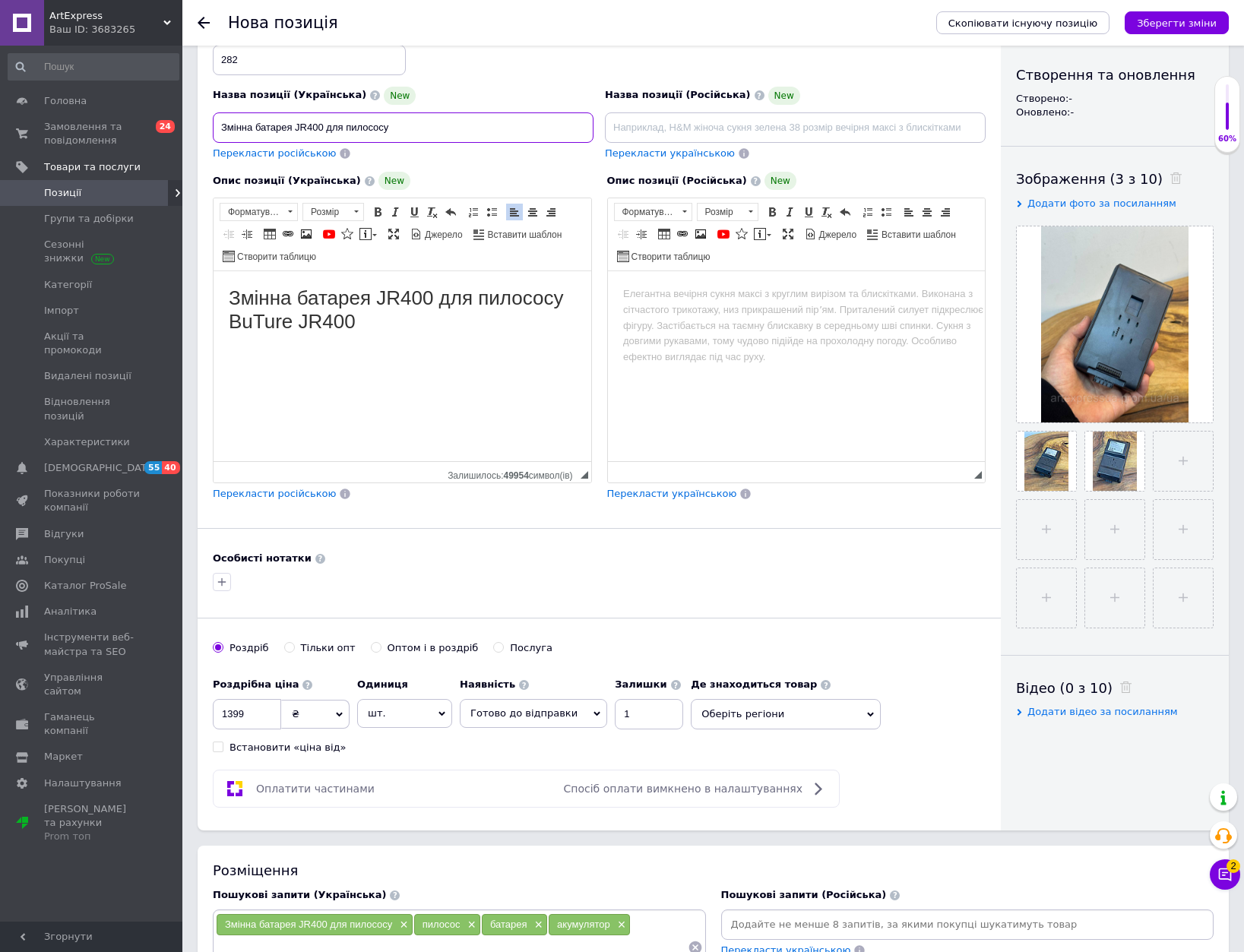
click at [388, 123] on input "Змінна батарея JR400 для пилососу" at bounding box center [403, 127] width 380 height 30
click at [381, 123] on input "Змінна батарея JR400 для пилососу" at bounding box center [403, 127] width 380 height 30
click at [411, 132] on input "Змінна батарея JR400 для пилососу" at bounding box center [403, 127] width 380 height 30
click at [404, 135] on input "Змінна батарея JR400 для пилососу" at bounding box center [403, 127] width 380 height 30
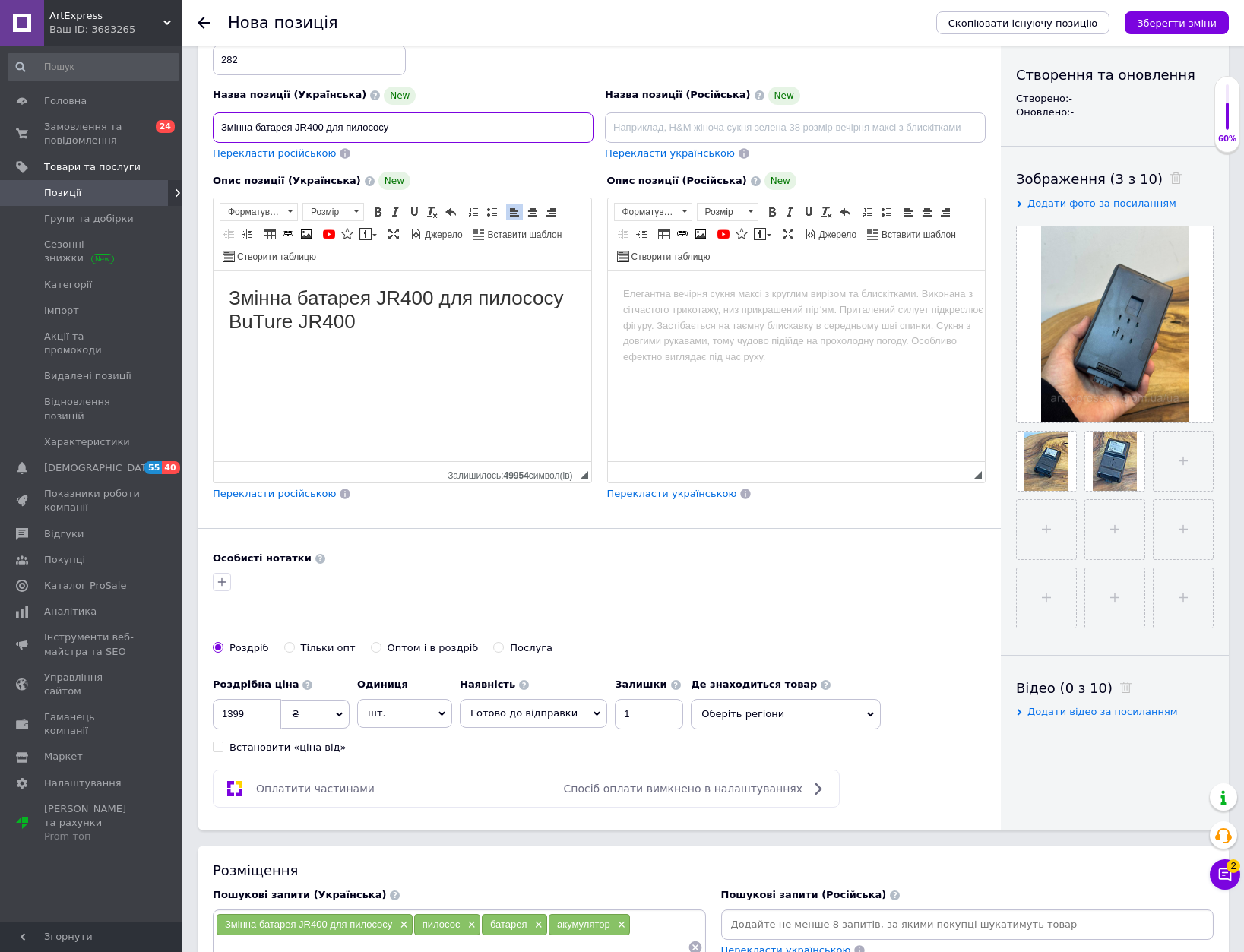
click at [413, 136] on input "Змінна батарея JR400 для пилососу" at bounding box center [403, 127] width 380 height 30
click at [417, 131] on input "Змінна батарея JR400 для пилососу" at bounding box center [403, 127] width 380 height 30
drag, startPoint x: 392, startPoint y: 132, endPoint x: 326, endPoint y: 135, distance: 66.1
click at [326, 135] on input "Змінна батарея JR400 для пилососу" at bounding box center [403, 127] width 380 height 30
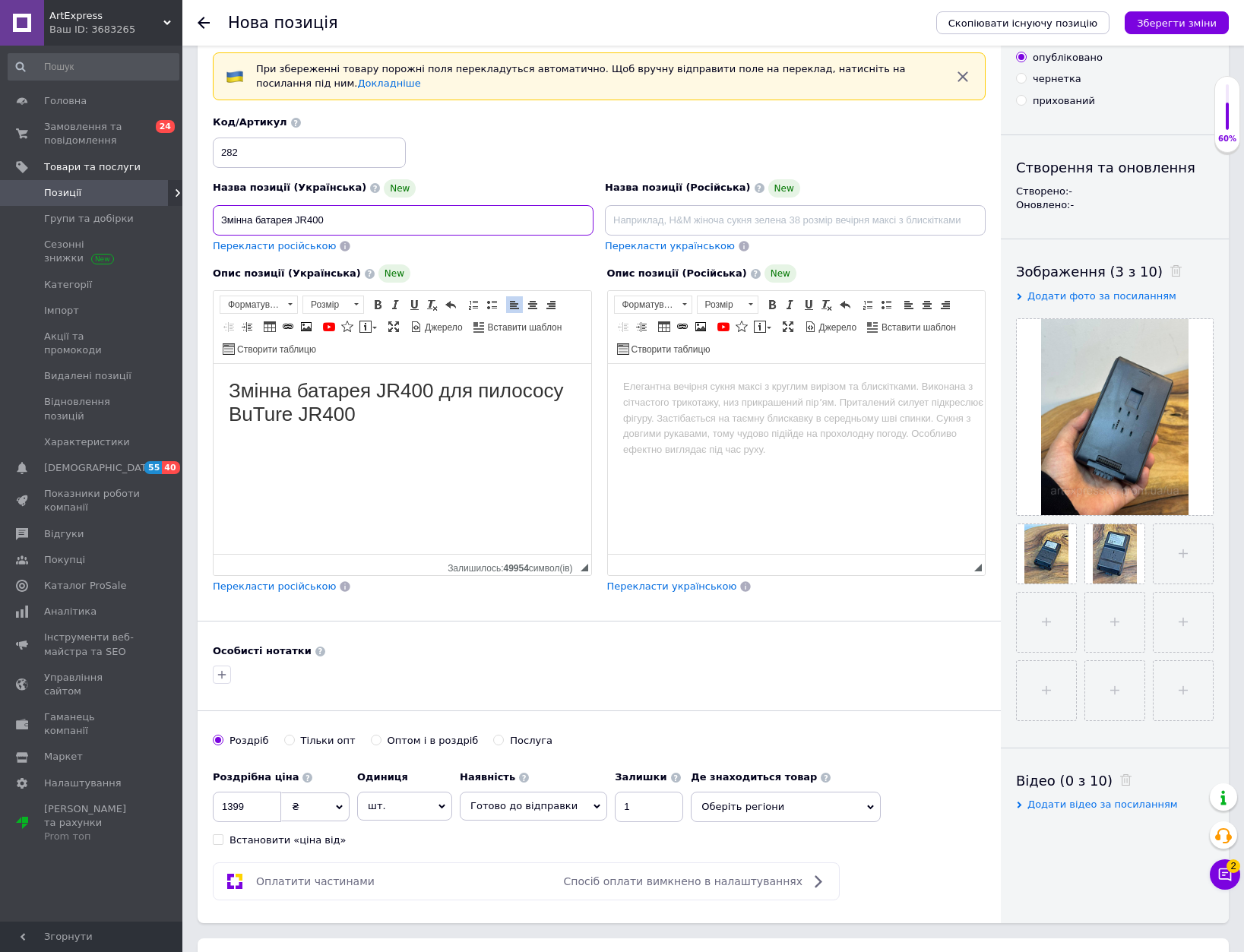
scroll to position [0, 0]
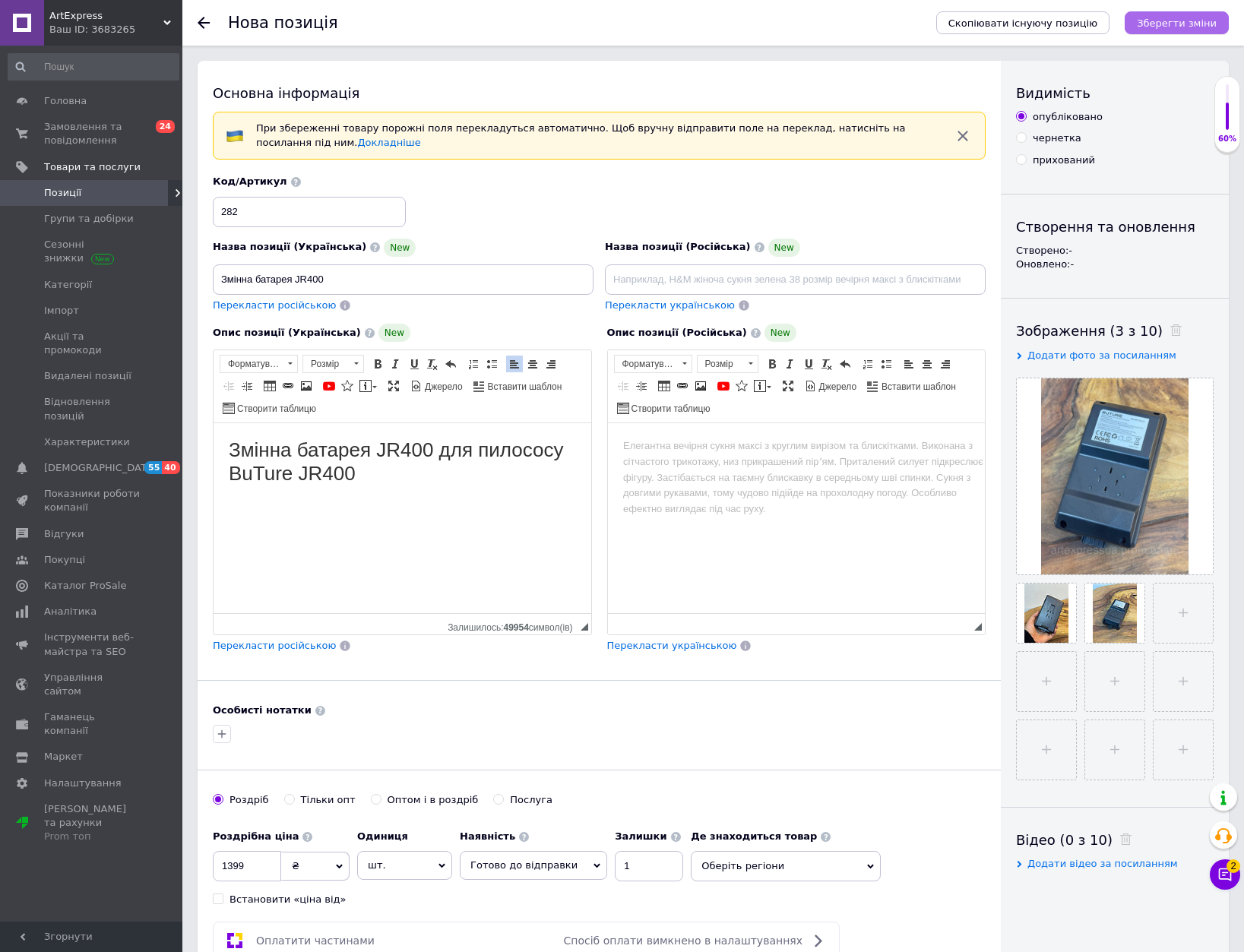
click at [1169, 18] on icon "Зберегти зміни" at bounding box center [1176, 23] width 80 height 11
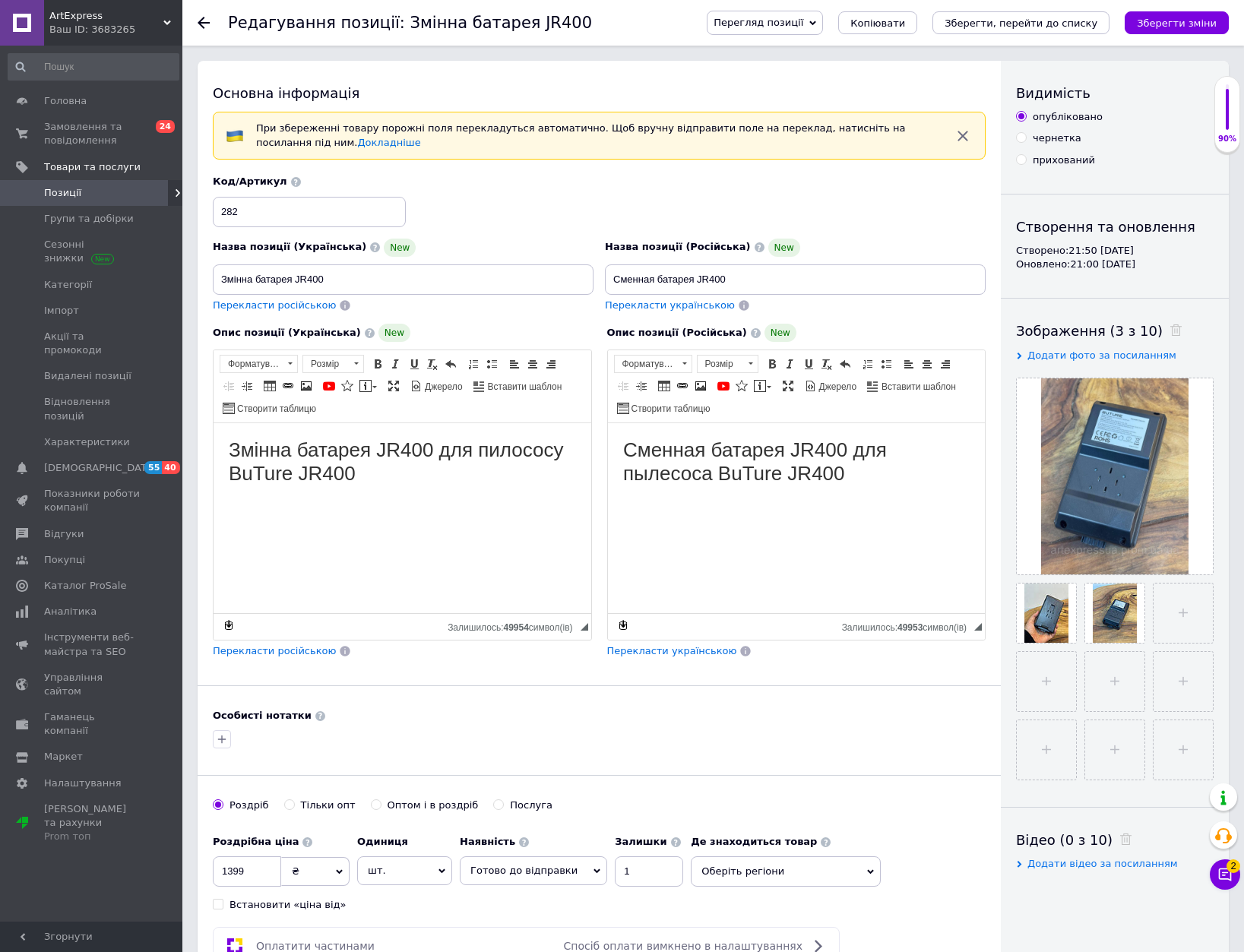
click at [202, 19] on use at bounding box center [203, 22] width 12 height 12
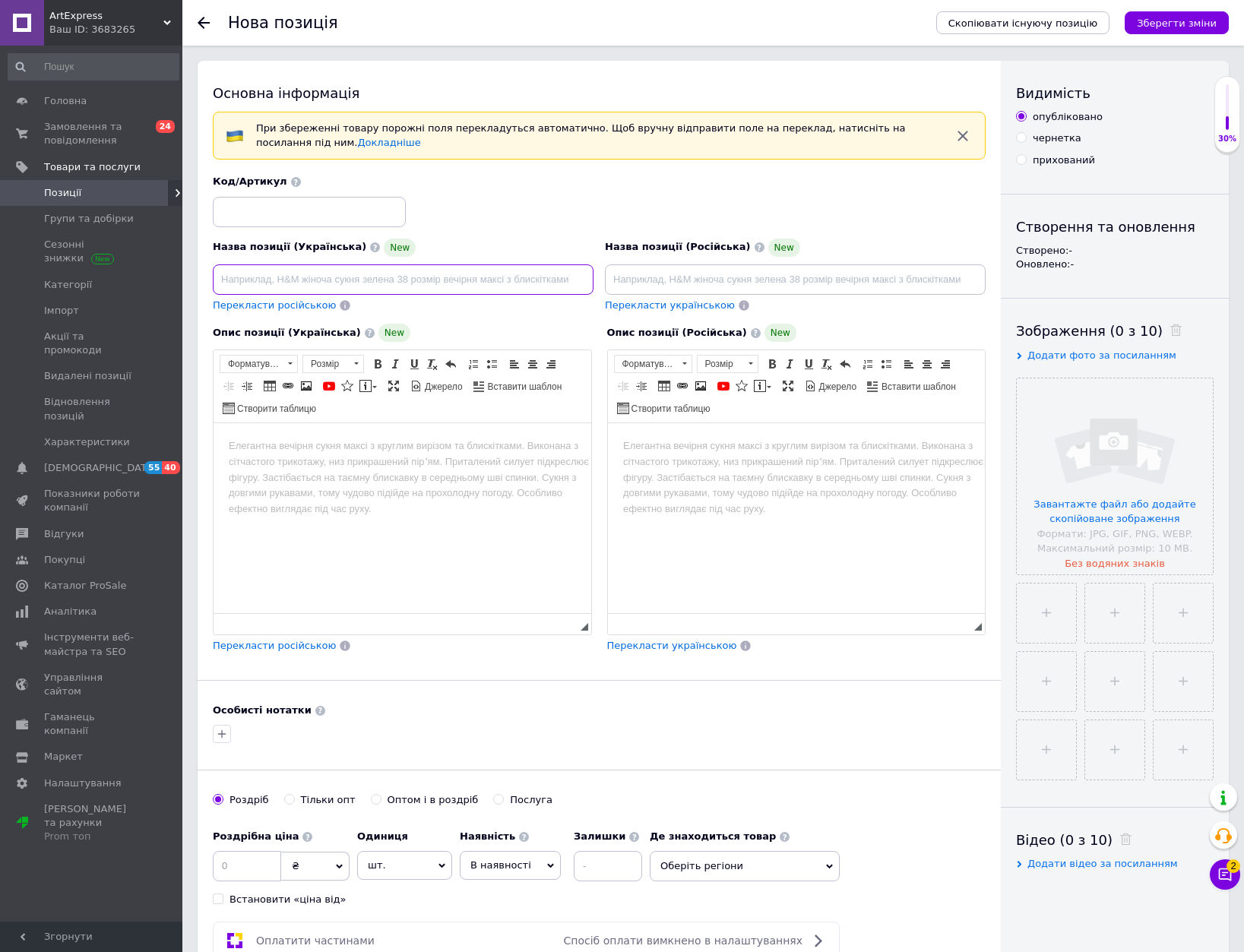
click at [474, 283] on input at bounding box center [403, 279] width 380 height 30
paste input "Акумулятор LabTEC для Dyson V11"
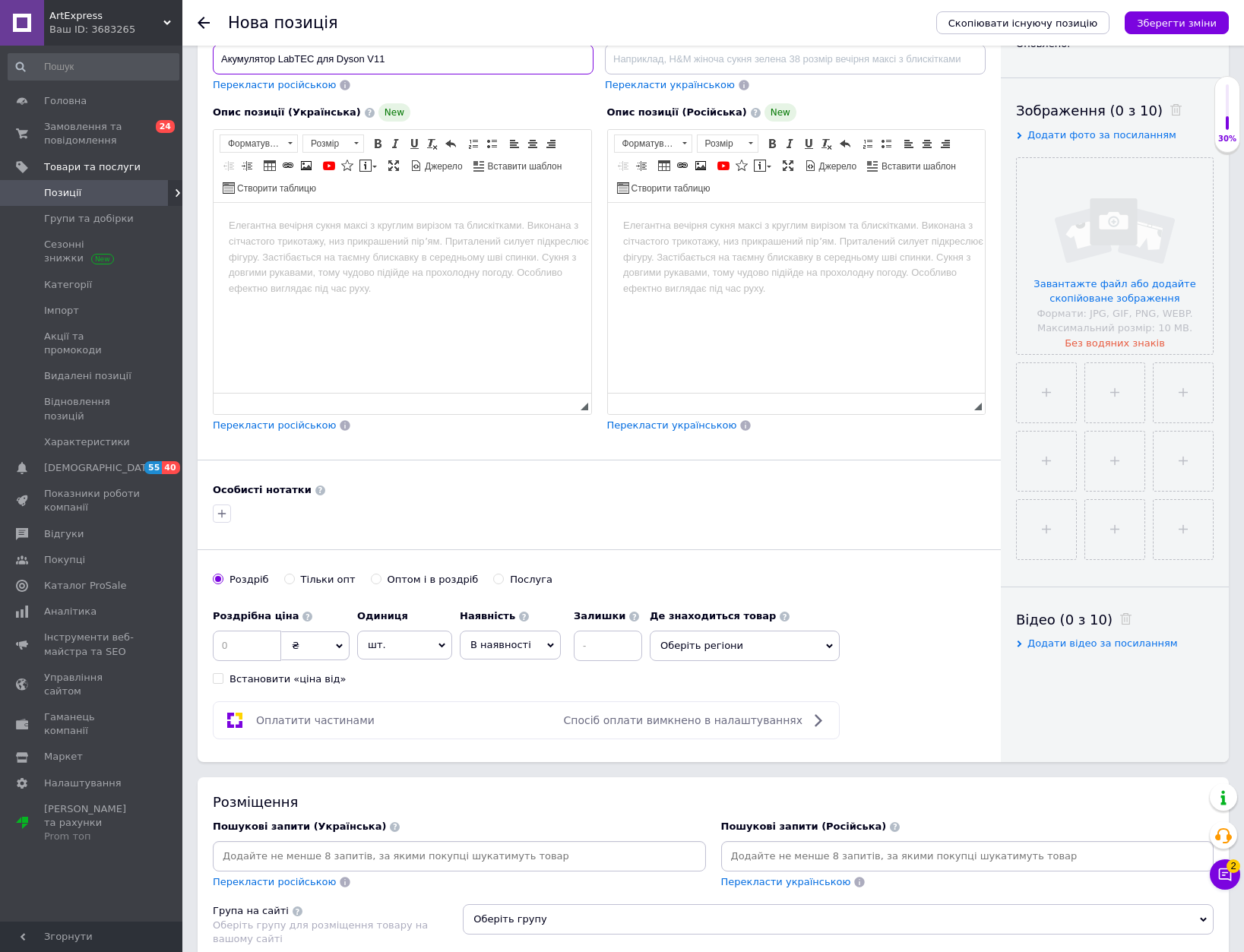
scroll to position [228, 0]
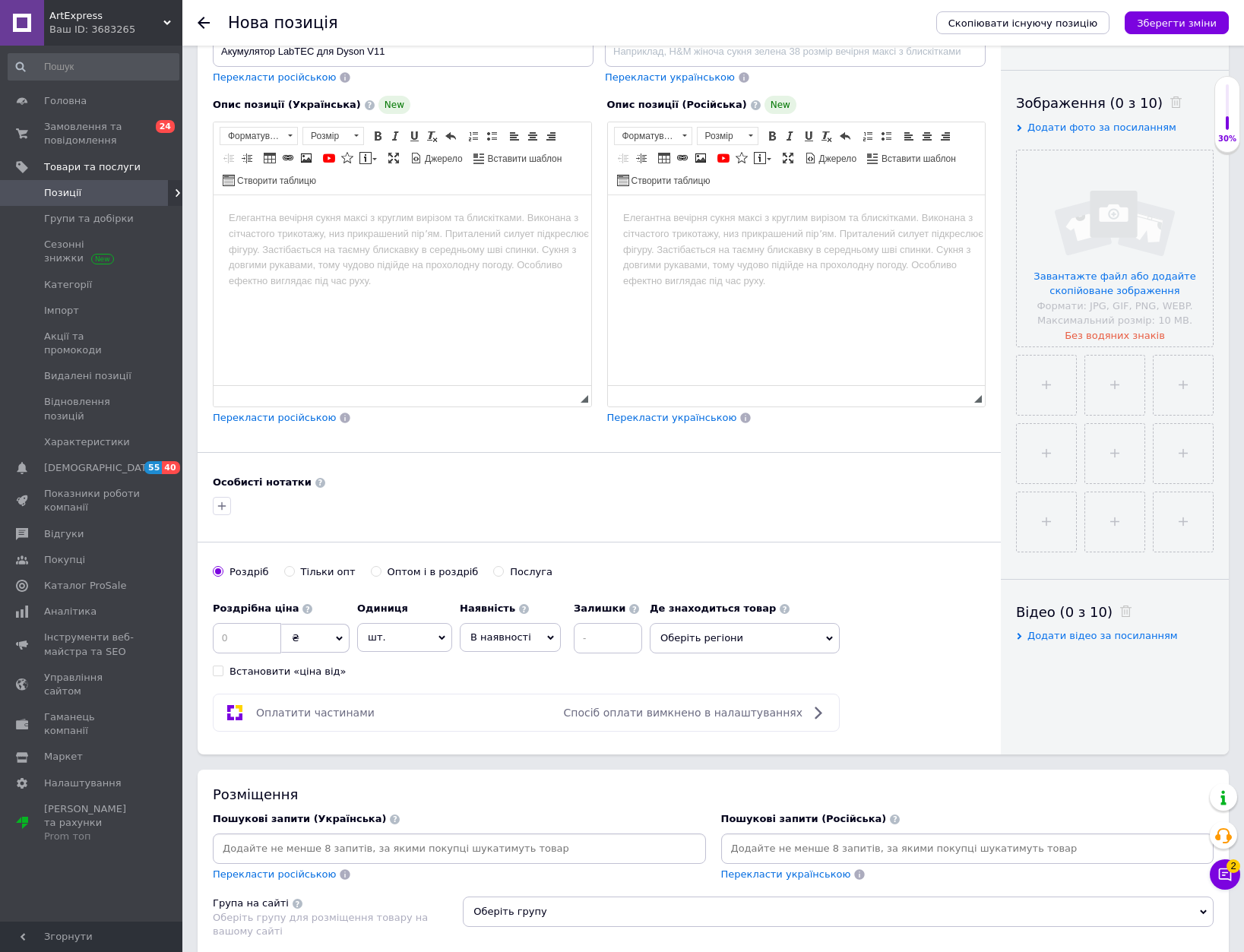
click at [504, 845] on div "Пошукові запити (Українська) Перекласти російською" at bounding box center [459, 848] width 493 height 70
paste input "Акумулятор LabTEC для Dyson V11"
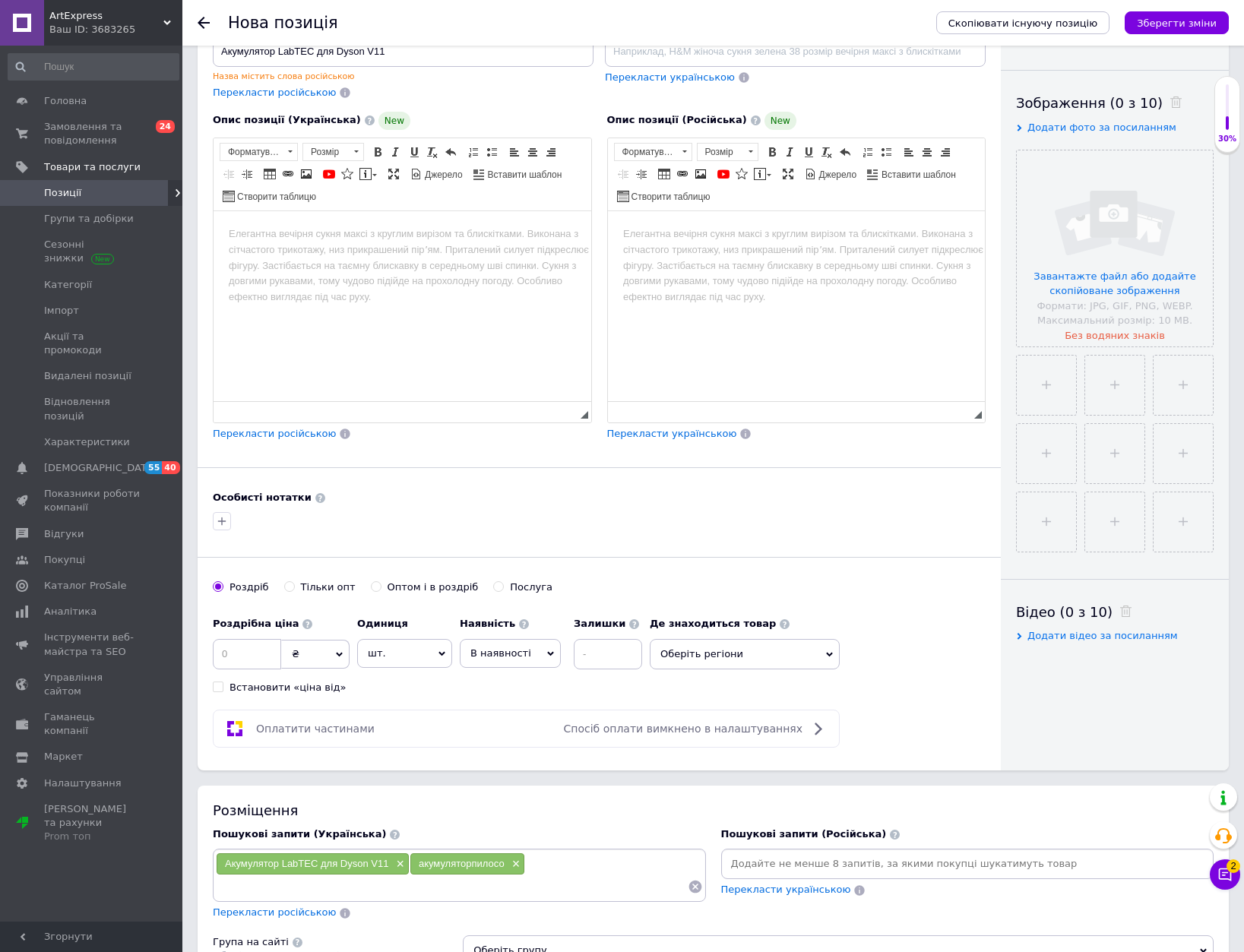
click at [551, 867] on div "Акумулятор LabTEC для Dyson V11 × акумуляторпилосо ×" at bounding box center [459, 875] width 487 height 45
click at [494, 896] on input at bounding box center [451, 887] width 472 height 23
click at [522, 647] on span "В наявності" at bounding box center [501, 653] width 60 height 11
drag, startPoint x: 513, startPoint y: 751, endPoint x: 605, endPoint y: 691, distance: 109.8
click at [515, 747] on li "Готово до відправки" at bounding box center [510, 748] width 99 height 35
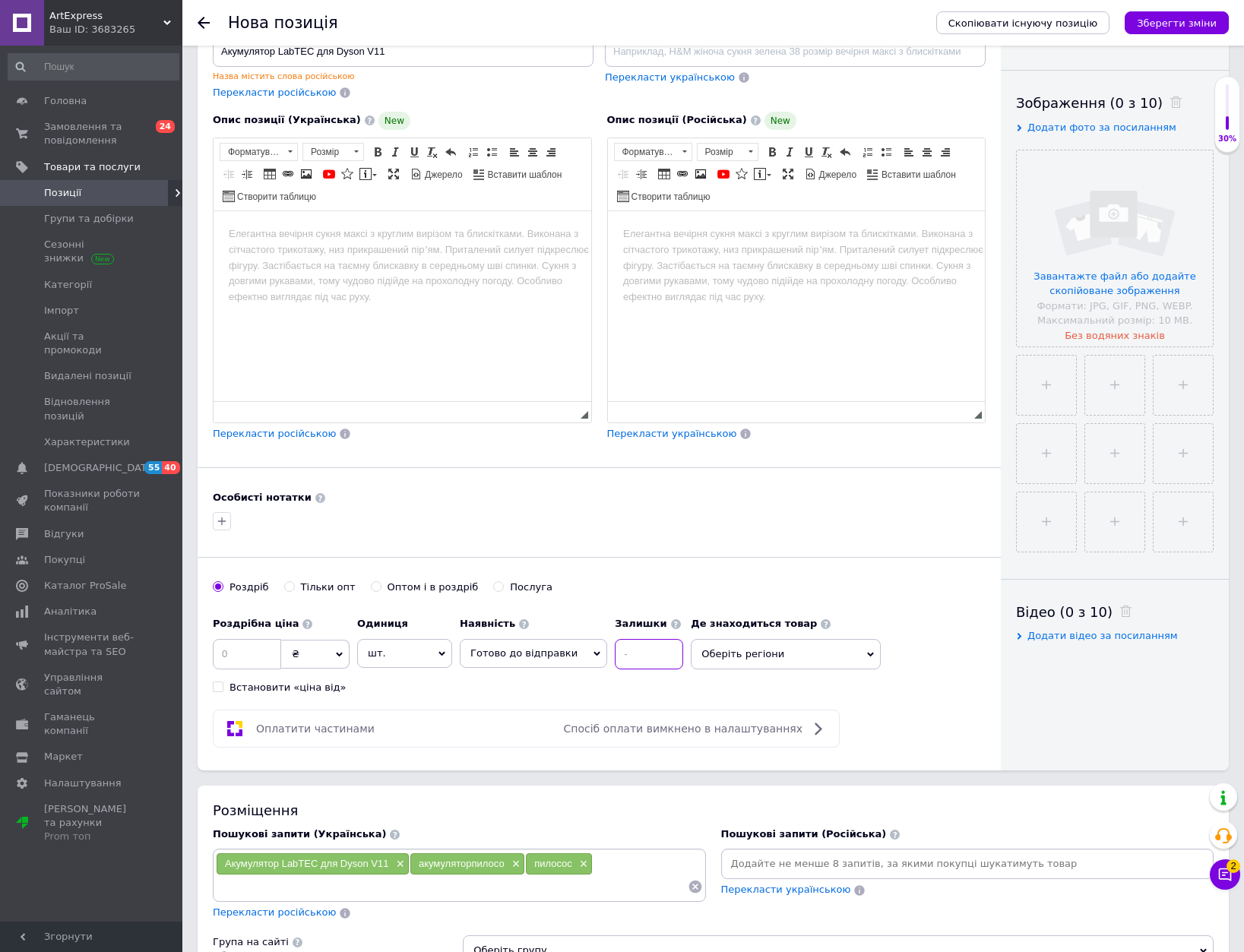
click at [634, 650] on input at bounding box center [649, 654] width 68 height 30
click at [234, 653] on input at bounding box center [247, 654] width 68 height 30
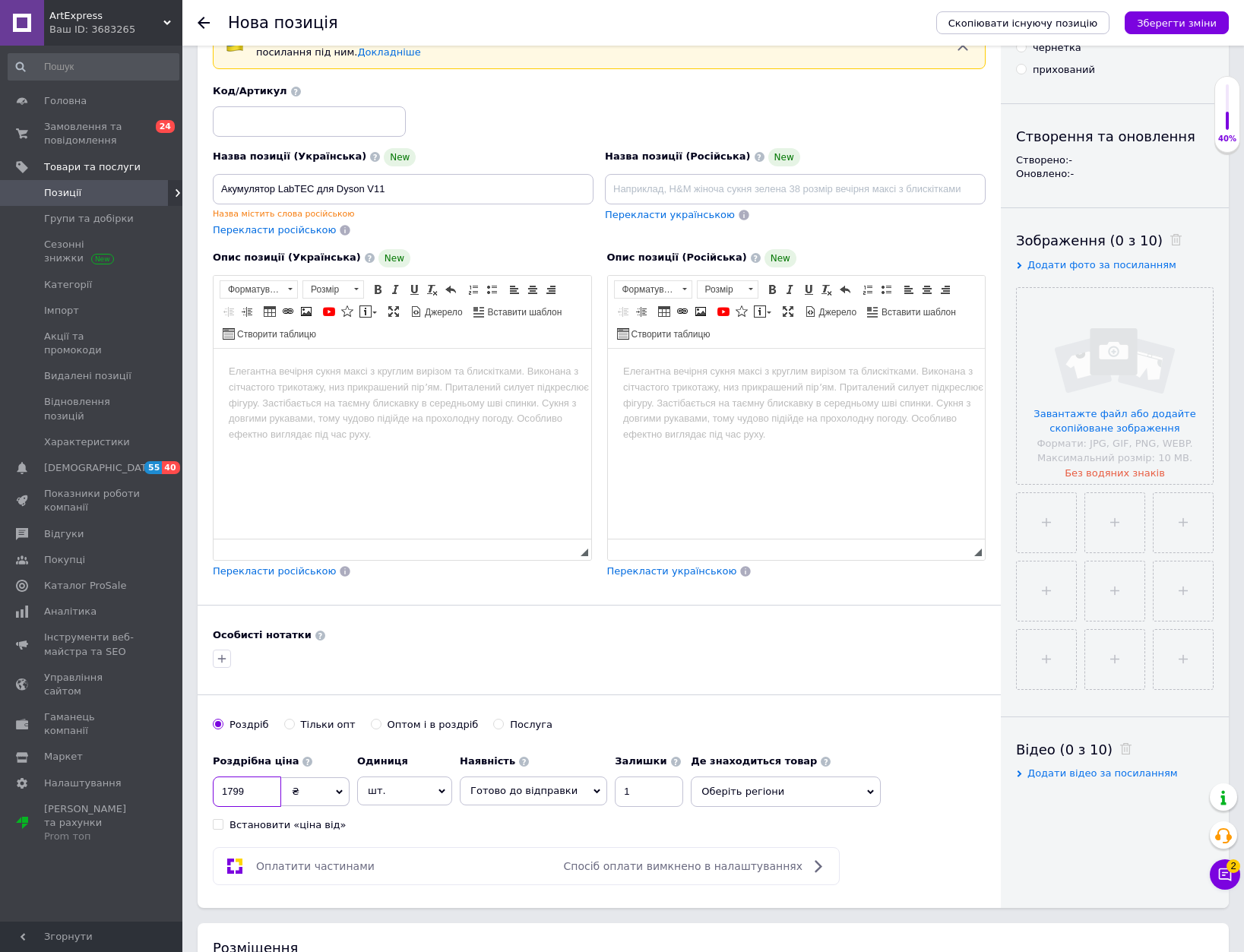
scroll to position [76, 0]
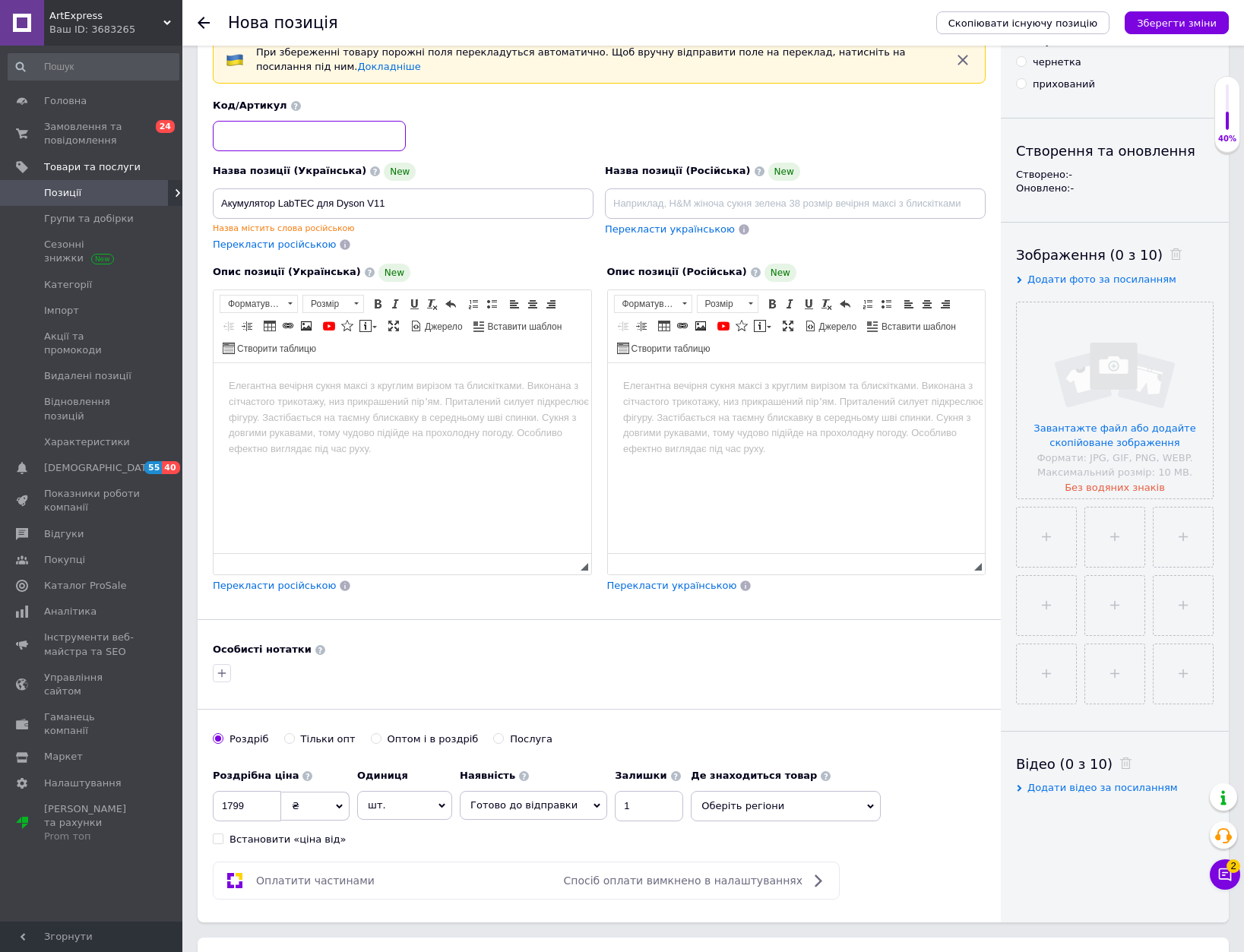
click at [244, 135] on input at bounding box center [309, 136] width 193 height 30
click at [396, 404] on html at bounding box center [402, 385] width 378 height 46
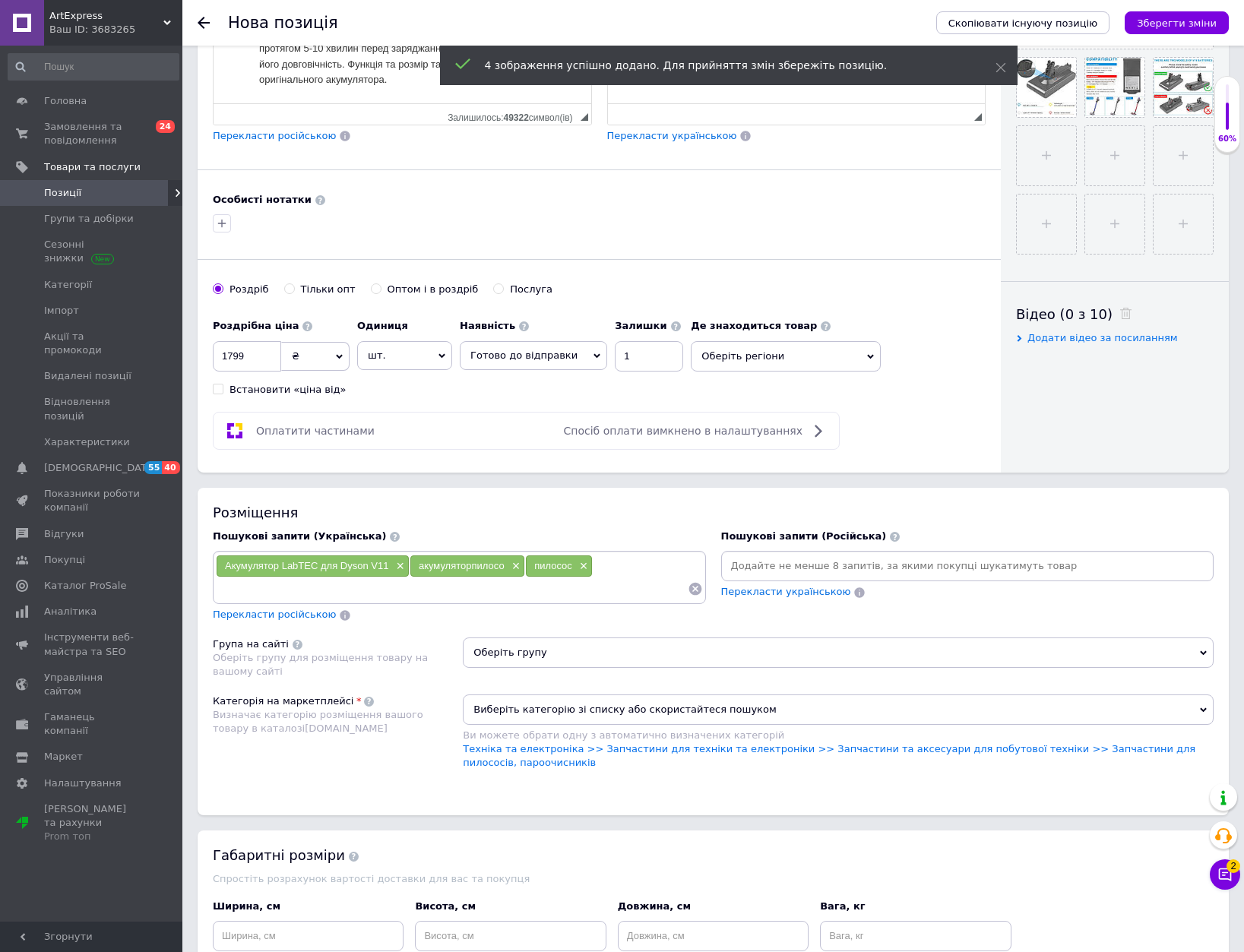
scroll to position [532, 0]
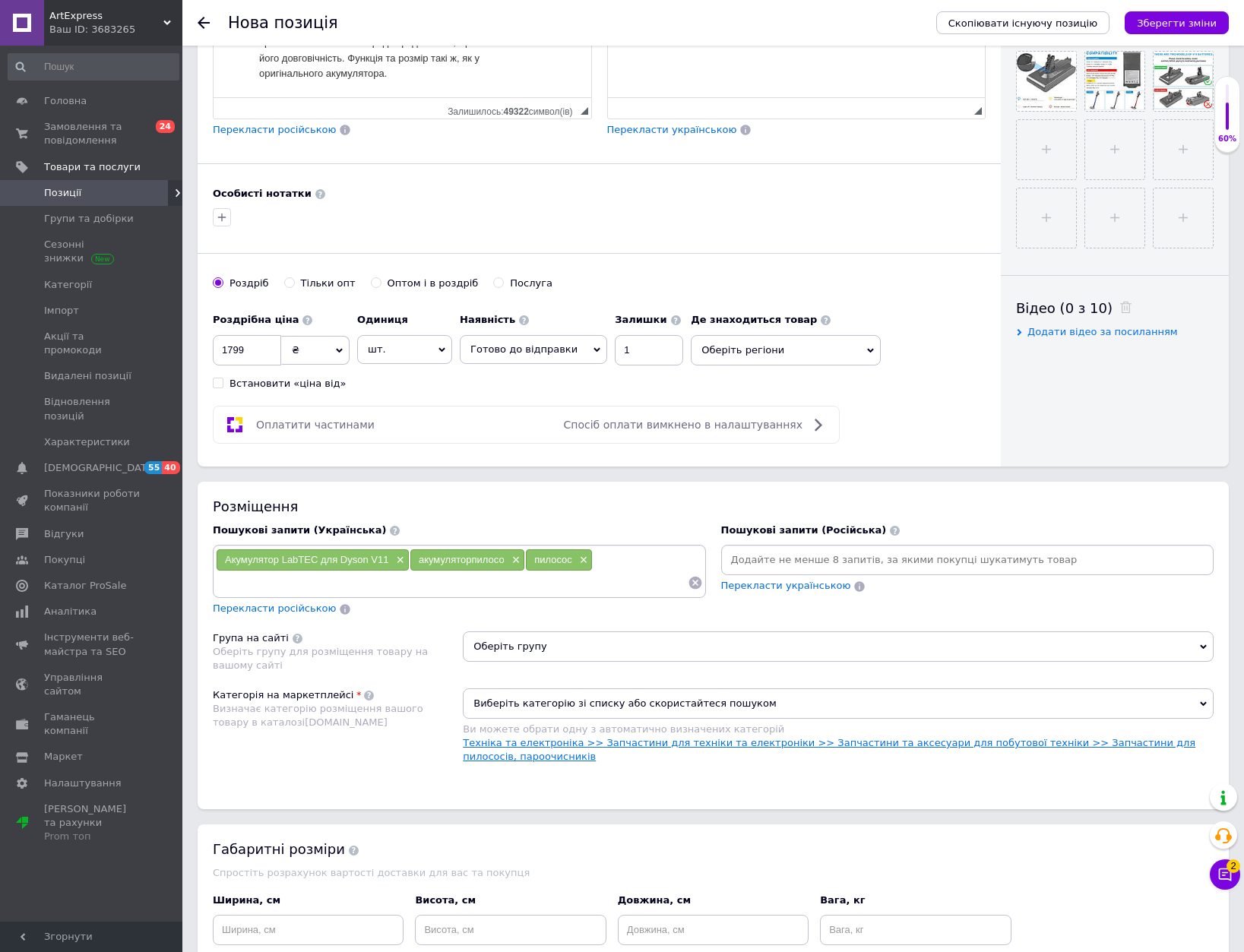
click at [831, 744] on link "Техніка та електроніка >> Запчастини для техніки та електроніки >> Запчастини т…" at bounding box center [829, 750] width 732 height 25
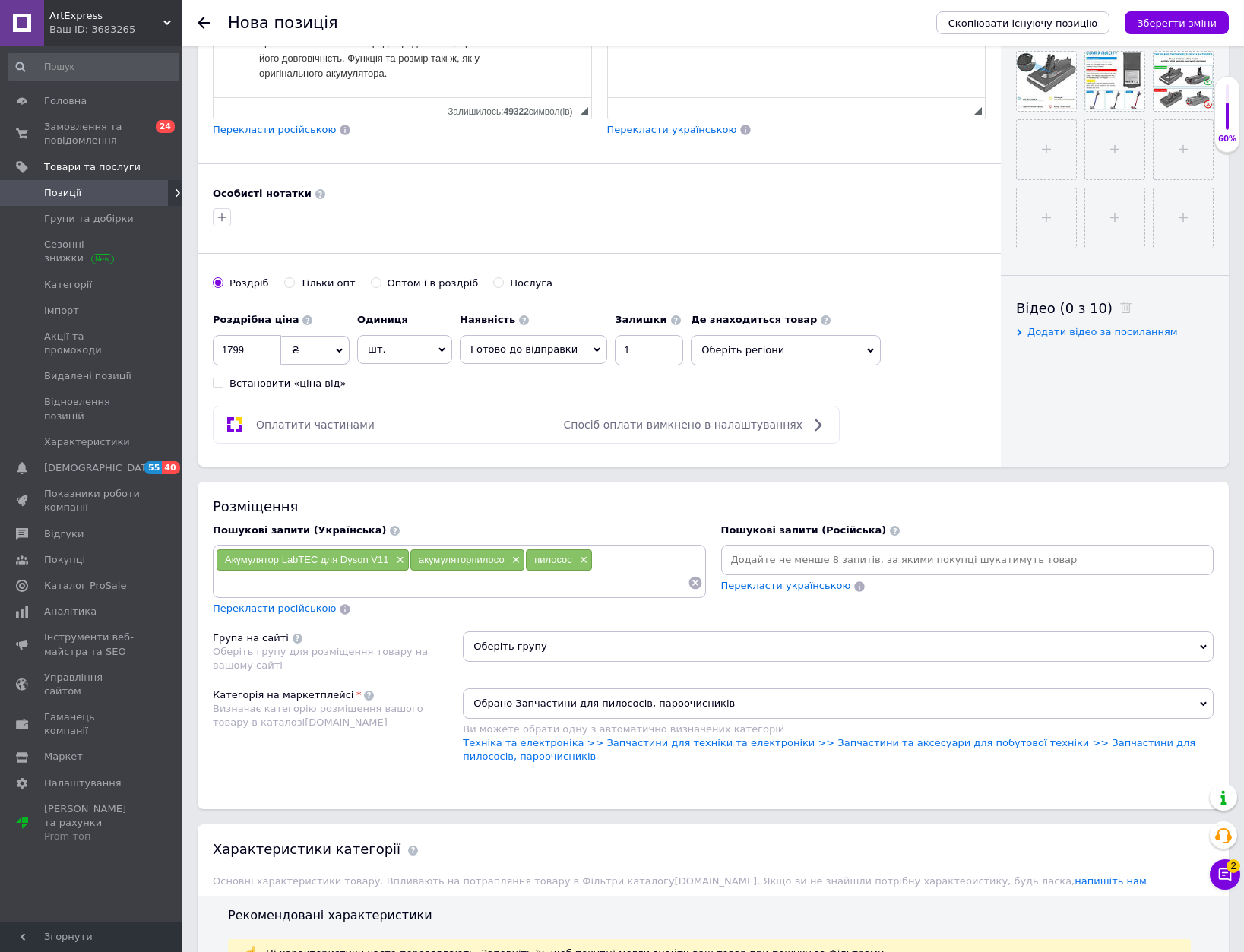
click at [714, 643] on span "Оберіть групу" at bounding box center [837, 646] width 751 height 30
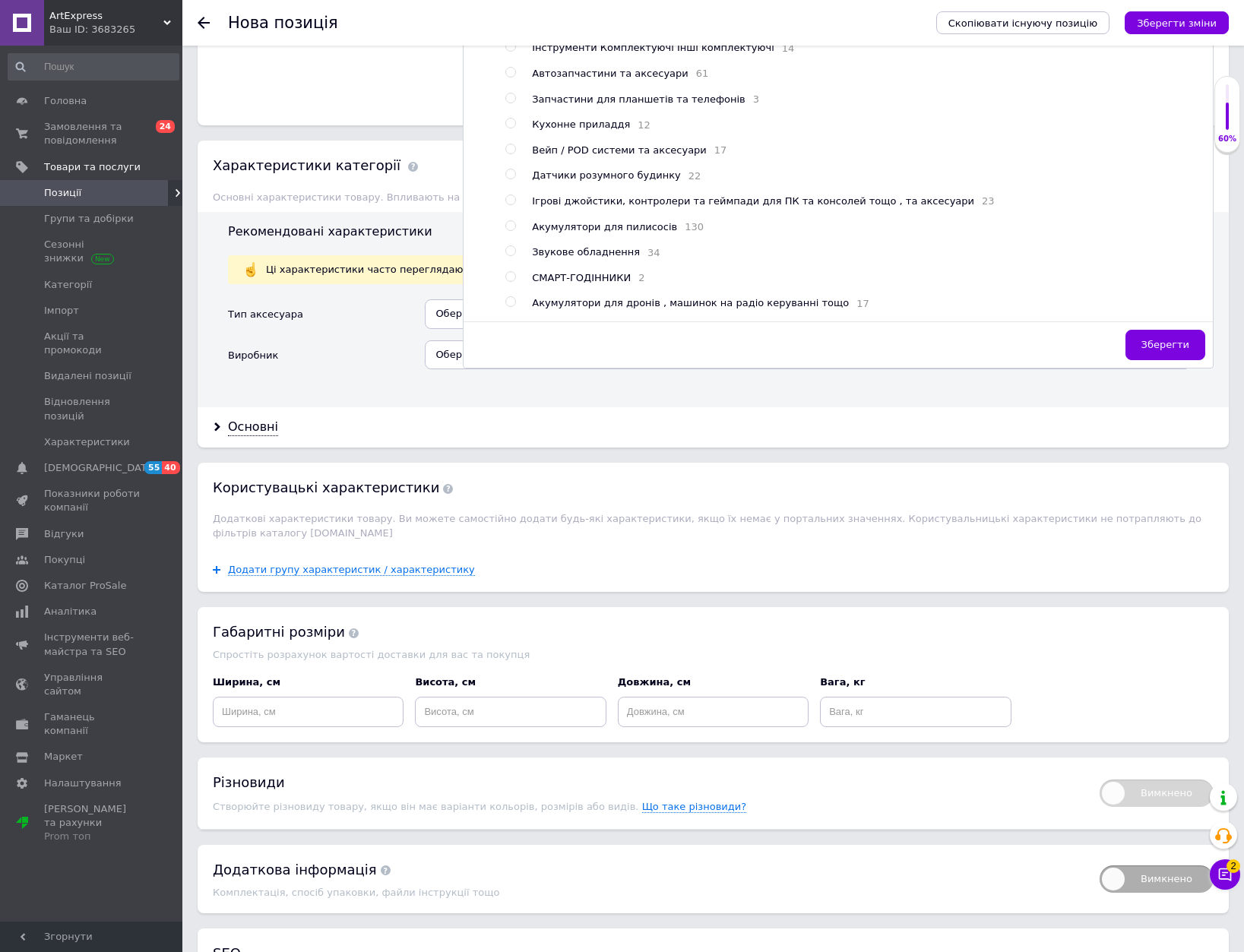
scroll to position [415, 0]
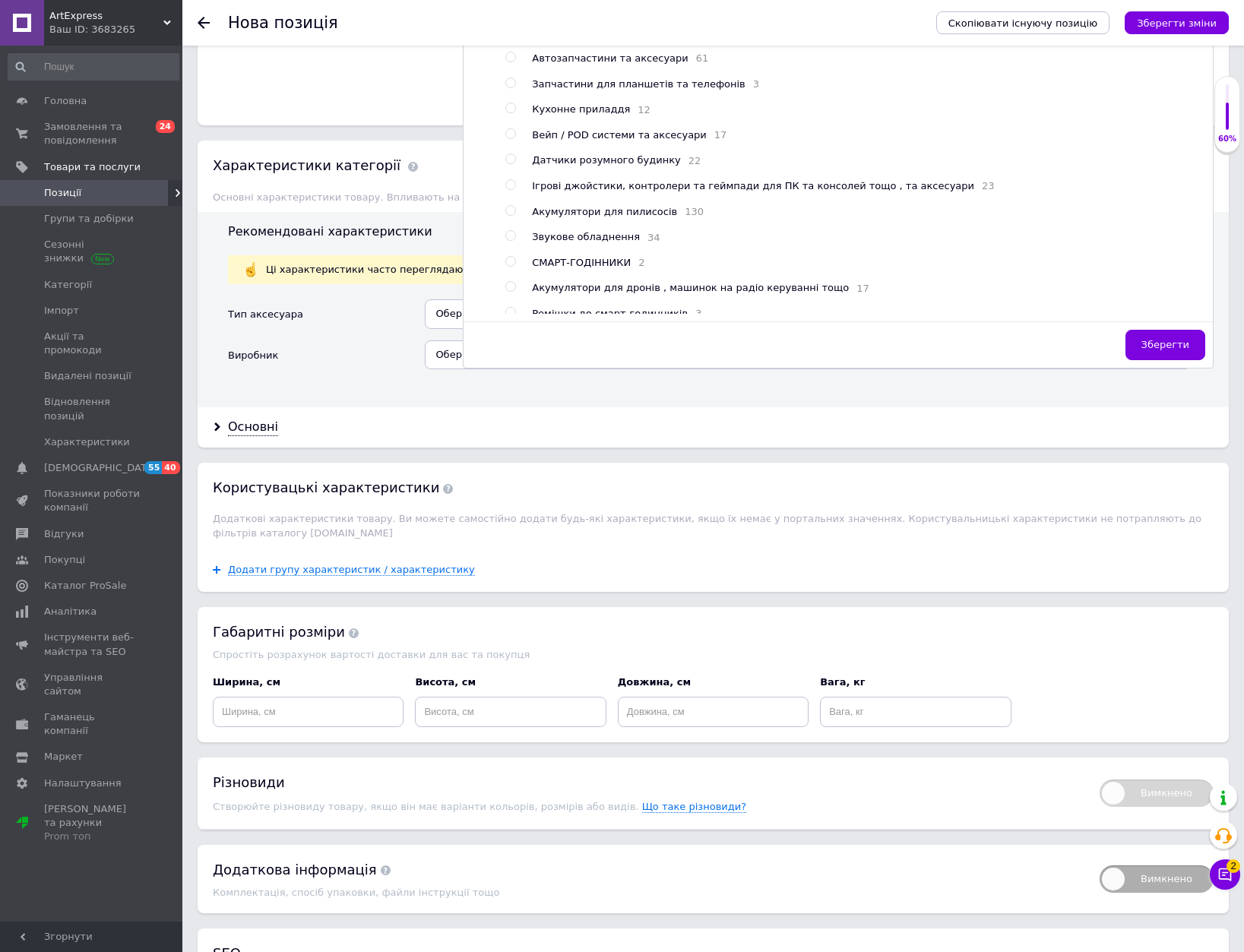
click at [630, 217] on span "Акумулятори для пилисосів" at bounding box center [604, 212] width 145 height 11
click at [1148, 343] on button "Зберегти" at bounding box center [1165, 345] width 80 height 30
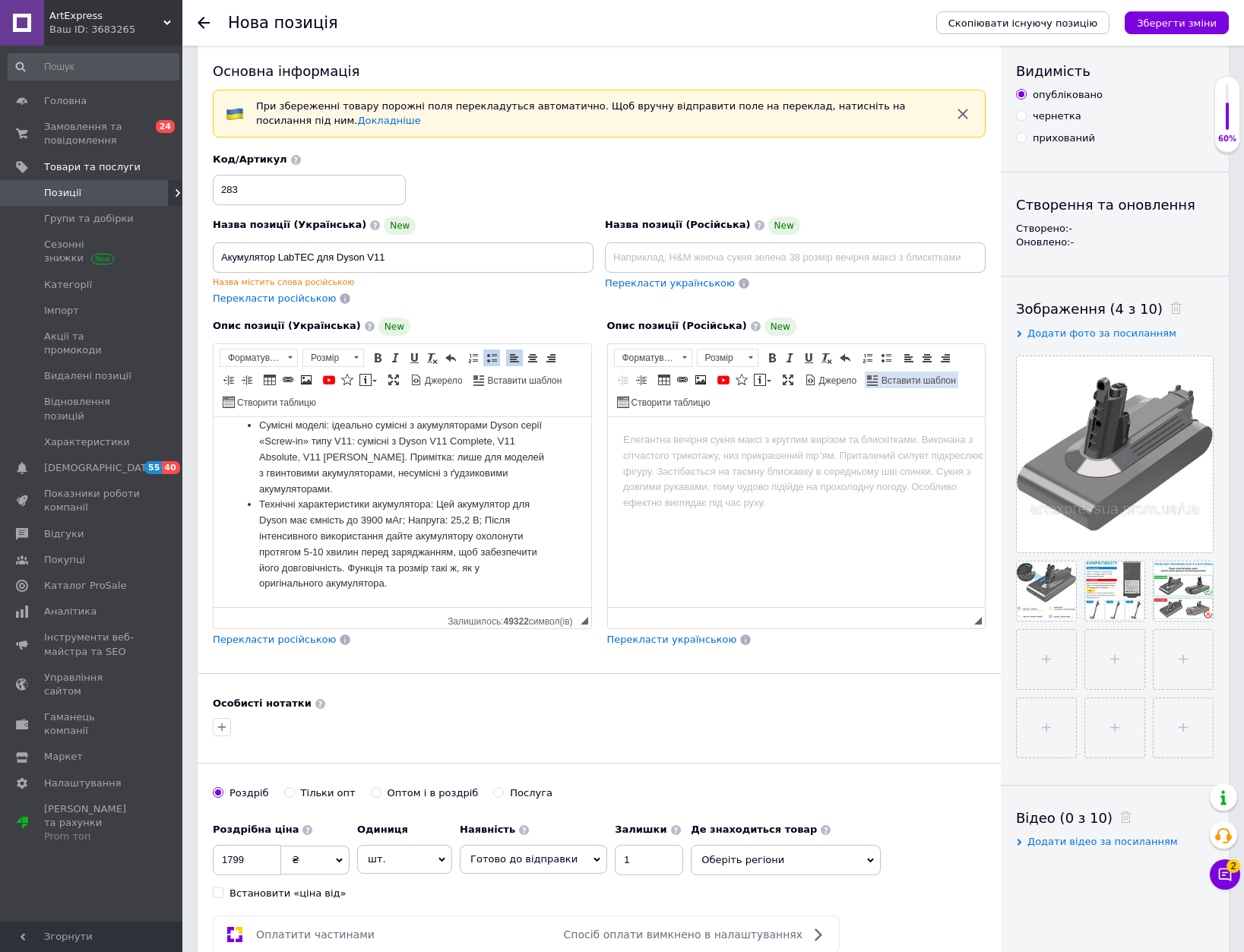
scroll to position [0, 0]
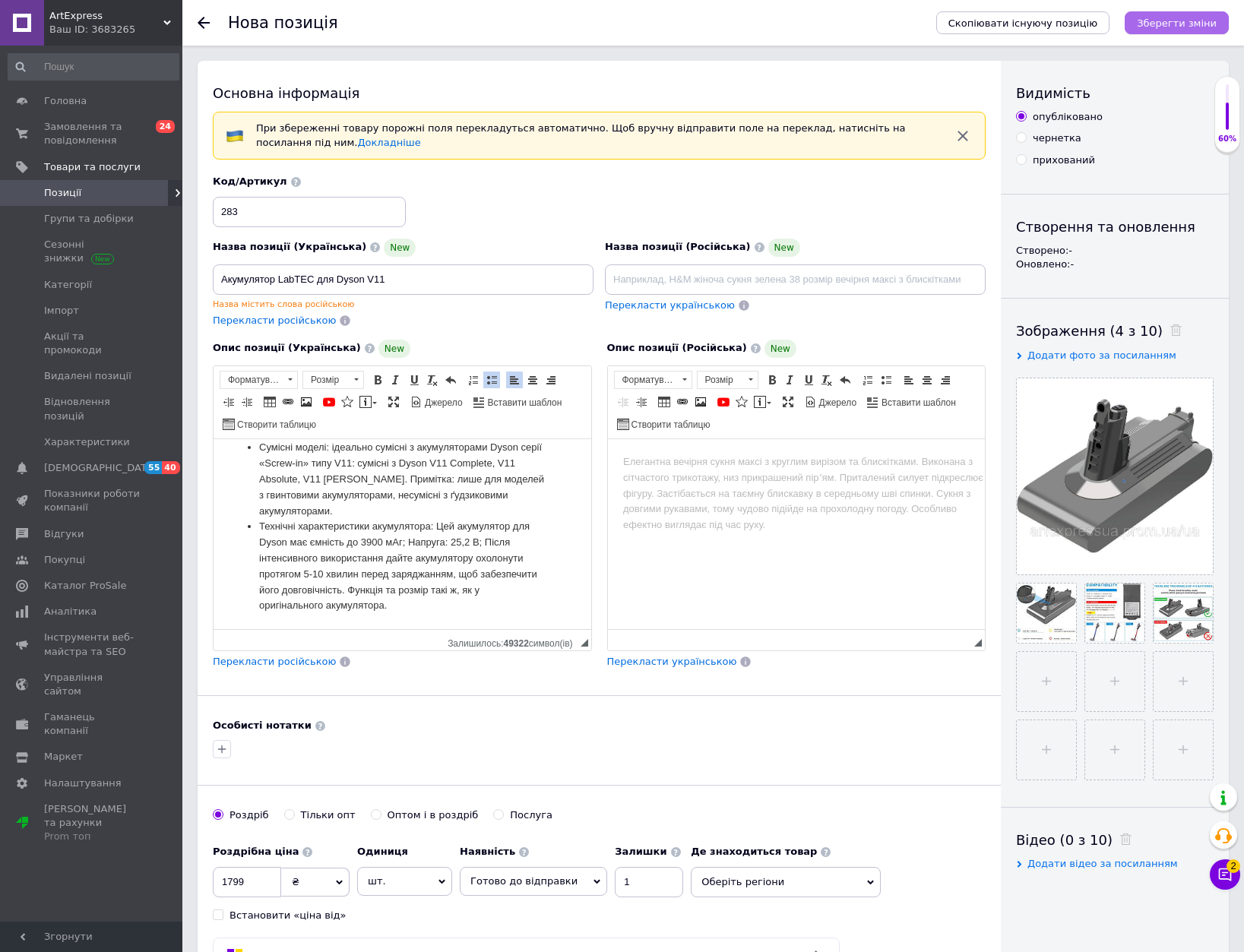
click at [1187, 19] on icon "Зберегти зміни" at bounding box center [1176, 23] width 80 height 11
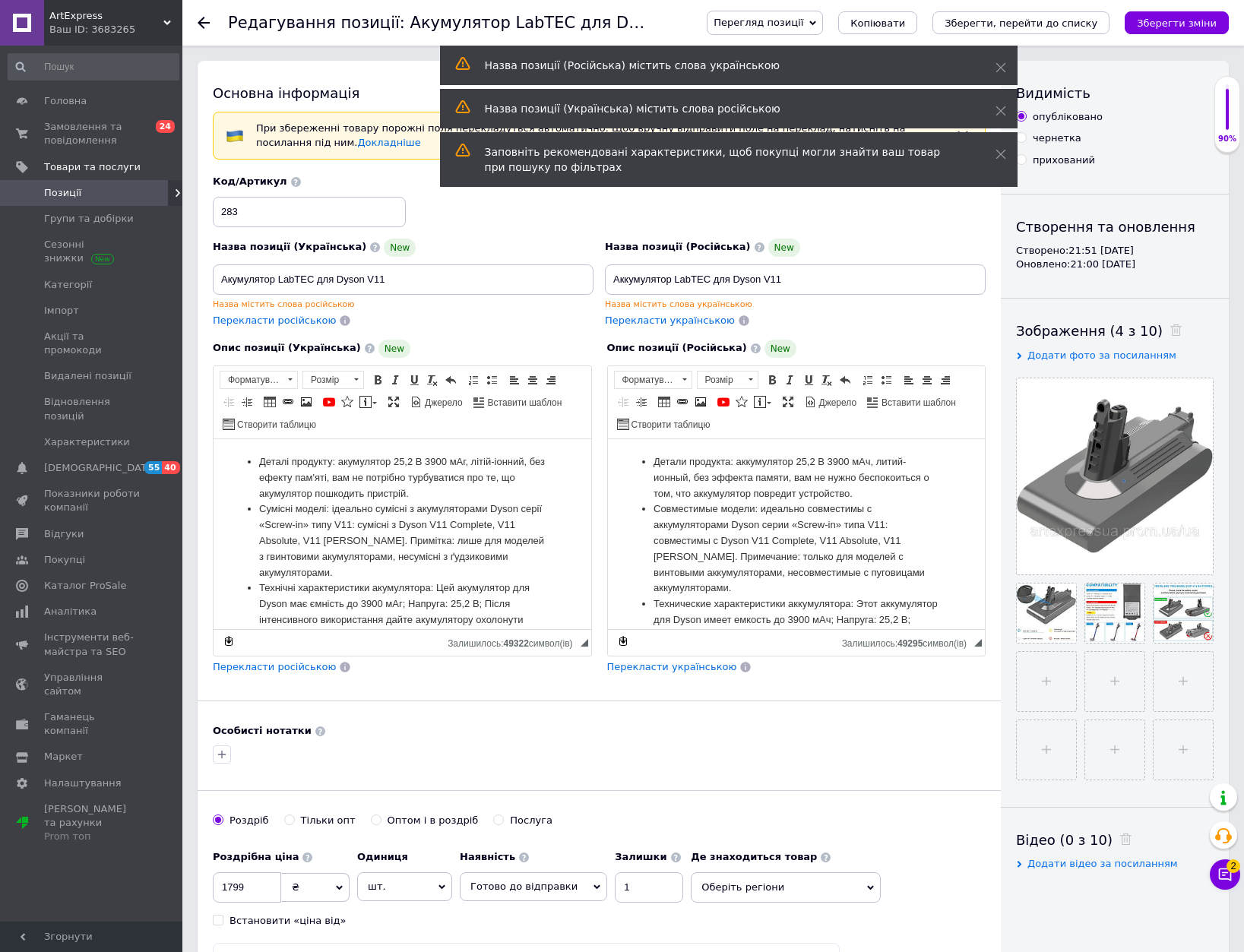
click at [205, 20] on icon at bounding box center [203, 22] width 12 height 12
